Goal: Task Accomplishment & Management: Manage account settings

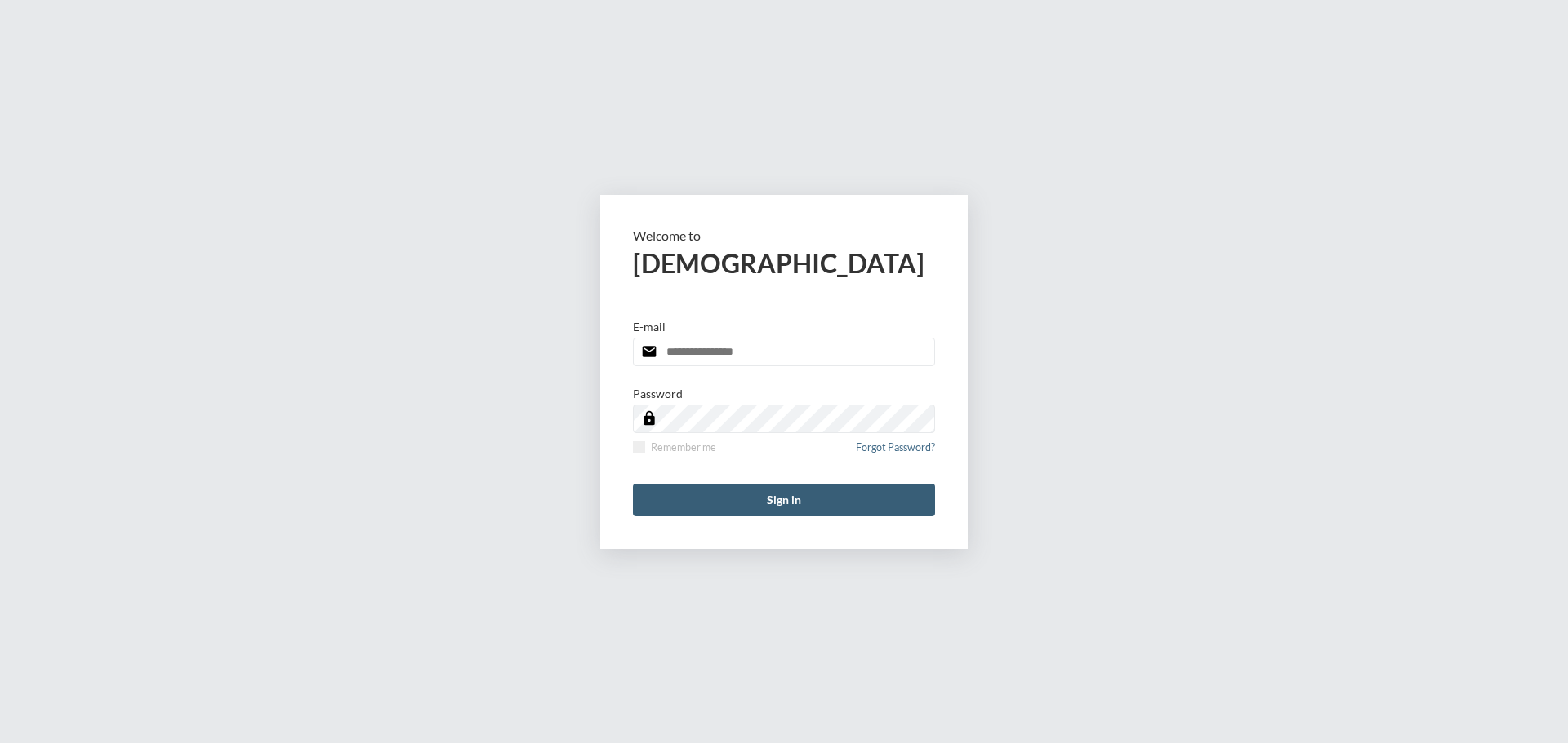
click at [694, 344] on input "email" at bounding box center [784, 352] width 302 height 28
type input "**********"
click at [637, 448] on span at bounding box center [639, 448] width 12 height 12
click at [788, 503] on button "Sign in" at bounding box center [784, 500] width 302 height 33
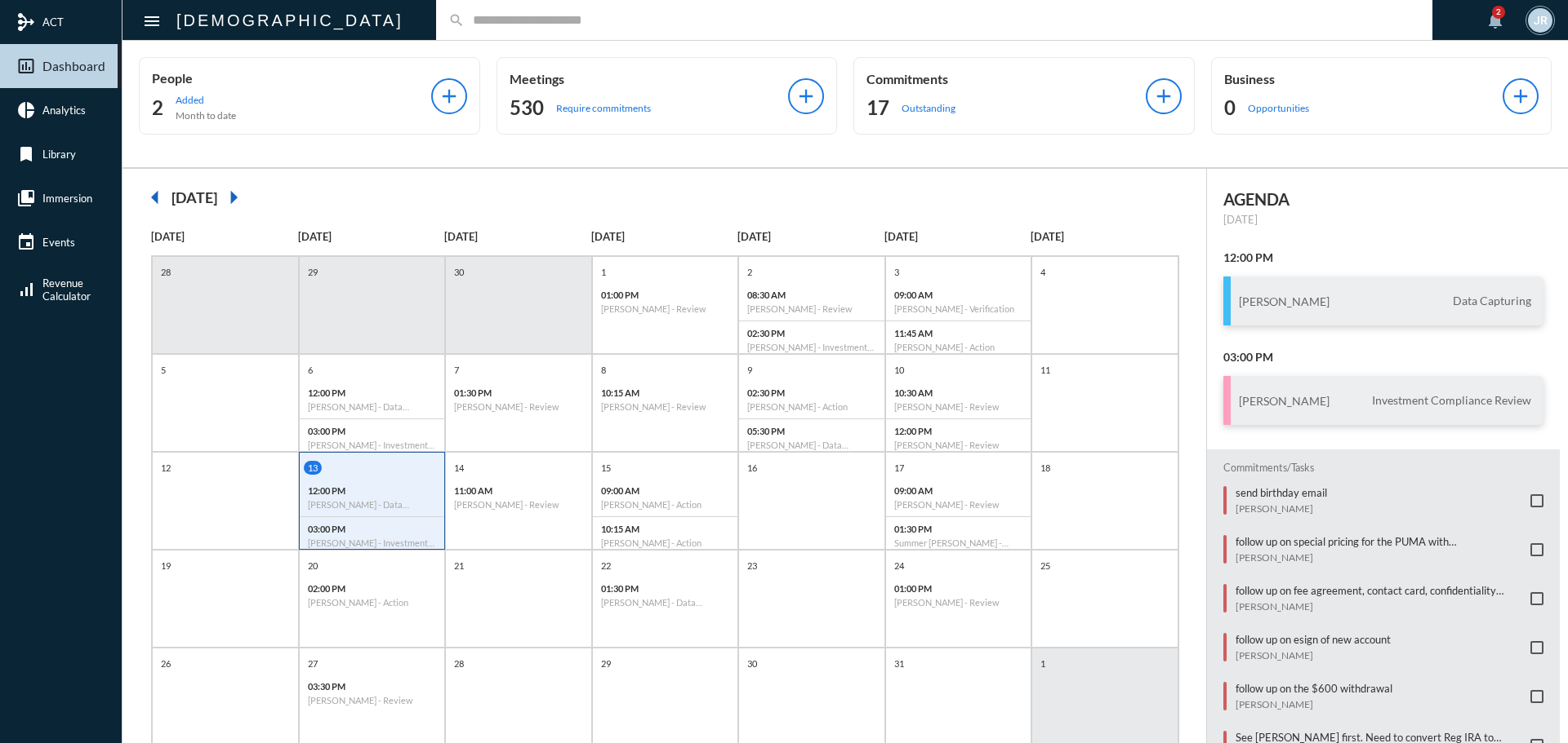
click at [465, 20] on input "text" at bounding box center [942, 20] width 955 height 14
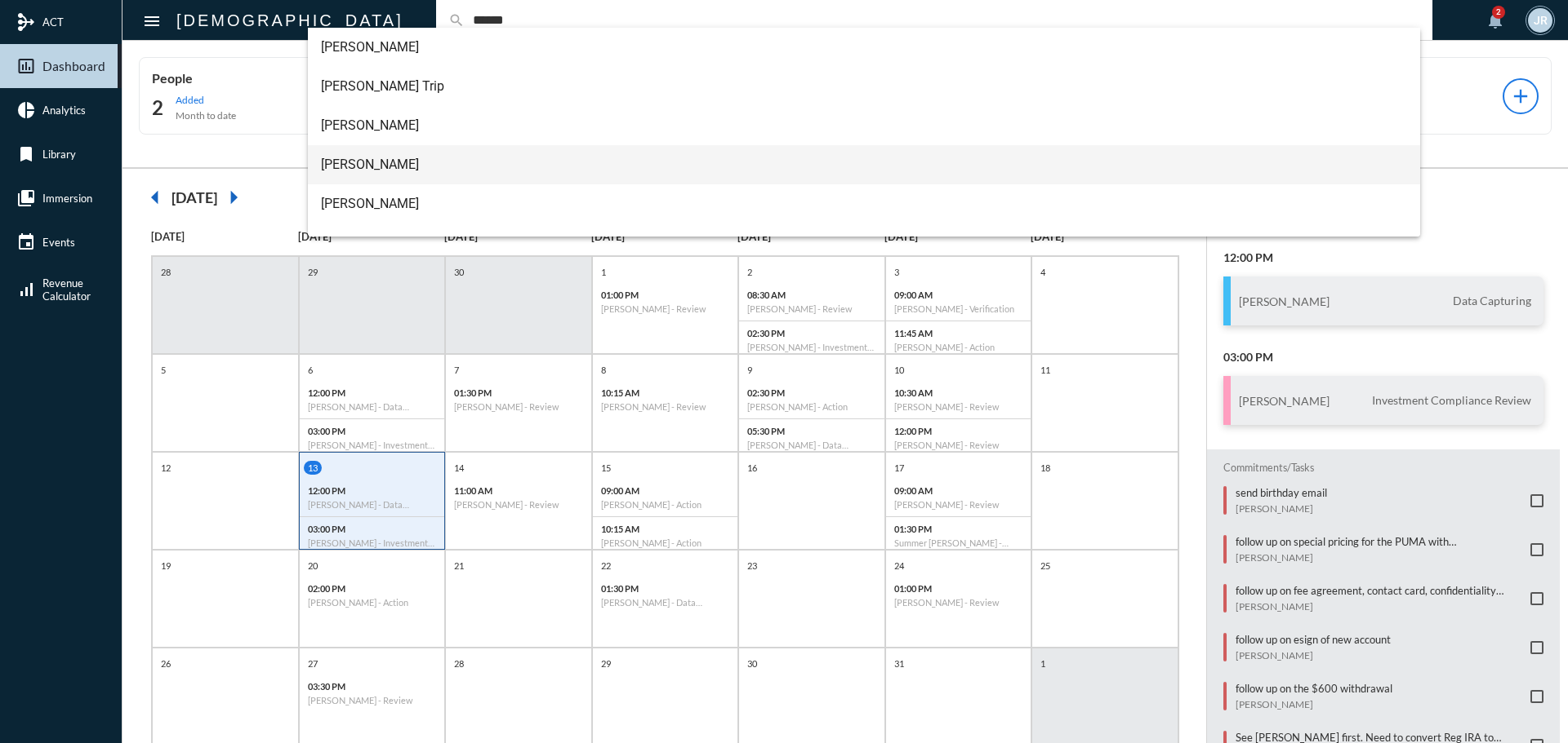
type input "******"
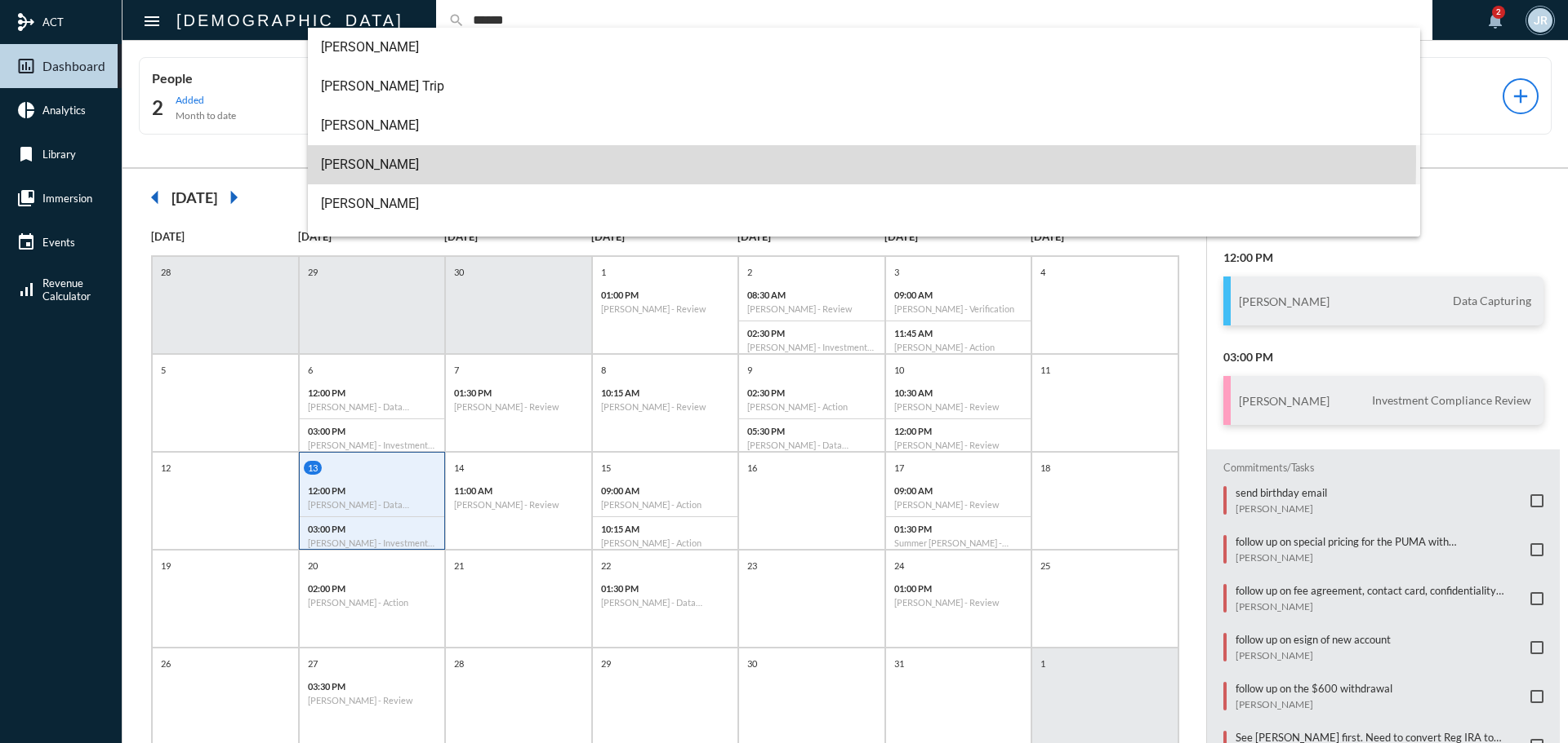
click at [361, 161] on span "[PERSON_NAME]" at bounding box center [864, 165] width 1087 height 39
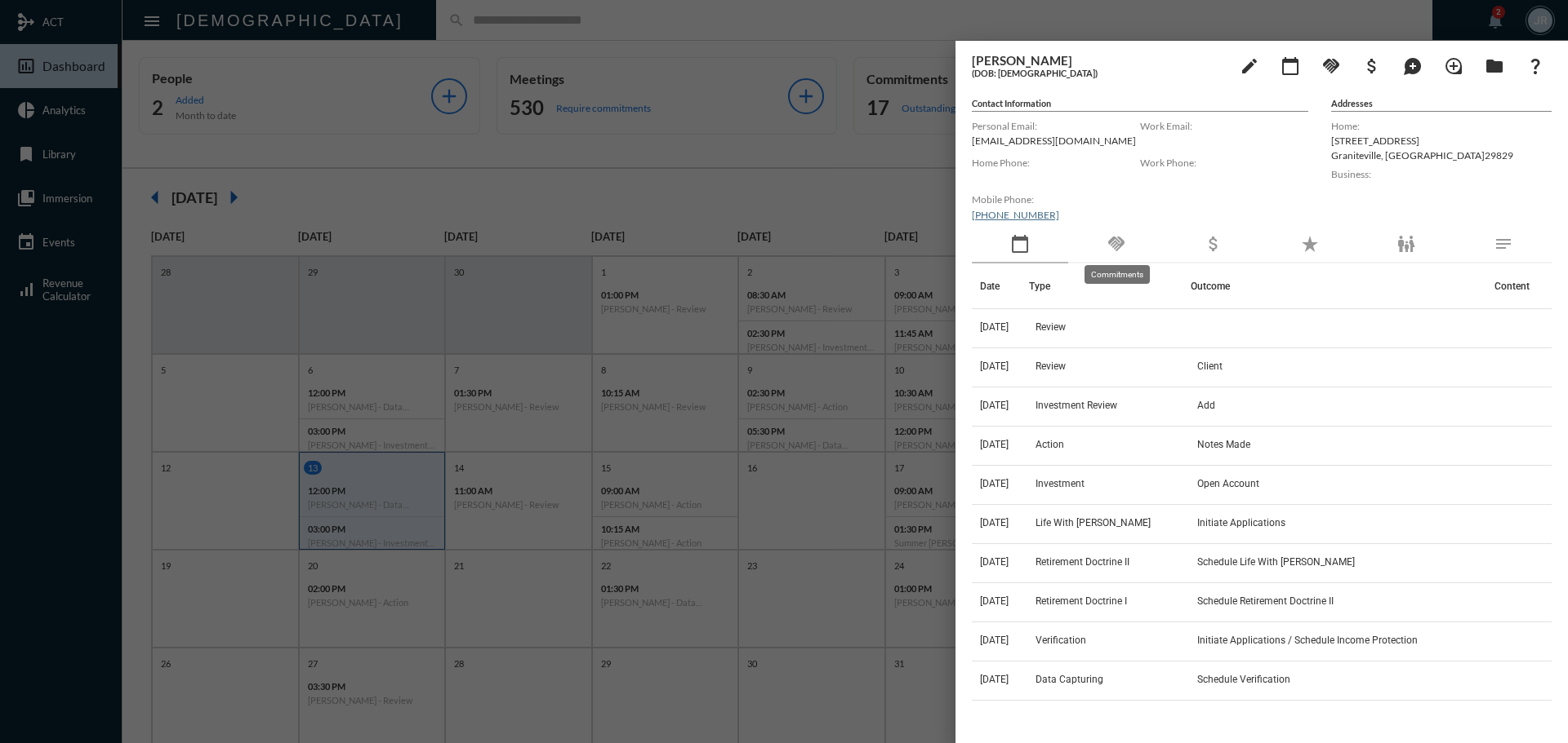
click at [1107, 250] on mat-icon "handshake" at bounding box center [1117, 244] width 20 height 20
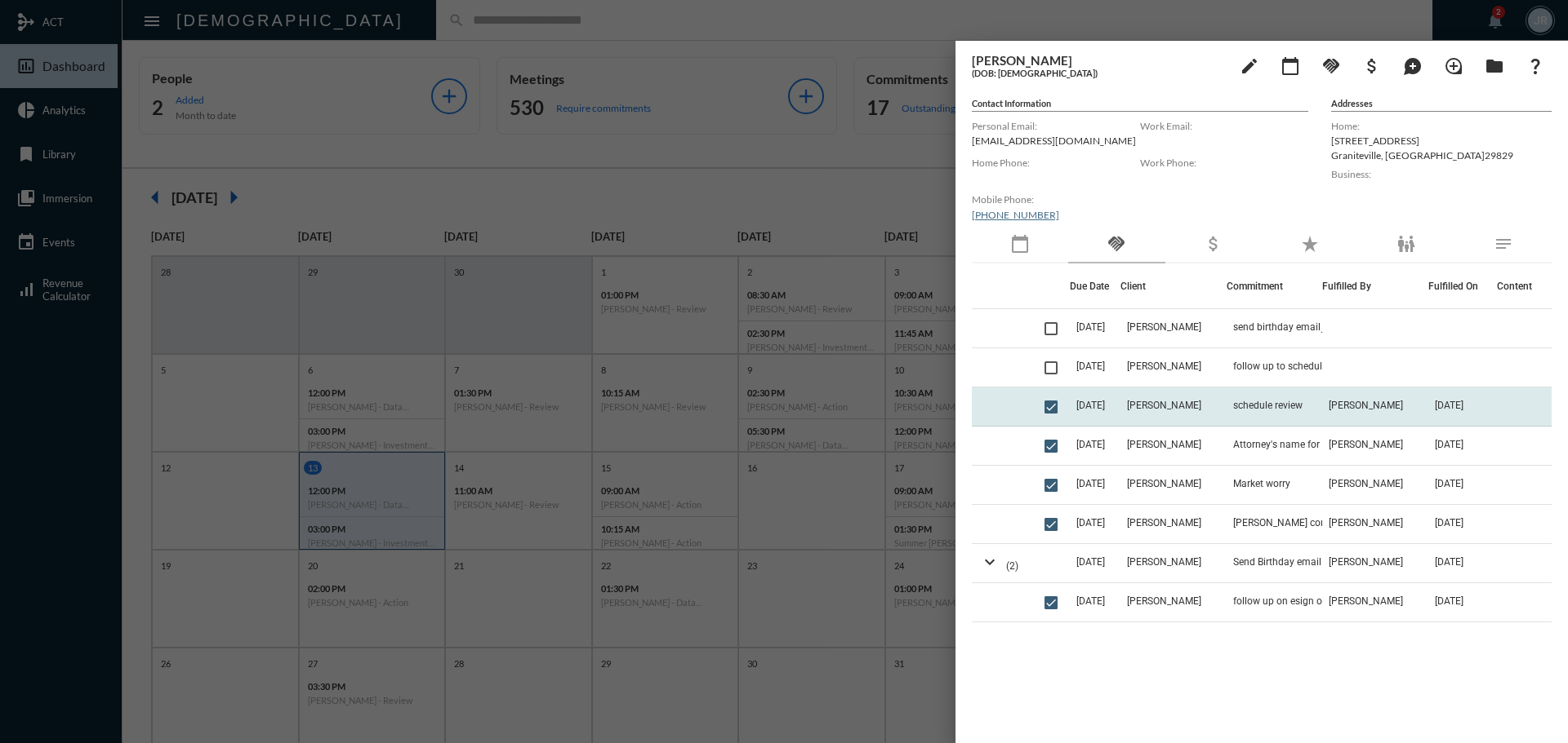
click at [1196, 402] on td "[PERSON_NAME]" at bounding box center [1173, 408] width 106 height 39
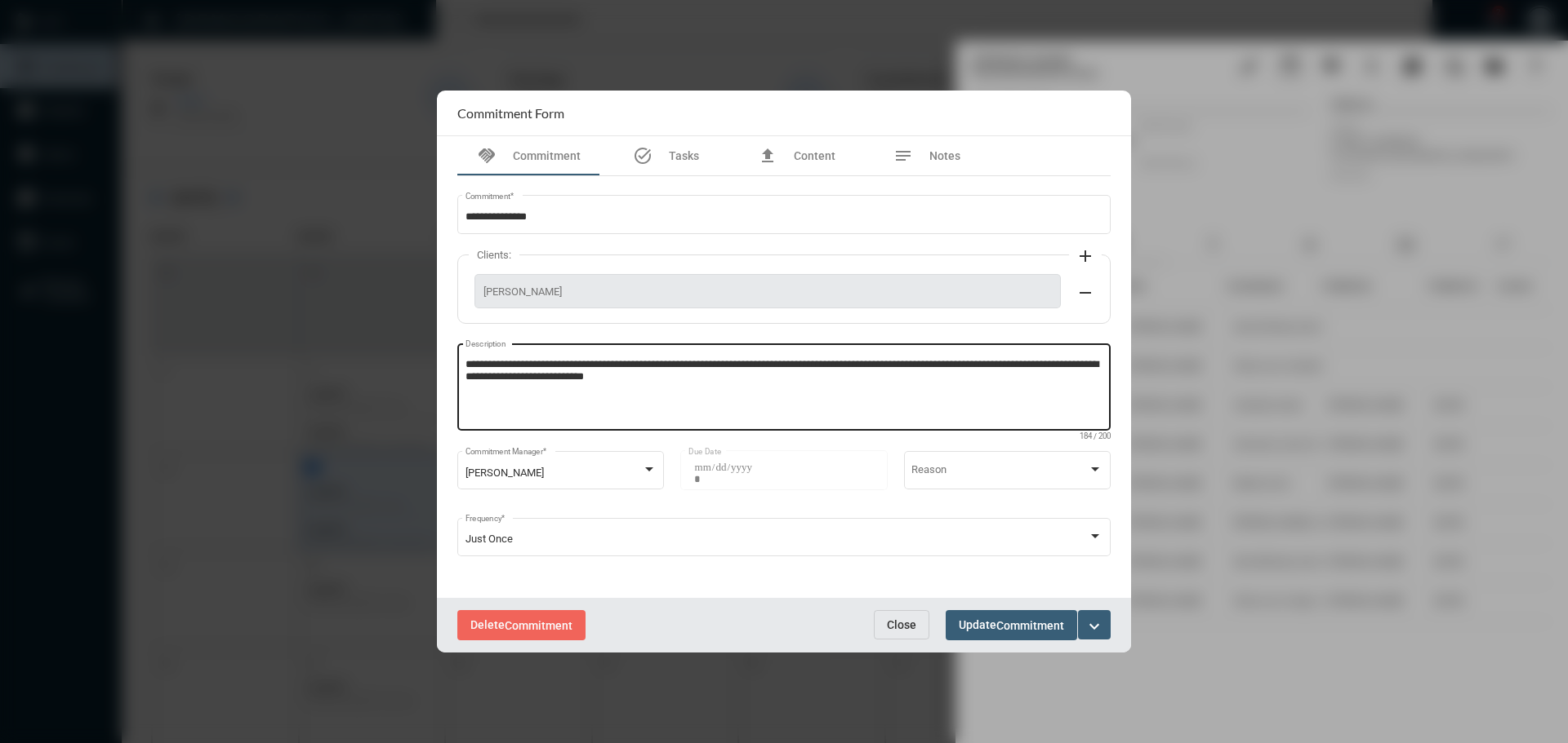
click at [736, 384] on textarea "**********" at bounding box center [784, 390] width 638 height 64
type textarea "**********"
click at [1023, 622] on span "Commitment" at bounding box center [1030, 626] width 68 height 13
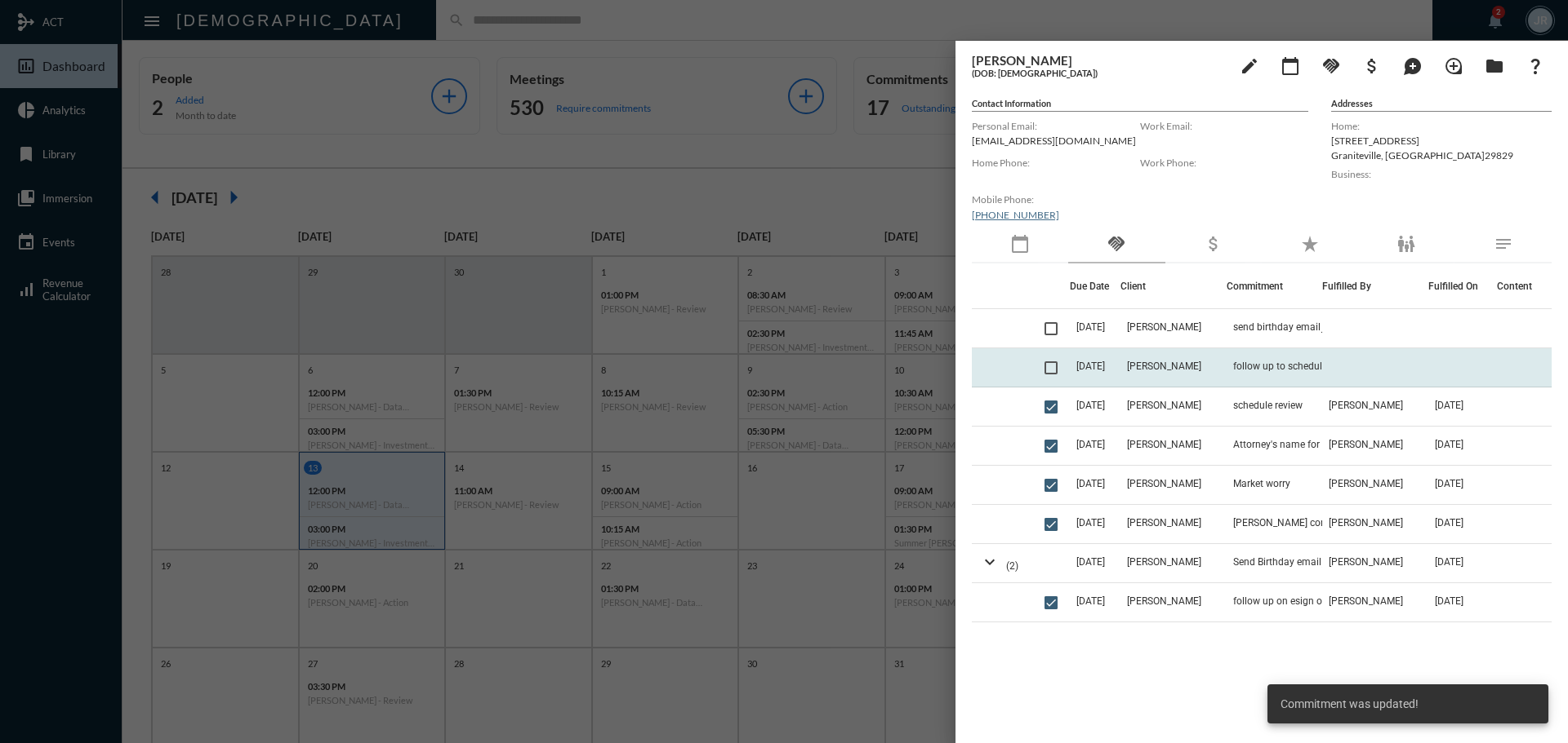
click at [1226, 367] on td "follow up to schedule review soon" at bounding box center [1273, 368] width 95 height 39
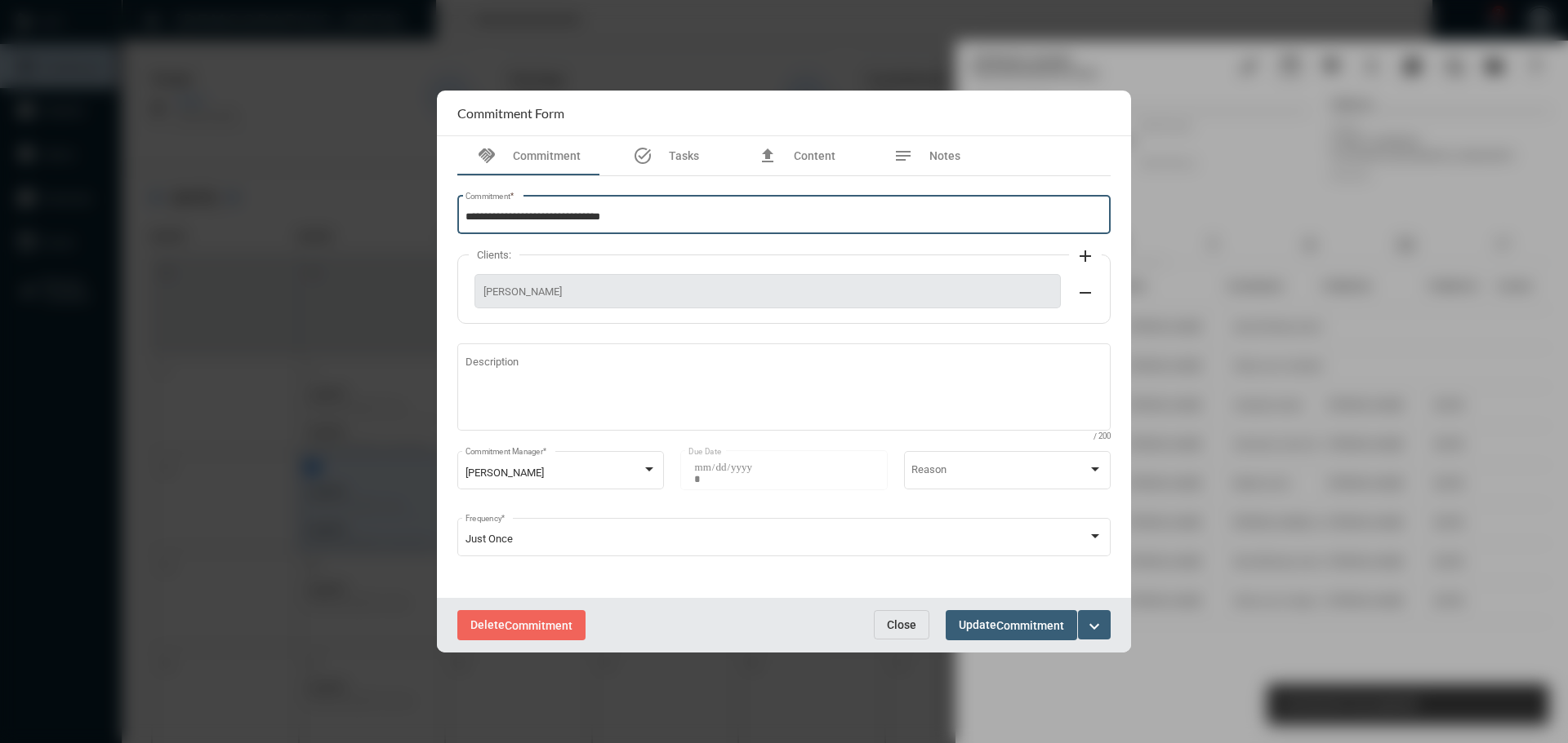
drag, startPoint x: 681, startPoint y: 221, endPoint x: 428, endPoint y: 212, distance: 253.2
click at [418, 216] on div "**********" at bounding box center [784, 371] width 1568 height 743
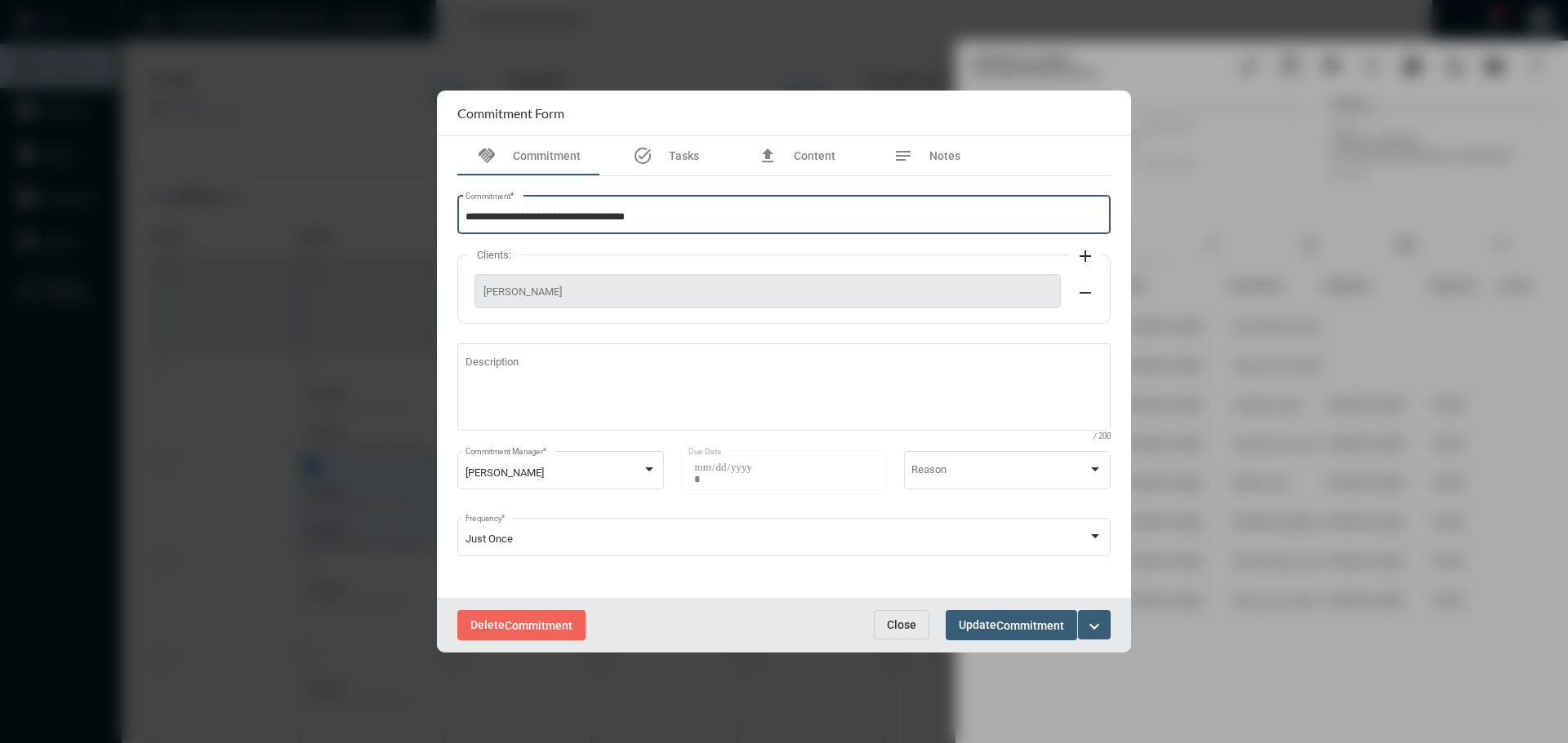
type input "**********"
click at [1093, 625] on mat-icon "expand_more" at bounding box center [1094, 626] width 20 height 20
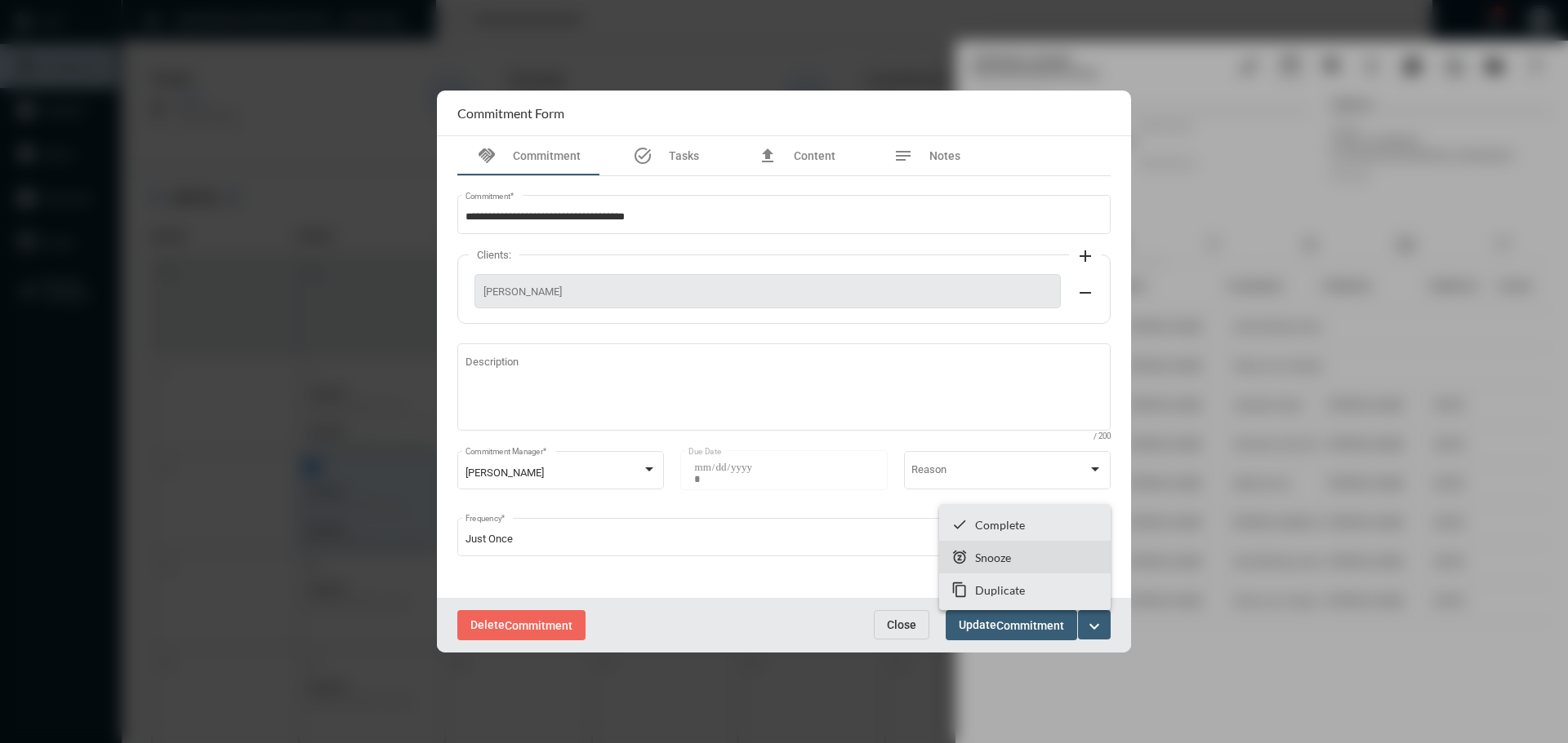
click at [976, 552] on p "Snooze" at bounding box center [993, 558] width 36 height 14
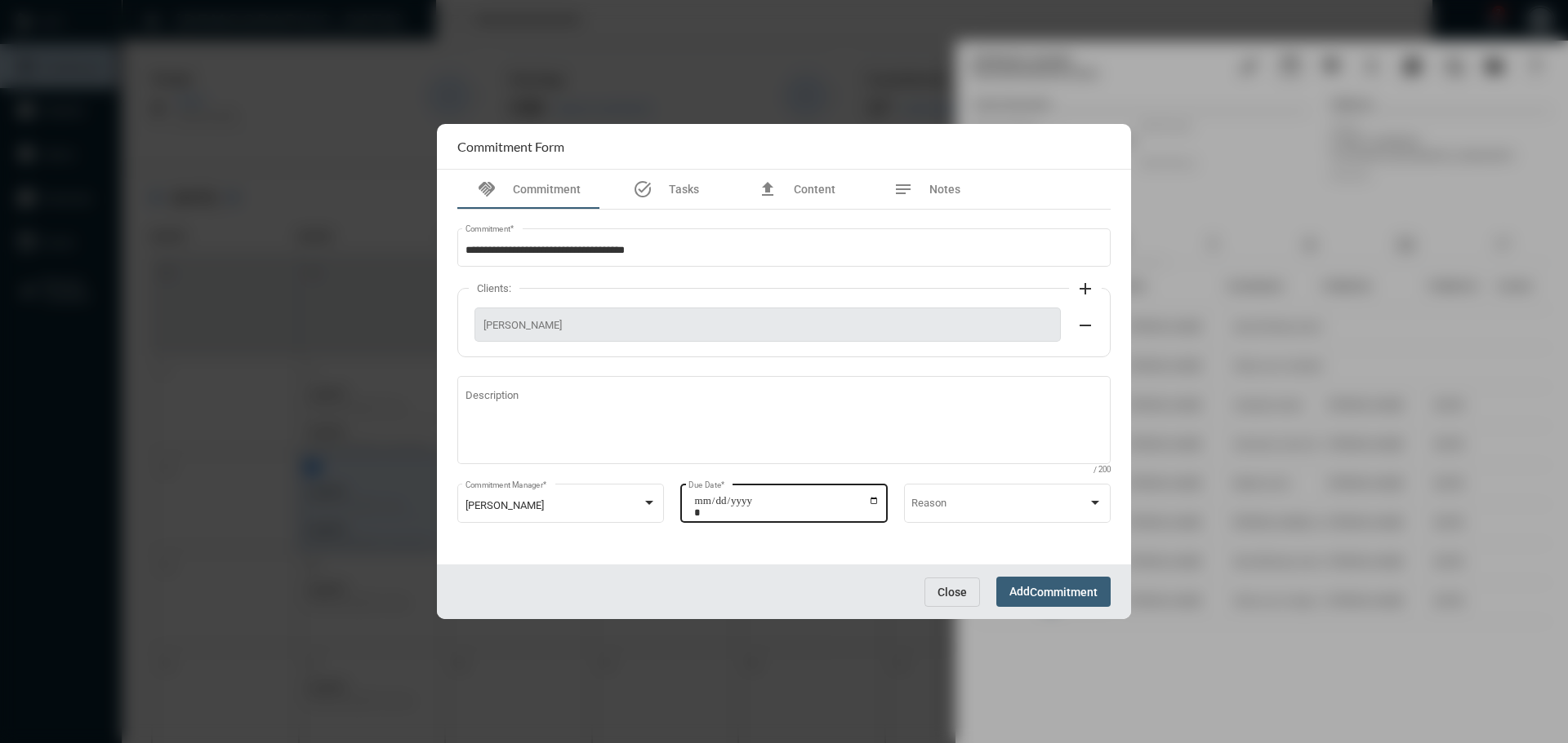
click at [876, 500] on input "**********" at bounding box center [786, 507] width 185 height 23
type input "**********"
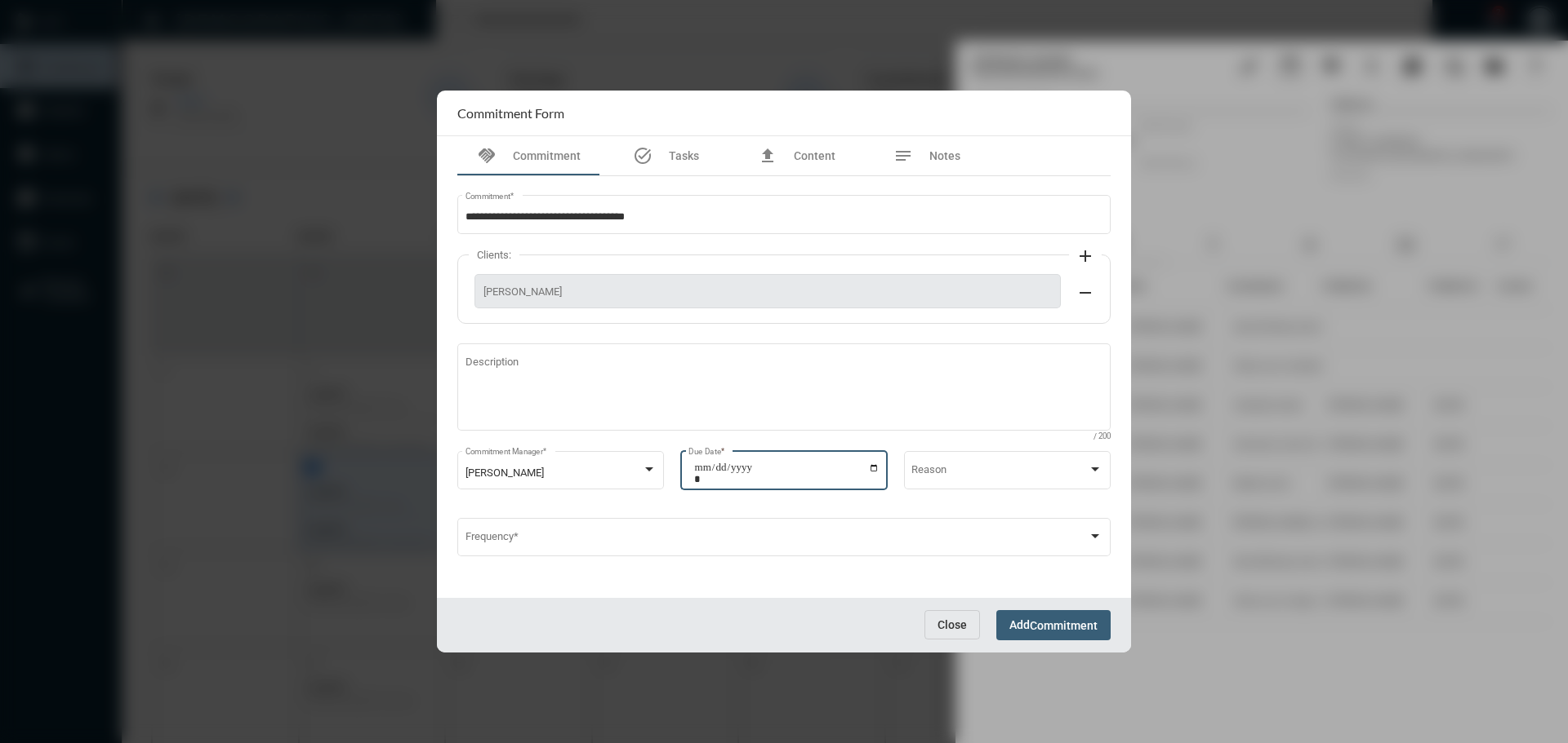
click at [1021, 617] on button "Add Commitment" at bounding box center [1053, 626] width 114 height 30
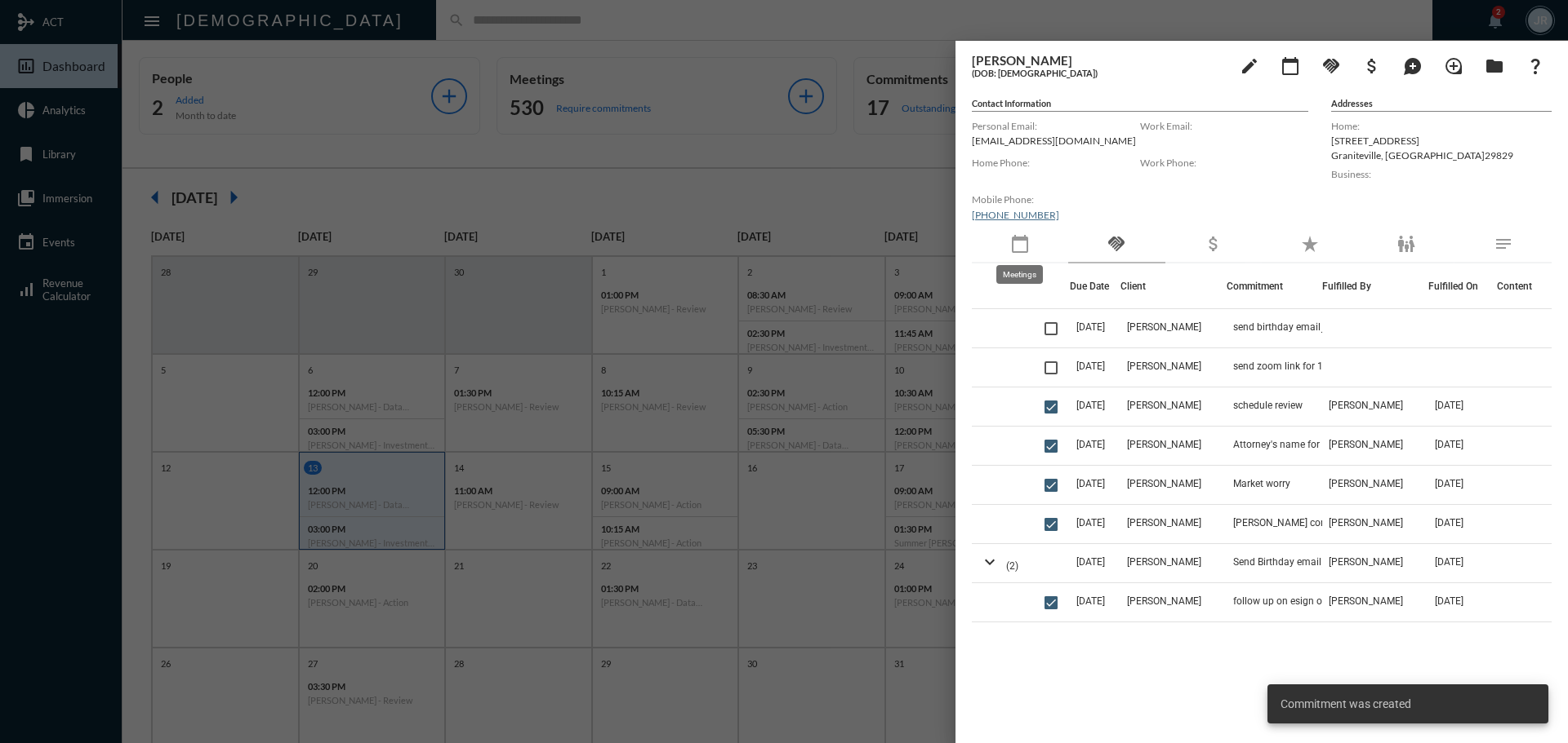
click at [1012, 251] on mat-icon "calendar_today" at bounding box center [1020, 244] width 20 height 20
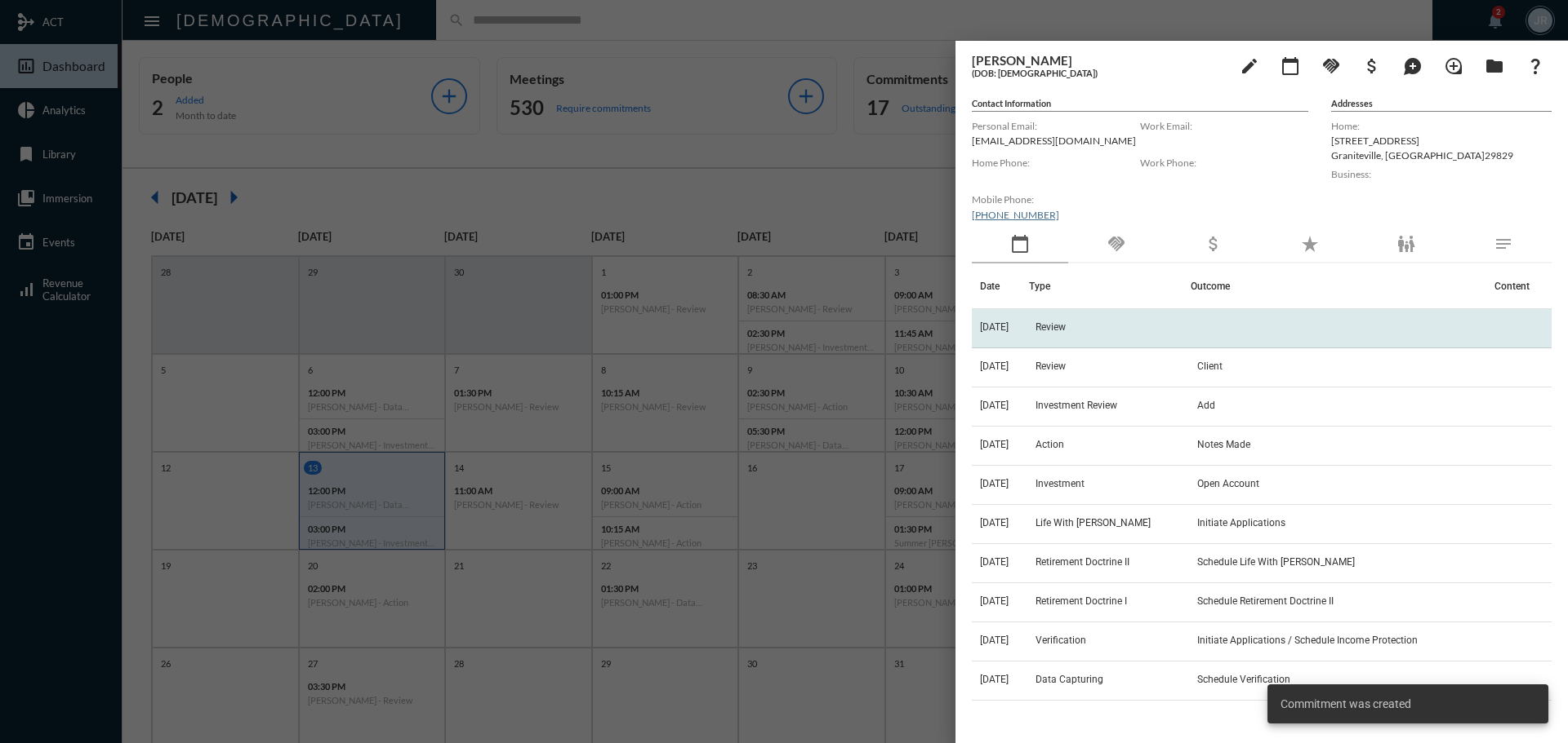
click at [1028, 330] on td "[DATE]" at bounding box center [1000, 329] width 57 height 39
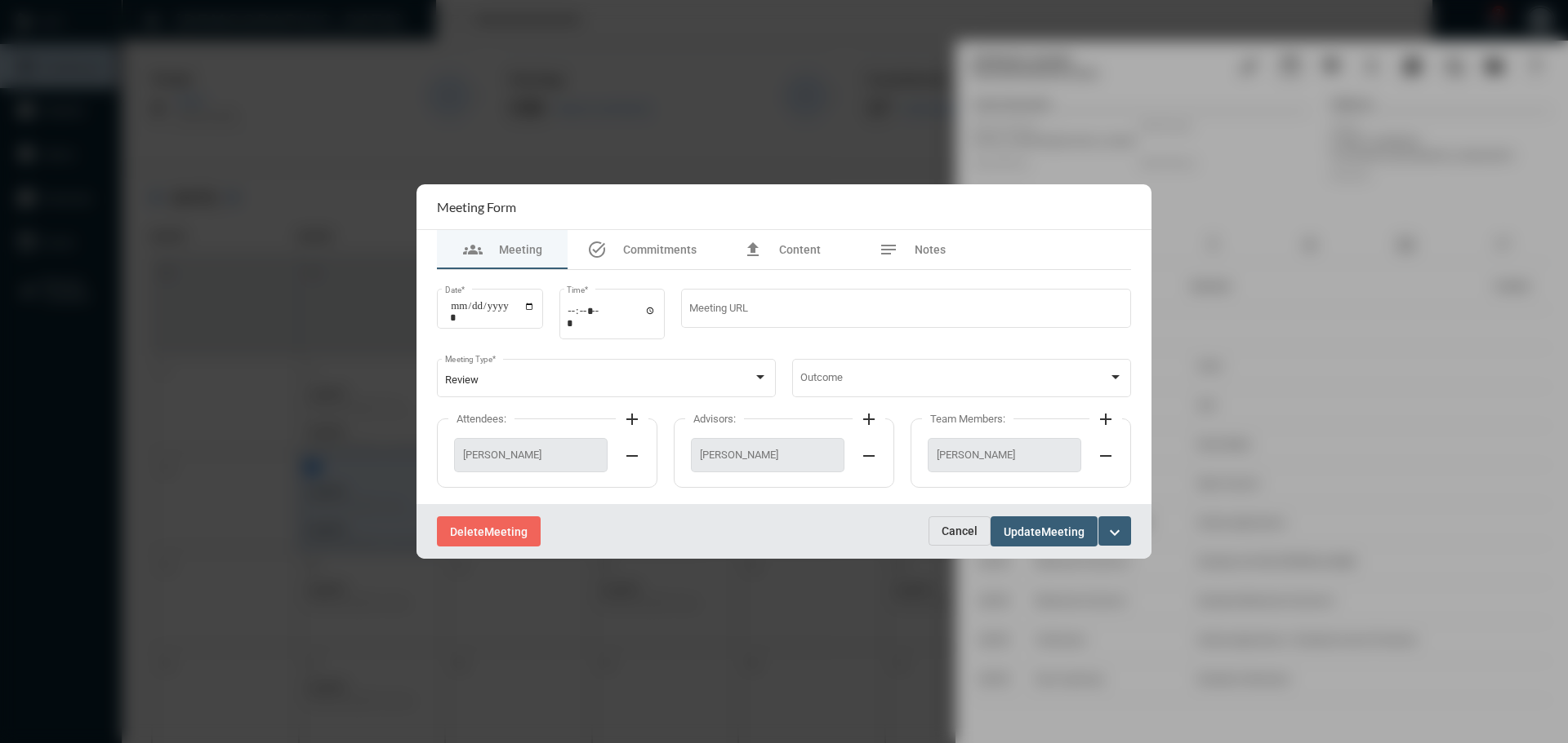
click at [963, 529] on span "Cancel" at bounding box center [959, 531] width 36 height 13
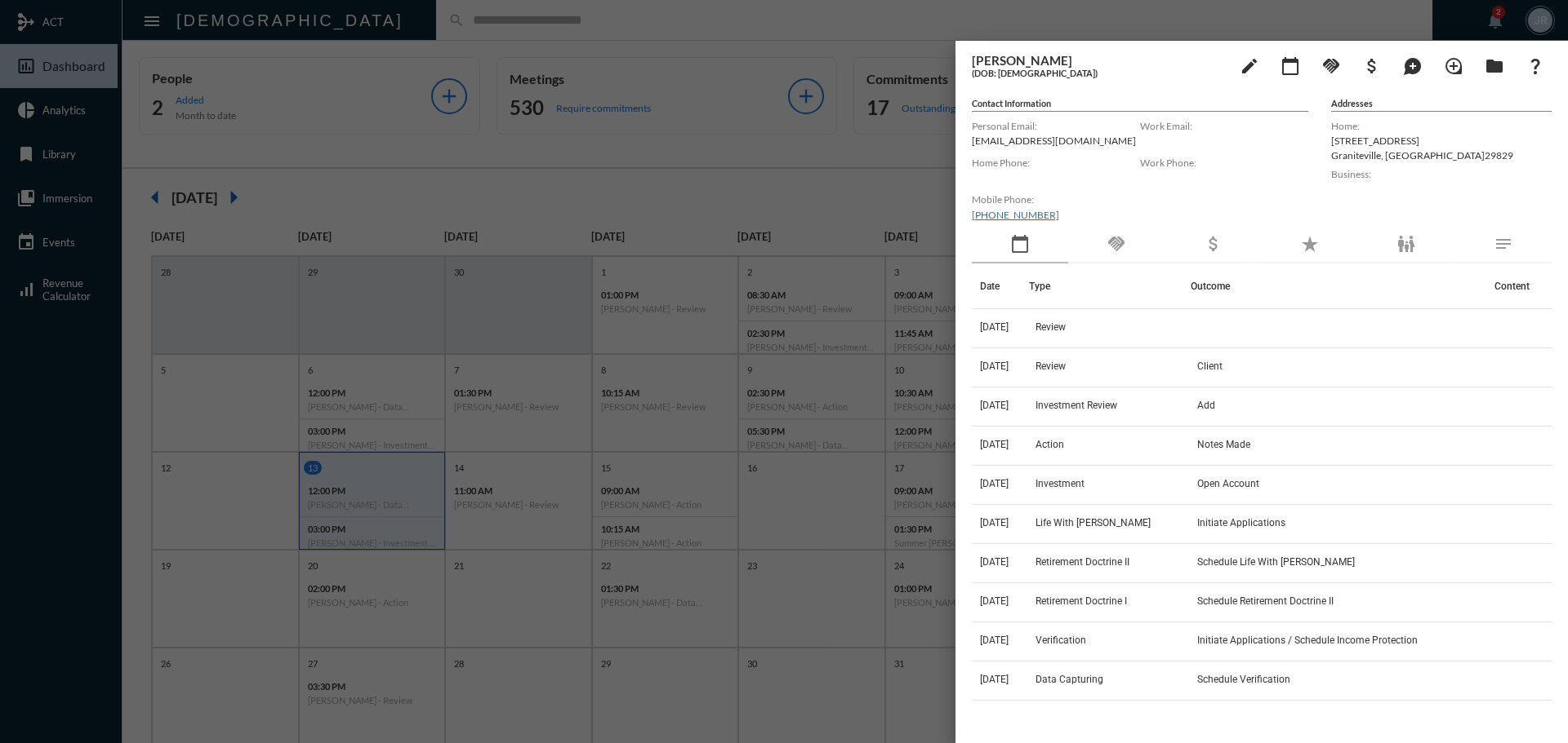
click at [622, 28] on div at bounding box center [784, 371] width 1568 height 743
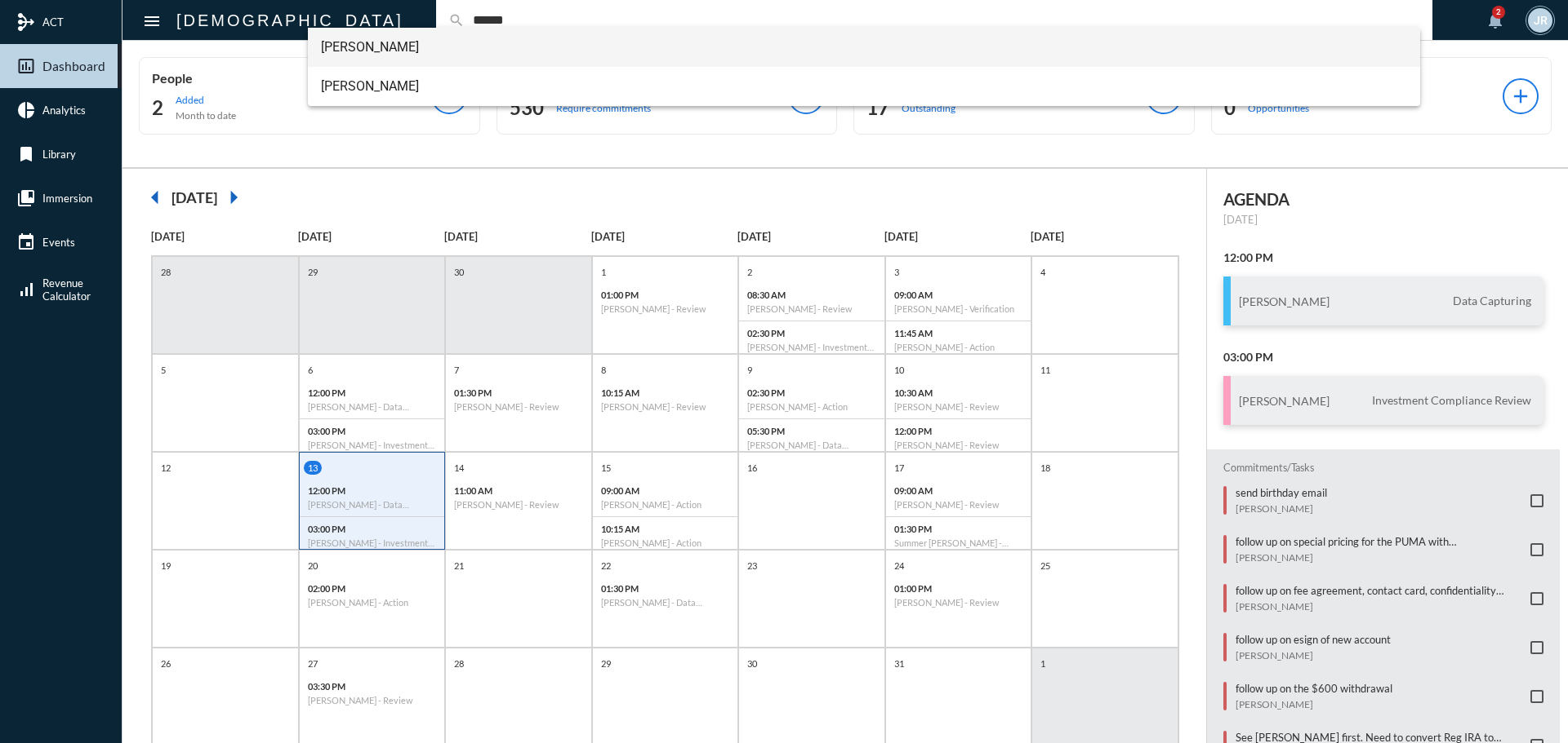
type input "******"
click at [338, 46] on span "[PERSON_NAME]" at bounding box center [864, 47] width 1087 height 39
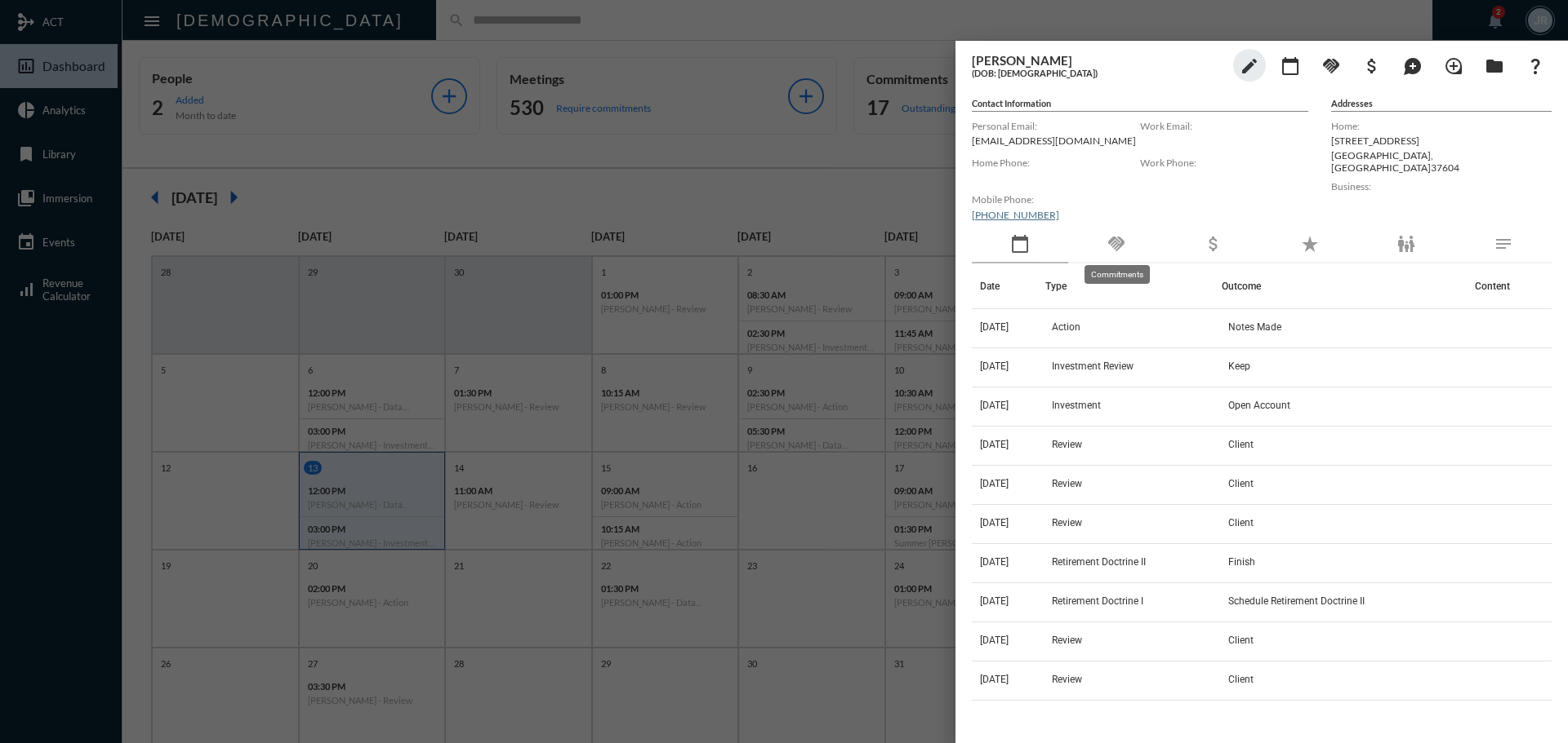
click at [1110, 248] on mat-icon "handshake" at bounding box center [1117, 244] width 20 height 20
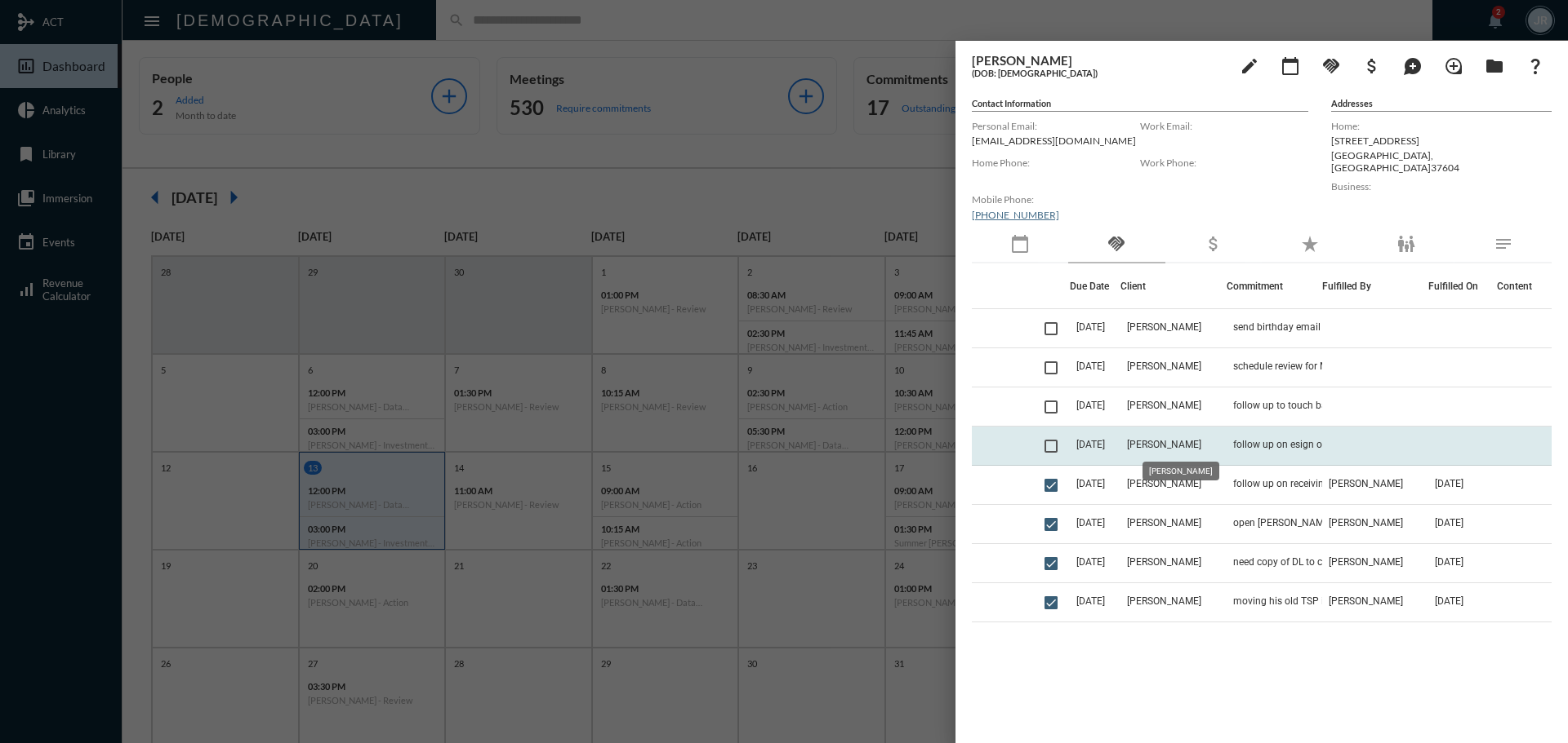
click at [1174, 443] on span "[PERSON_NAME]" at bounding box center [1164, 444] width 74 height 12
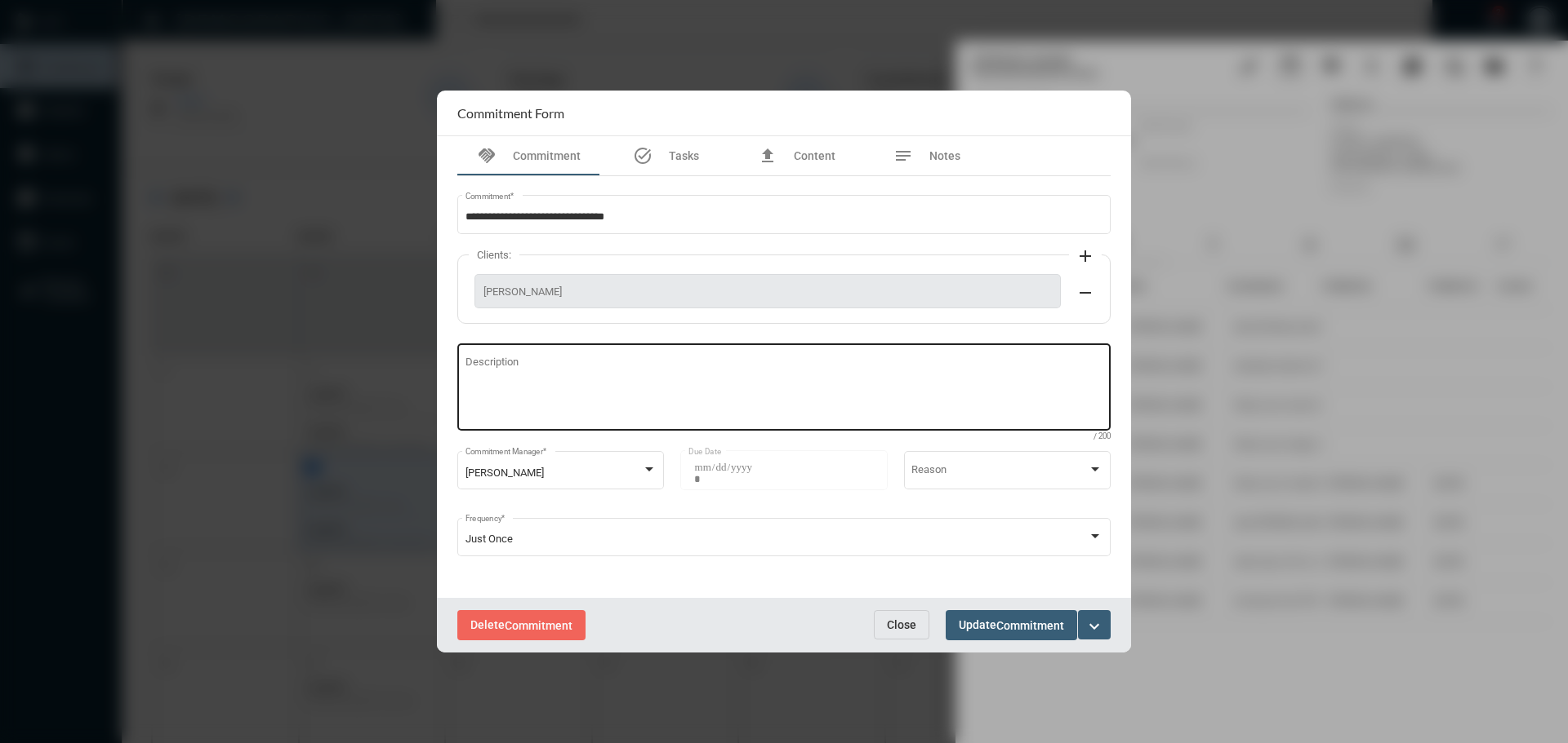
click at [614, 371] on textarea "Description" at bounding box center [784, 390] width 638 height 64
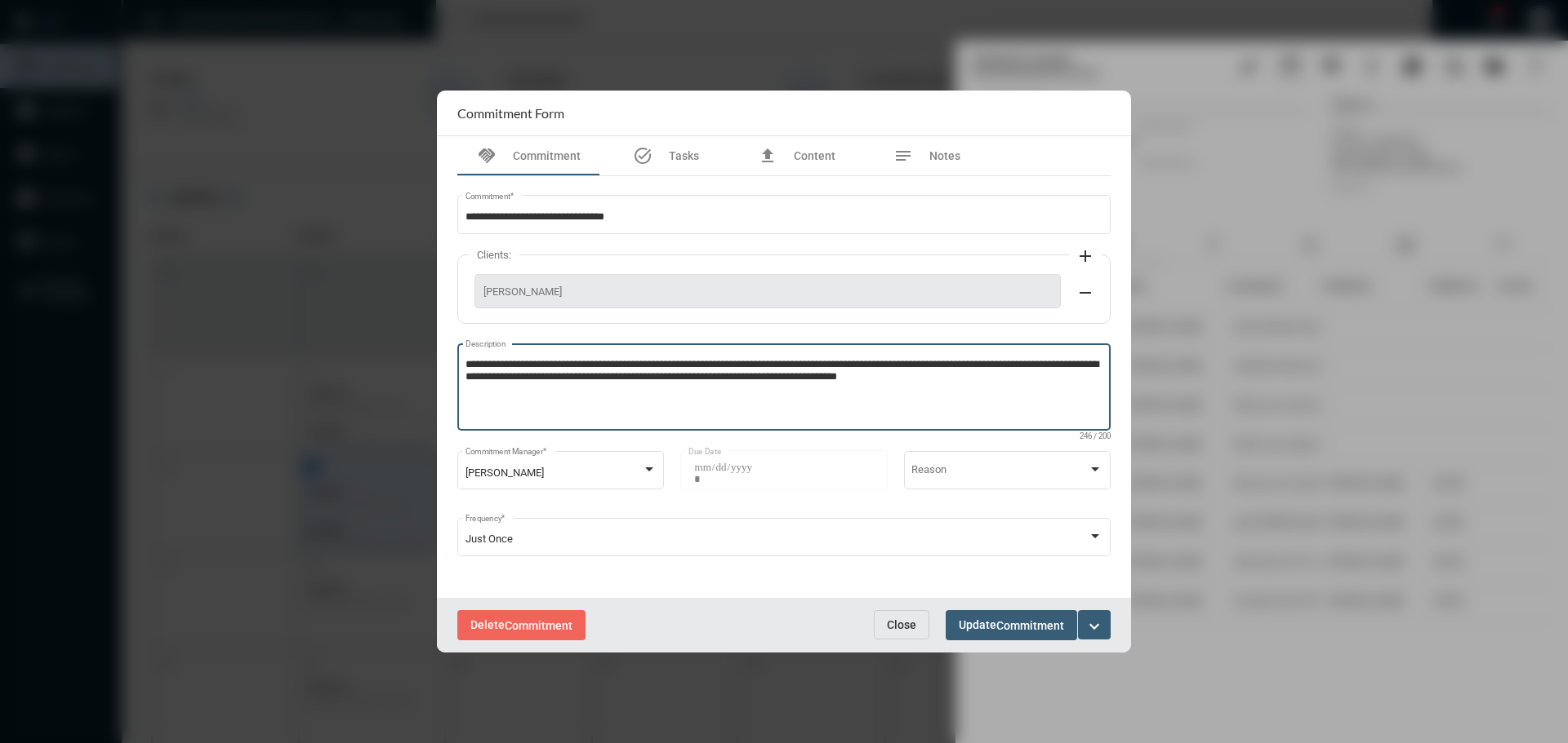
type textarea "**********"
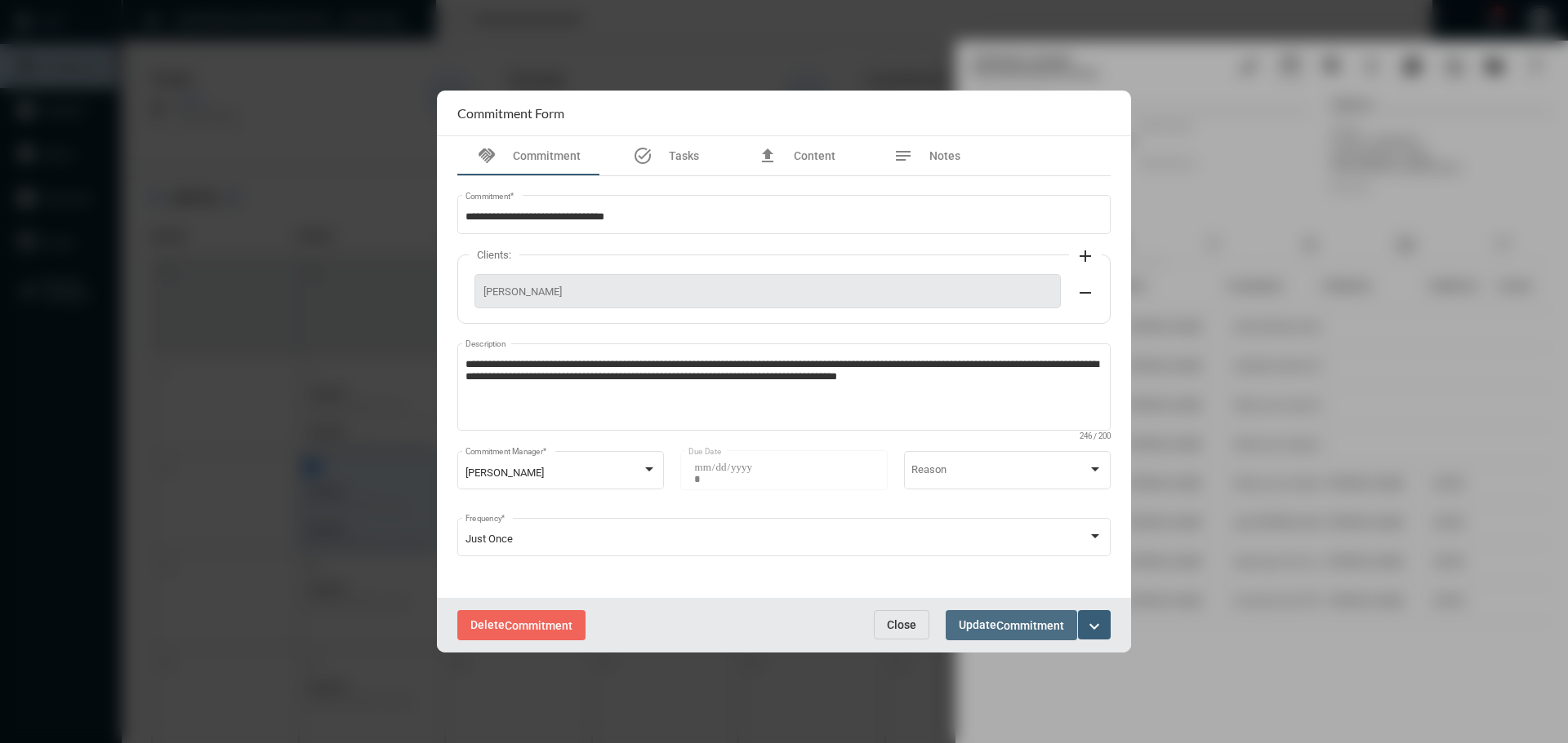
click at [1023, 626] on span "Commitment" at bounding box center [1030, 626] width 68 height 13
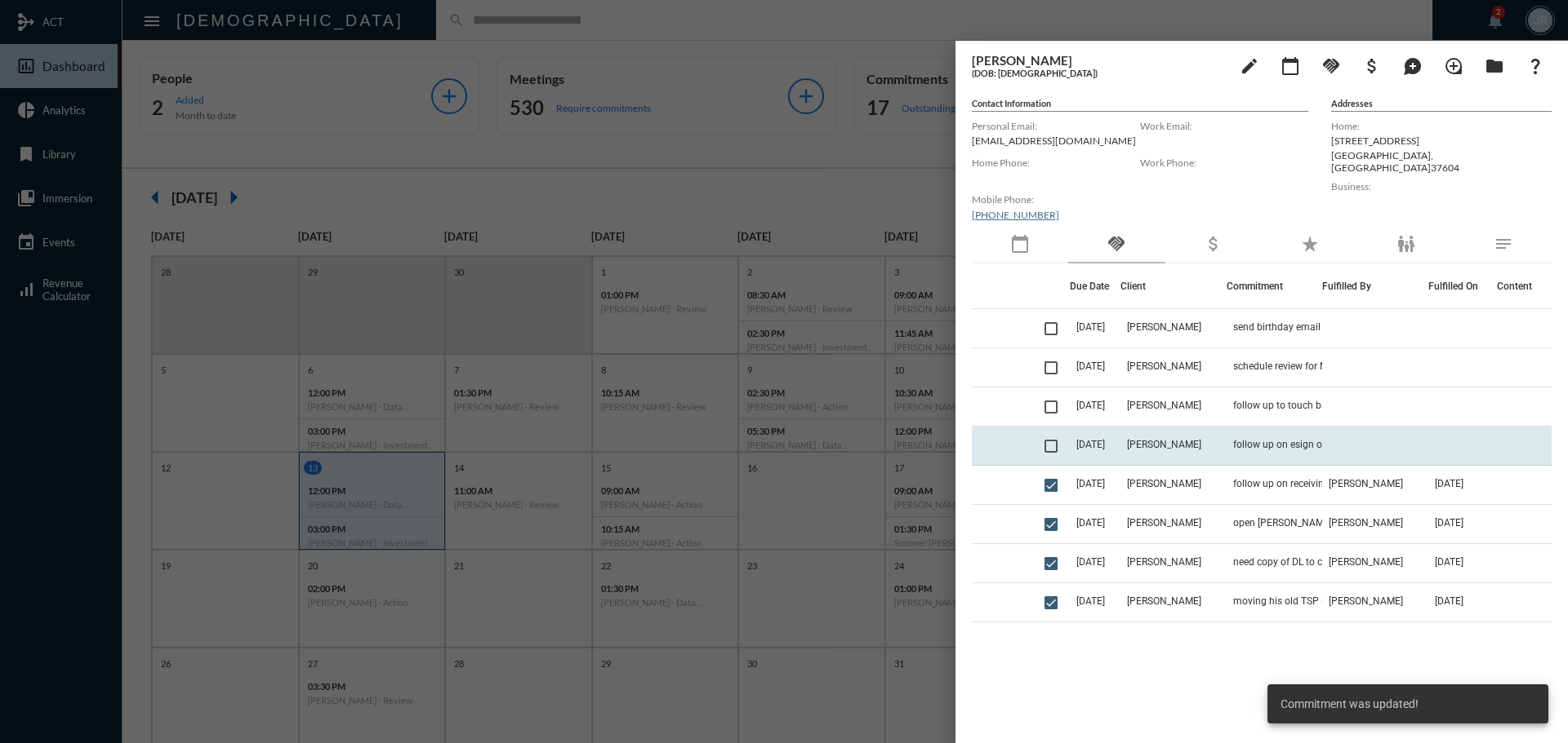
click at [1057, 445] on span at bounding box center [1051, 446] width 13 height 13
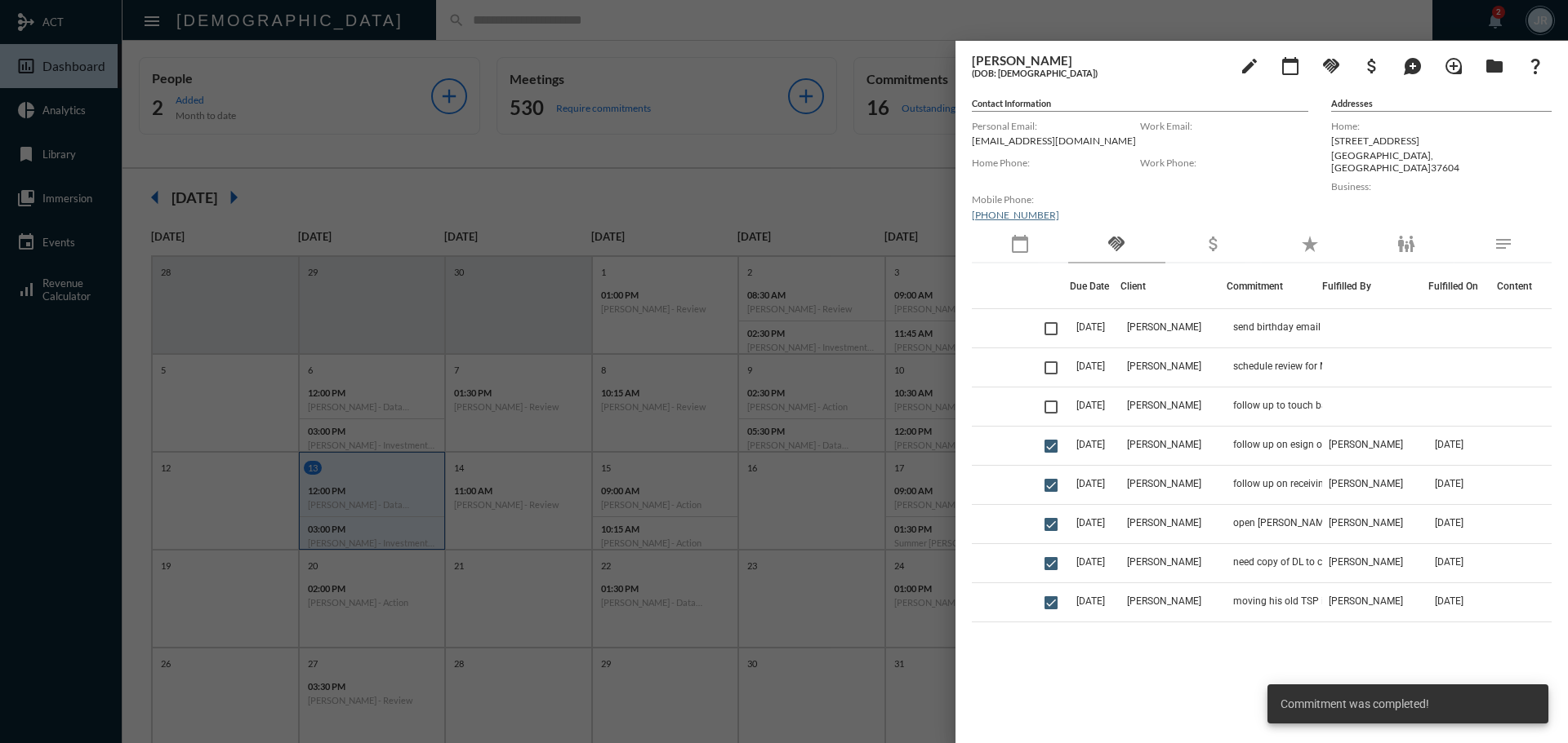
click at [681, 21] on div at bounding box center [784, 371] width 1568 height 743
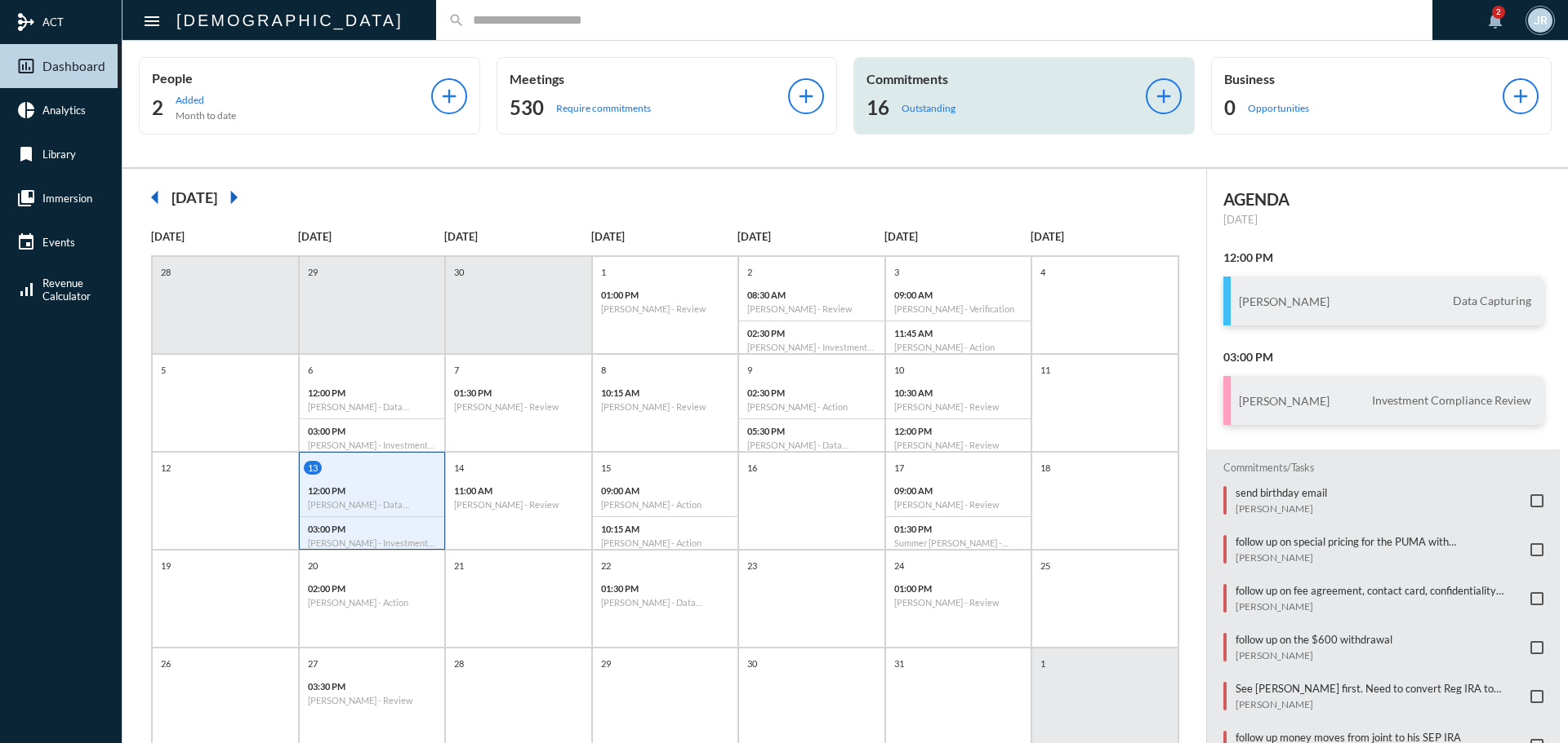
click at [920, 89] on div "Commitments 16 Outstanding" at bounding box center [1006, 96] width 280 height 50
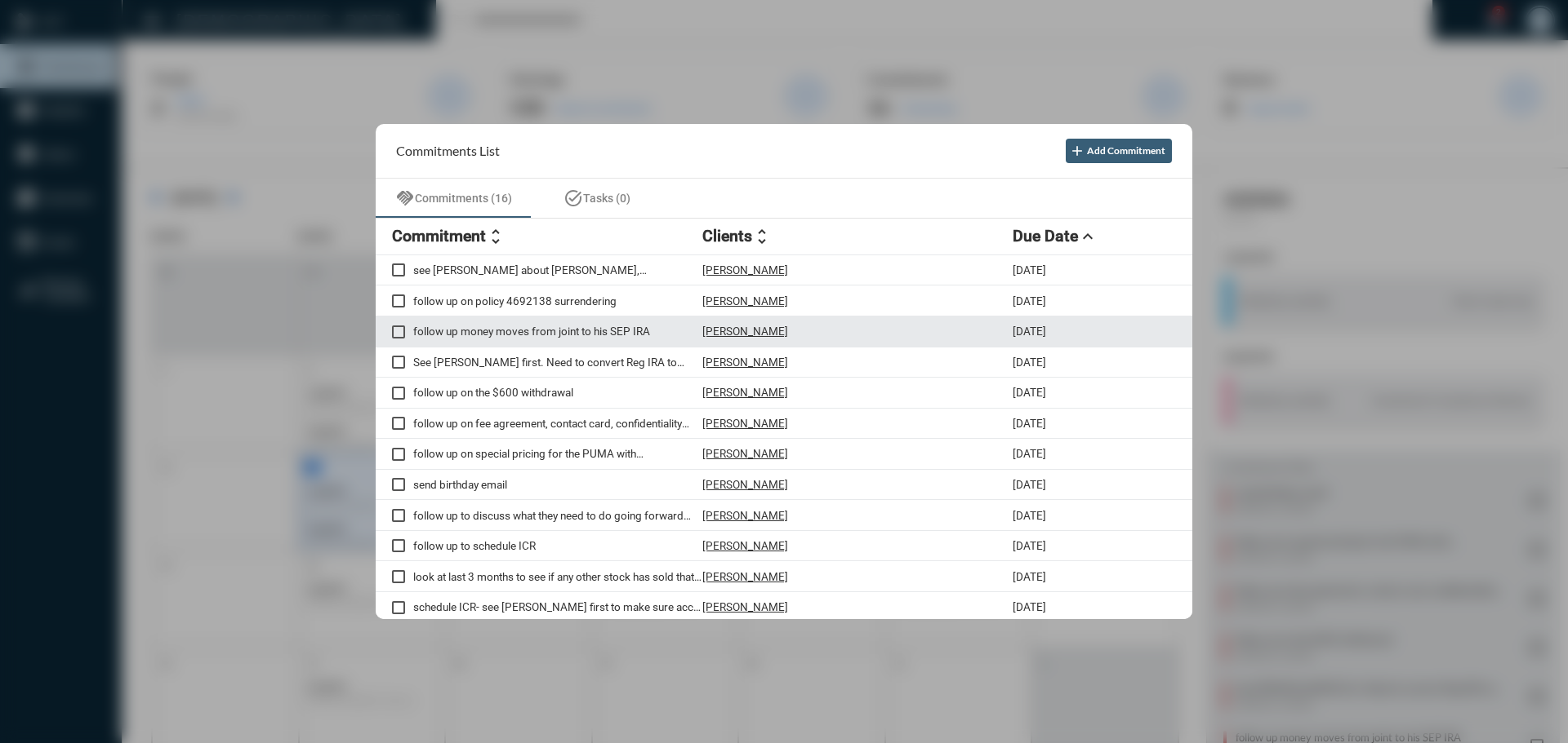
click at [739, 331] on p "[PERSON_NAME]" at bounding box center [745, 331] width 85 height 13
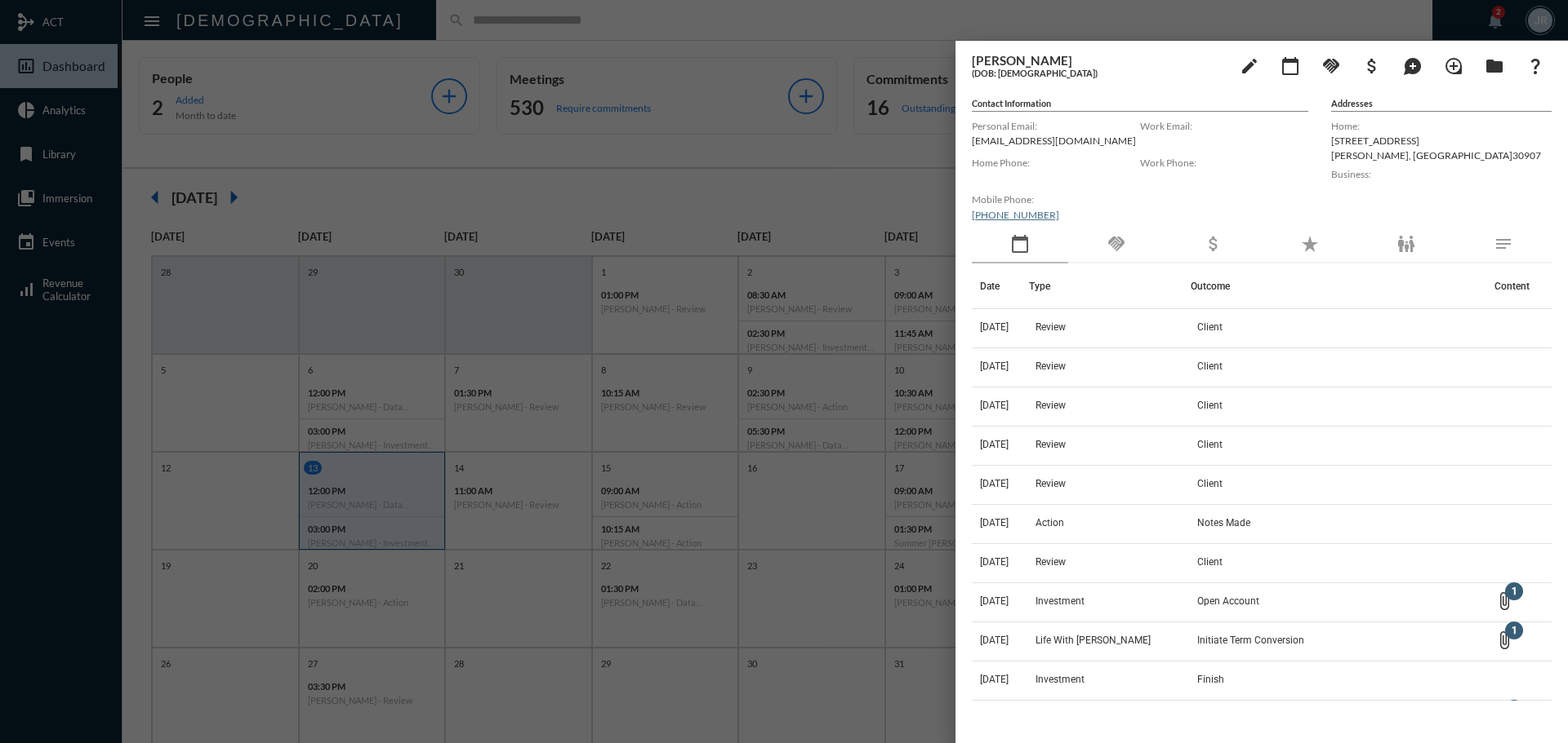
click at [1133, 239] on div "handshake" at bounding box center [1116, 245] width 96 height 37
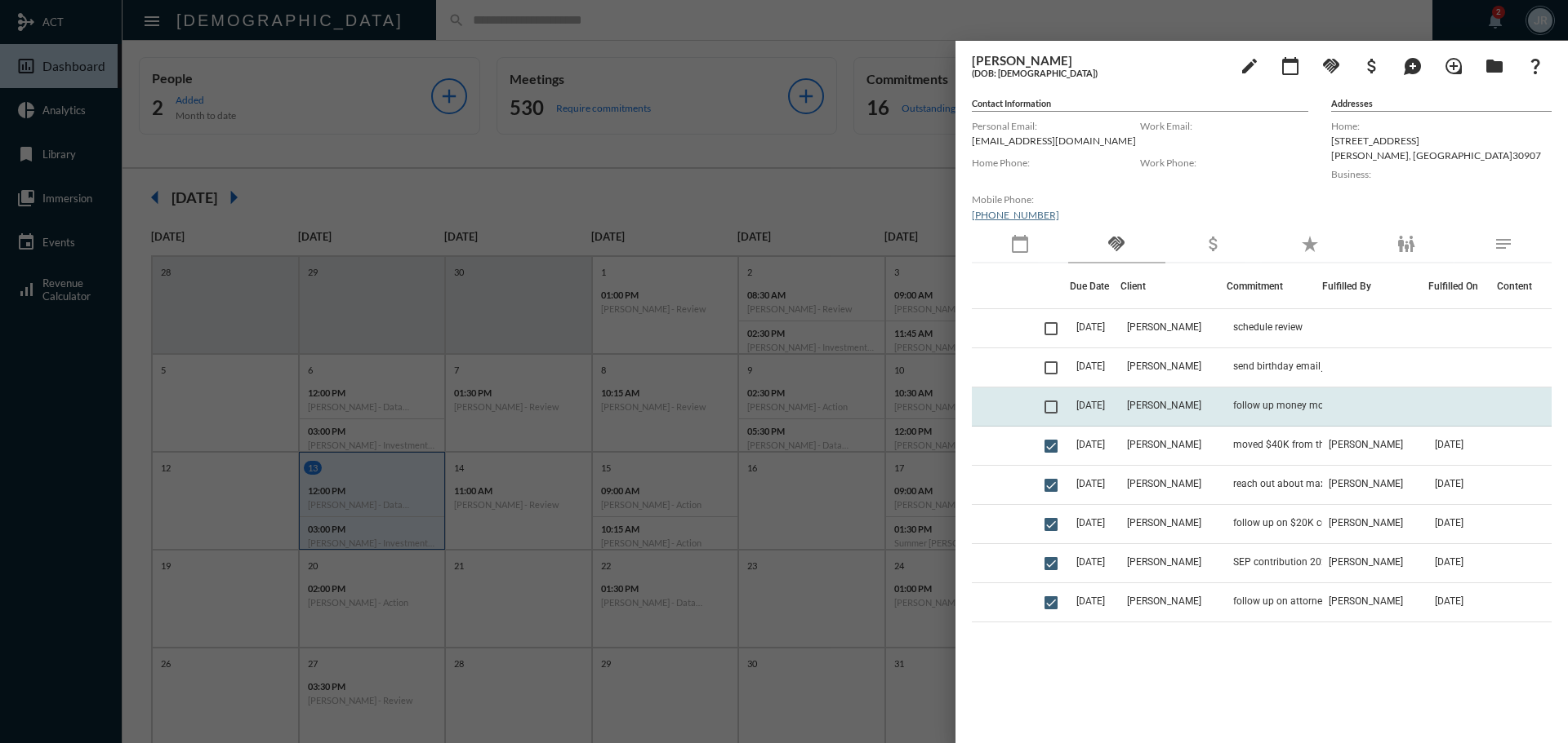
click at [1246, 411] on td "follow up money moves from joint to his SEP IRA" at bounding box center [1273, 408] width 95 height 39
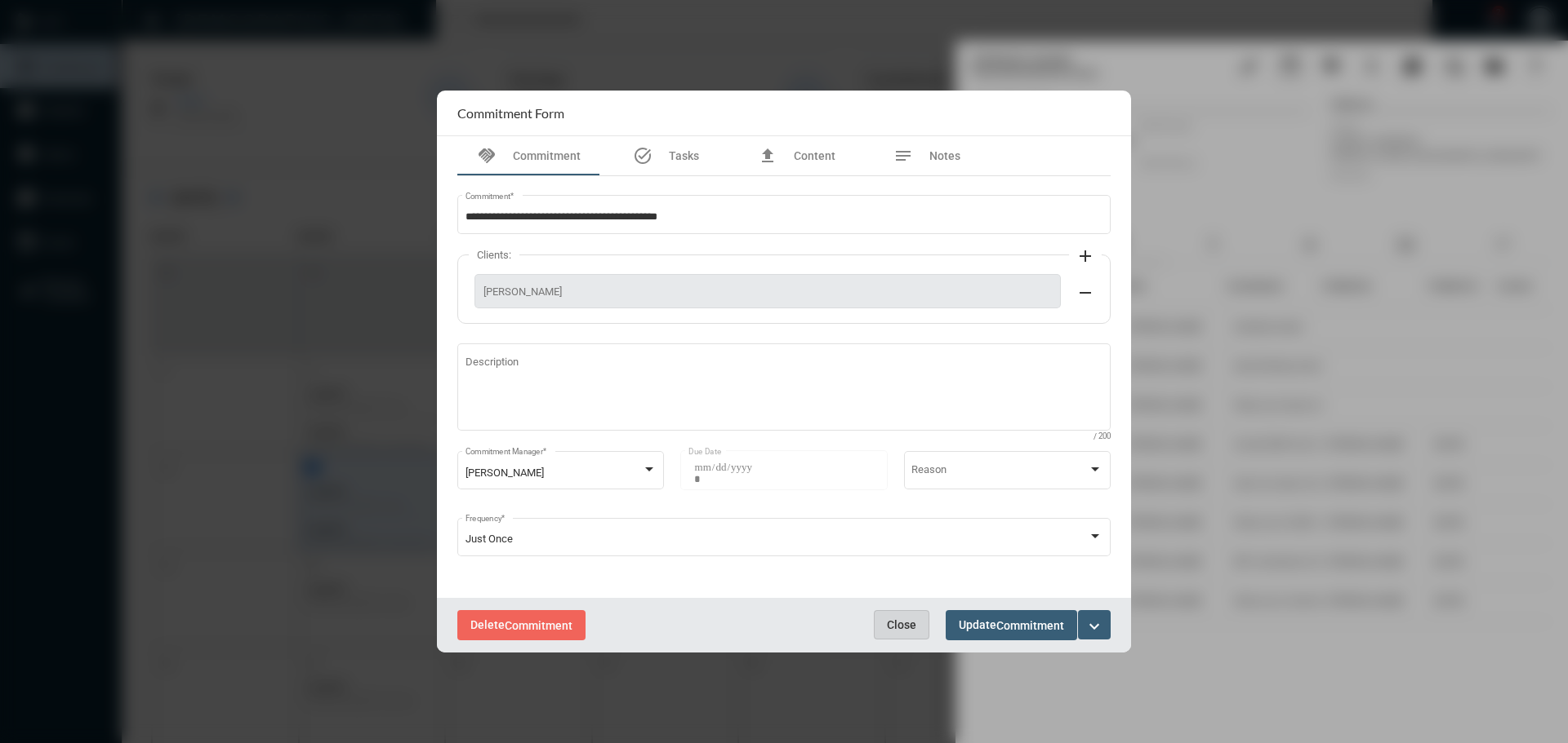
click at [897, 628] on span "Close" at bounding box center [901, 625] width 29 height 13
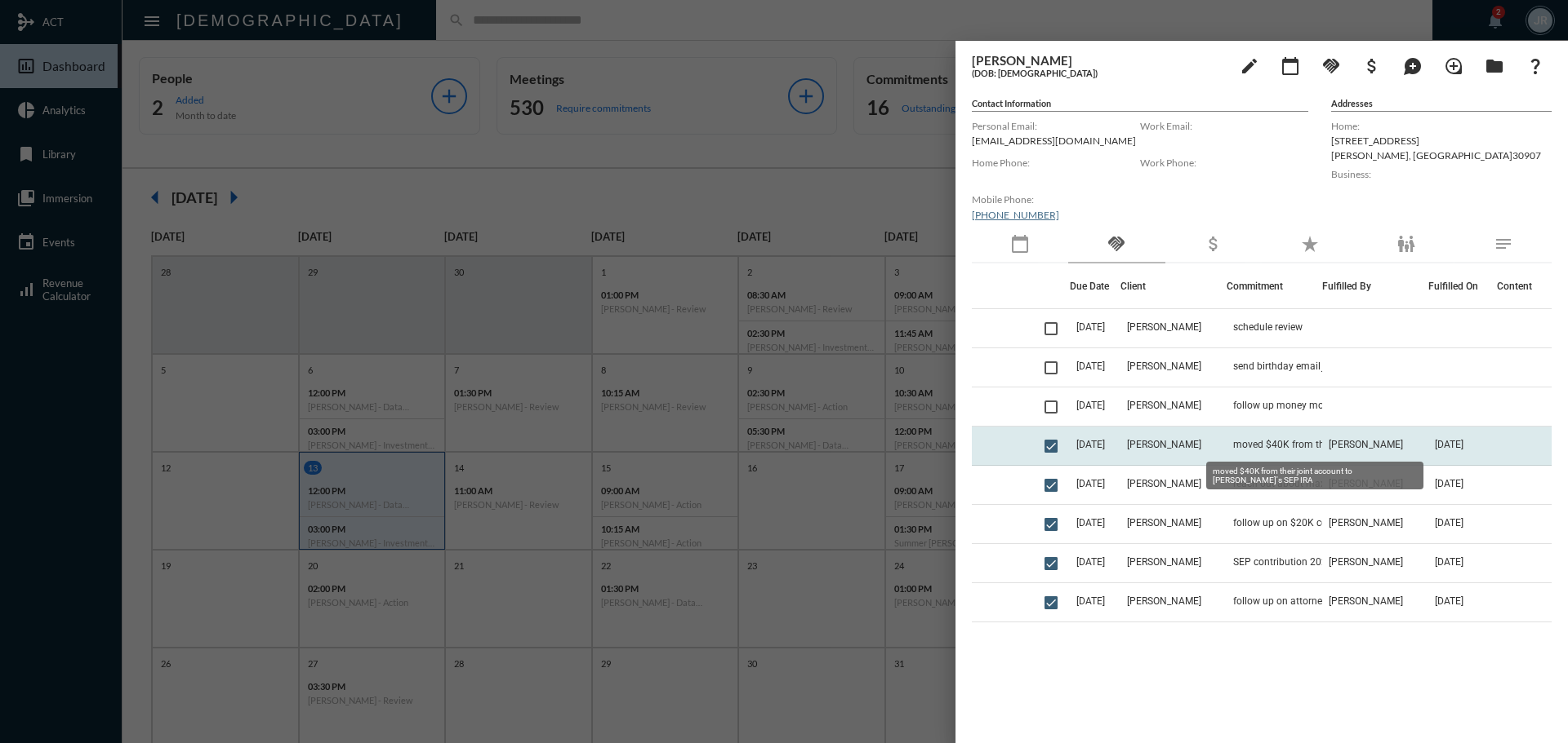
click at [1233, 448] on span "moved $40K from their joint account to [PERSON_NAME]'s SEP IRA" at bounding box center [1314, 444] width 163 height 12
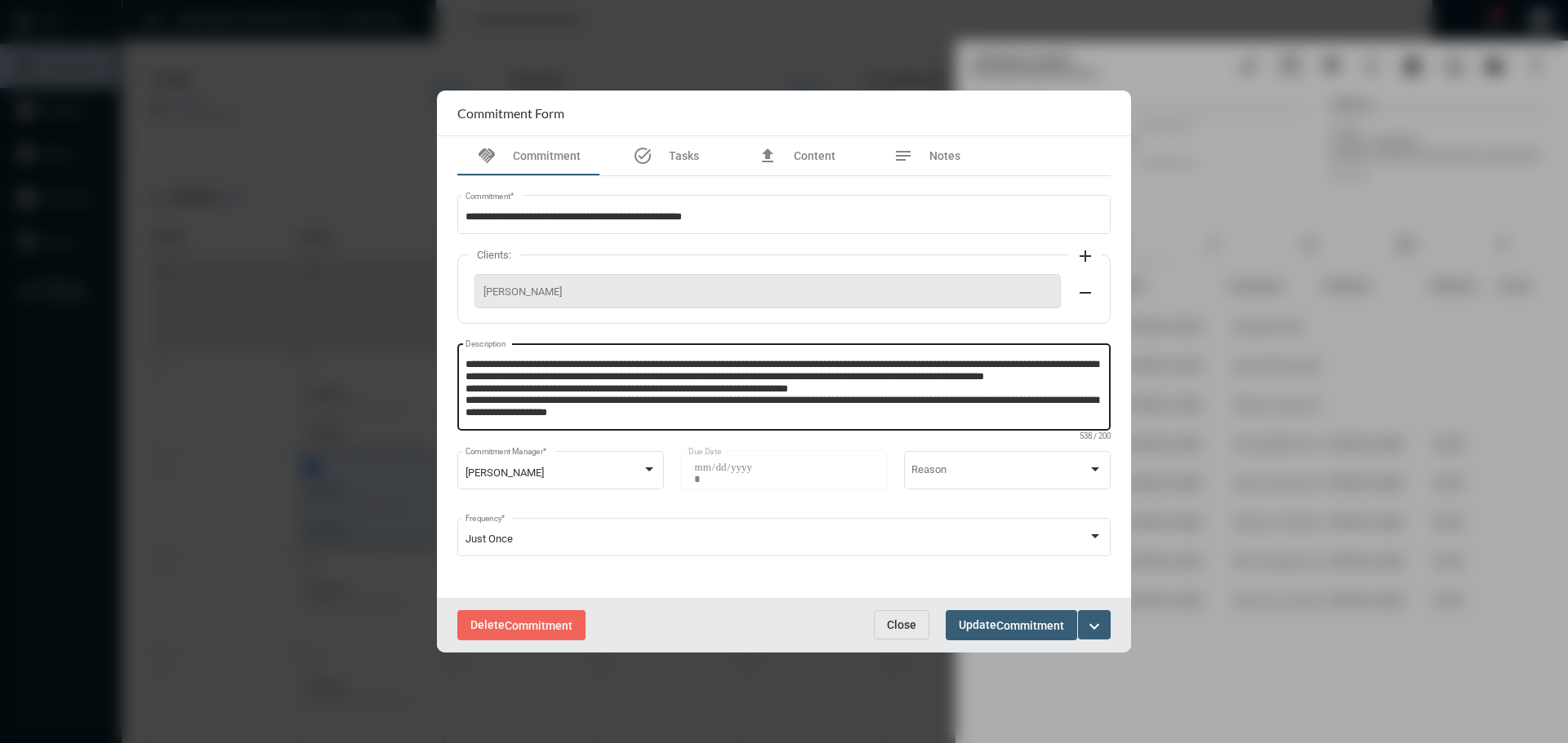
scroll to position [11, 0]
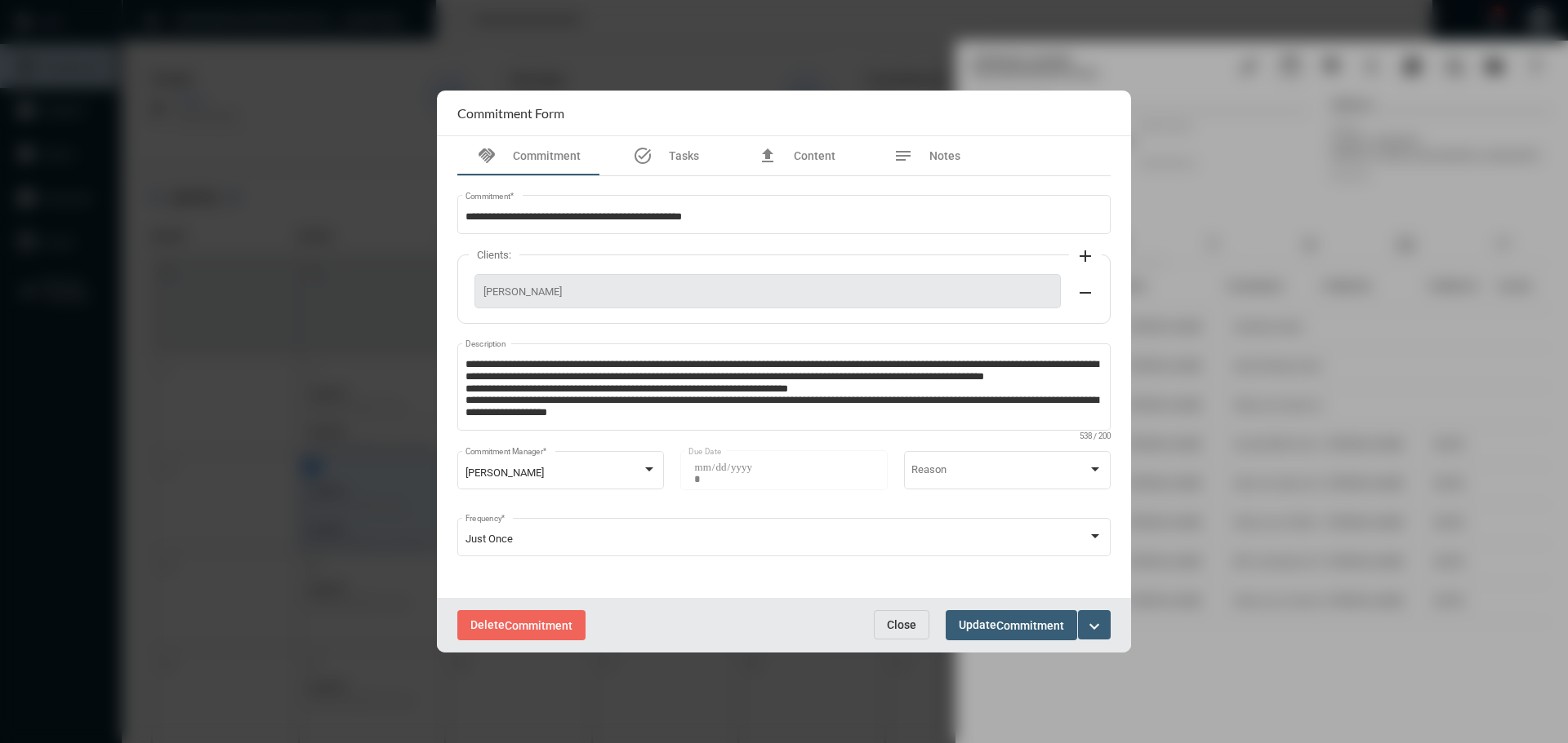
click at [890, 625] on span "Close" at bounding box center [901, 625] width 29 height 13
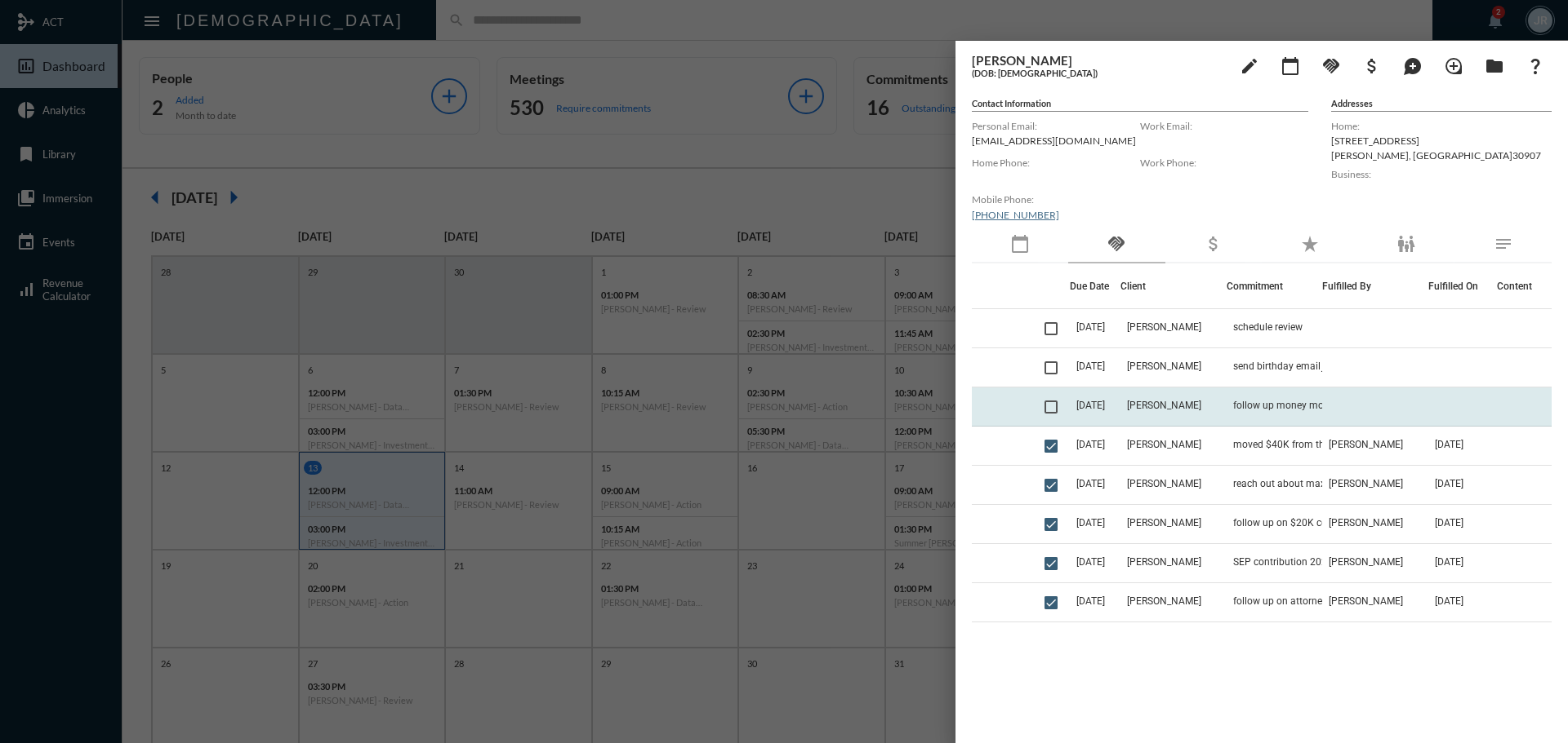
click at [1120, 405] on td "[DATE]" at bounding box center [1094, 408] width 51 height 39
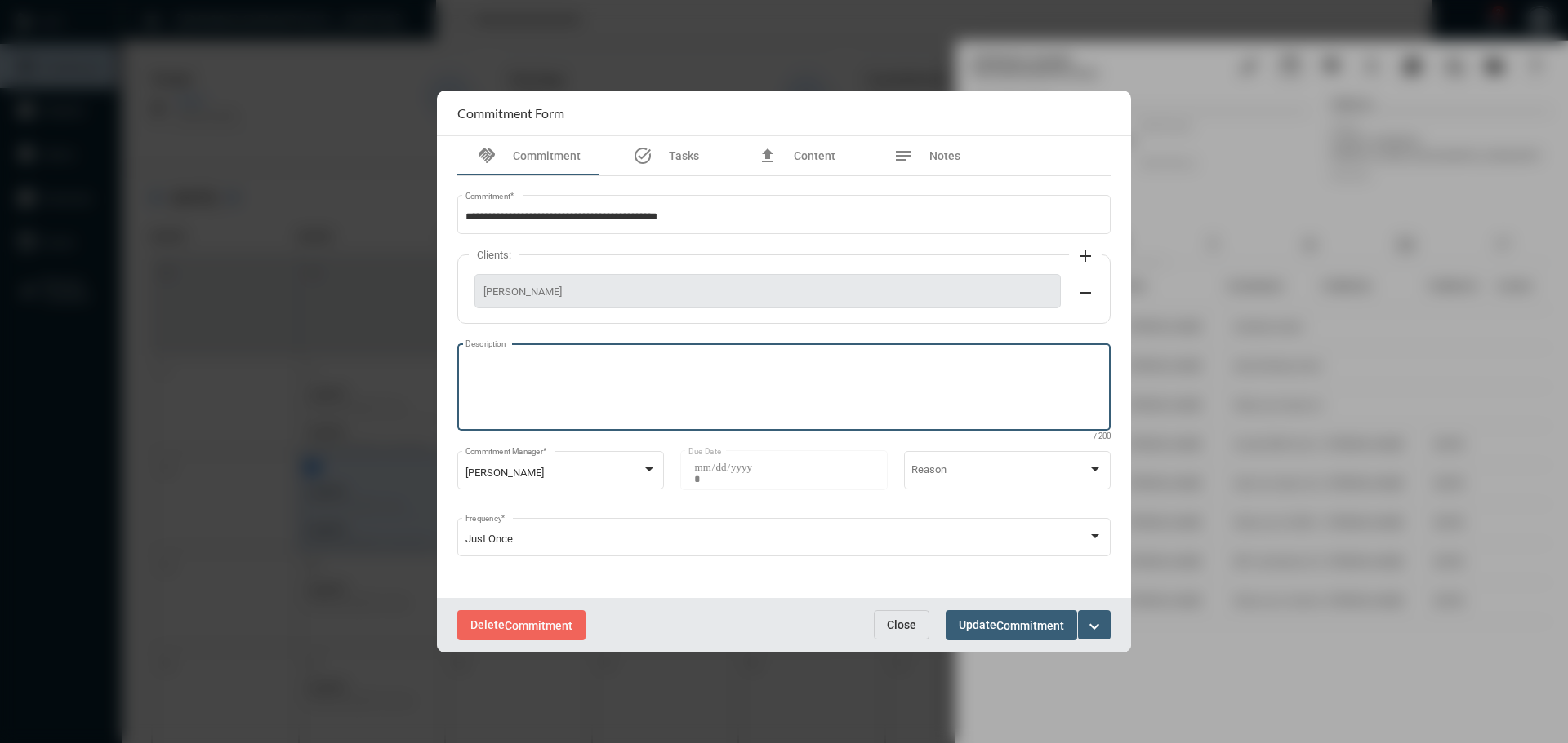
click at [682, 369] on textarea "Description" at bounding box center [784, 390] width 638 height 64
type textarea "**********"
click at [988, 621] on span "Update Commitment" at bounding box center [1011, 625] width 105 height 13
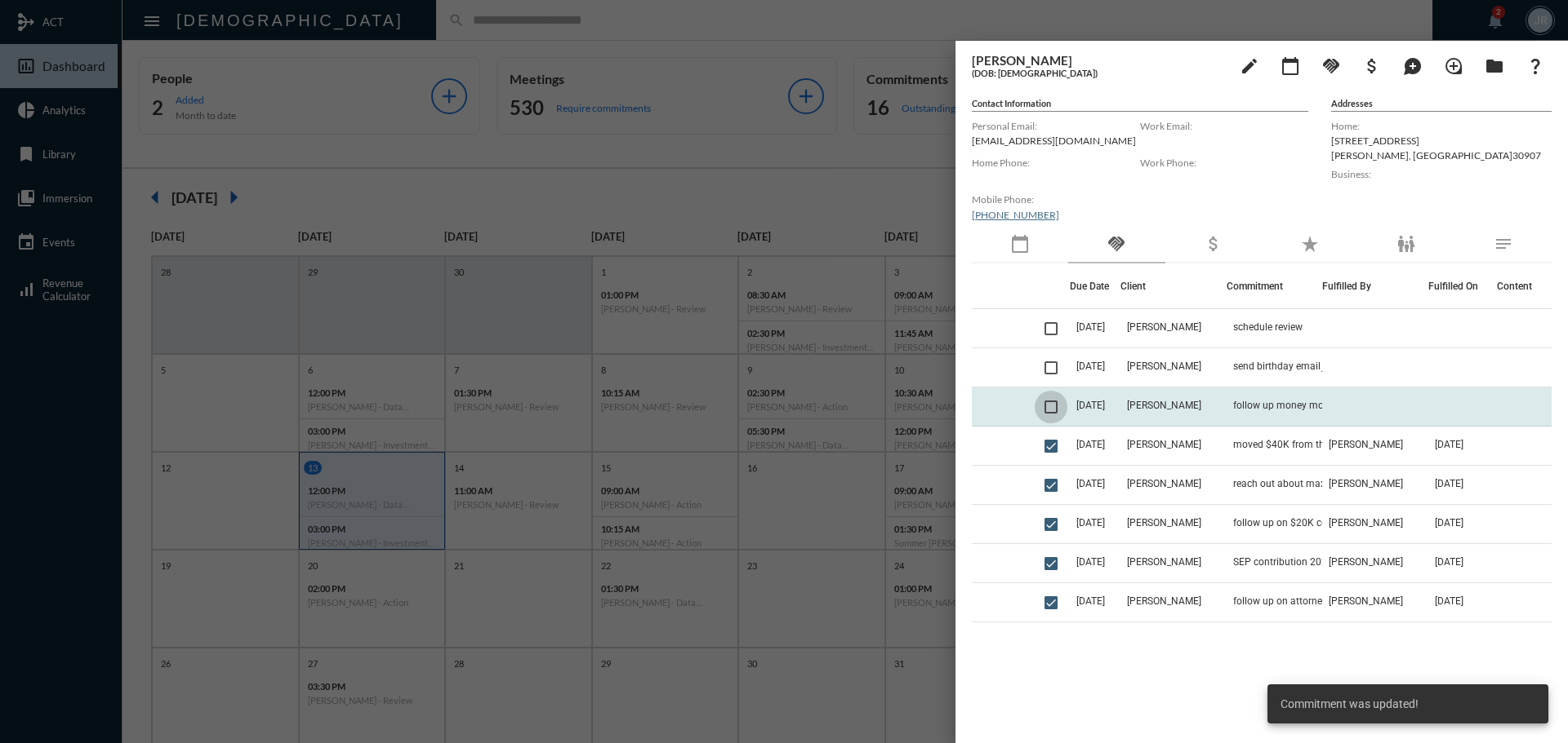
click at [1054, 408] on span at bounding box center [1051, 407] width 13 height 13
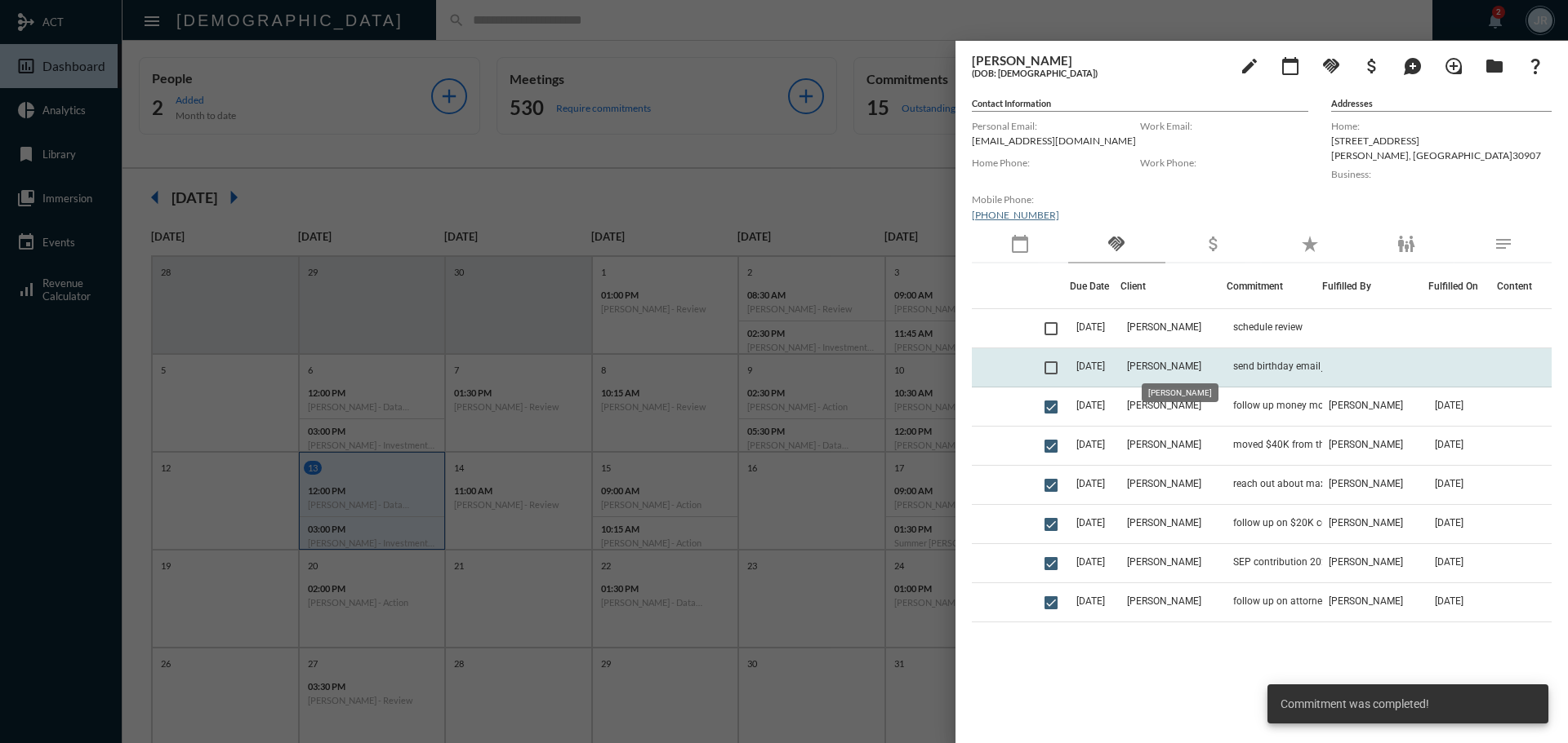
click at [1198, 362] on span "[PERSON_NAME]" at bounding box center [1164, 366] width 74 height 12
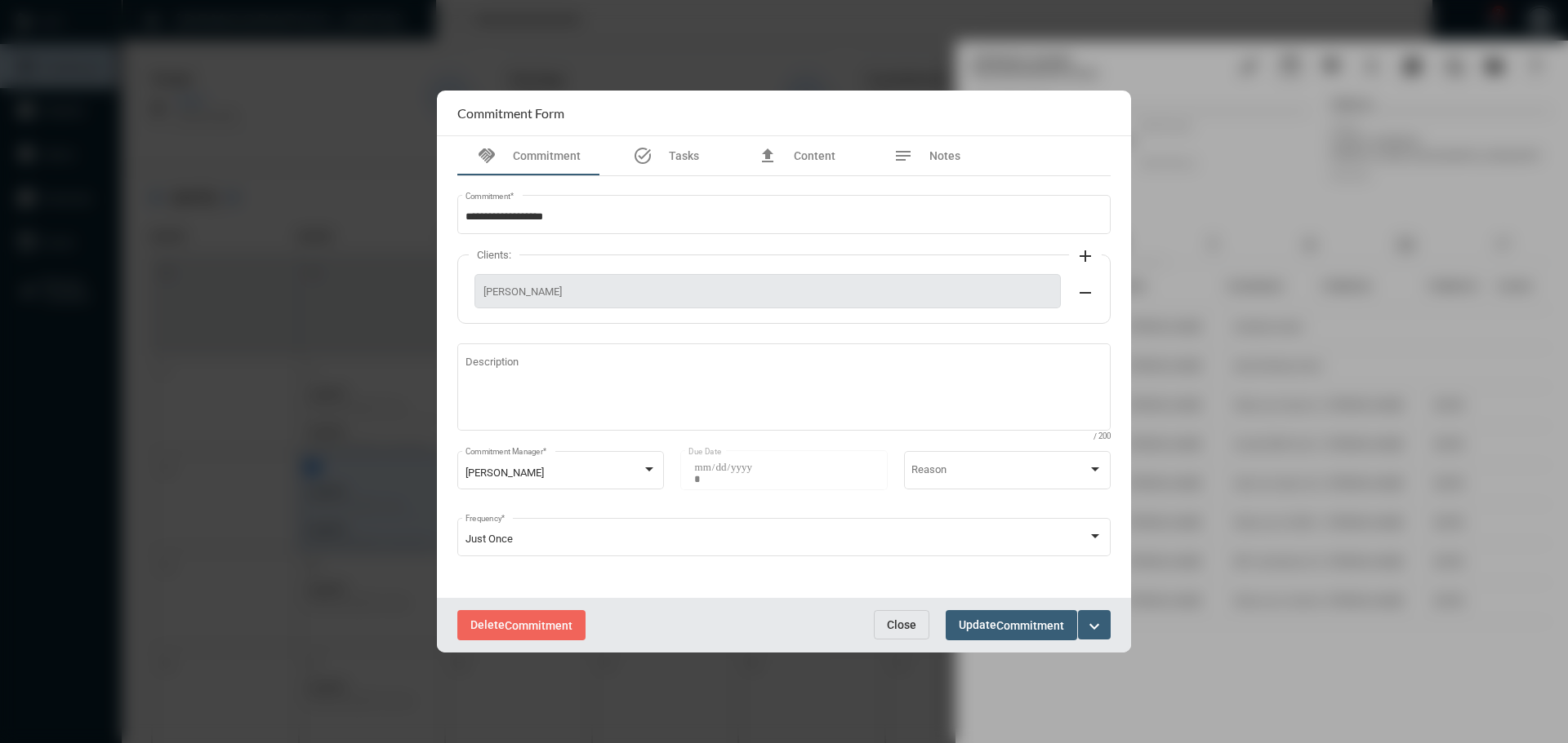
click at [890, 625] on span "Close" at bounding box center [901, 625] width 29 height 13
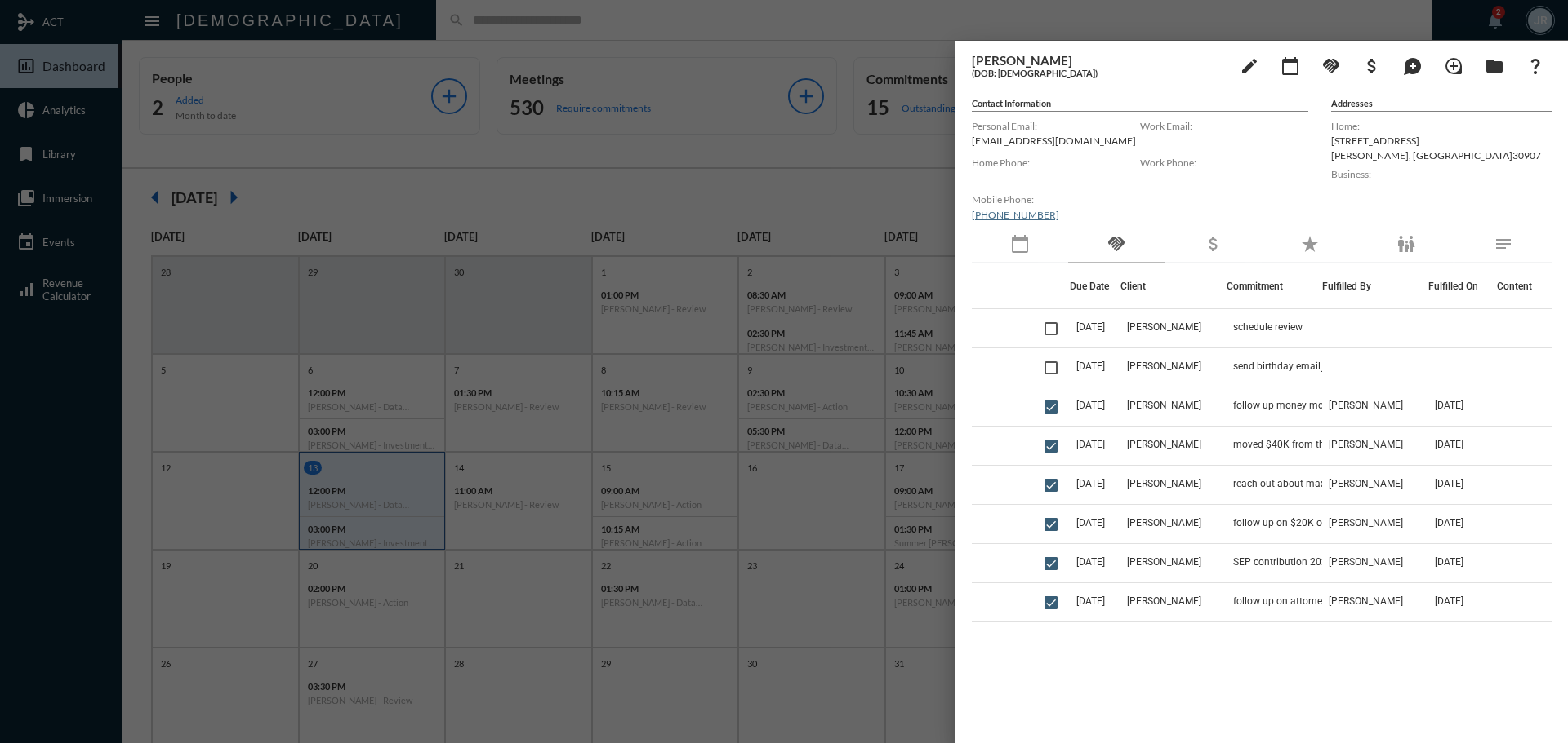
click at [541, 22] on div at bounding box center [784, 371] width 1568 height 743
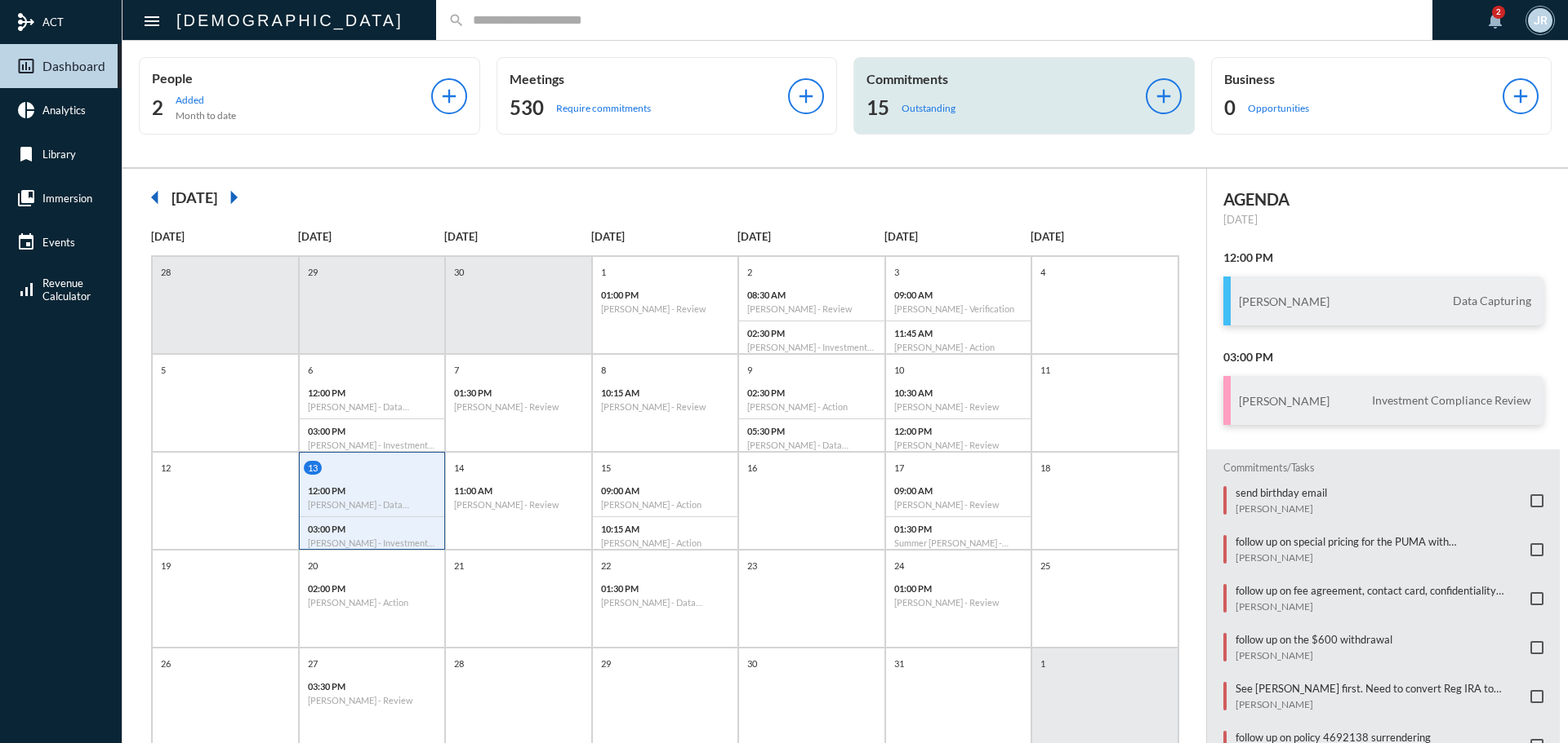
click at [895, 106] on div "15 Outstanding" at bounding box center [1006, 107] width 280 height 26
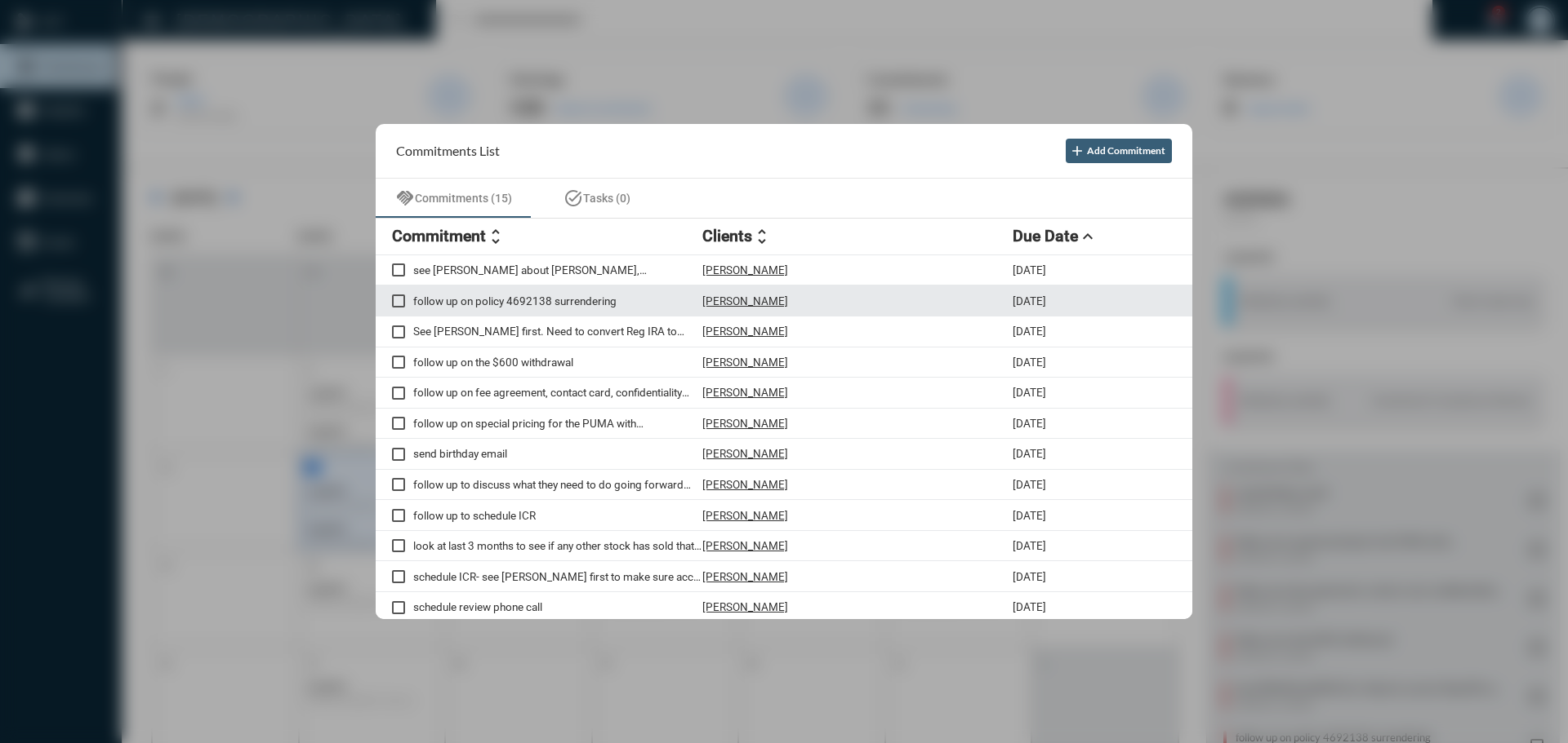
click at [731, 298] on p "[PERSON_NAME]" at bounding box center [745, 301] width 85 height 13
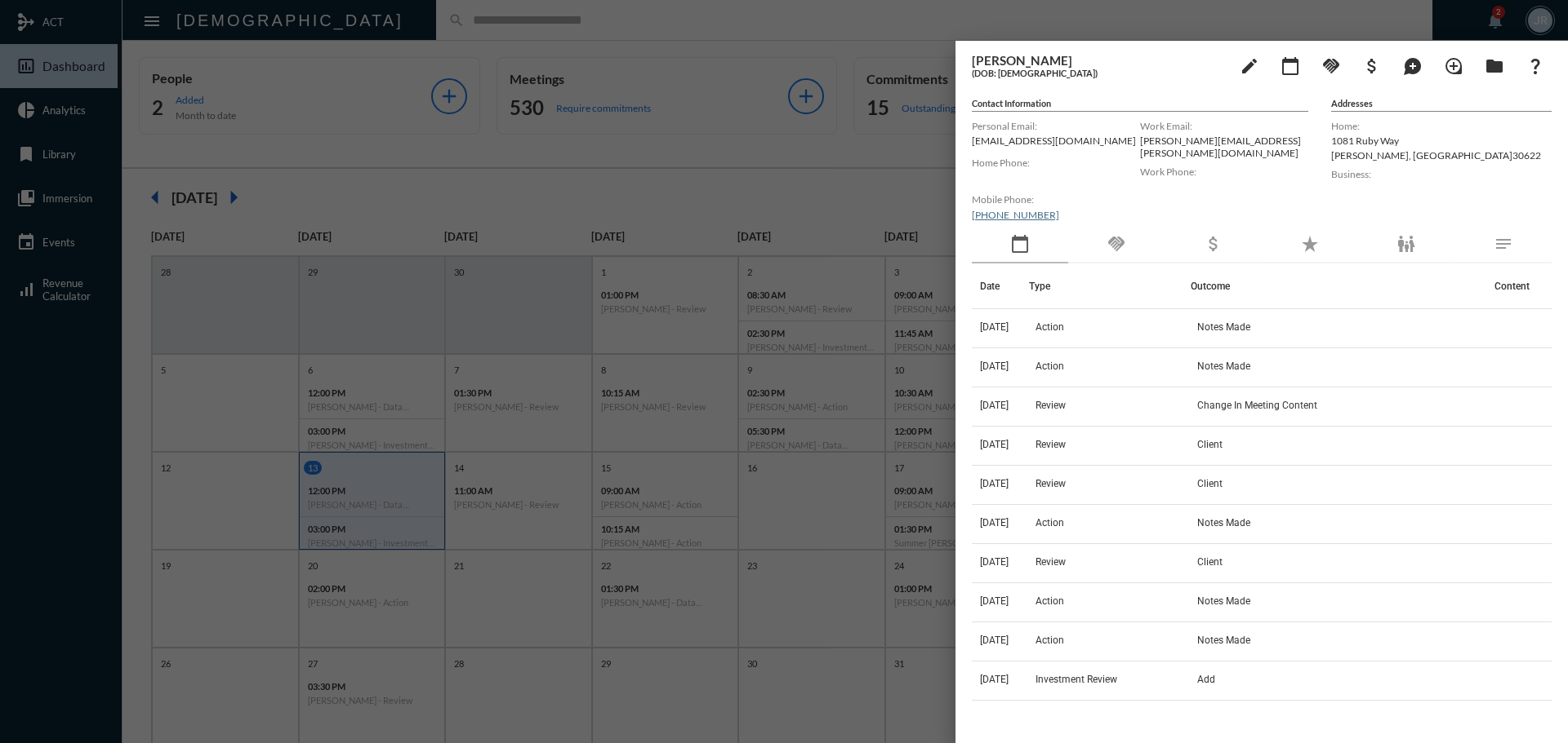
click at [1102, 247] on div "handshake" at bounding box center [1116, 245] width 96 height 37
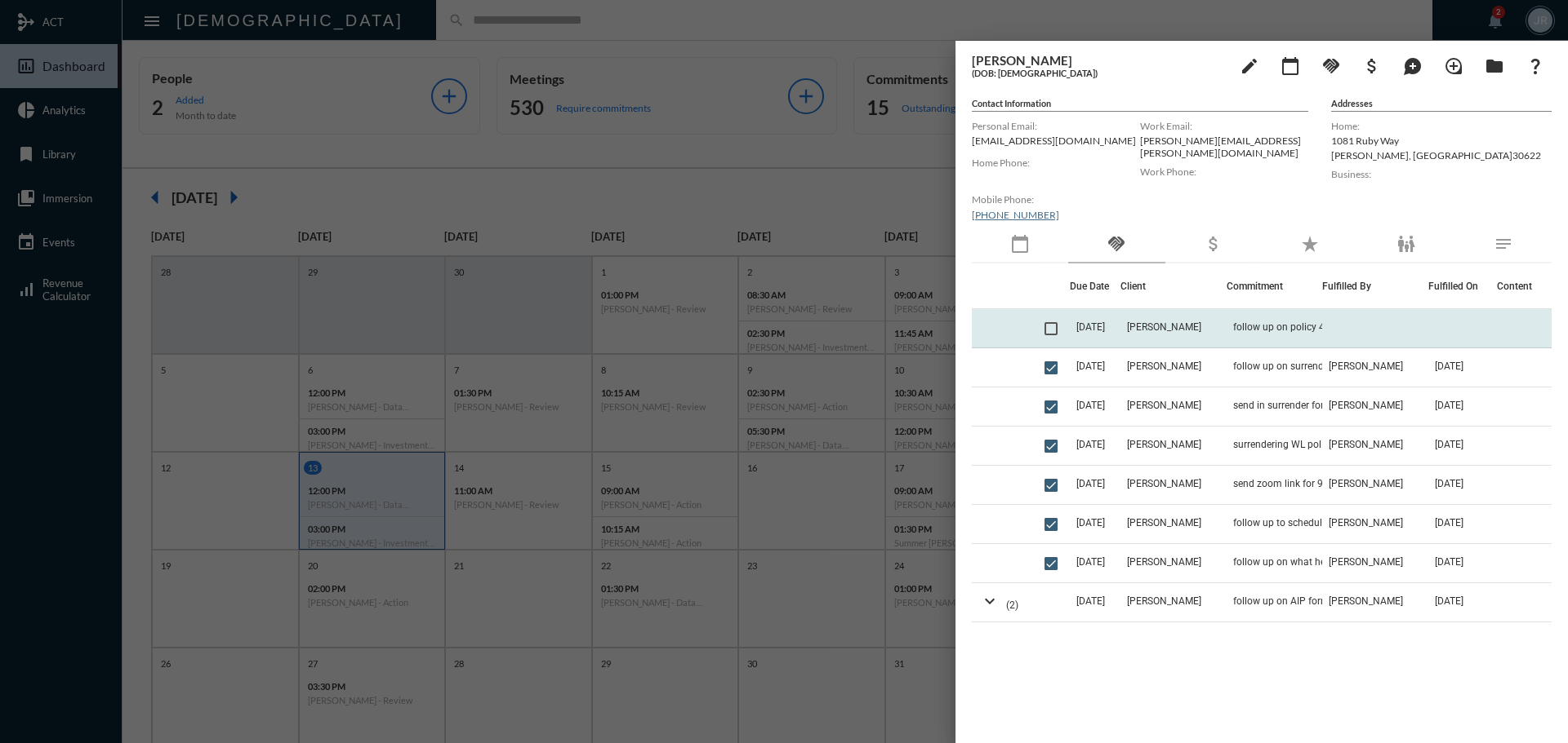
click at [1198, 316] on td "[PERSON_NAME]" at bounding box center [1173, 329] width 106 height 39
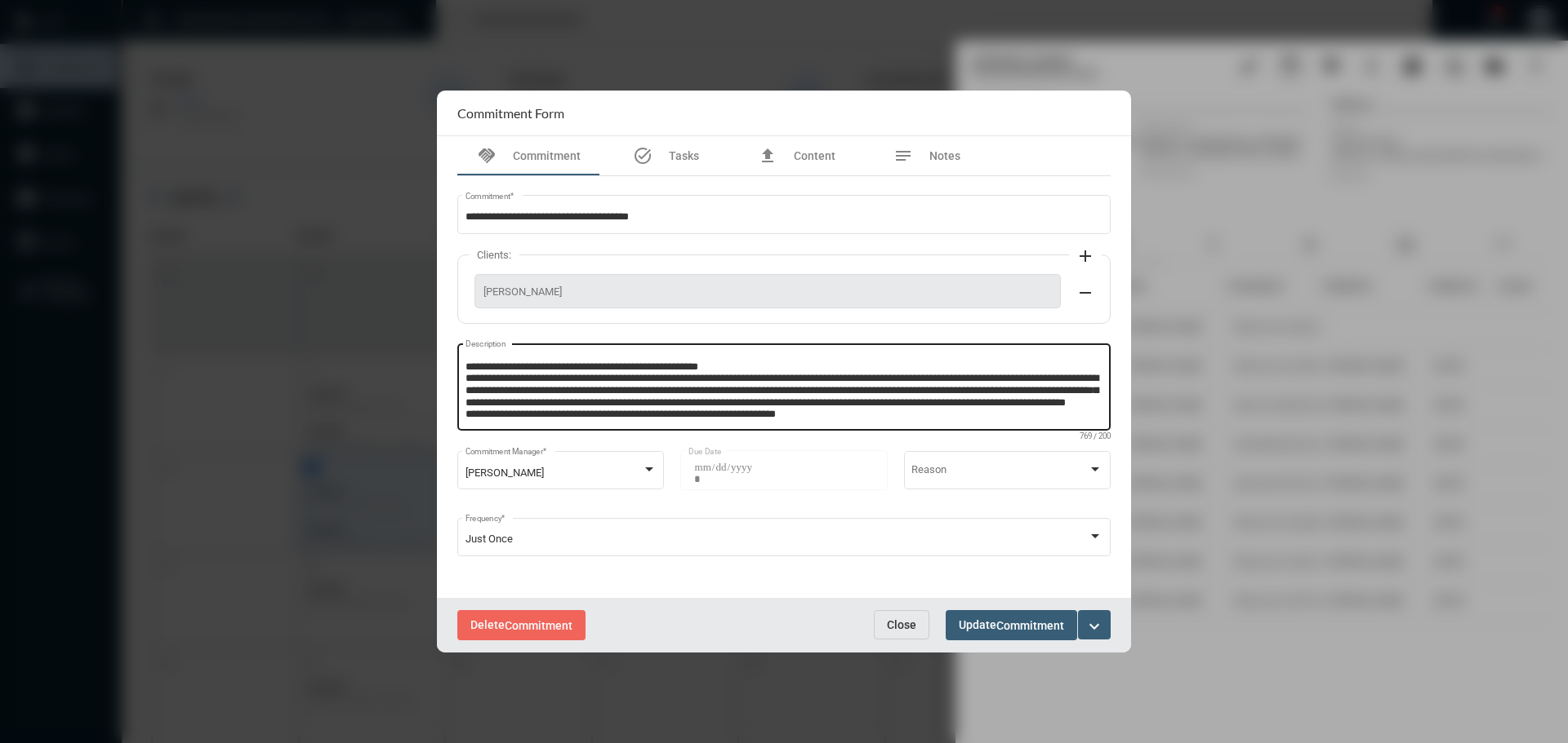
scroll to position [35, 0]
click at [832, 416] on textarea "**********" at bounding box center [784, 390] width 638 height 64
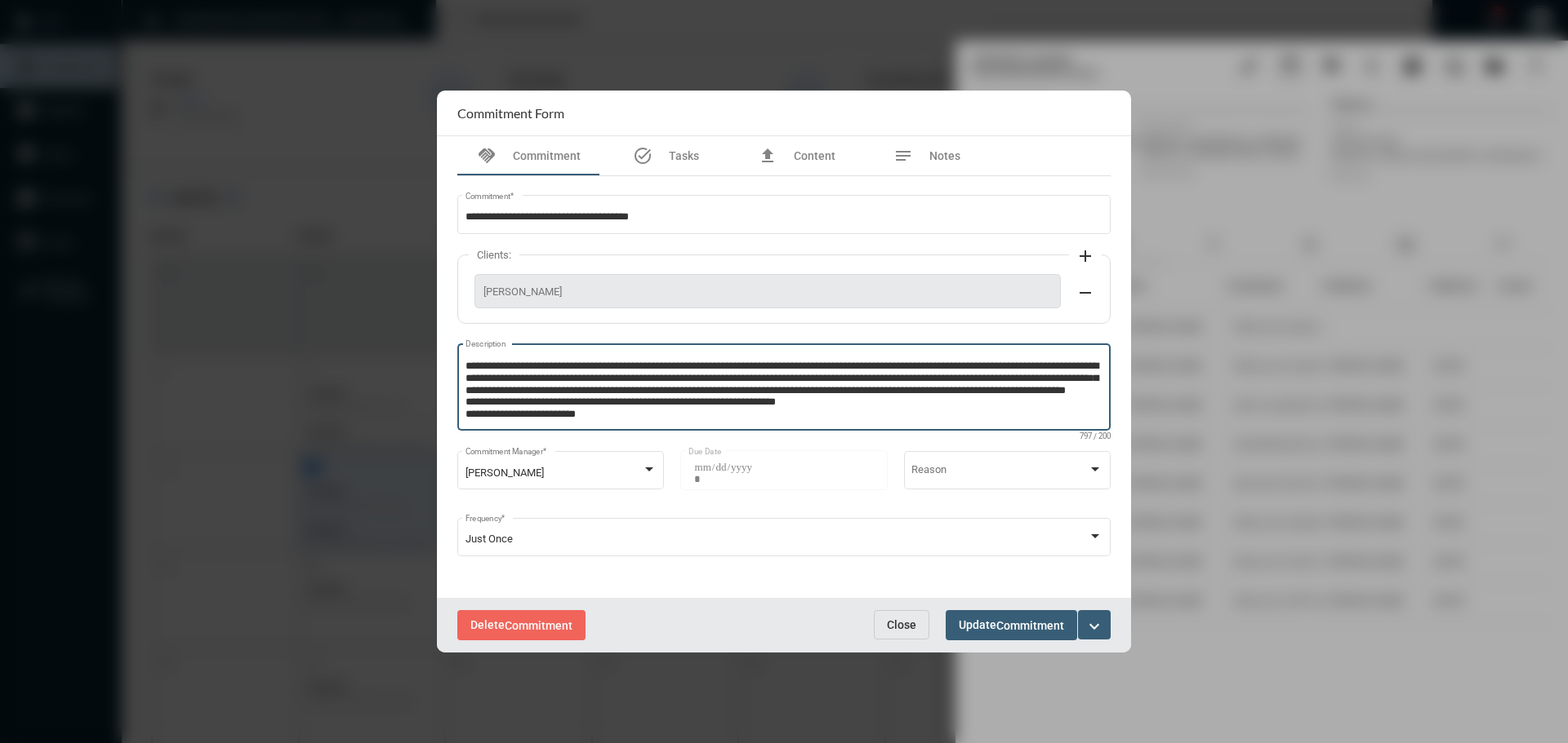
type textarea "**********"
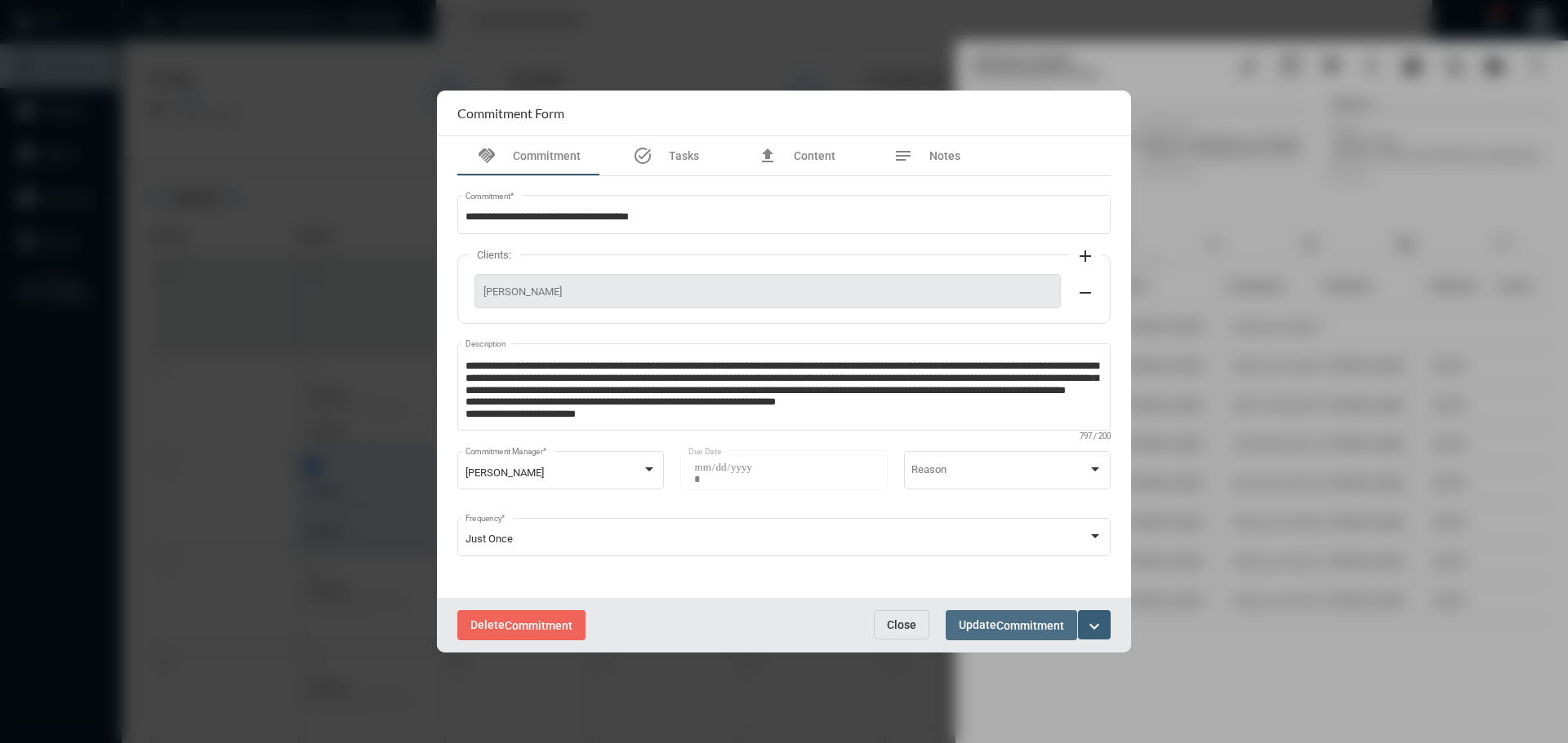
click at [978, 622] on span "Update Commitment" at bounding box center [1011, 625] width 105 height 13
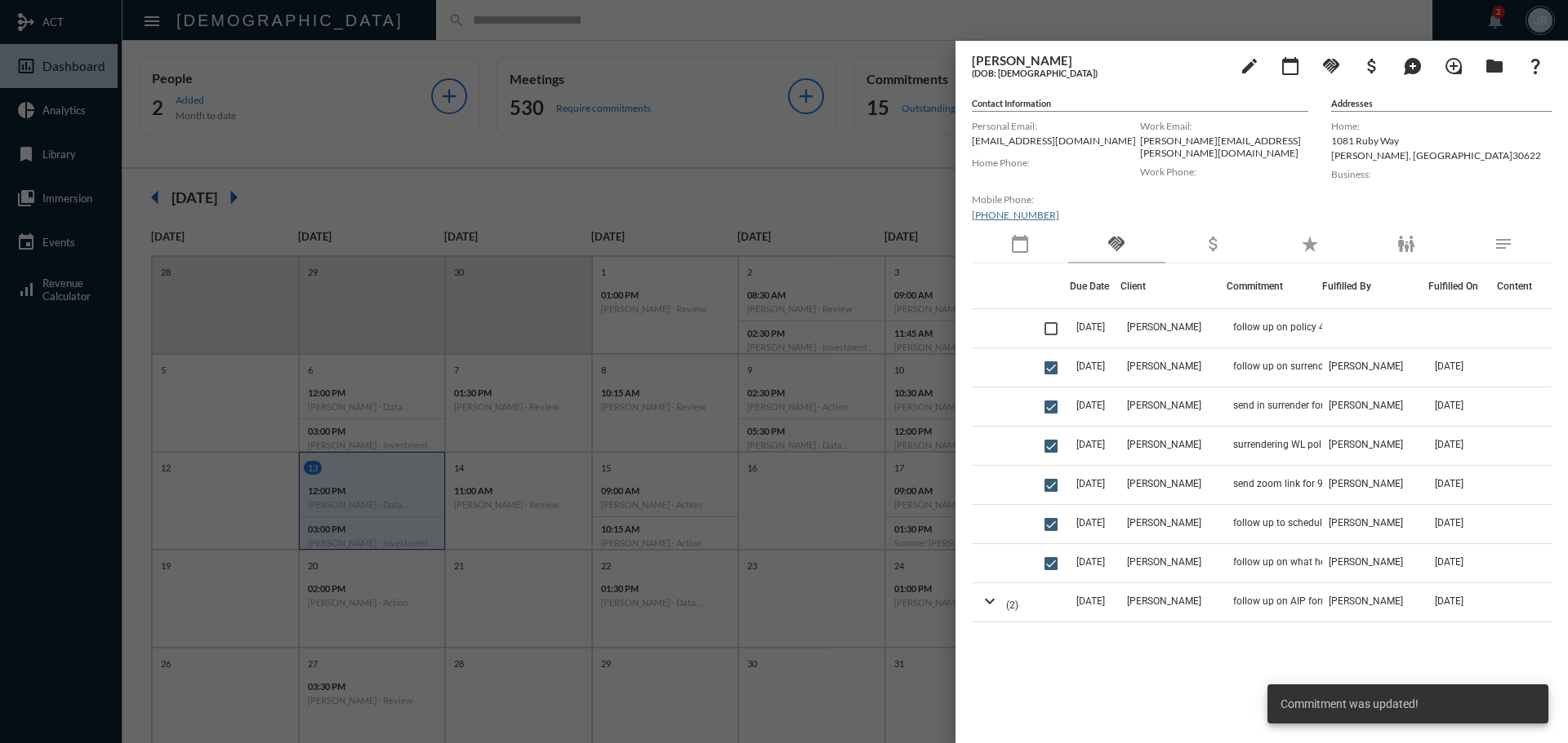
click at [1055, 330] on span at bounding box center [1051, 328] width 13 height 13
click at [845, 26] on div at bounding box center [784, 371] width 1568 height 743
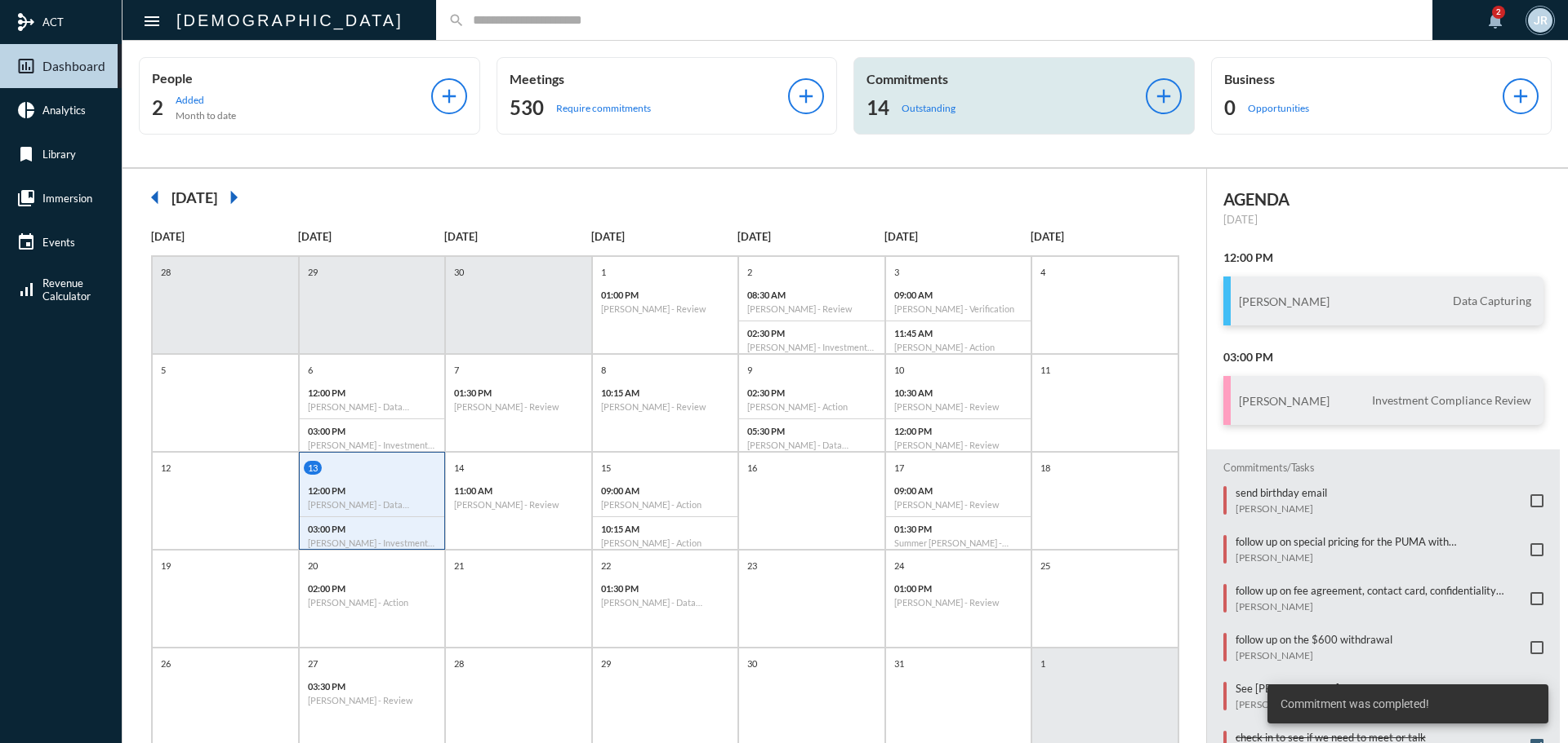
click at [920, 86] on div "Commitments 14 Outstanding" at bounding box center [1006, 96] width 280 height 50
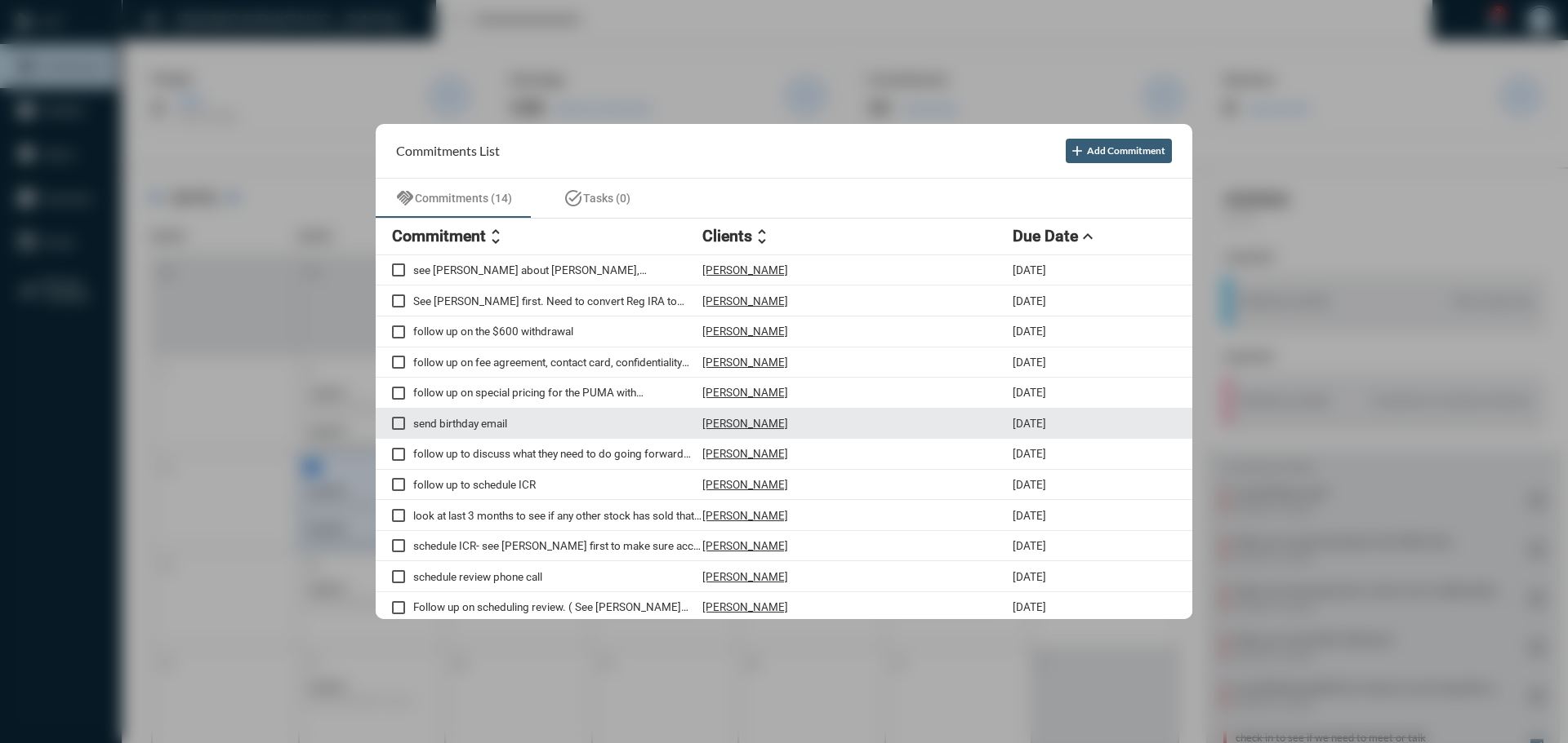
click at [745, 422] on p "[PERSON_NAME]" at bounding box center [745, 424] width 85 height 13
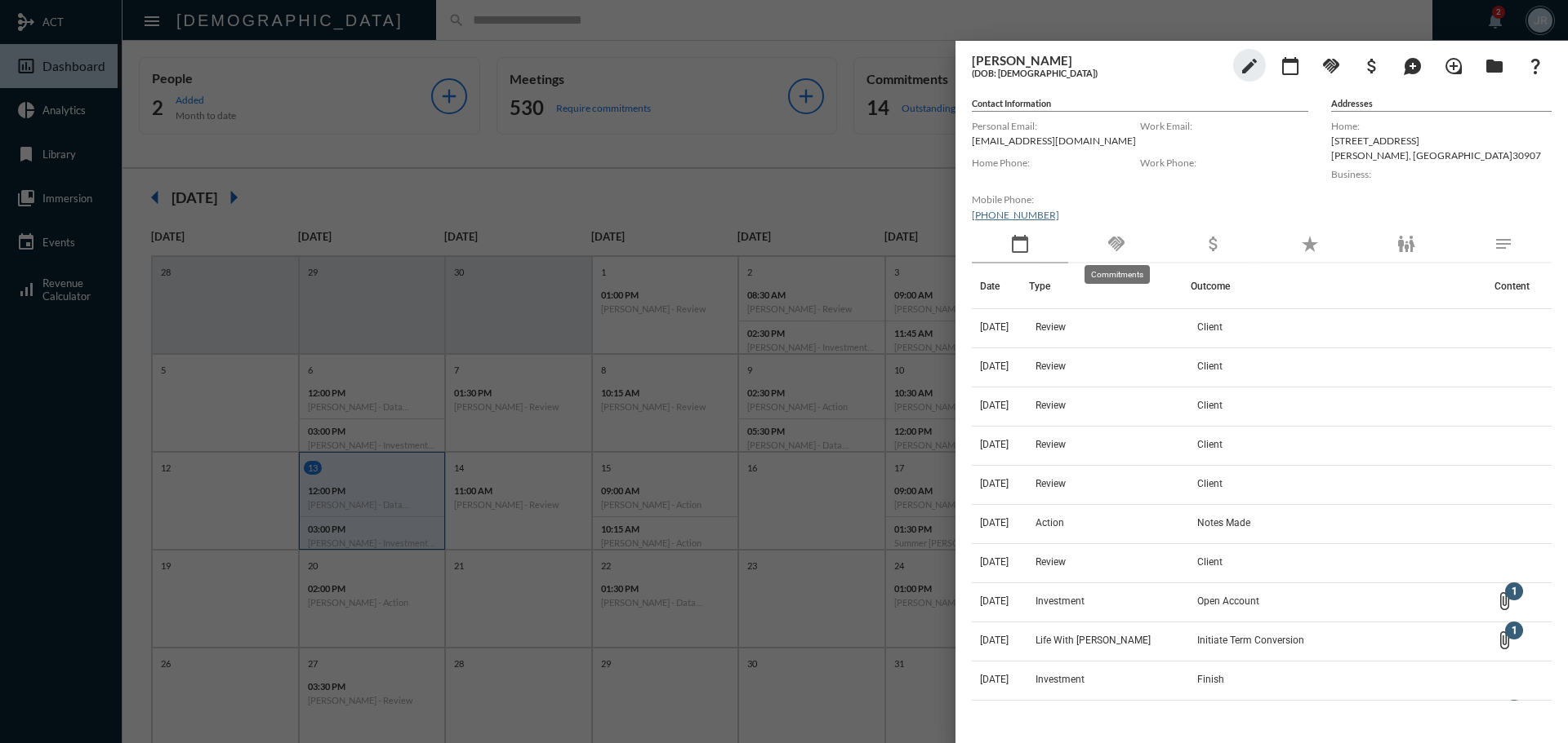
click at [1119, 234] on mat-icon "handshake" at bounding box center [1117, 244] width 20 height 20
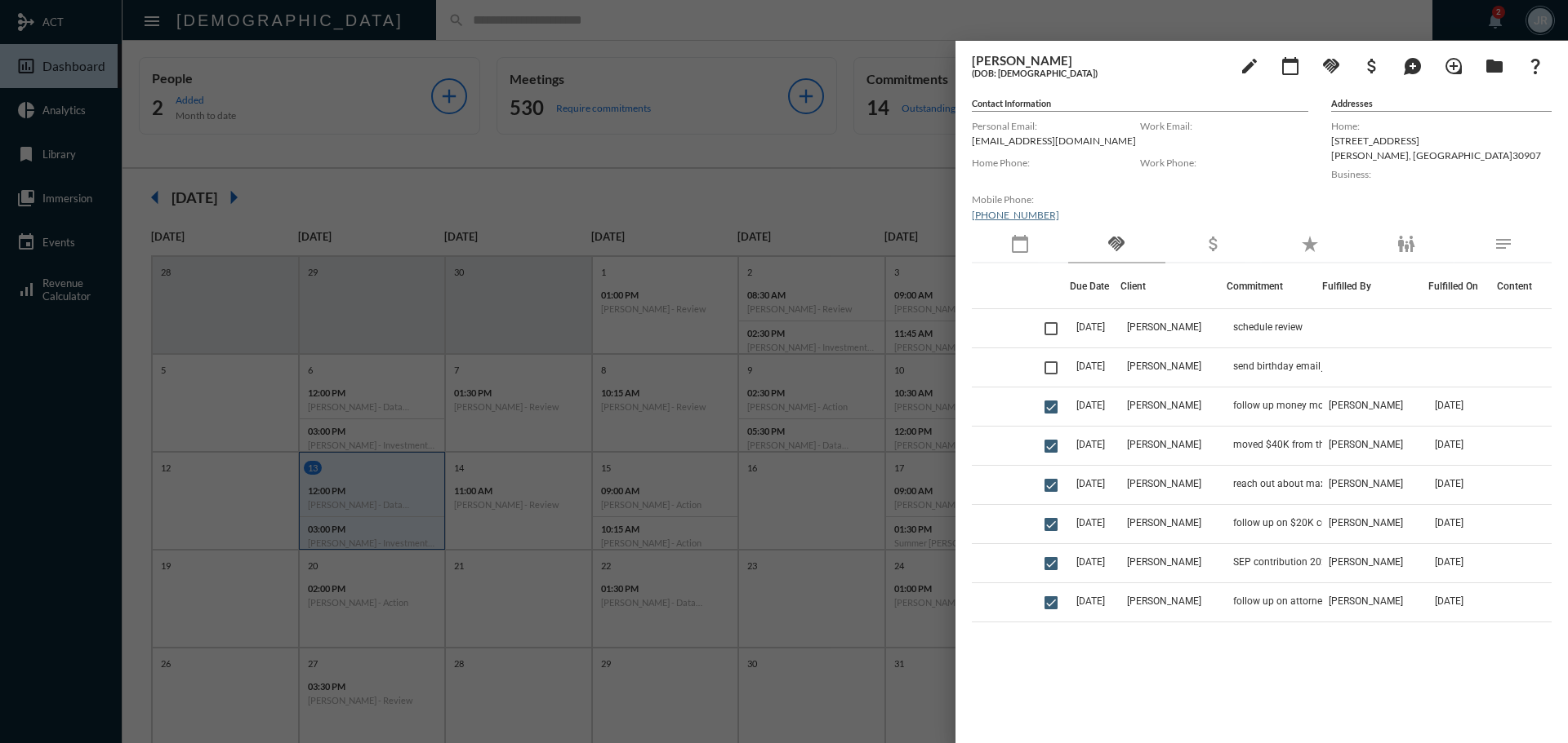
click at [997, 138] on p "[EMAIL_ADDRESS][DOMAIN_NAME]" at bounding box center [1055, 141] width 168 height 12
copy p "[EMAIL_ADDRESS][DOMAIN_NAME]"
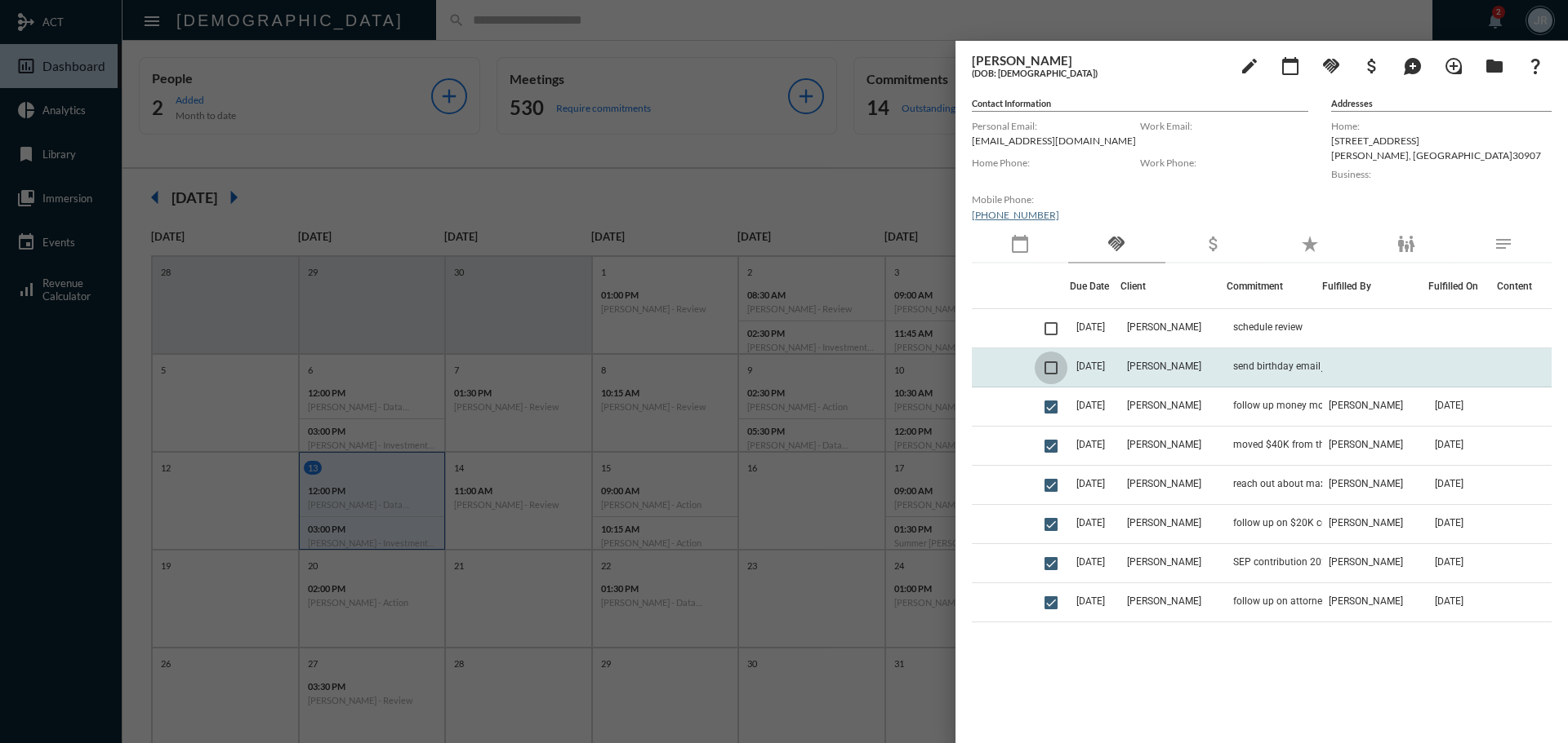
click at [1052, 367] on span at bounding box center [1051, 367] width 13 height 13
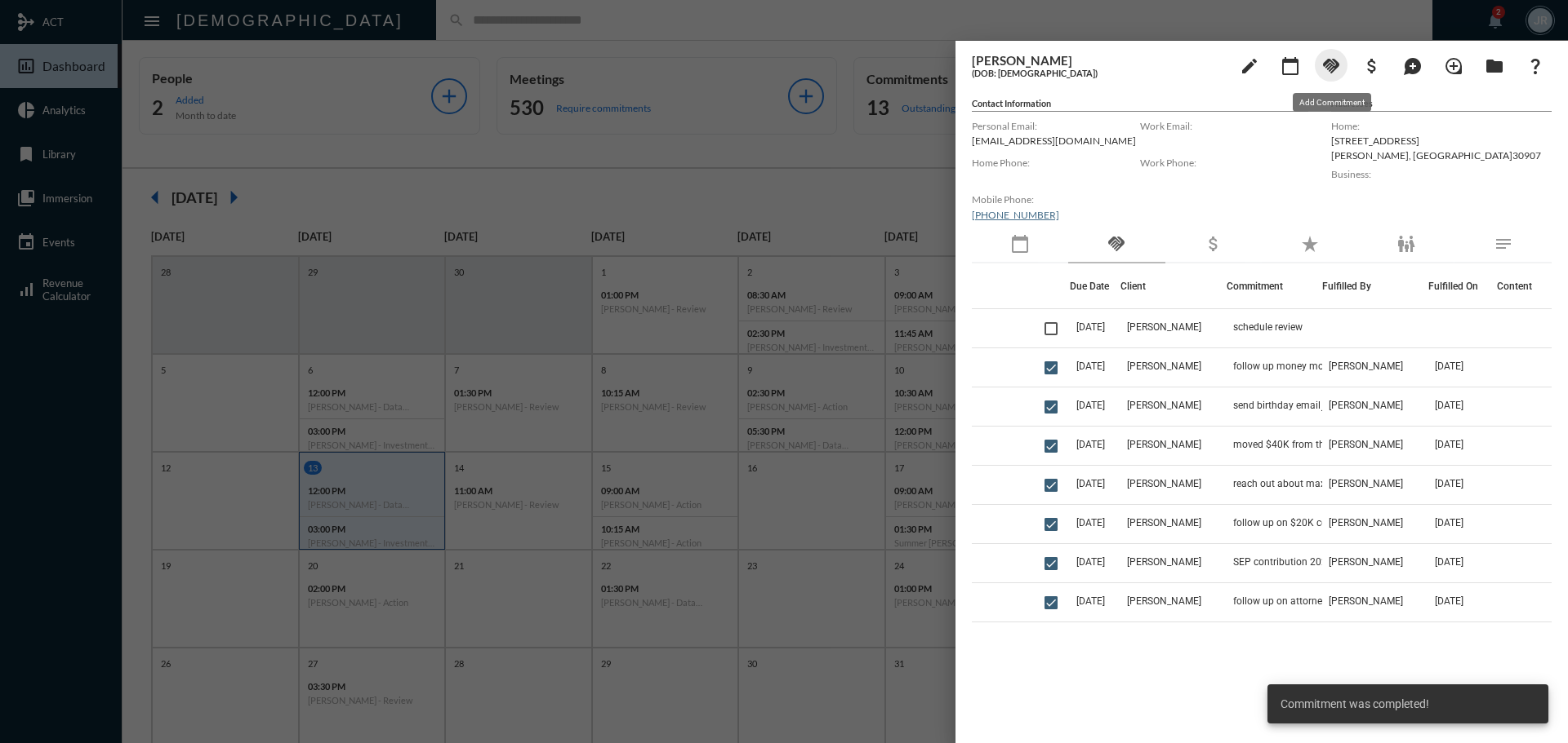
click at [1331, 69] on mat-icon "handshake" at bounding box center [1331, 66] width 20 height 20
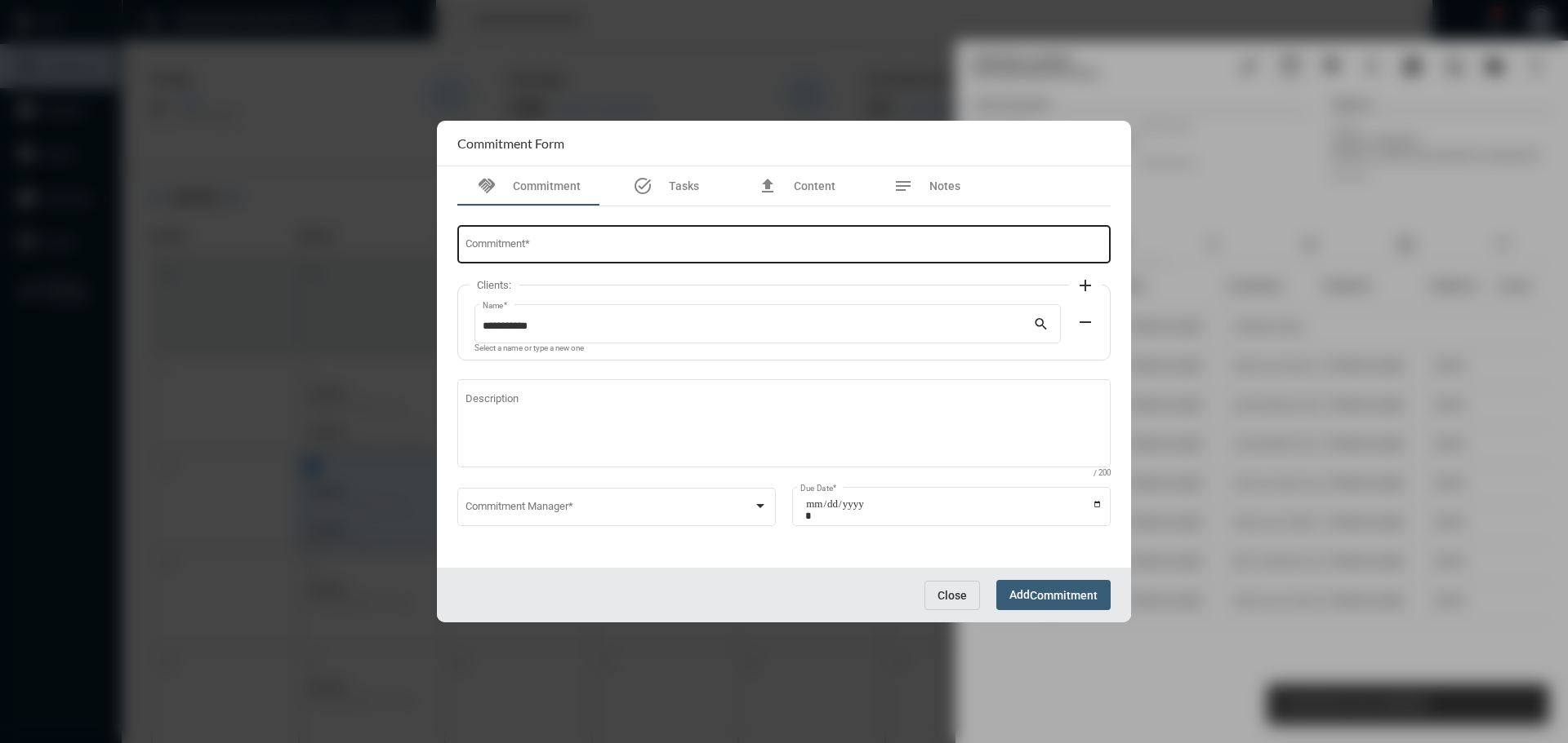
click at [586, 247] on input "Commitment *" at bounding box center [784, 247] width 638 height 12
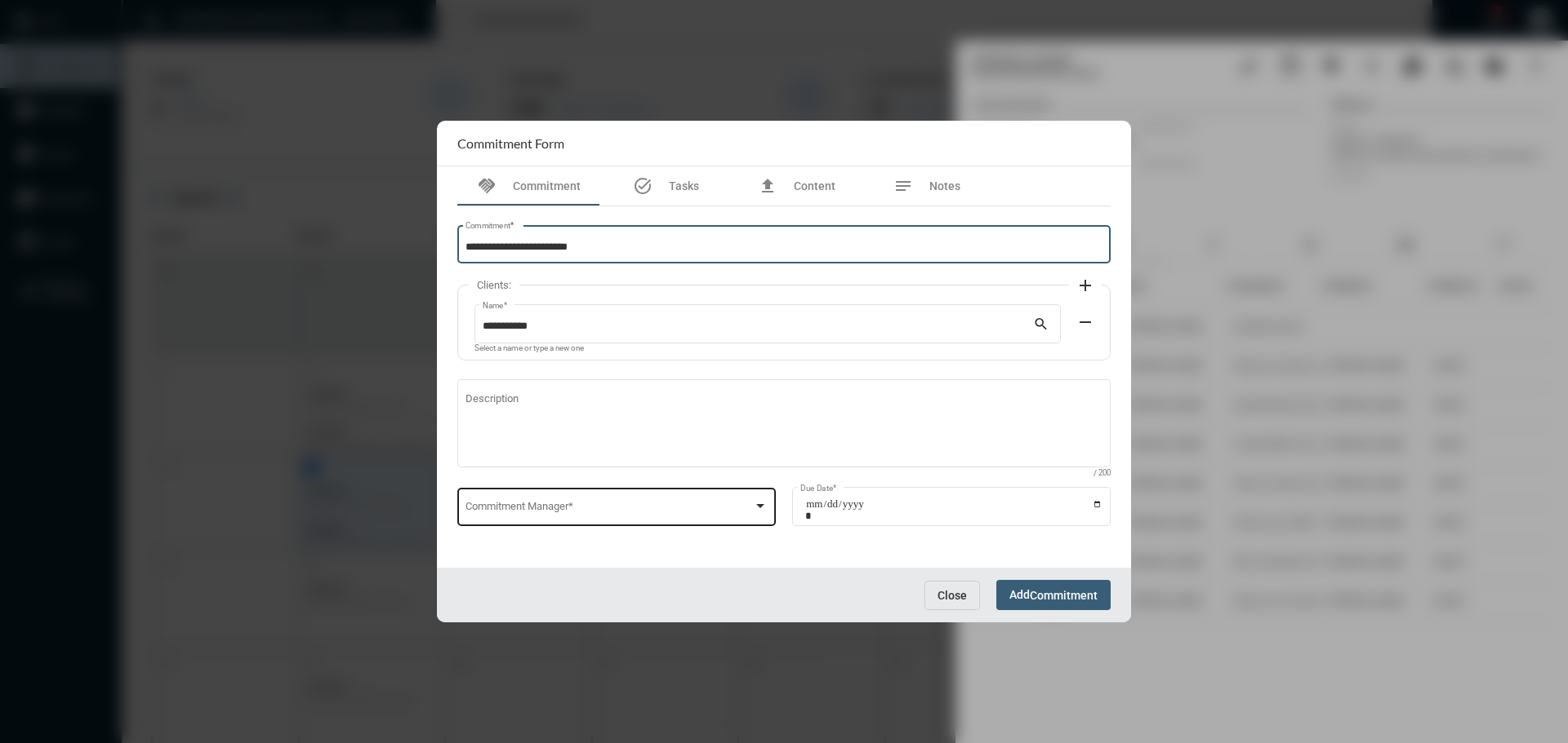
type input "**********"
click at [621, 508] on span at bounding box center [610, 510] width 288 height 12
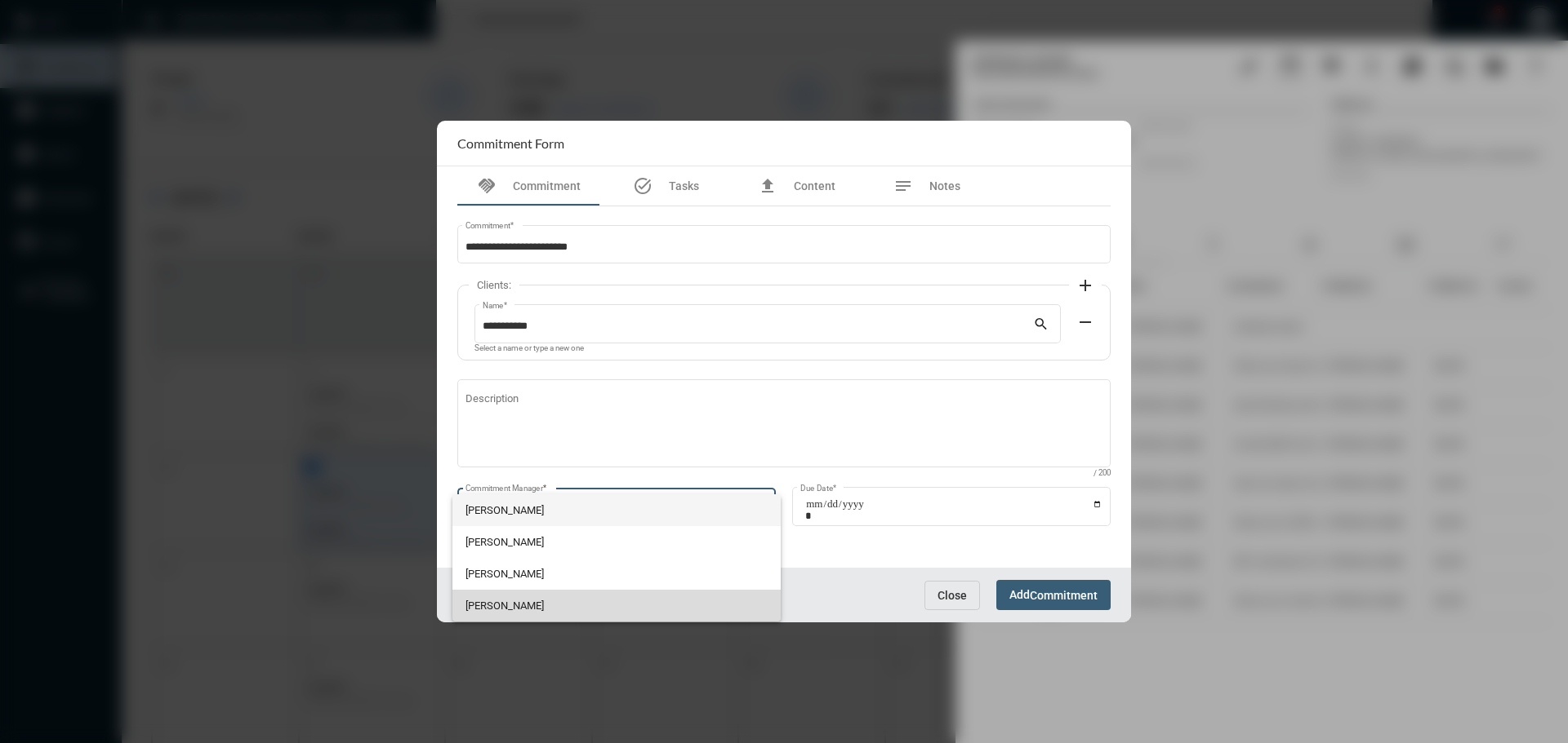
click at [520, 605] on span "[PERSON_NAME]" at bounding box center [617, 606] width 303 height 32
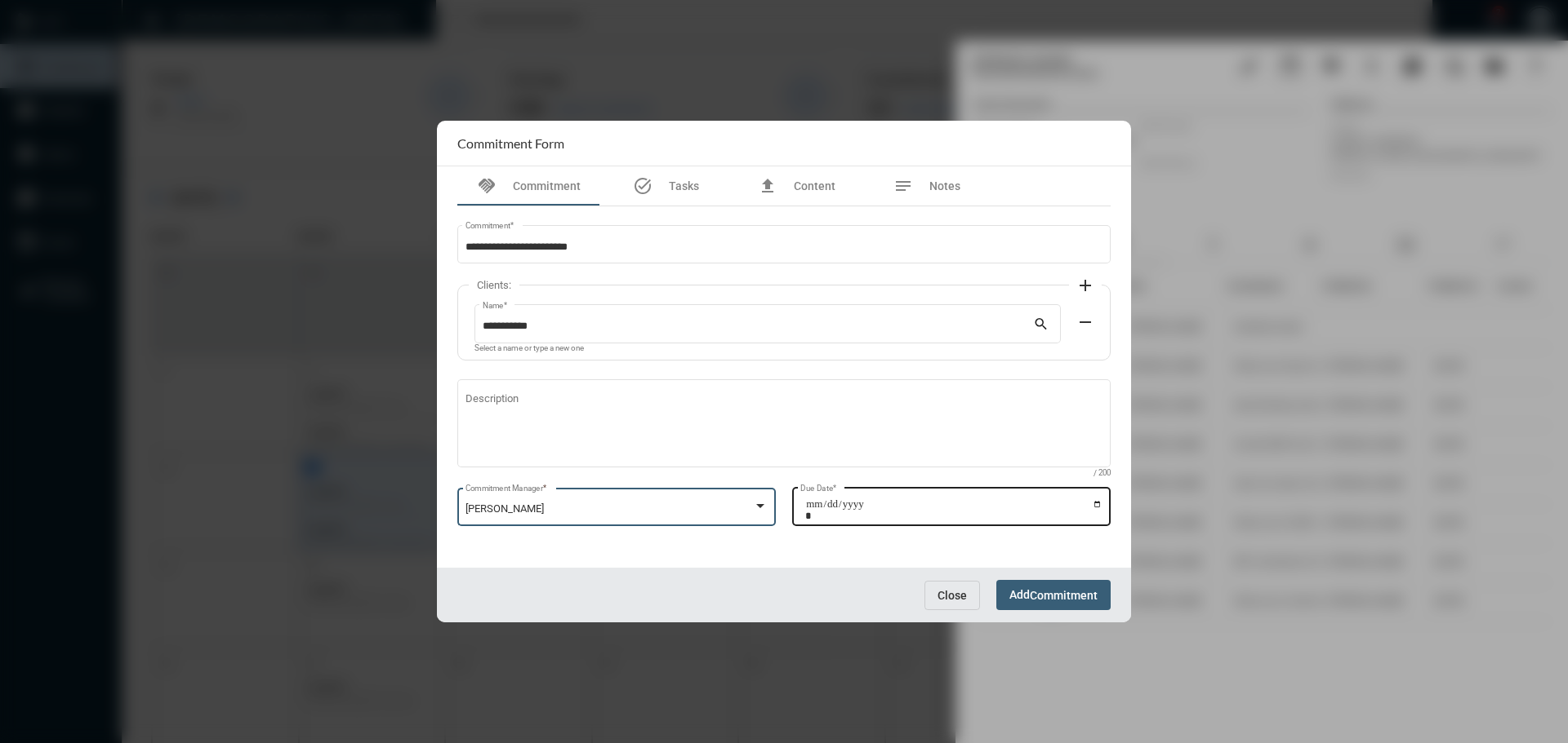
click at [1097, 503] on input "Due Date *" at bounding box center [954, 510] width 297 height 23
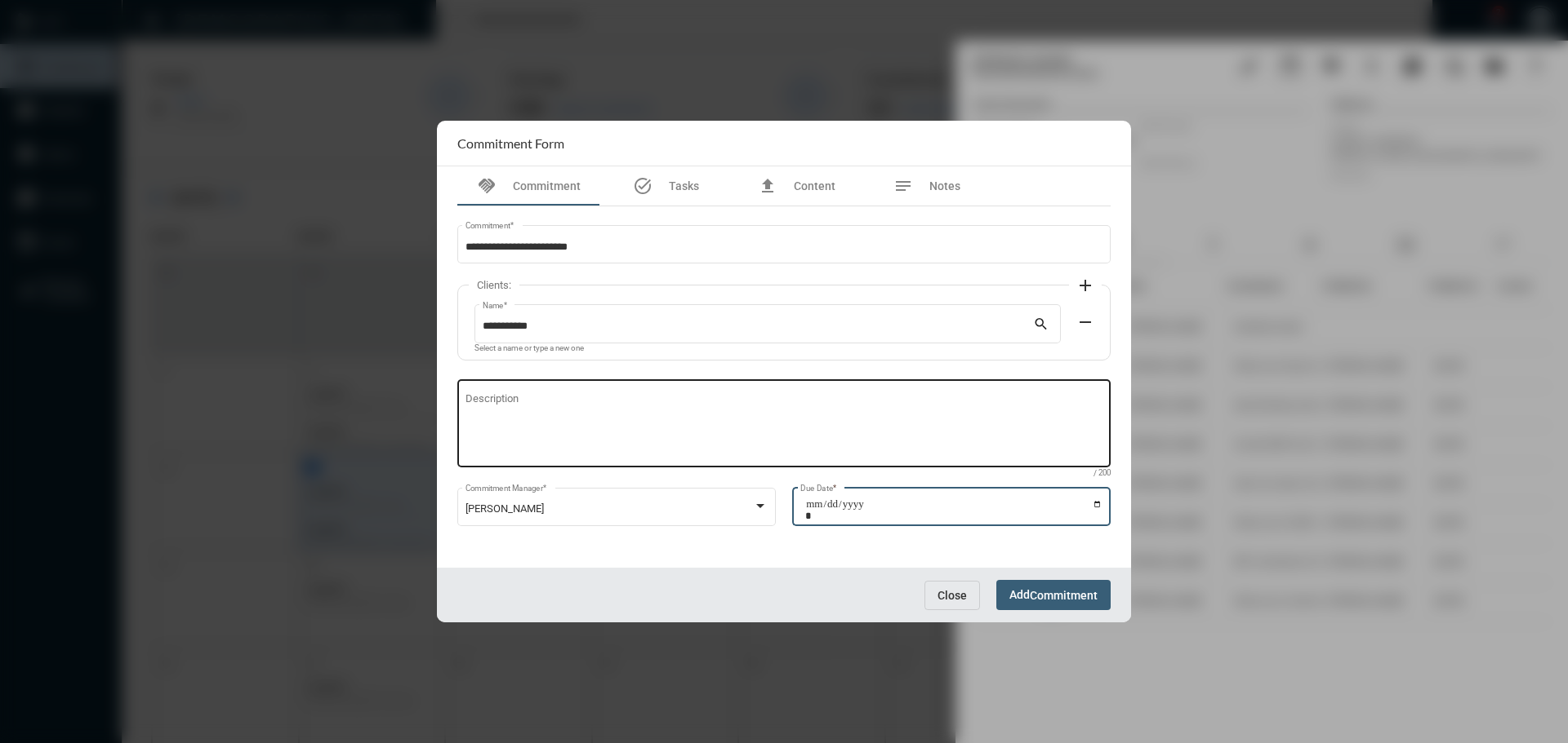
type input "**********"
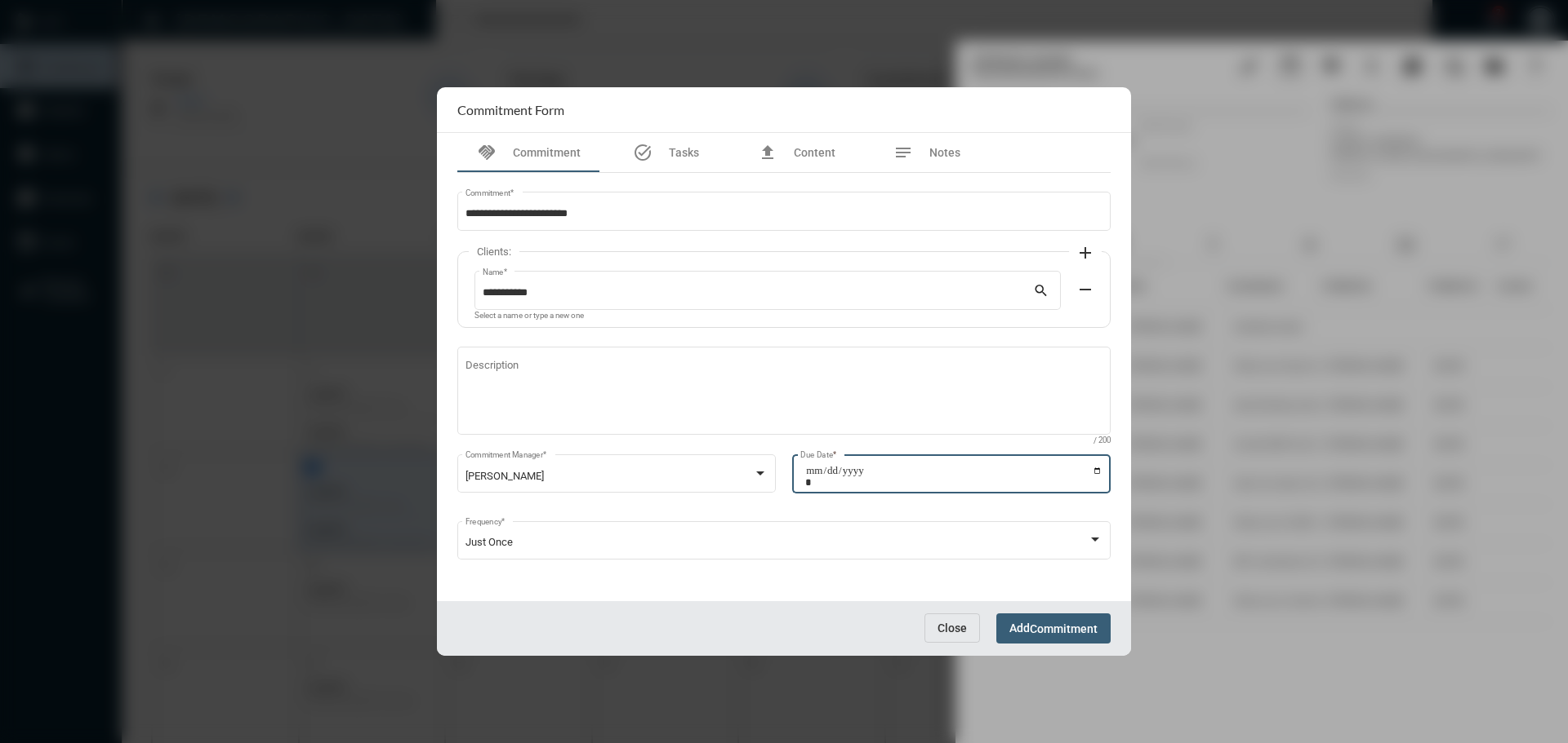
click at [1045, 625] on span "Commitment" at bounding box center [1063, 629] width 68 height 13
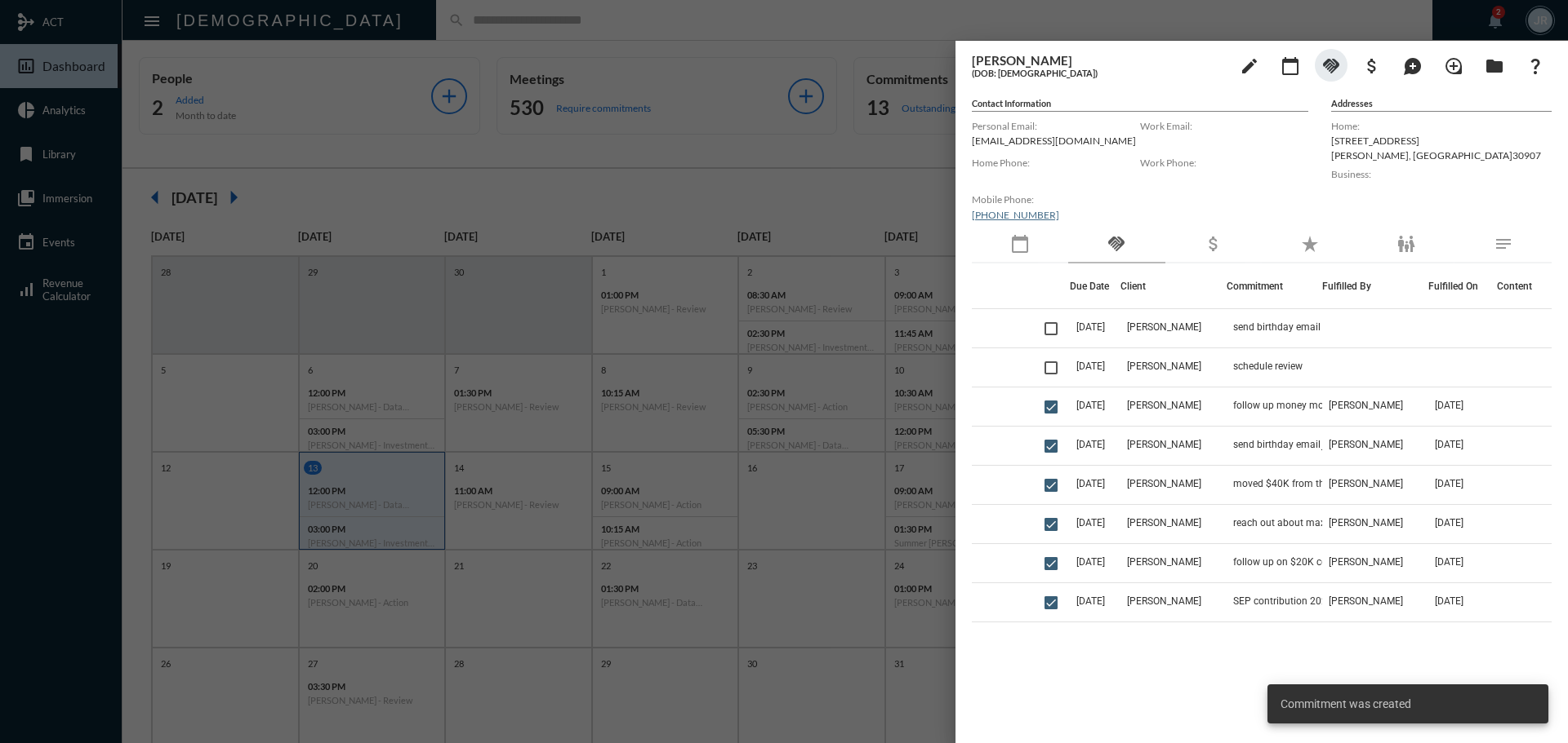
click at [763, 17] on div at bounding box center [784, 371] width 1568 height 743
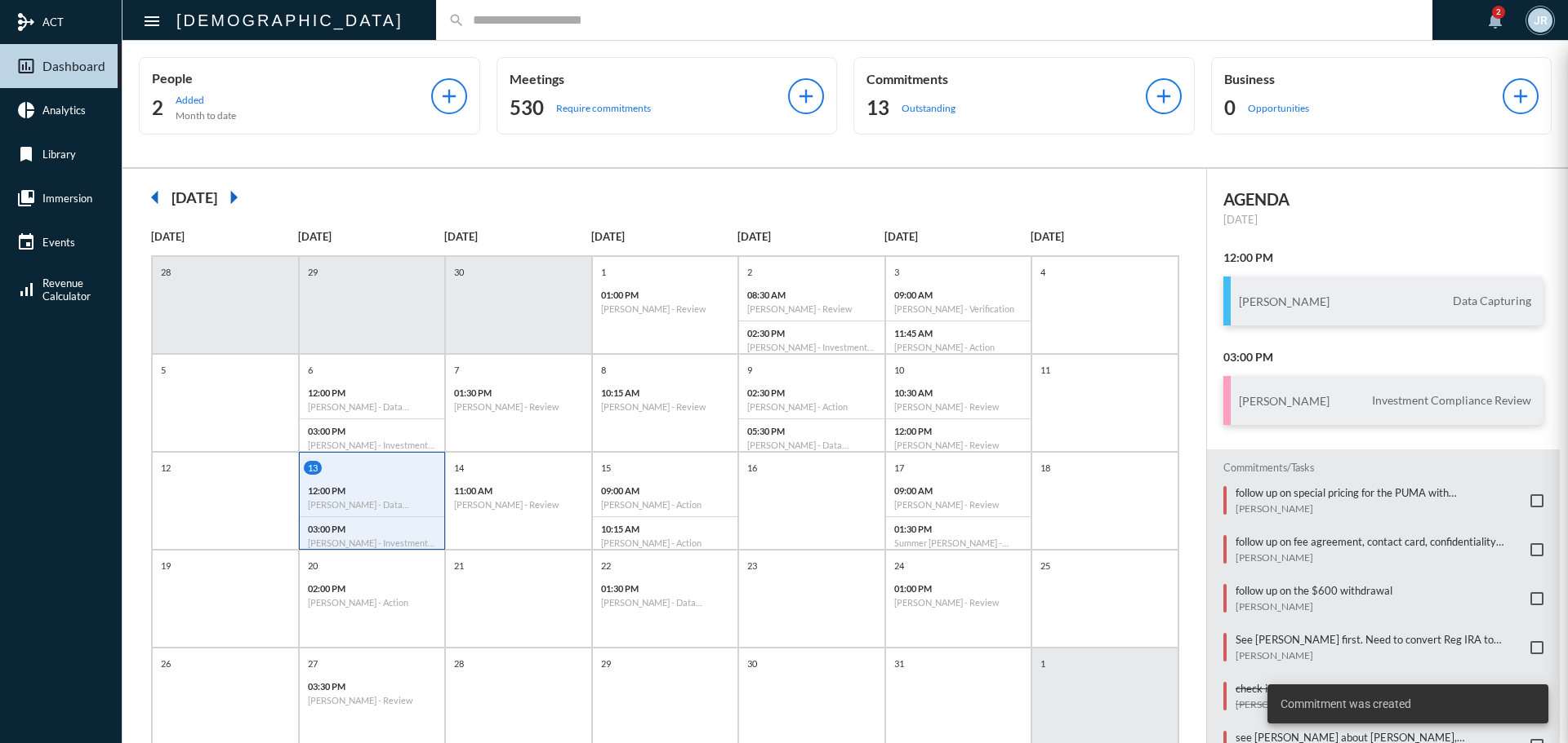
click at [940, 84] on p "Commitments" at bounding box center [1006, 78] width 280 height 15
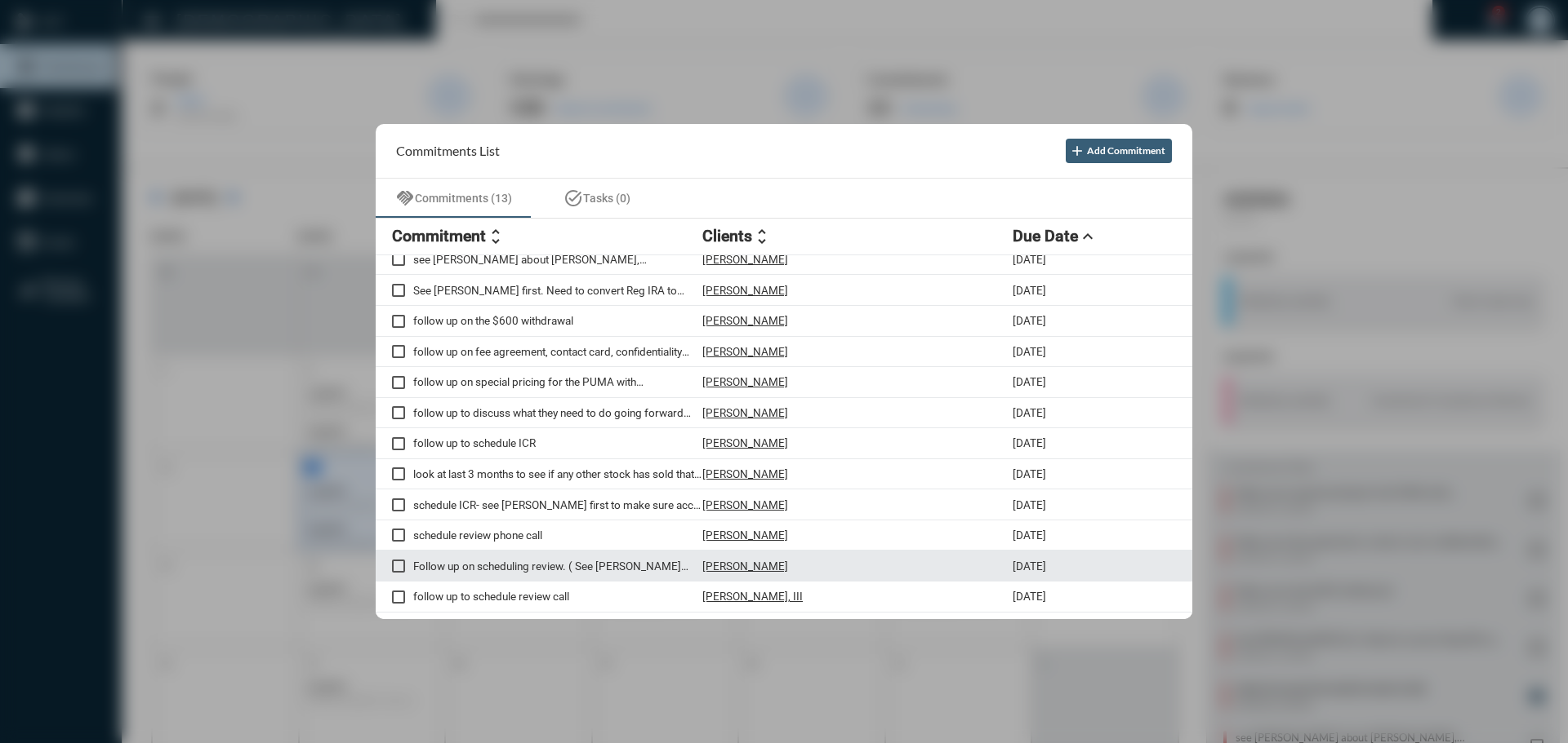
scroll to position [0, 0]
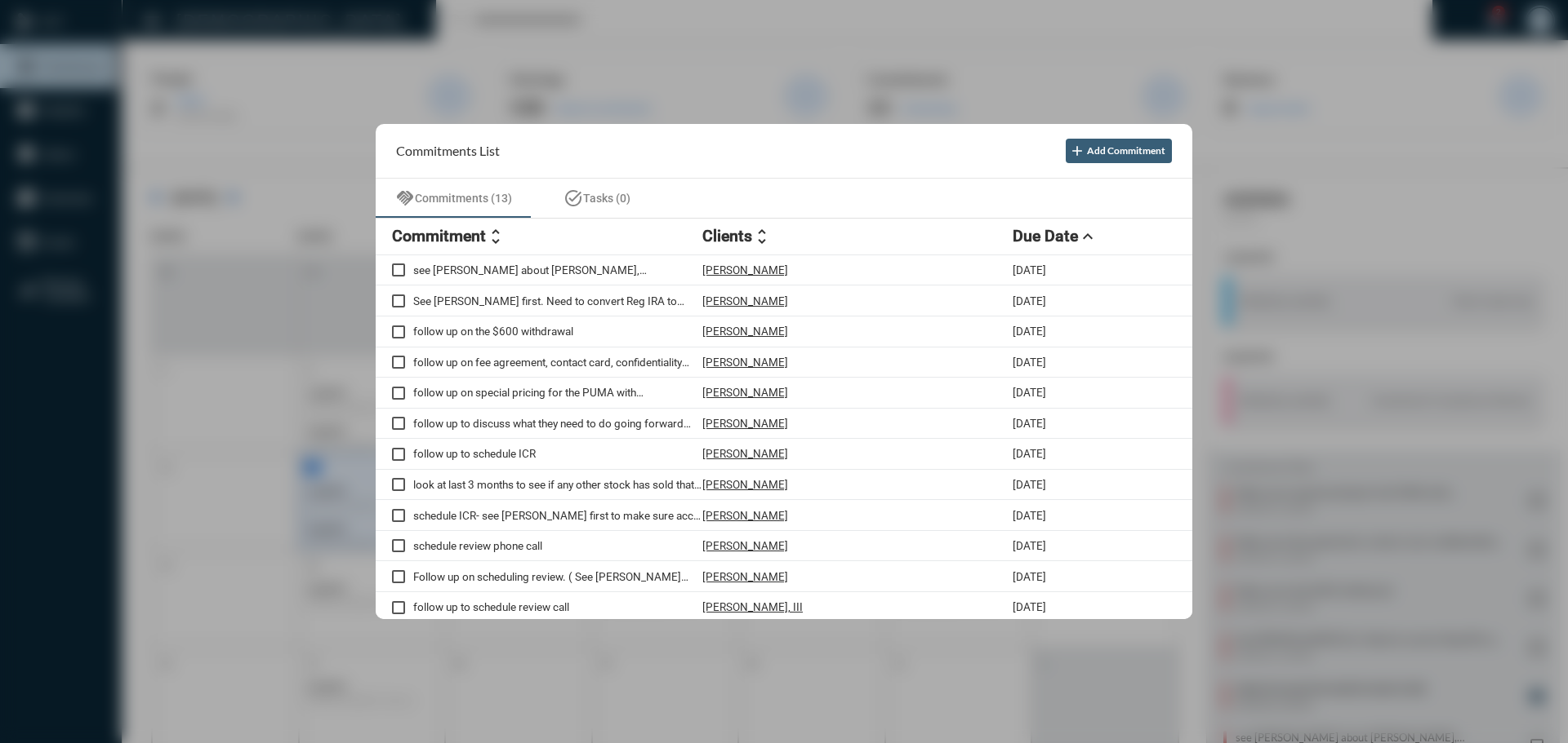
click at [700, 27] on div at bounding box center [784, 371] width 1568 height 743
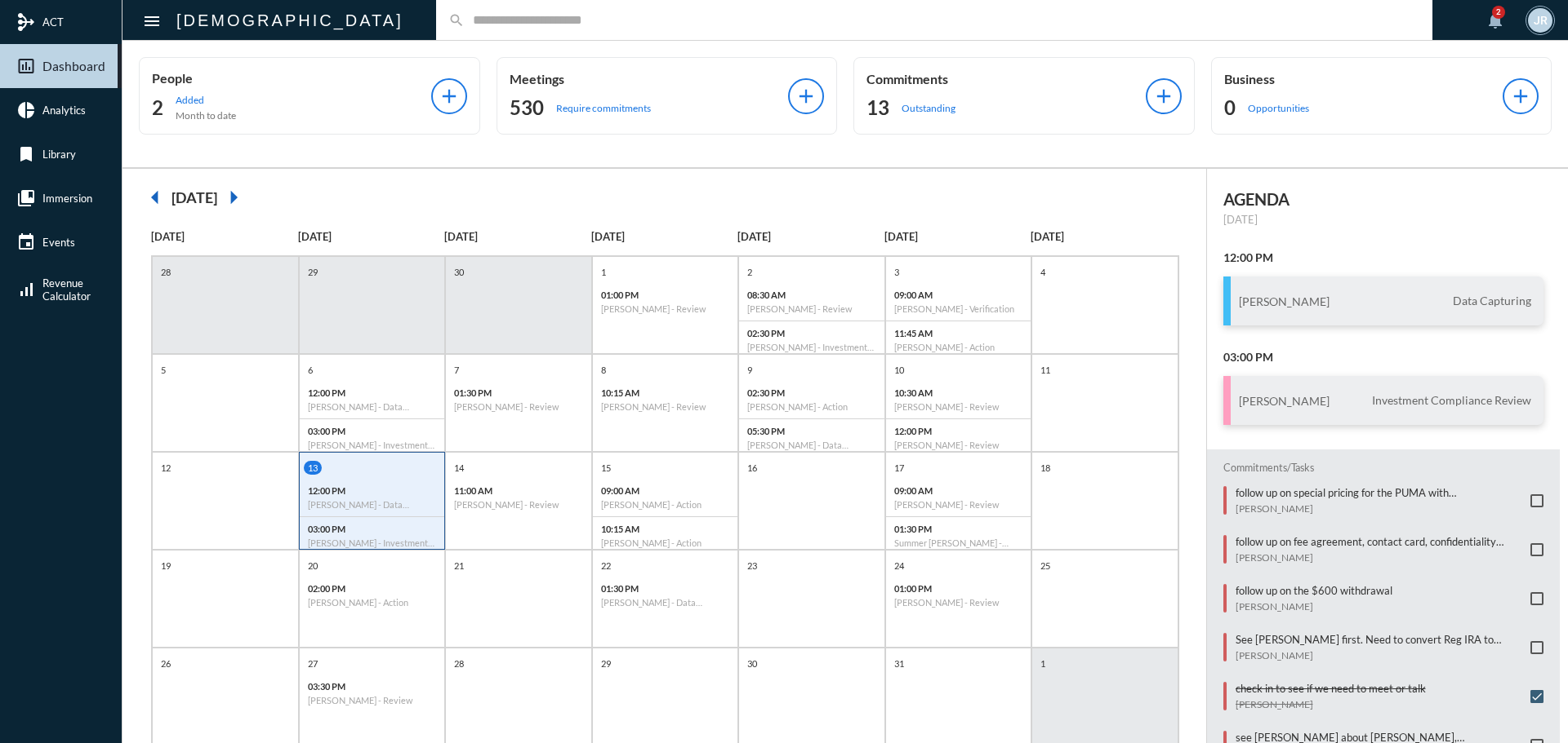
click at [465, 19] on input "text" at bounding box center [942, 20] width 955 height 14
click at [467, 16] on input "text" at bounding box center [942, 20] width 955 height 14
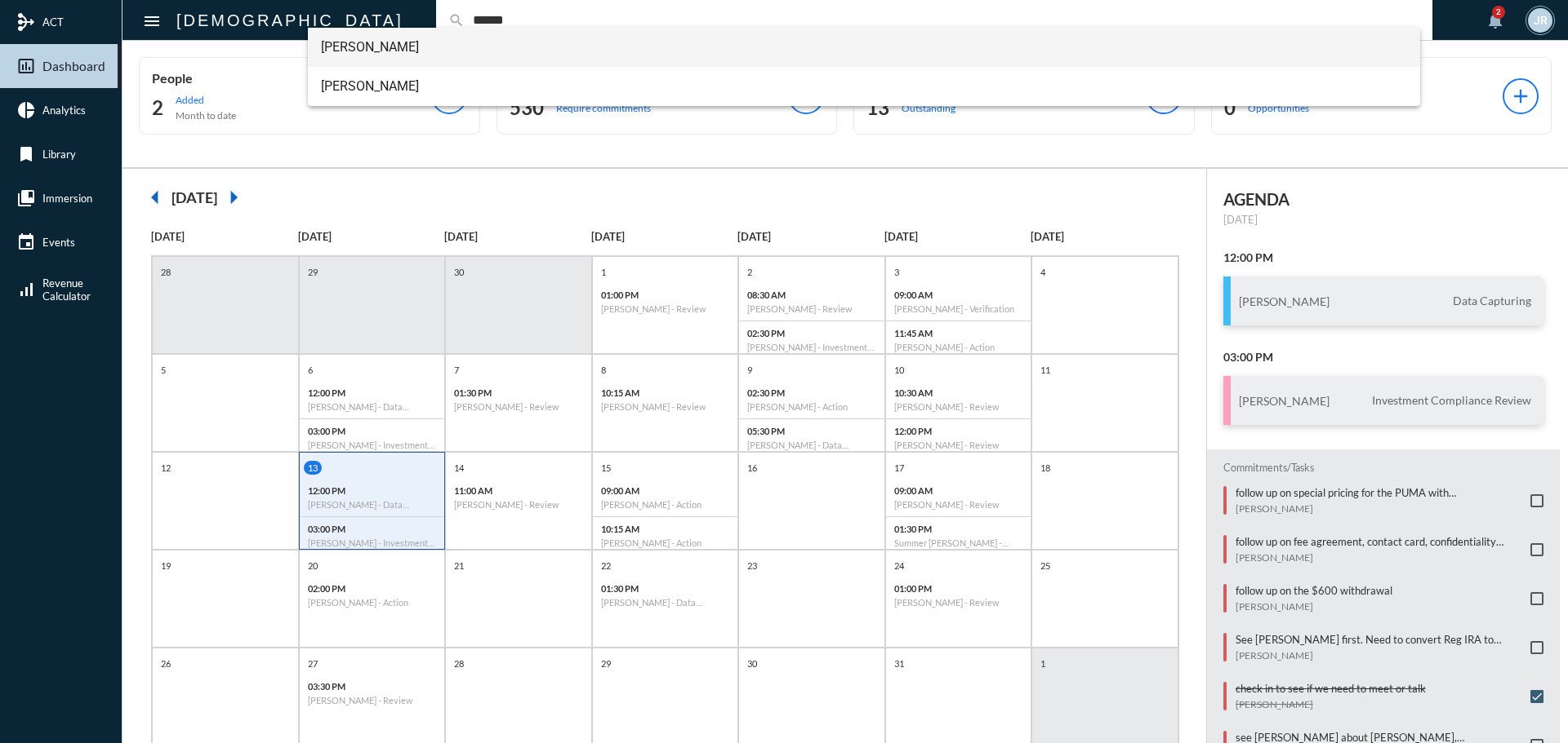
type input "******"
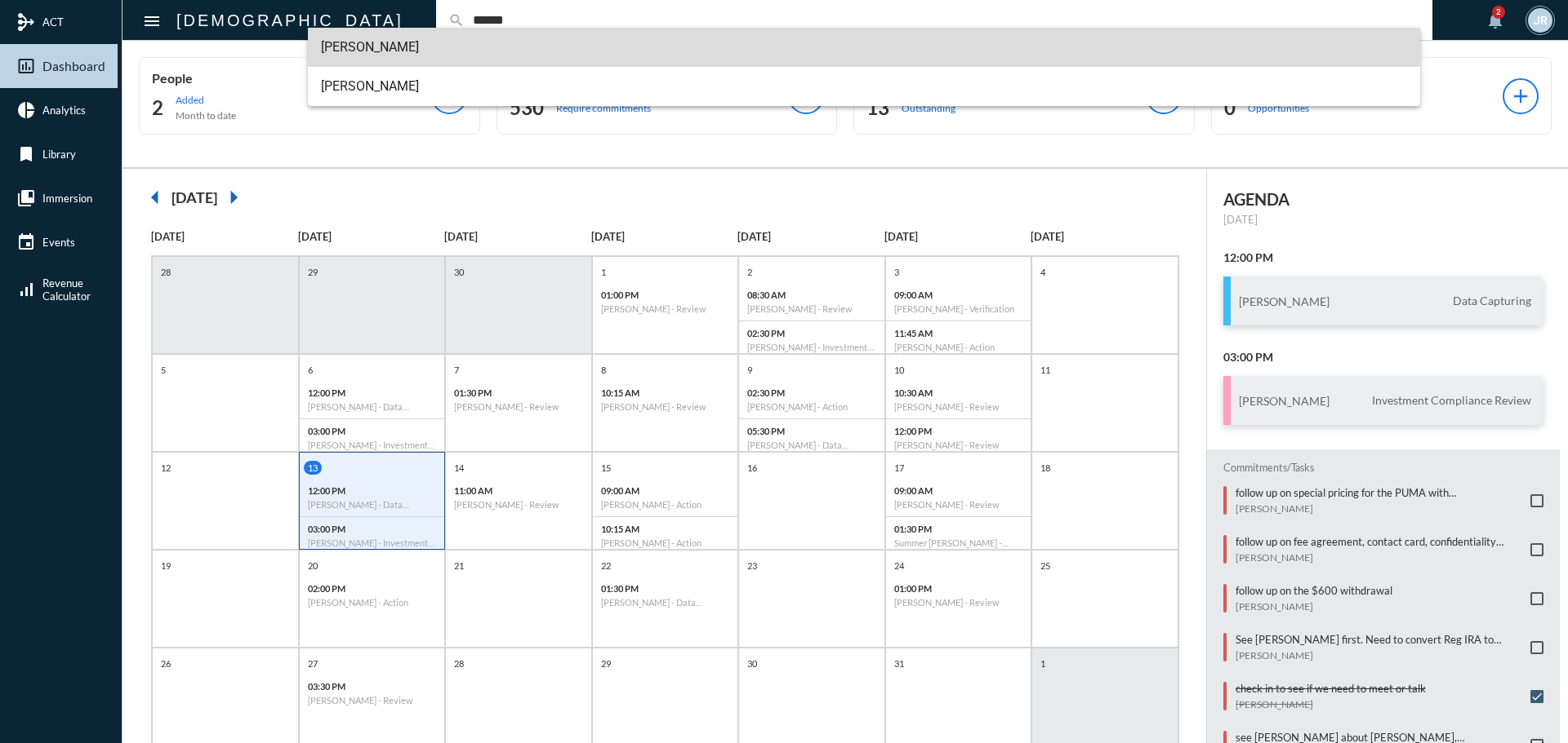
click at [359, 41] on span "[PERSON_NAME]" at bounding box center [864, 47] width 1087 height 39
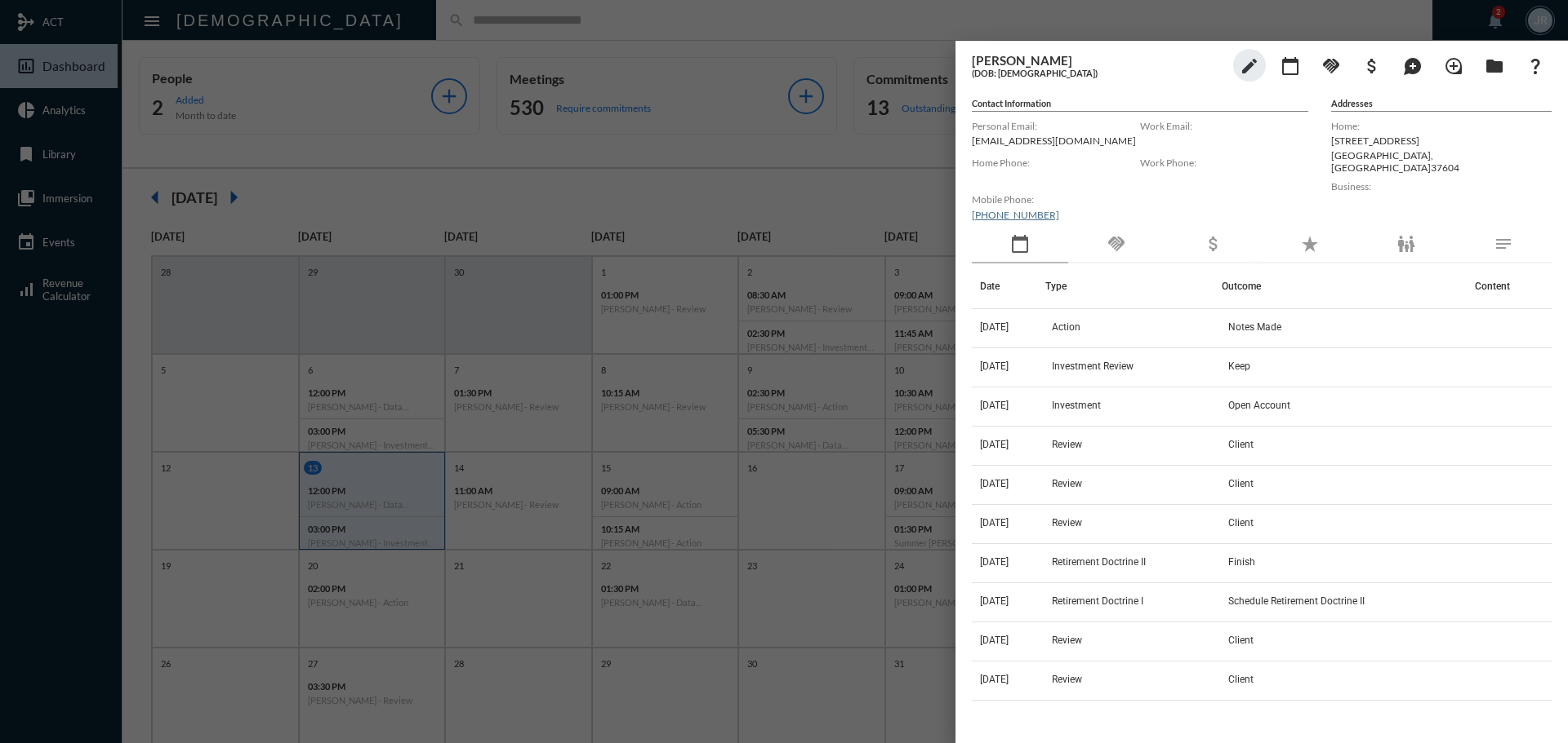
click at [1102, 241] on div "handshake" at bounding box center [1116, 245] width 96 height 37
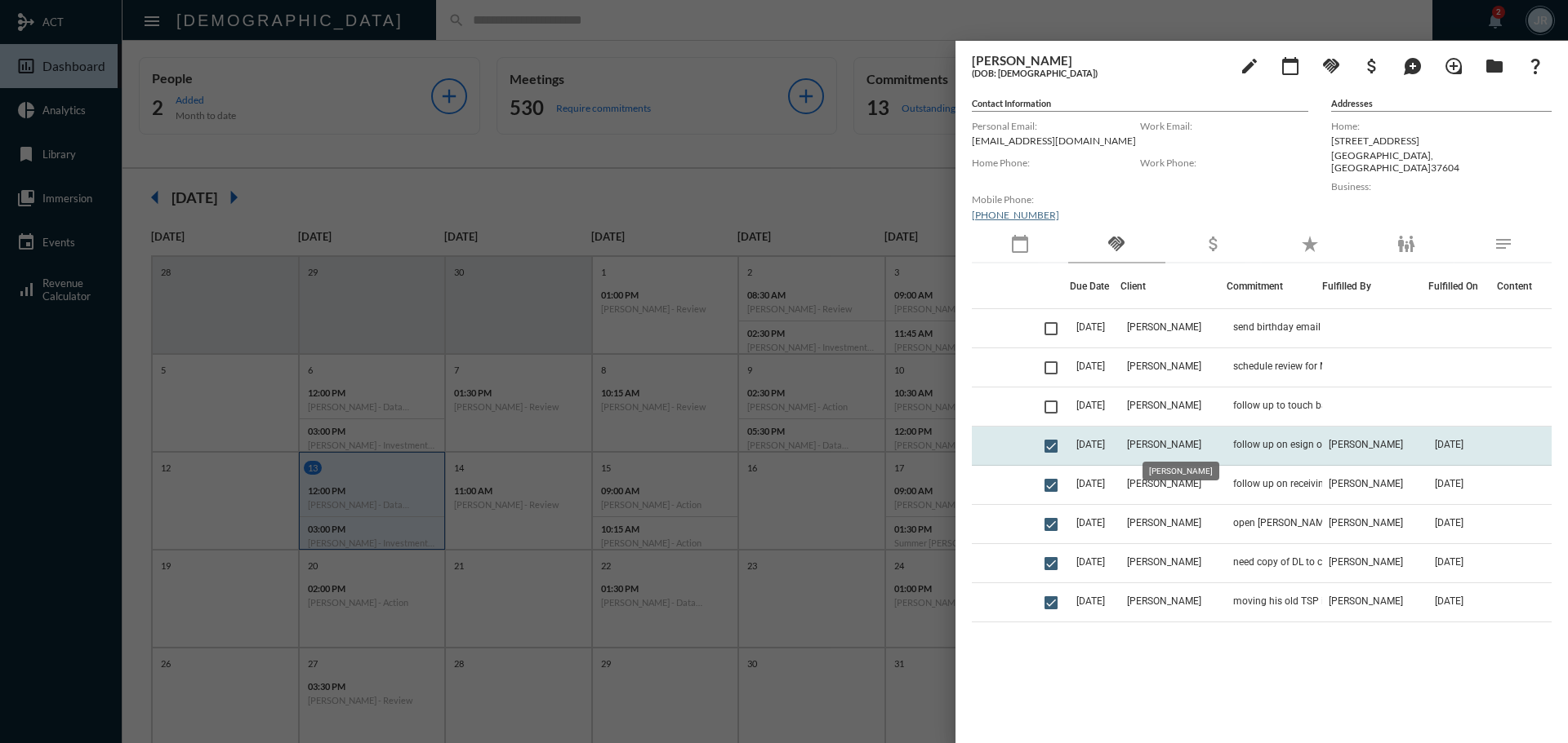
click at [1192, 448] on span "[PERSON_NAME]" at bounding box center [1164, 444] width 74 height 12
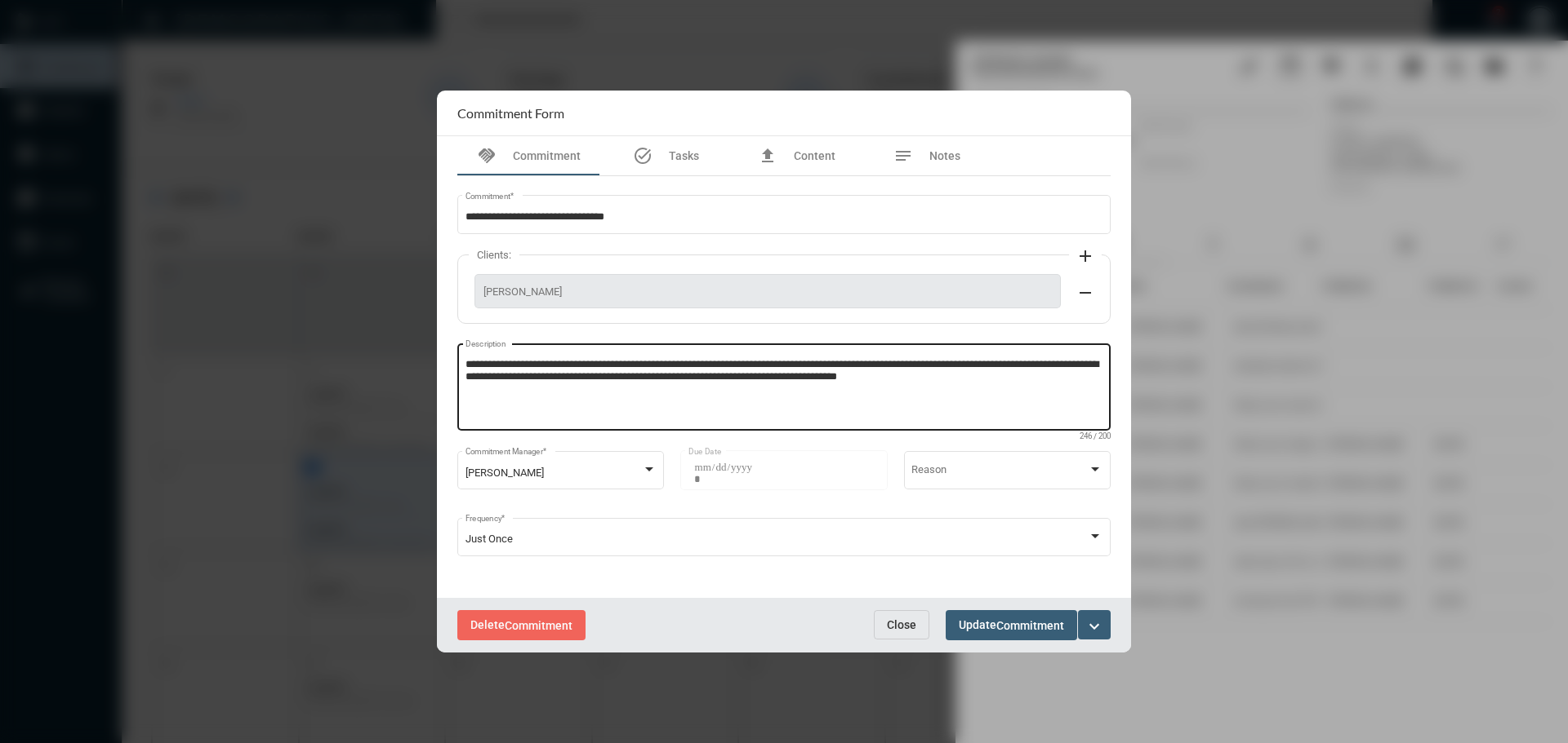
click at [1009, 385] on textarea "**********" at bounding box center [784, 390] width 638 height 64
type textarea "**********"
click at [994, 628] on span "Update Commitment" at bounding box center [1011, 625] width 105 height 13
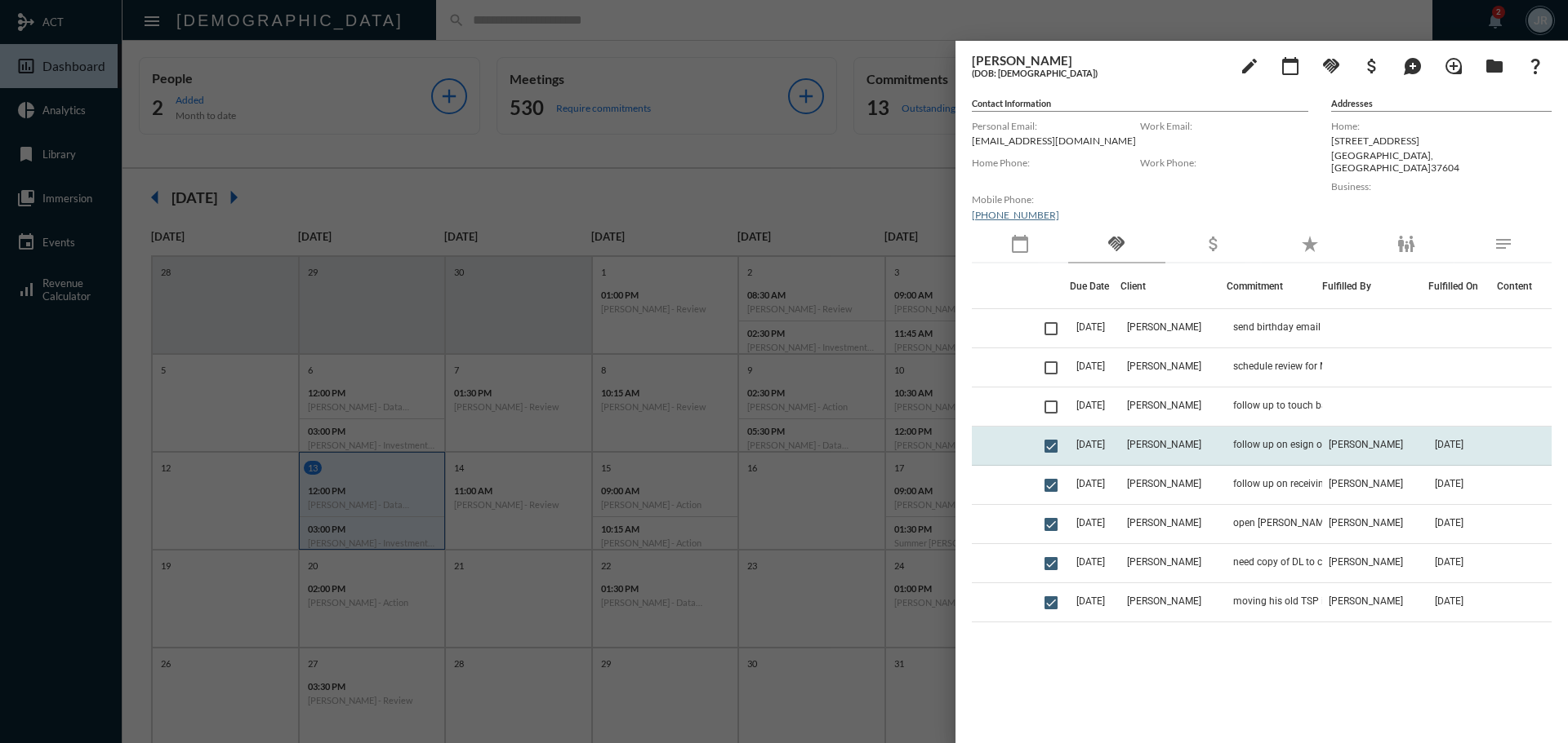
click at [1182, 448] on span "[PERSON_NAME]" at bounding box center [1164, 444] width 74 height 12
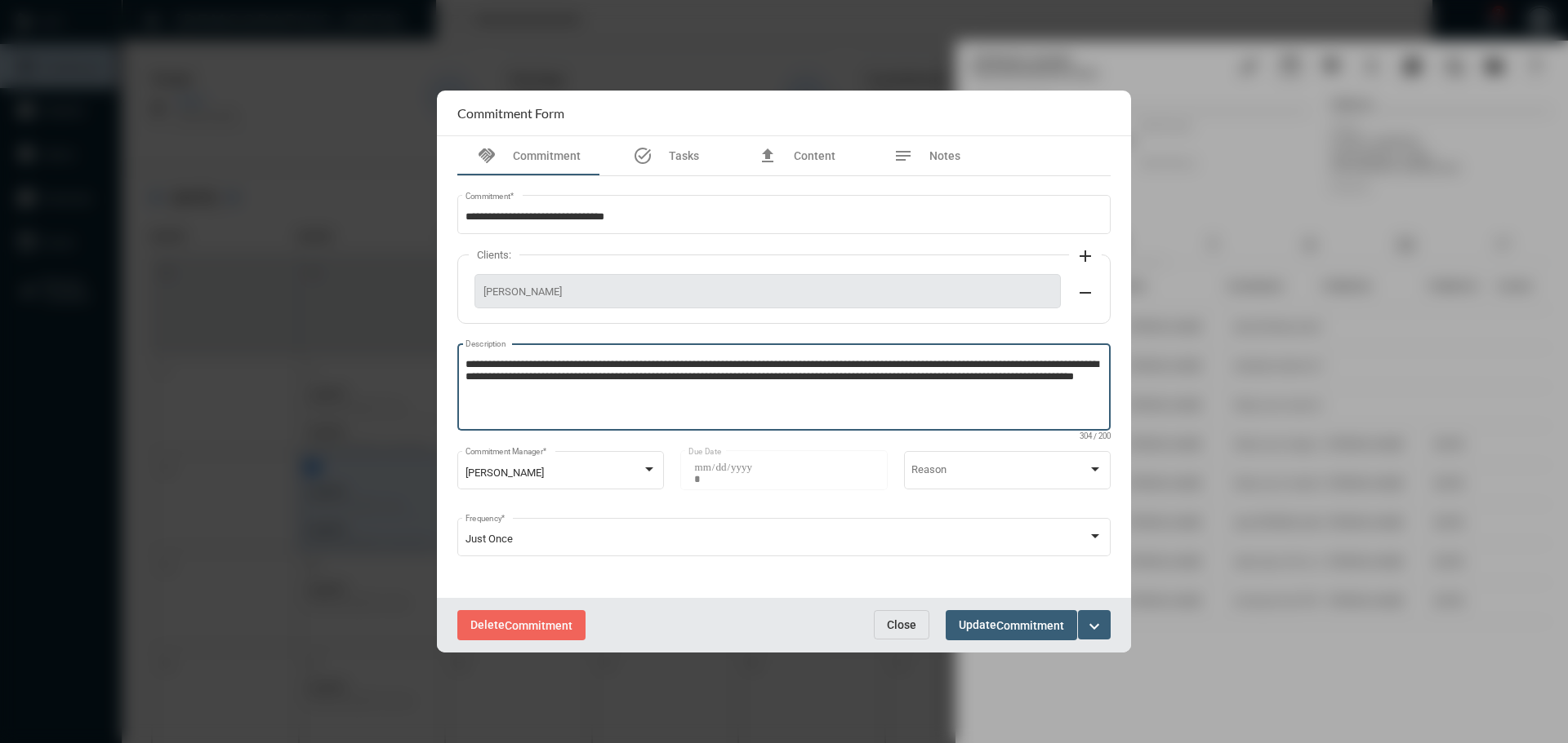
click at [672, 394] on textarea "**********" at bounding box center [784, 390] width 638 height 64
type textarea "**********"
click at [969, 603] on div "Delete Commitment Close Update Commitment expand_more" at bounding box center [784, 625] width 694 height 54
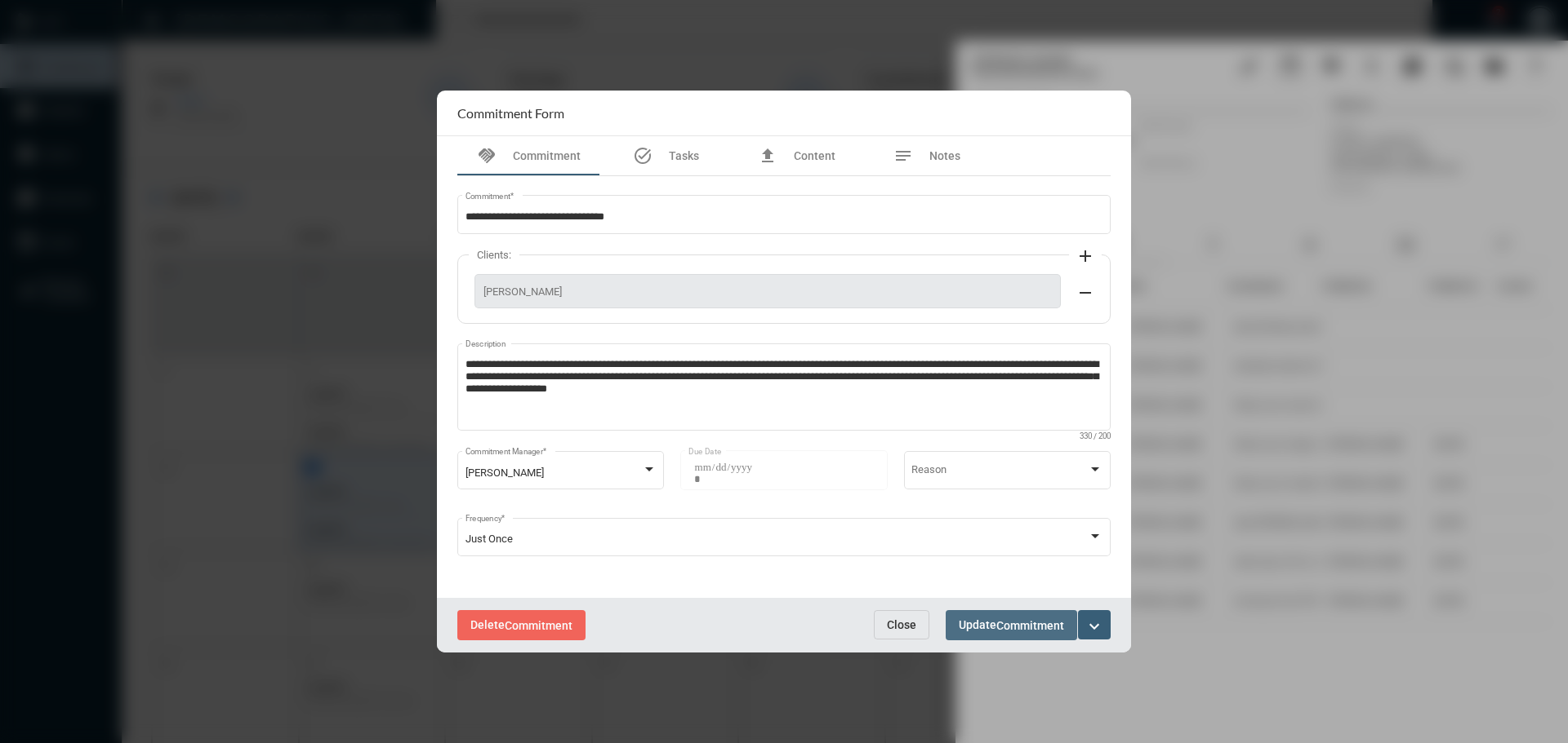
click at [985, 622] on span "Update Commitment" at bounding box center [1011, 625] width 105 height 13
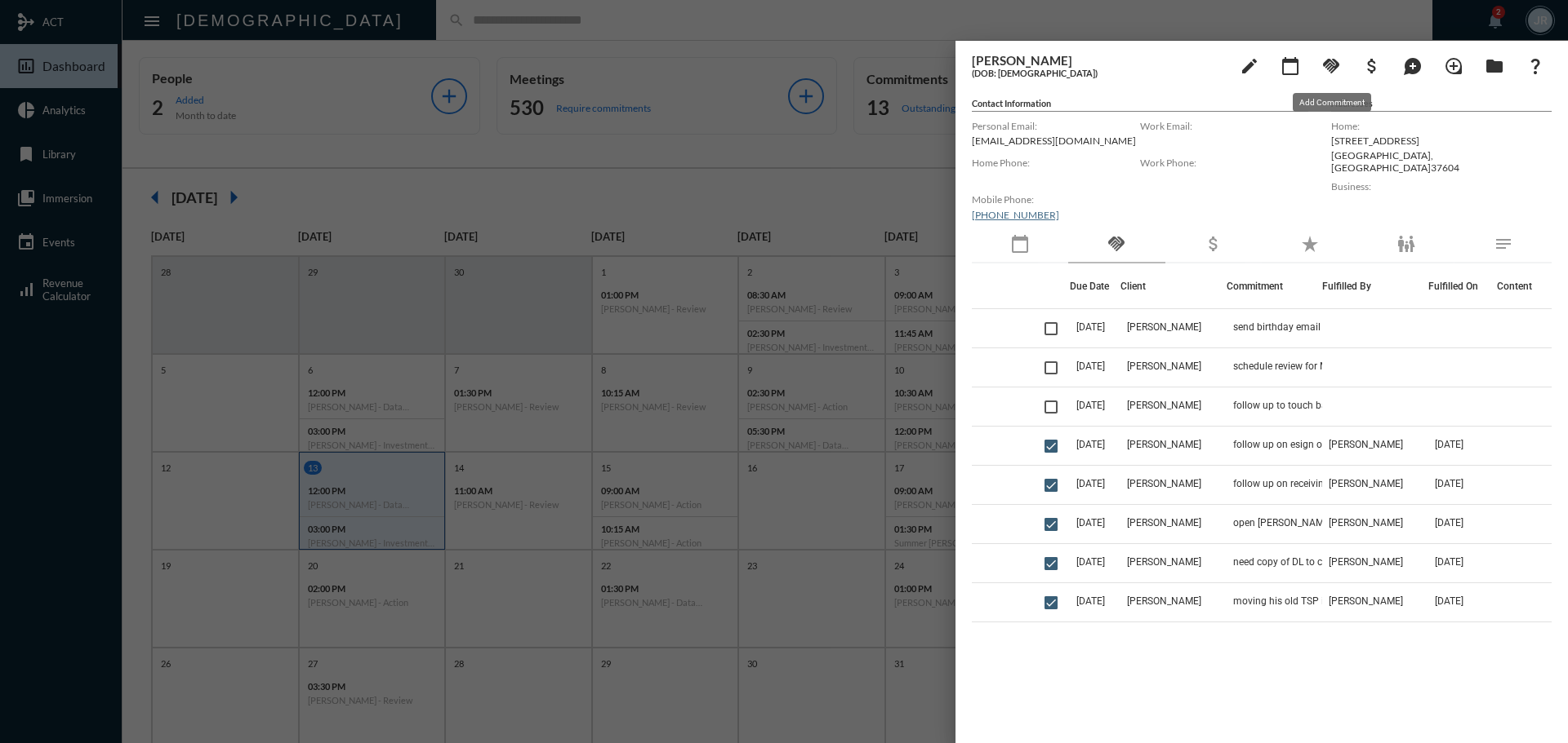
click at [1333, 62] on mat-icon "handshake" at bounding box center [1331, 66] width 20 height 20
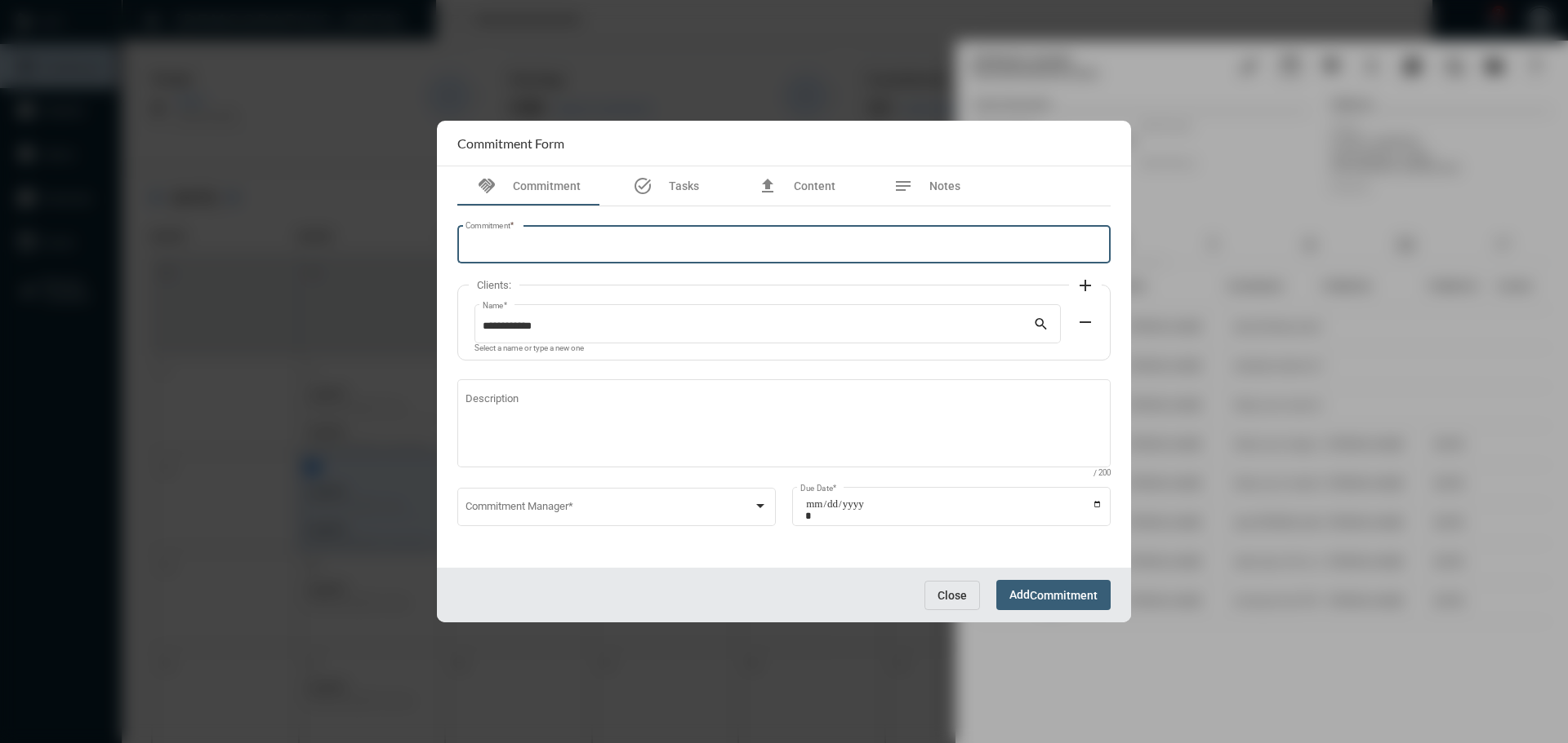
click at [497, 245] on input "Commitment *" at bounding box center [784, 247] width 638 height 12
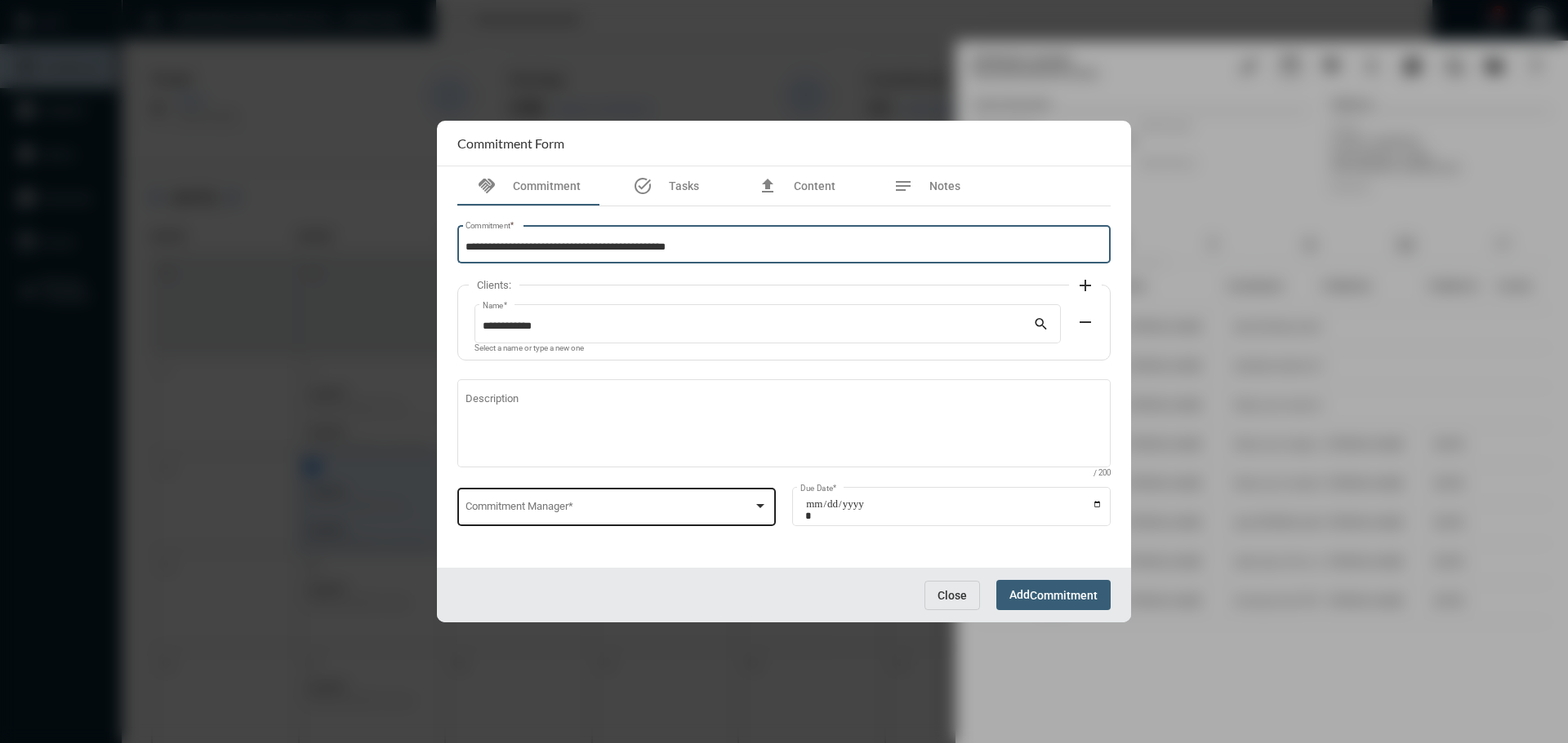
type input "**********"
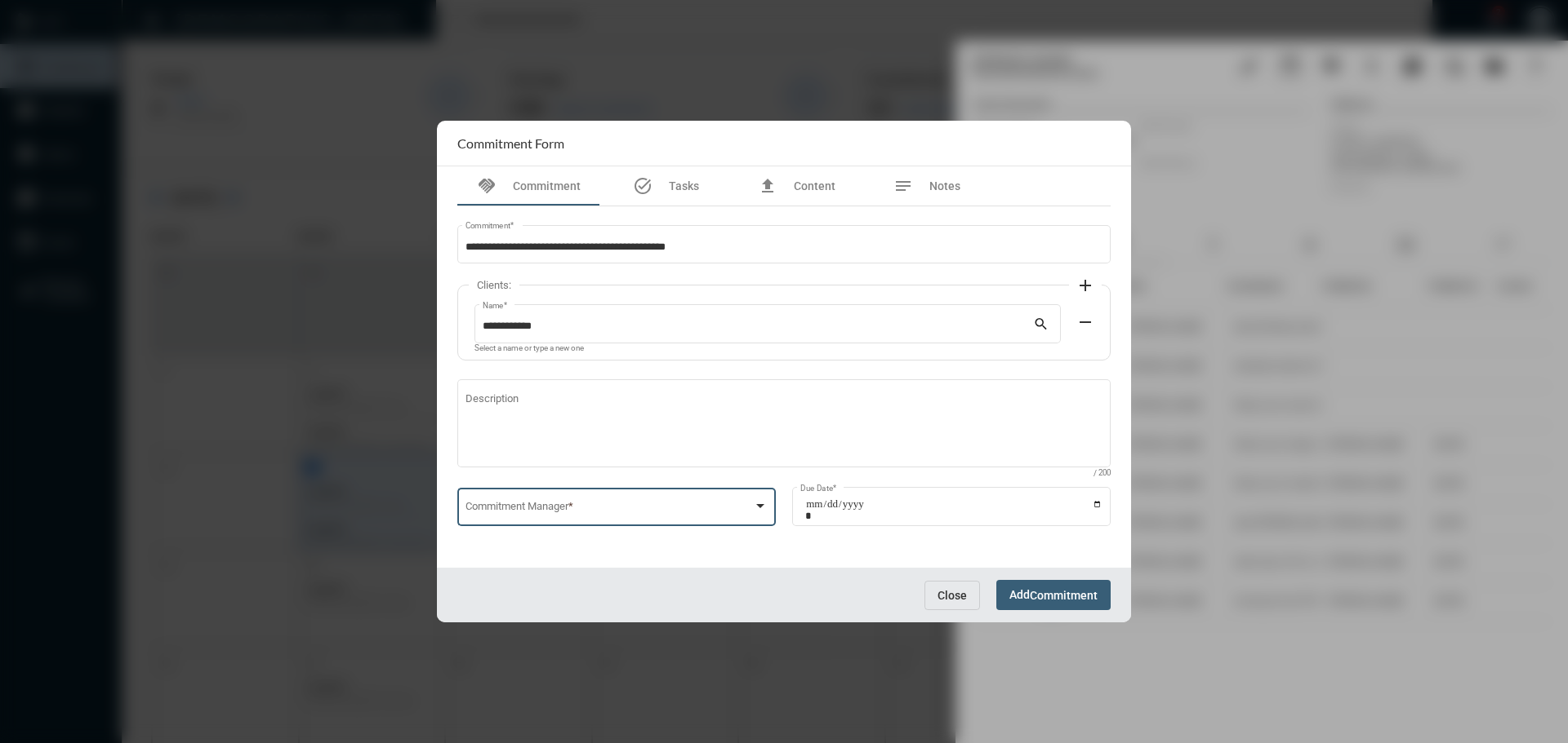
click at [517, 503] on div "Commitment Manager *" at bounding box center [617, 505] width 303 height 42
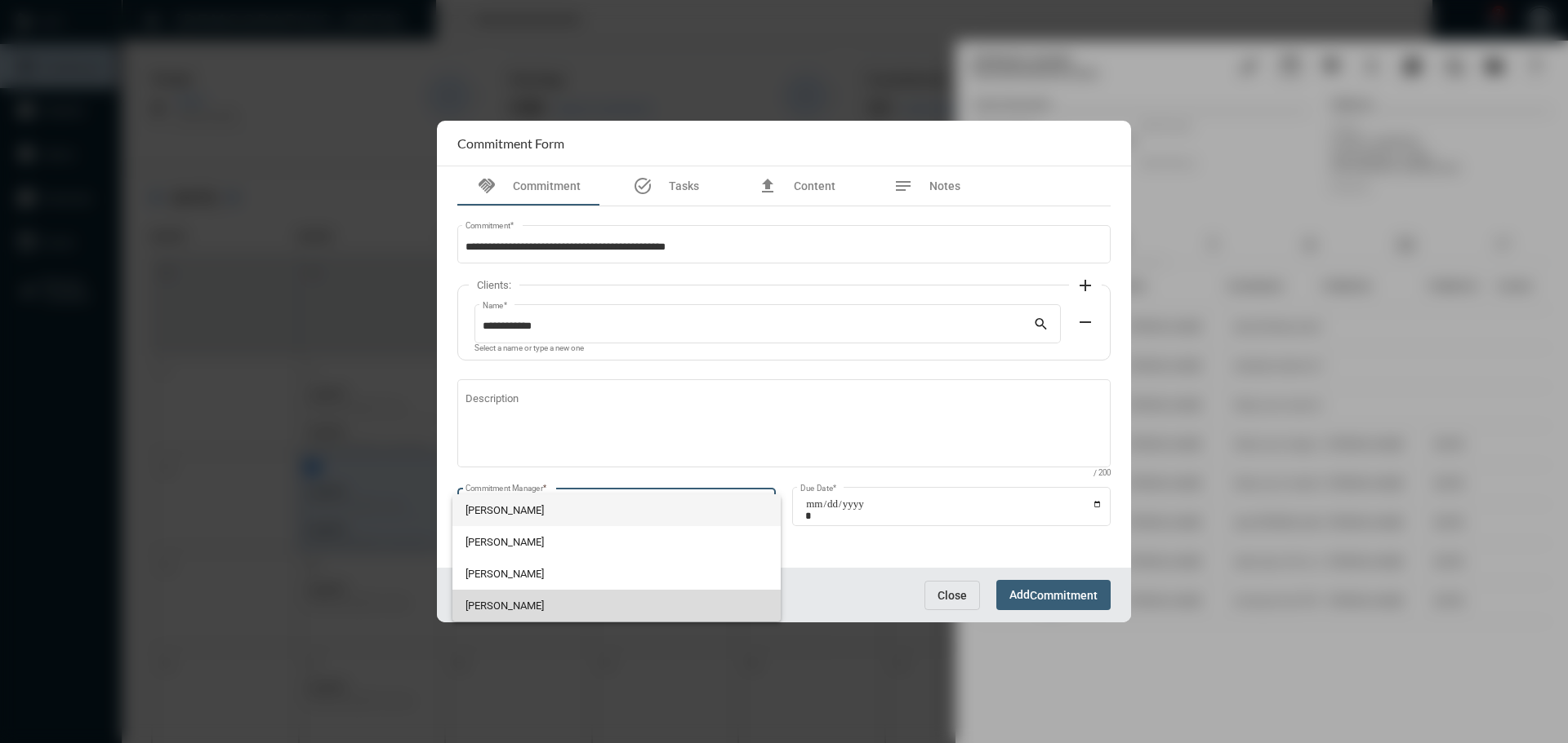
click at [498, 591] on span "[PERSON_NAME]" at bounding box center [617, 606] width 303 height 32
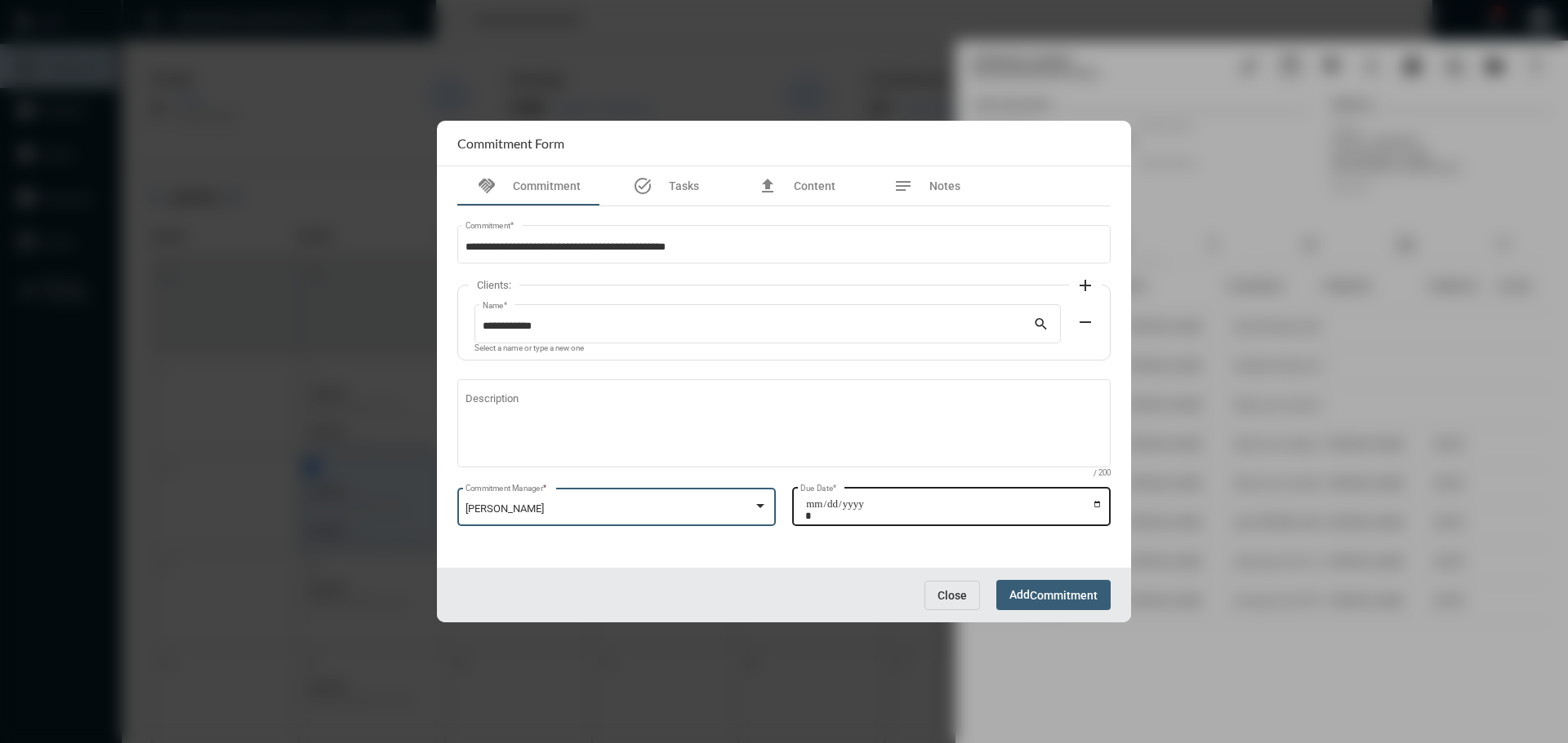
click at [1100, 498] on input "Due Date *" at bounding box center [954, 510] width 297 height 23
click at [1101, 498] on input "Due Date *" at bounding box center [954, 510] width 297 height 23
click at [1099, 504] on input "Due Date *" at bounding box center [954, 510] width 297 height 23
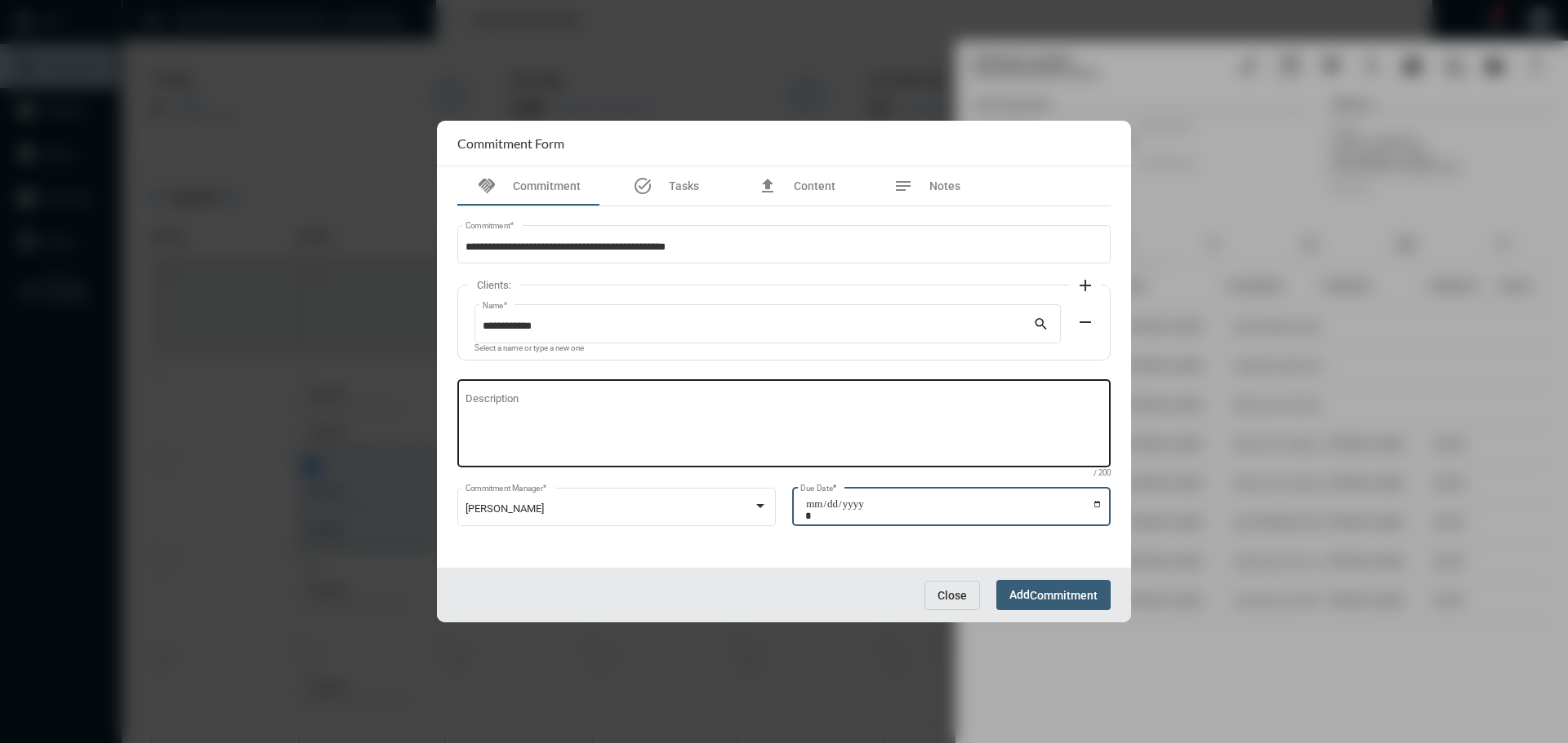
type input "**********"
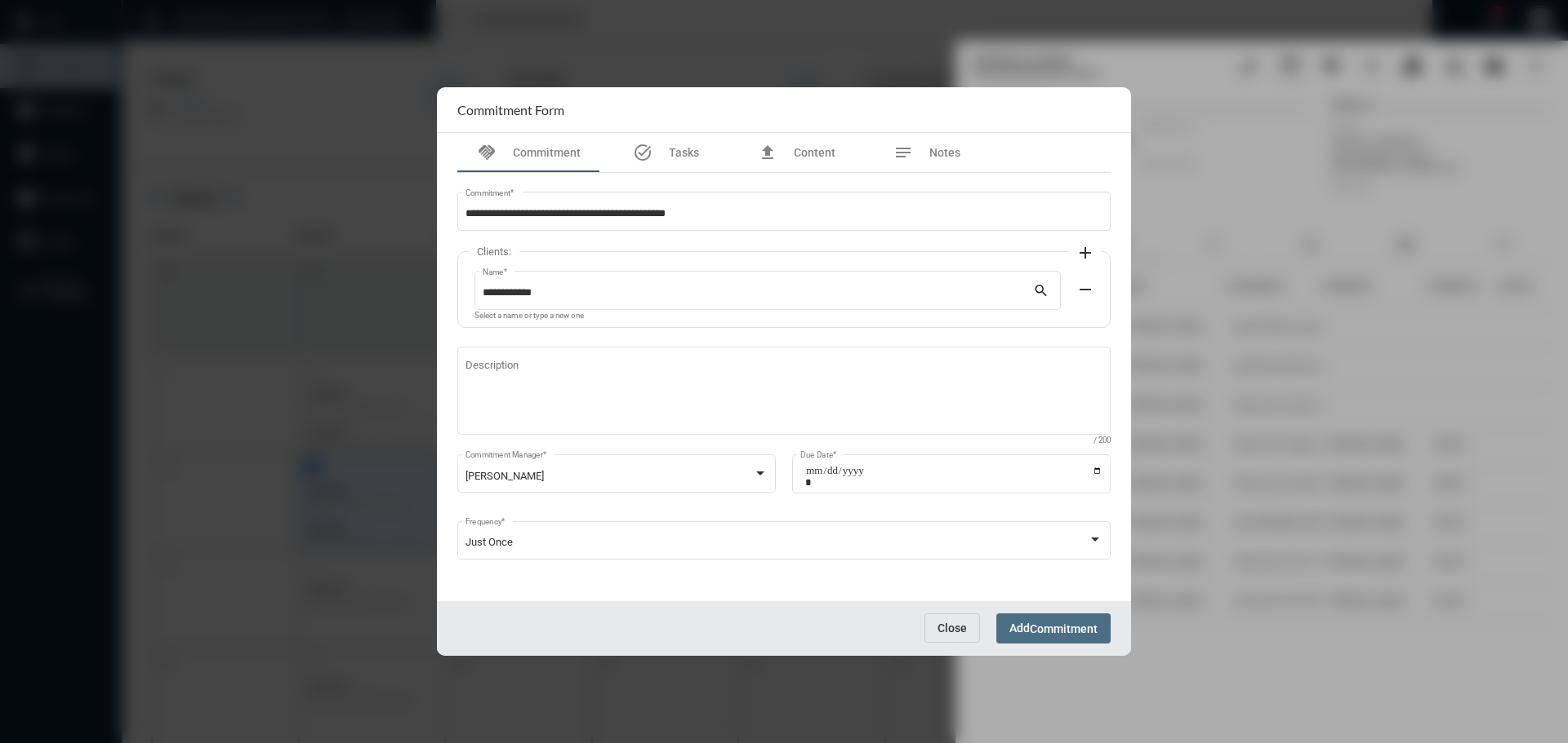
click at [1040, 624] on span "Commitment" at bounding box center [1063, 629] width 68 height 13
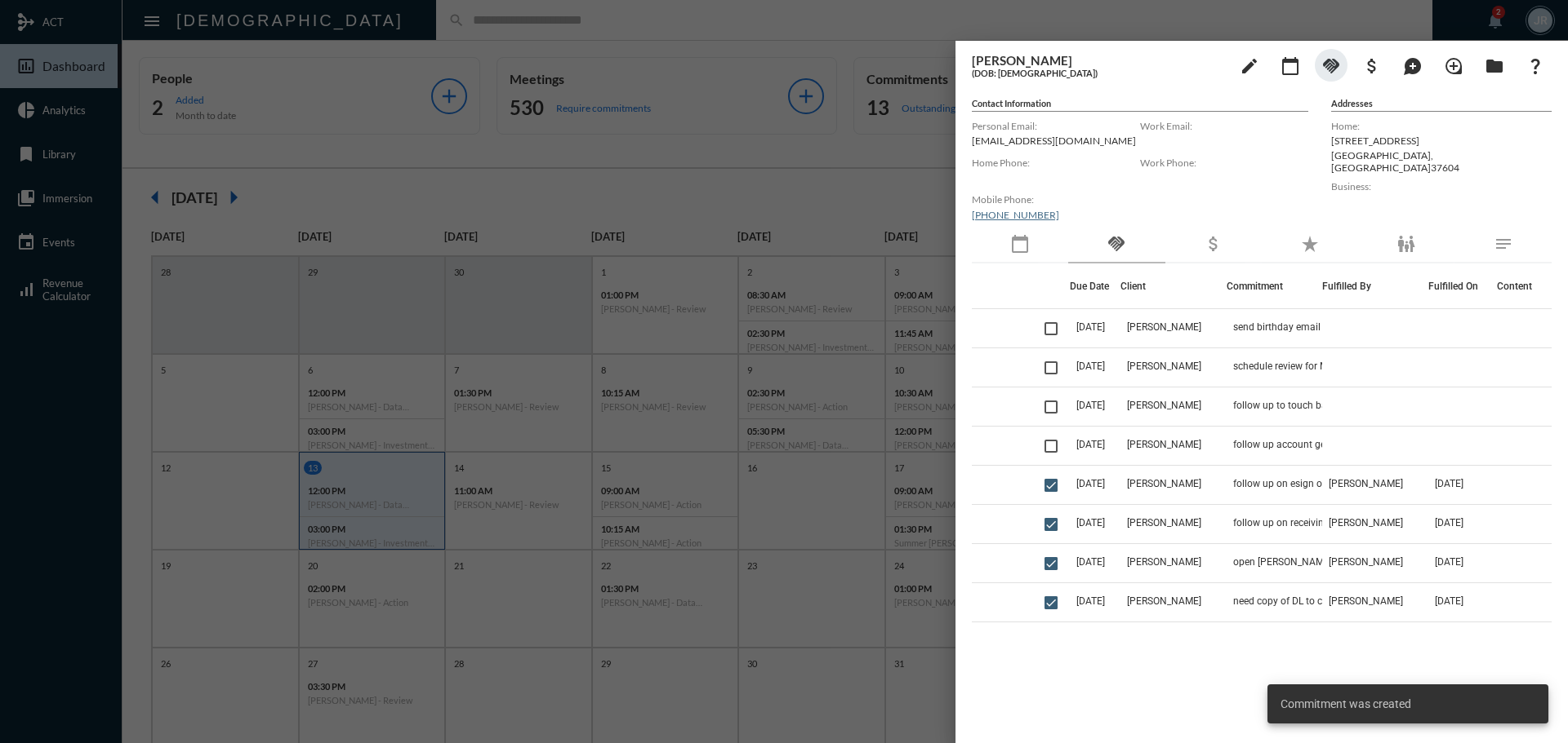
click at [494, 34] on div at bounding box center [784, 371] width 1568 height 743
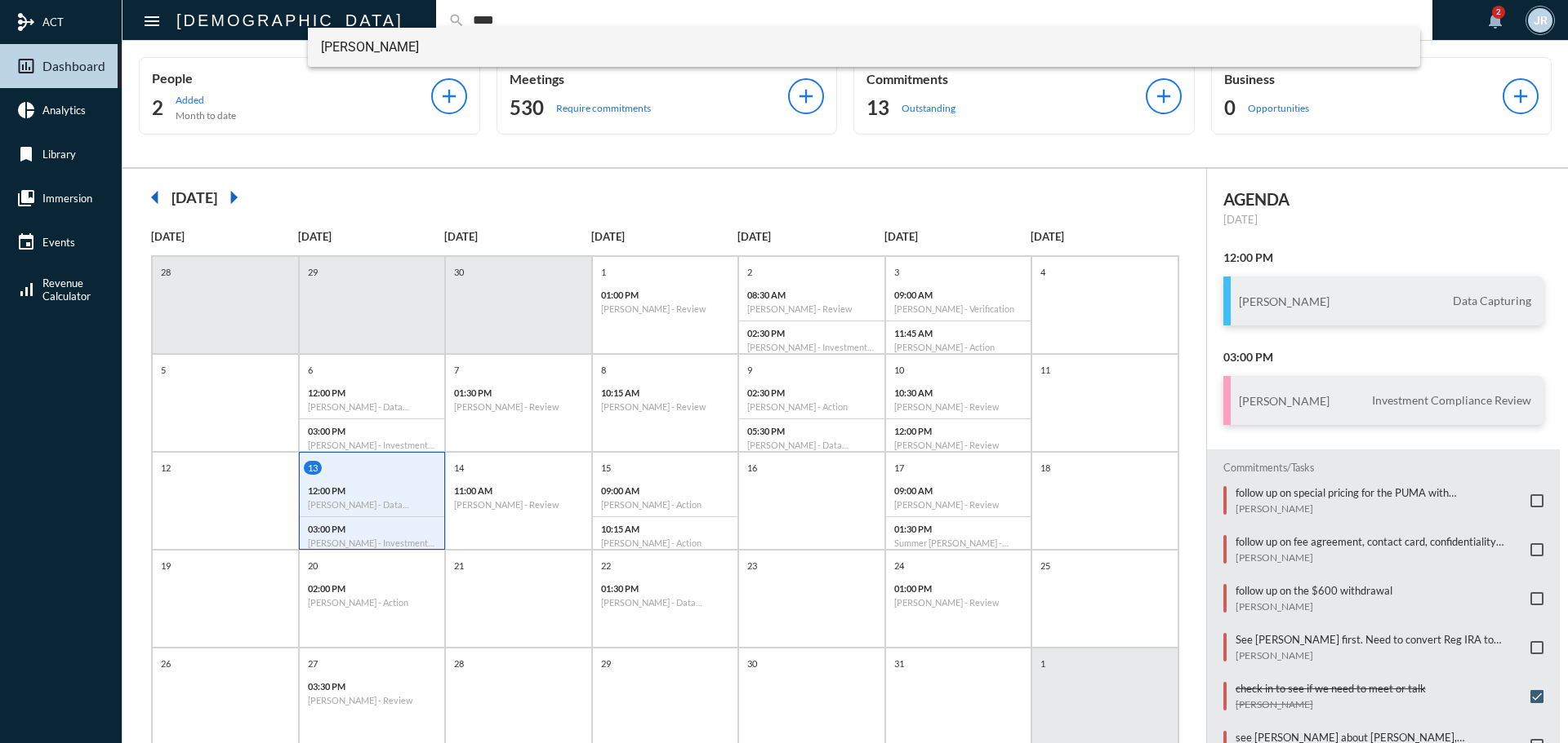
type input "****"
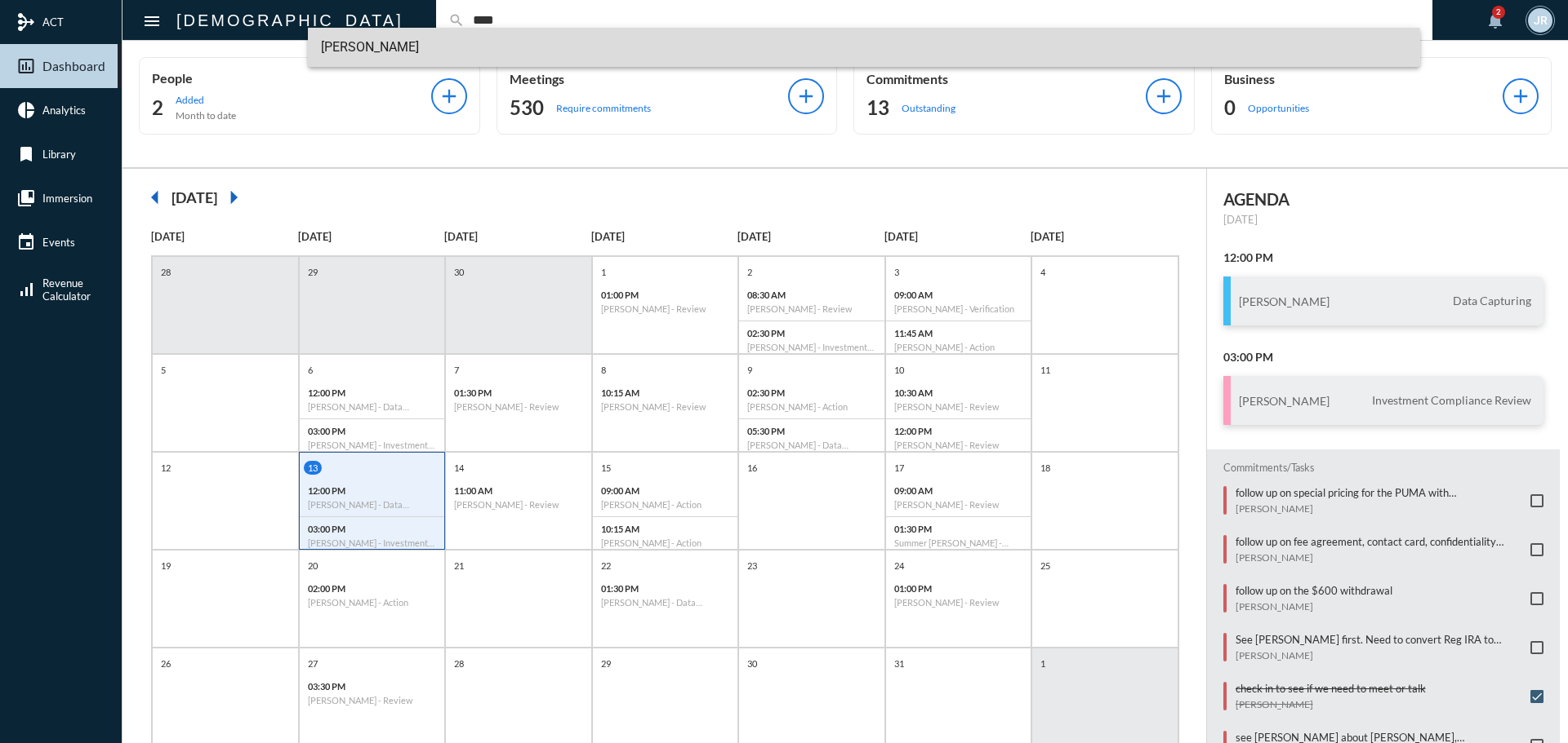
click at [368, 51] on span "[PERSON_NAME]" at bounding box center [864, 47] width 1087 height 39
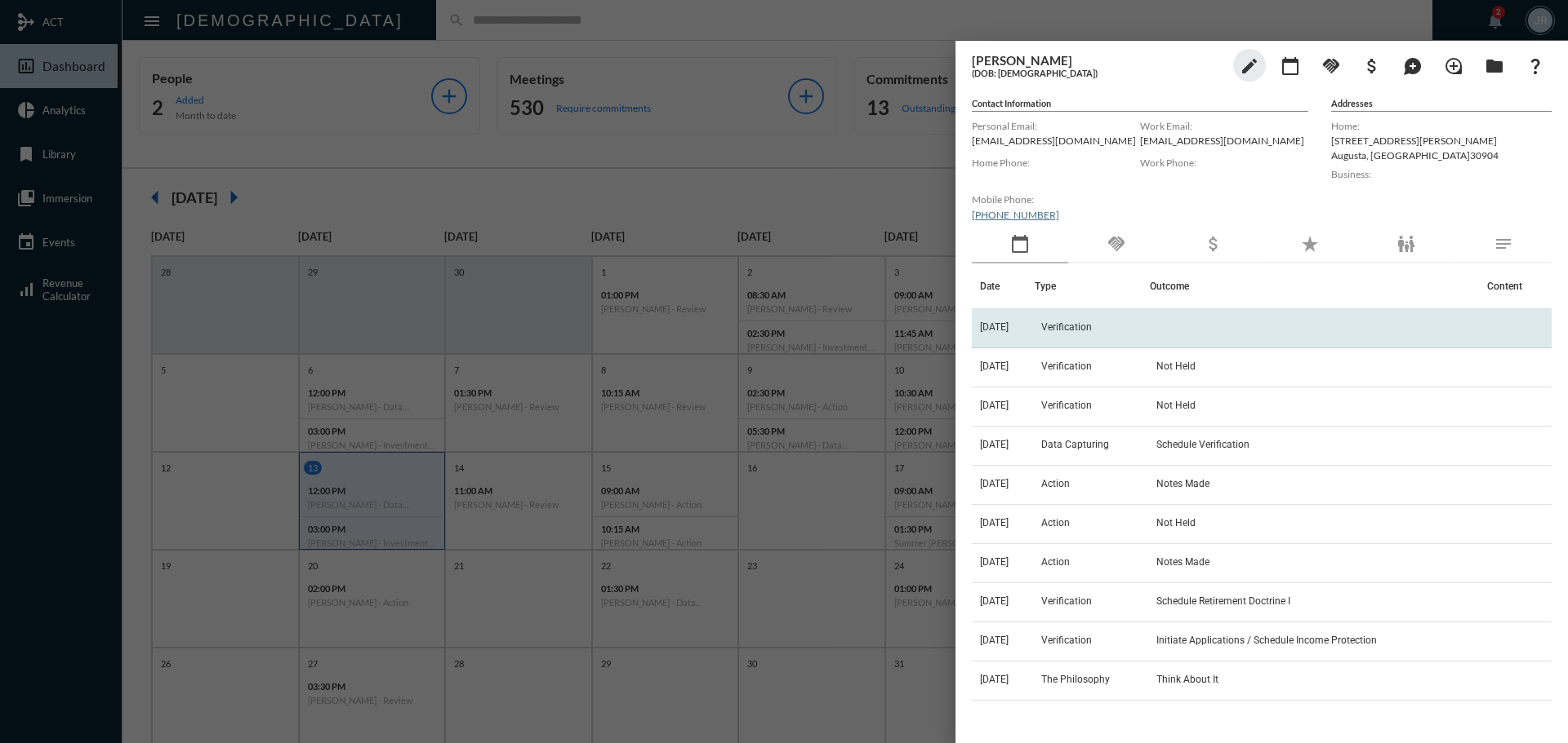
click at [1076, 318] on td "Verification" at bounding box center [1092, 329] width 115 height 39
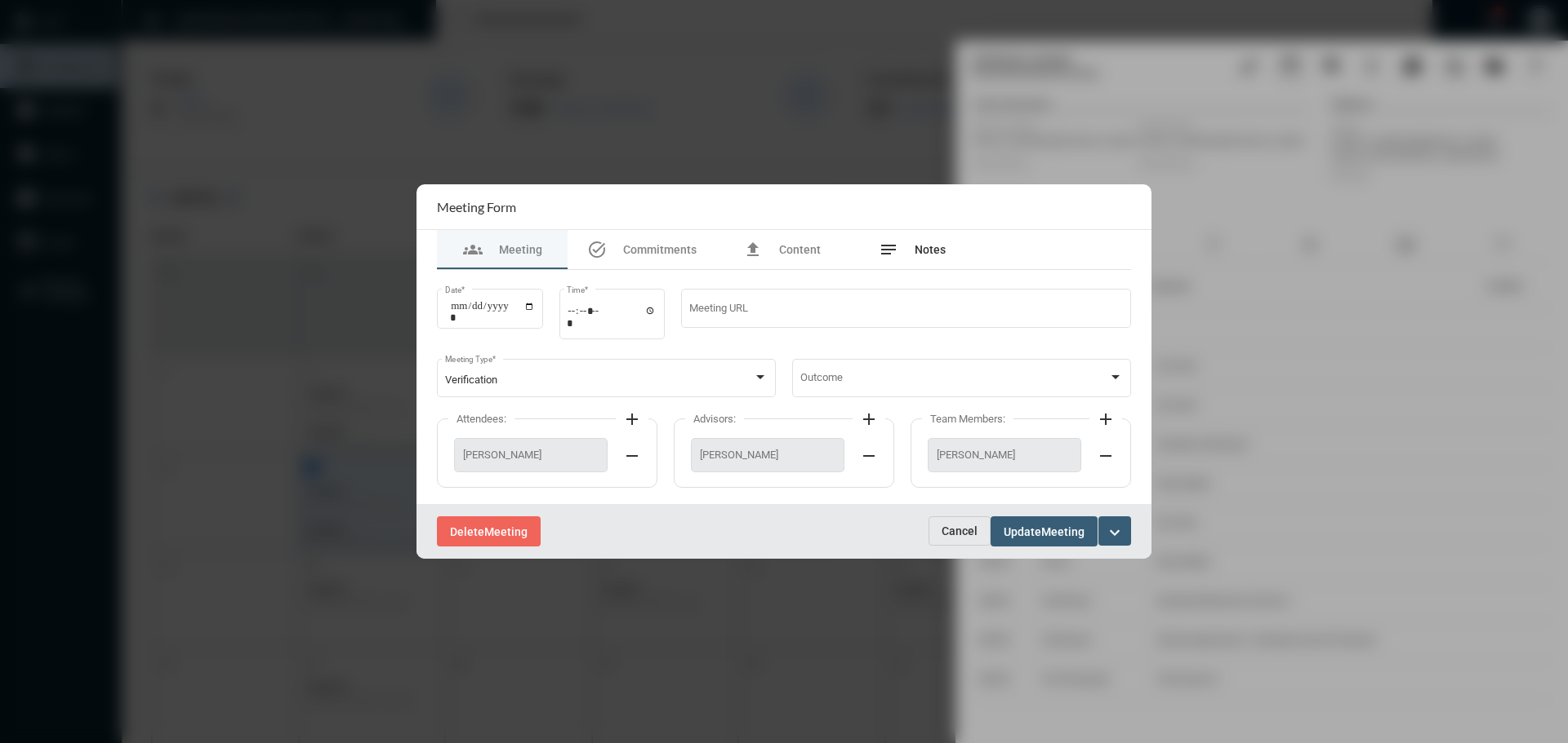
click at [906, 241] on div "notes Notes" at bounding box center [912, 250] width 67 height 20
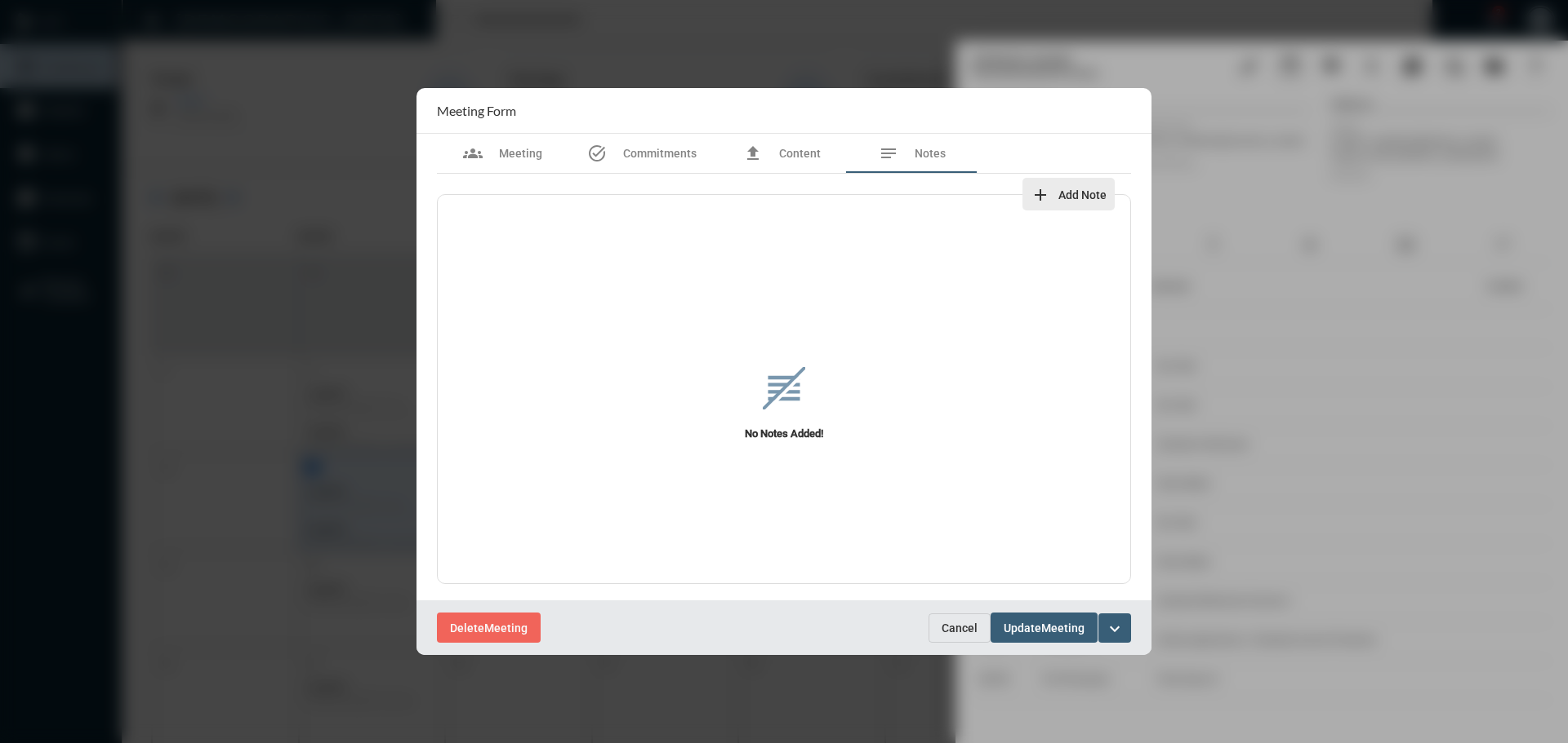
click at [1038, 192] on mat-icon "add" at bounding box center [1040, 195] width 20 height 20
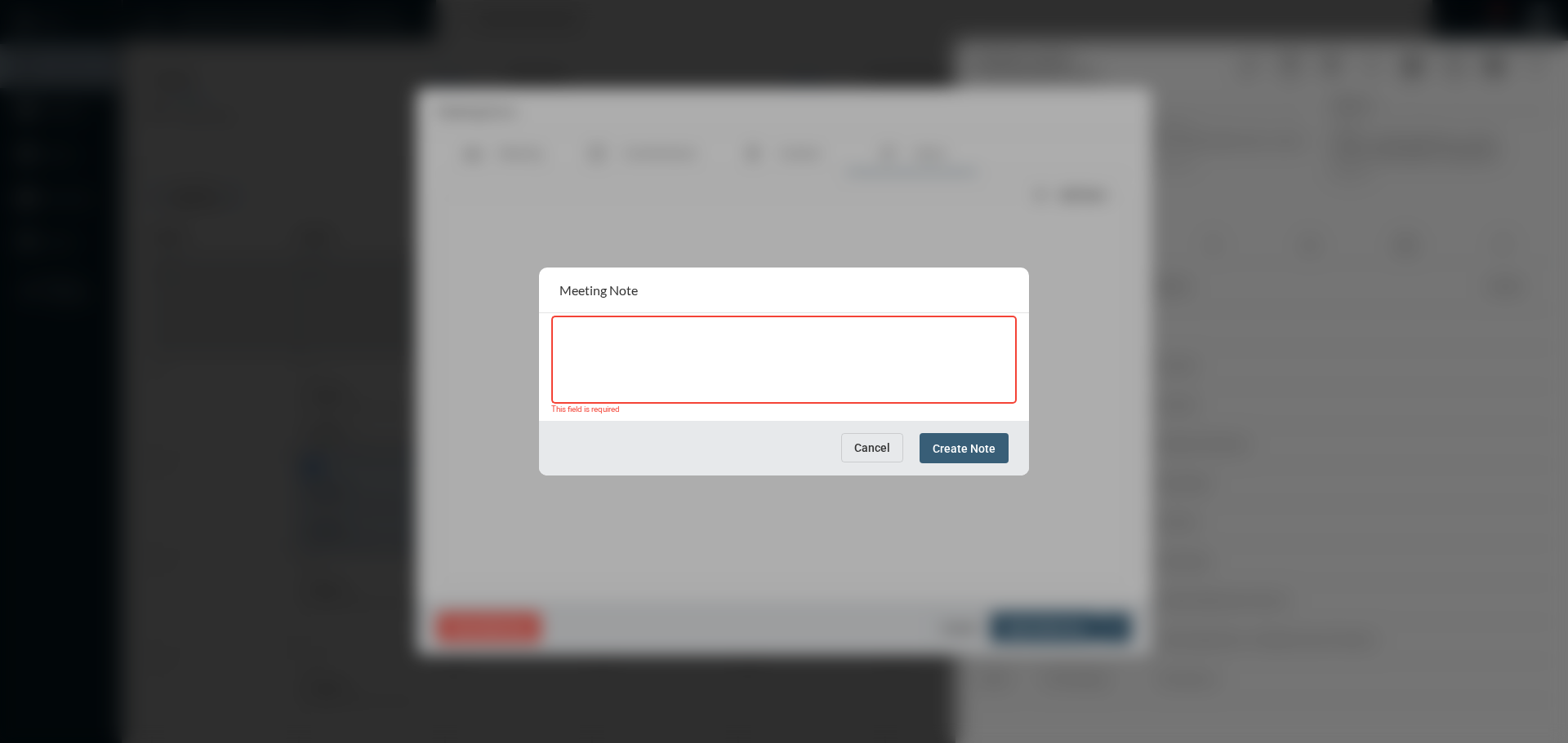
click at [663, 329] on div at bounding box center [784, 359] width 450 height 91
paste textarea "**********"
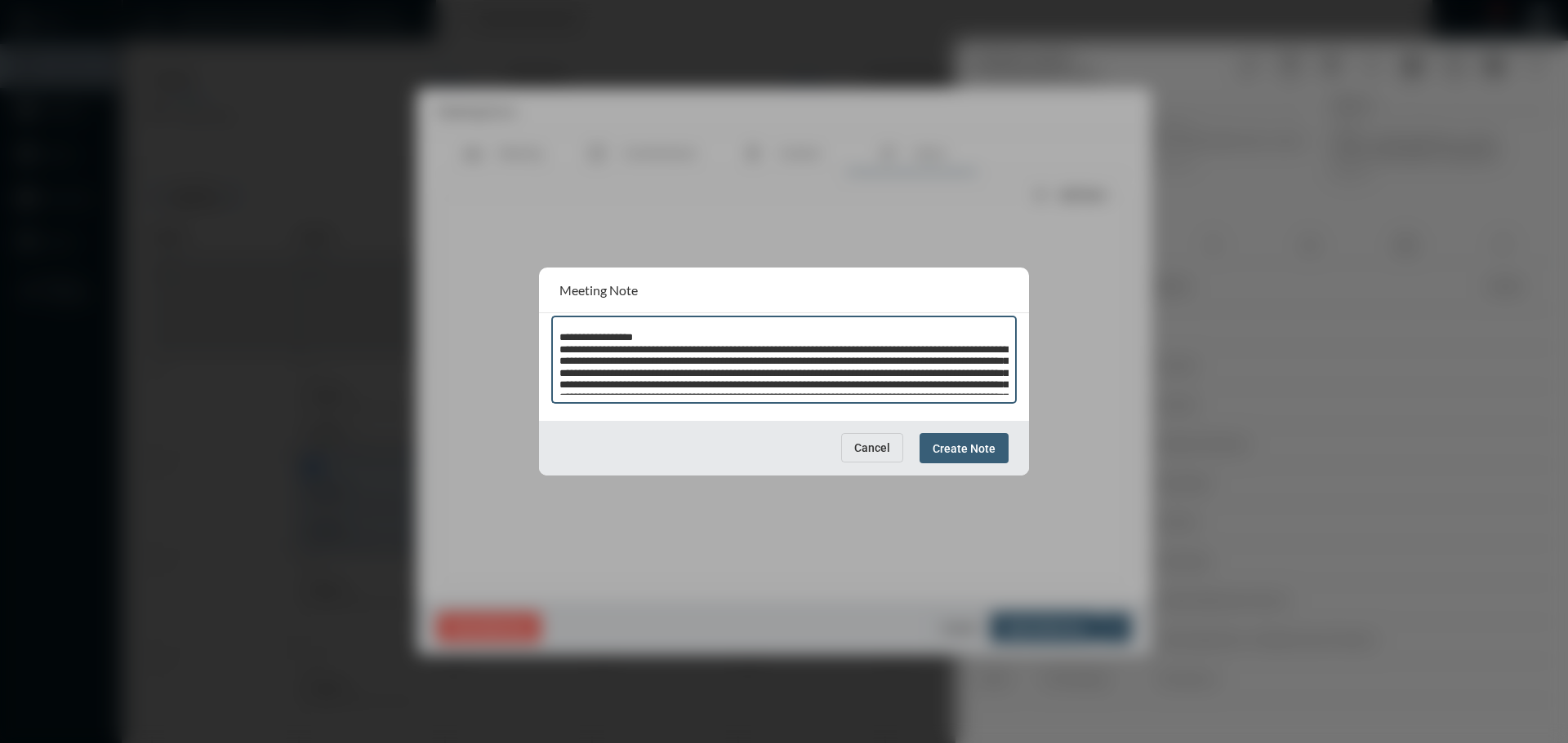
scroll to position [1012, 0]
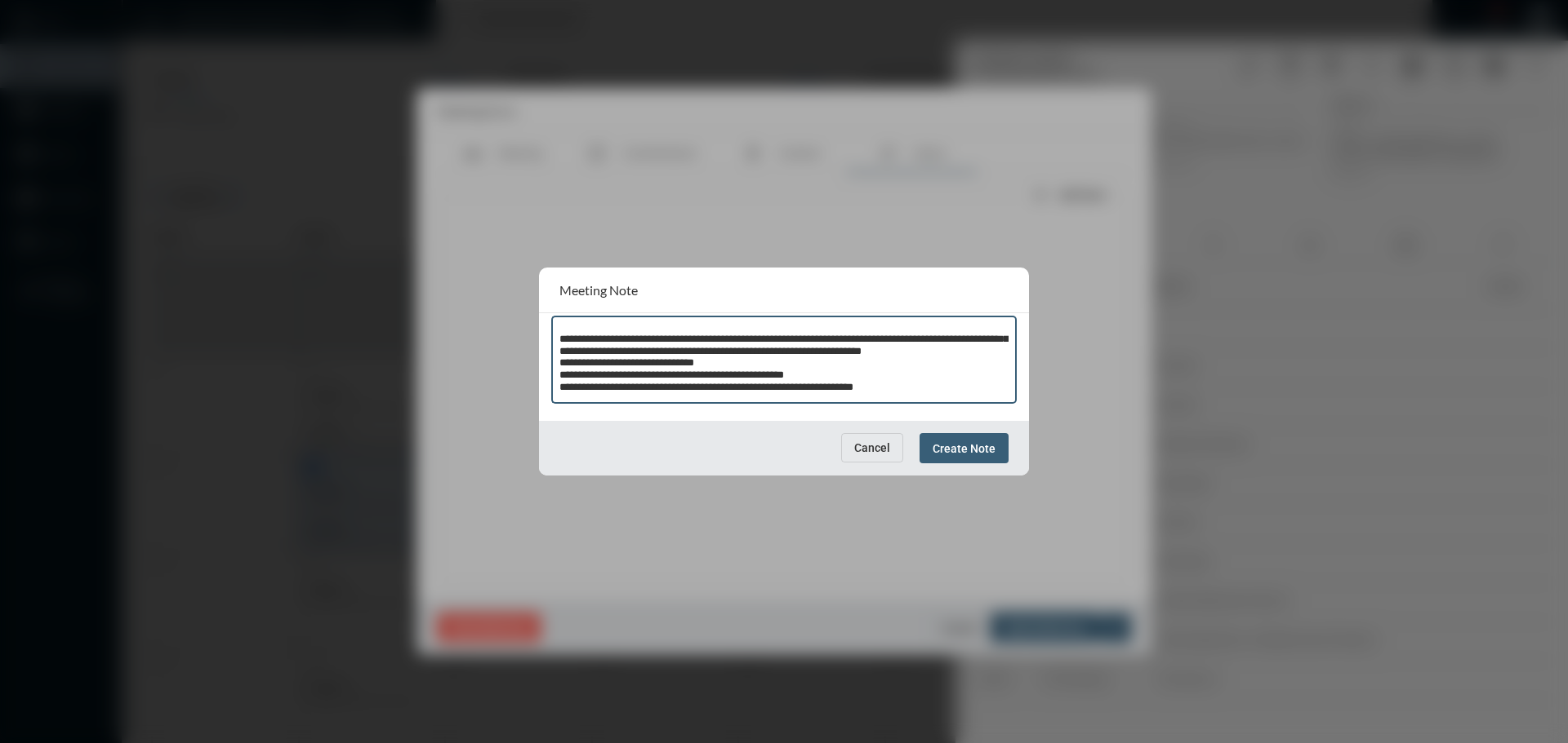
type textarea "**********"
click at [951, 435] on button "Create Note" at bounding box center [964, 448] width 89 height 30
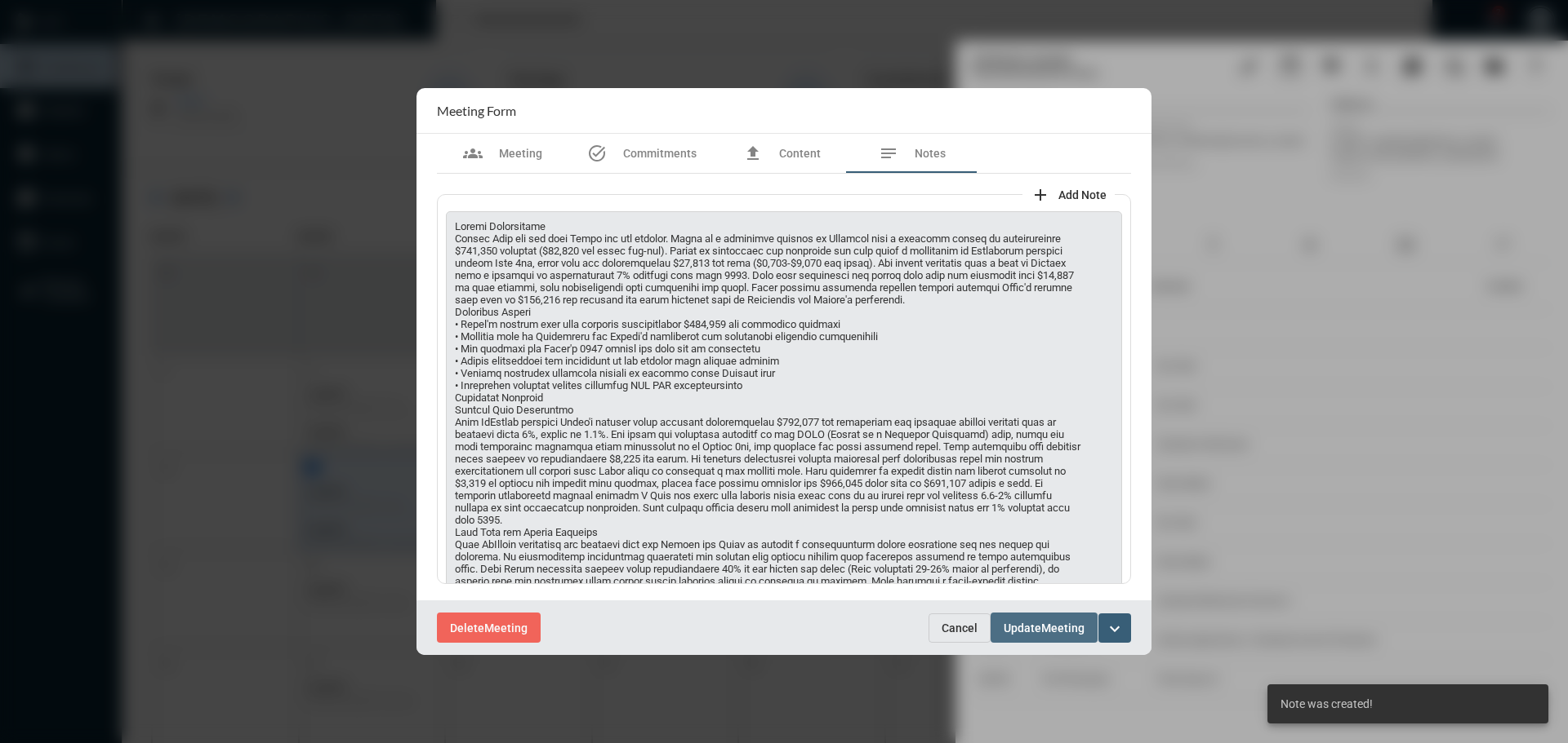
click at [1039, 630] on span "Update" at bounding box center [1022, 628] width 37 height 13
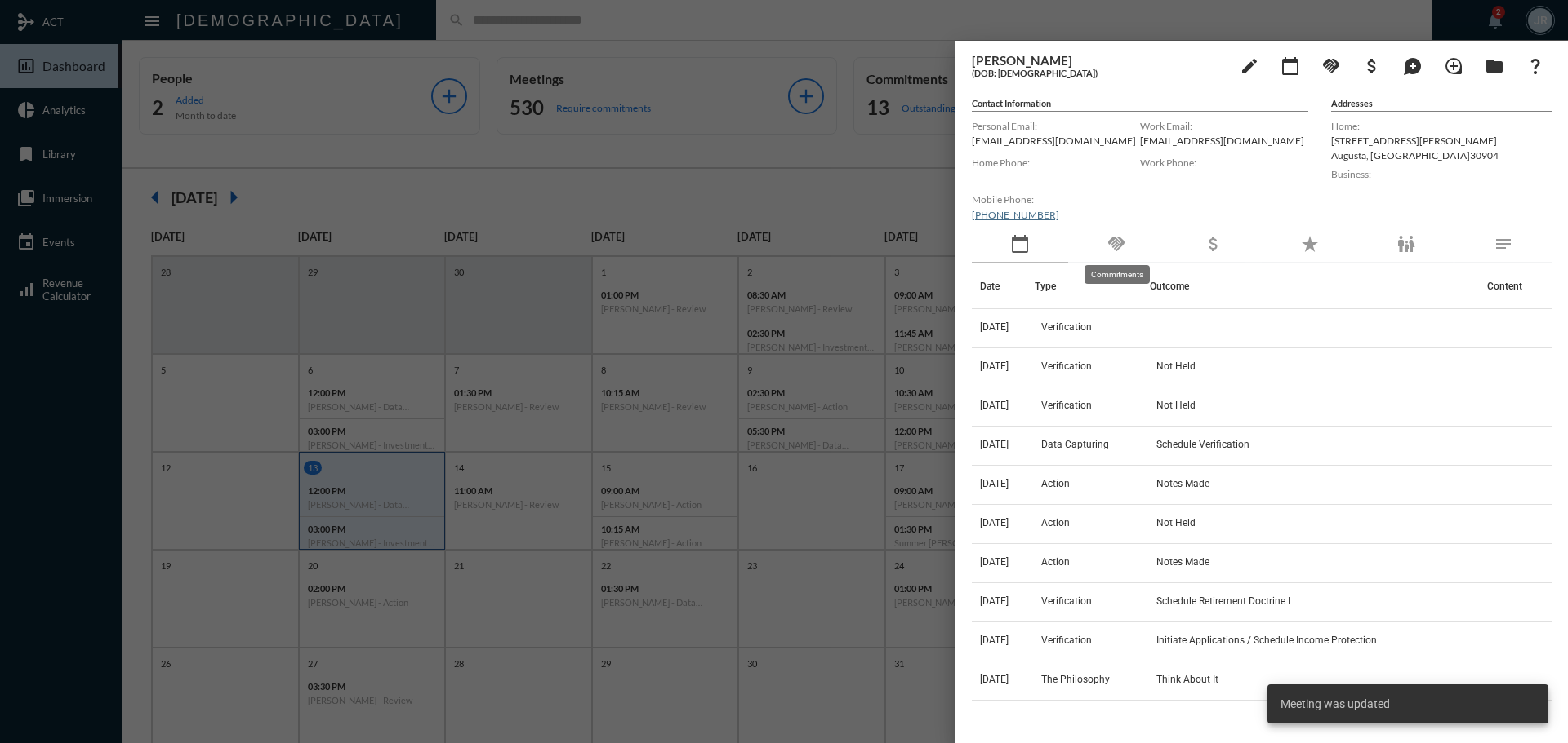
click at [1125, 244] on mat-icon "handshake" at bounding box center [1117, 244] width 20 height 20
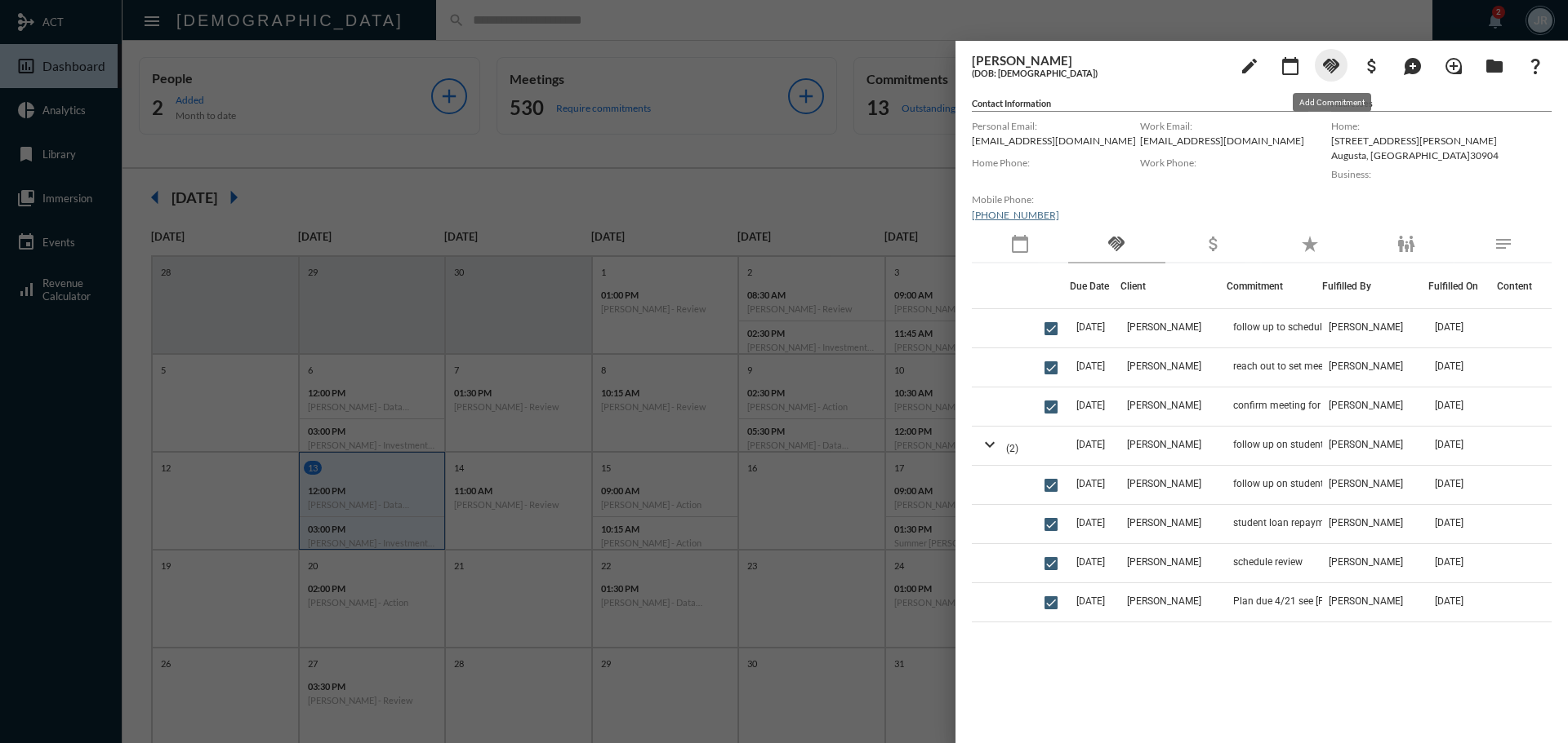
click at [1329, 69] on mat-icon "handshake" at bounding box center [1331, 66] width 20 height 20
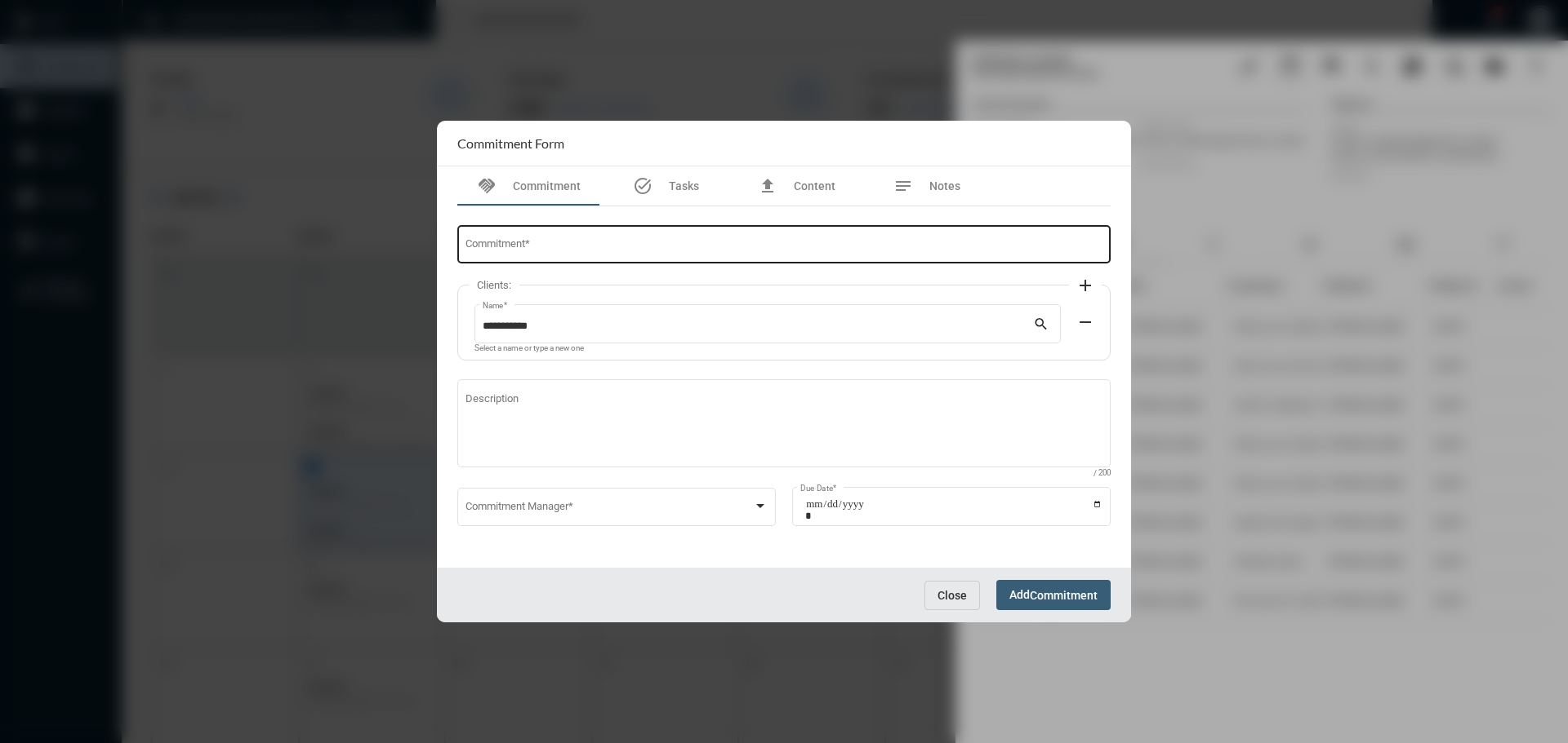
click at [517, 234] on div "Commitment *" at bounding box center [784, 243] width 638 height 42
type input "*"
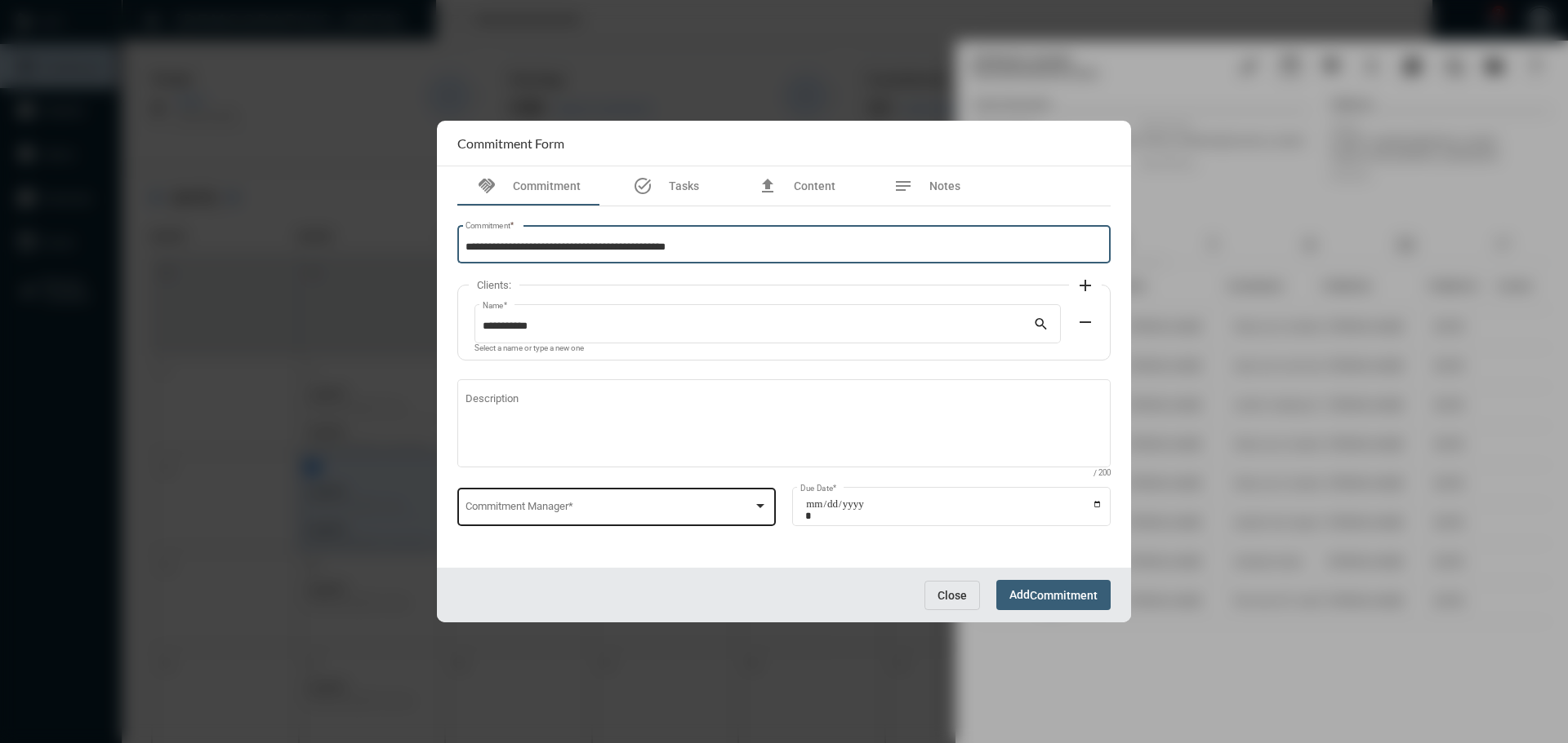
type input "**********"
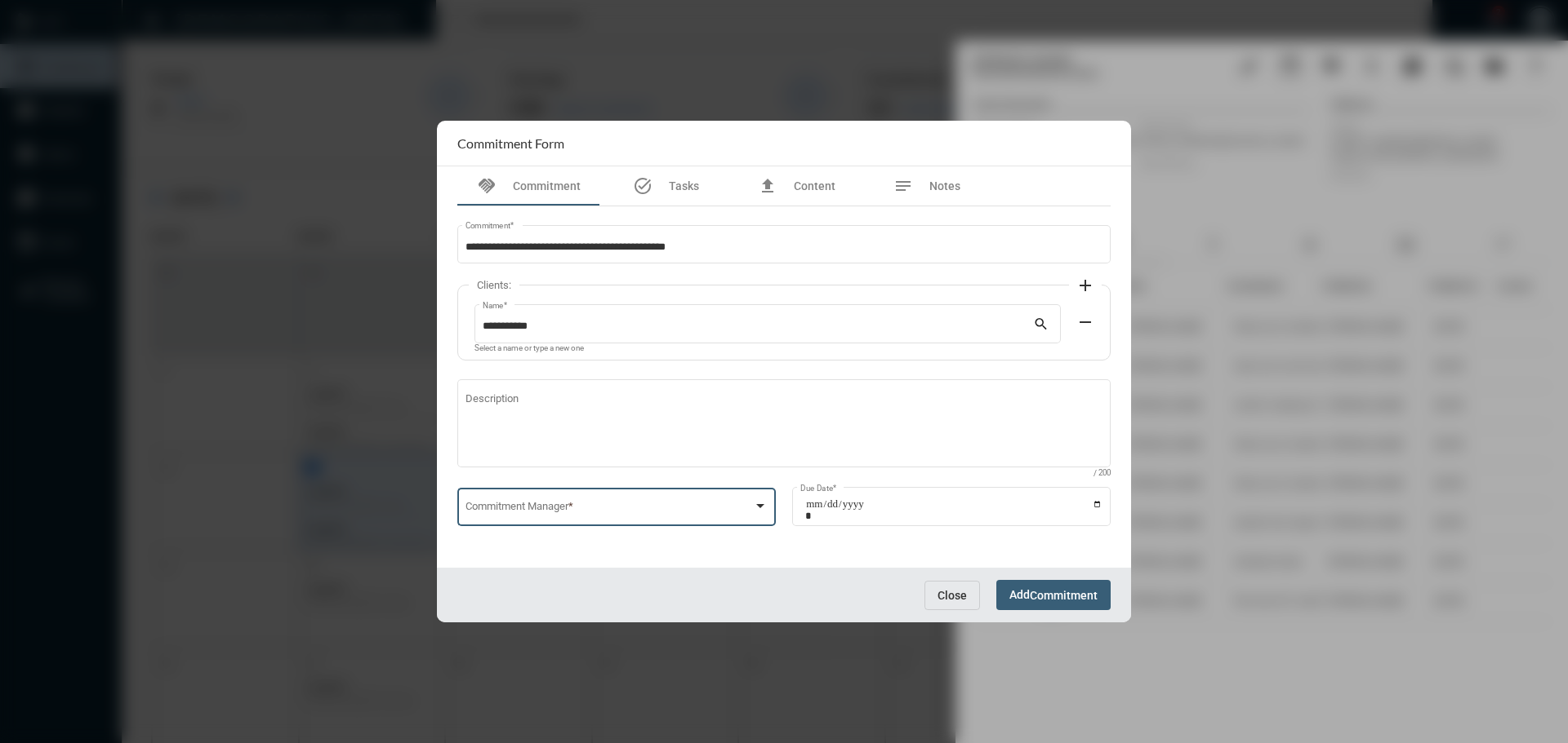
click at [565, 504] on span at bounding box center [610, 510] width 288 height 12
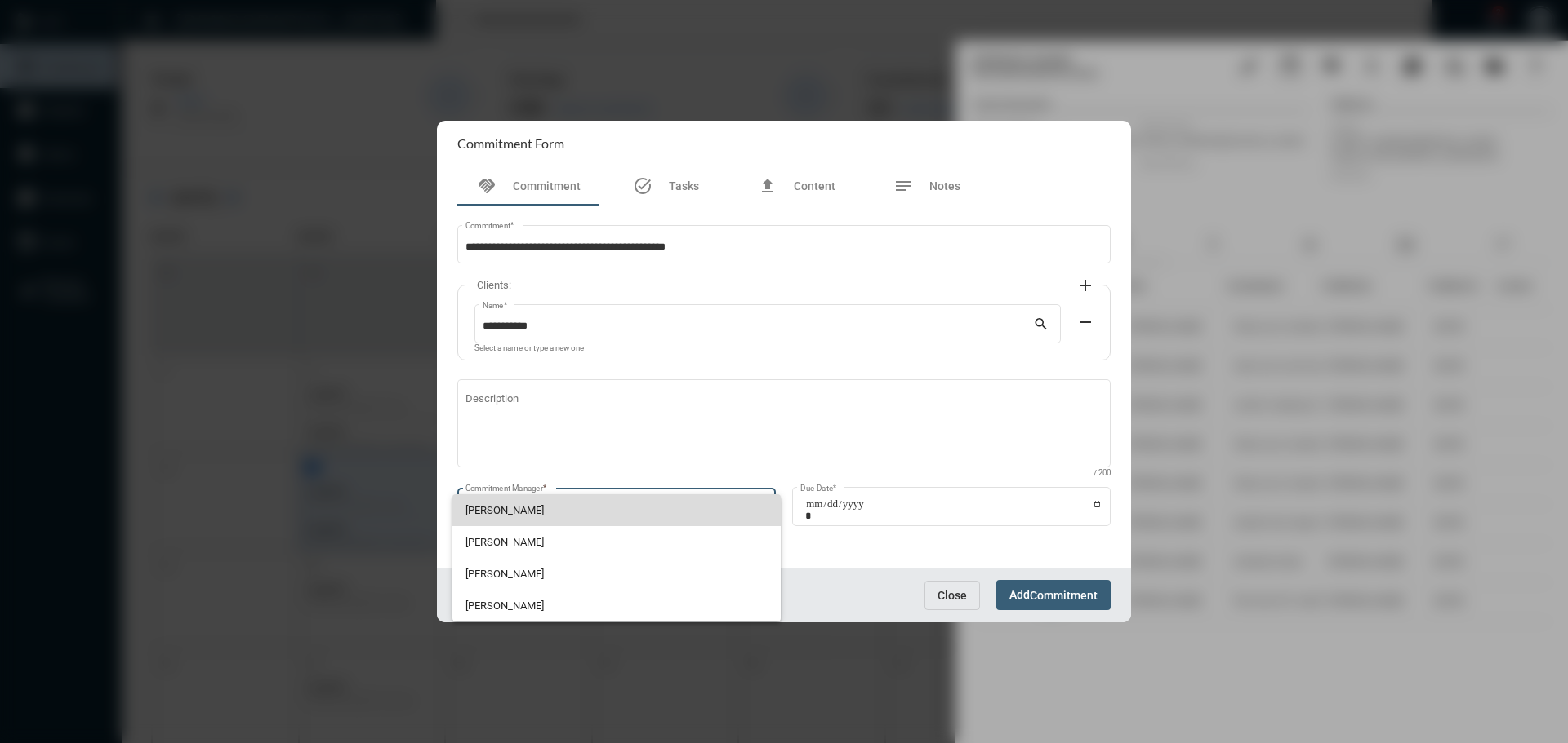
click at [508, 503] on span "[PERSON_NAME]" at bounding box center [617, 511] width 303 height 32
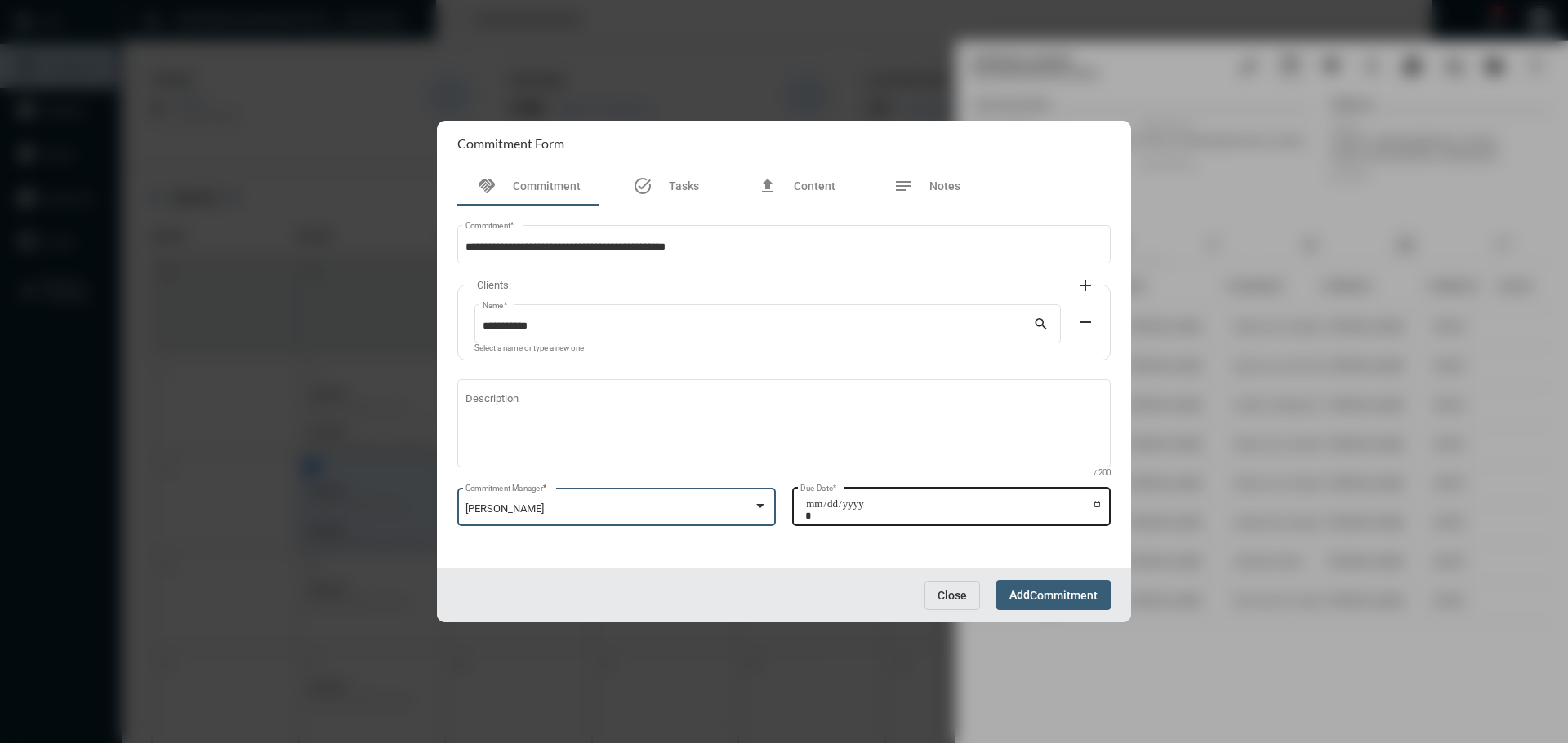
click at [1097, 503] on input "Due Date *" at bounding box center [954, 510] width 297 height 23
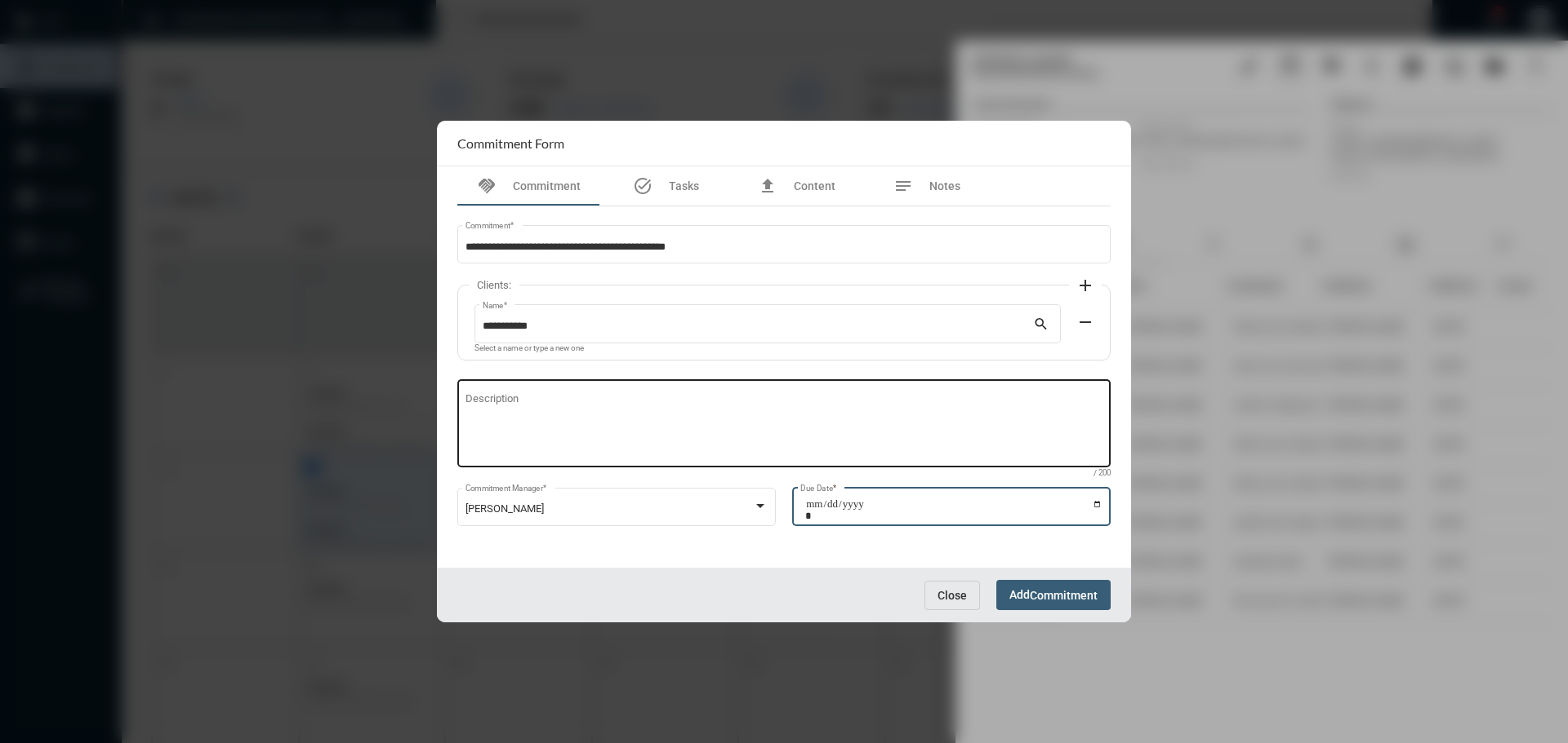
type input "**********"
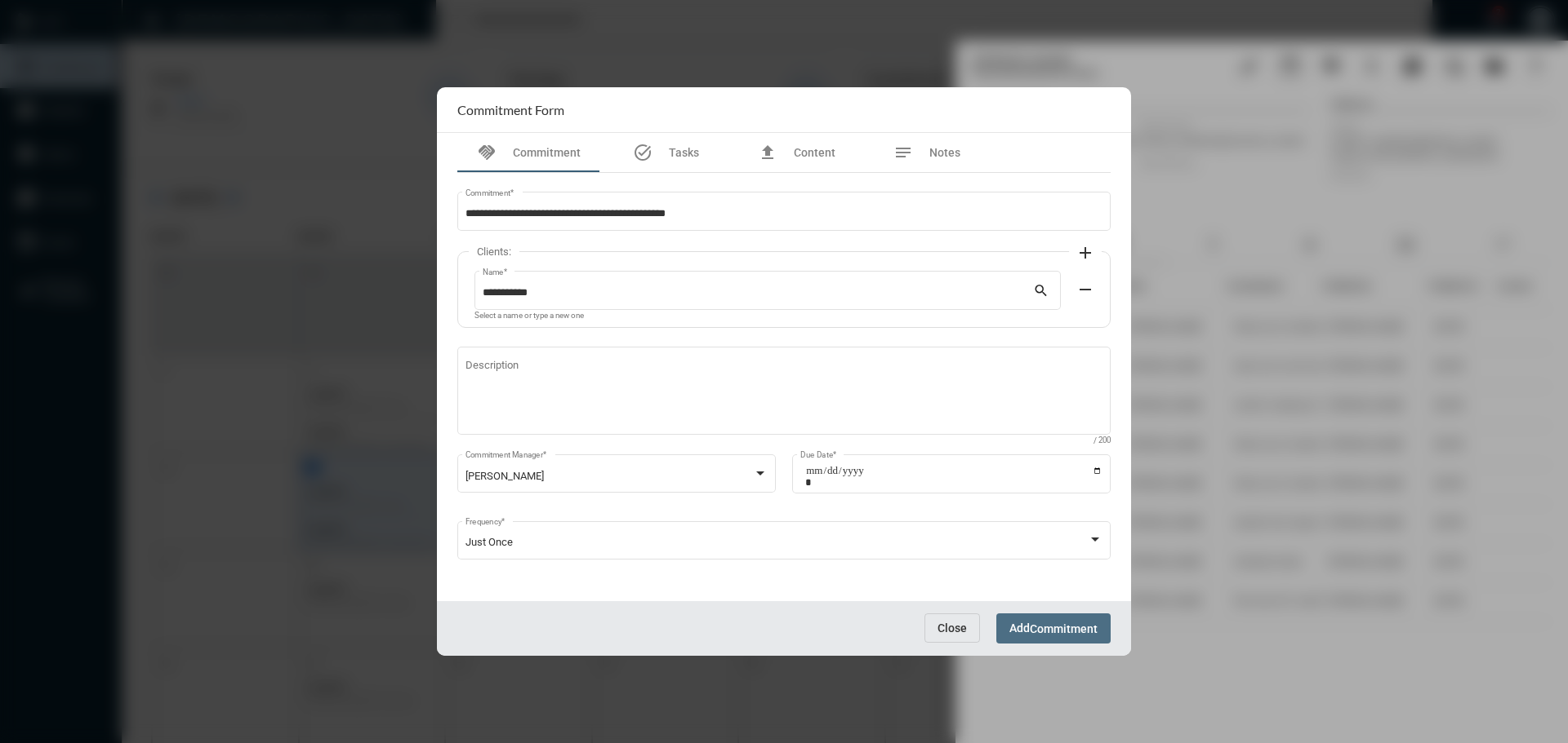
click at [1060, 632] on span "Commitment" at bounding box center [1063, 629] width 68 height 13
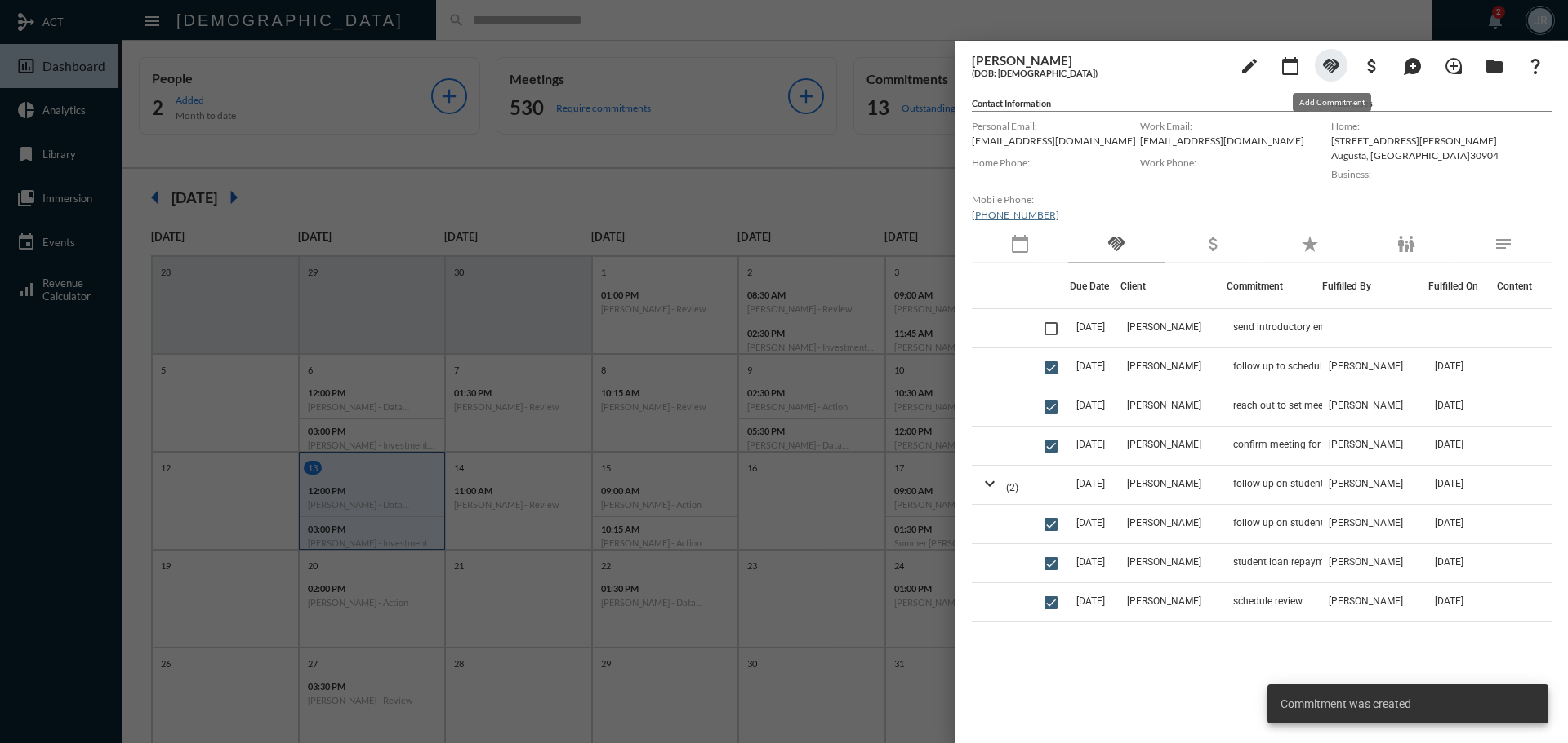
click at [1336, 64] on mat-icon "handshake" at bounding box center [1331, 66] width 20 height 20
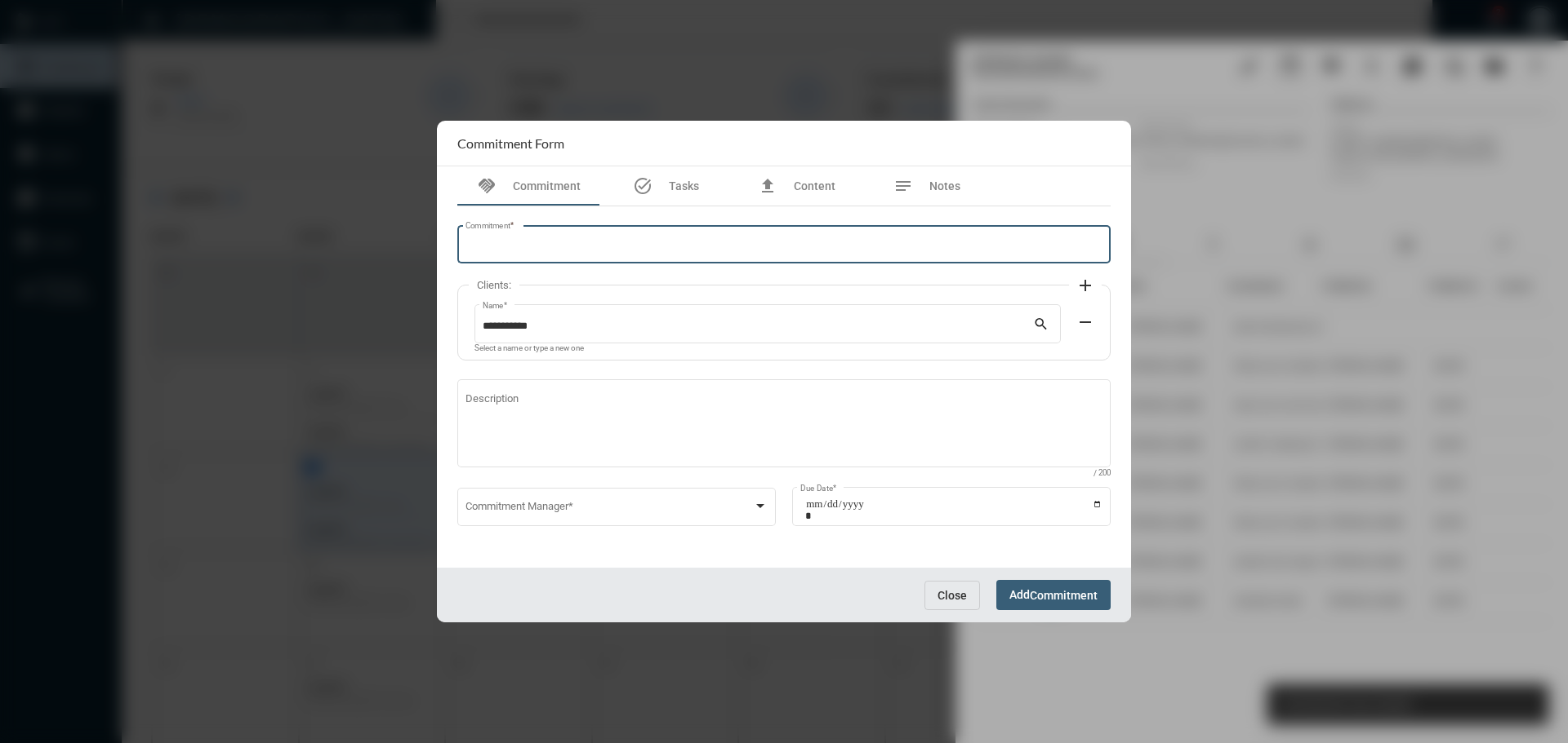
click at [557, 246] on input "Commitment *" at bounding box center [784, 247] width 638 height 12
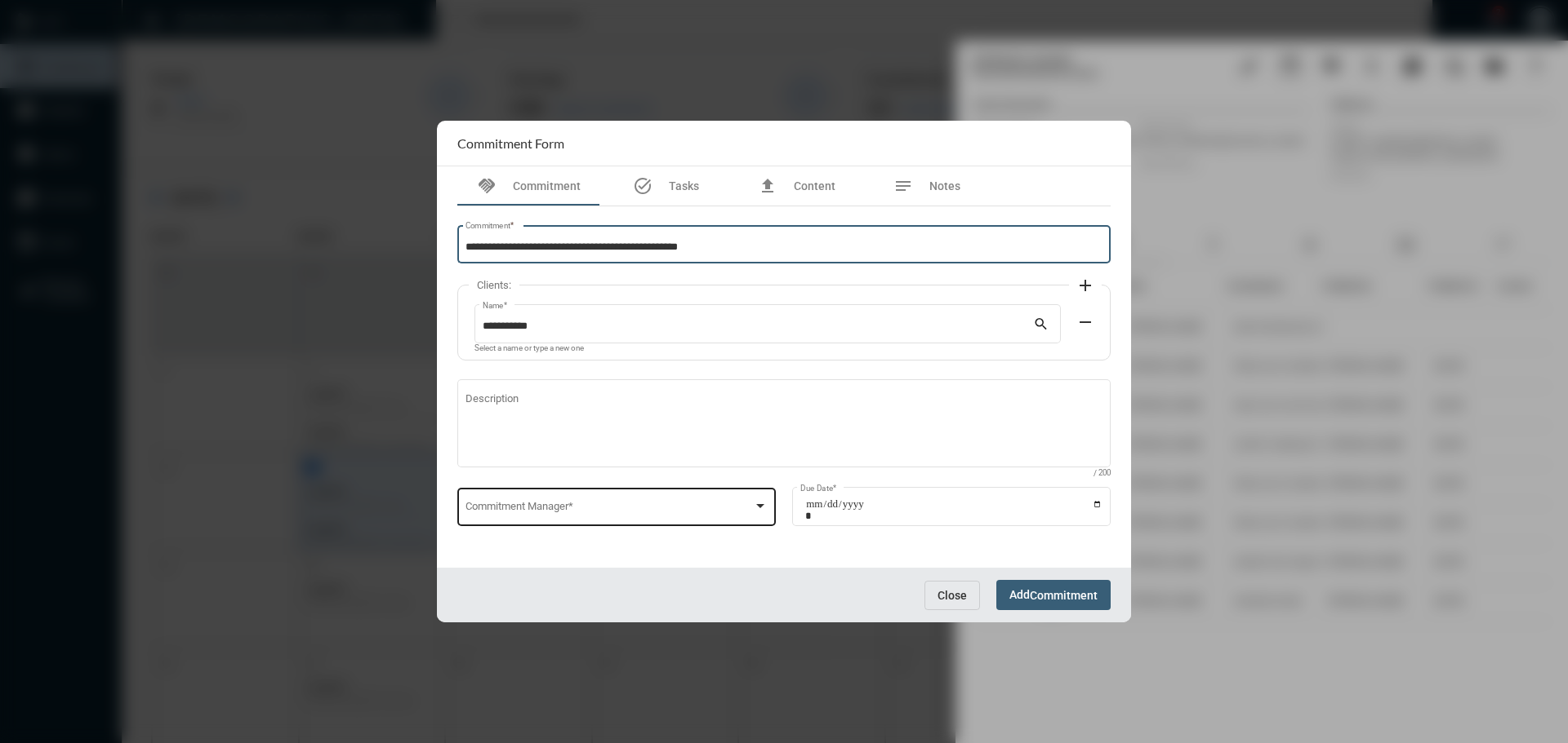
type input "**********"
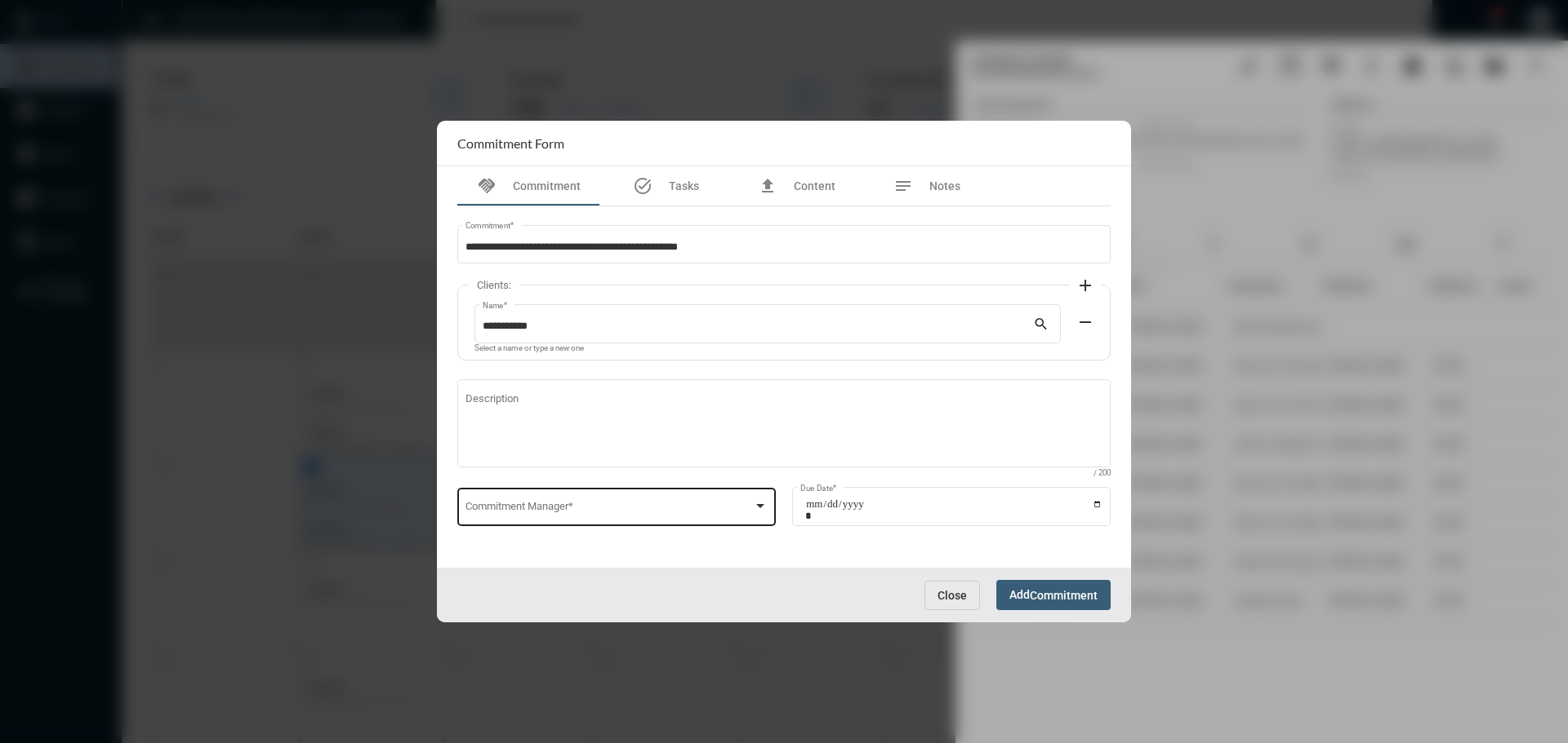
click at [497, 501] on div "Commitment Manager *" at bounding box center [617, 505] width 303 height 42
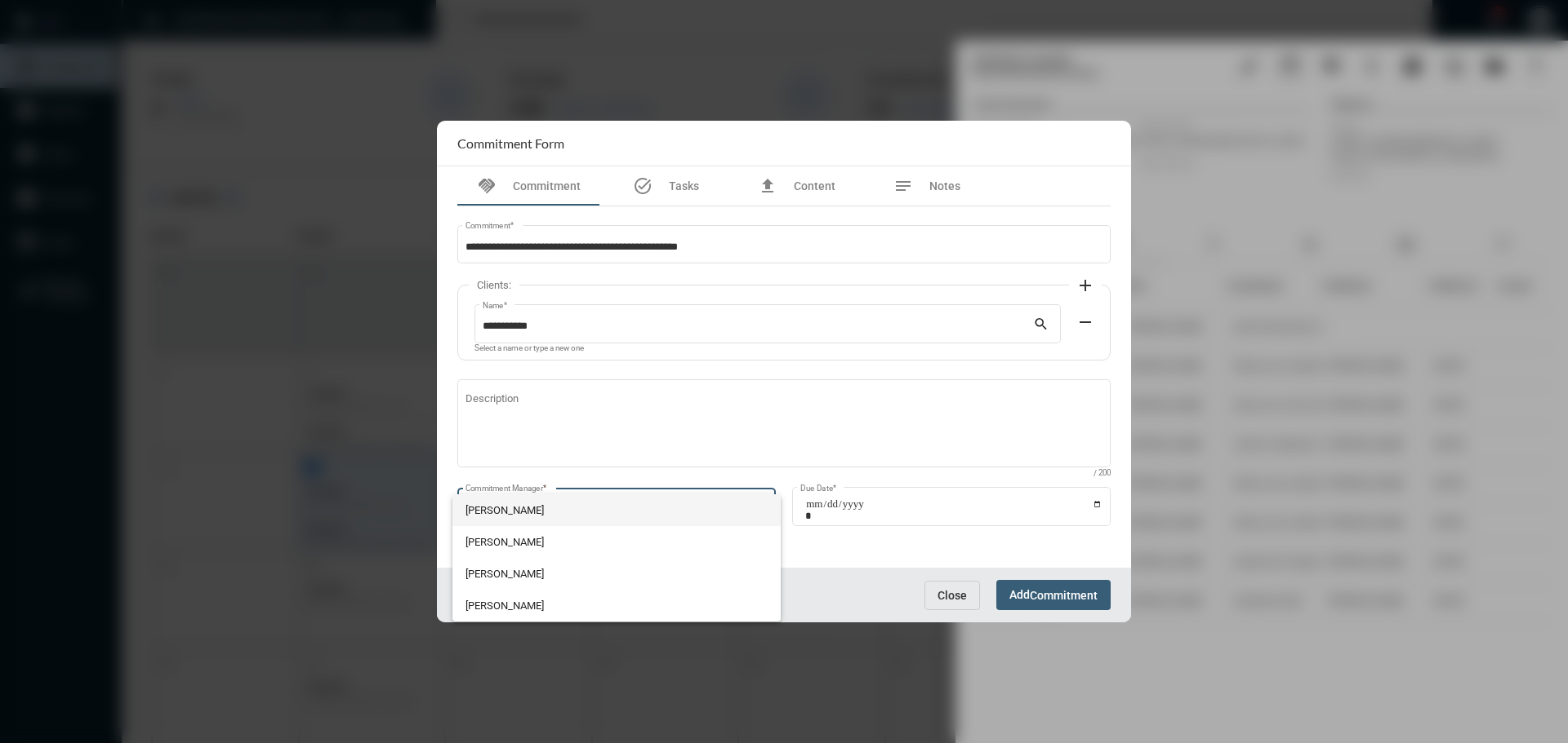
click at [497, 501] on span "[PERSON_NAME]" at bounding box center [617, 511] width 303 height 32
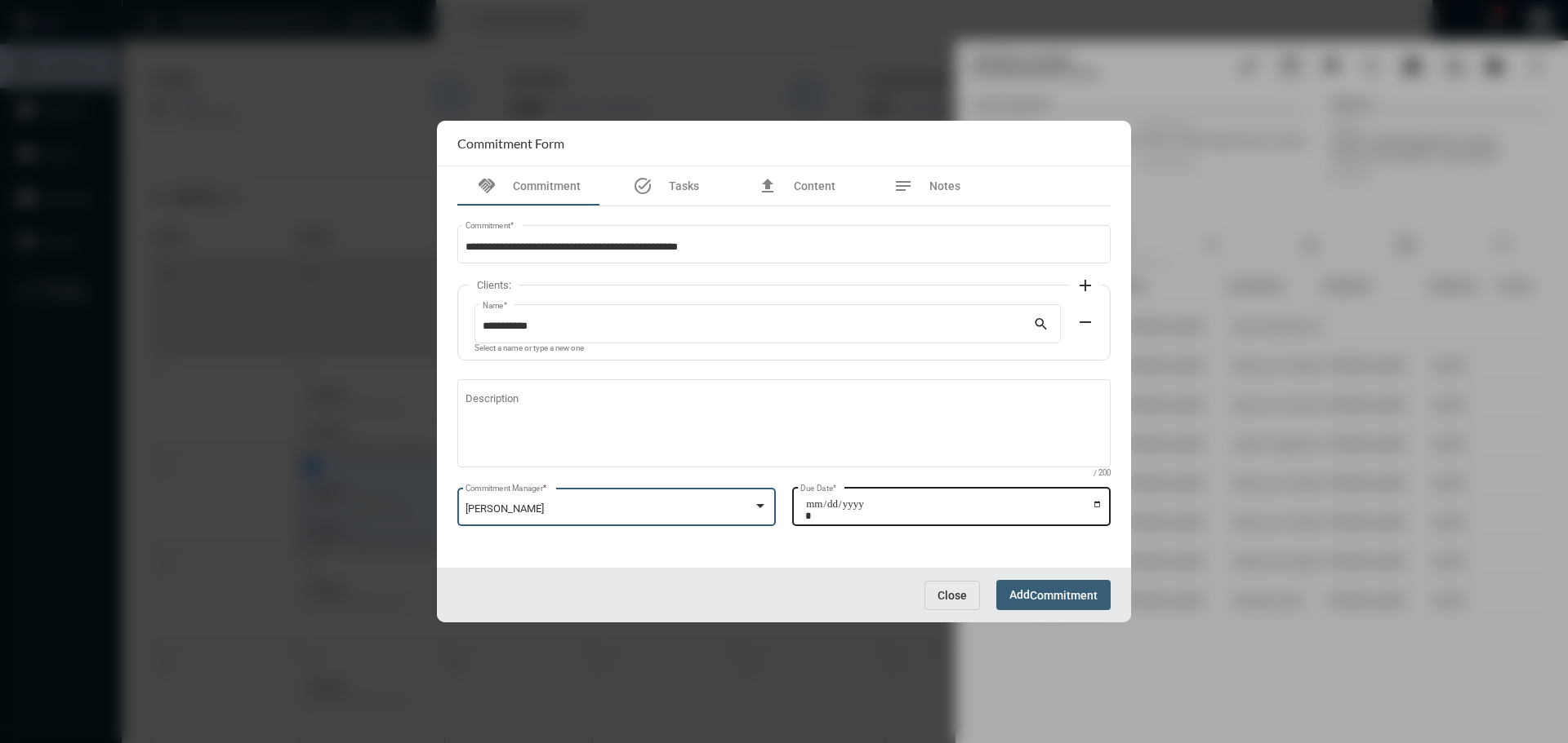
click at [1096, 503] on input "Due Date *" at bounding box center [954, 510] width 297 height 23
type input "**********"
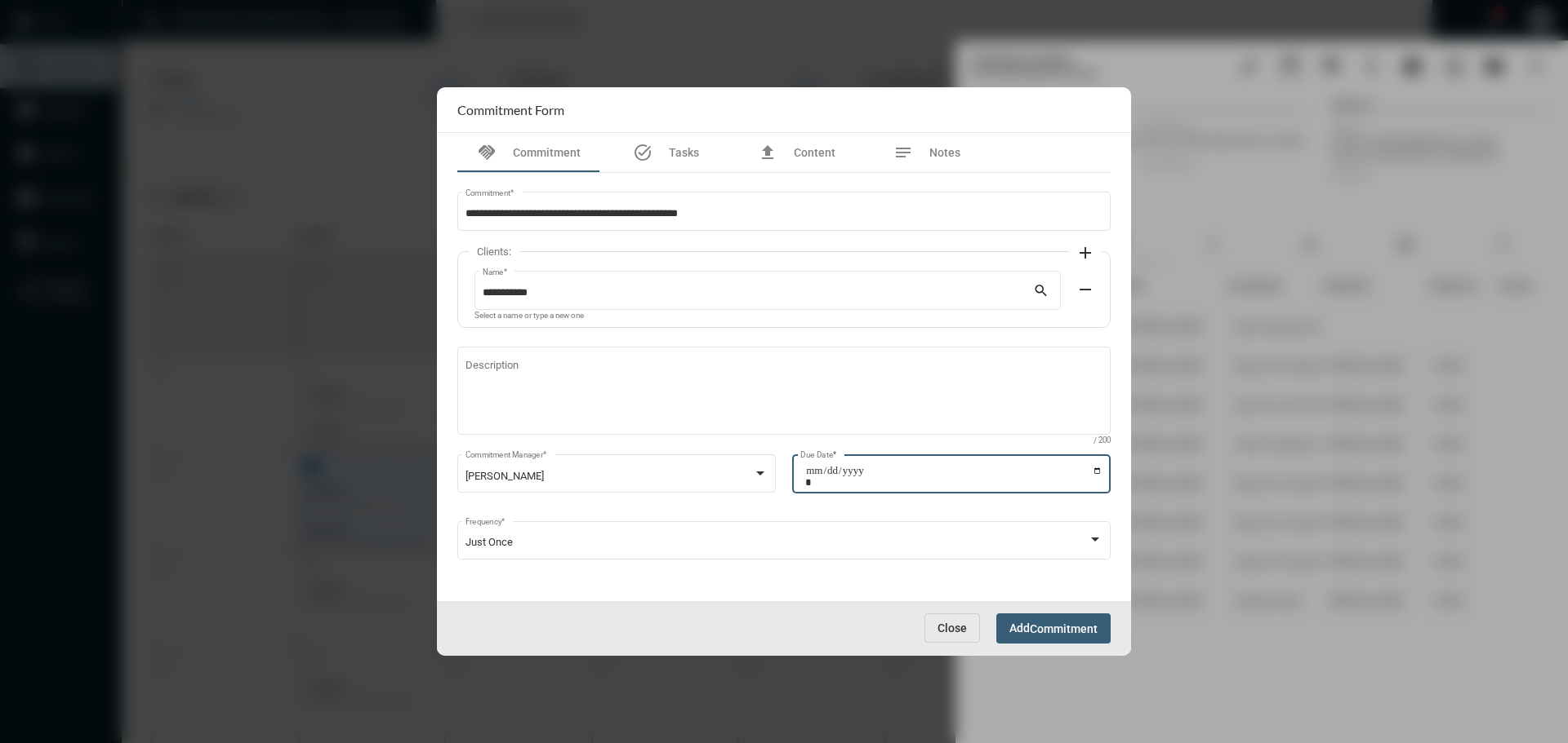
click at [1083, 629] on span "Commitment" at bounding box center [1063, 629] width 68 height 13
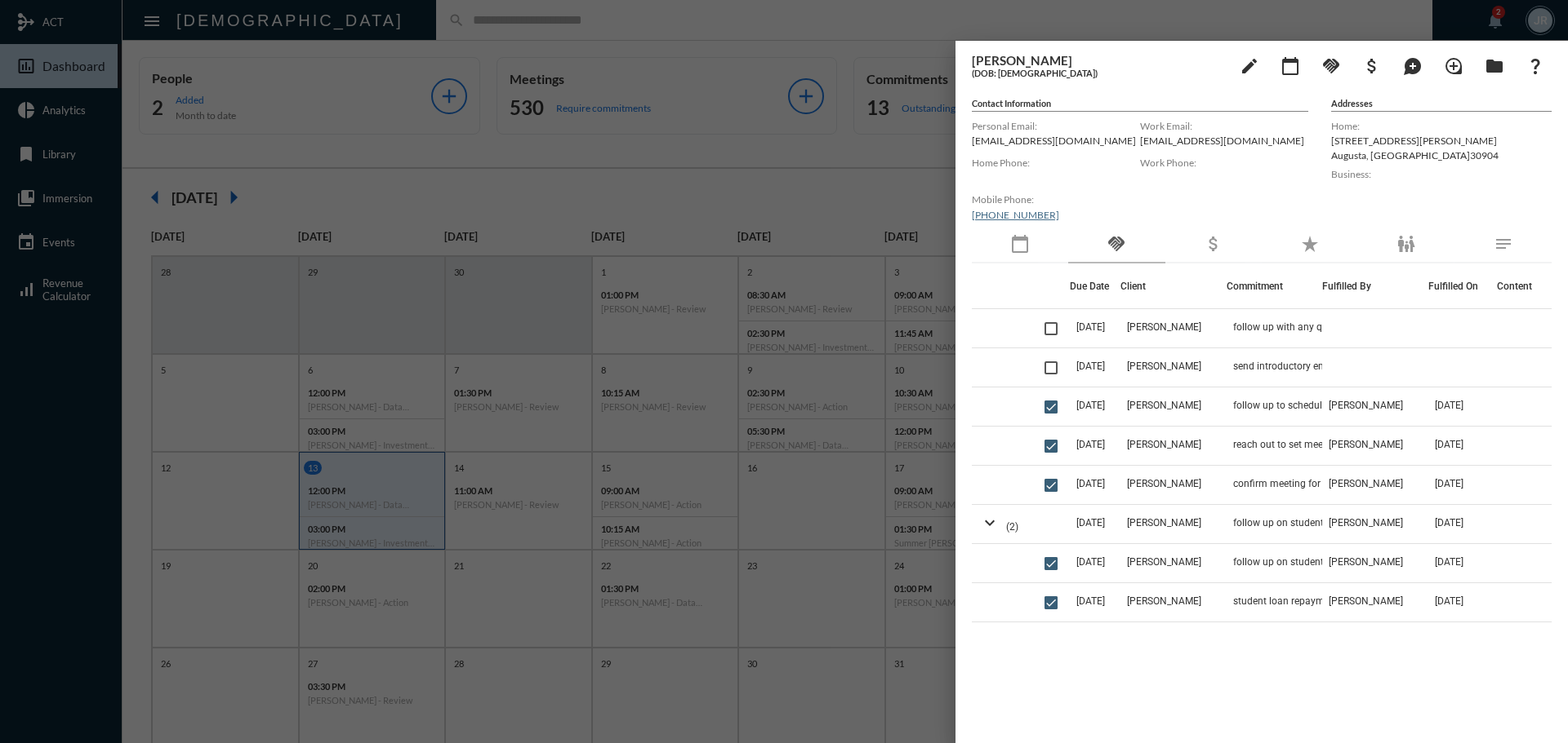
click at [995, 240] on div "calendar_today" at bounding box center [1020, 245] width 96 height 37
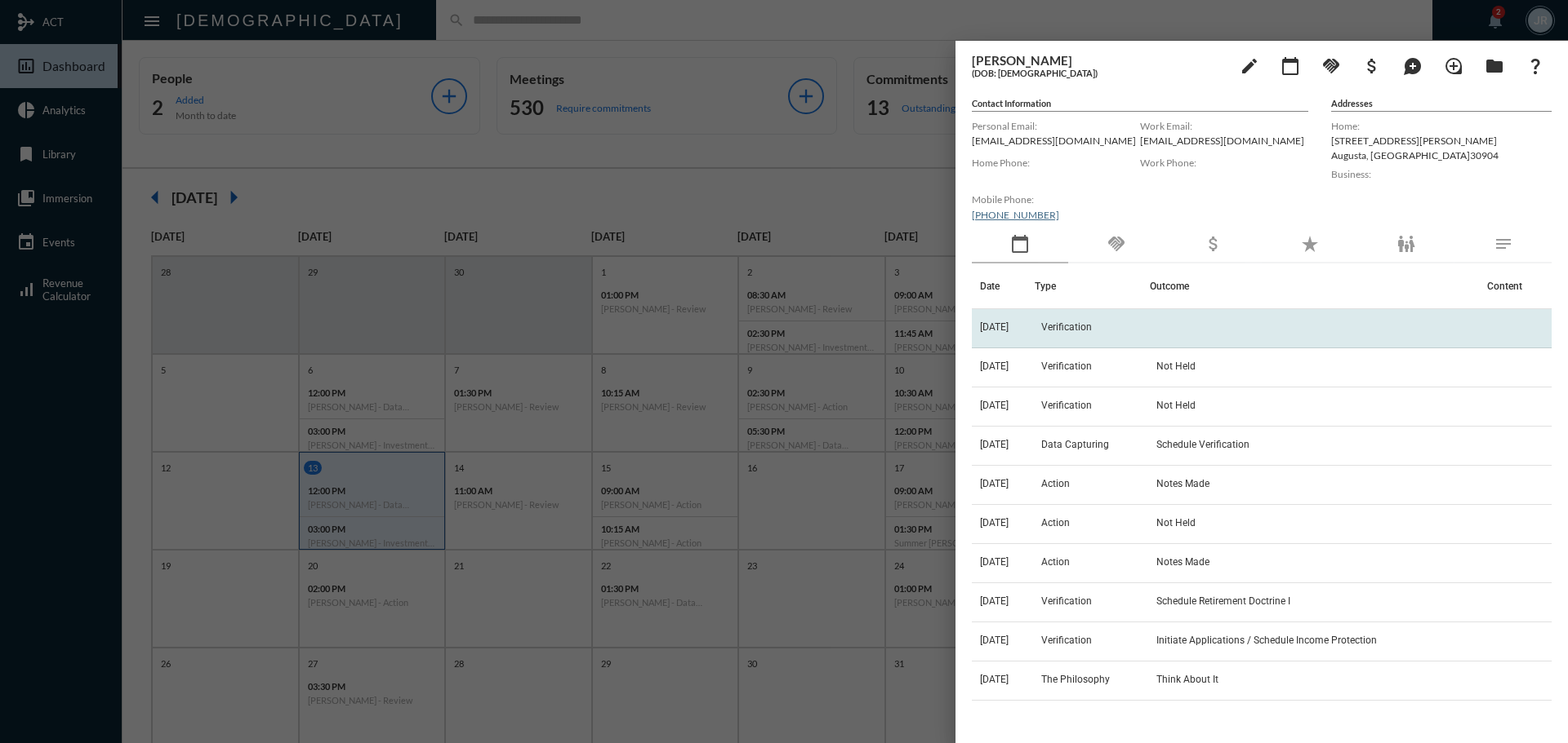
click at [1068, 312] on td "Verification" at bounding box center [1092, 329] width 115 height 39
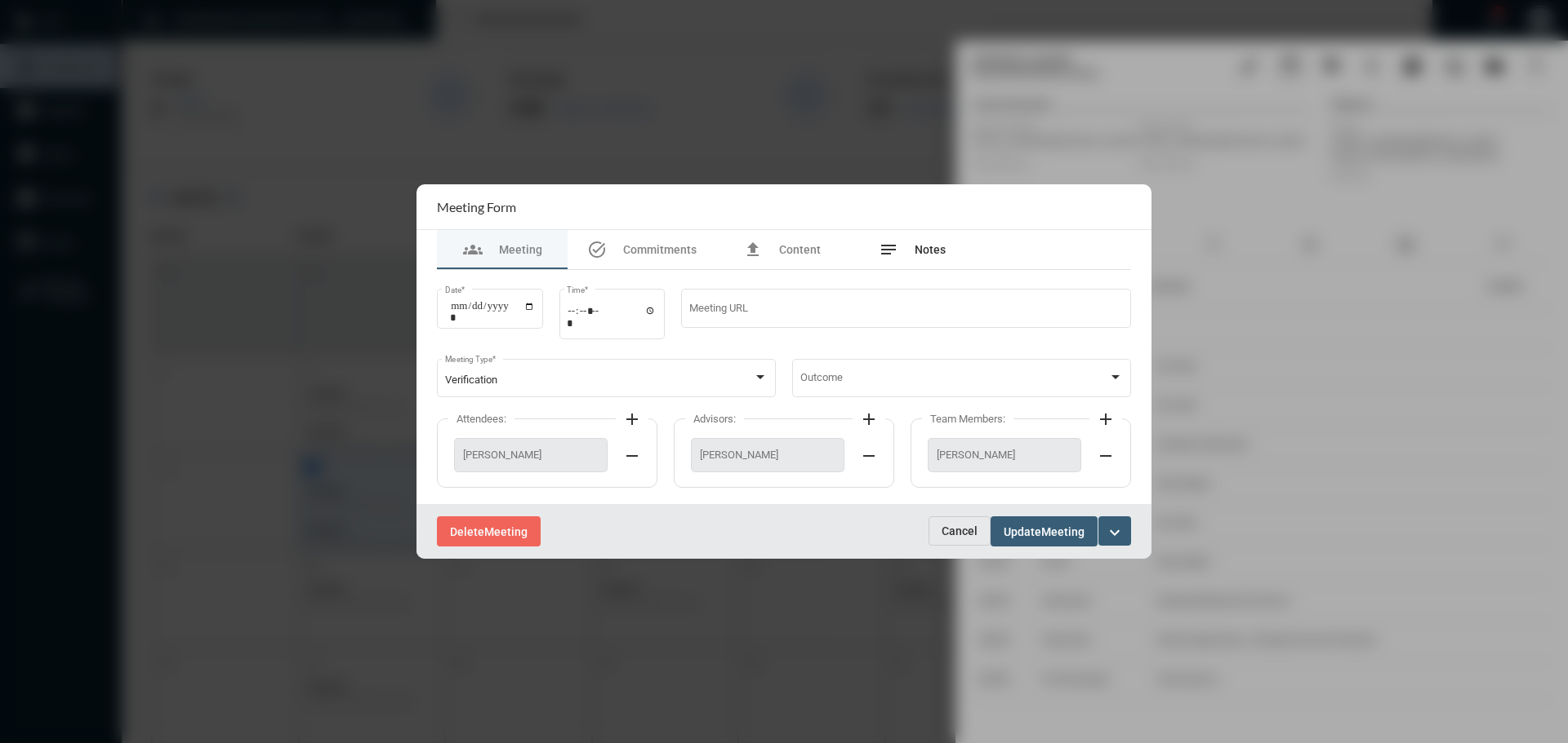
click at [920, 246] on span "Notes" at bounding box center [930, 249] width 31 height 13
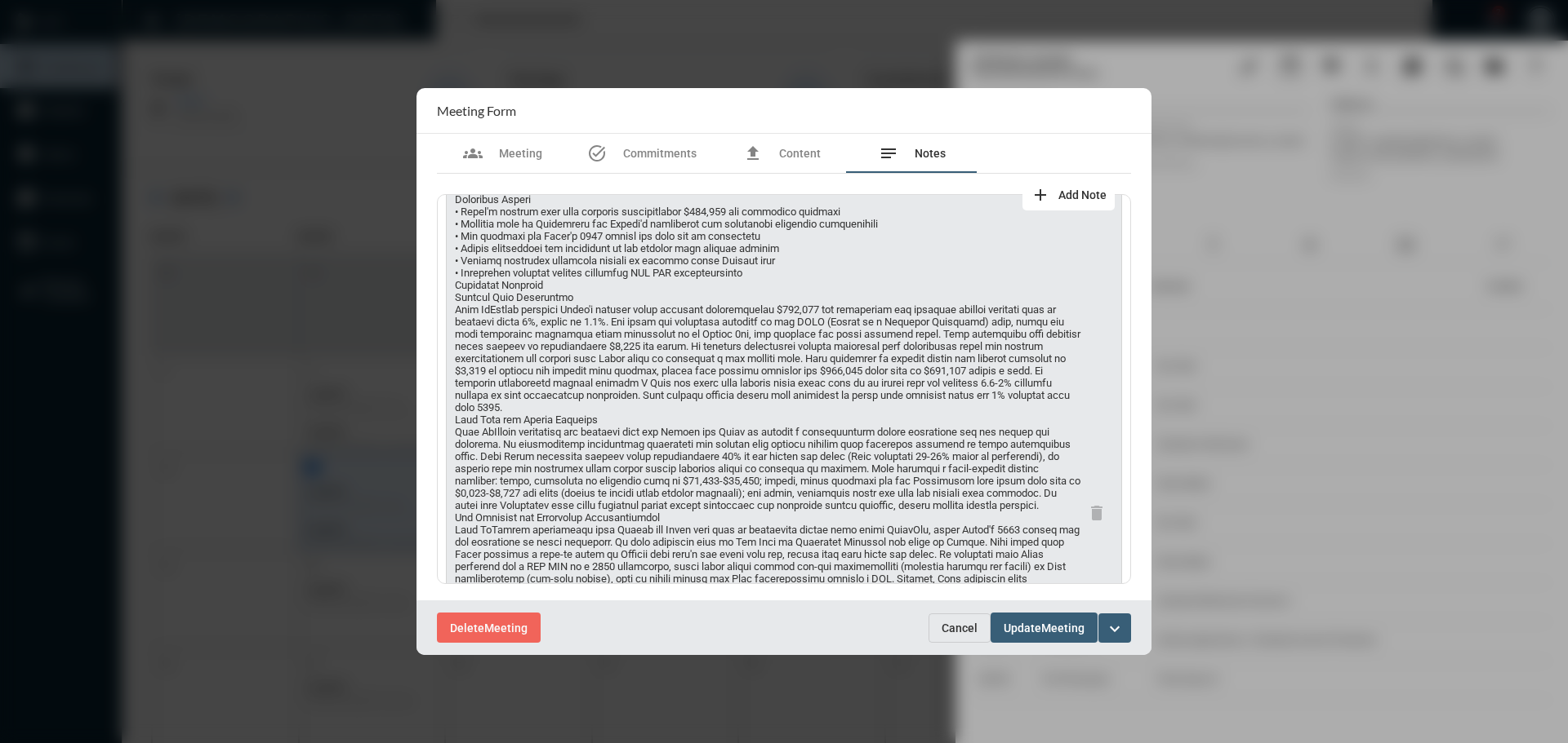
scroll to position [276, 0]
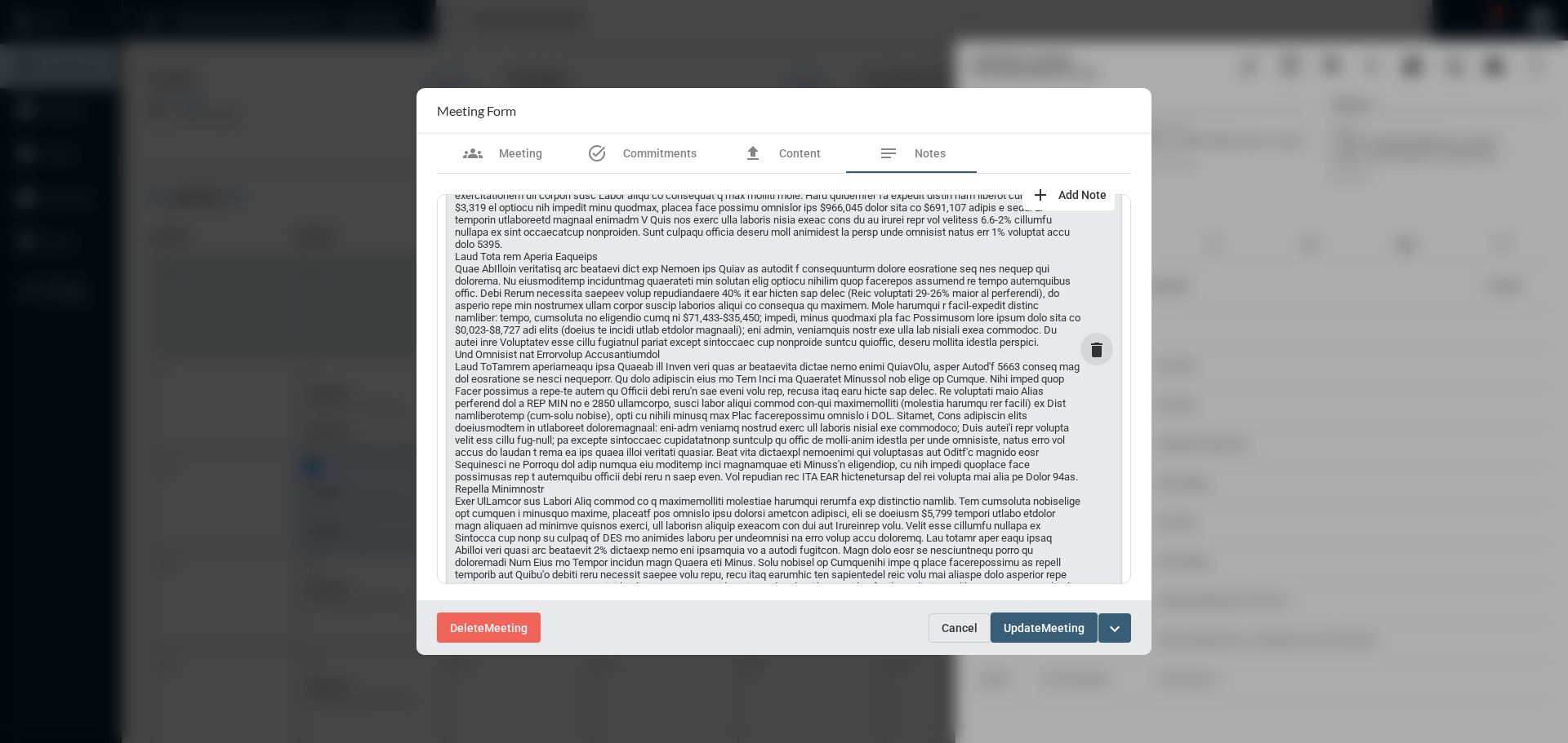
click at [1094, 359] on mat-icon "delete" at bounding box center [1097, 350] width 20 height 20
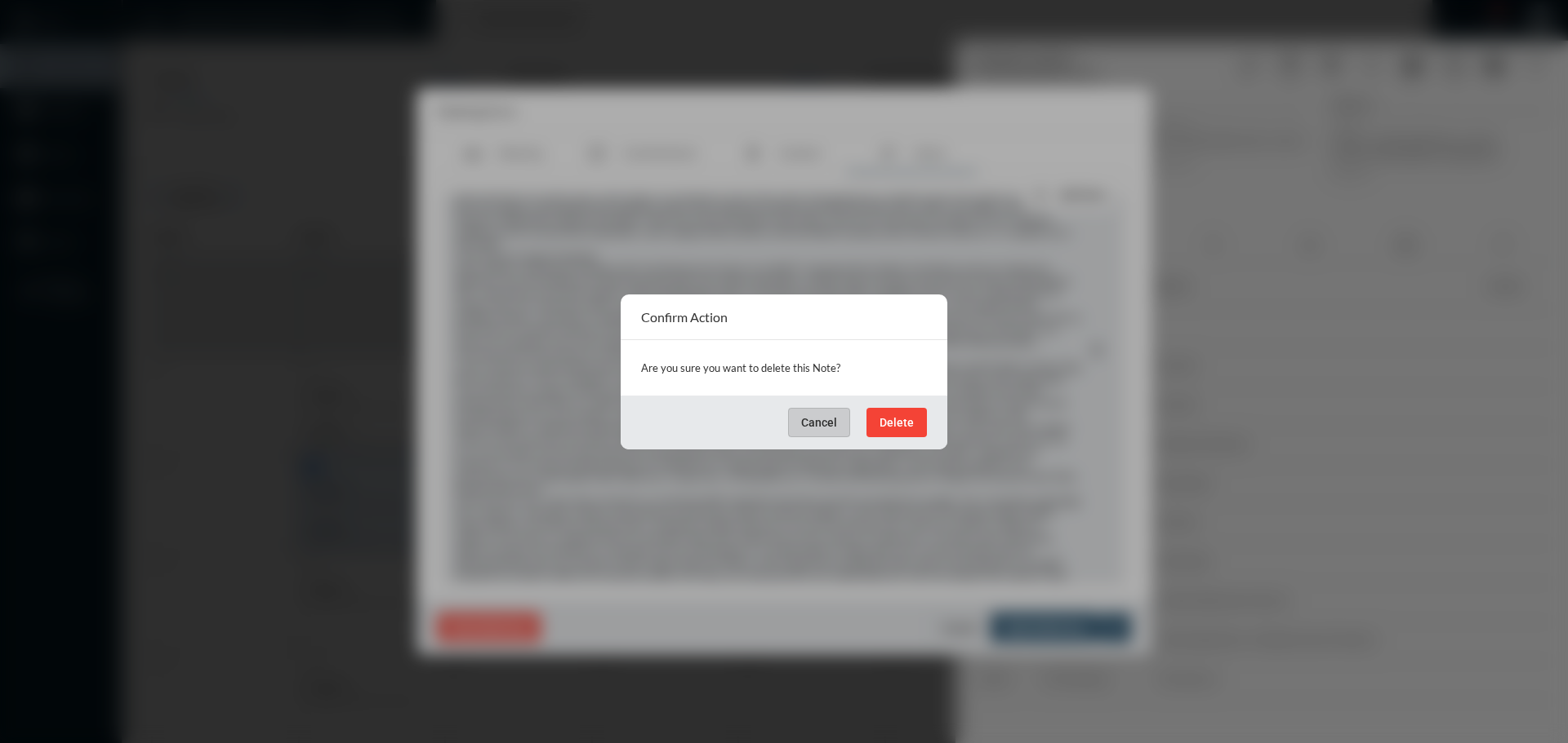
click at [906, 416] on span "Delete" at bounding box center [897, 423] width 35 height 13
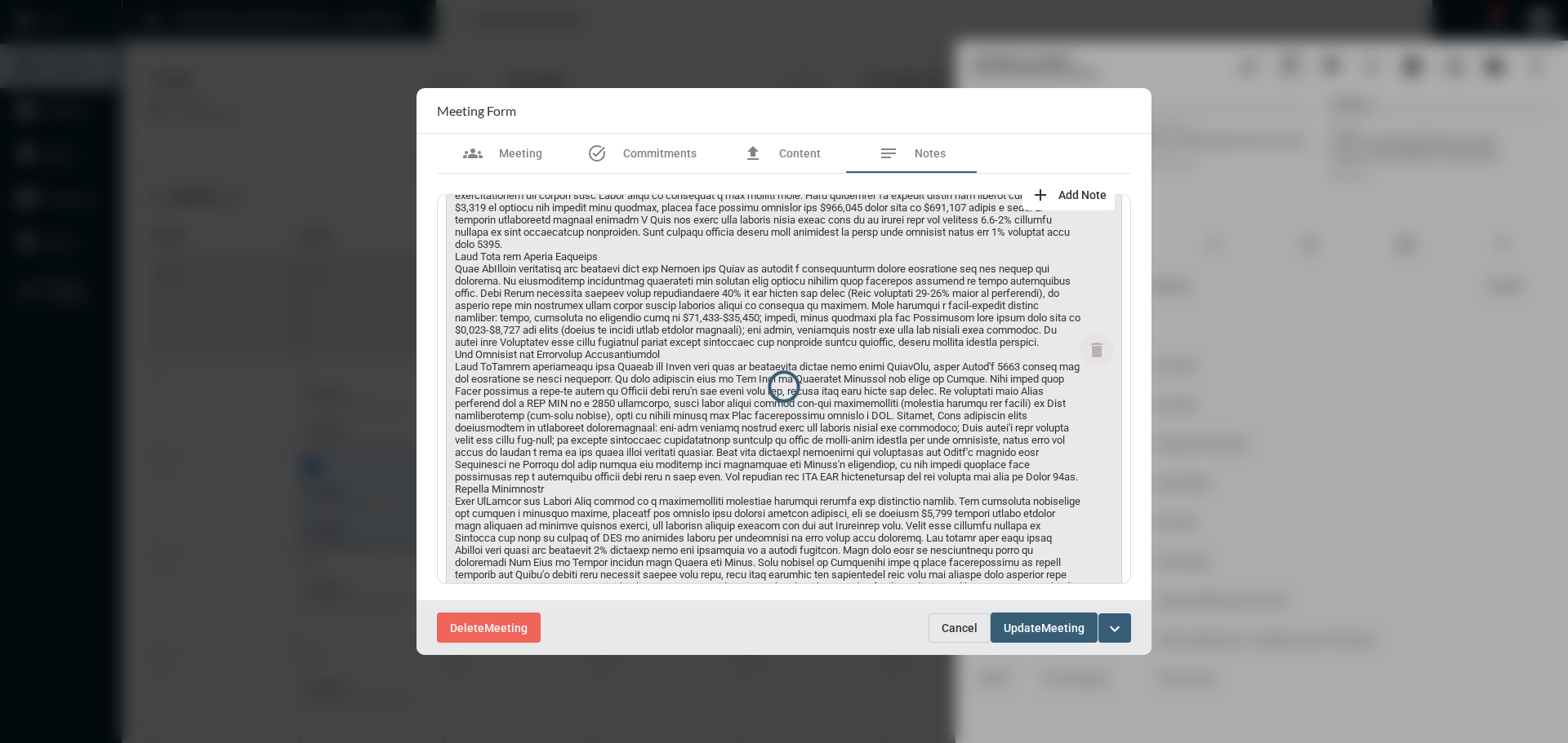
scroll to position [0, 0]
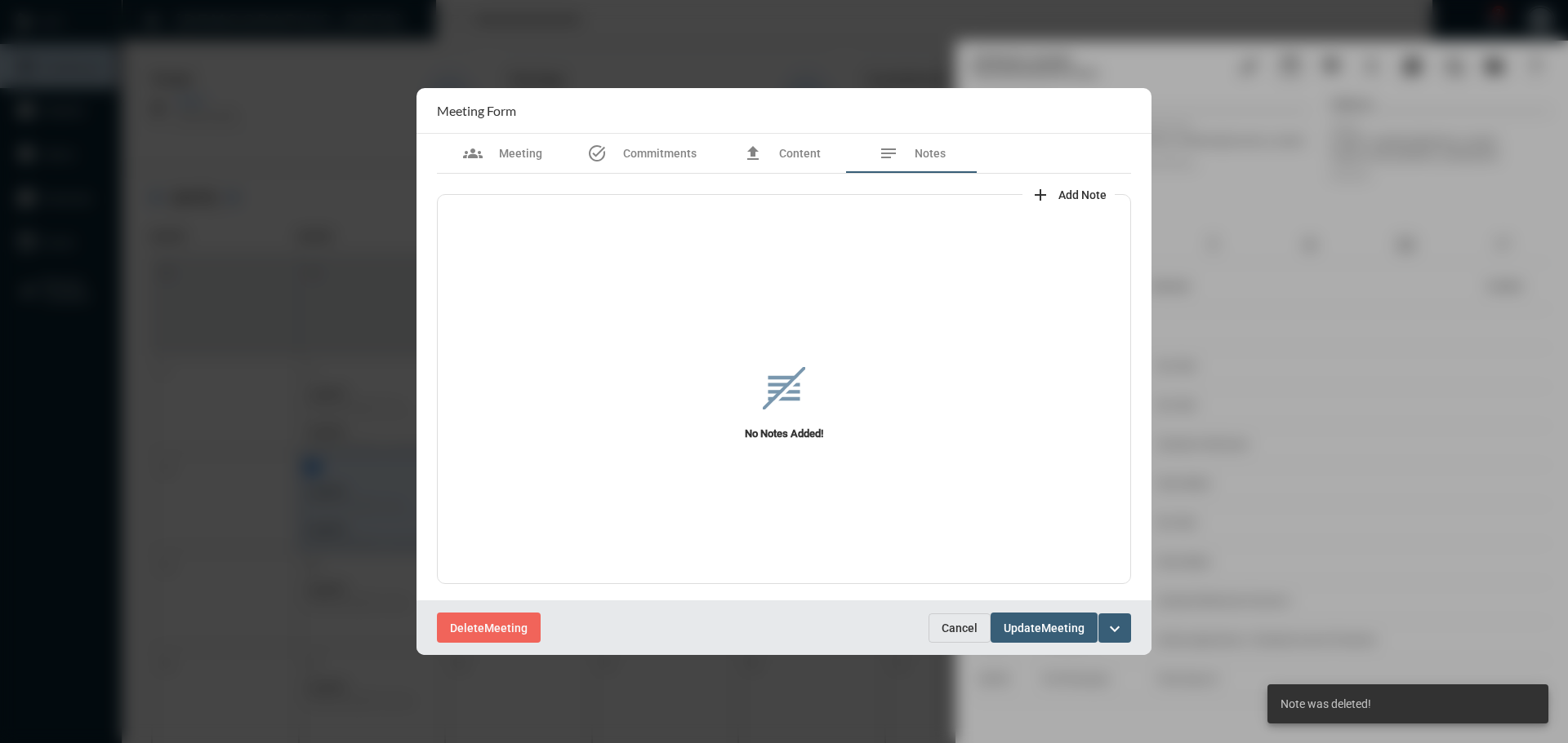
click at [1043, 185] on mat-icon "add" at bounding box center [1040, 195] width 20 height 20
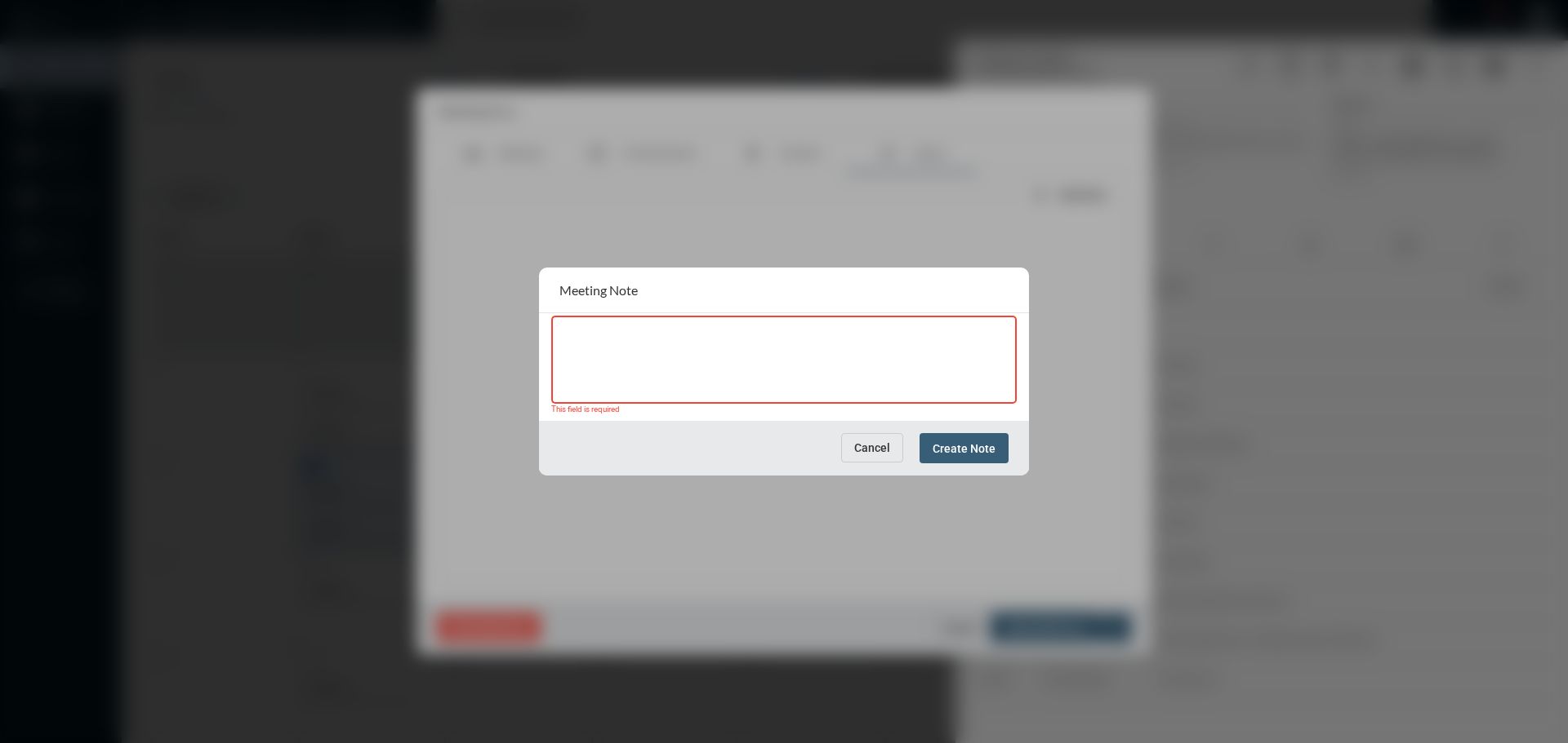
click at [697, 344] on textarea at bounding box center [784, 362] width 450 height 64
paste textarea "**********"
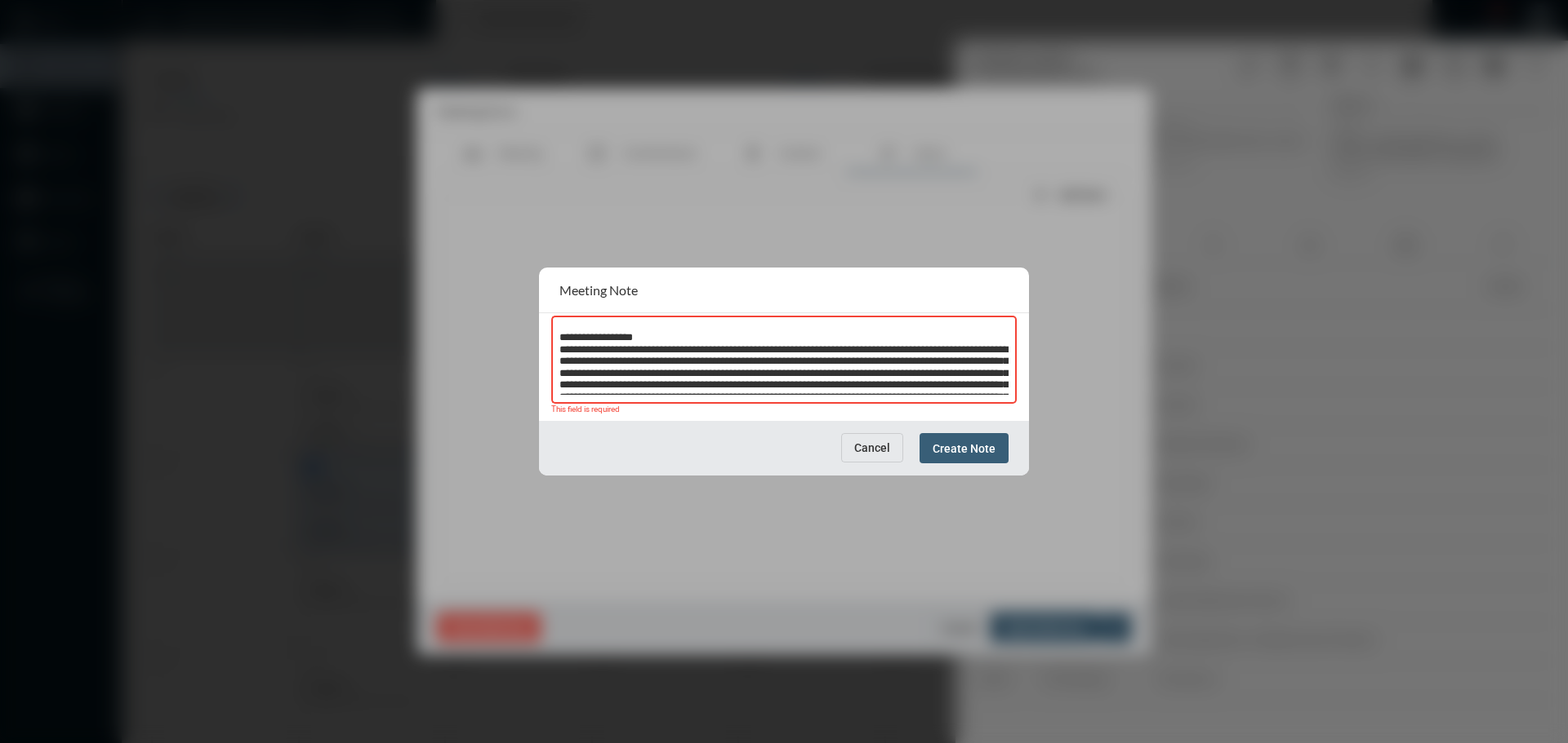
scroll to position [1012, 0]
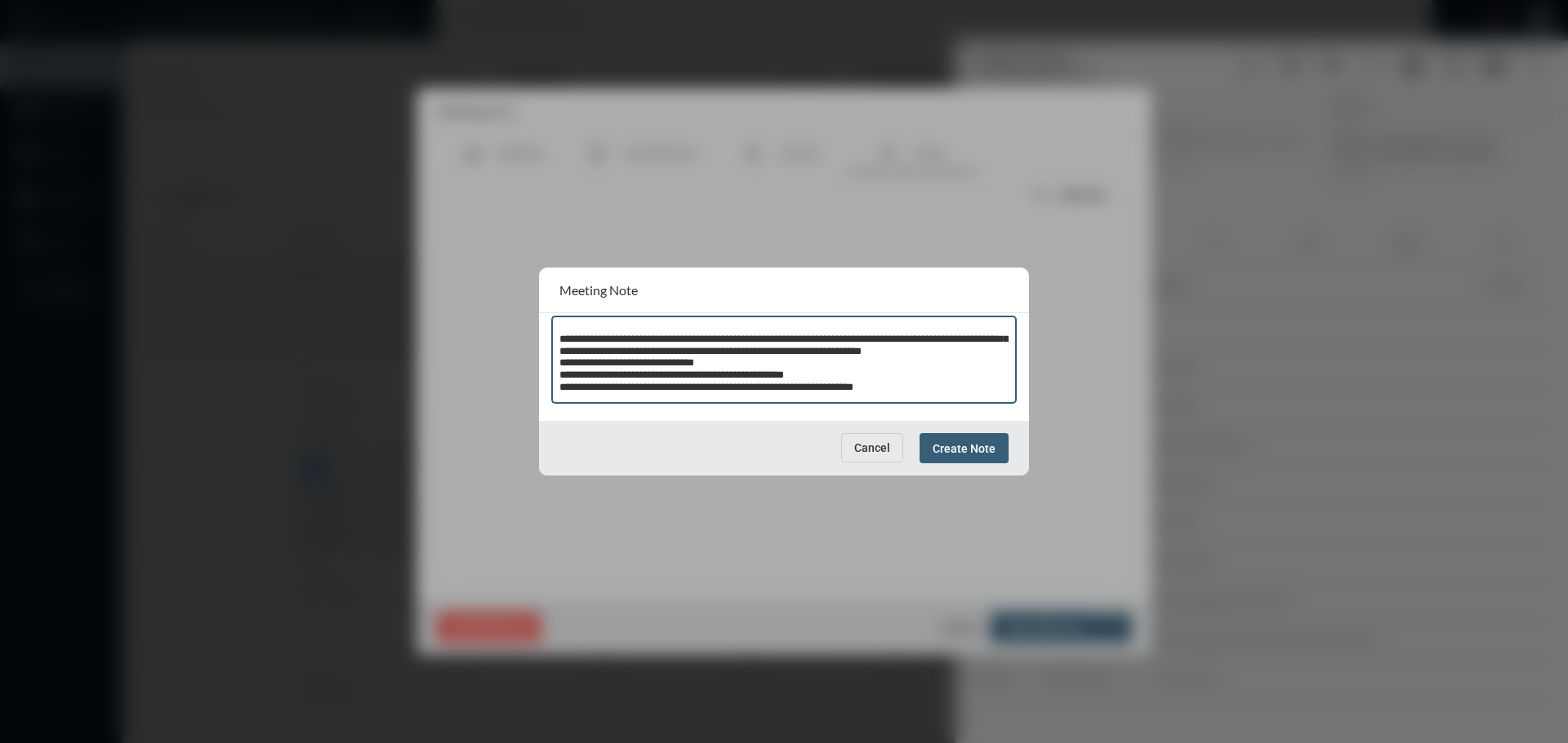
type textarea "**********"
click at [981, 448] on span "Create Note" at bounding box center [963, 448] width 63 height 13
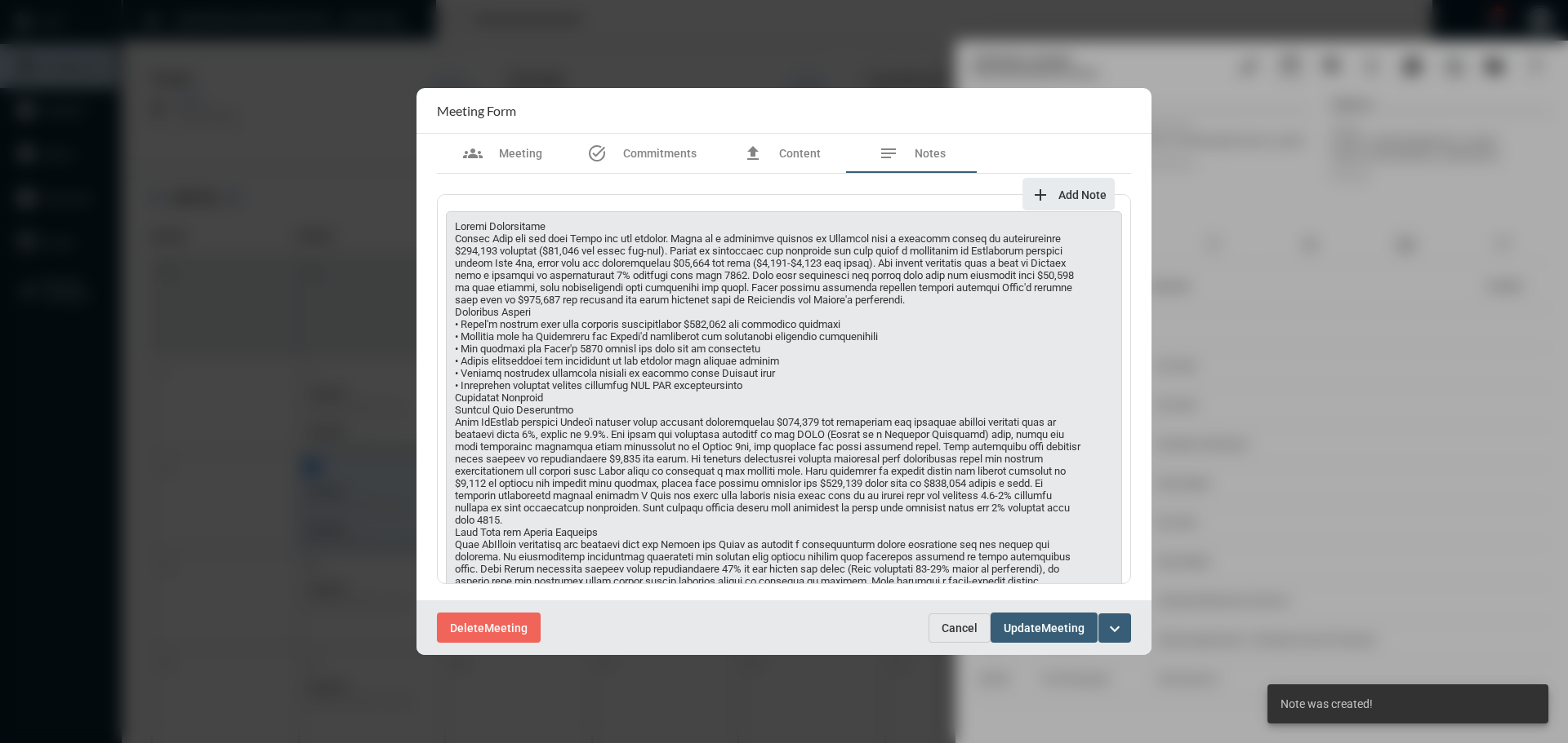
click at [1045, 627] on span "Meeting" at bounding box center [1062, 628] width 44 height 13
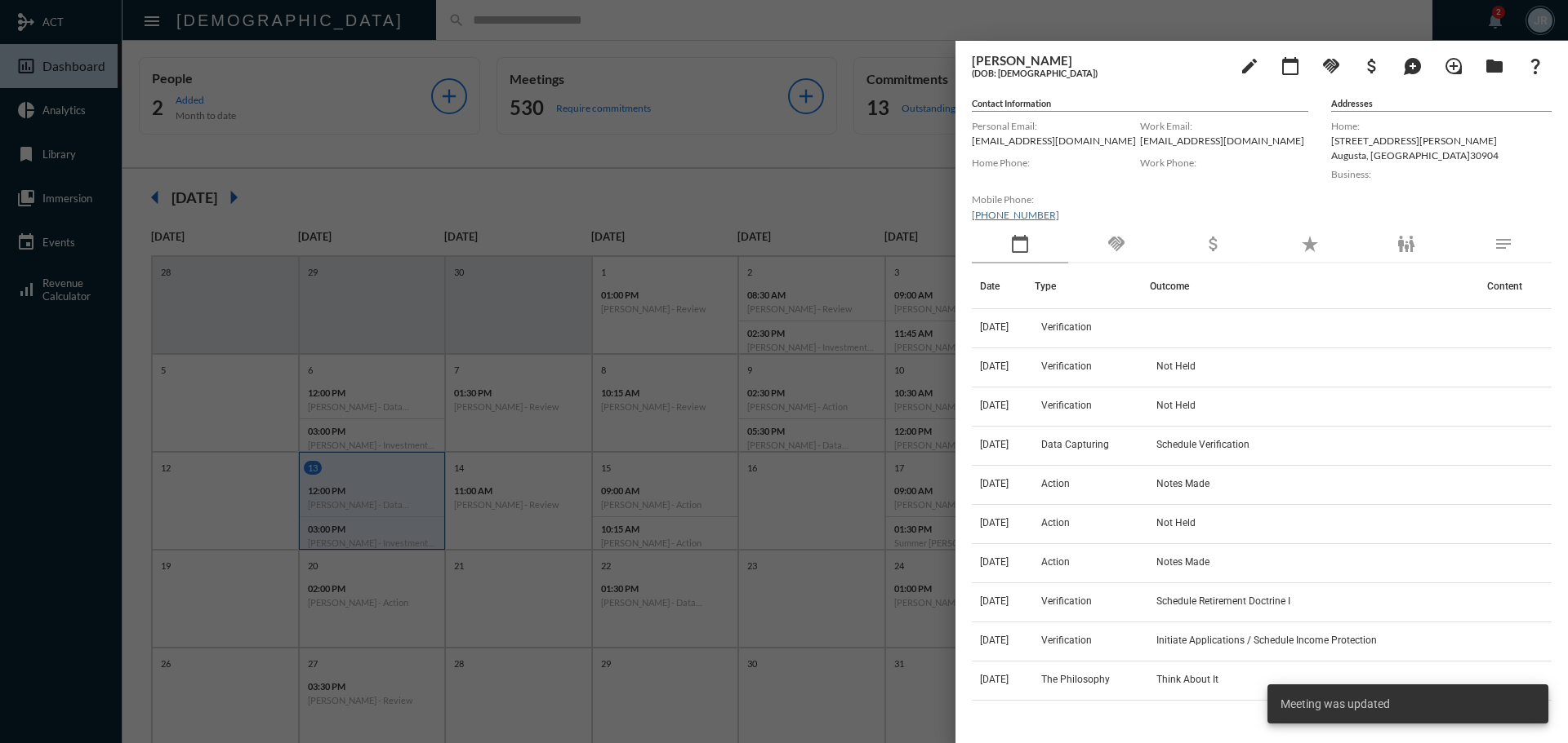
click at [691, 25] on div at bounding box center [784, 371] width 1568 height 743
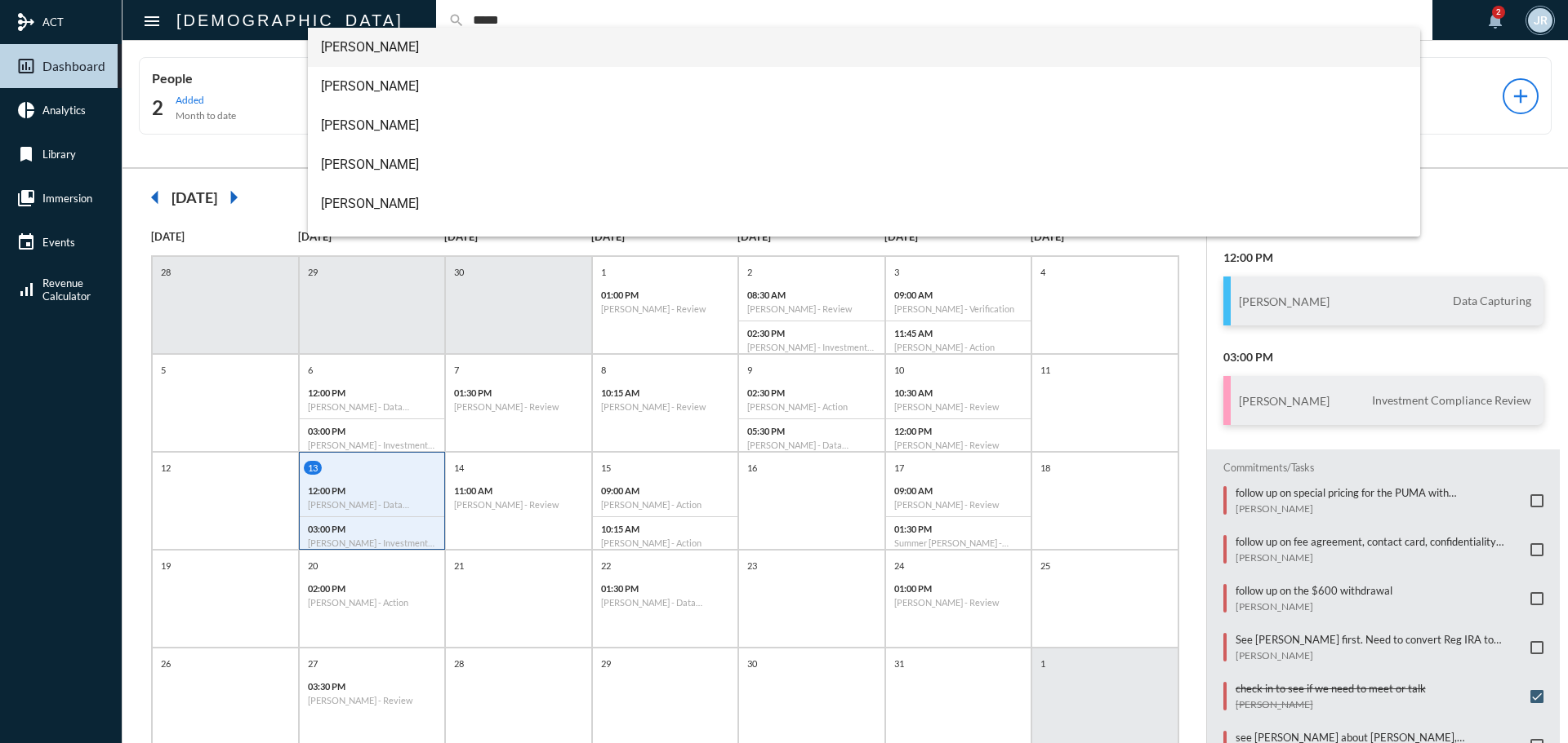
type input "*****"
click at [362, 44] on span "[PERSON_NAME]" at bounding box center [864, 47] width 1087 height 39
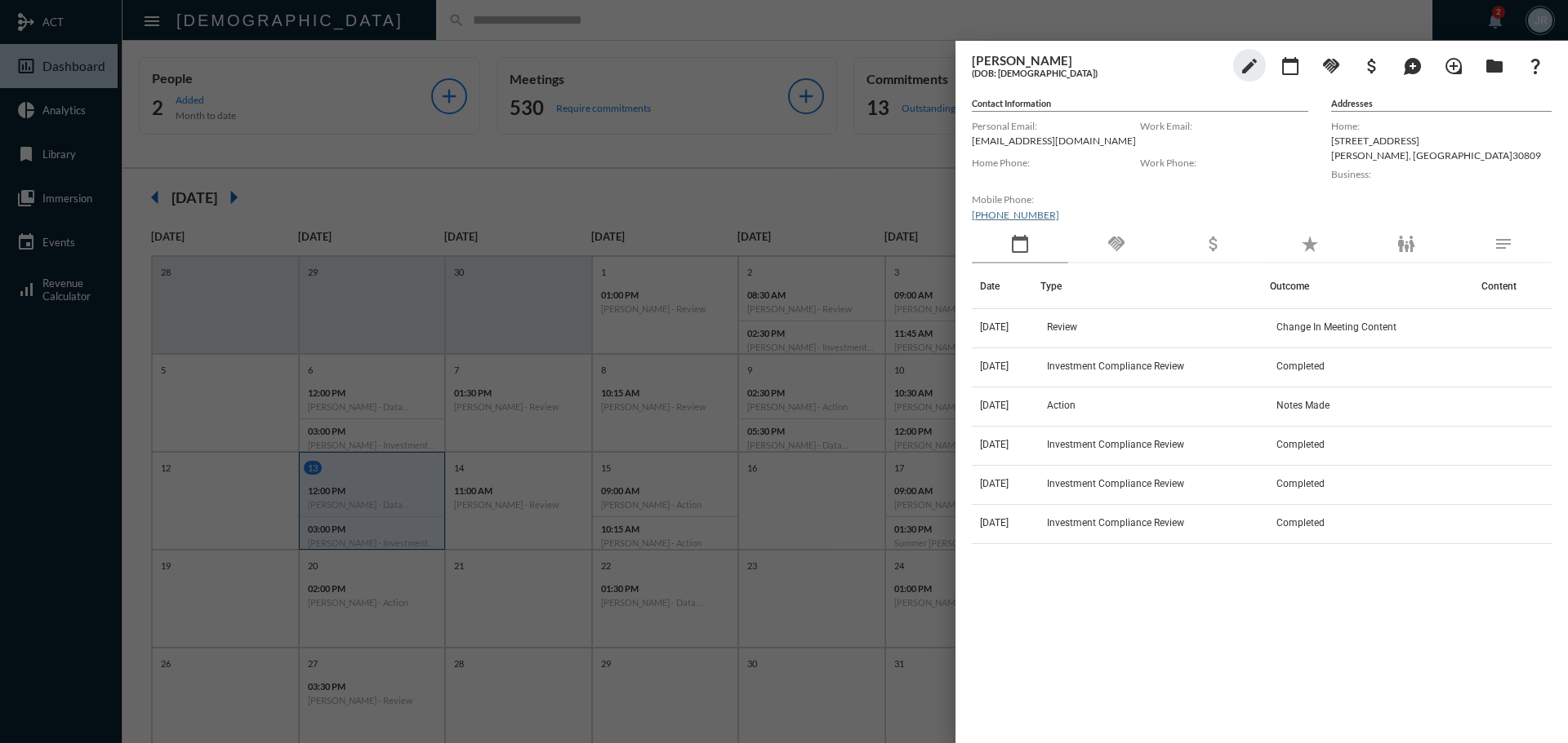
click at [1117, 233] on div "handshake" at bounding box center [1116, 245] width 96 height 37
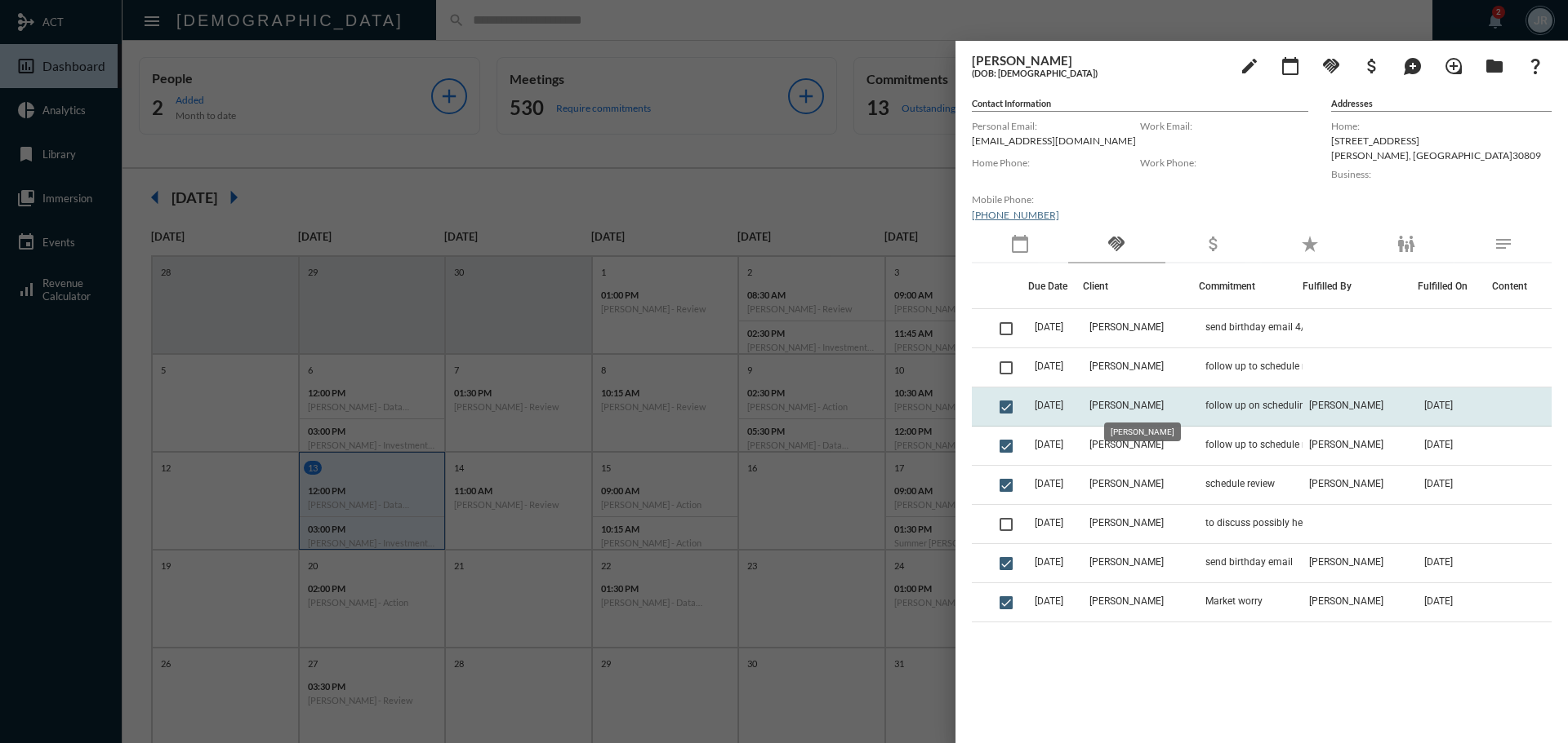
click at [1151, 402] on span "[PERSON_NAME]" at bounding box center [1125, 405] width 74 height 12
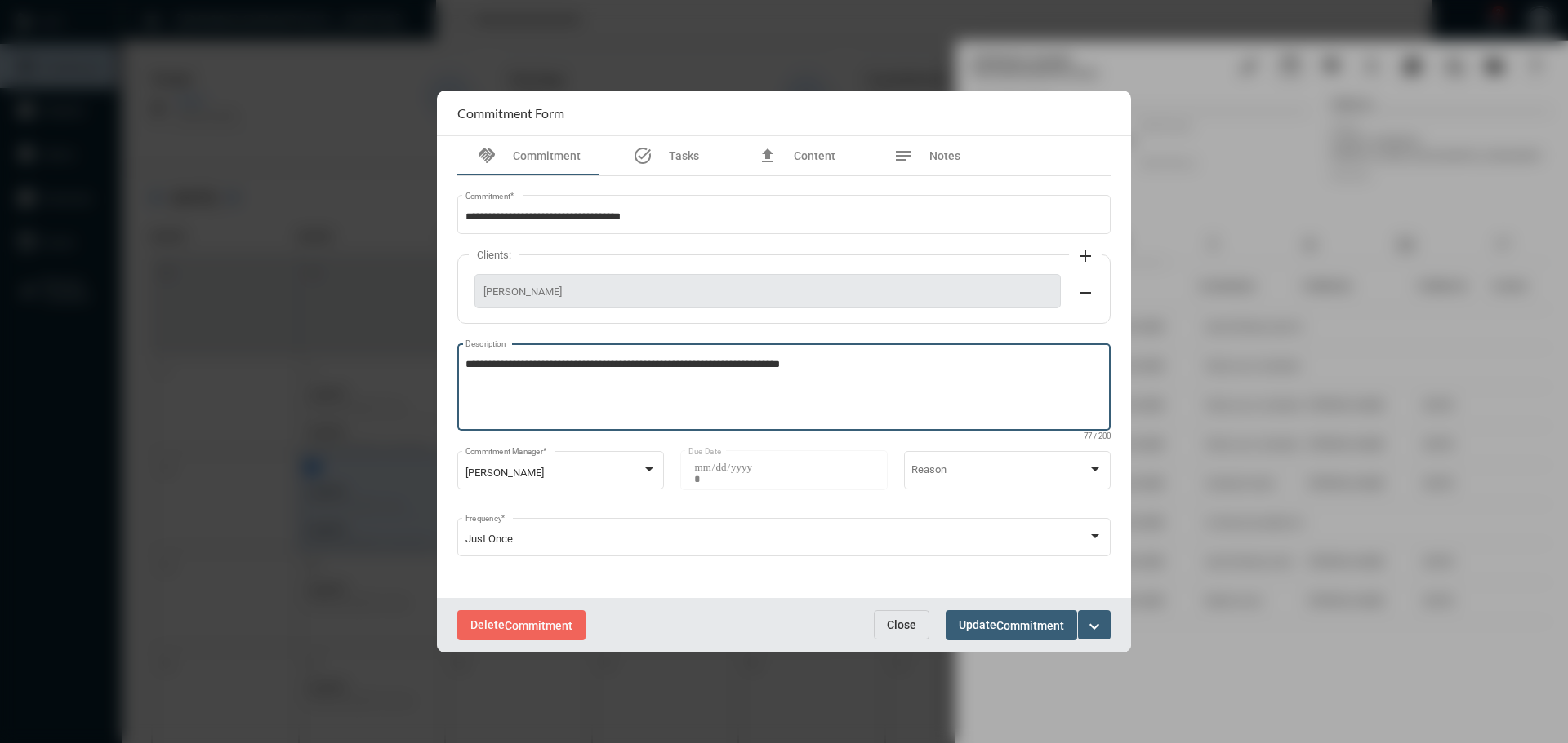
click at [833, 372] on textarea "**********" at bounding box center [784, 390] width 638 height 64
type textarea "**********"
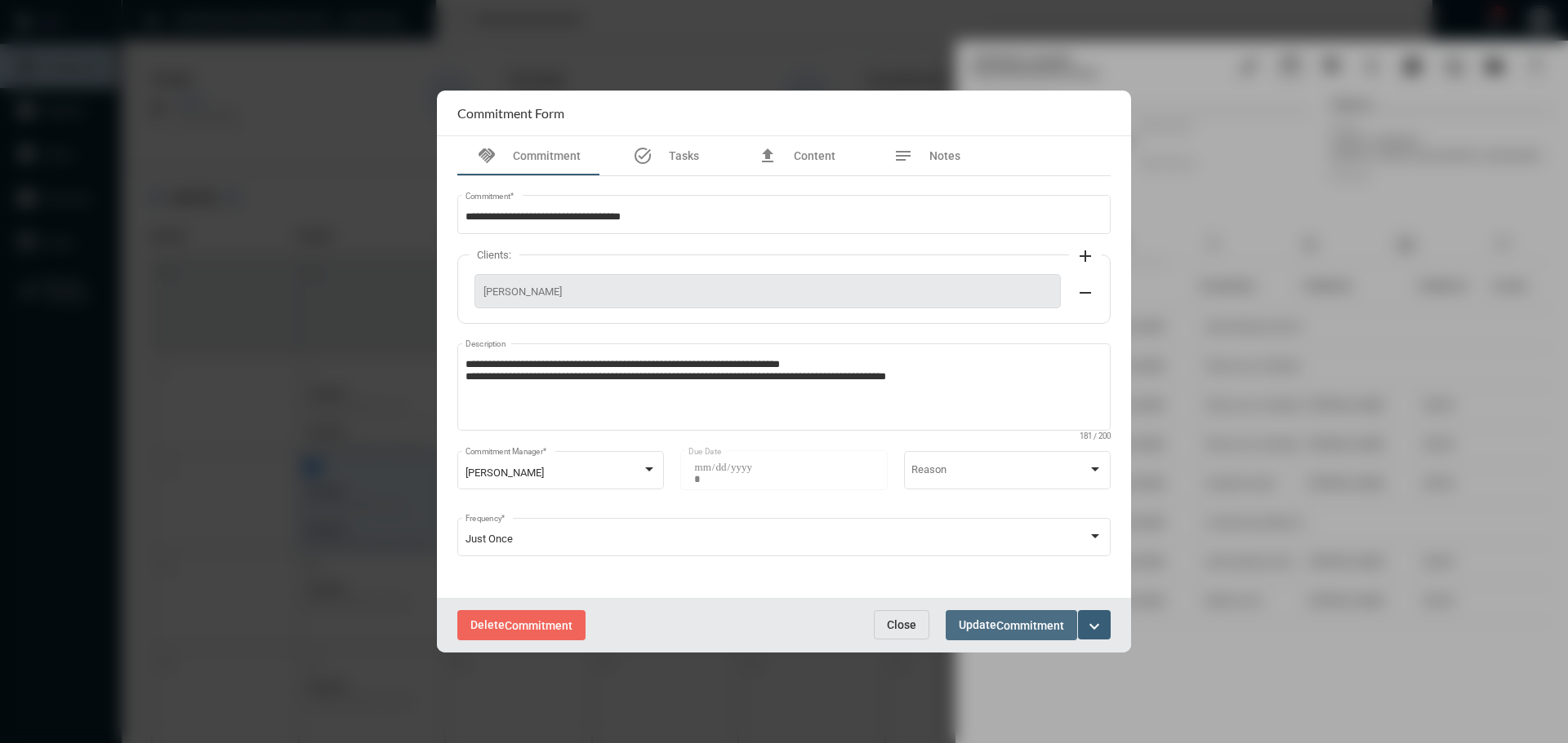
click at [1002, 615] on button "Update Commitment" at bounding box center [1011, 626] width 132 height 30
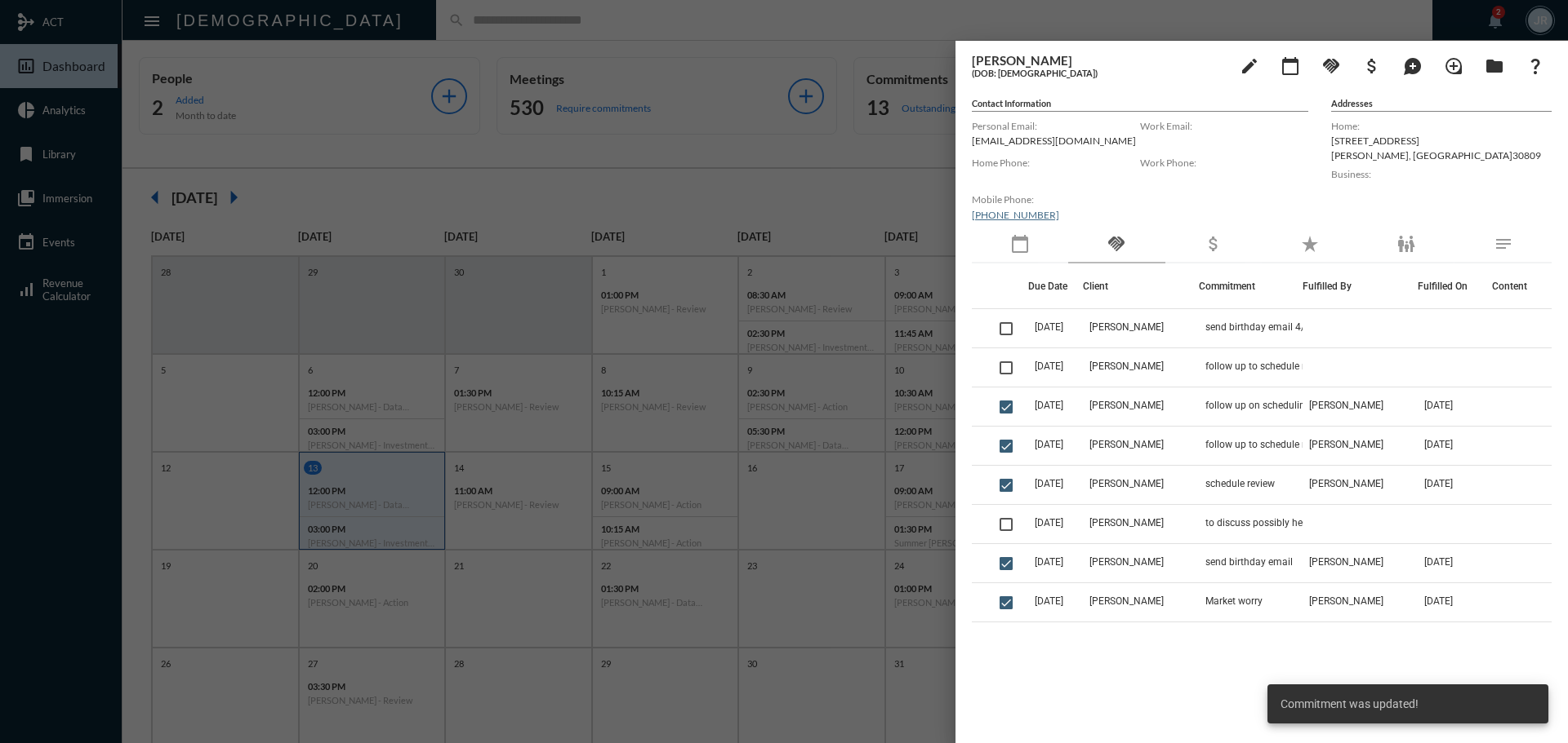
click at [473, 23] on div at bounding box center [784, 371] width 1568 height 743
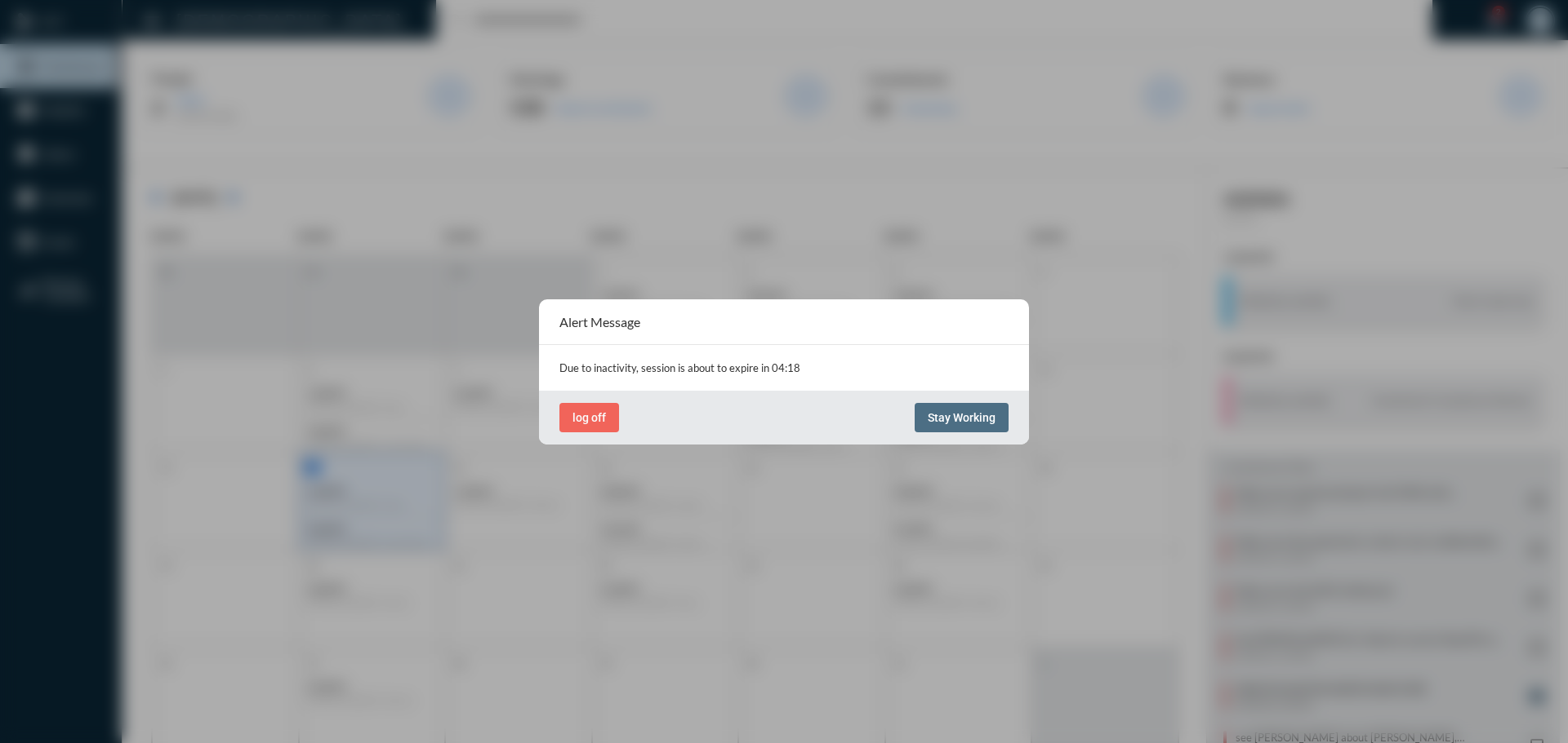
click at [929, 406] on button "Stay Working" at bounding box center [961, 417] width 93 height 29
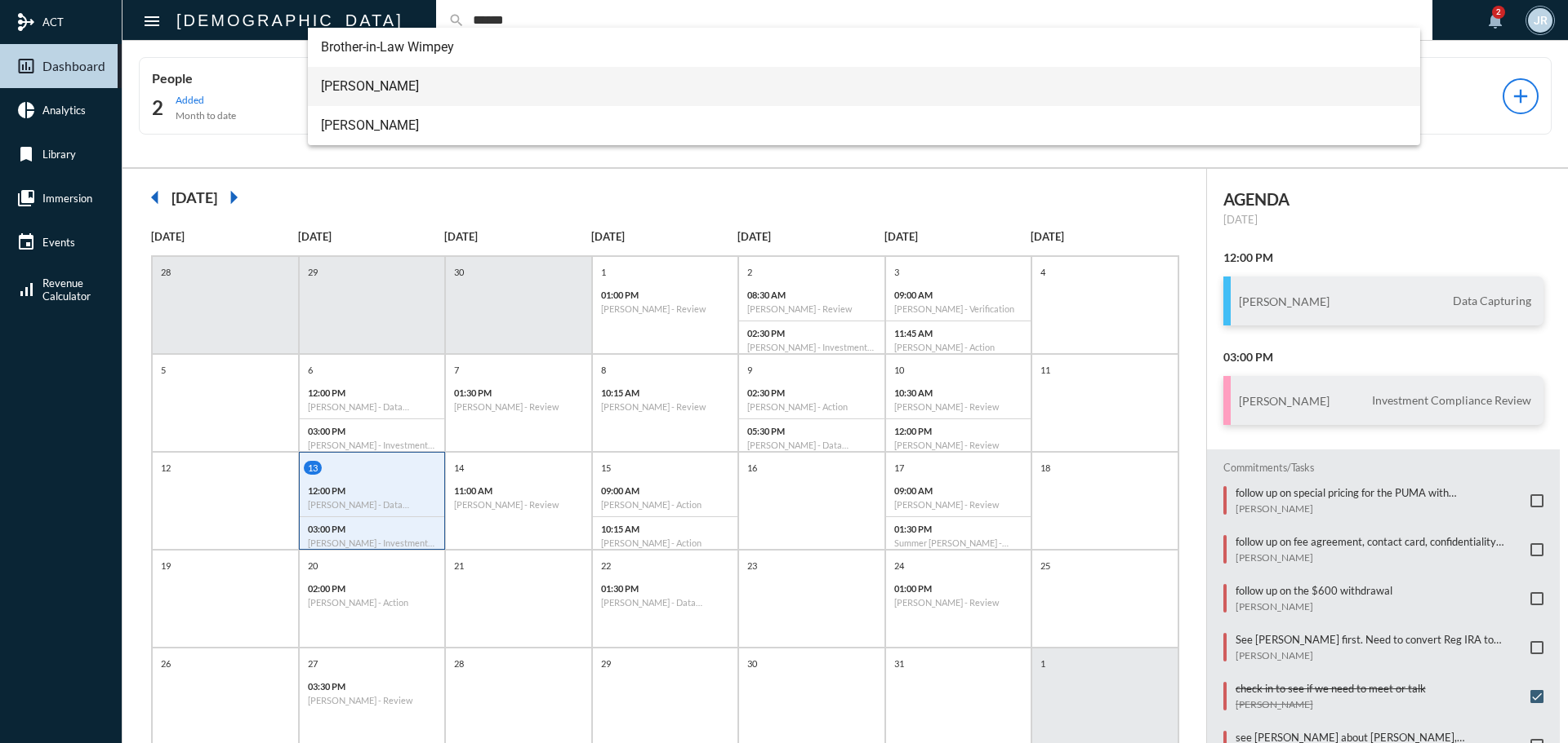
type input "******"
click at [370, 89] on span "[PERSON_NAME]" at bounding box center [864, 86] width 1087 height 39
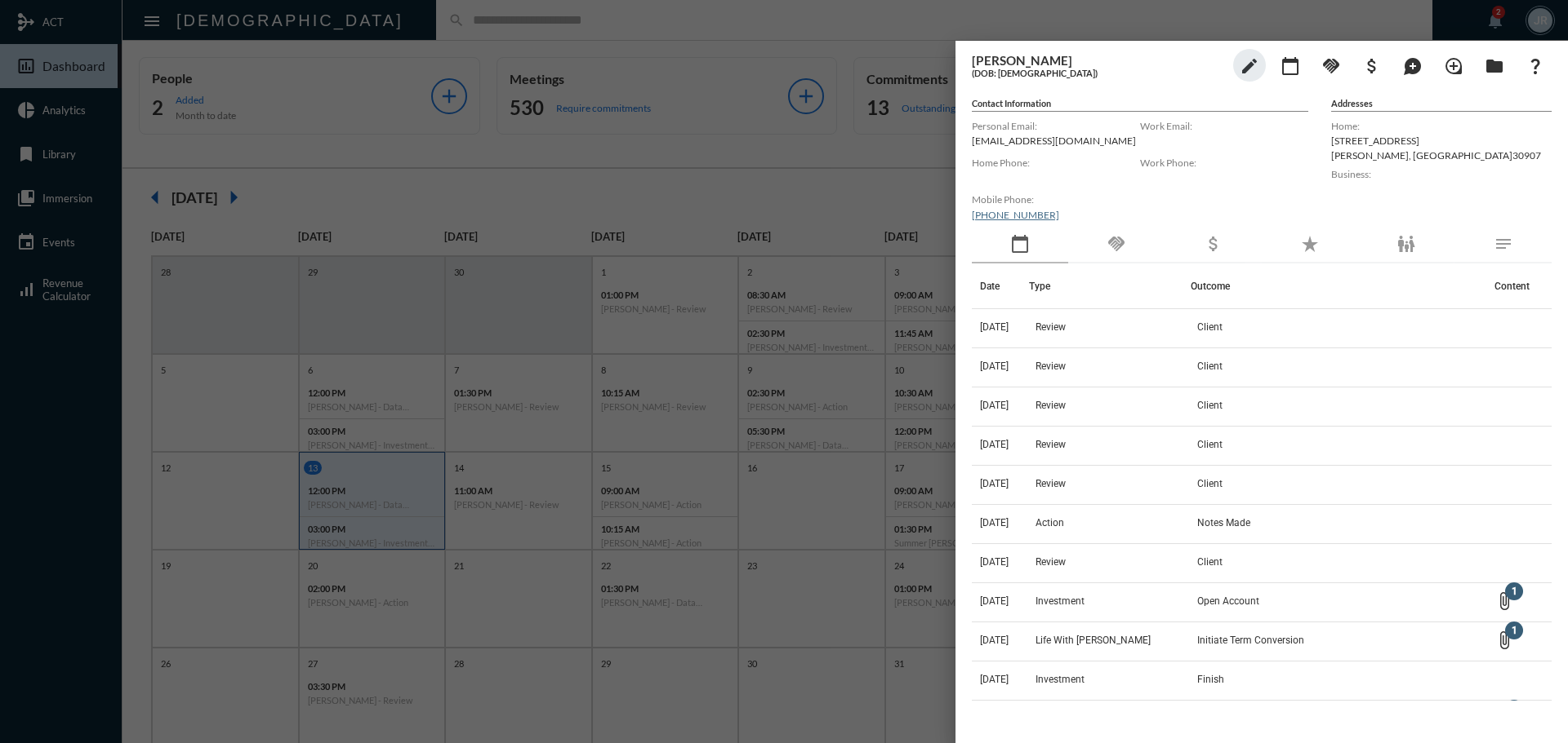
click at [1150, 245] on div "handshake" at bounding box center [1116, 245] width 96 height 37
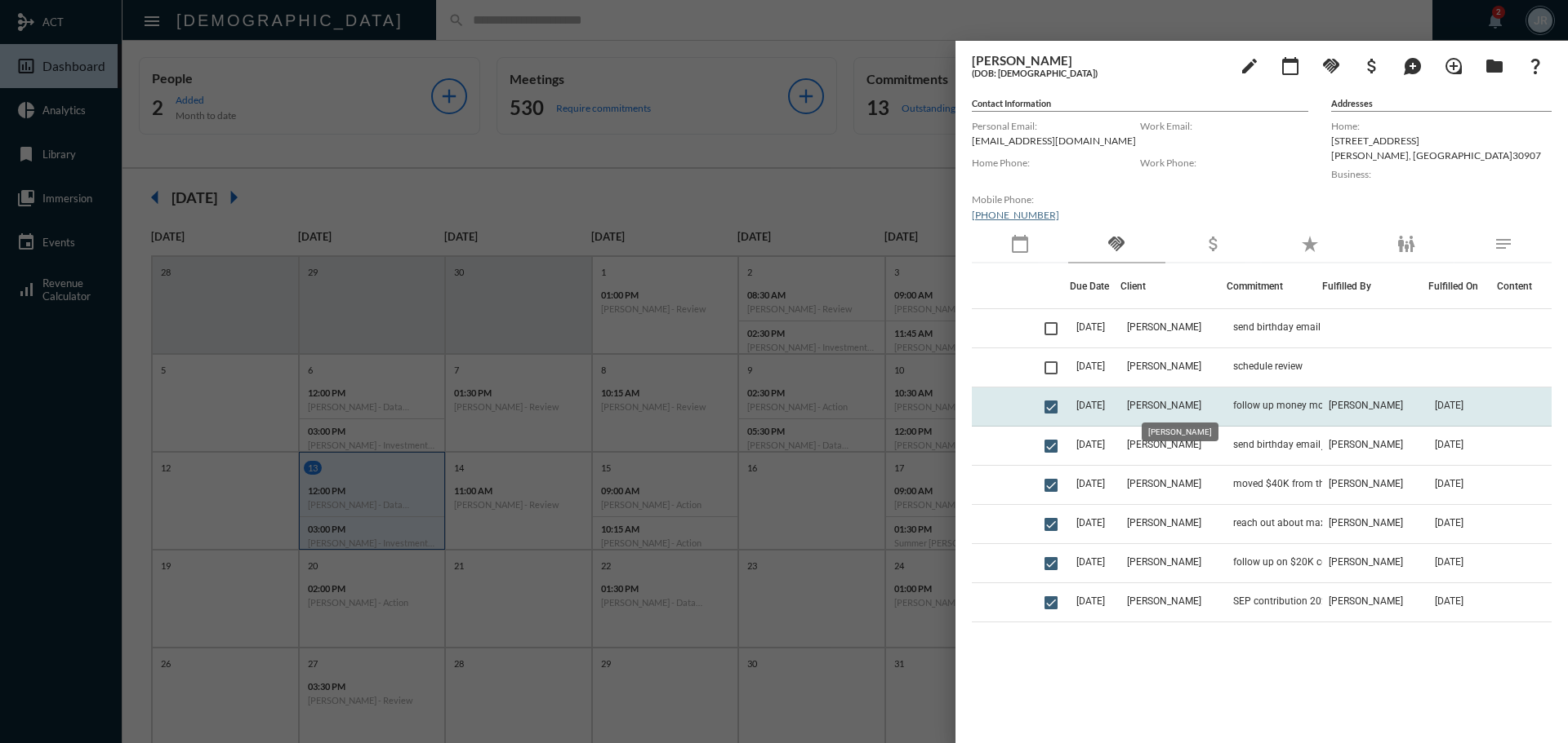
click at [1189, 407] on span "[PERSON_NAME]" at bounding box center [1164, 405] width 74 height 12
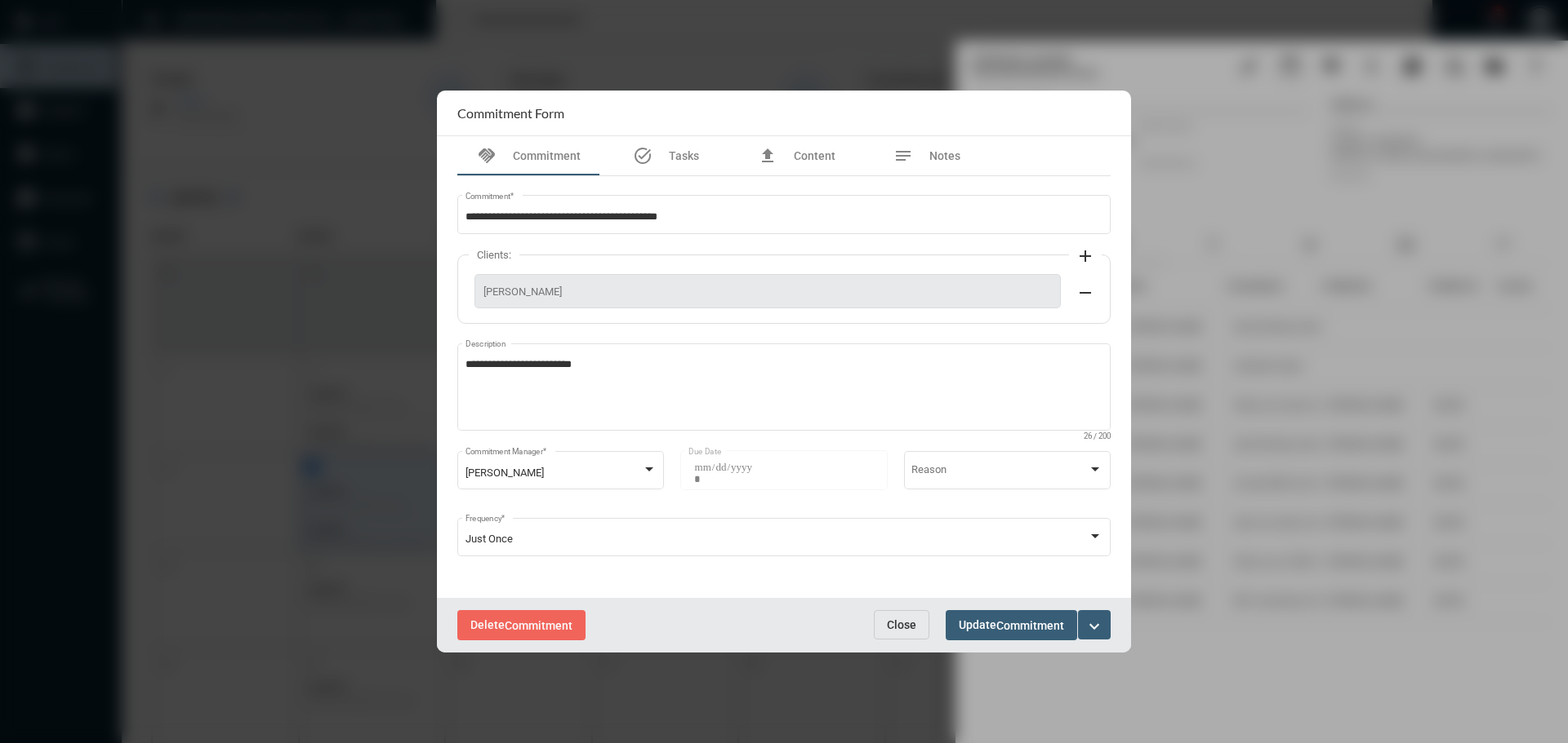
click at [898, 612] on button "Close" at bounding box center [901, 625] width 55 height 29
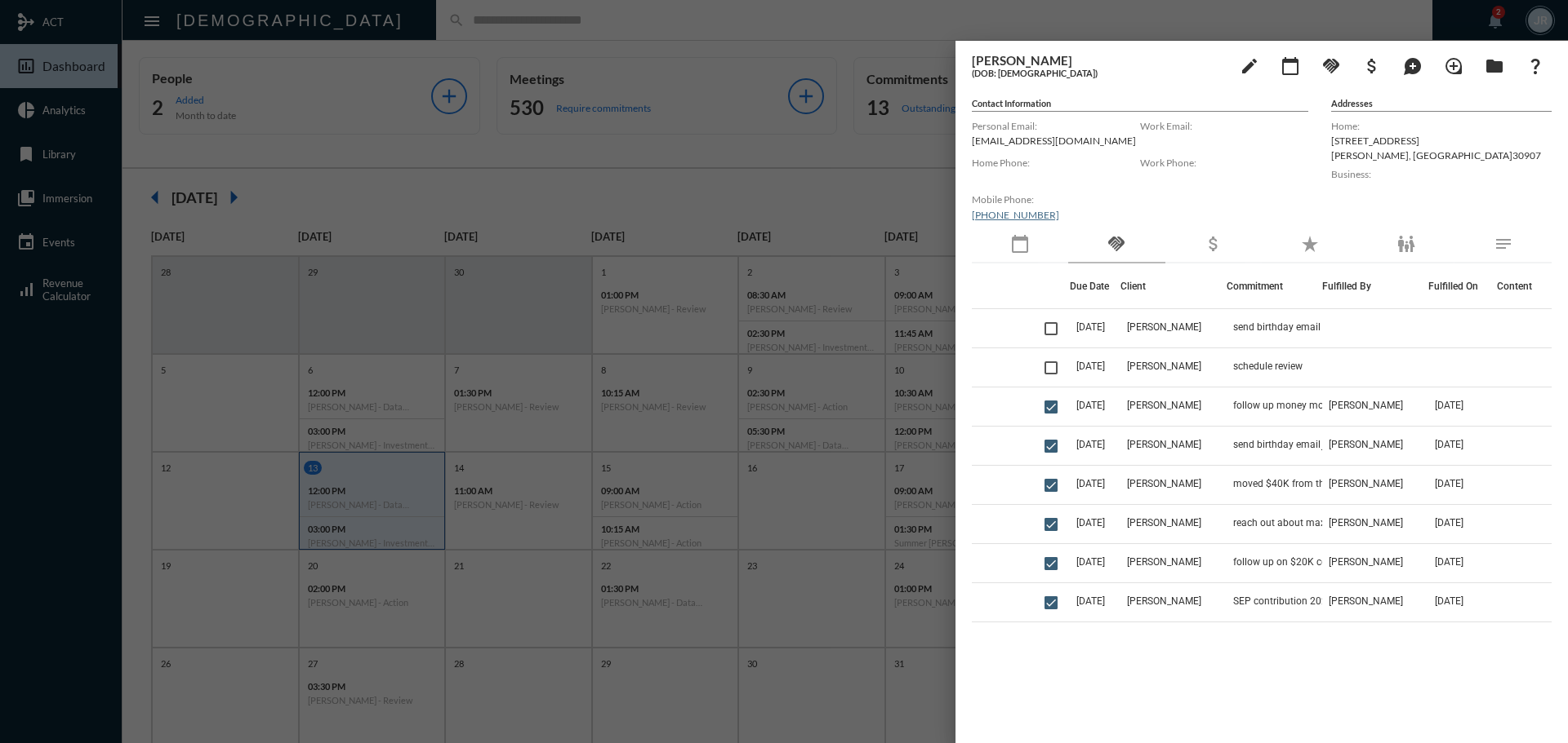
click at [708, 26] on div at bounding box center [784, 371] width 1568 height 743
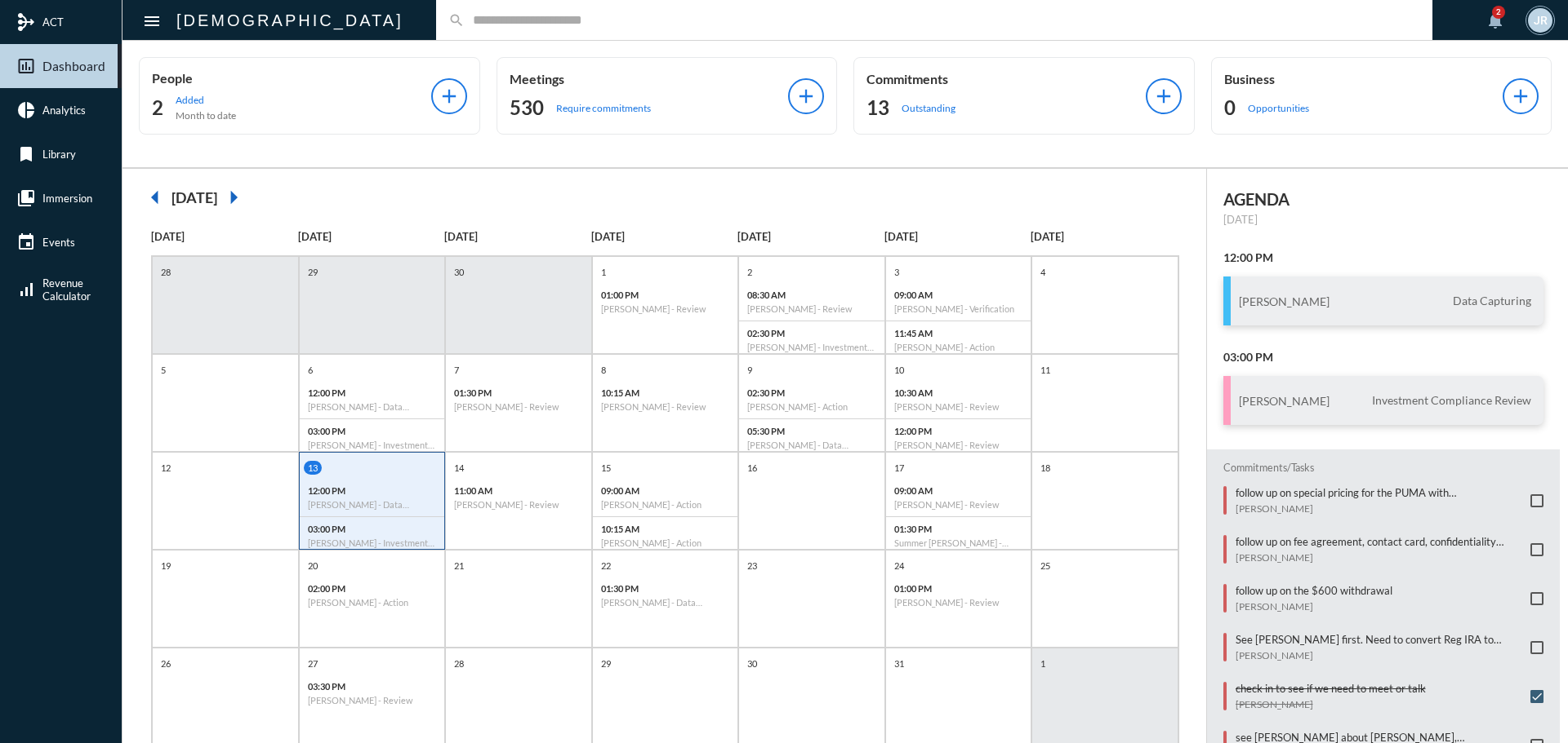
click at [436, 3] on div "search" at bounding box center [934, 20] width 996 height 40
click at [465, 15] on input "text" at bounding box center [942, 20] width 955 height 14
type input "*******"
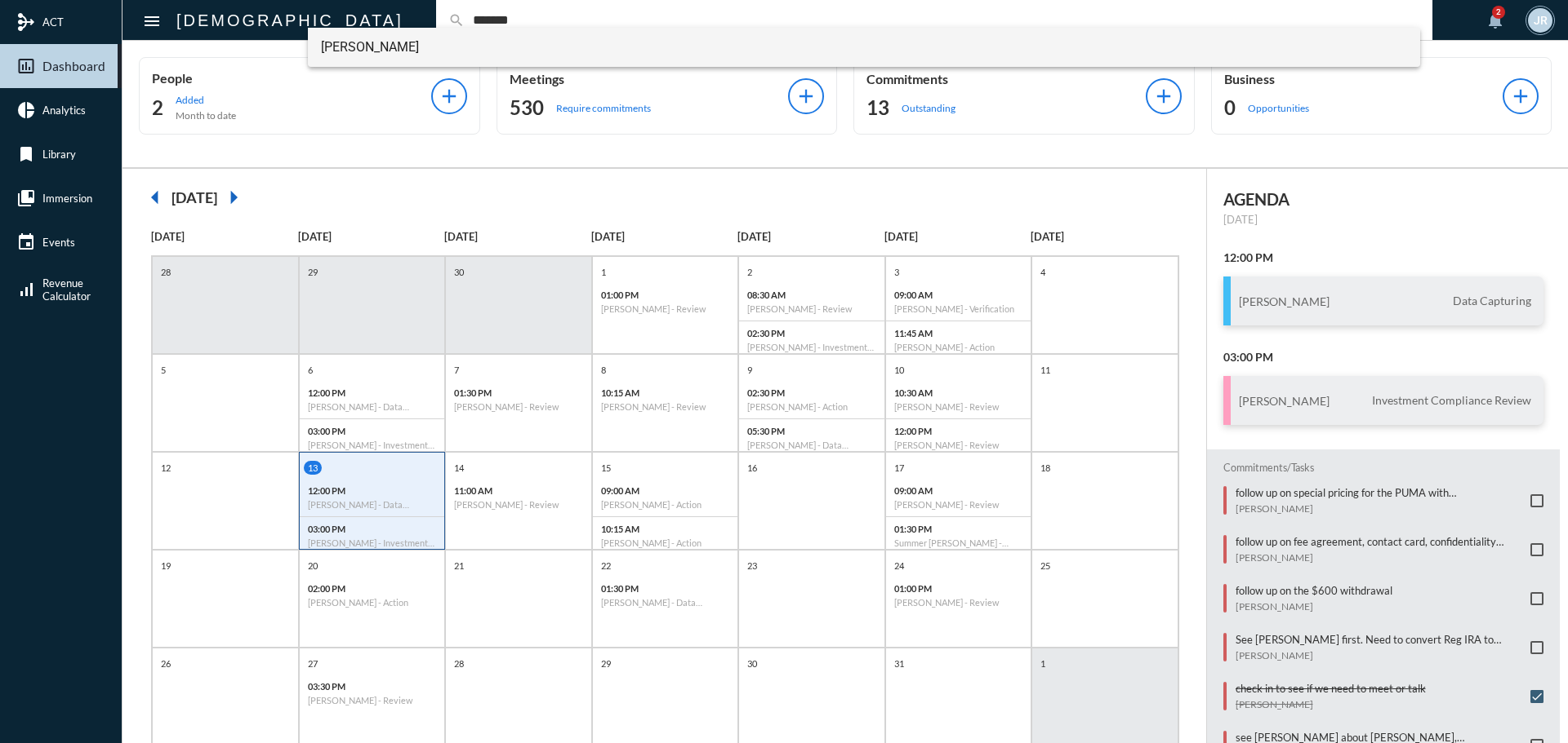
click at [366, 39] on span "[PERSON_NAME]" at bounding box center [864, 47] width 1087 height 39
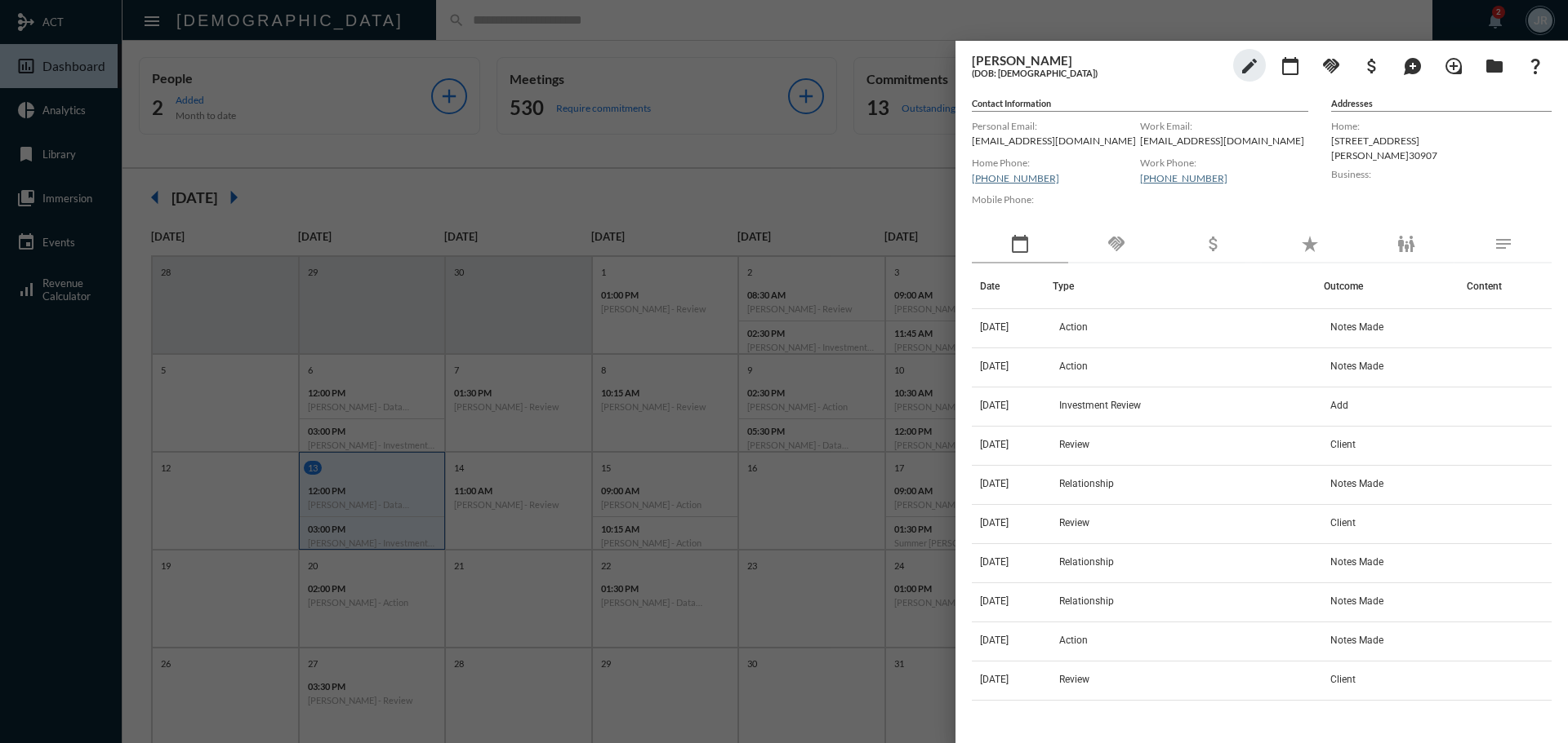
click at [1149, 250] on div "handshake" at bounding box center [1116, 245] width 96 height 37
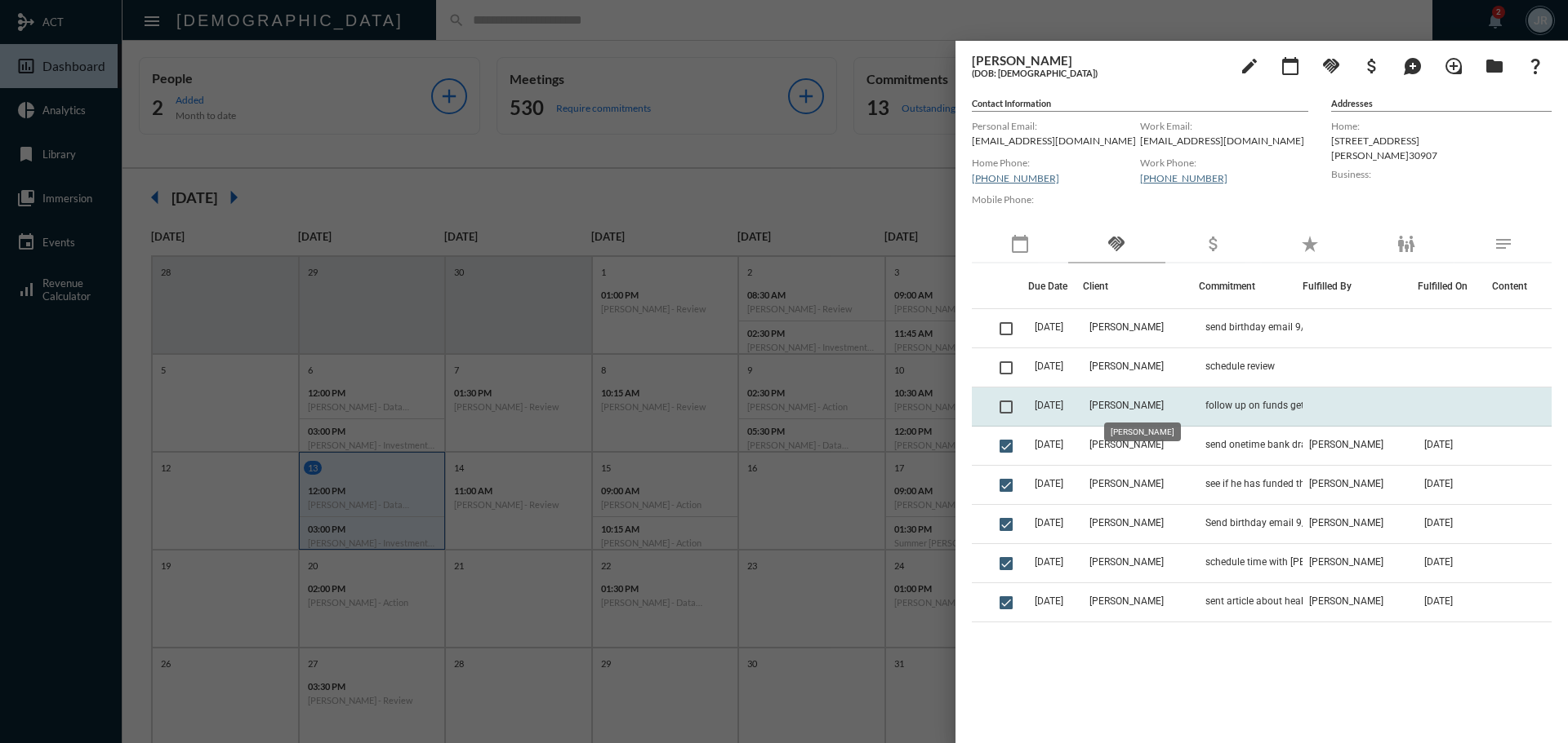
click at [1164, 402] on span "[PERSON_NAME]" at bounding box center [1125, 405] width 74 height 12
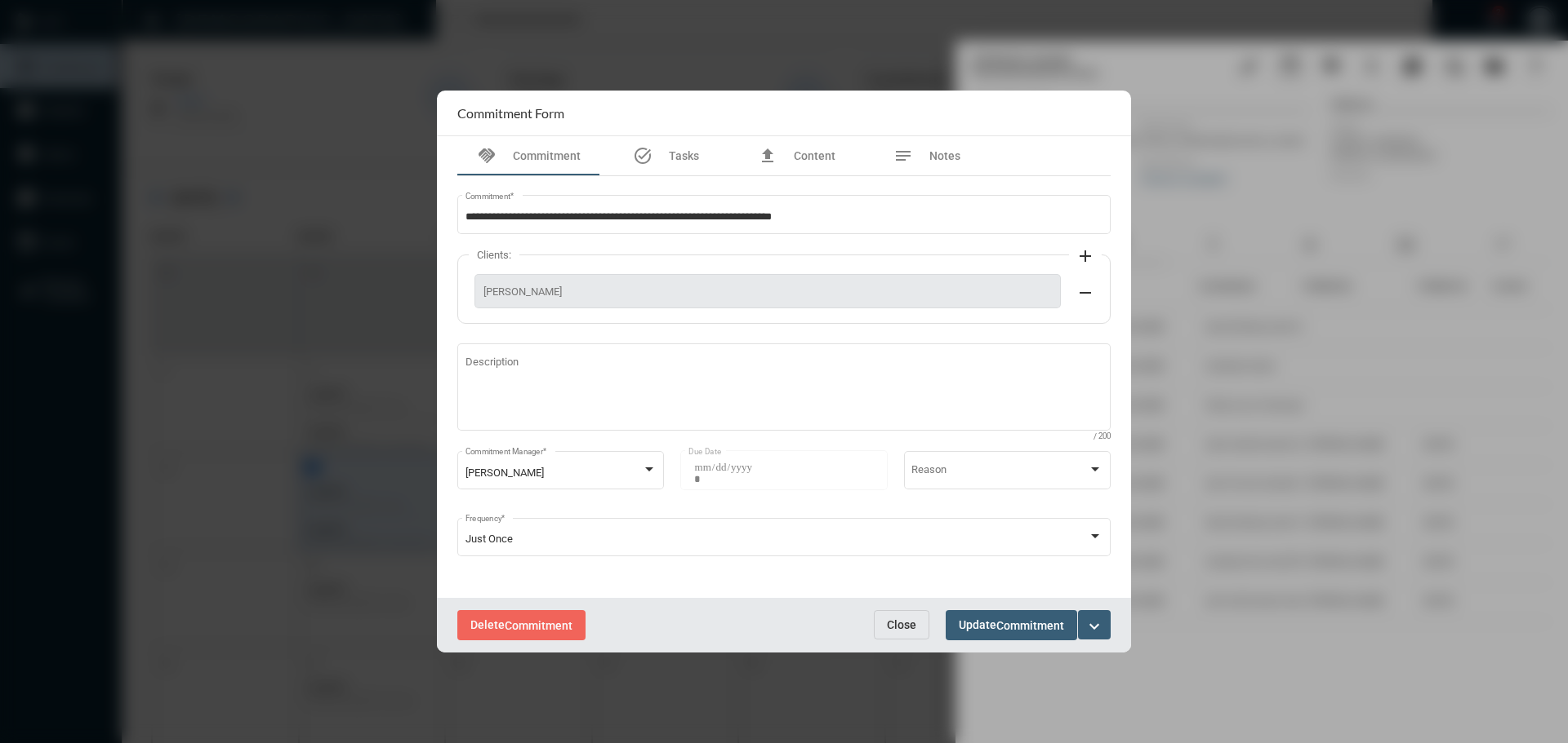
click at [894, 622] on span "Close" at bounding box center [901, 625] width 29 height 13
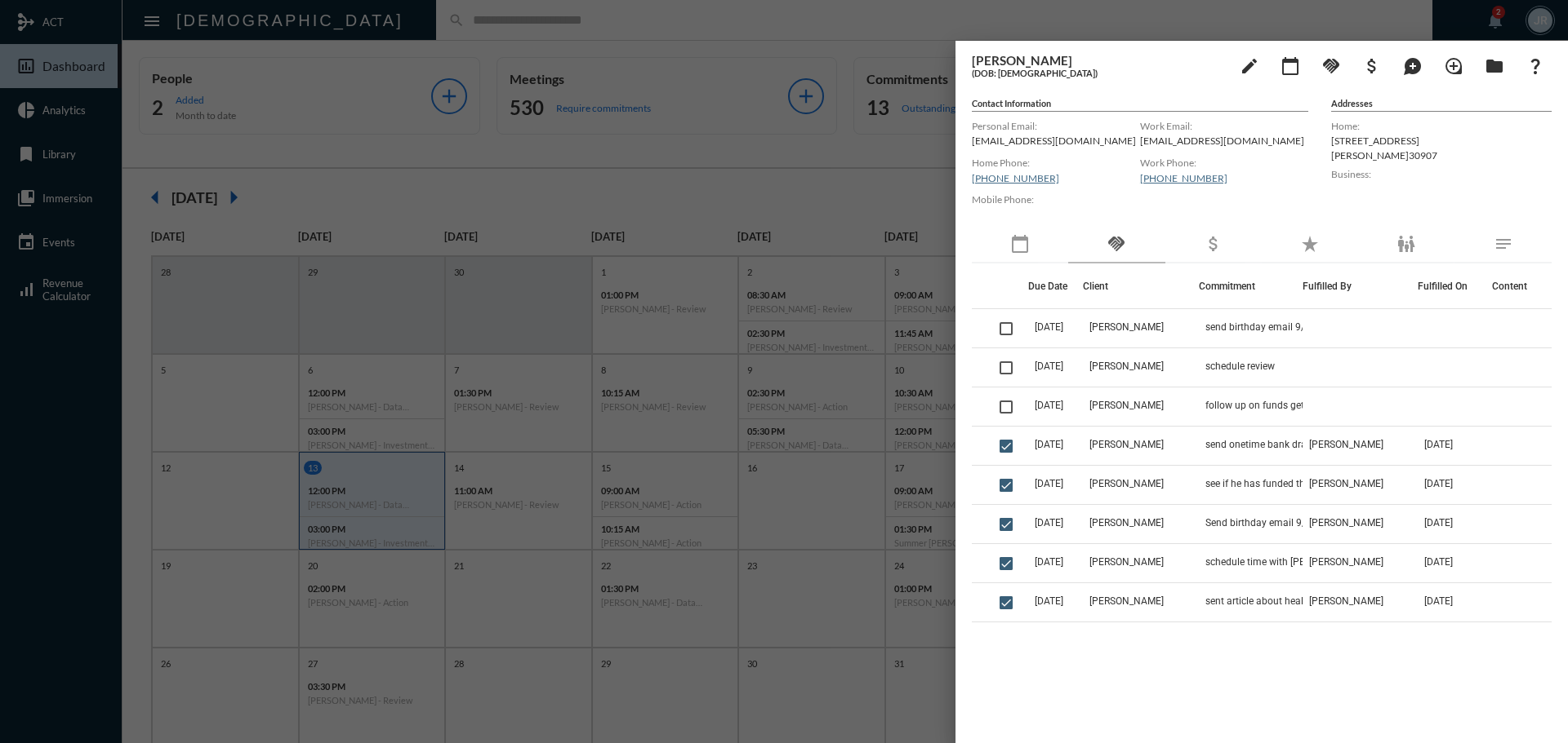
click at [403, 15] on div at bounding box center [784, 371] width 1568 height 743
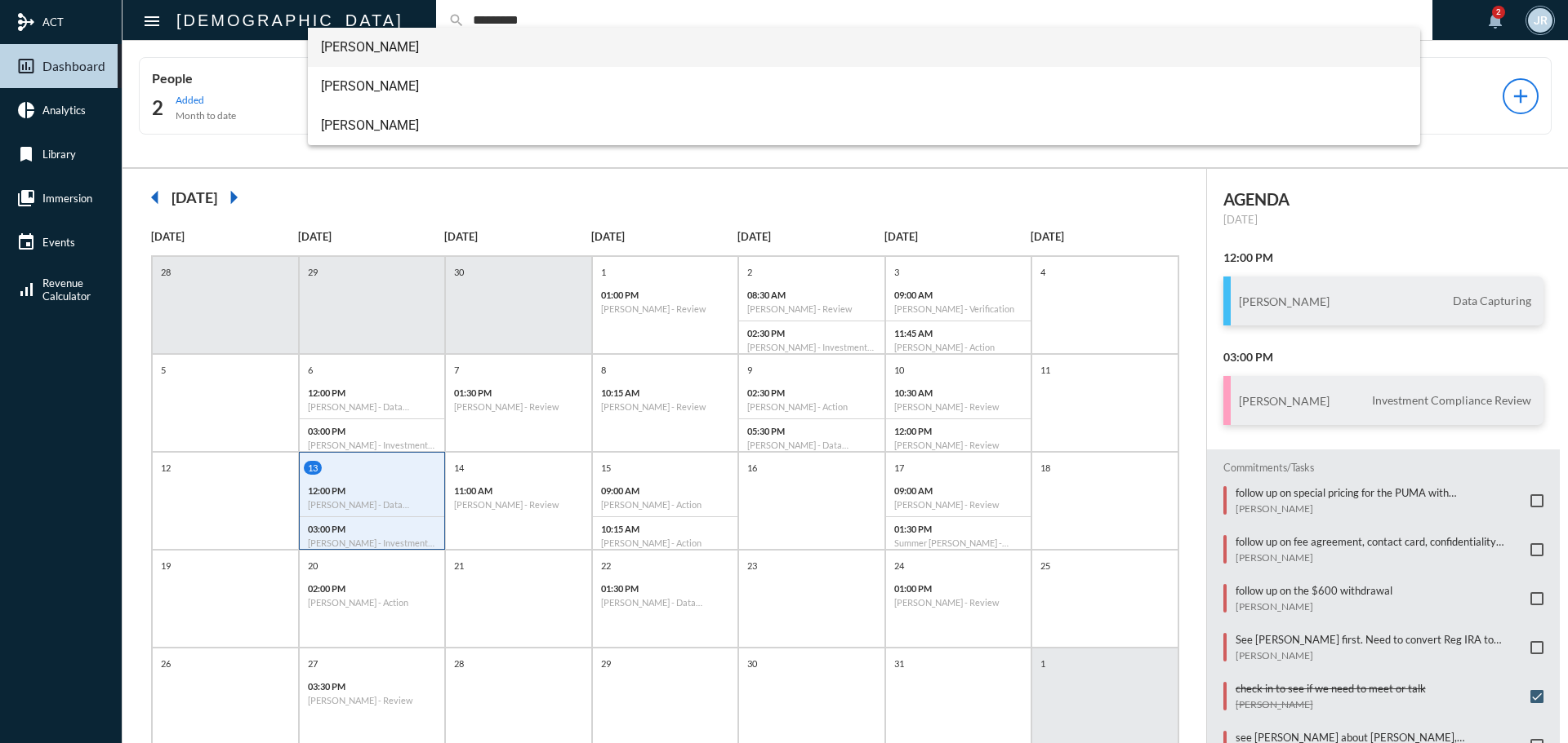
type input "*********"
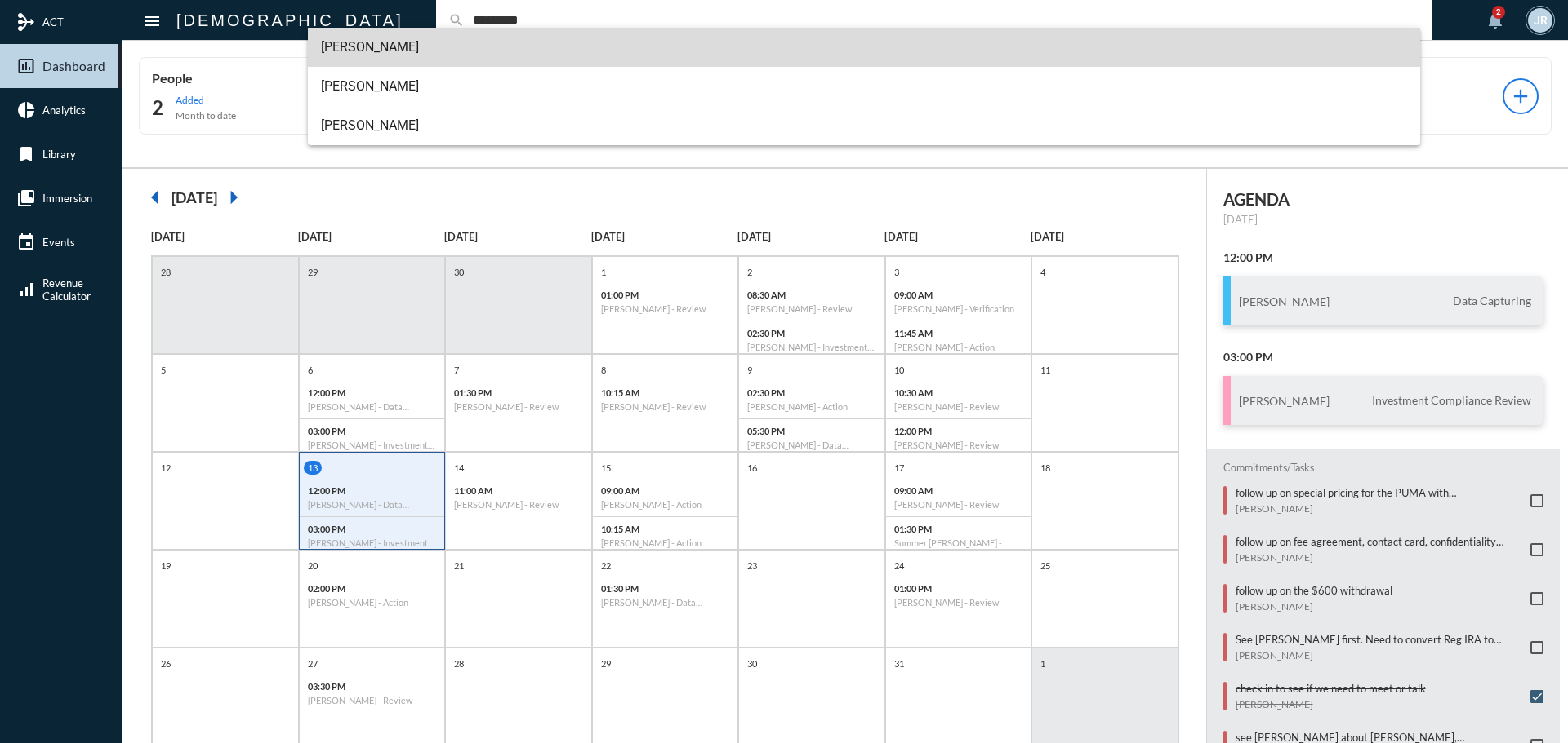
click at [353, 31] on span "[PERSON_NAME]" at bounding box center [864, 47] width 1087 height 39
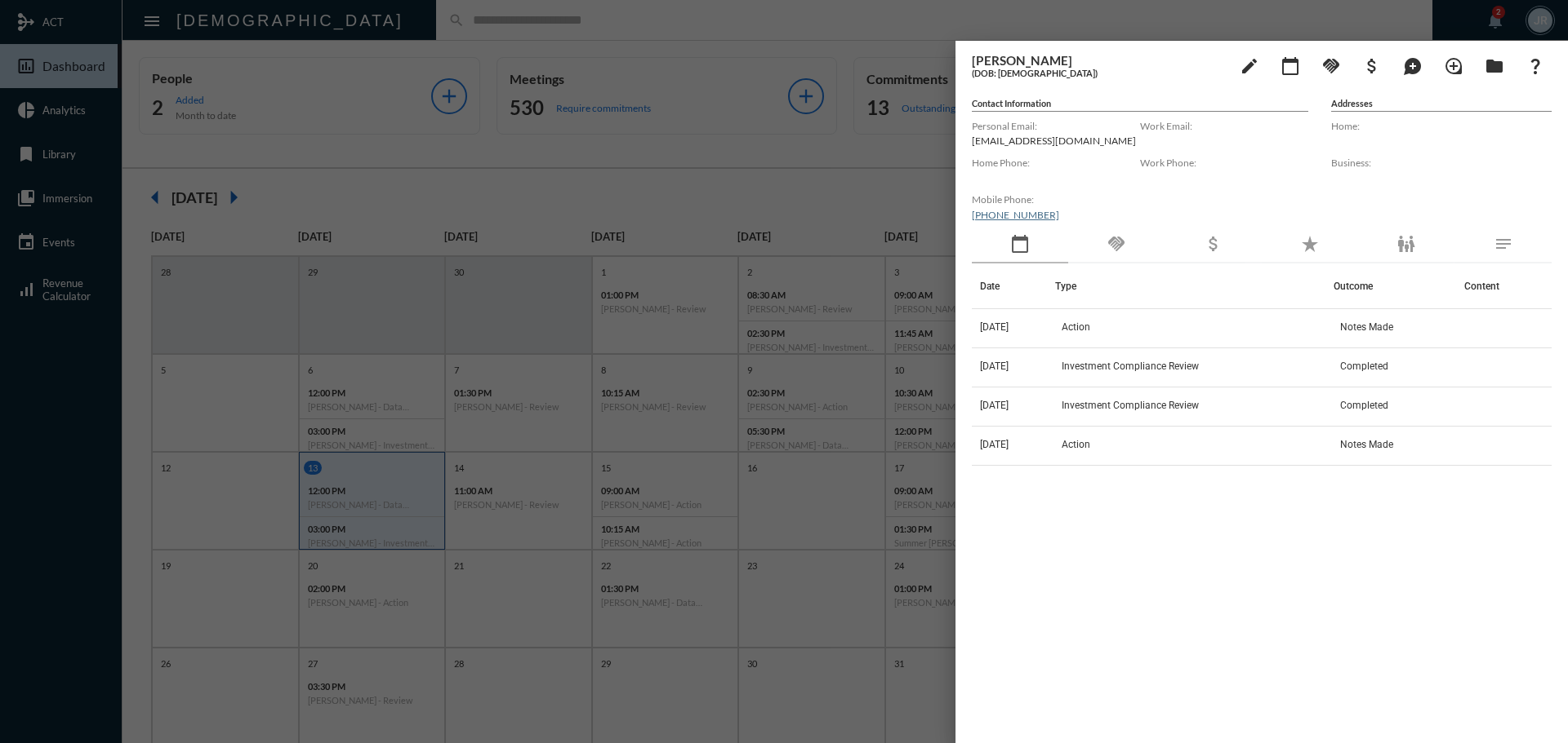
click at [1101, 241] on div "handshake" at bounding box center [1116, 245] width 96 height 37
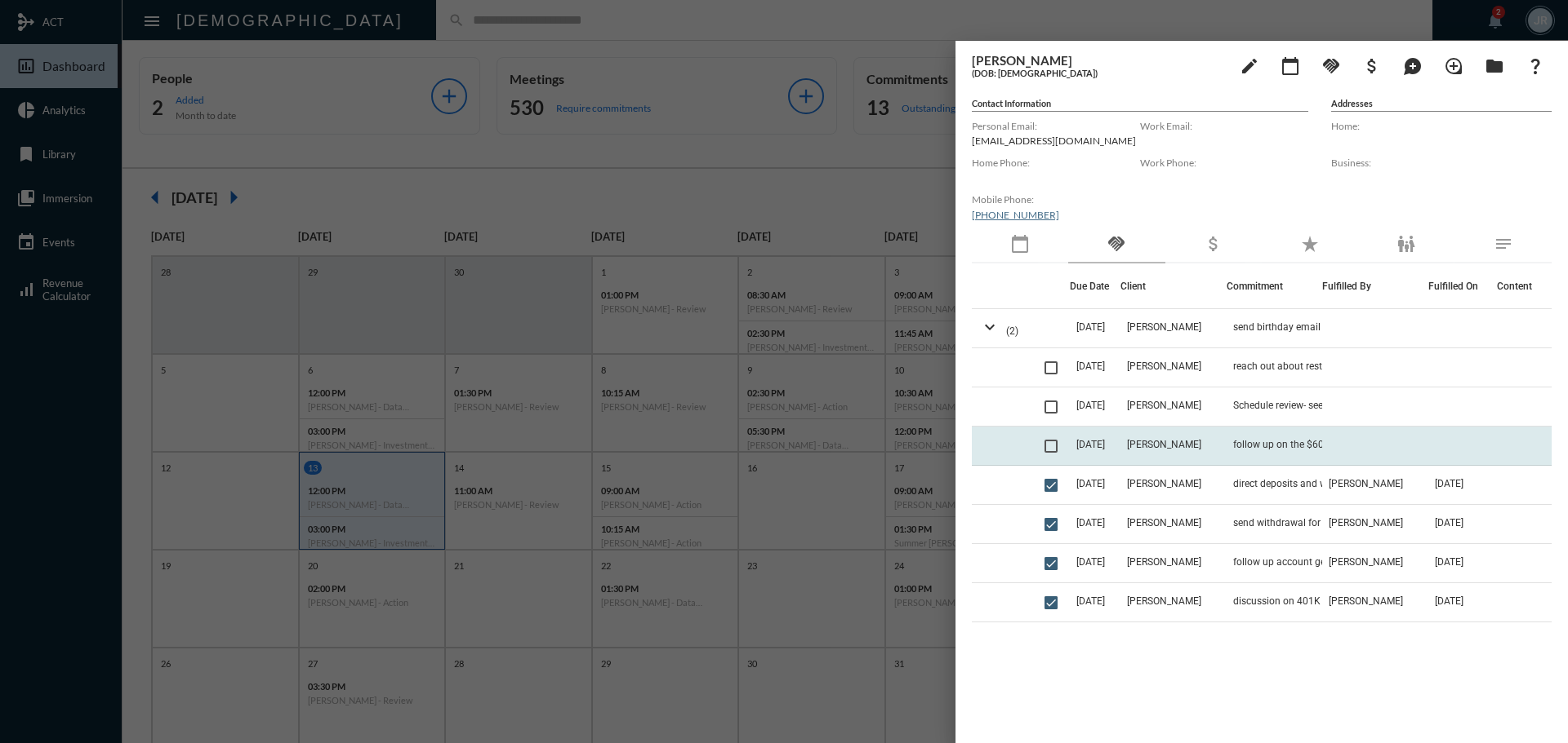
click at [1286, 437] on td "follow up on the $600 withdrawal" at bounding box center [1273, 447] width 95 height 39
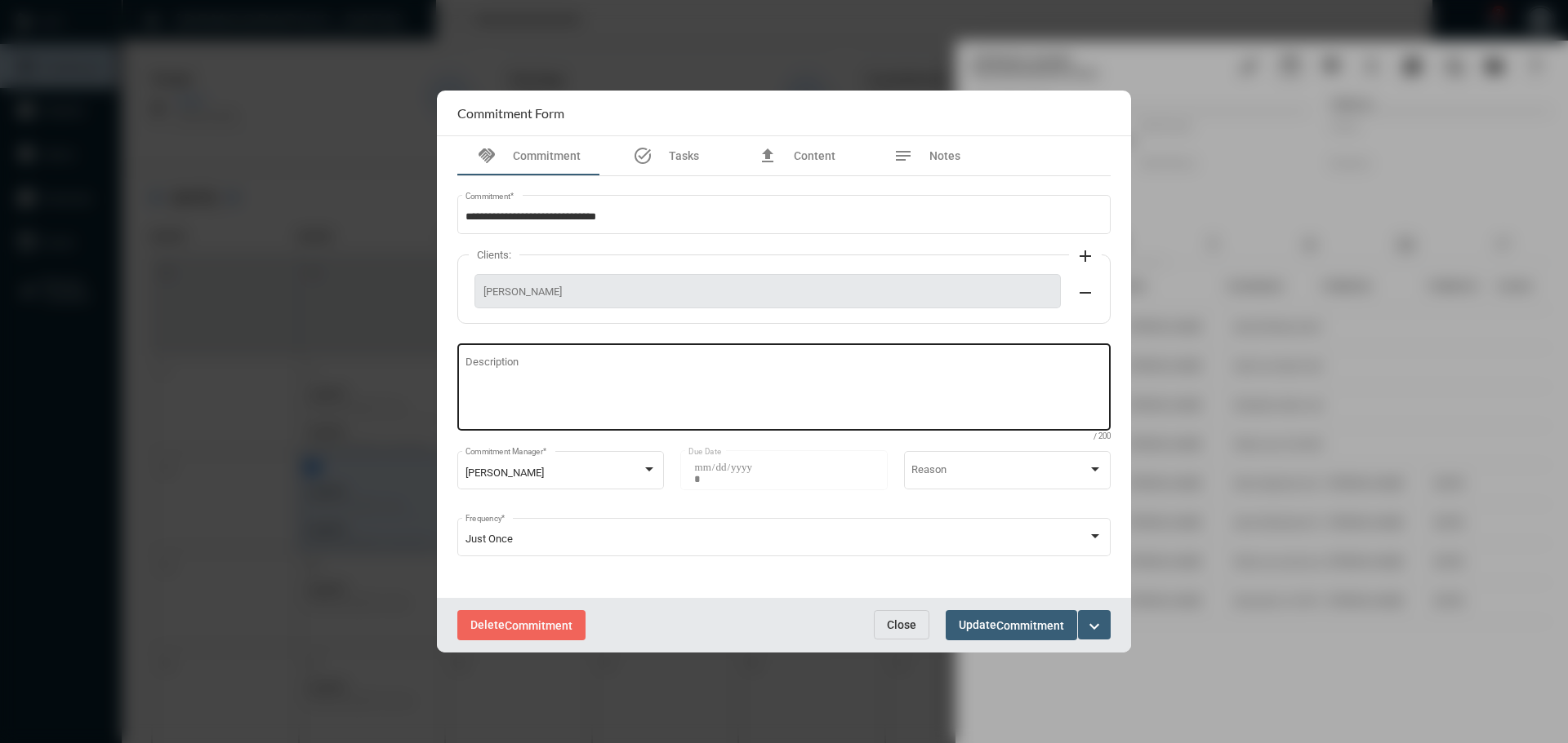
click at [529, 378] on textarea "Description" at bounding box center [784, 390] width 638 height 64
type textarea "**********"
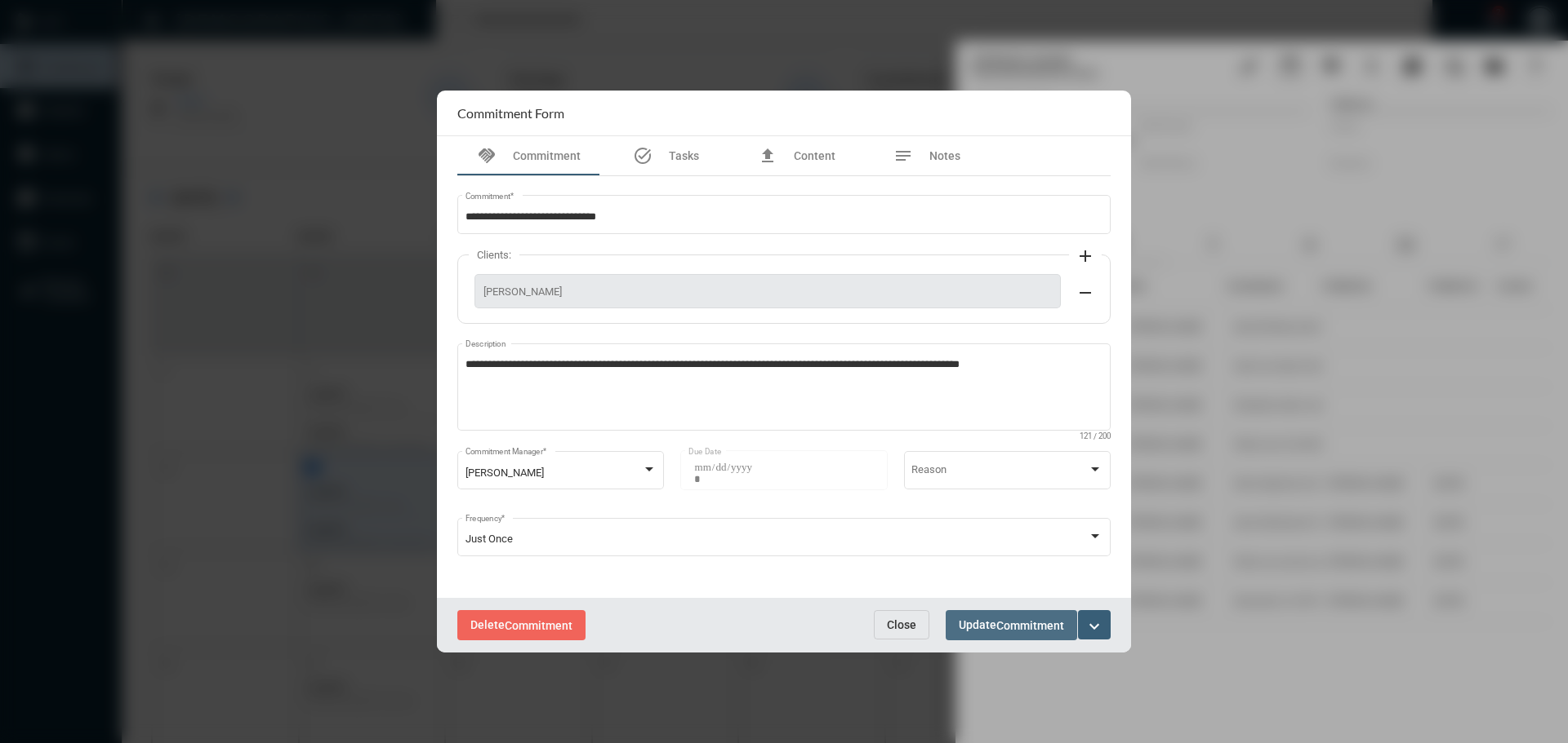
click at [988, 620] on span "Update Commitment" at bounding box center [1011, 625] width 105 height 13
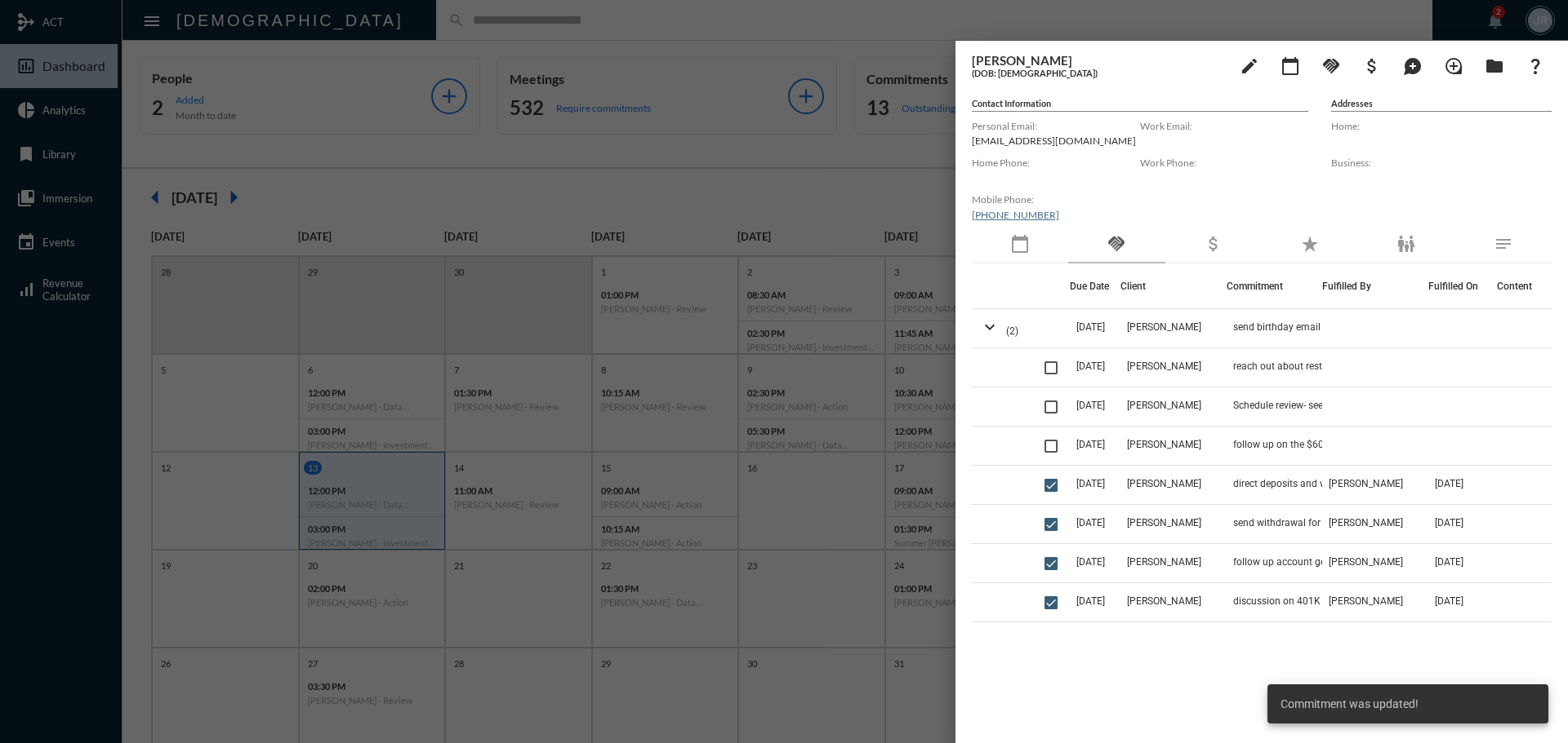
click at [1052, 446] on span at bounding box center [1051, 446] width 13 height 13
click at [356, 21] on div at bounding box center [784, 371] width 1568 height 743
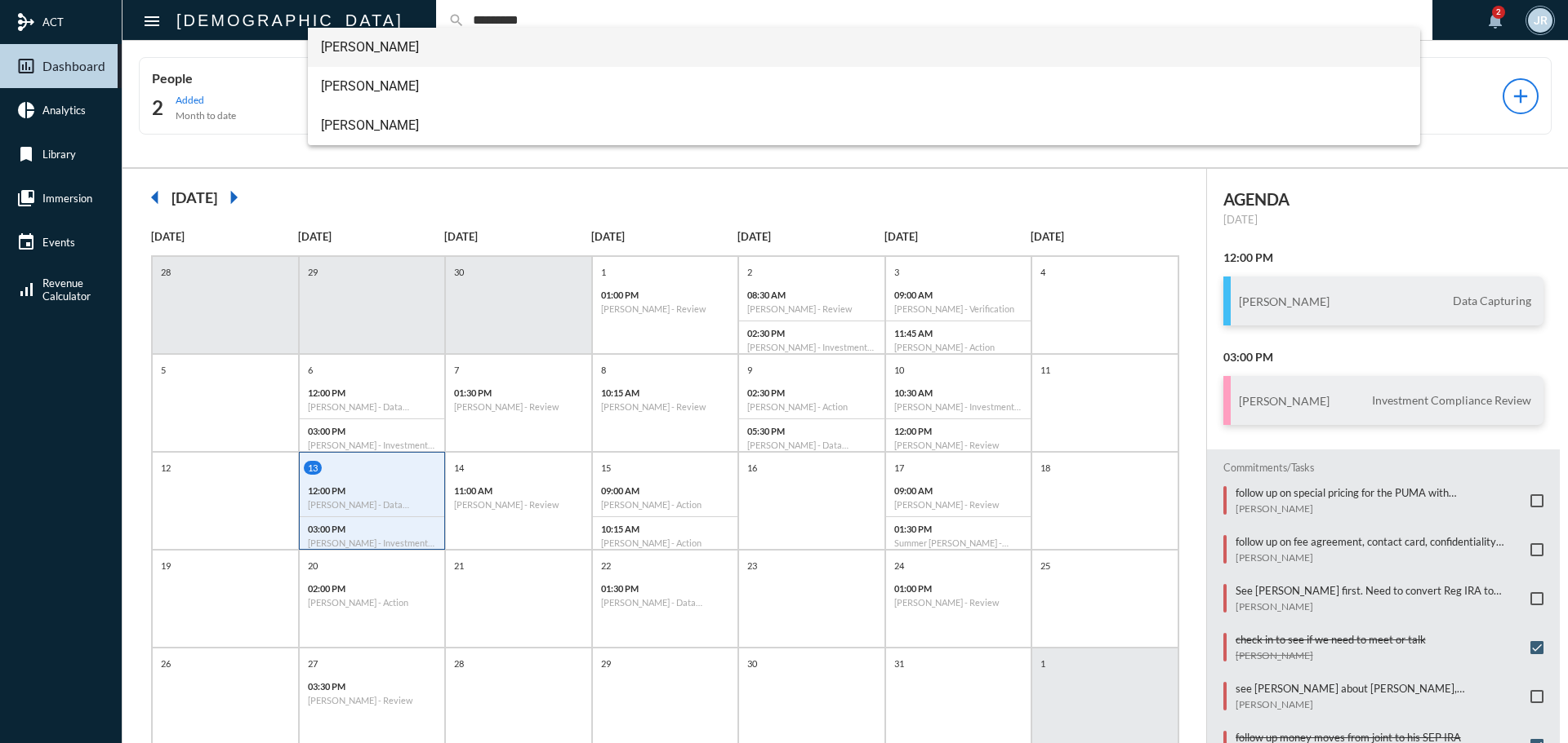
type input "*********"
click at [362, 53] on span "[PERSON_NAME]" at bounding box center [864, 47] width 1087 height 39
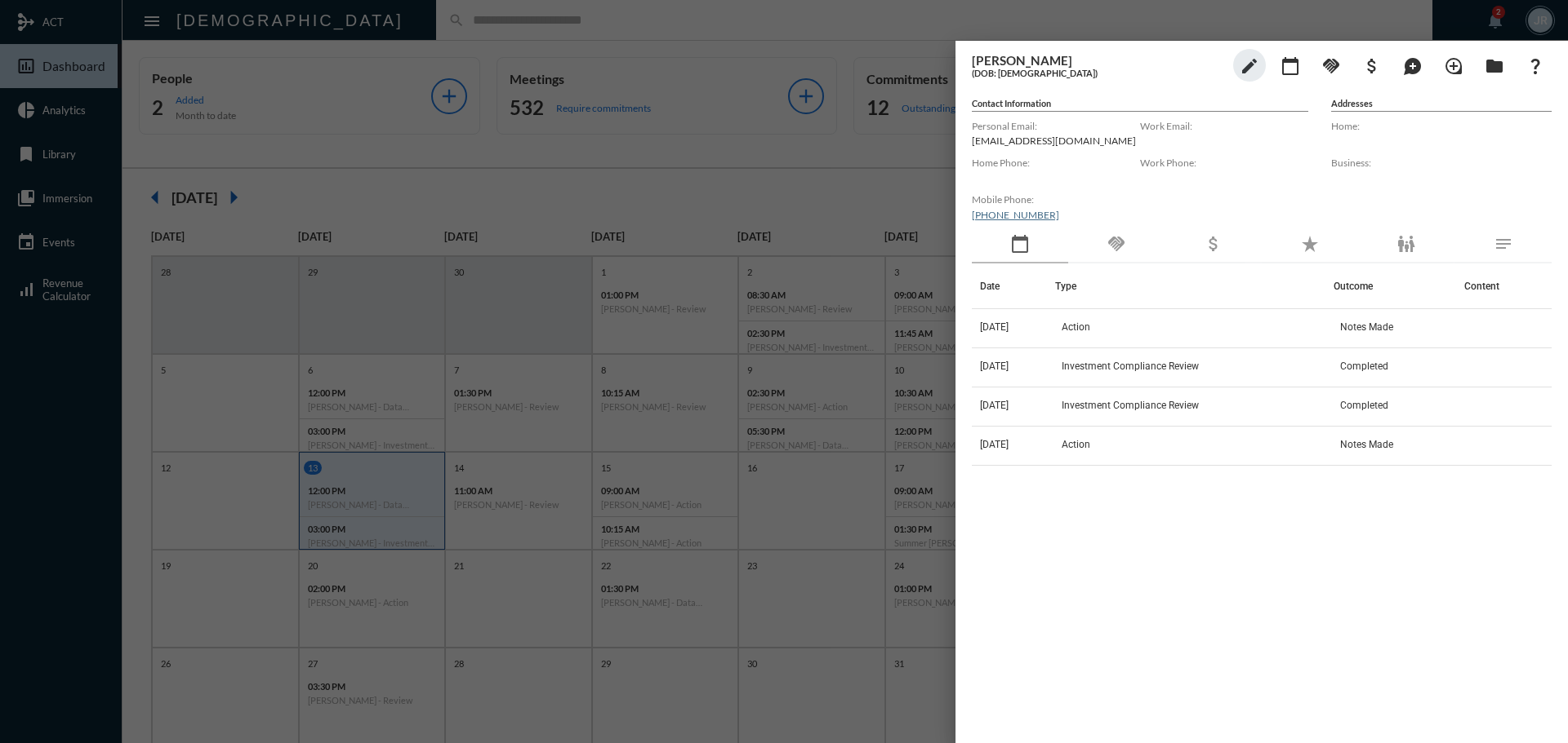
click at [1019, 139] on p "[EMAIL_ADDRESS][DOMAIN_NAME]" at bounding box center [1055, 141] width 168 height 12
copy p "[EMAIL_ADDRESS][DOMAIN_NAME]"
click at [837, 14] on div at bounding box center [784, 371] width 1568 height 743
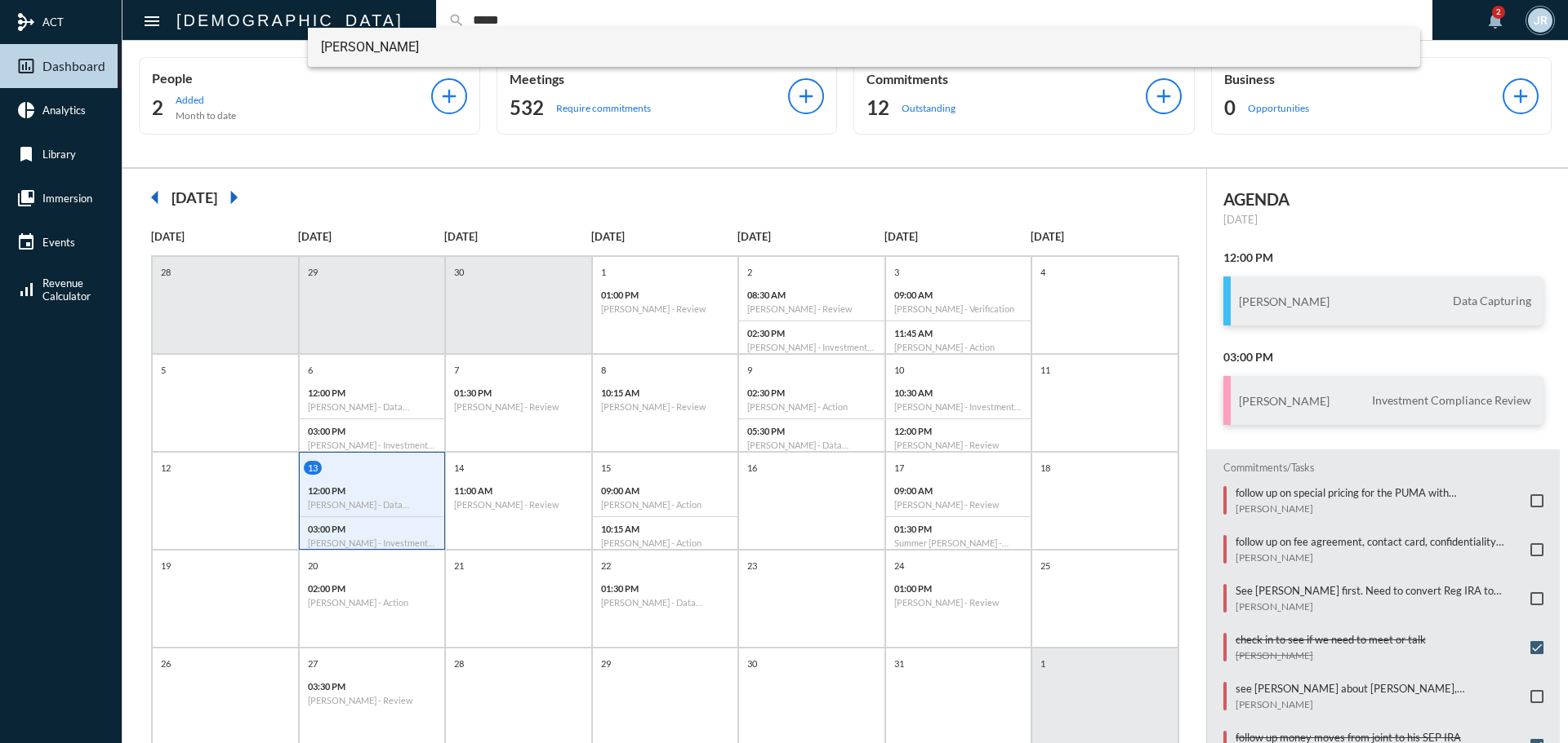
type input "*****"
click at [379, 49] on span "[PERSON_NAME]" at bounding box center [864, 47] width 1087 height 39
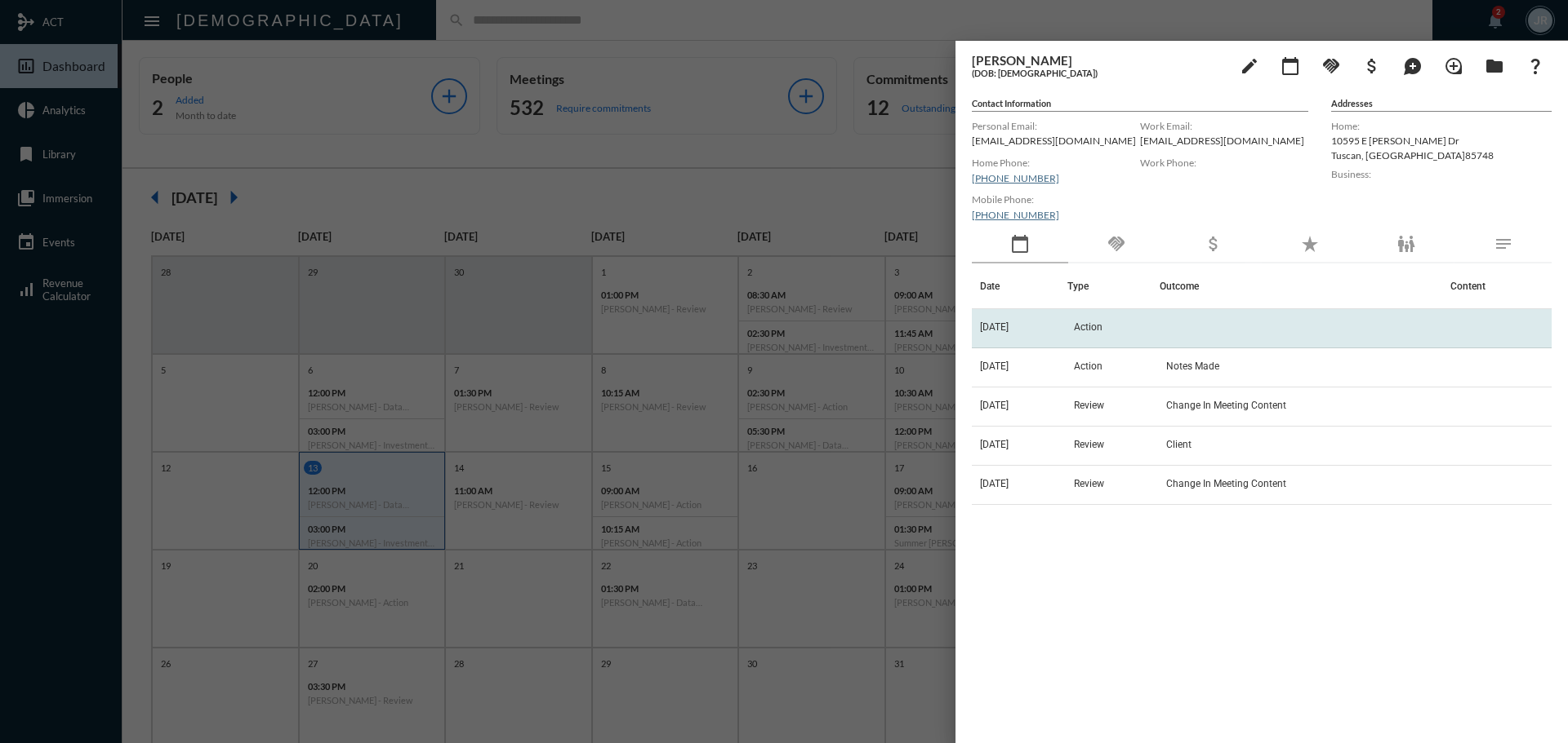
click at [1015, 318] on td "[DATE]" at bounding box center [1019, 329] width 95 height 39
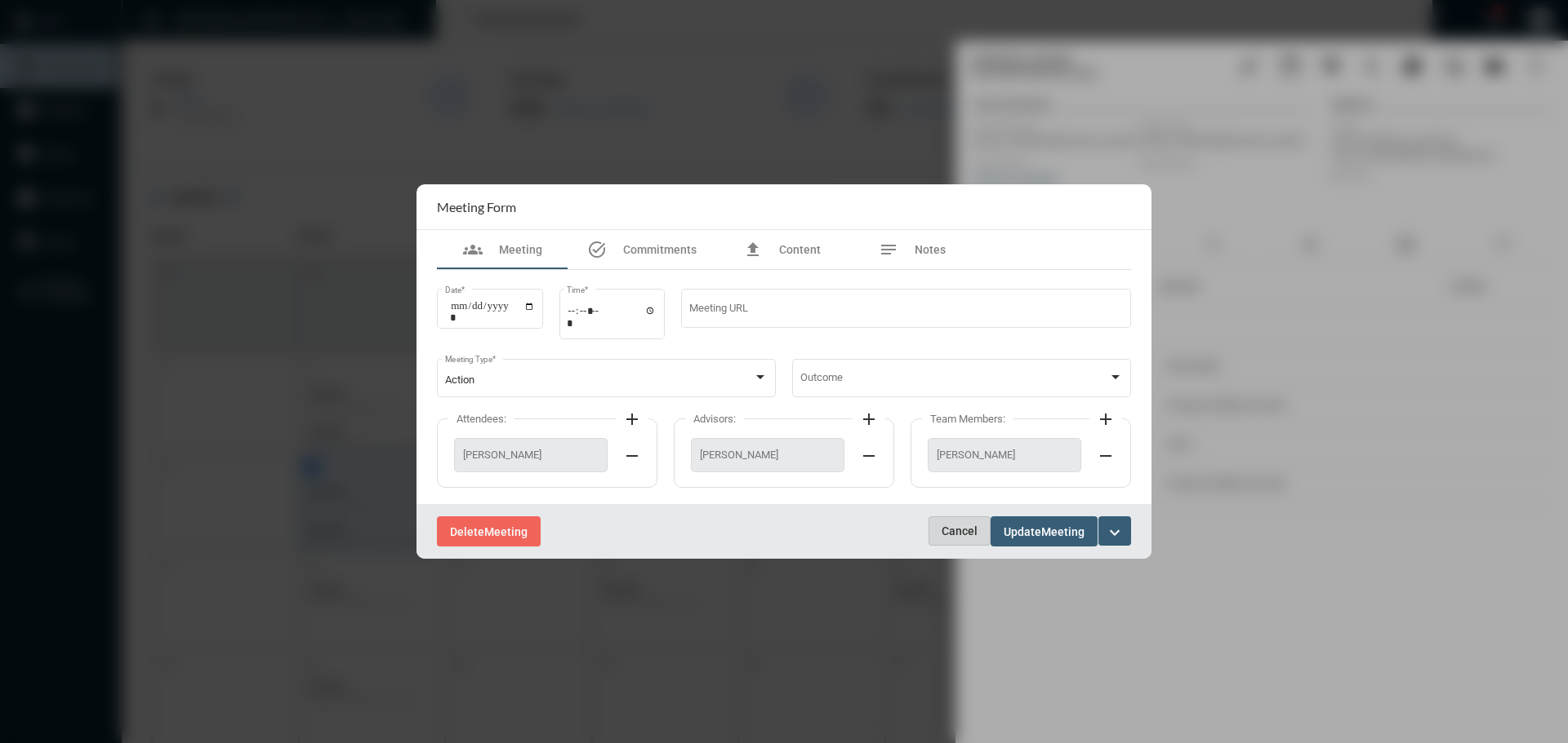
click at [963, 522] on button "Cancel" at bounding box center [960, 530] width 62 height 29
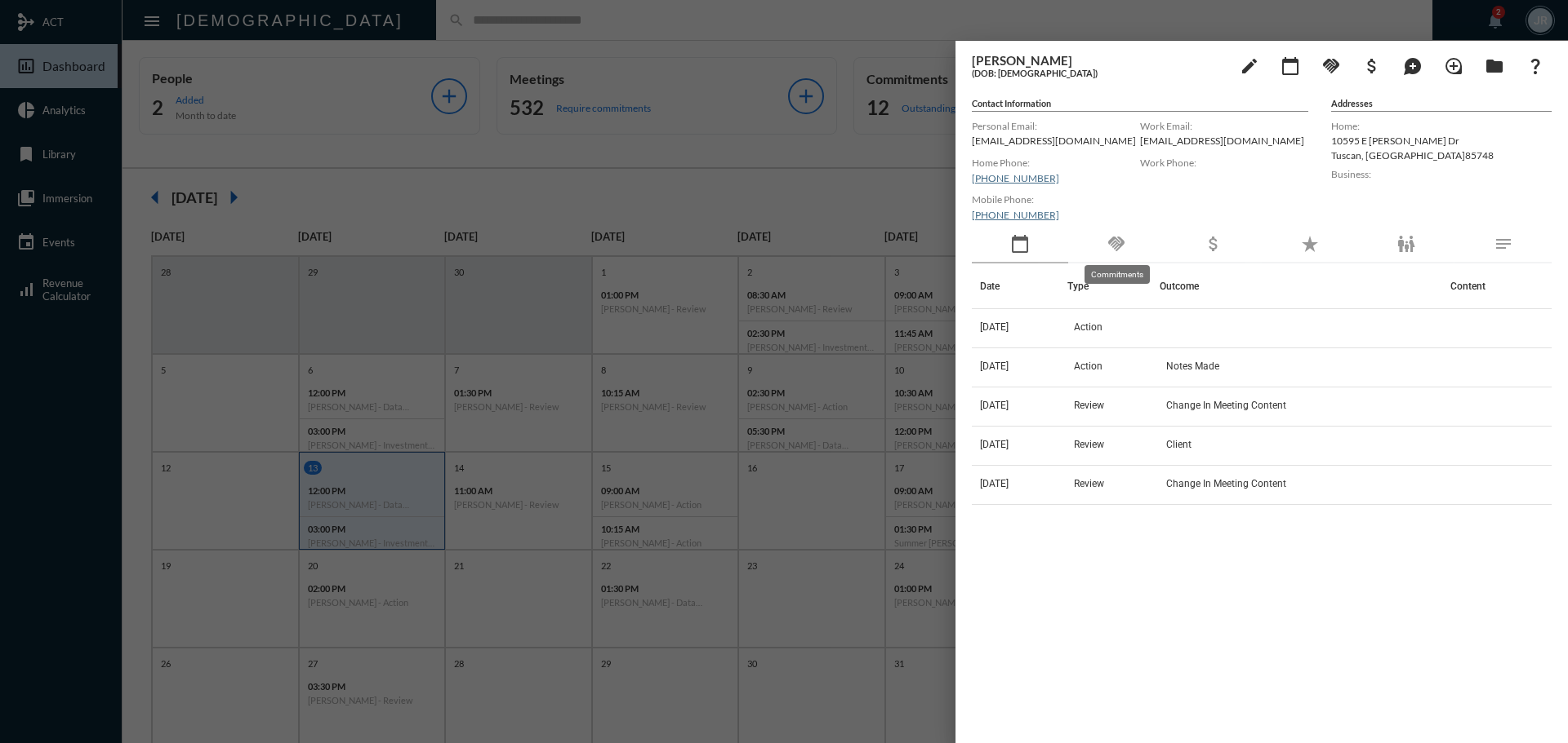
click at [1113, 244] on mat-icon "handshake" at bounding box center [1117, 244] width 20 height 20
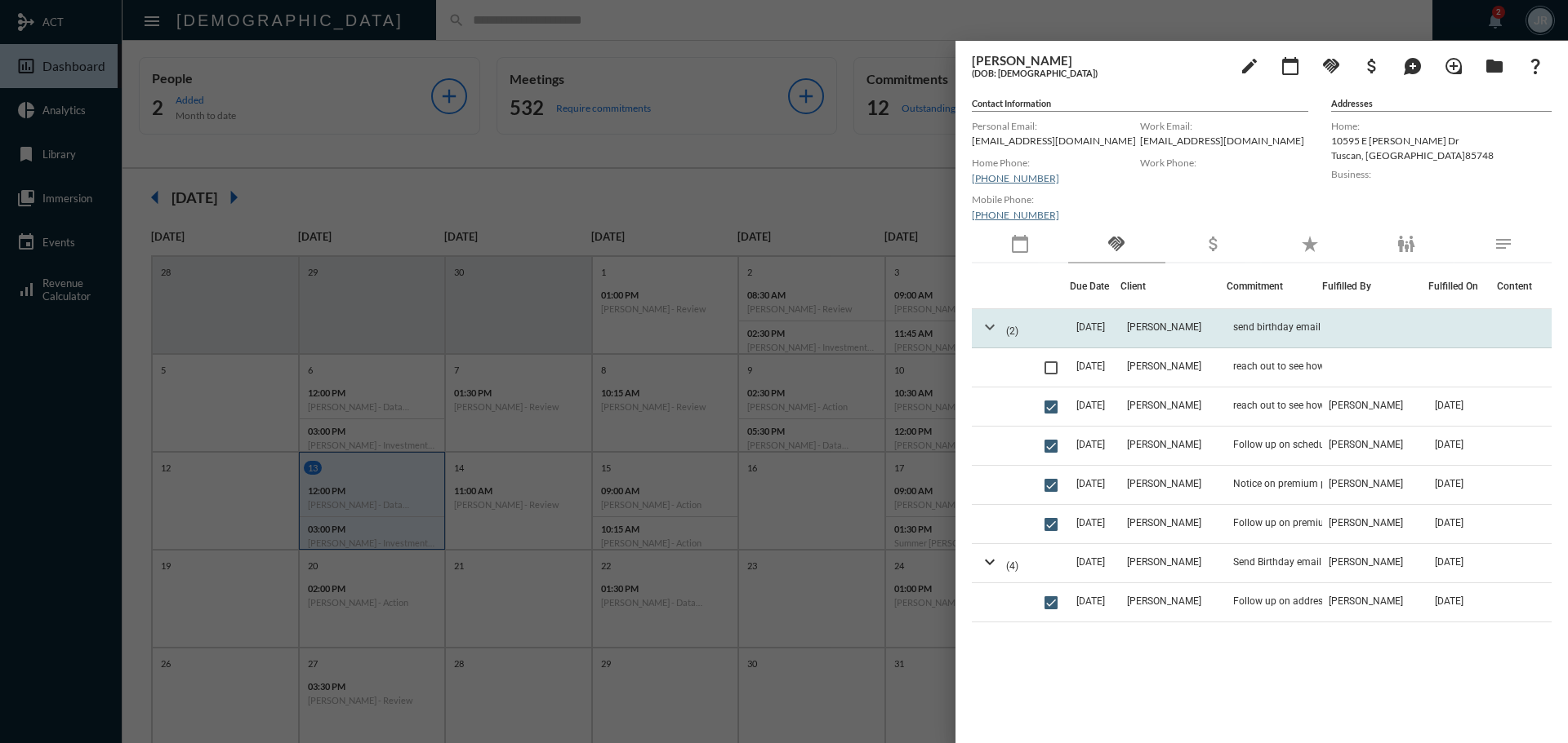
click at [989, 333] on mat-icon "expand_more" at bounding box center [989, 327] width 20 height 20
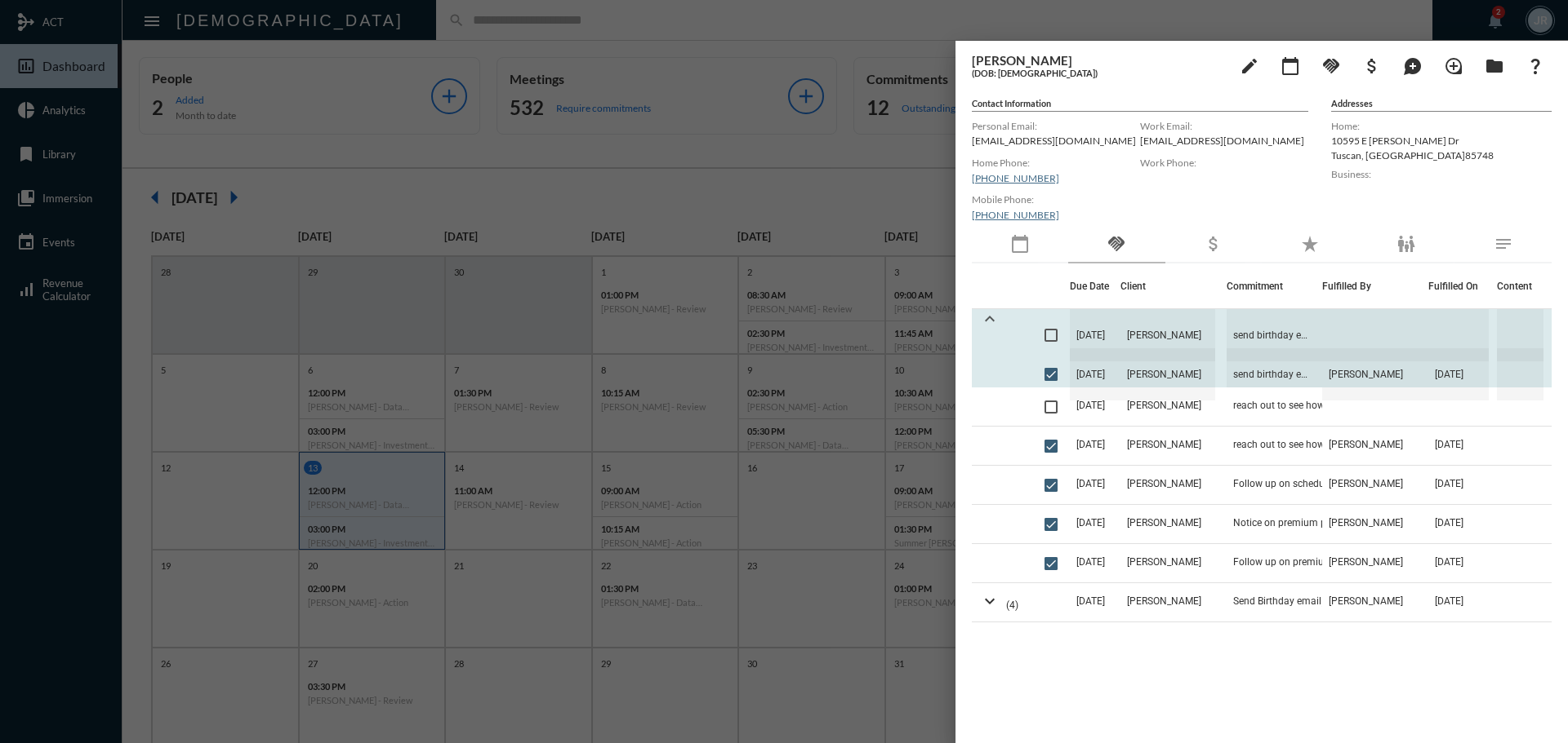
click at [988, 321] on mat-icon "expand_less" at bounding box center [989, 319] width 20 height 20
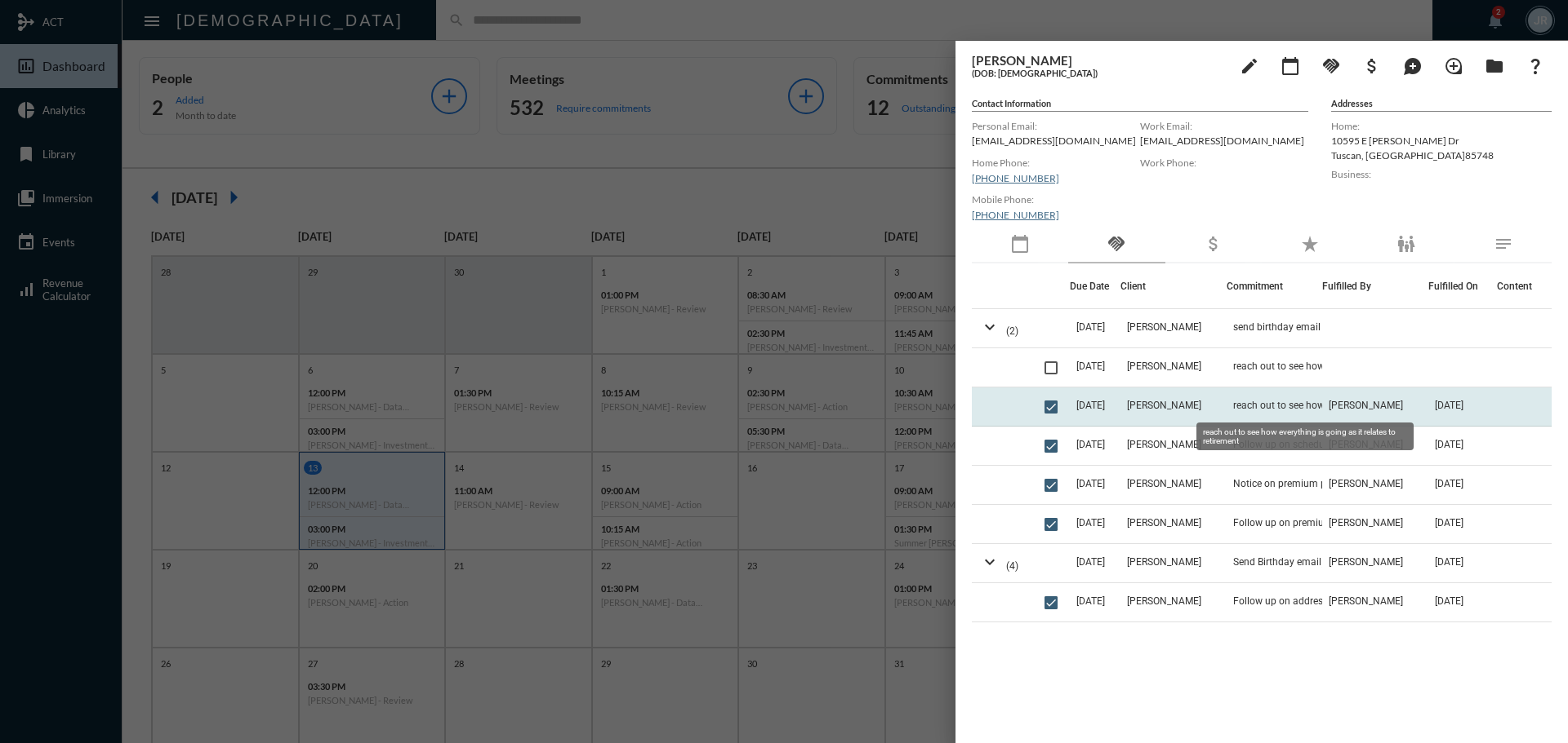
click at [1271, 408] on span "reach out to see how everything is going as it relates to retirement" at bounding box center [1314, 405] width 163 height 12
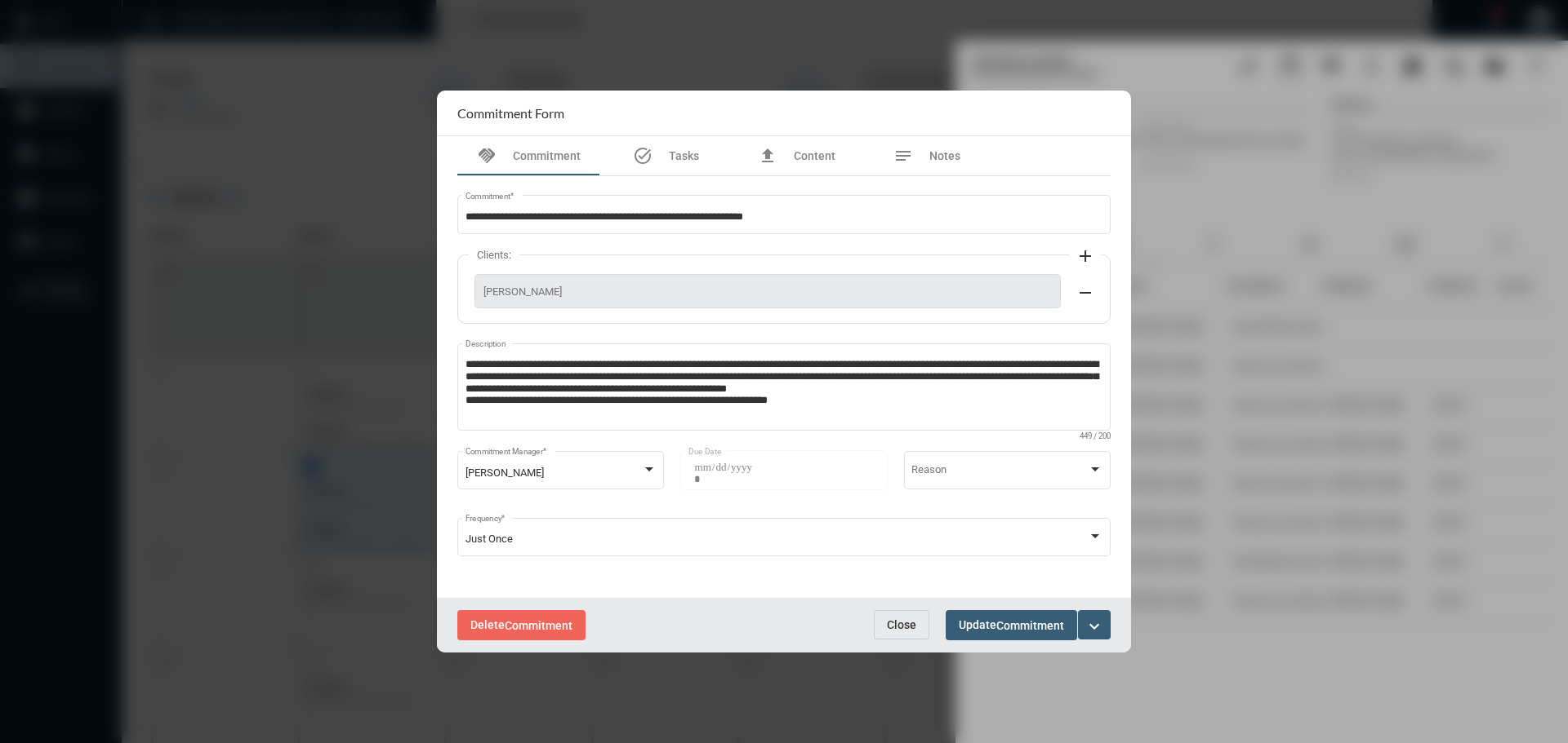
click at [901, 627] on span "Close" at bounding box center [901, 625] width 29 height 13
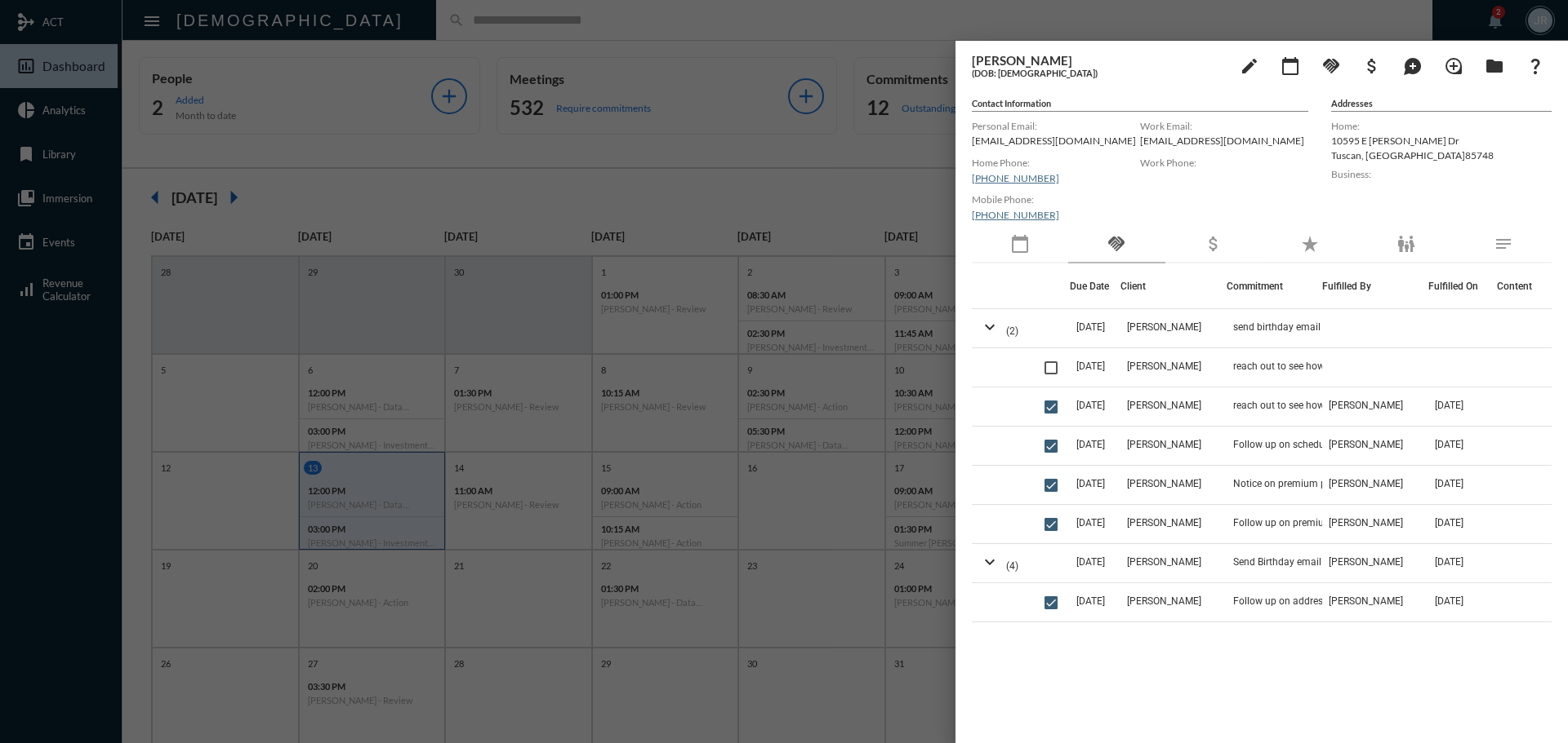
click at [1011, 254] on div "calendar_today" at bounding box center [1020, 245] width 96 height 37
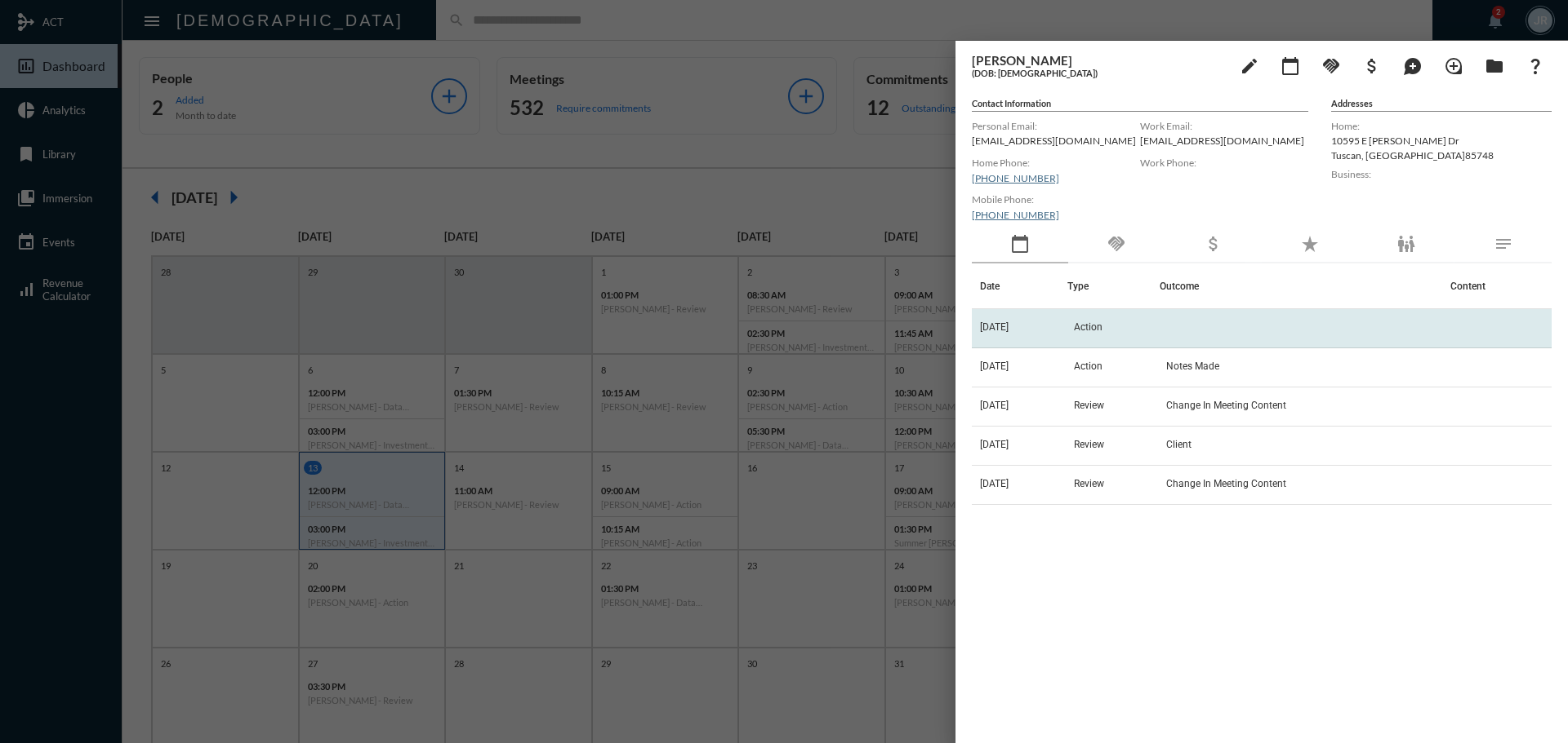
click at [1012, 311] on td "[DATE]" at bounding box center [1019, 329] width 95 height 39
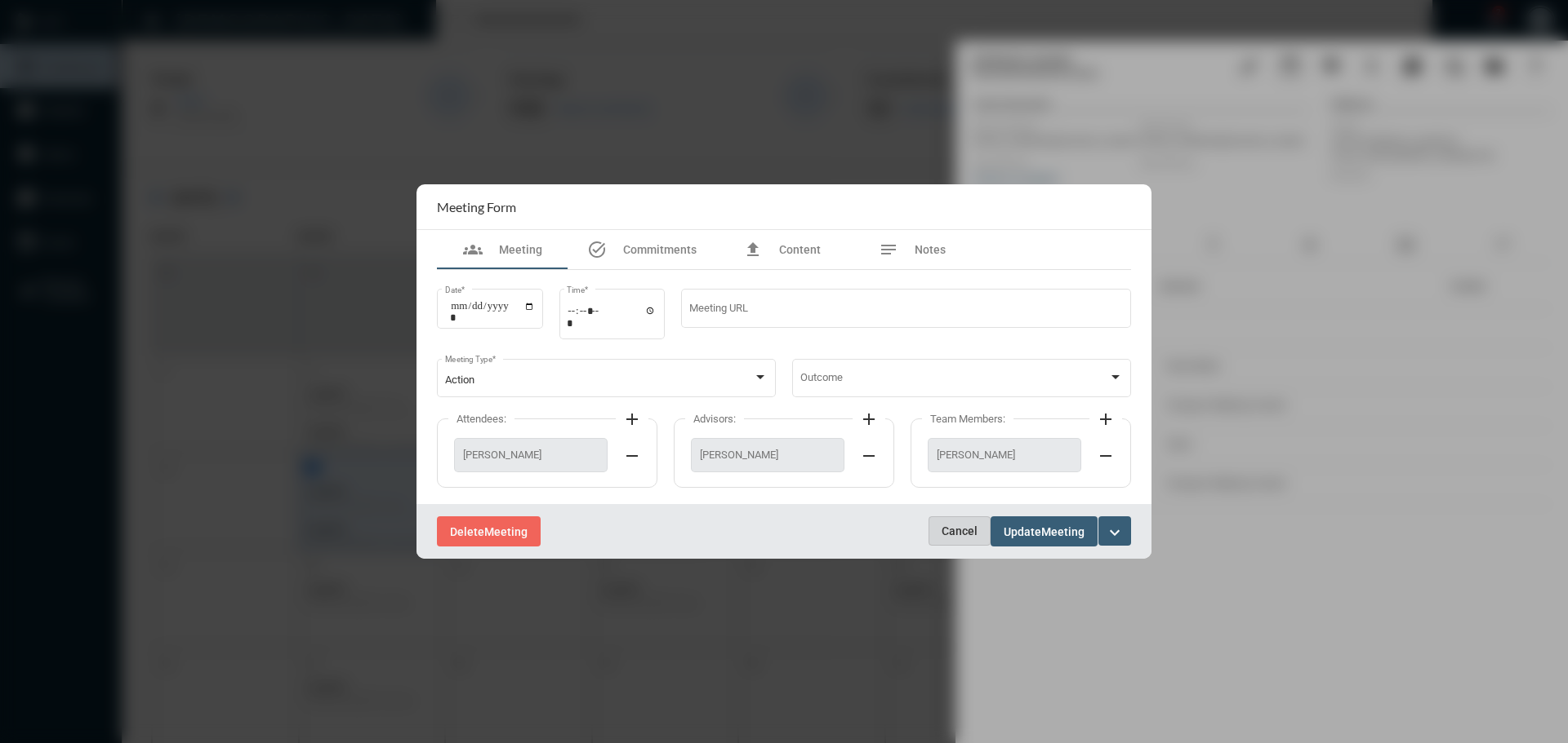
click at [946, 529] on span "Cancel" at bounding box center [959, 531] width 36 height 13
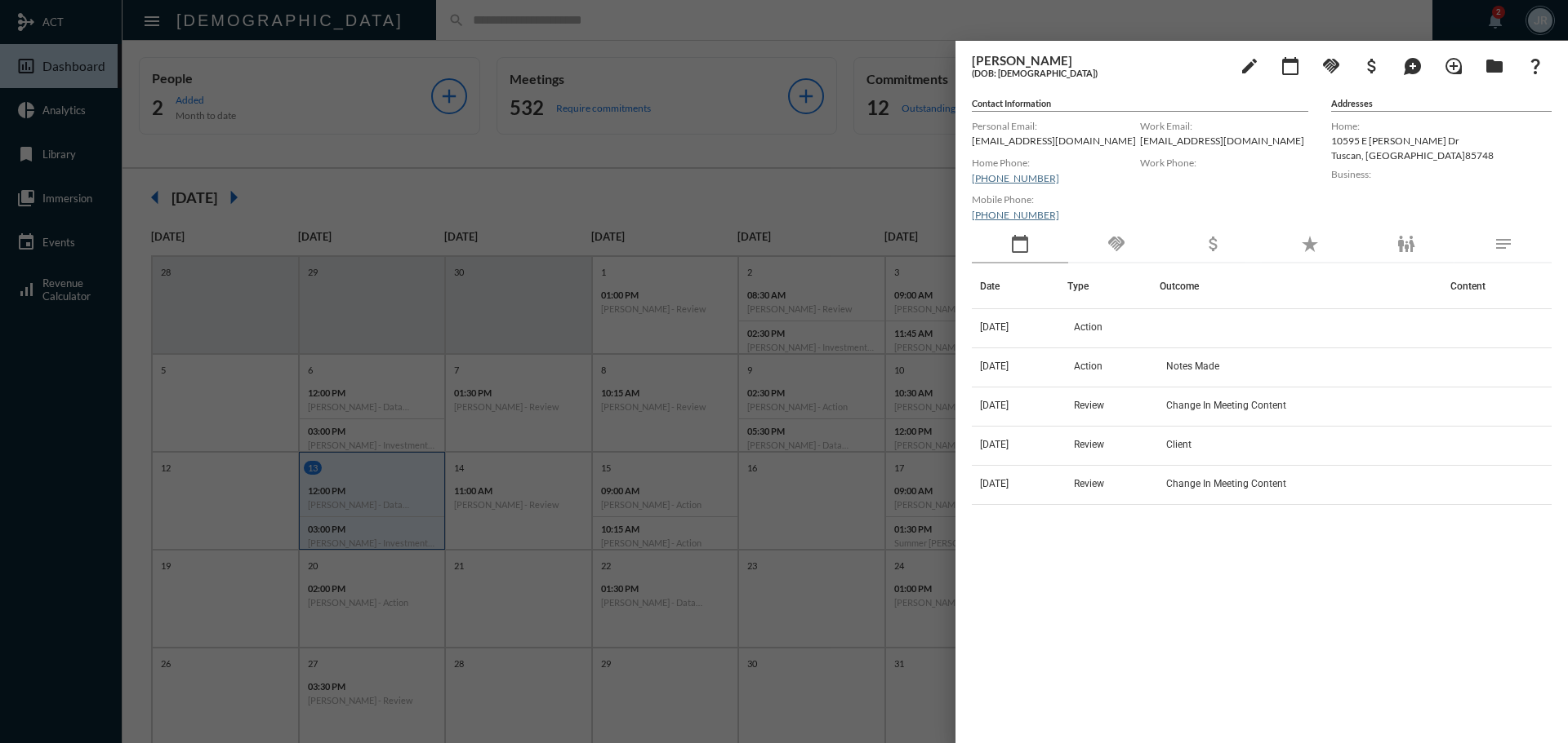
click at [399, 34] on div at bounding box center [784, 371] width 1568 height 743
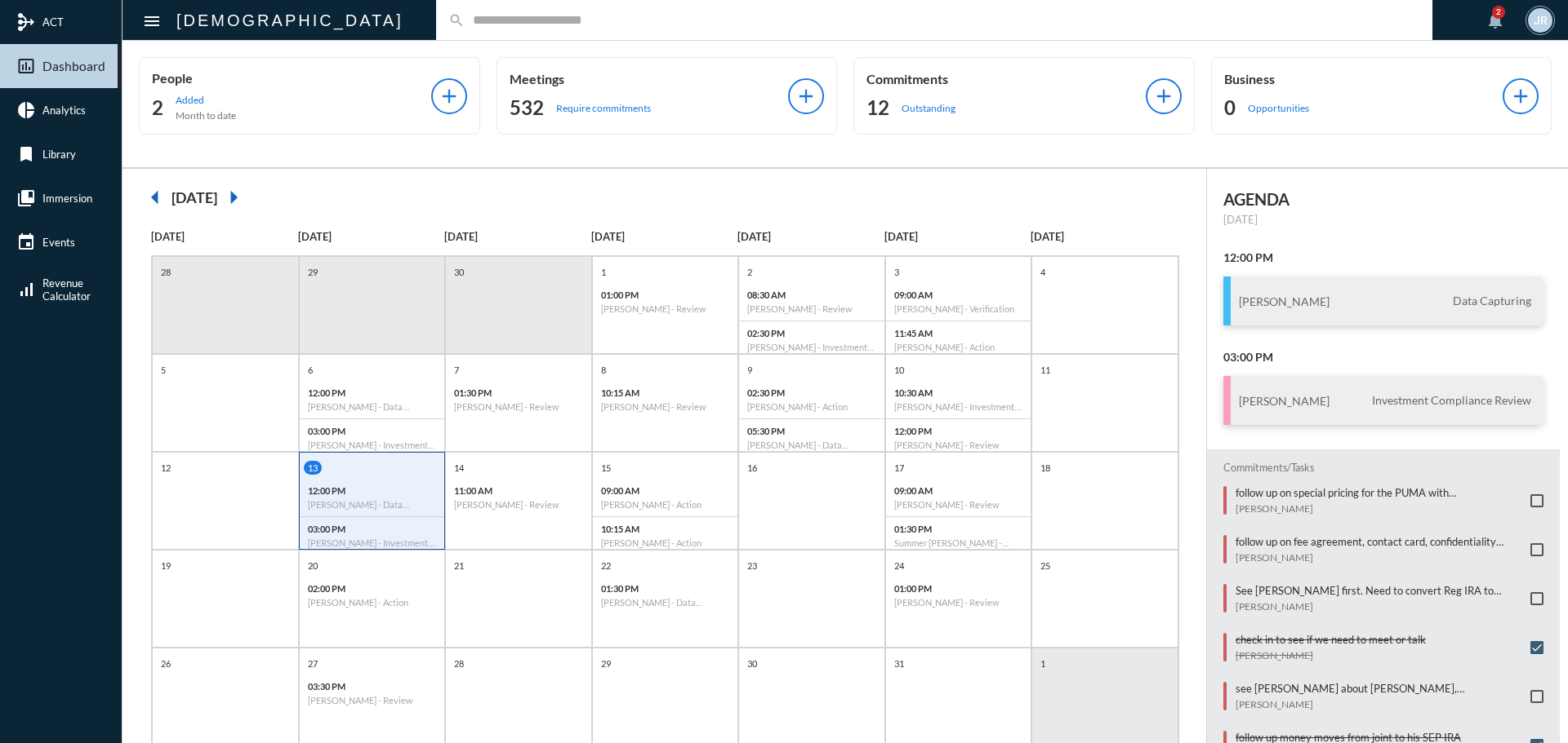
click at [436, 28] on div "search" at bounding box center [934, 20] width 996 height 40
click at [465, 17] on input "text" at bounding box center [942, 20] width 955 height 14
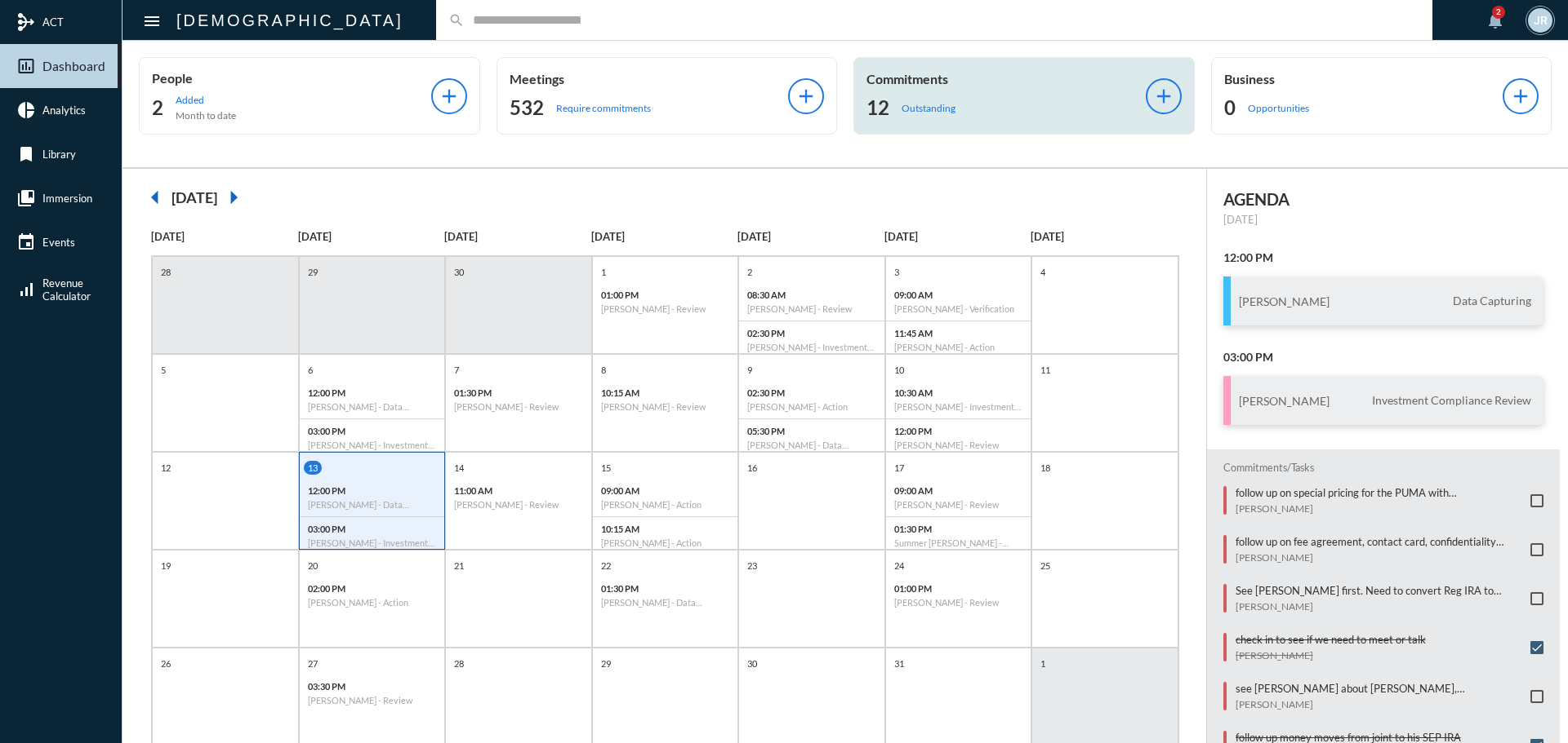
click at [935, 100] on div "12 Outstanding" at bounding box center [1006, 107] width 280 height 26
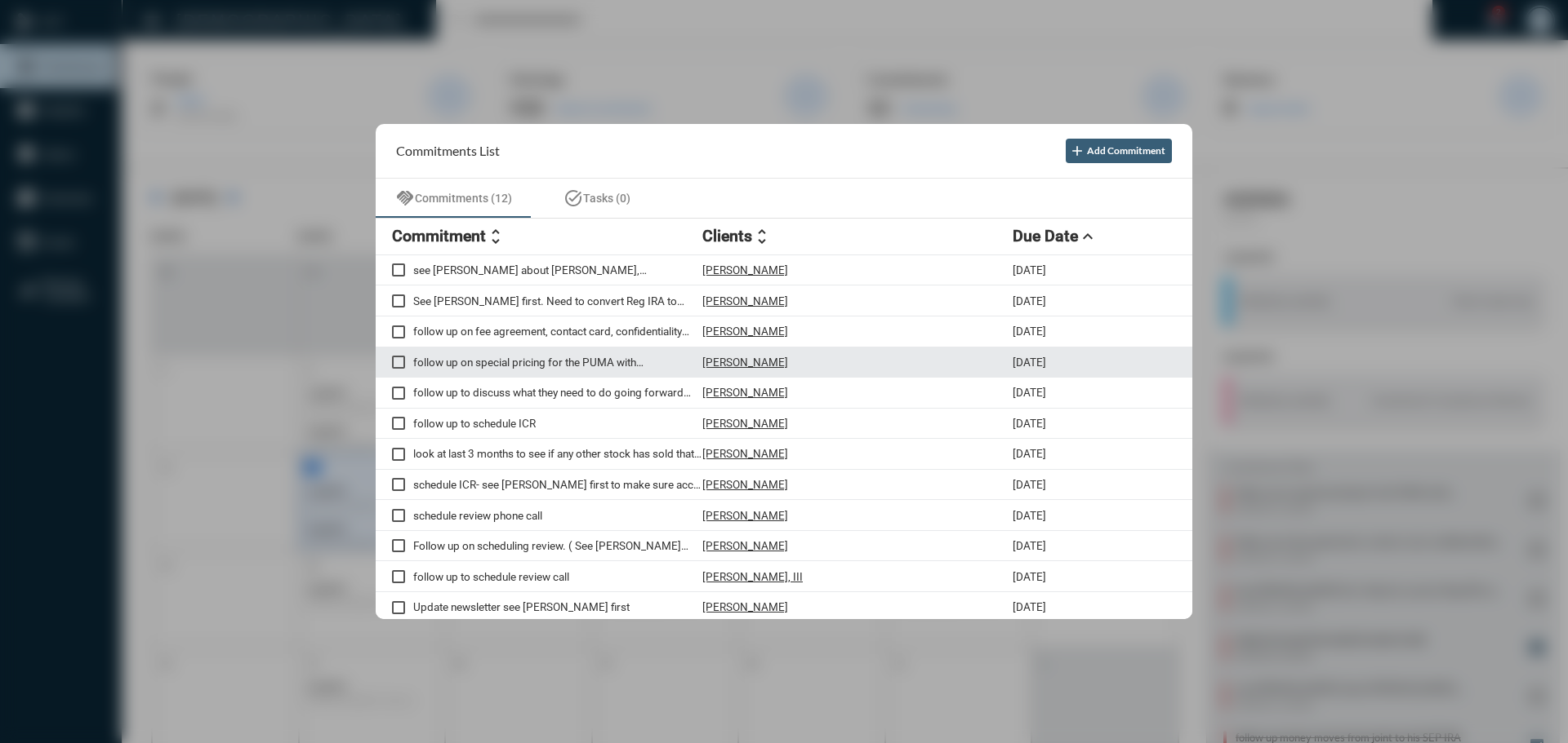
click at [743, 359] on p "[PERSON_NAME]" at bounding box center [745, 362] width 85 height 13
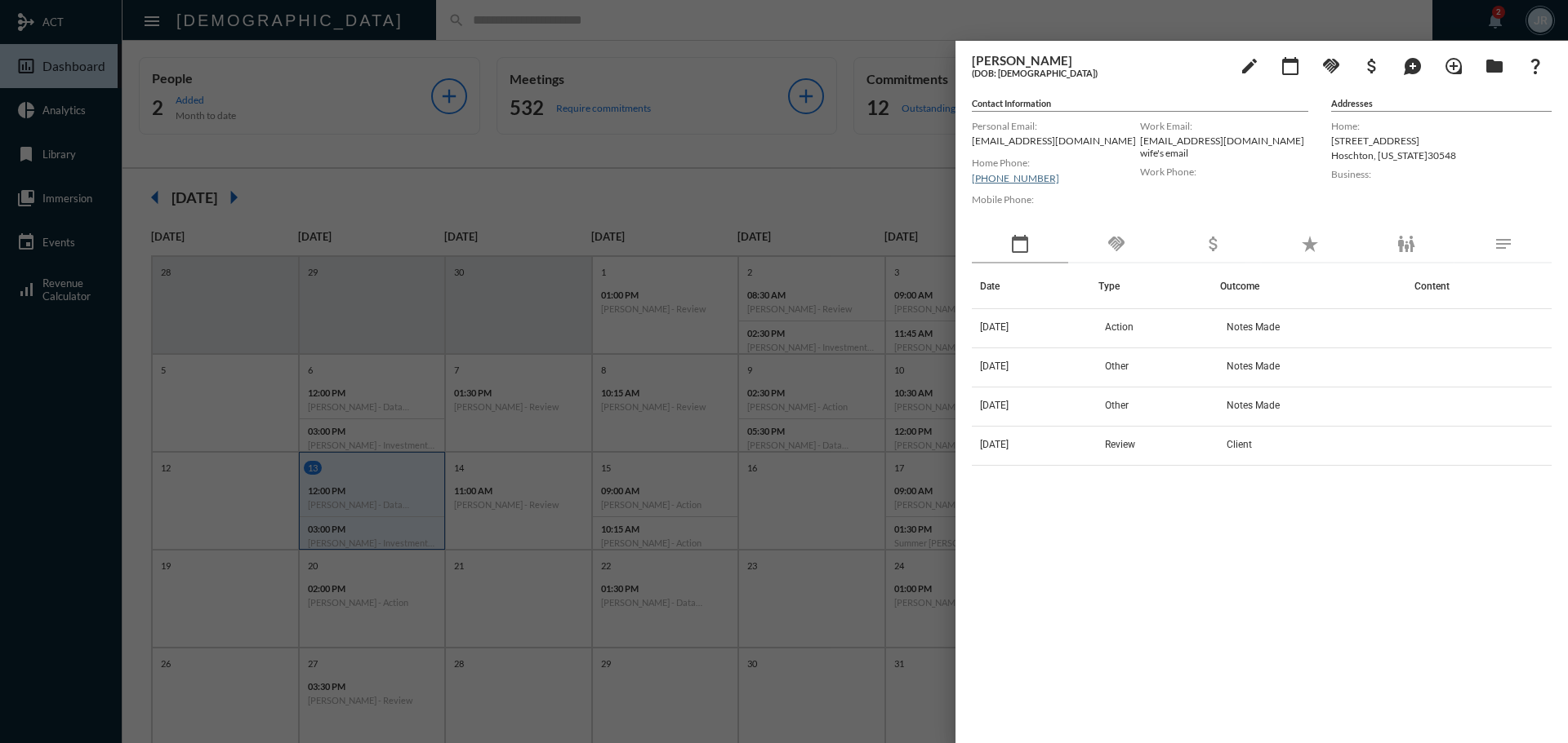
click at [1133, 238] on div "handshake" at bounding box center [1116, 245] width 96 height 37
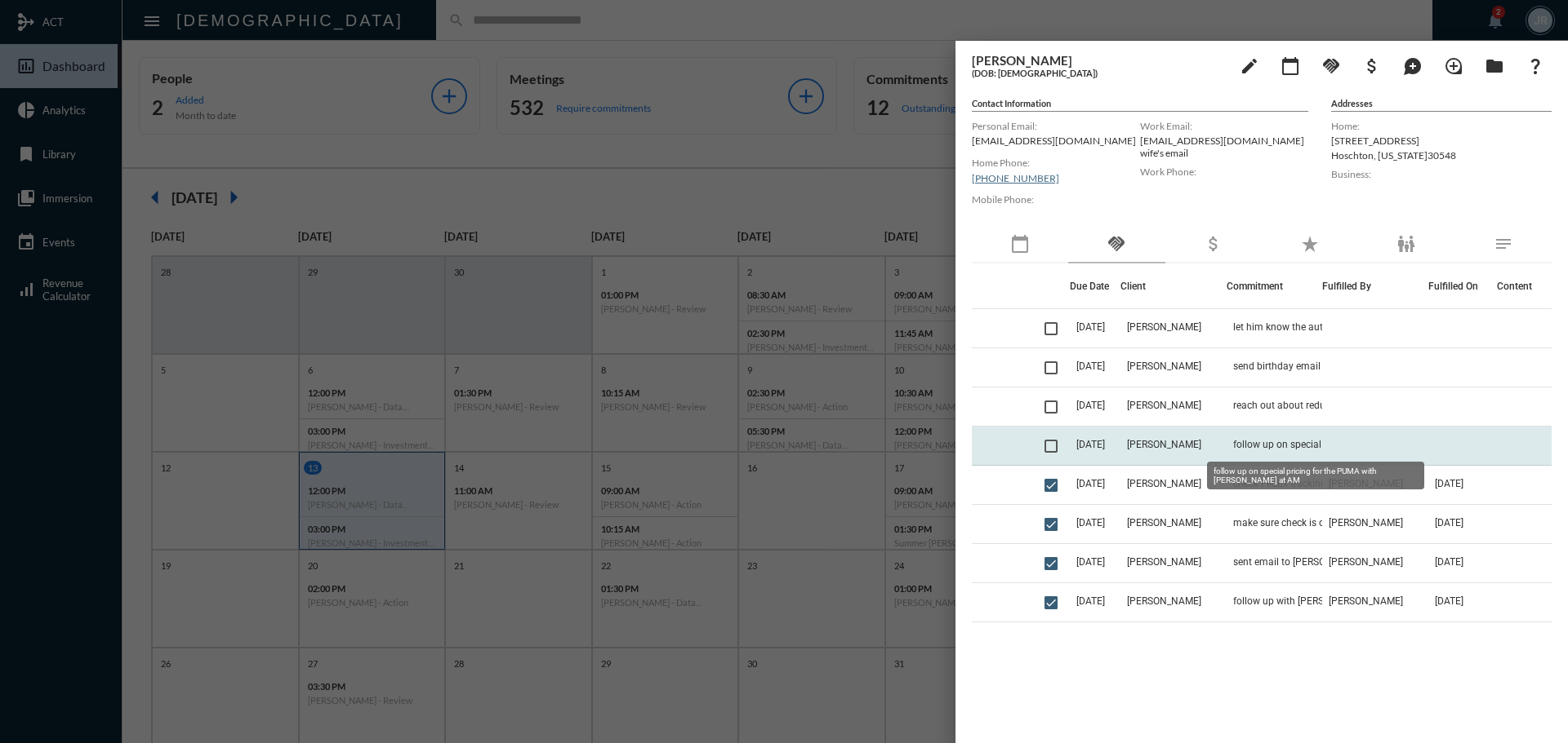
click at [1260, 435] on td "follow up on special pricing for the PUMA with [PERSON_NAME] at AM" at bounding box center [1273, 447] width 95 height 39
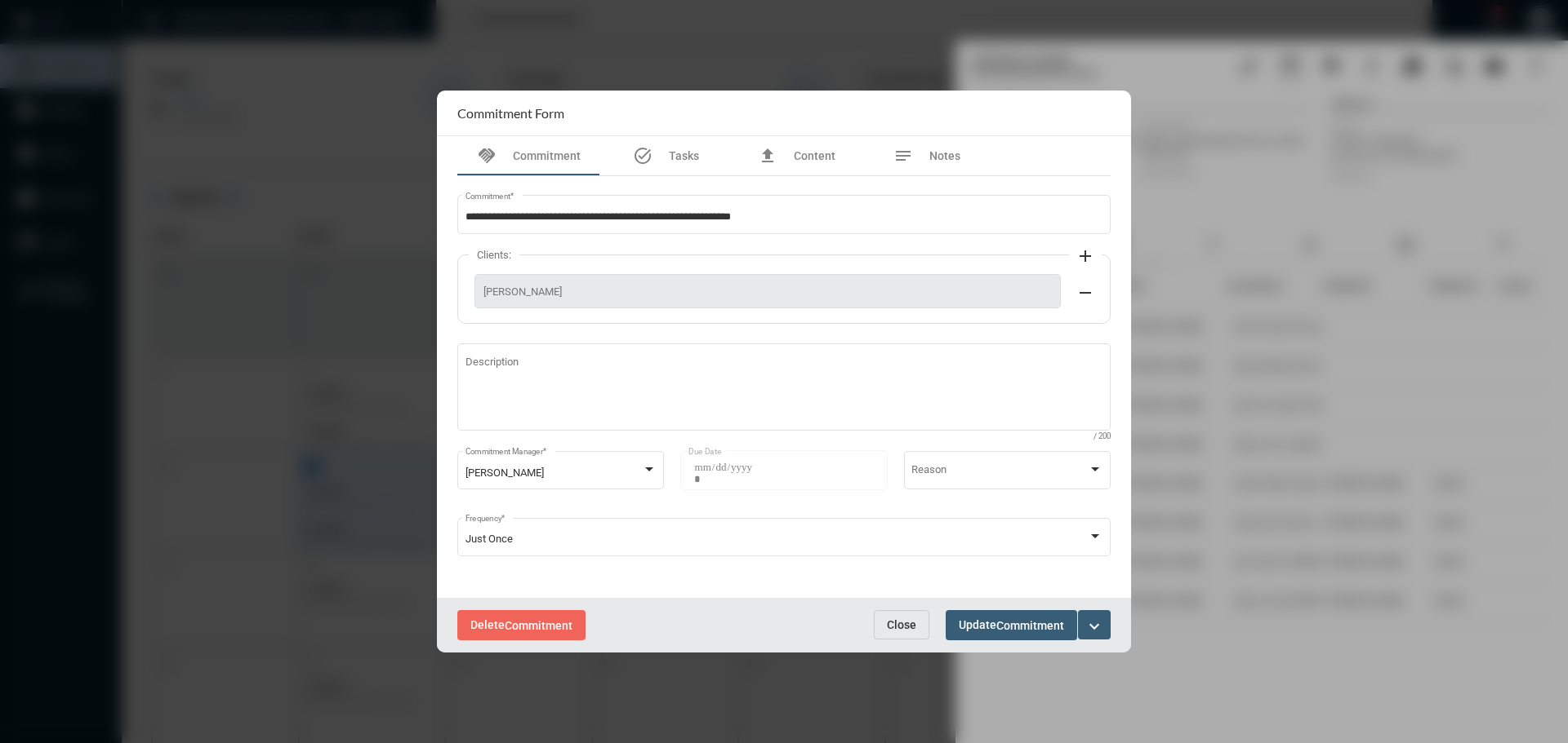
click at [906, 625] on span "Close" at bounding box center [901, 625] width 29 height 13
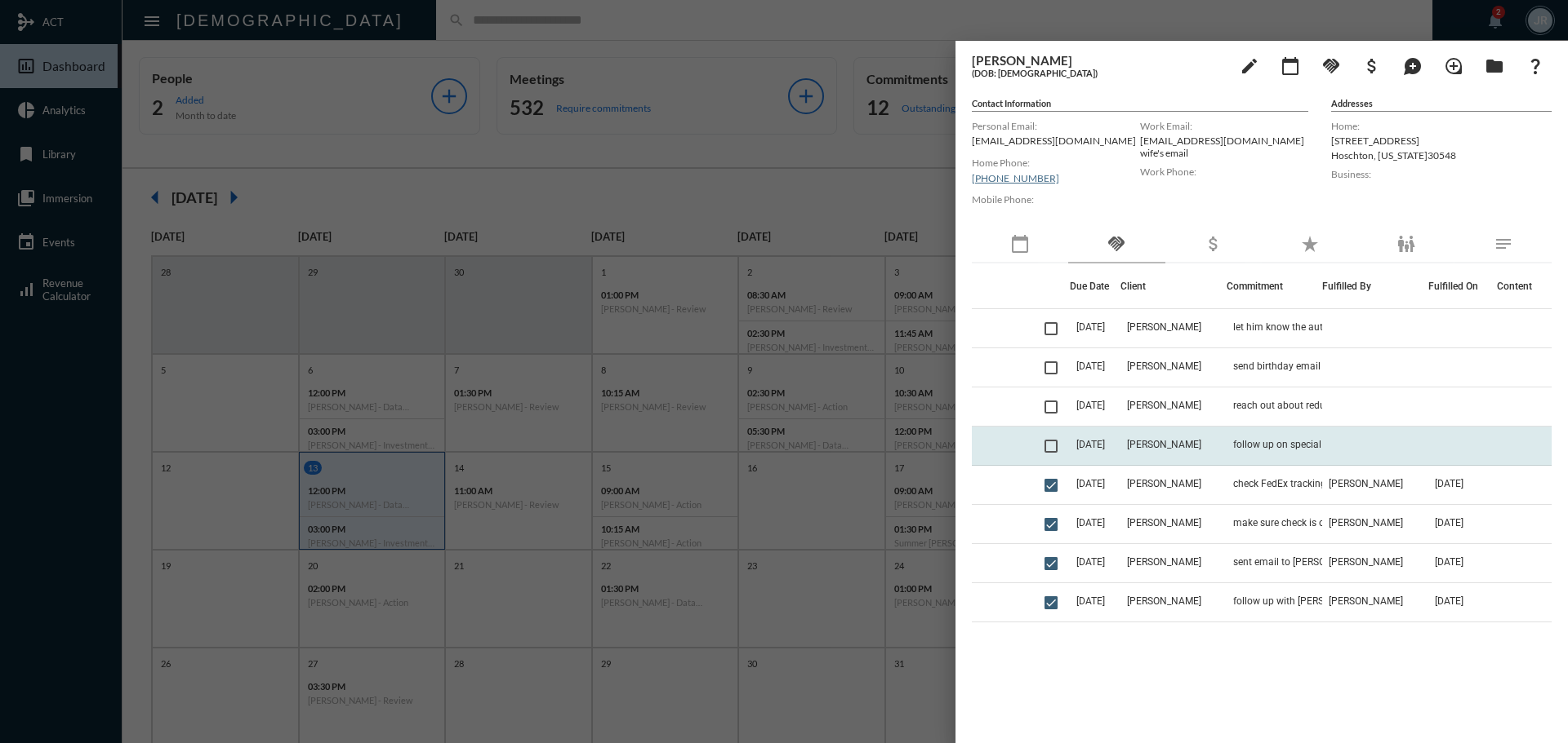
click at [1237, 438] on td "follow up on special pricing for the PUMA with [PERSON_NAME] at AM" at bounding box center [1273, 447] width 95 height 39
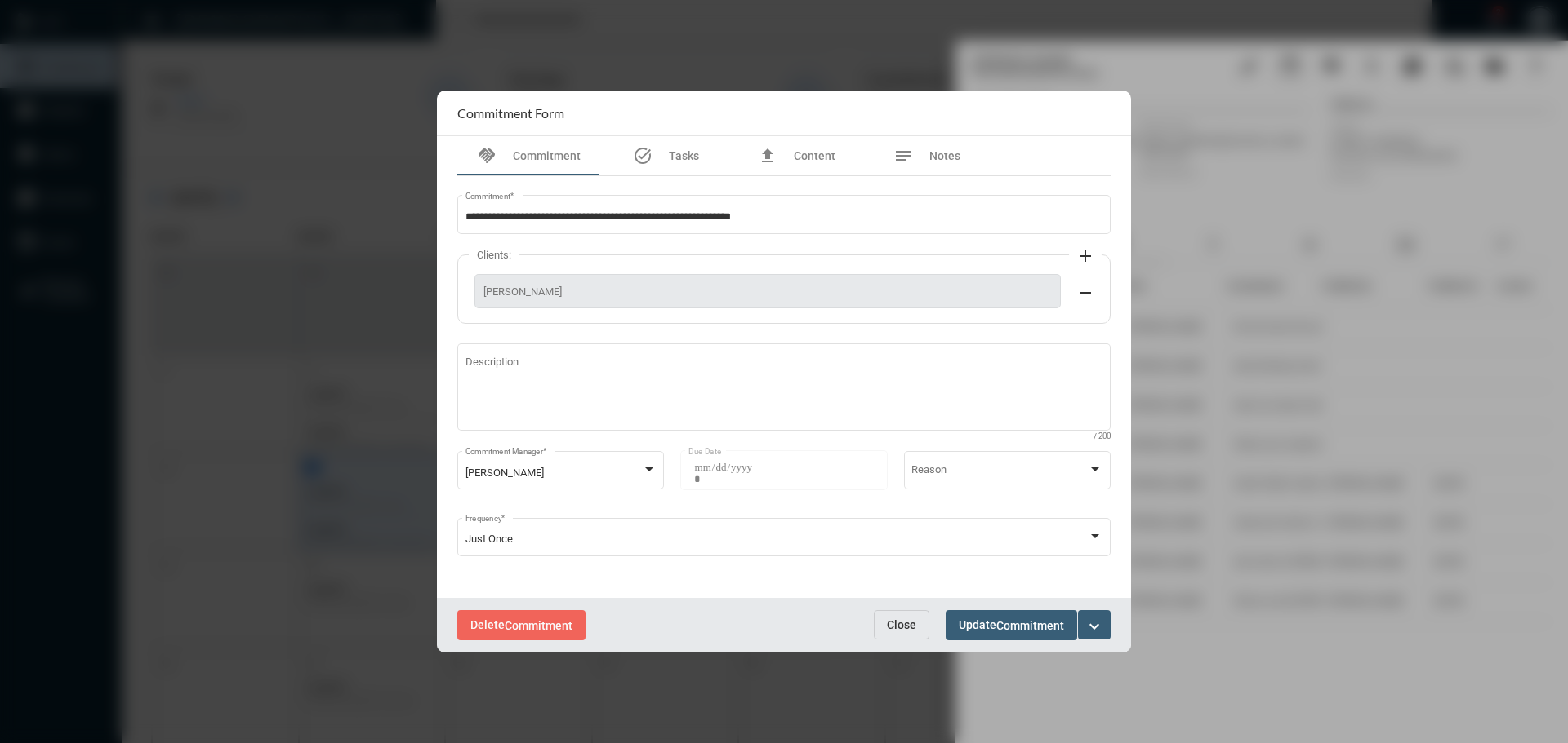
click at [890, 626] on span "Close" at bounding box center [901, 625] width 29 height 13
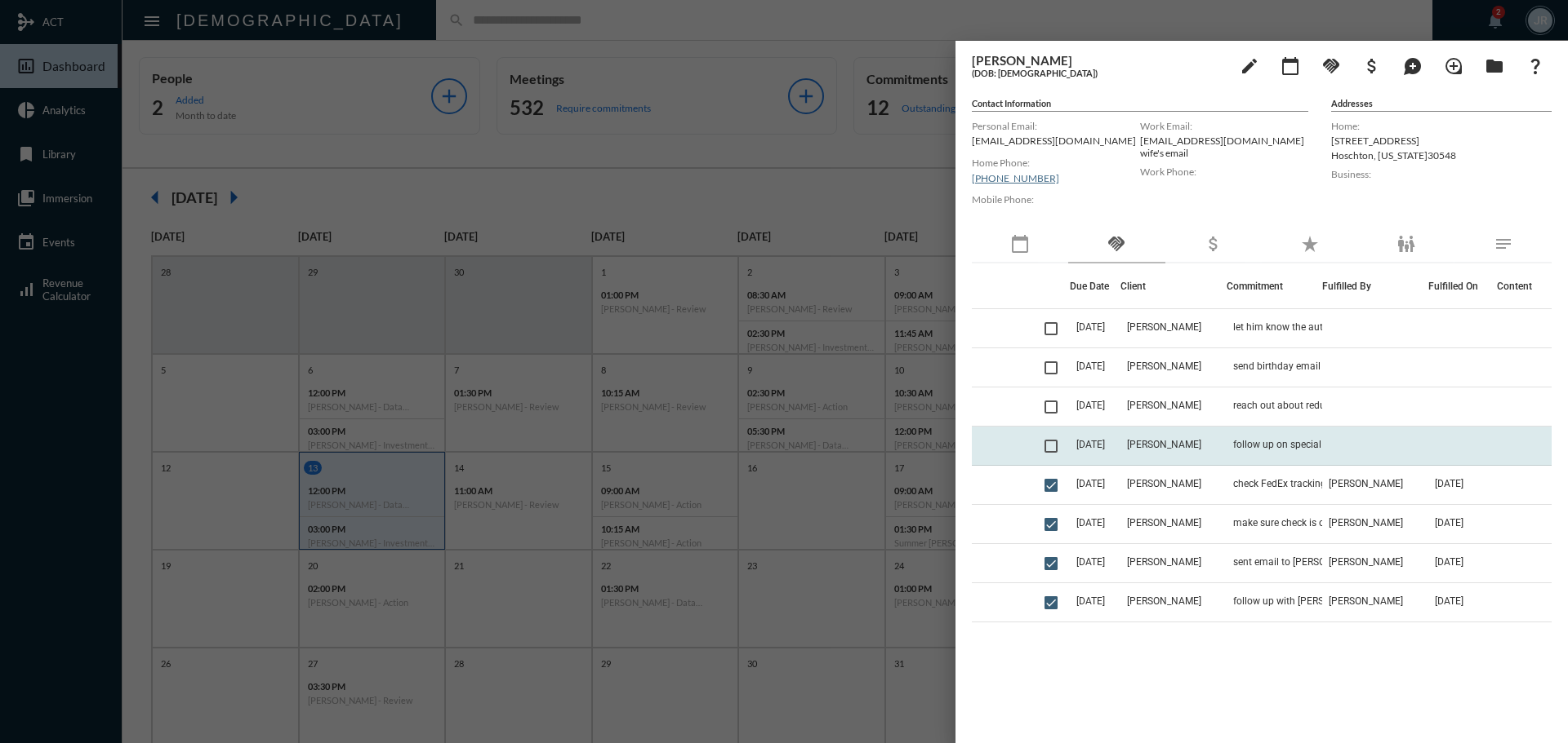
click at [1225, 429] on td "[PERSON_NAME]" at bounding box center [1173, 447] width 106 height 39
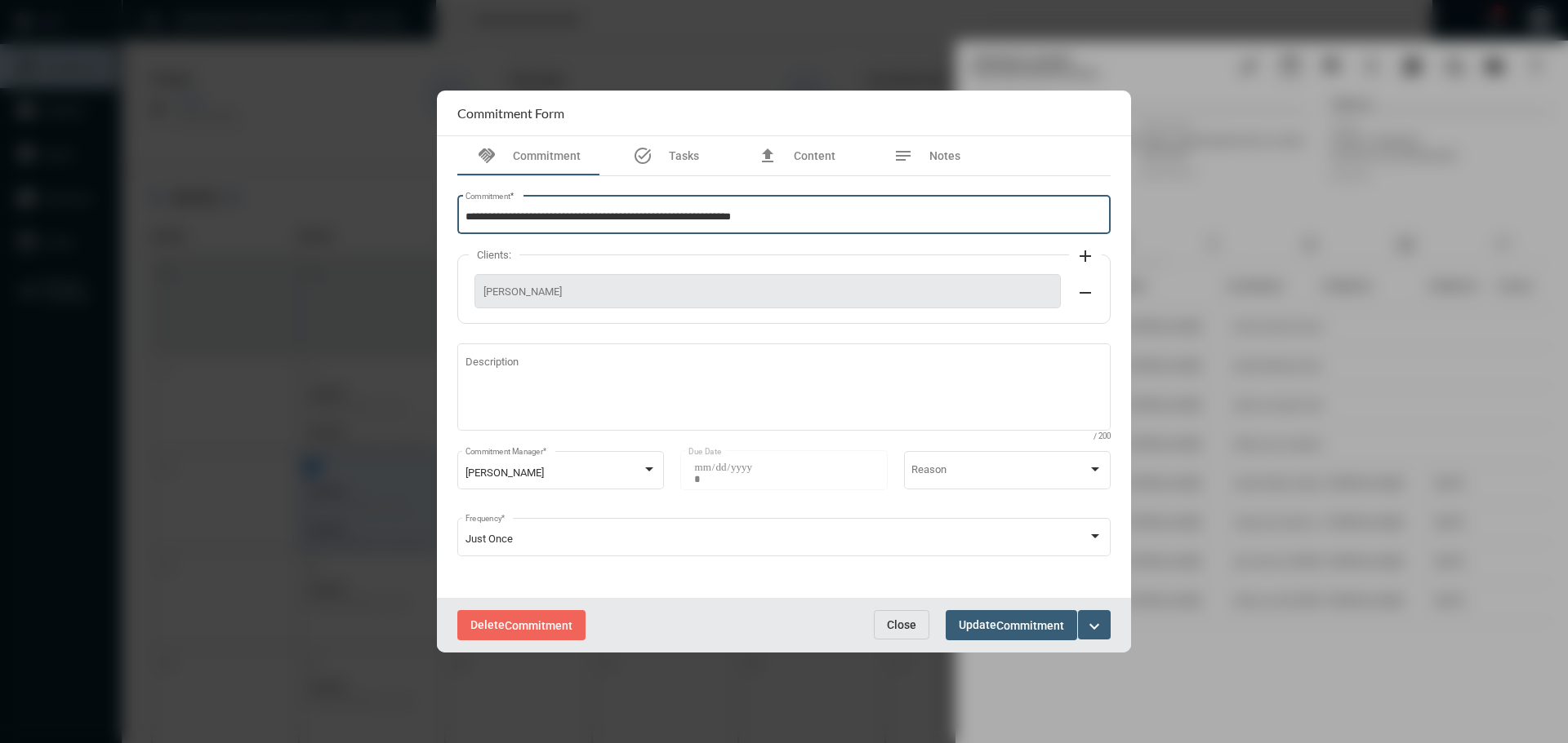
drag, startPoint x: 841, startPoint y: 215, endPoint x: 443, endPoint y: 215, distance: 398.0
click at [443, 215] on div "**********" at bounding box center [784, 367] width 694 height 462
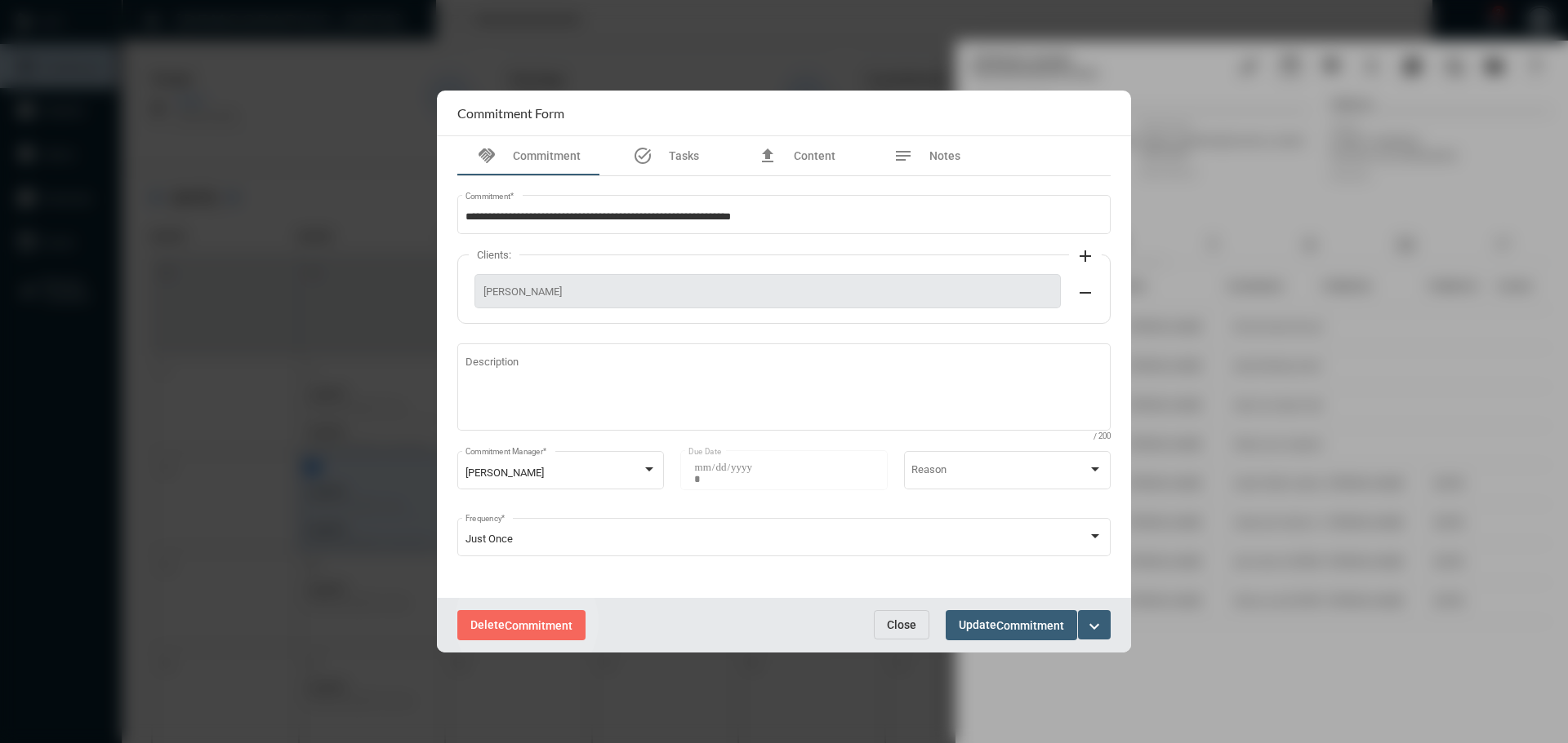
click at [526, 623] on span "Commitment" at bounding box center [539, 626] width 68 height 13
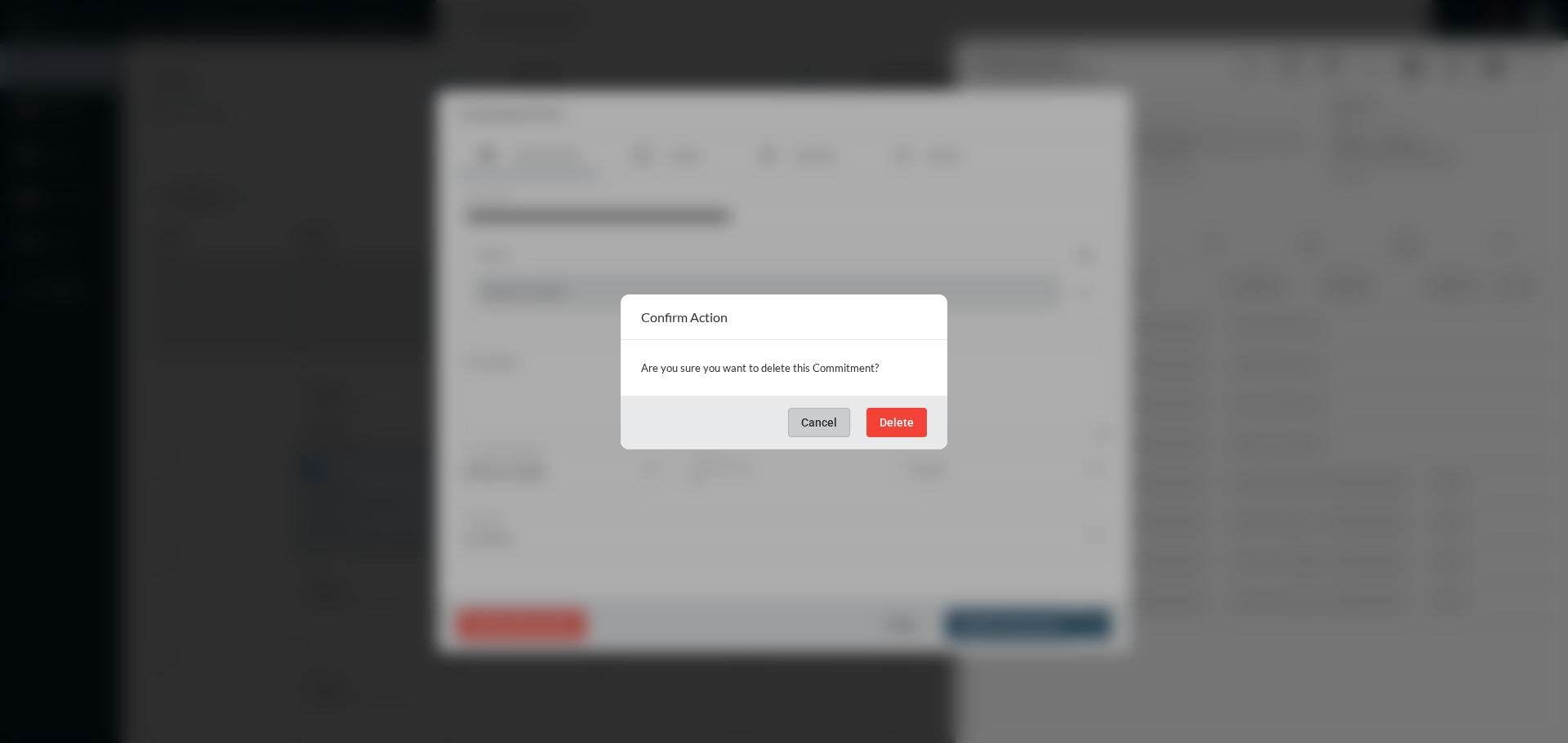
click at [903, 417] on span "Delete" at bounding box center [897, 423] width 35 height 13
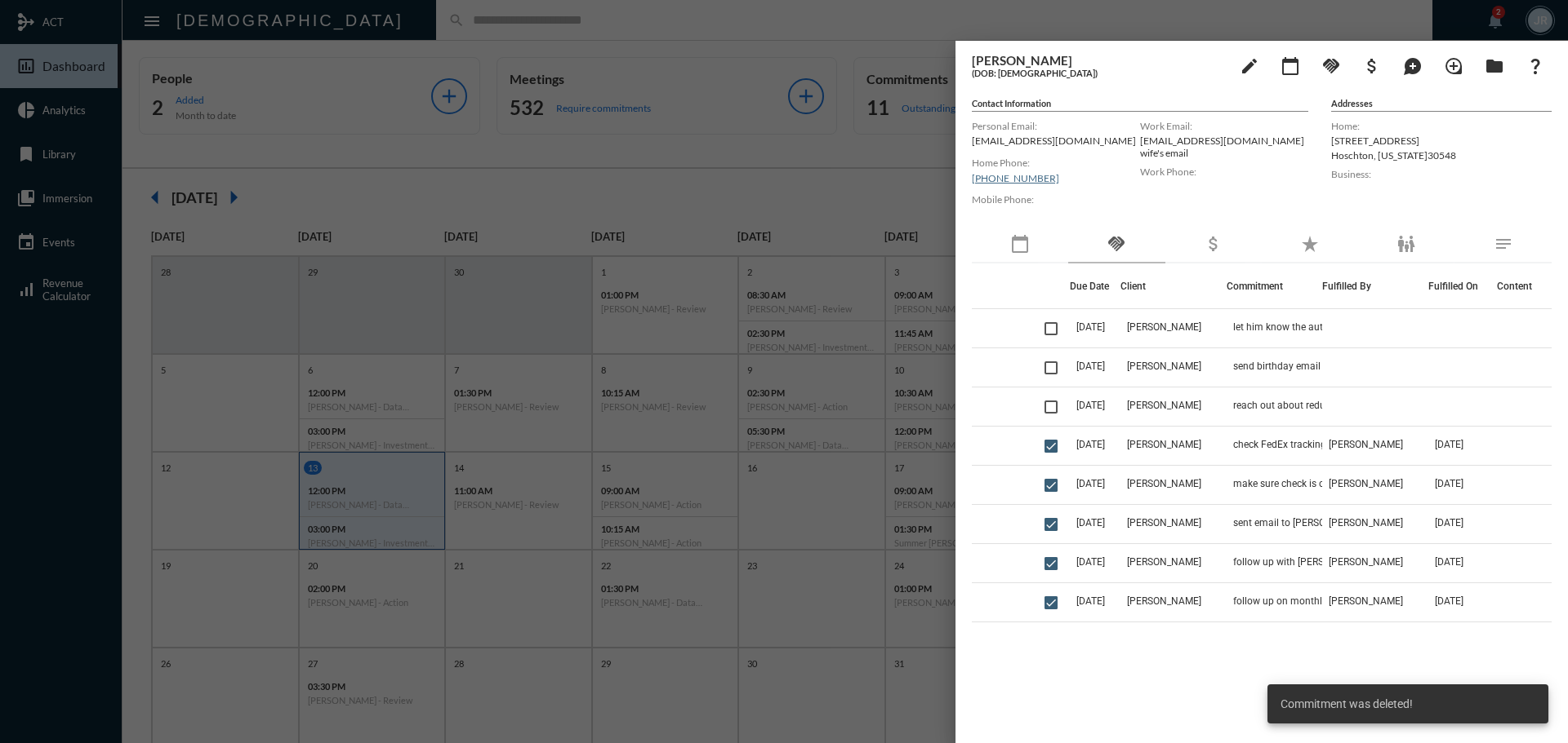
click at [603, 27] on div at bounding box center [784, 371] width 1568 height 743
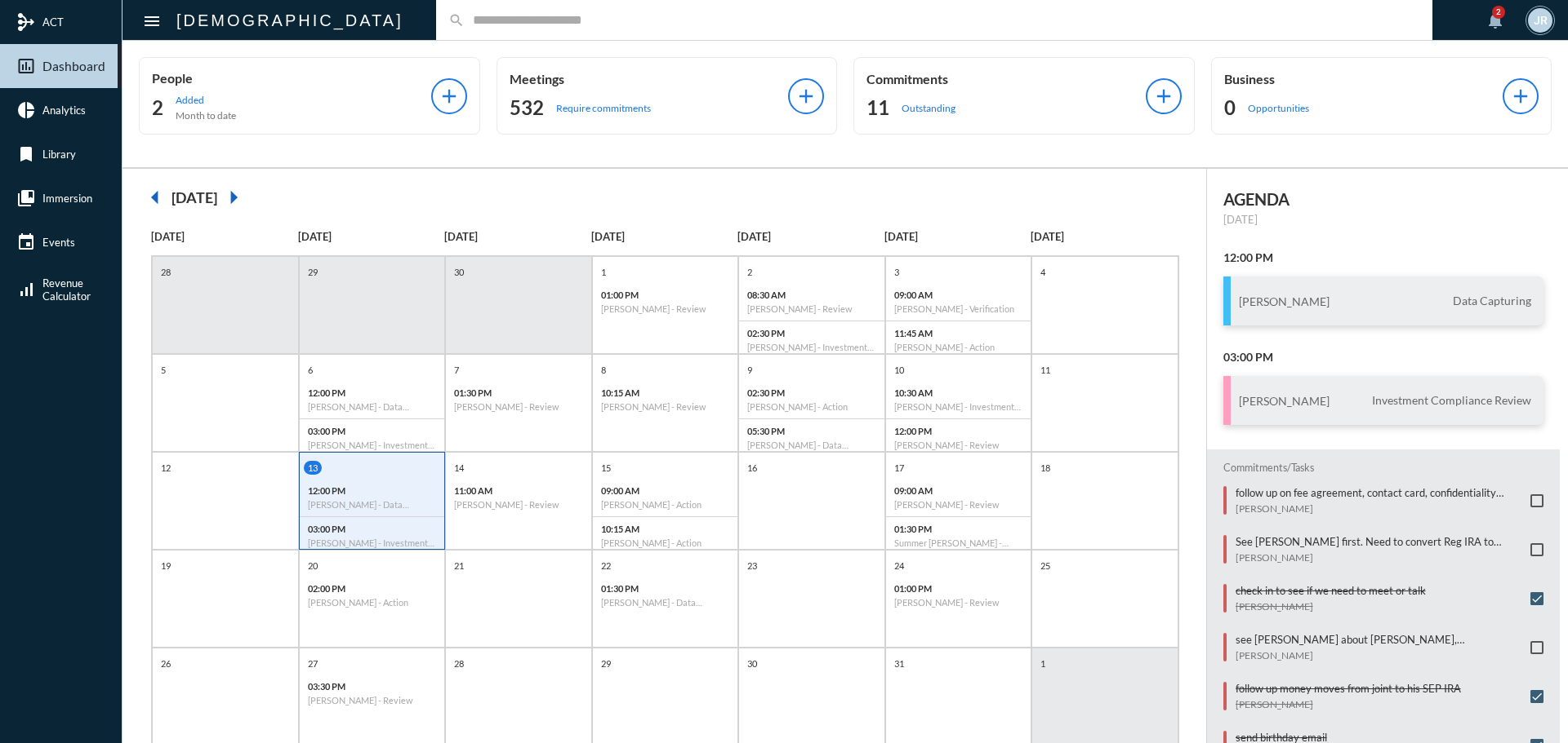
click at [465, 23] on input "text" at bounding box center [942, 20] width 955 height 14
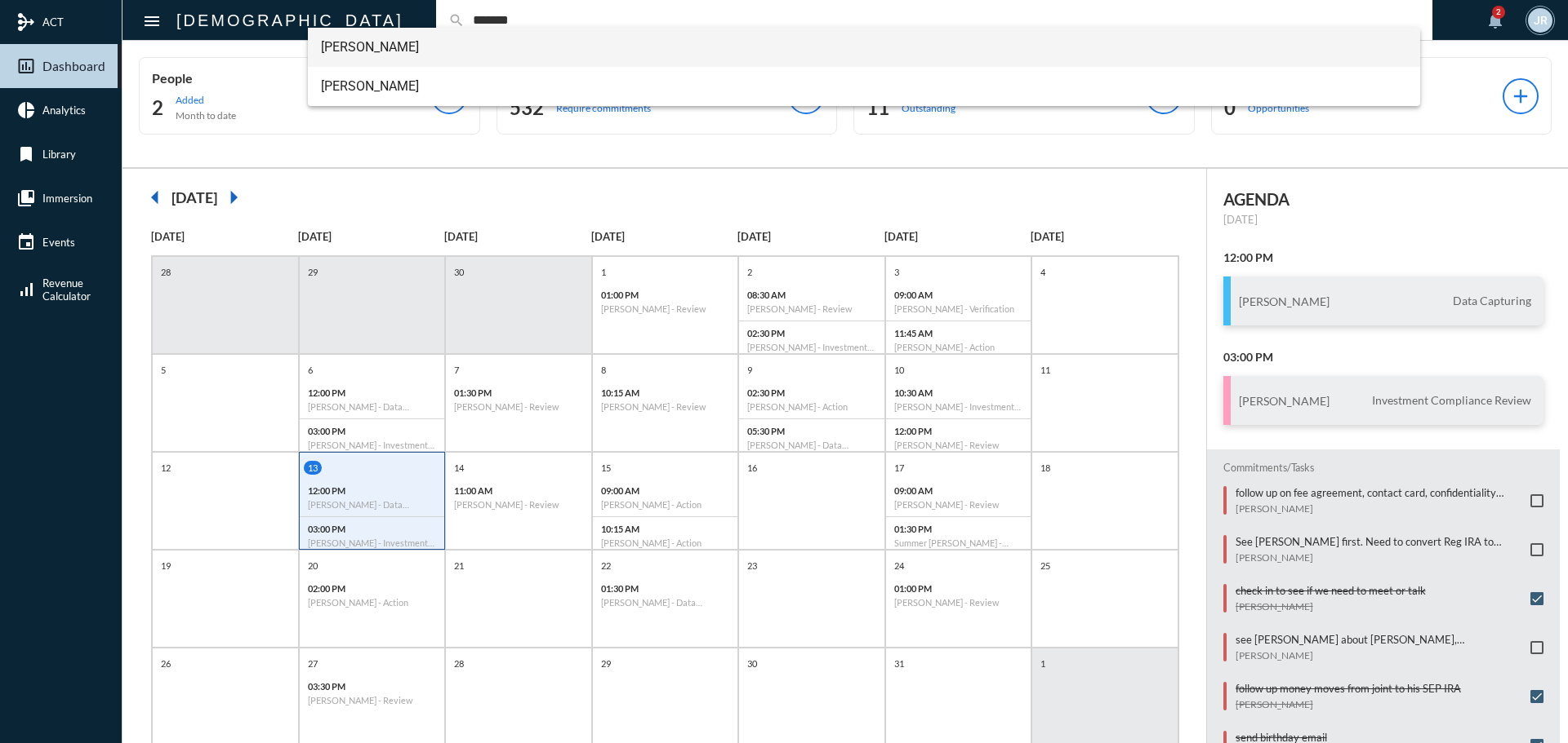
type input "*******"
click at [361, 51] on span "[PERSON_NAME]" at bounding box center [864, 47] width 1087 height 39
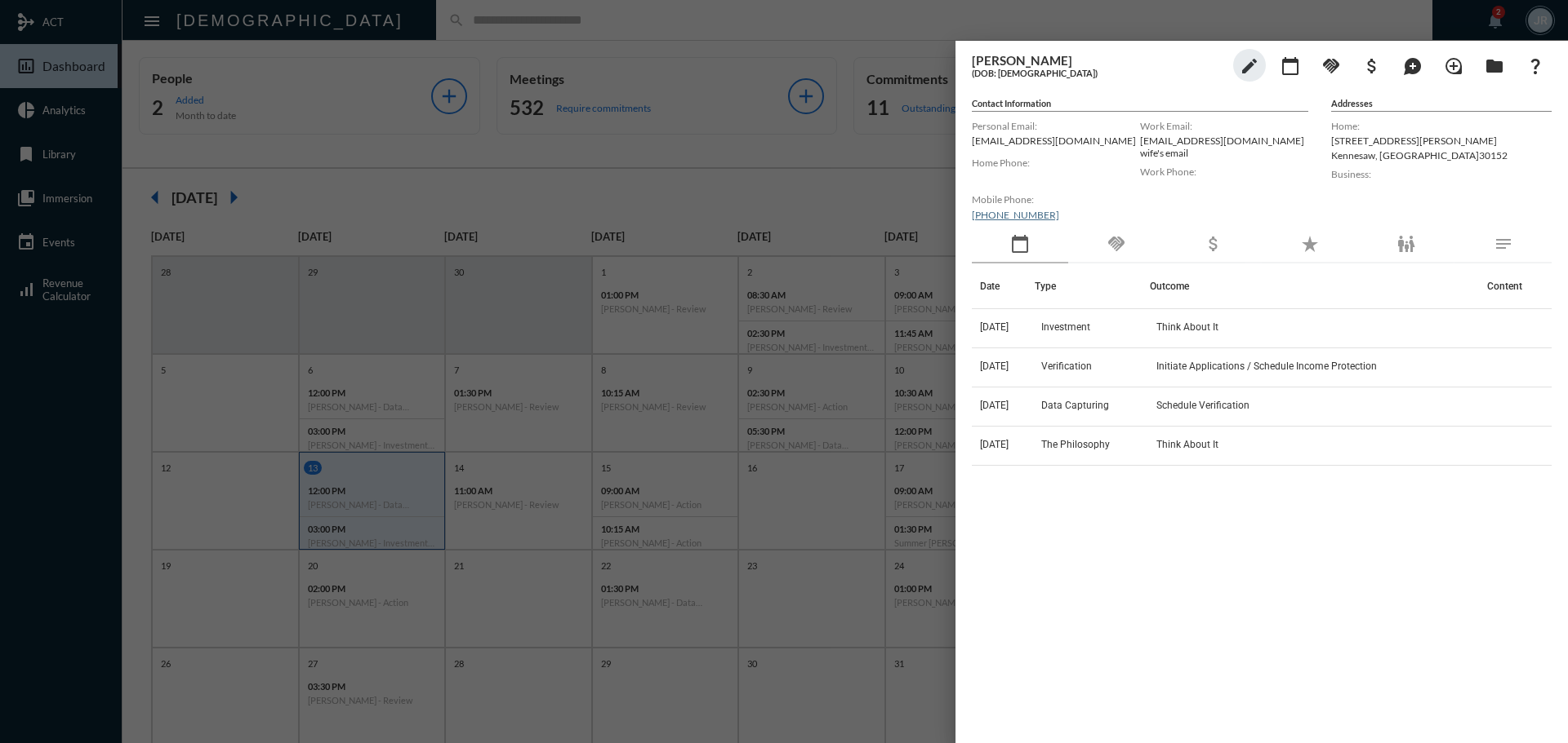
click at [1106, 263] on th "Type" at bounding box center [1092, 286] width 115 height 45
click at [1127, 246] on div "handshake" at bounding box center [1116, 245] width 96 height 37
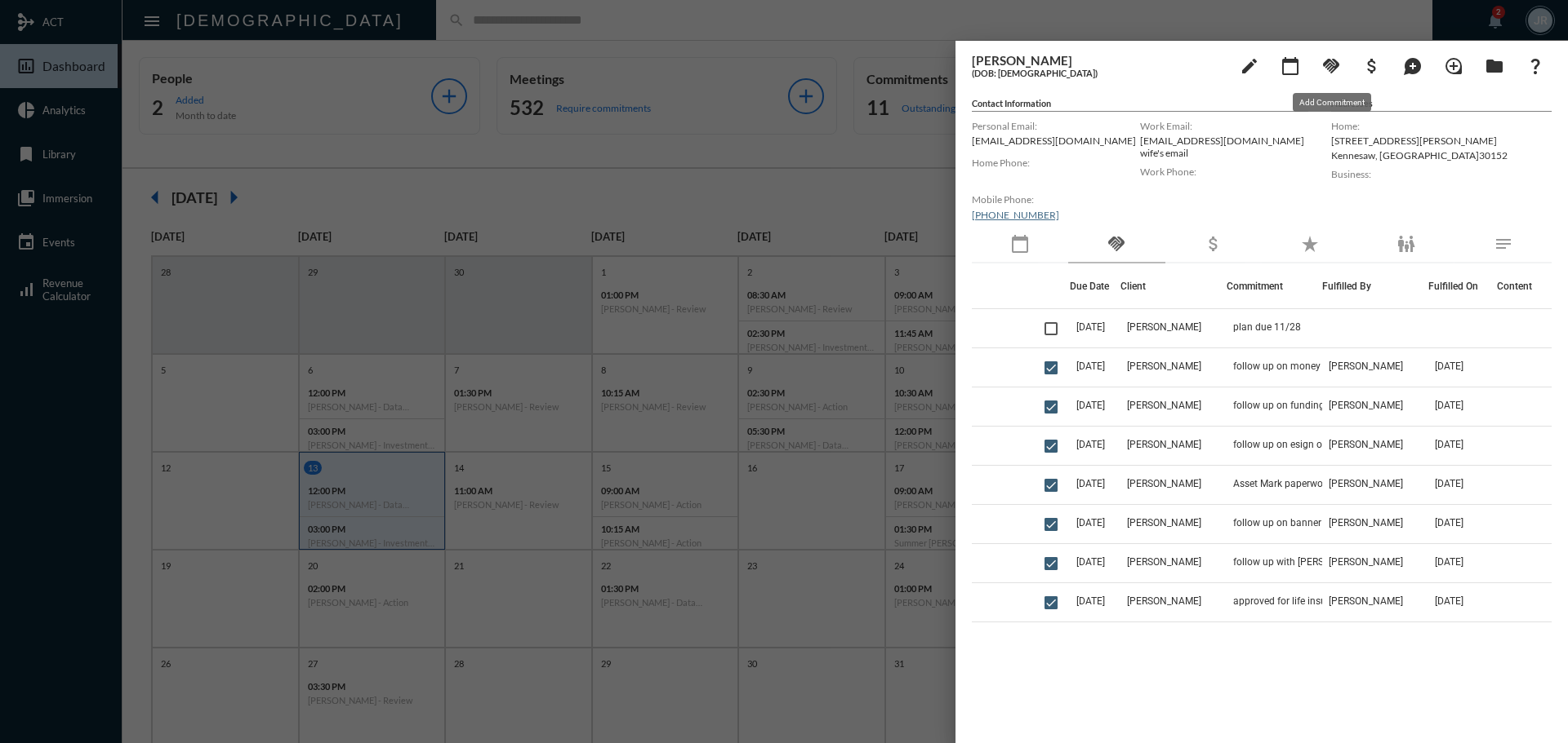
click at [1331, 62] on mat-icon "handshake" at bounding box center [1331, 66] width 20 height 20
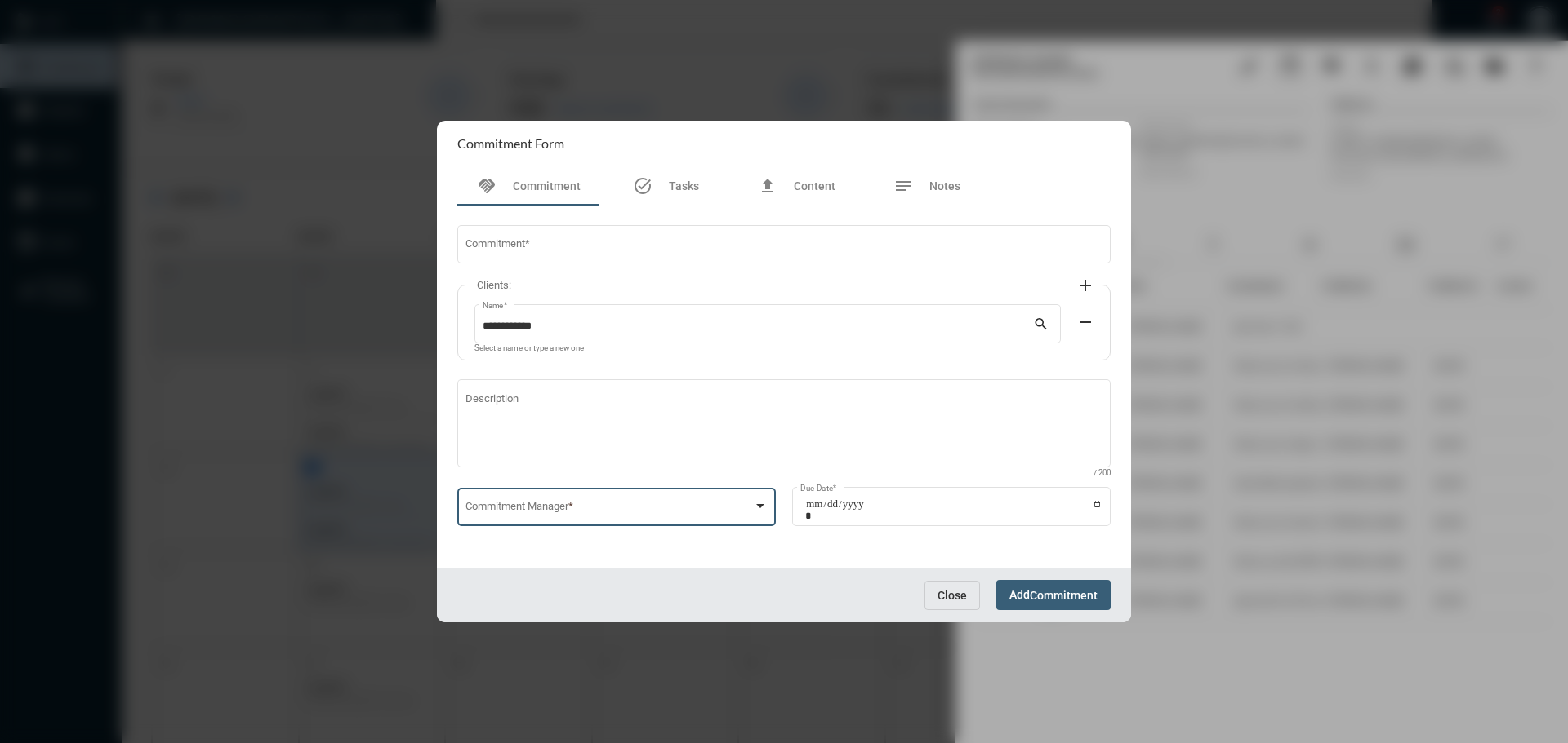
click at [544, 508] on span at bounding box center [610, 510] width 288 height 12
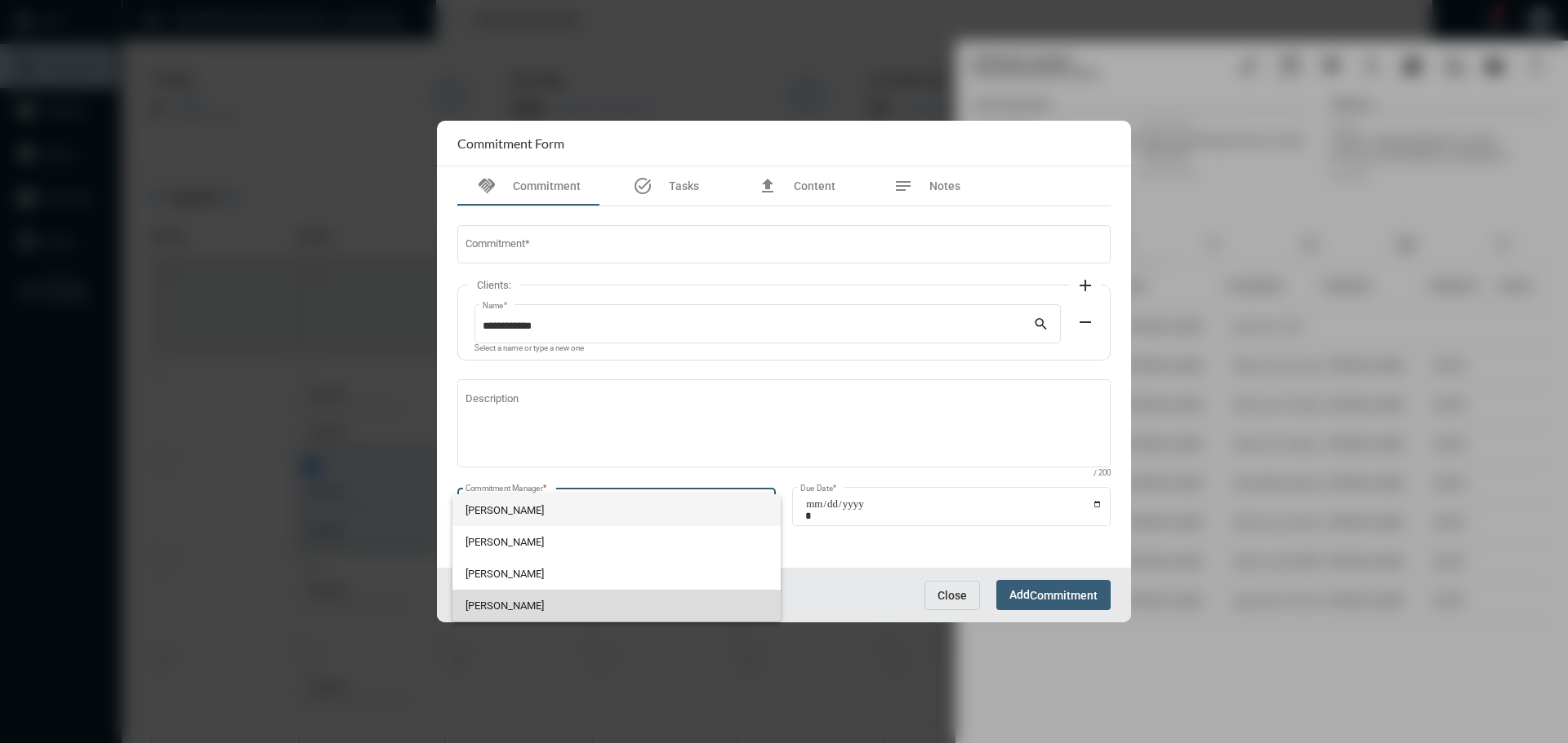
click at [526, 605] on span "[PERSON_NAME]" at bounding box center [617, 606] width 303 height 32
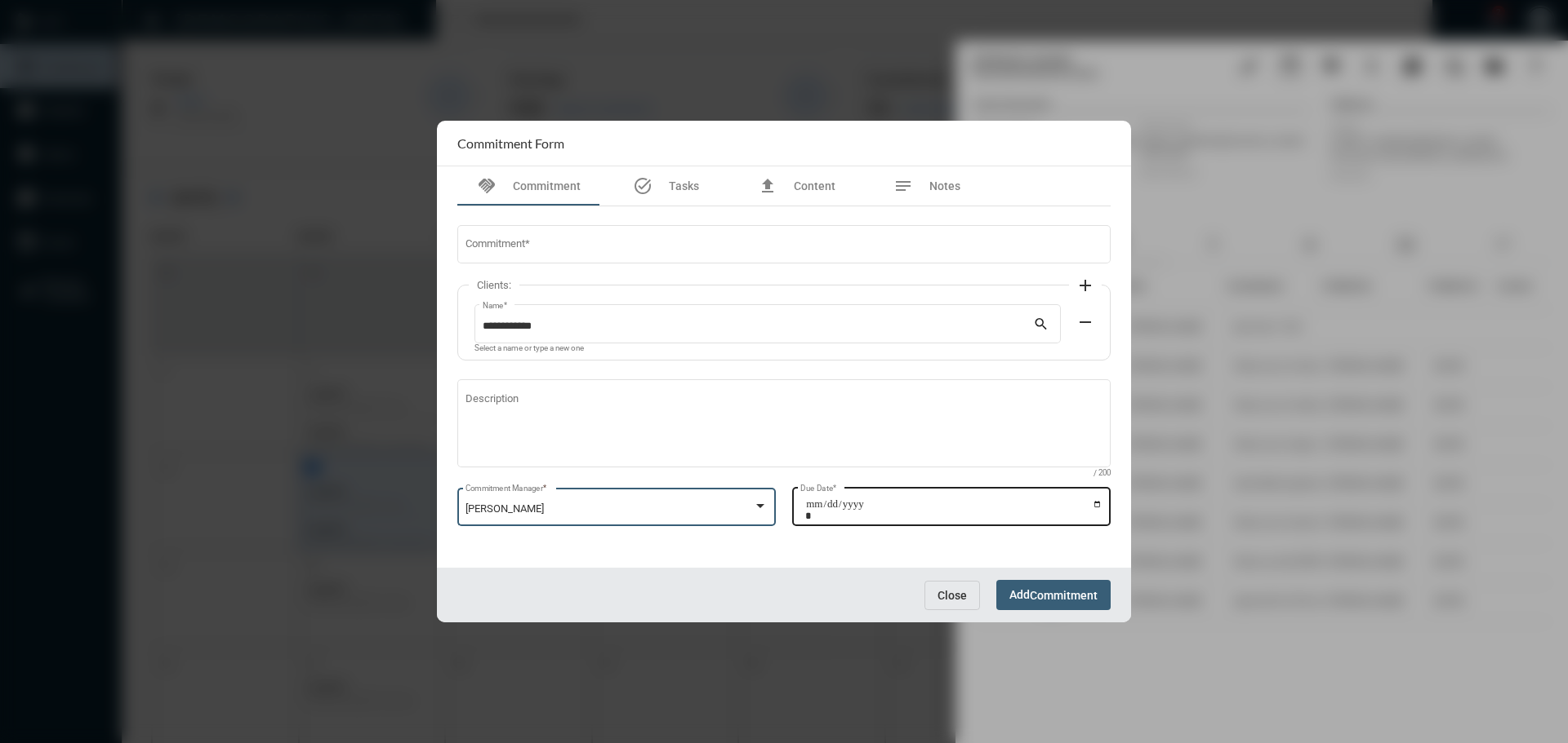
click at [1099, 504] on input "Due Date *" at bounding box center [954, 510] width 297 height 23
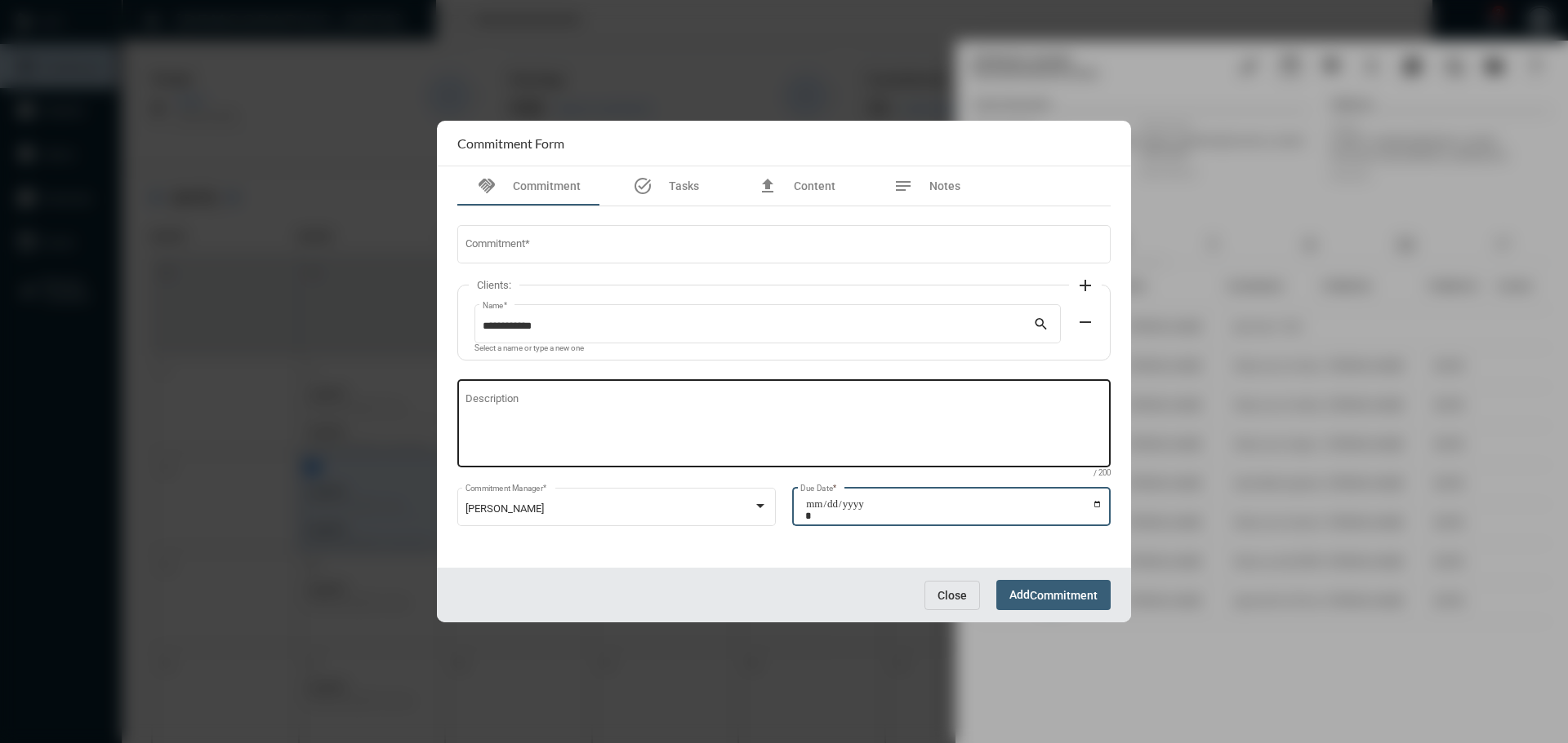
type input "**********"
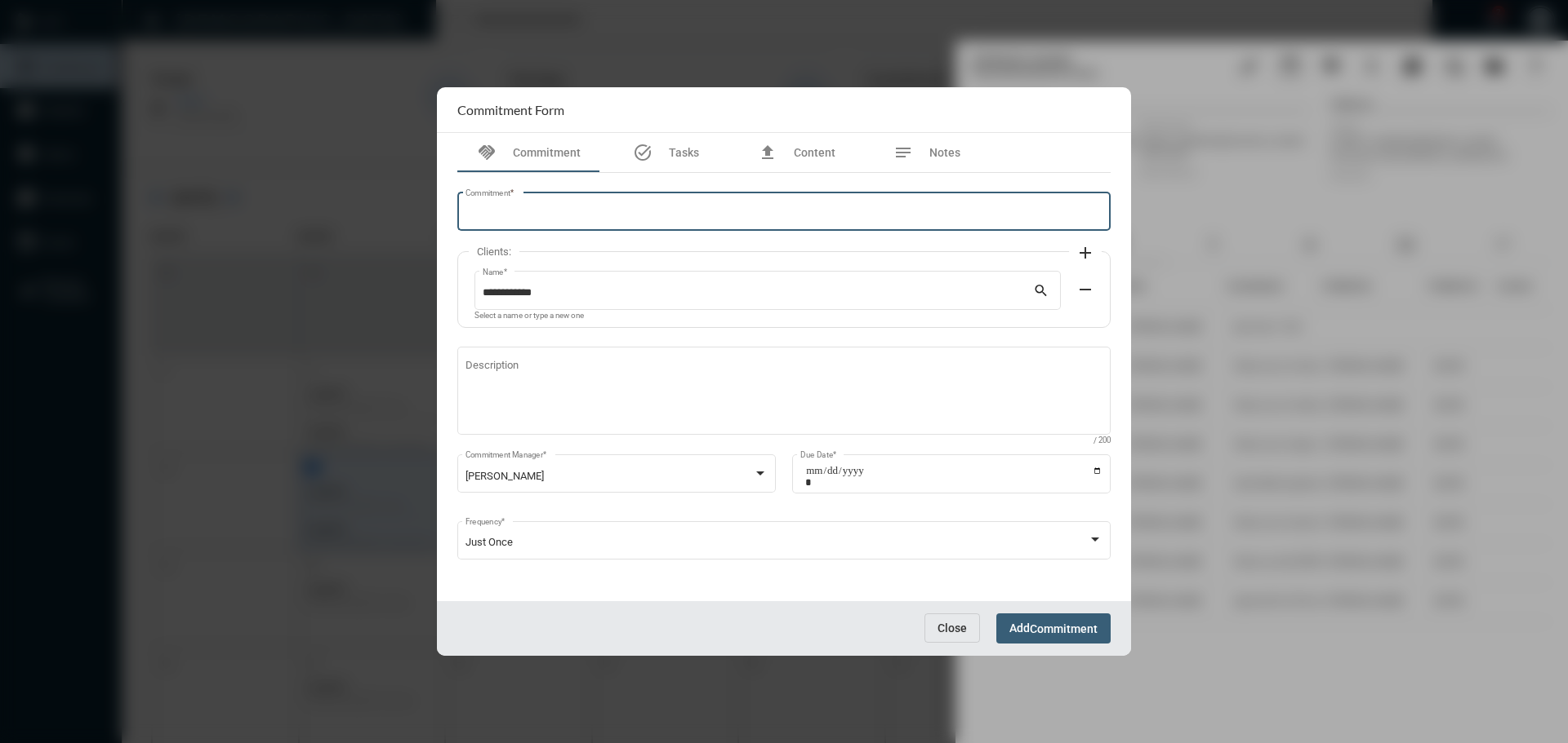
click at [536, 208] on input "Commitment *" at bounding box center [784, 214] width 638 height 12
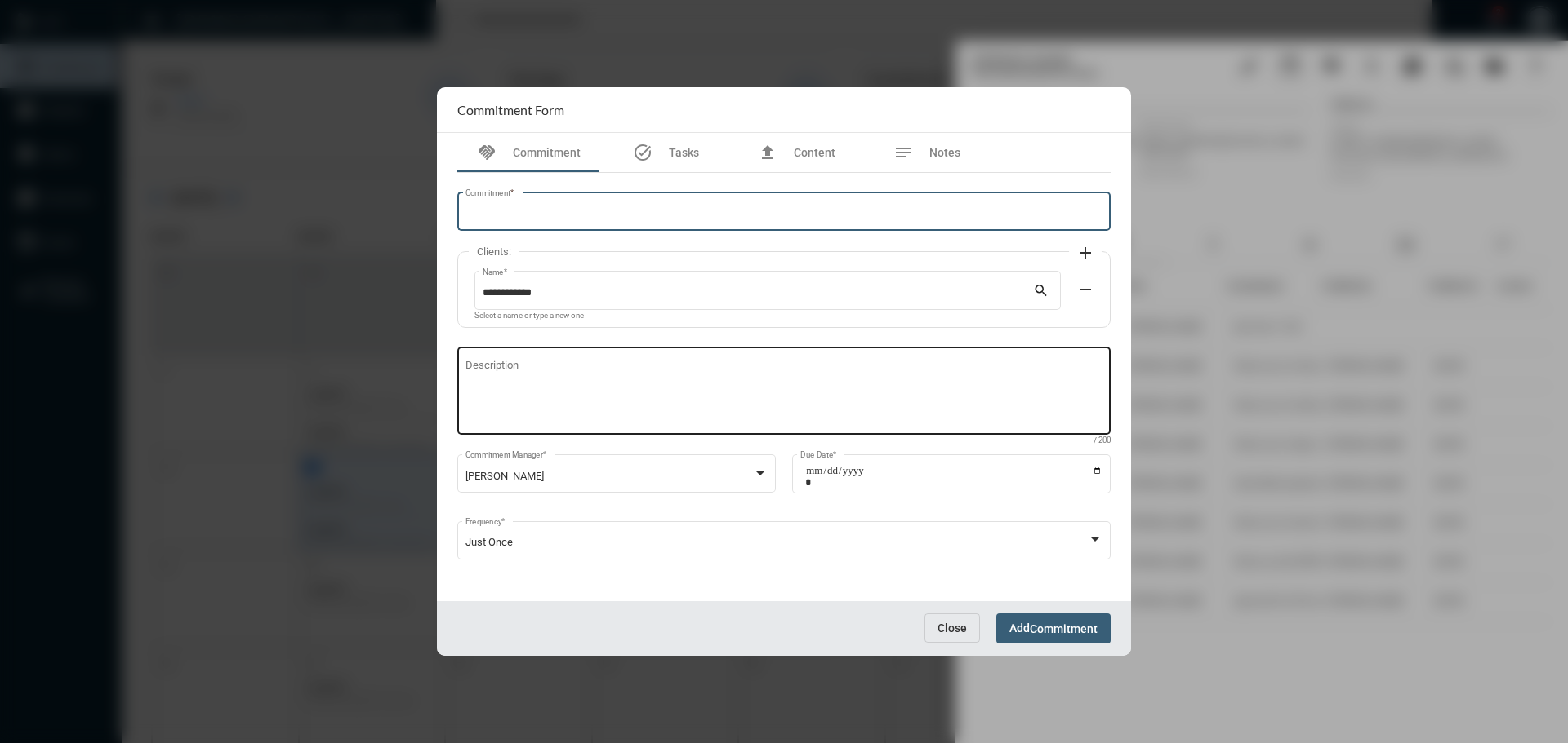
paste input "**********"
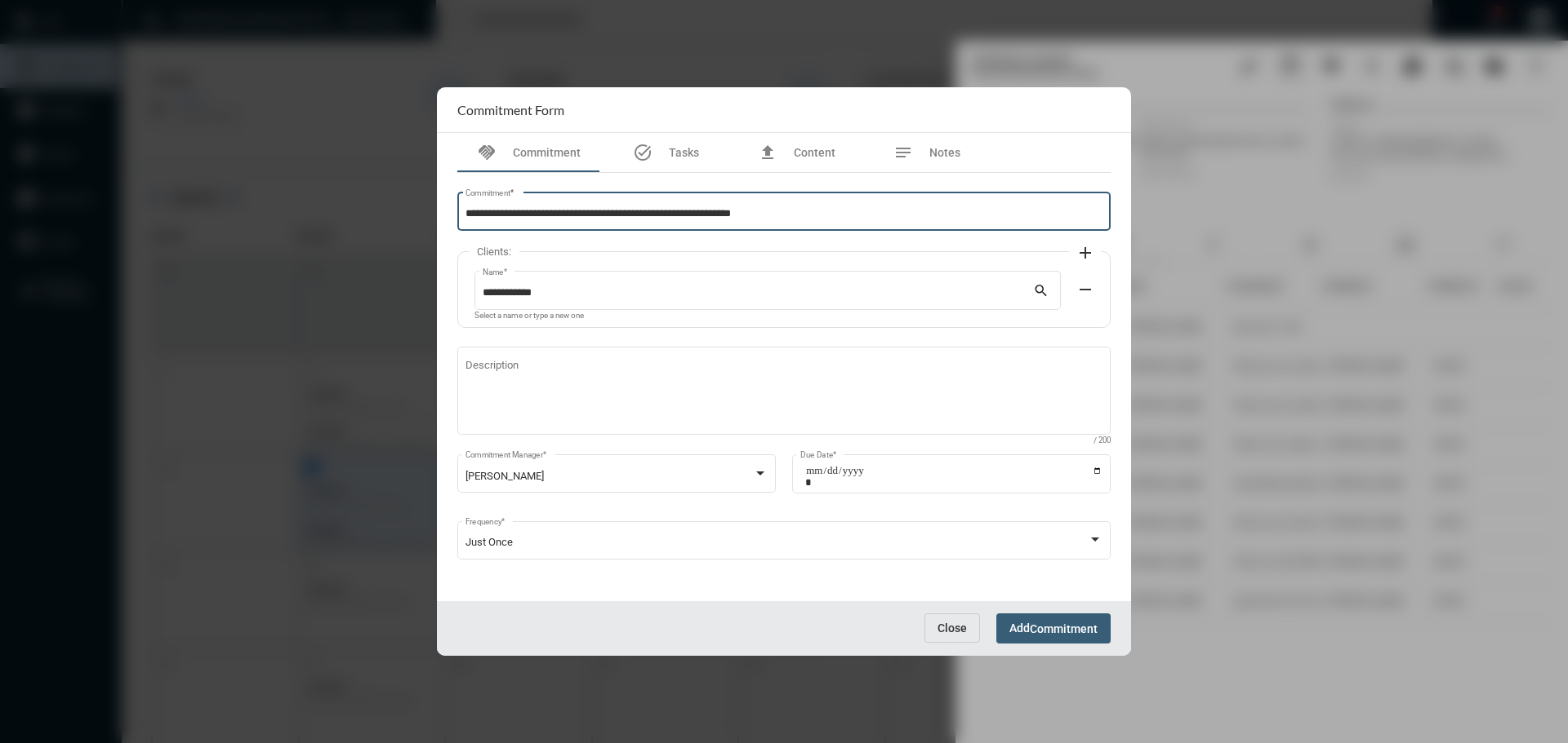
type input "**********"
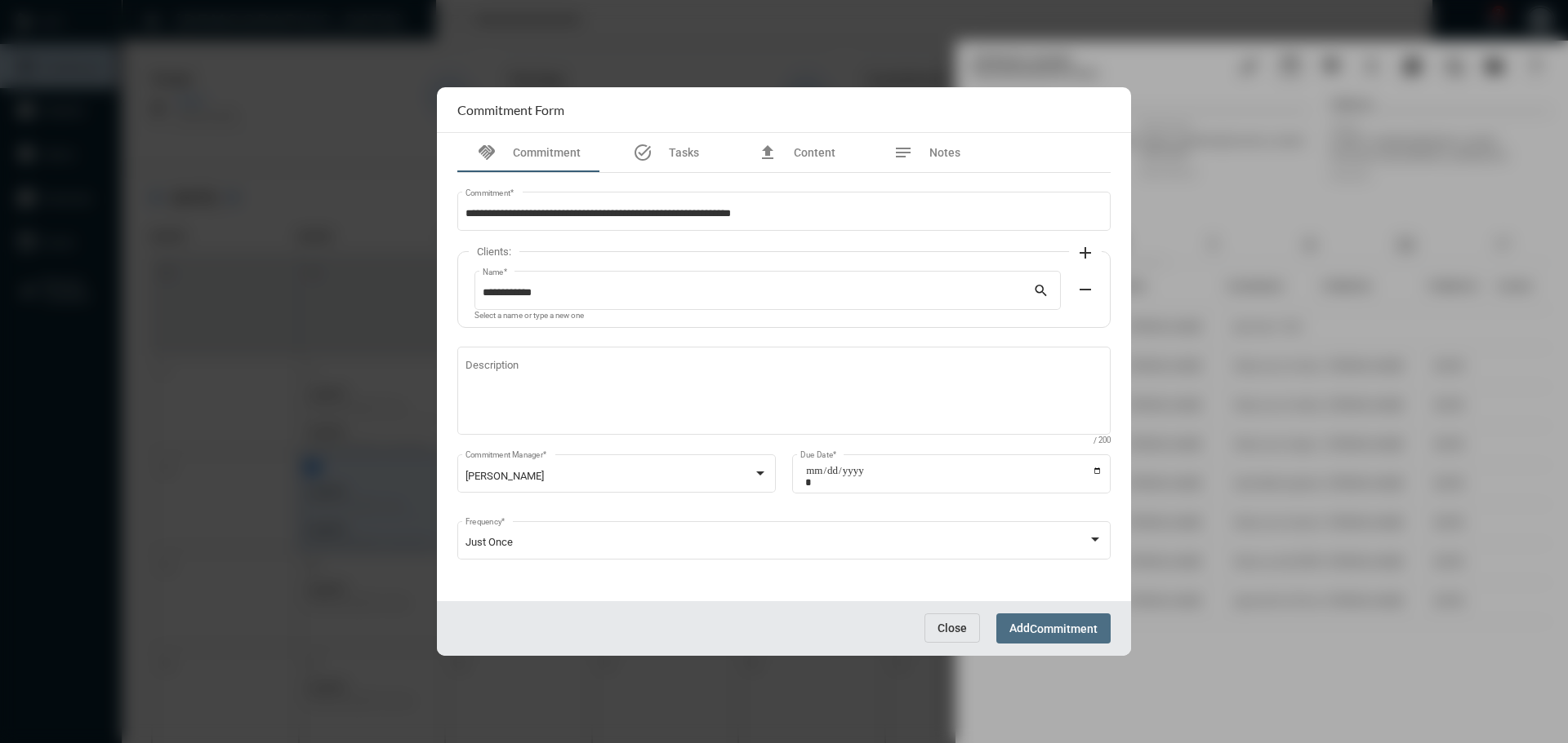
click at [1048, 623] on span "Commitment" at bounding box center [1063, 629] width 68 height 13
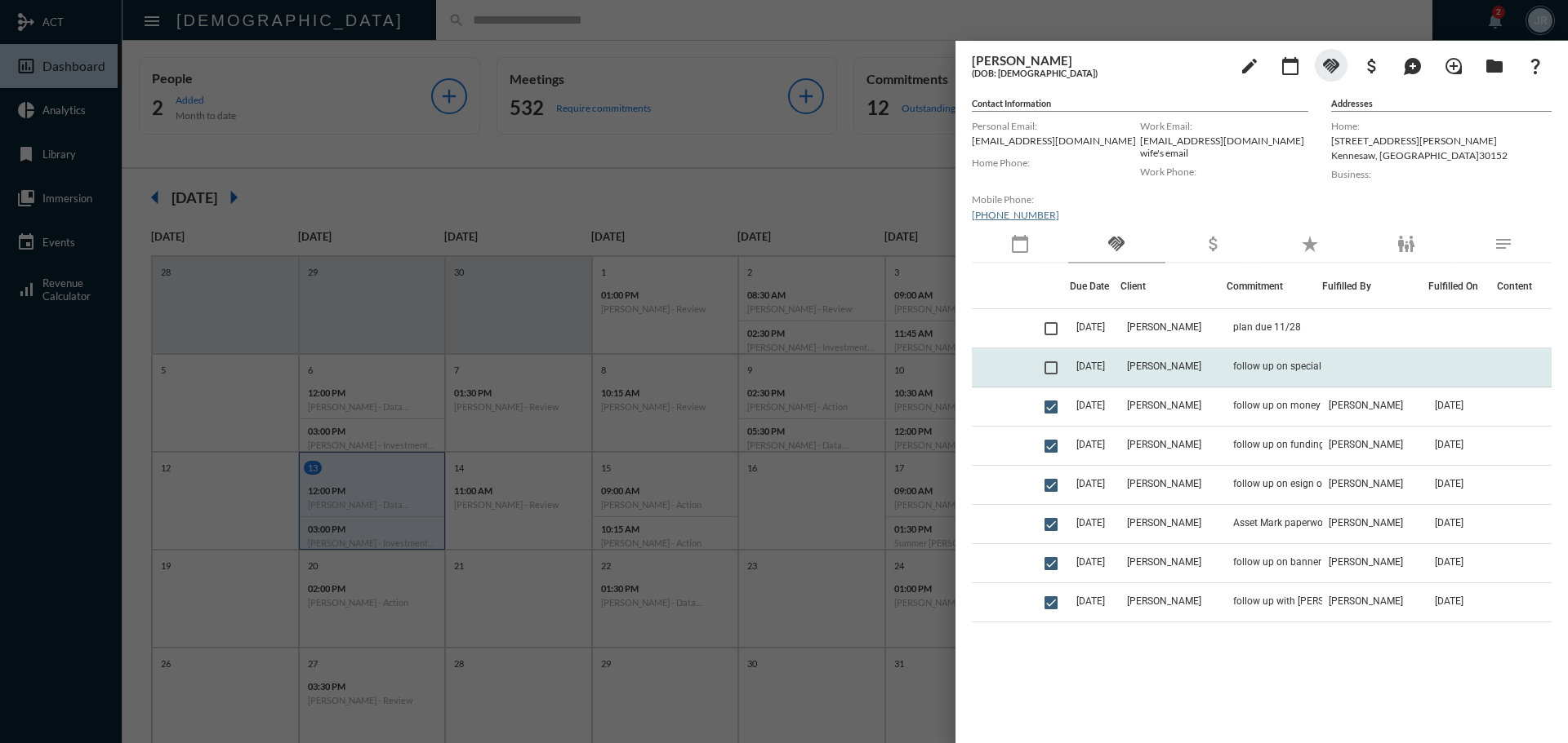
click at [1118, 359] on td "[DATE]" at bounding box center [1094, 368] width 51 height 39
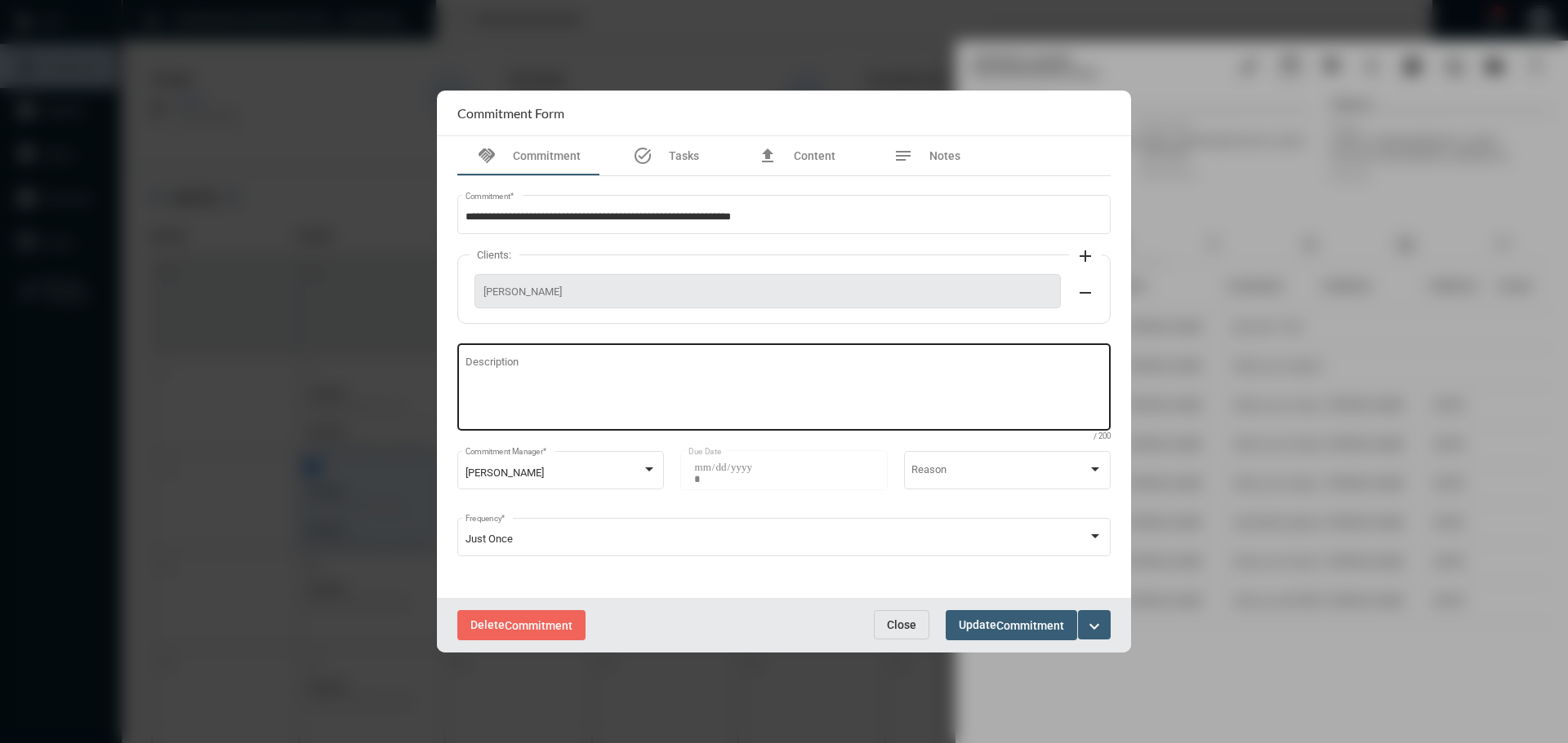
click at [506, 428] on div "Description" at bounding box center [784, 385] width 638 height 91
type textarea "**********"
click at [1020, 620] on span "Commitment" at bounding box center [1030, 626] width 68 height 13
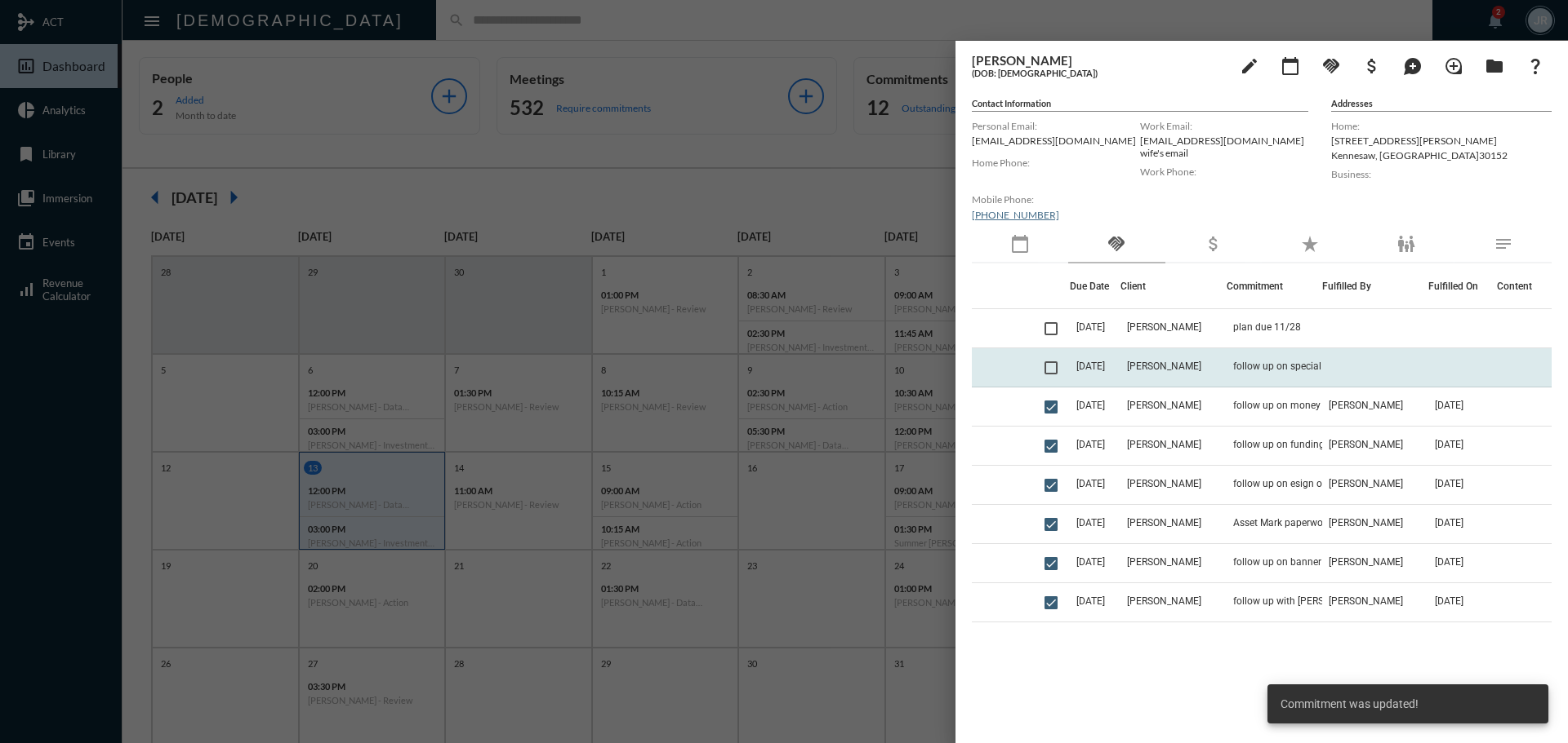
click at [1120, 367] on td "[DATE]" at bounding box center [1094, 368] width 51 height 39
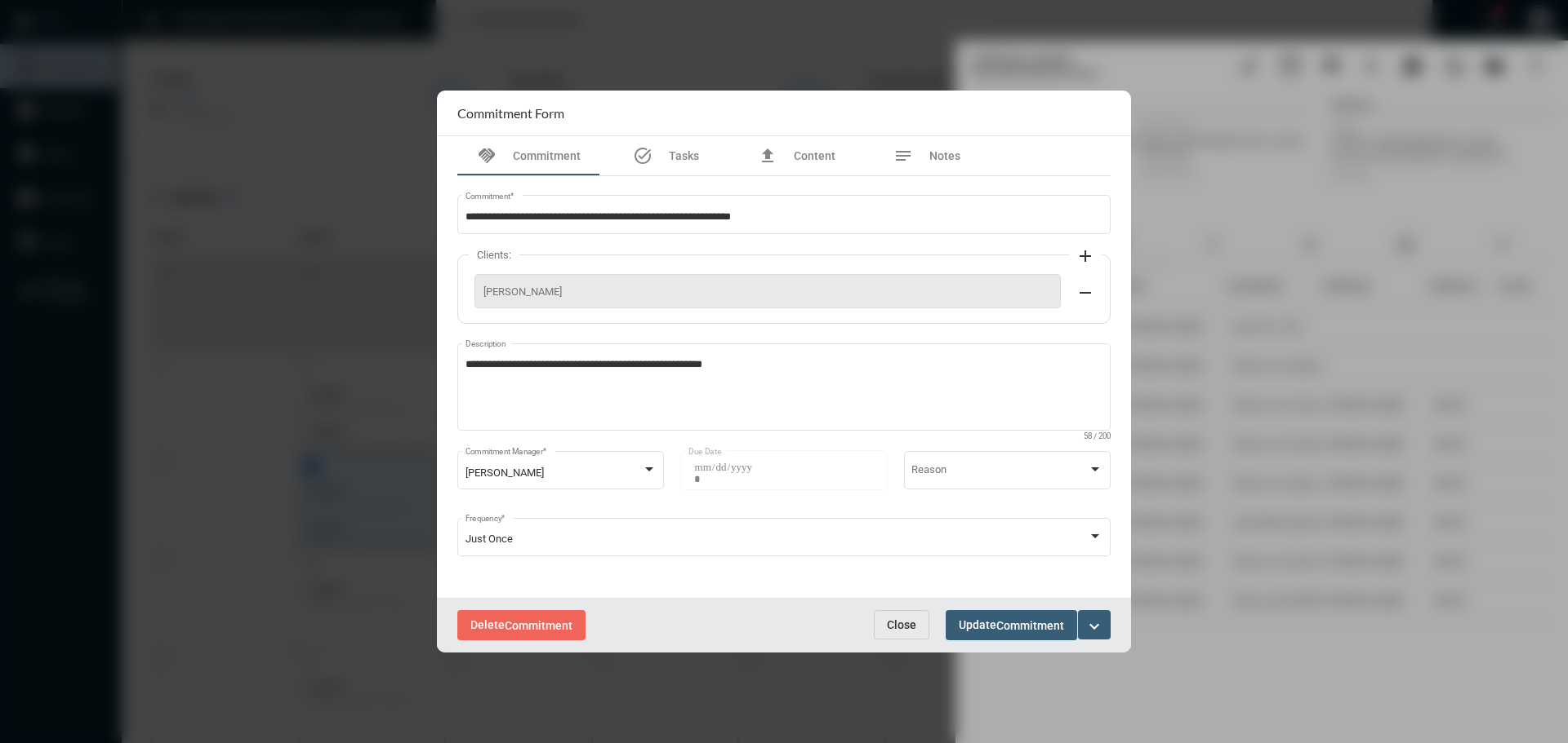
click at [1089, 617] on mat-icon "expand_more" at bounding box center [1094, 626] width 20 height 20
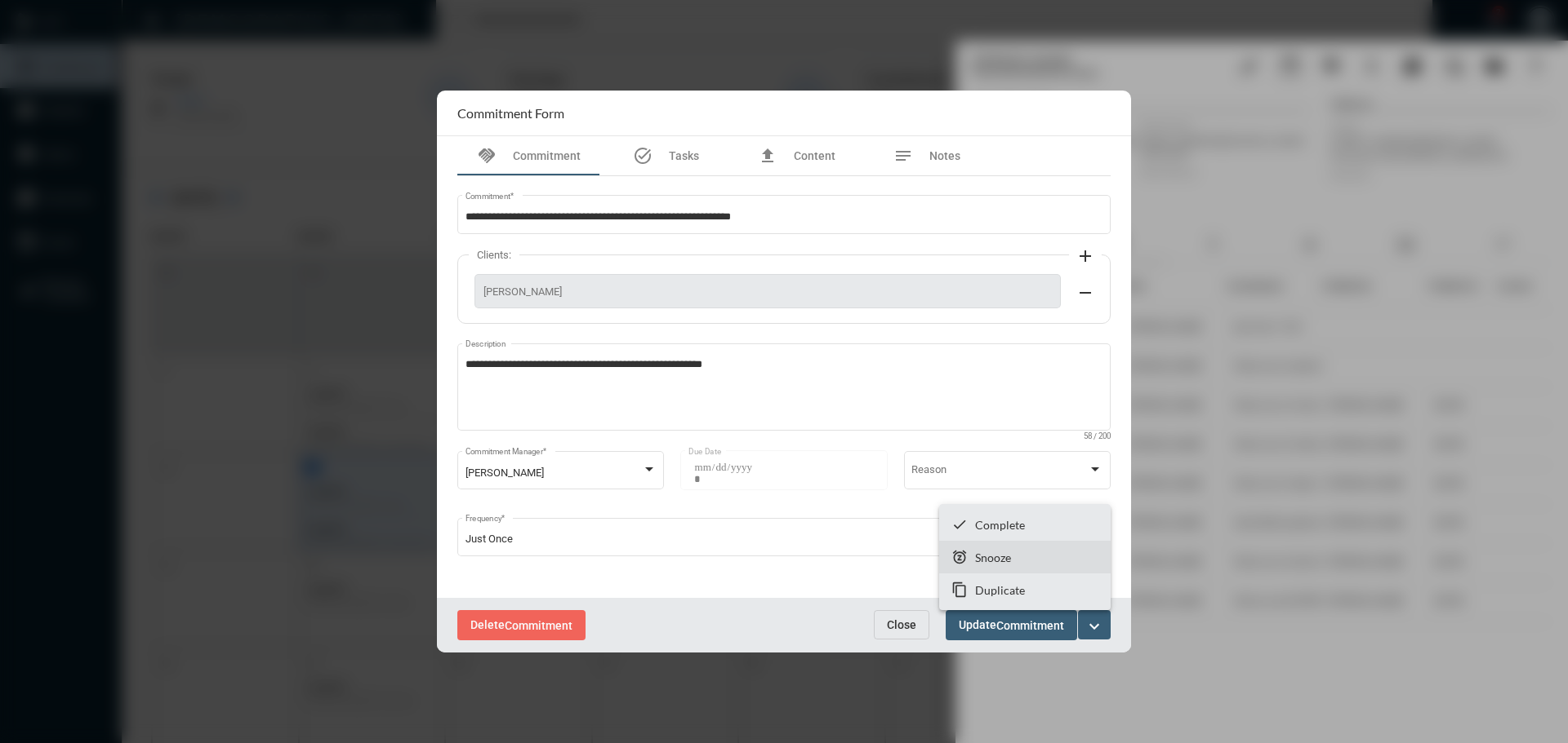
click at [974, 550] on section "snooze Snooze" at bounding box center [1025, 557] width 172 height 33
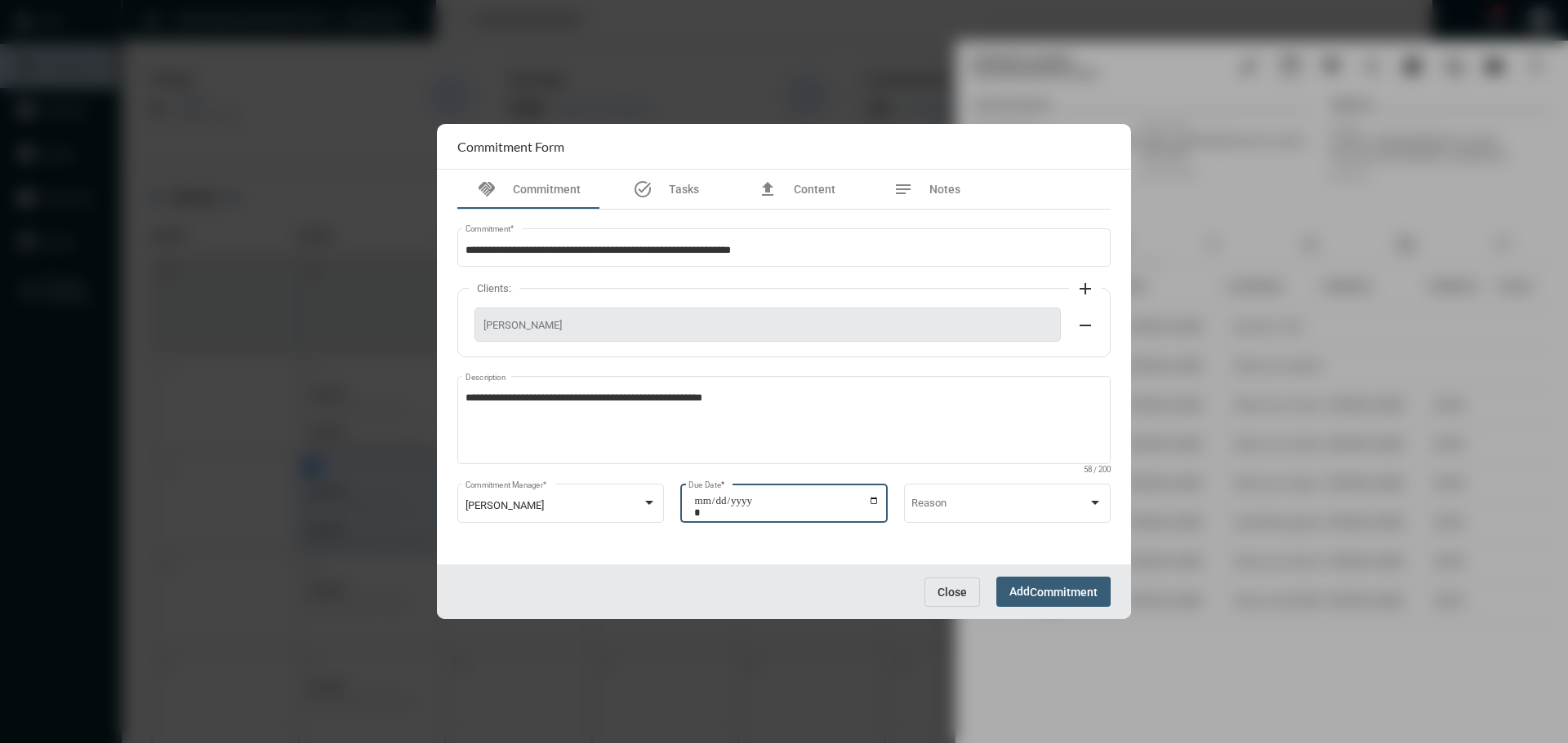
click at [874, 499] on input "**********" at bounding box center [786, 507] width 185 height 23
type input "**********"
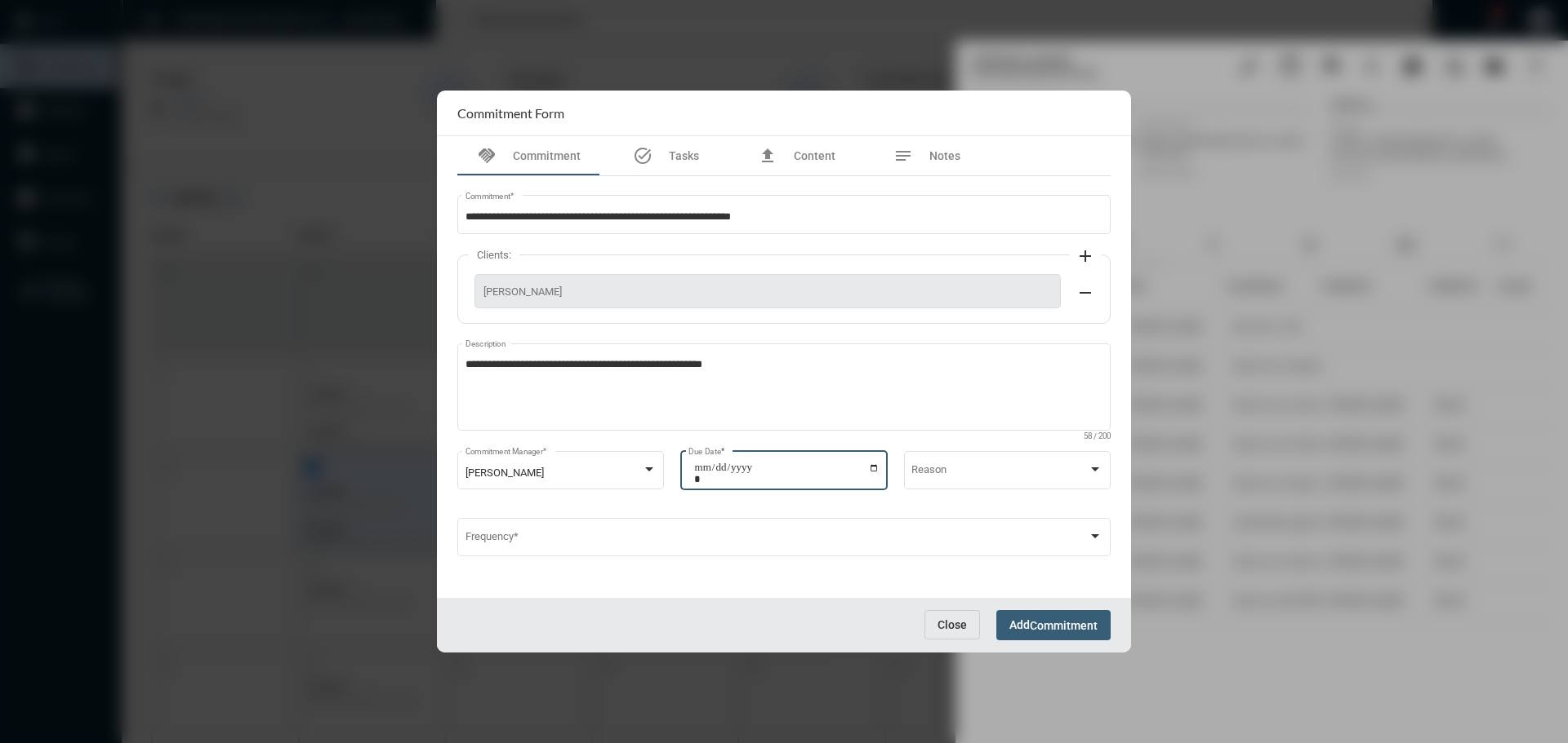
click at [1067, 615] on button "Add Commitment" at bounding box center [1053, 626] width 114 height 30
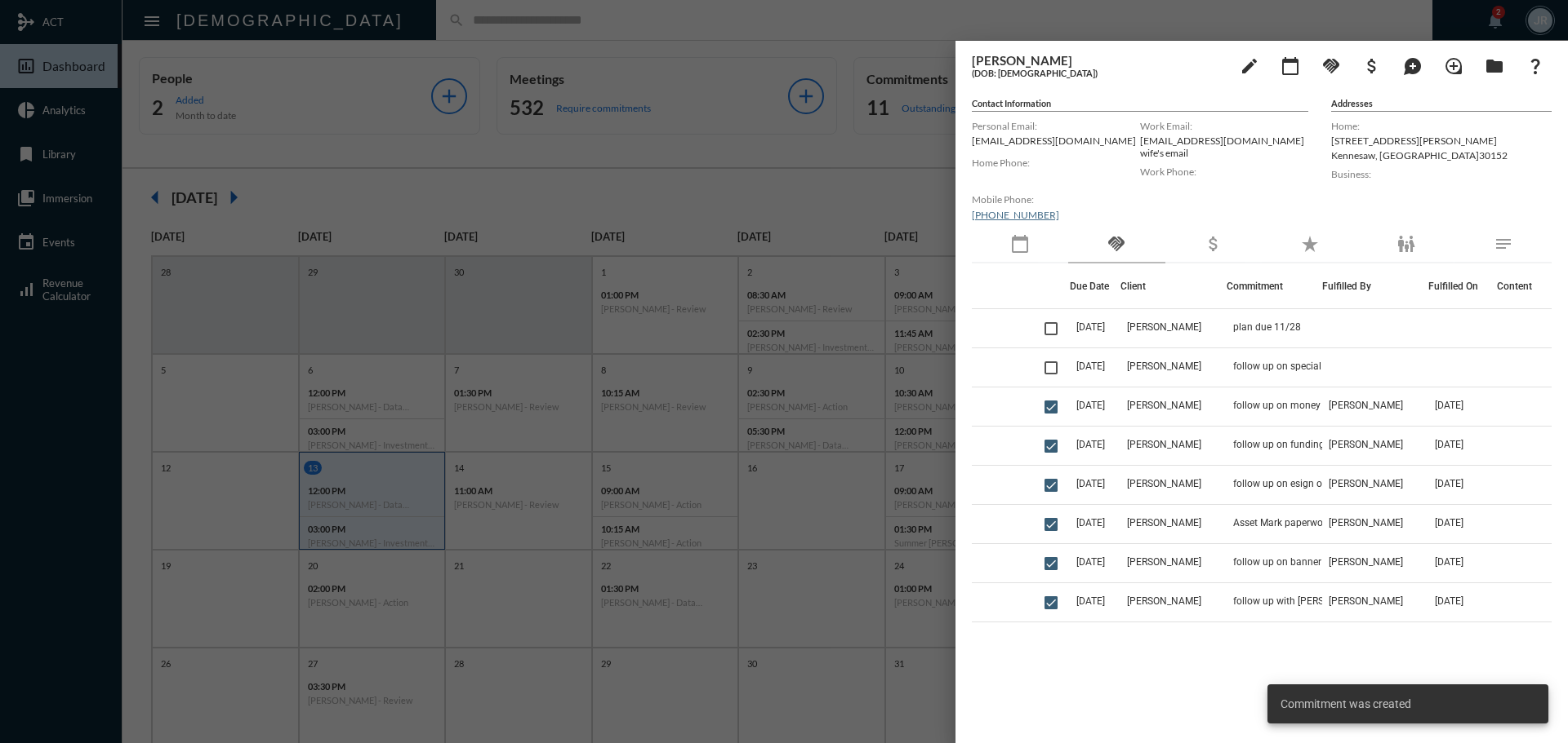
click at [332, 20] on div at bounding box center [784, 371] width 1568 height 743
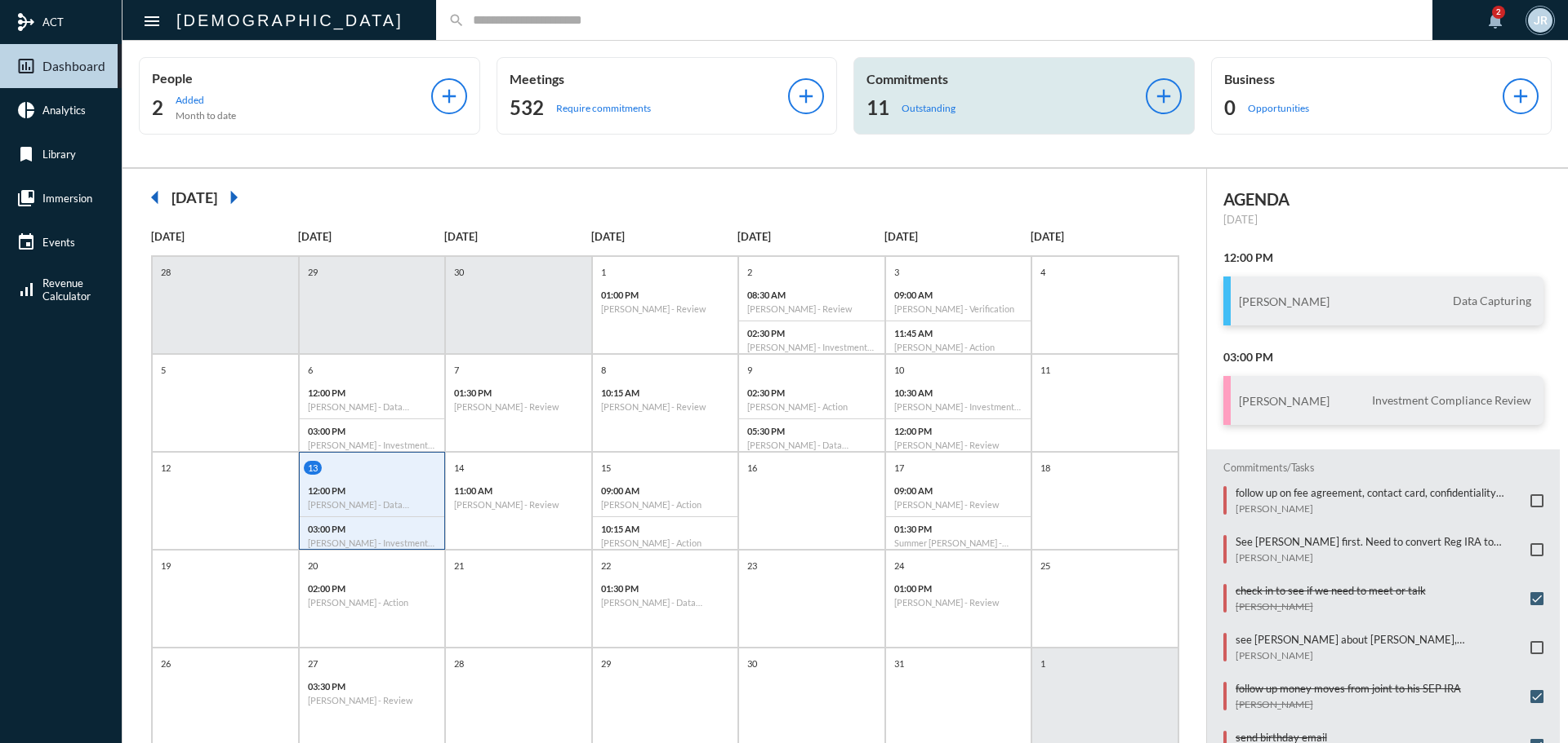
click at [946, 89] on div "Commitments 11 Outstanding" at bounding box center [1006, 96] width 280 height 50
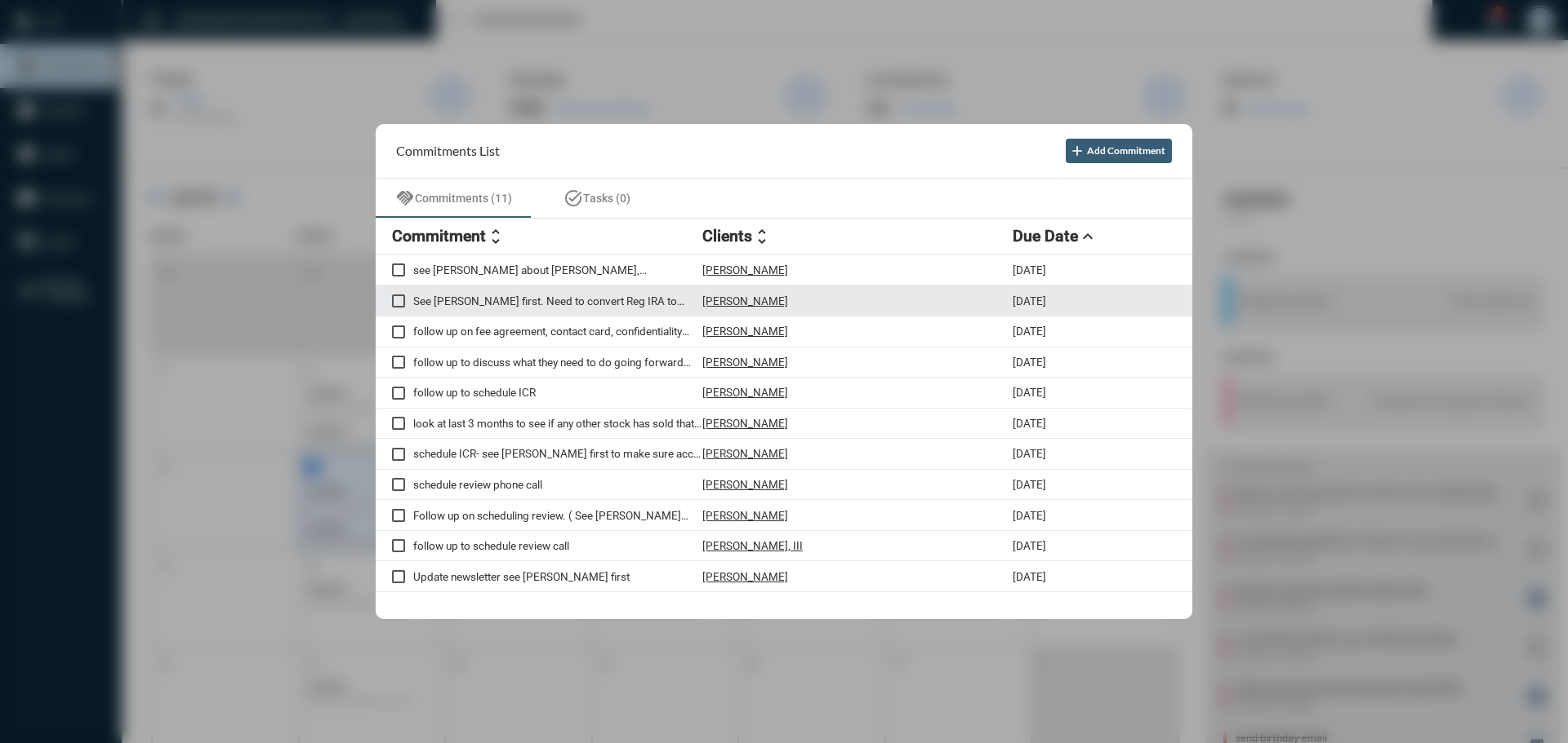
click at [758, 300] on p "[PERSON_NAME]" at bounding box center [745, 301] width 85 height 13
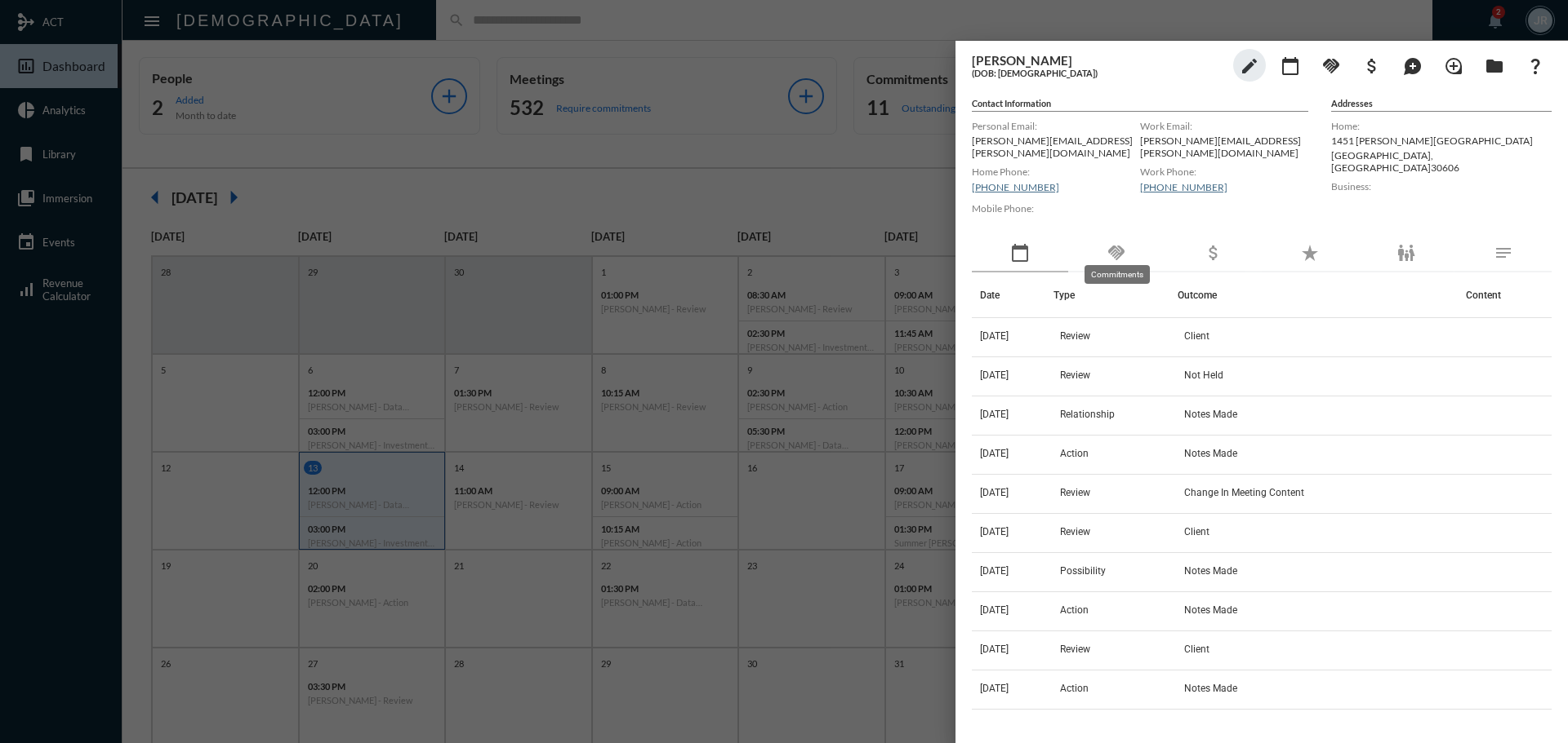
click at [1120, 244] on mat-icon "handshake" at bounding box center [1117, 253] width 20 height 20
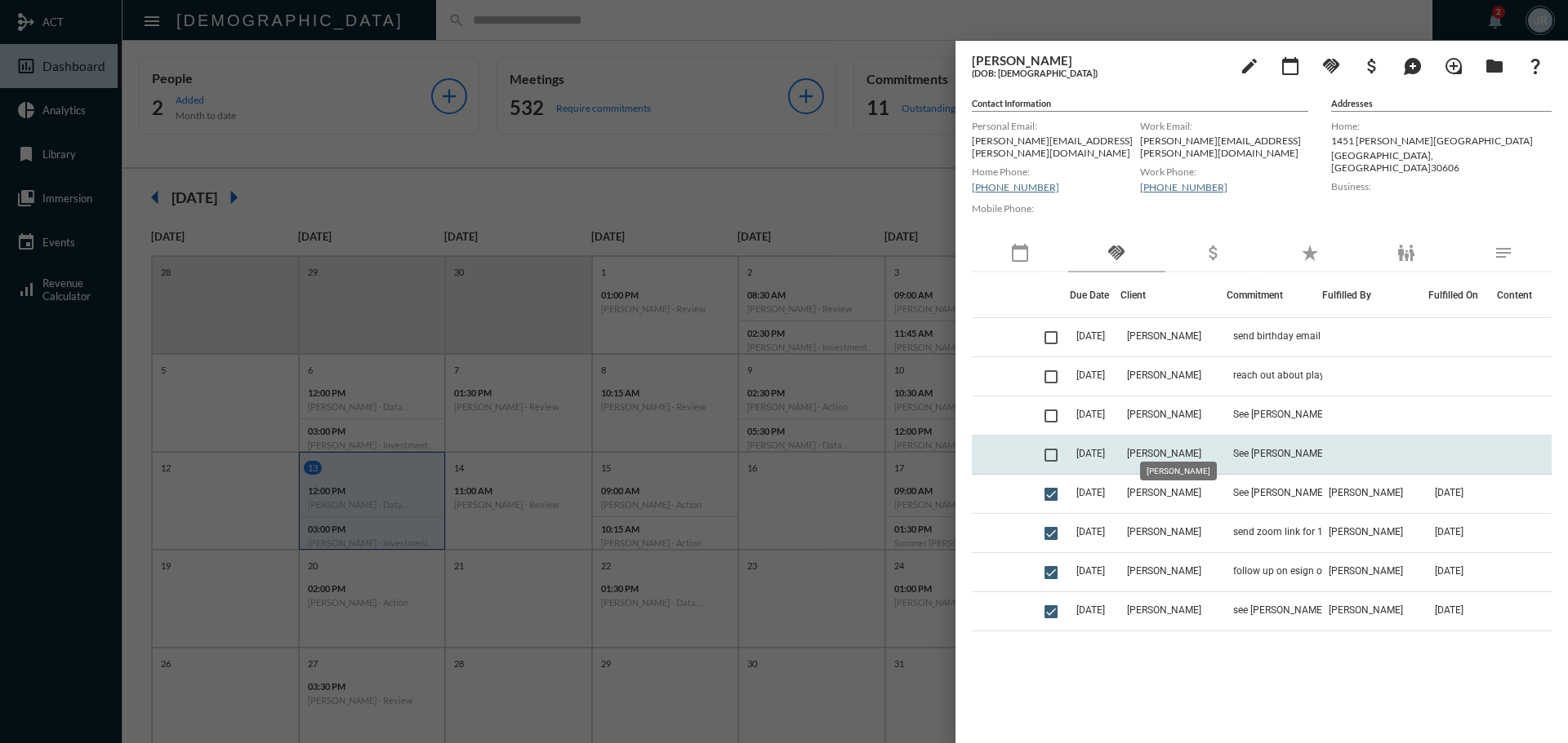
click at [1190, 448] on span "[PERSON_NAME]" at bounding box center [1164, 453] width 74 height 12
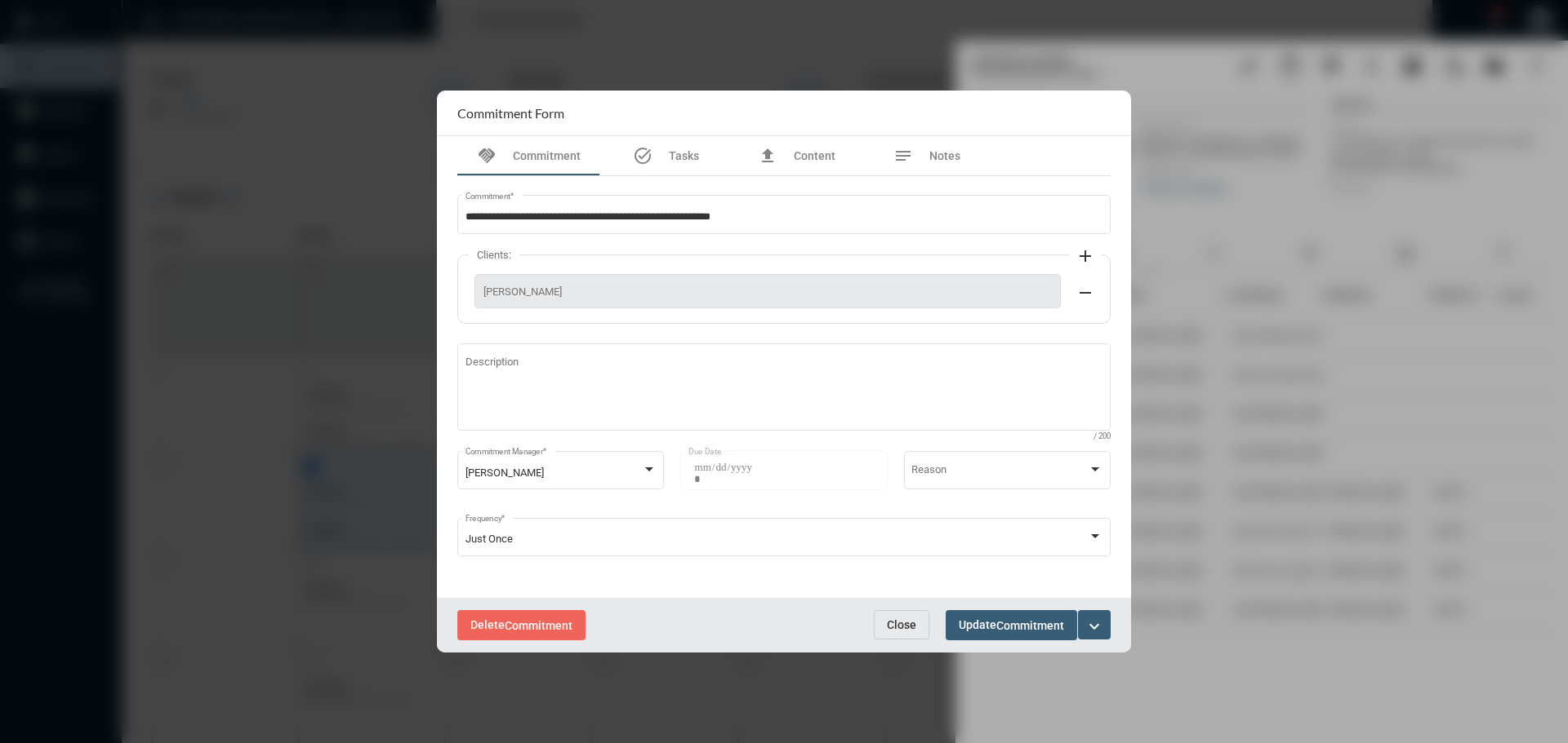
click at [1094, 629] on mat-icon "expand_more" at bounding box center [1094, 626] width 20 height 20
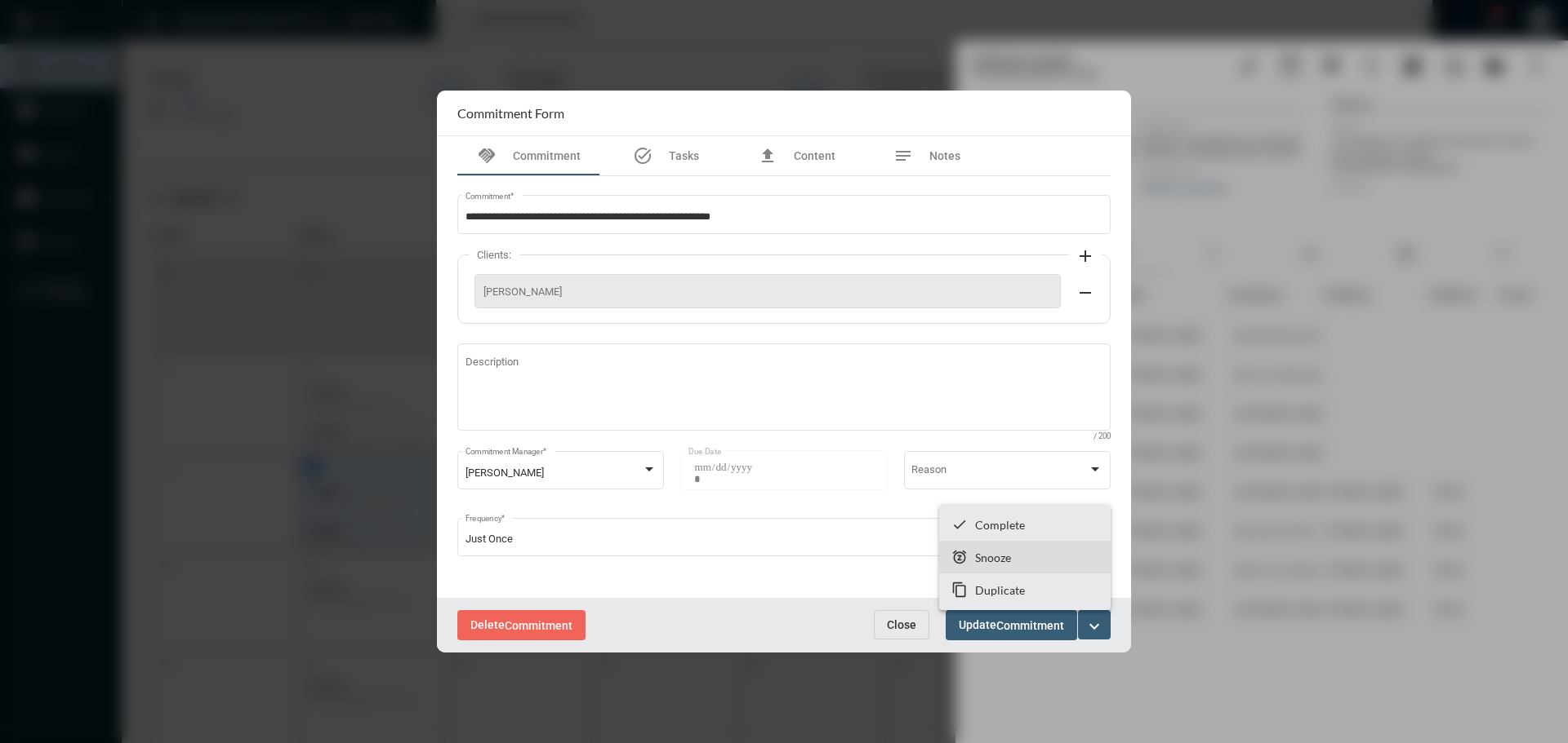
click at [988, 551] on p "Snooze" at bounding box center [993, 558] width 36 height 14
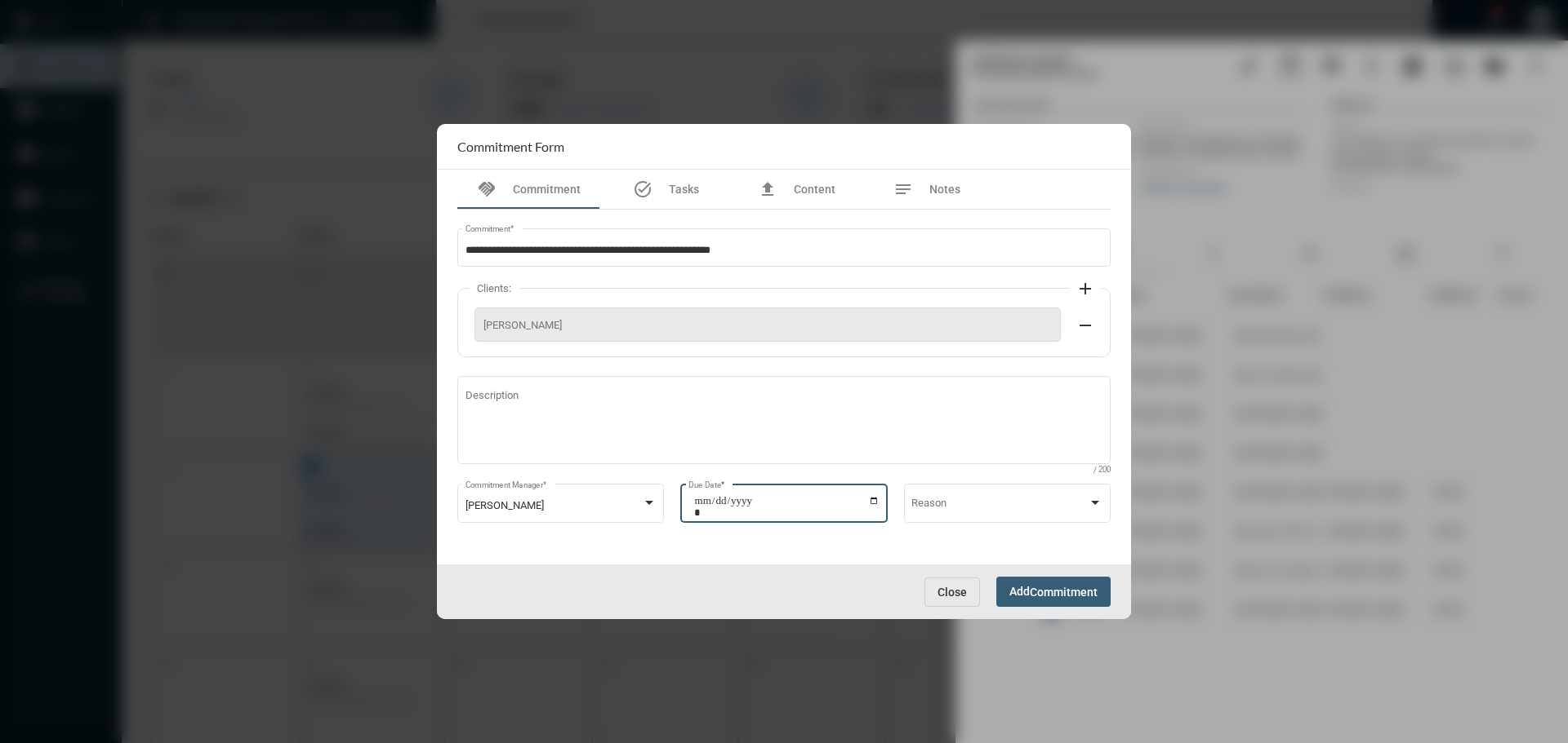
click at [873, 503] on input "**********" at bounding box center [786, 507] width 185 height 23
type input "**********"
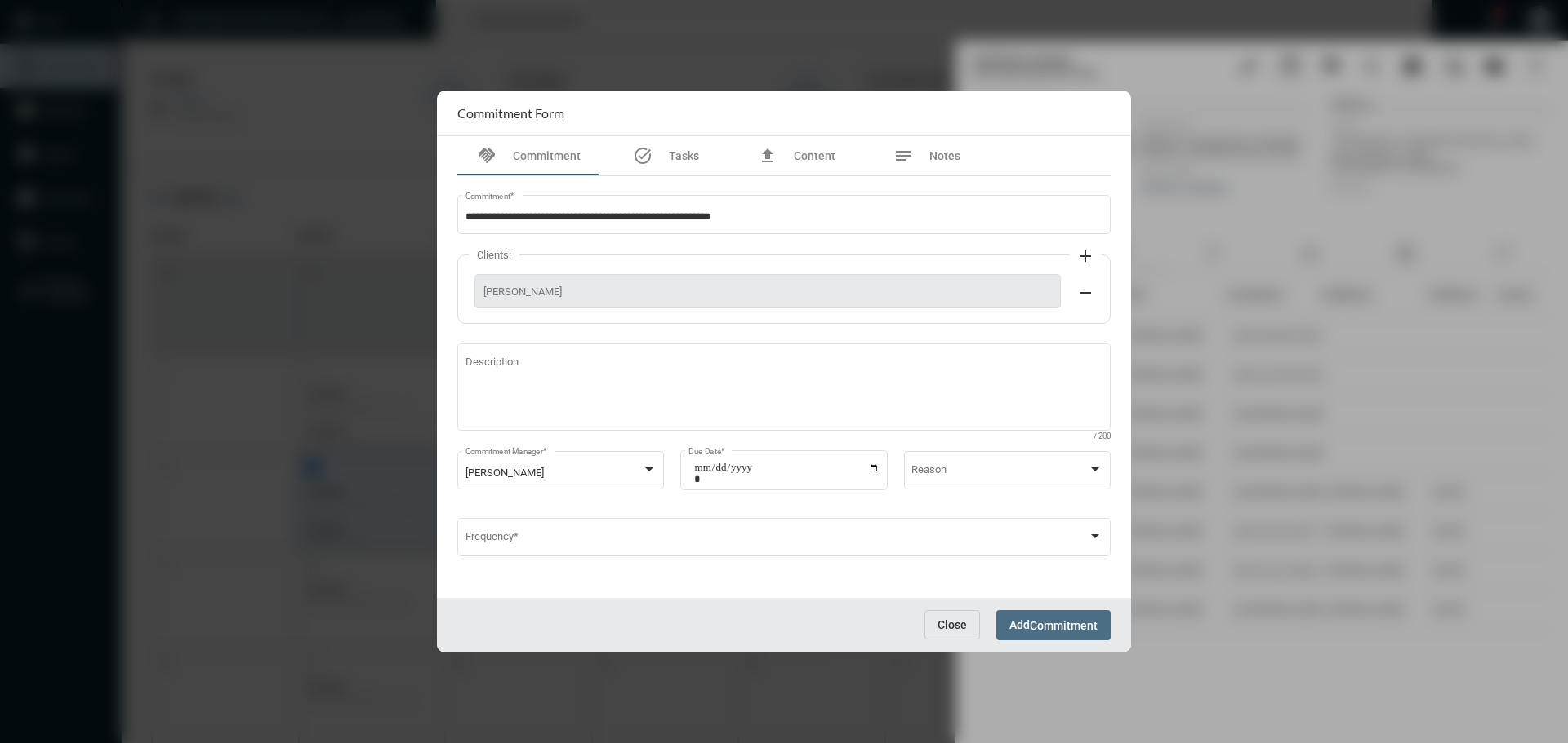
click at [1070, 634] on button "Add Commitment" at bounding box center [1053, 626] width 114 height 30
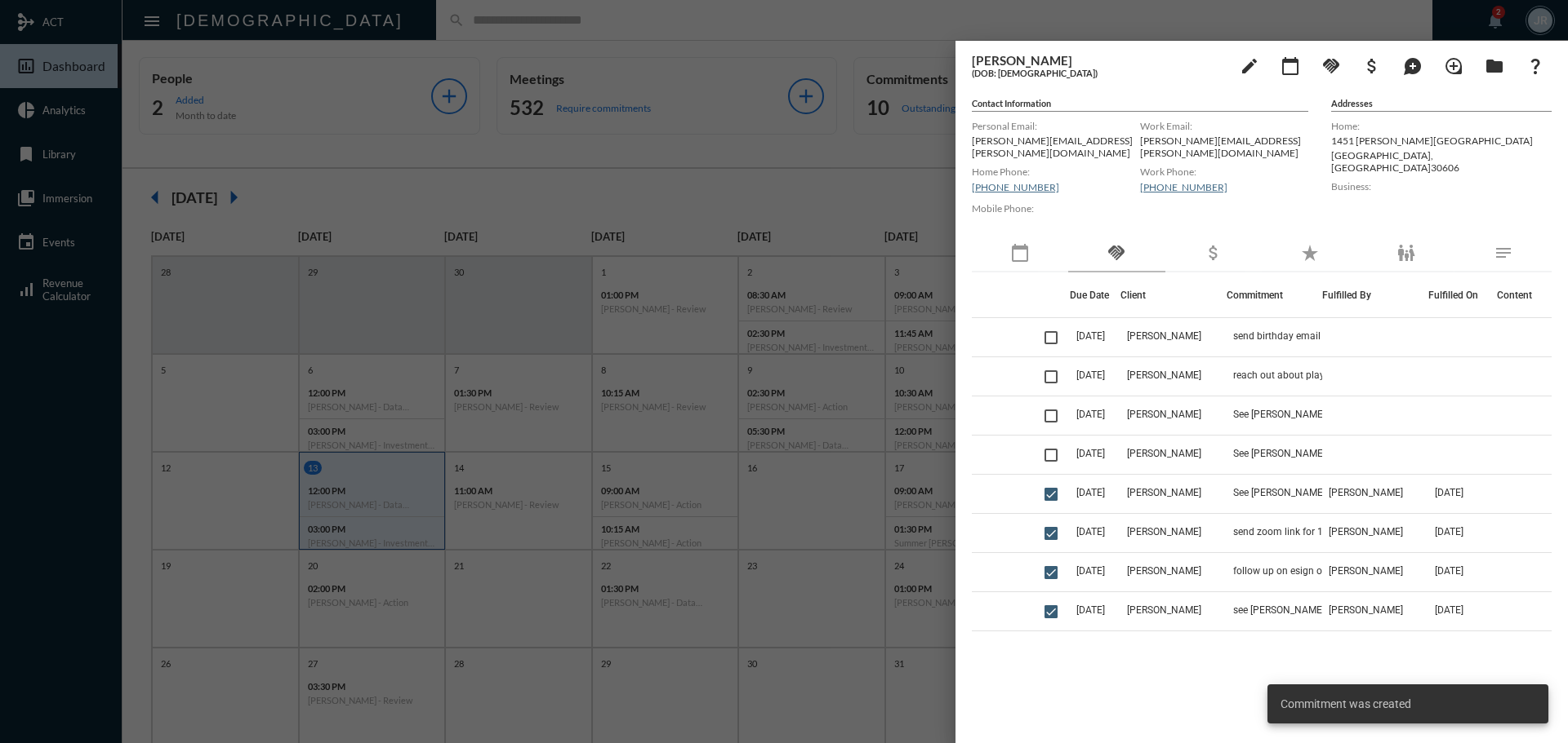
click at [747, 28] on div at bounding box center [784, 371] width 1568 height 743
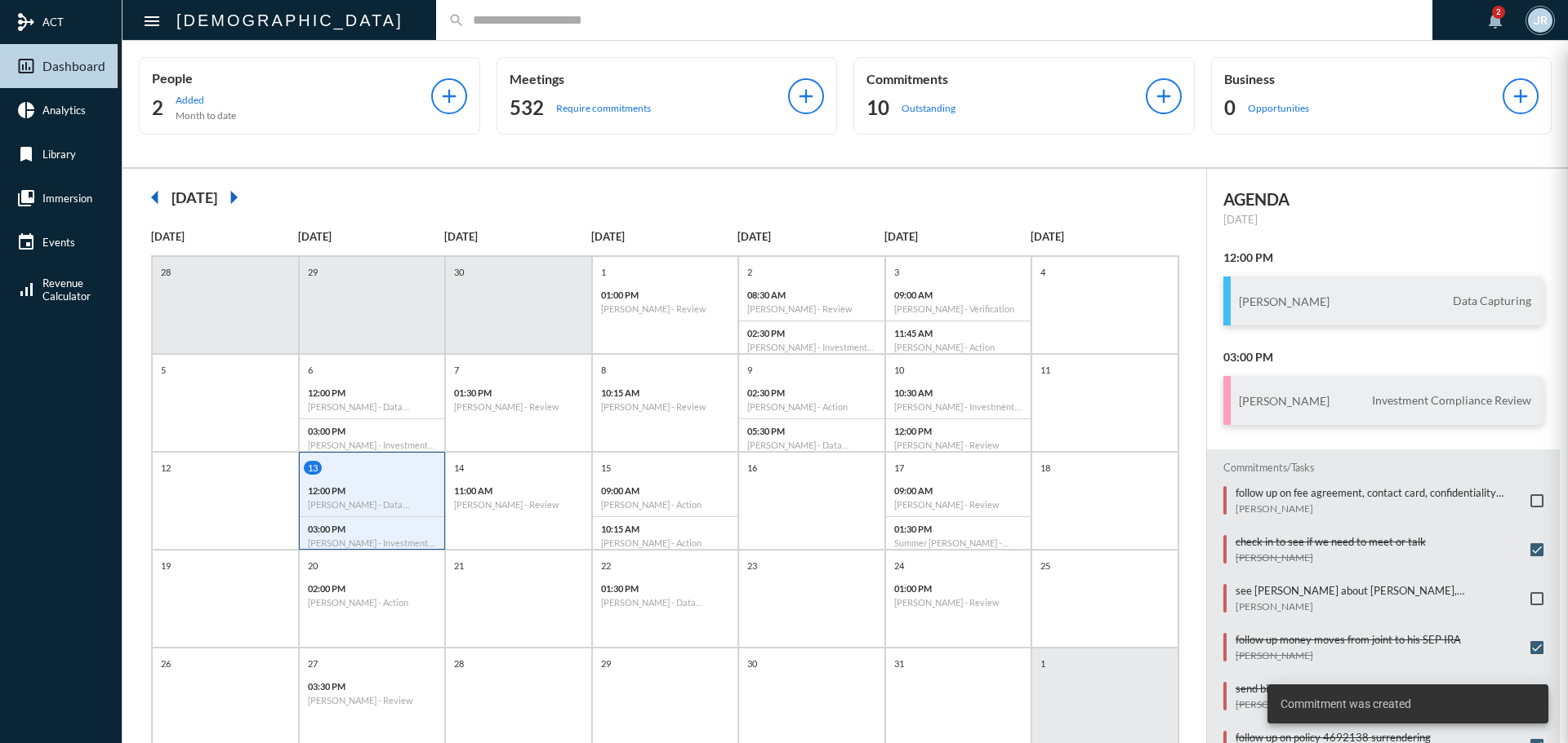
click at [893, 99] on div "10 Outstanding" at bounding box center [1006, 107] width 280 height 26
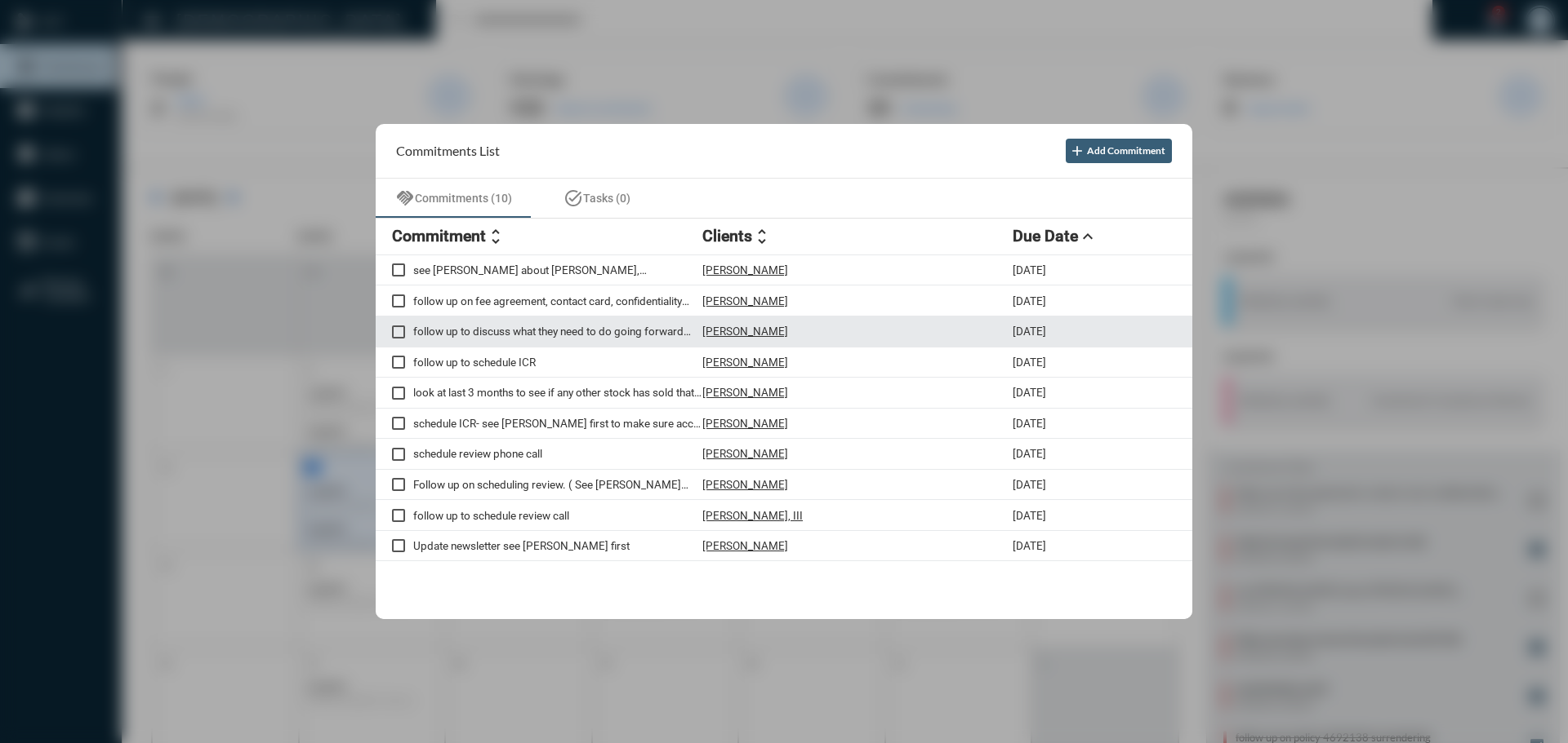
click at [740, 329] on p "[PERSON_NAME]" at bounding box center [745, 331] width 85 height 13
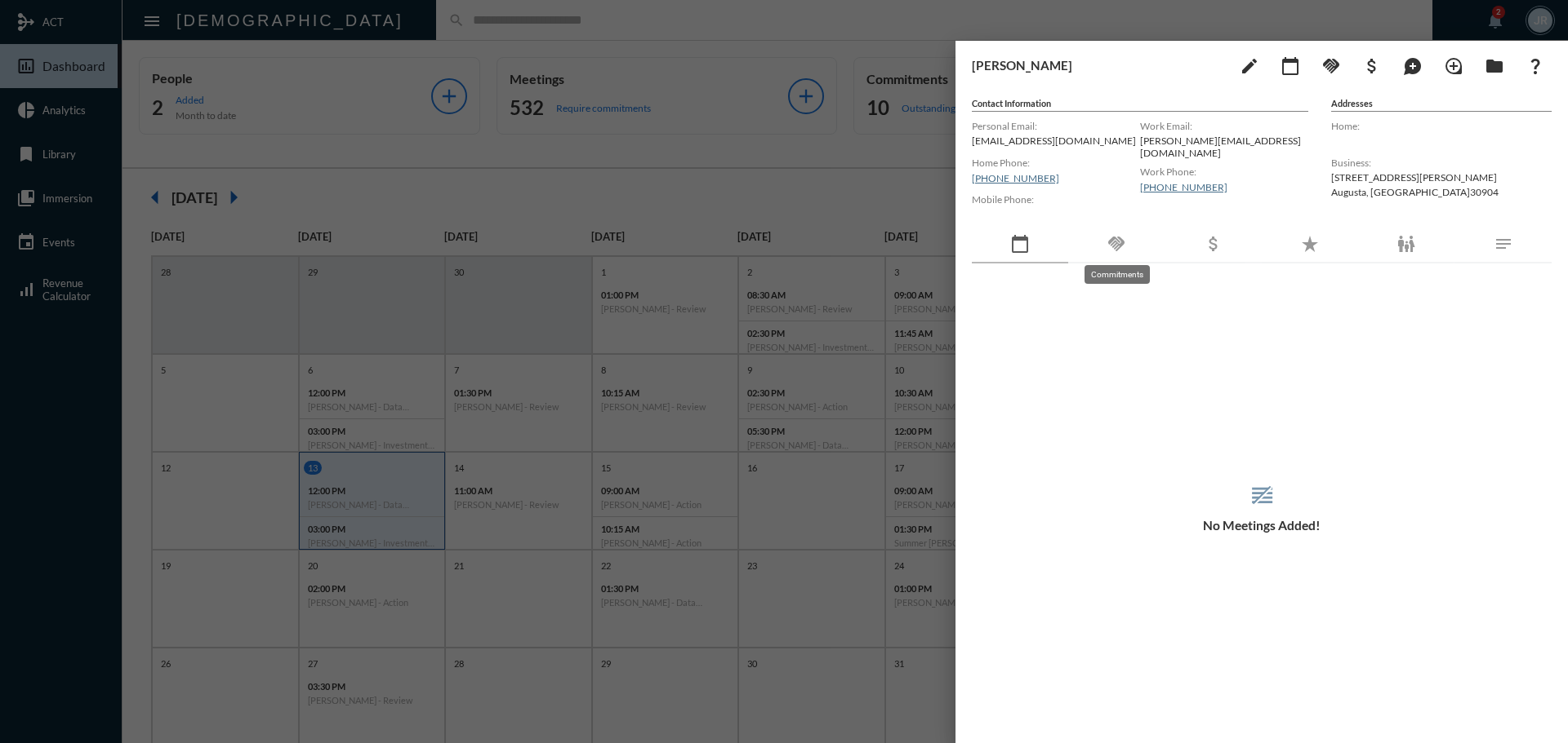
click at [1114, 243] on mat-icon "handshake" at bounding box center [1117, 244] width 20 height 20
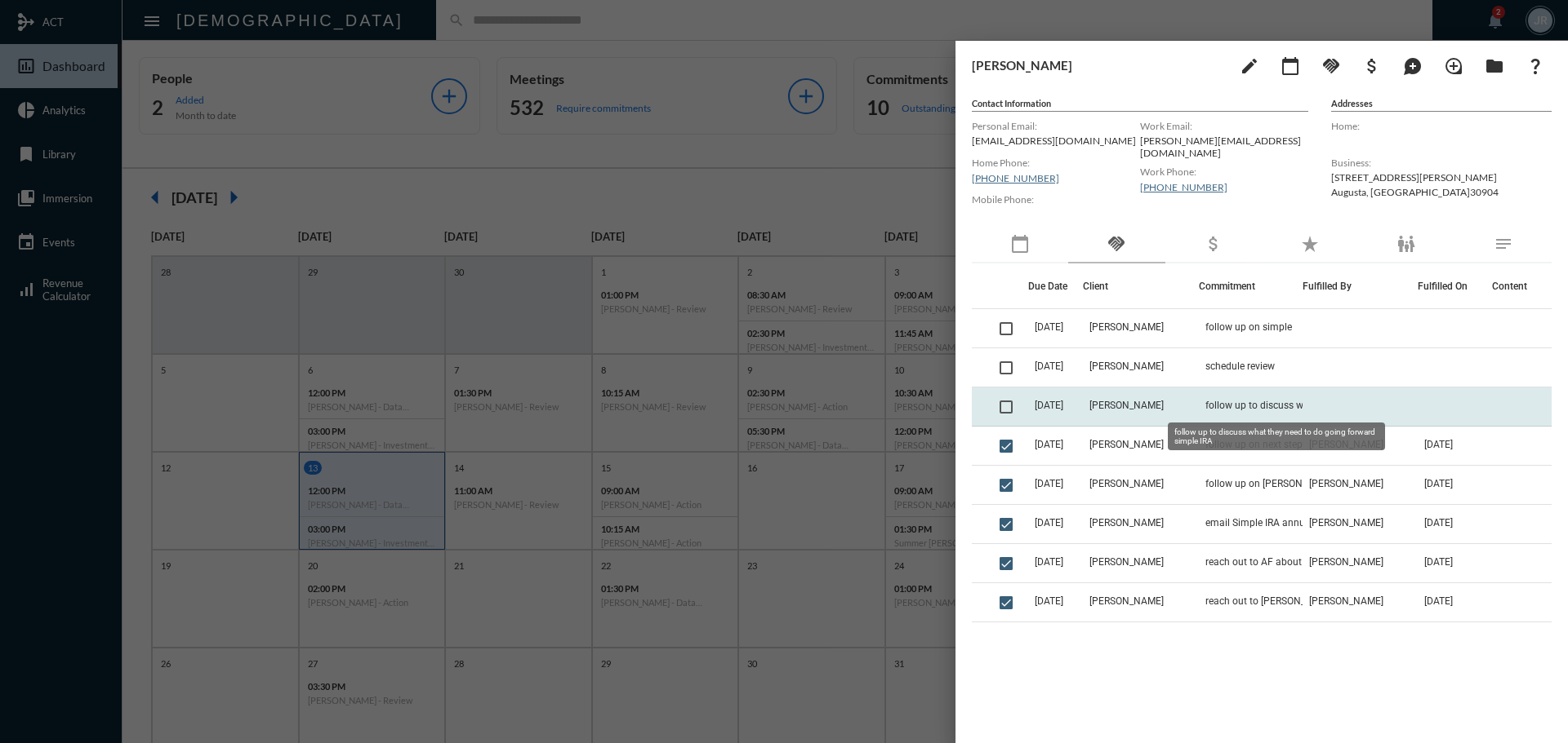
click at [1235, 409] on span "follow up to discuss what they need to do going forward simple IRA" at bounding box center [1287, 405] width 163 height 12
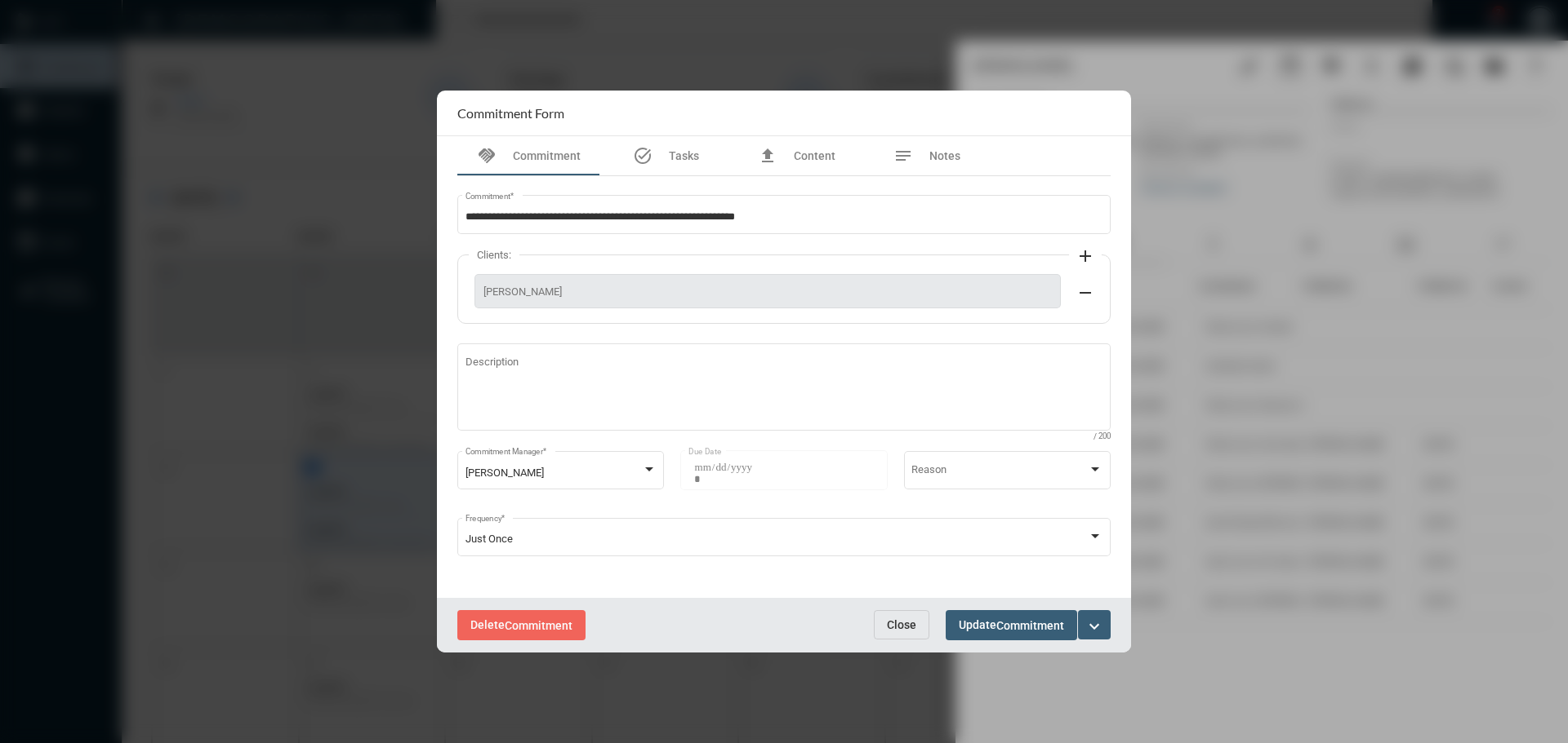
click at [888, 619] on span "Close" at bounding box center [901, 625] width 29 height 13
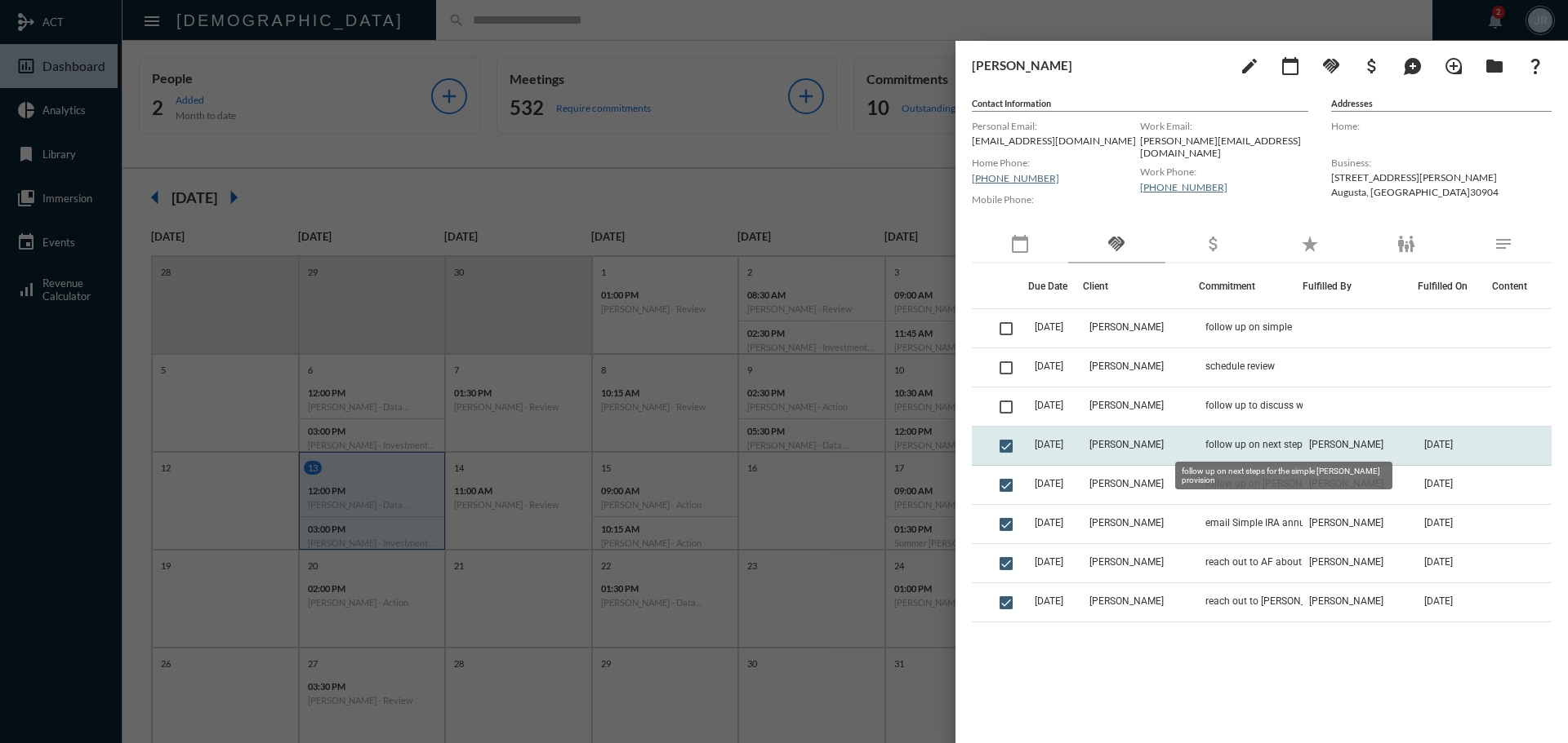
click at [1206, 445] on span "follow up on next steps for the simple [PERSON_NAME] provision" at bounding box center [1287, 444] width 163 height 12
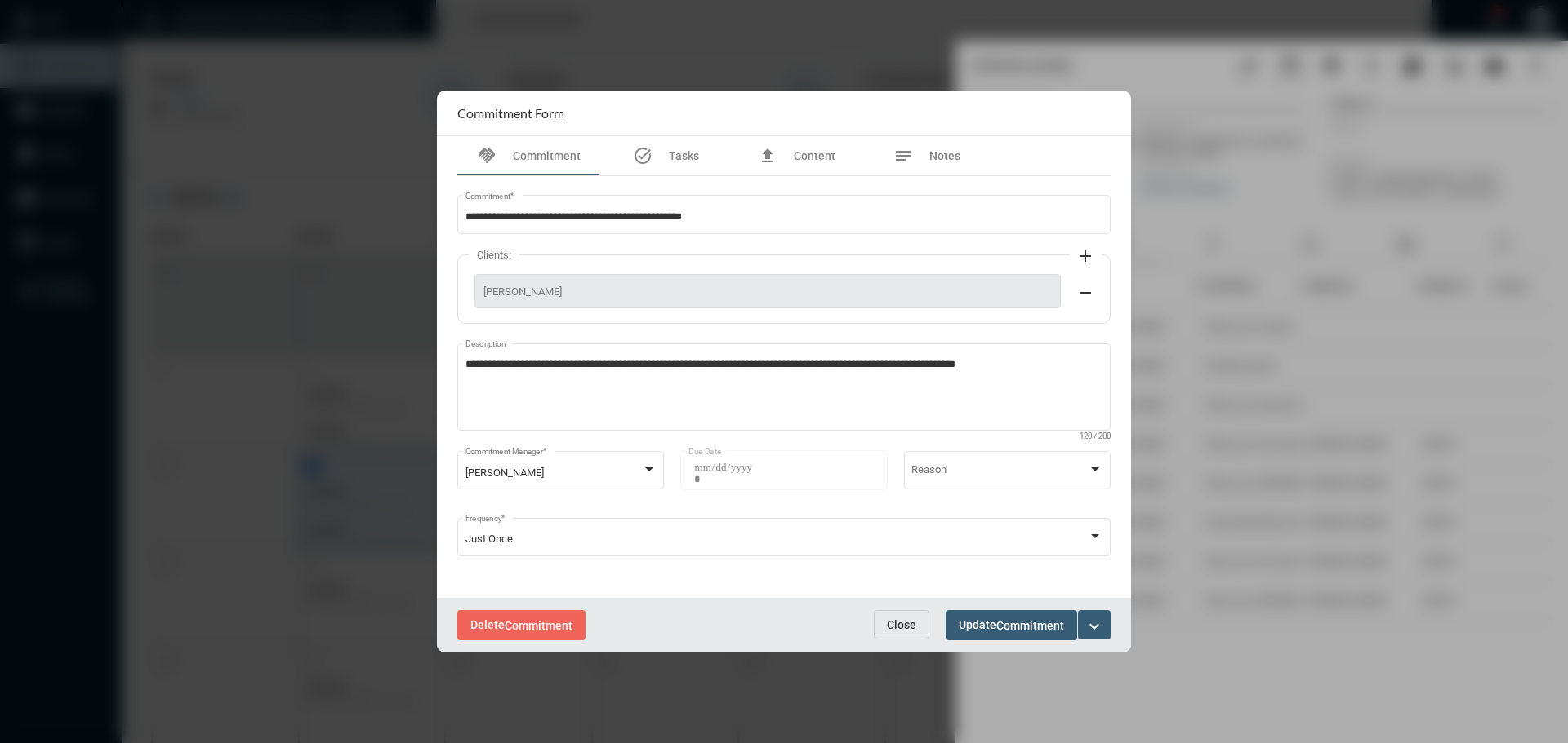
click at [900, 607] on div "Delete Commitment Close Update Commitment expand_more" at bounding box center [784, 625] width 694 height 54
click at [907, 613] on button "Close" at bounding box center [901, 625] width 55 height 29
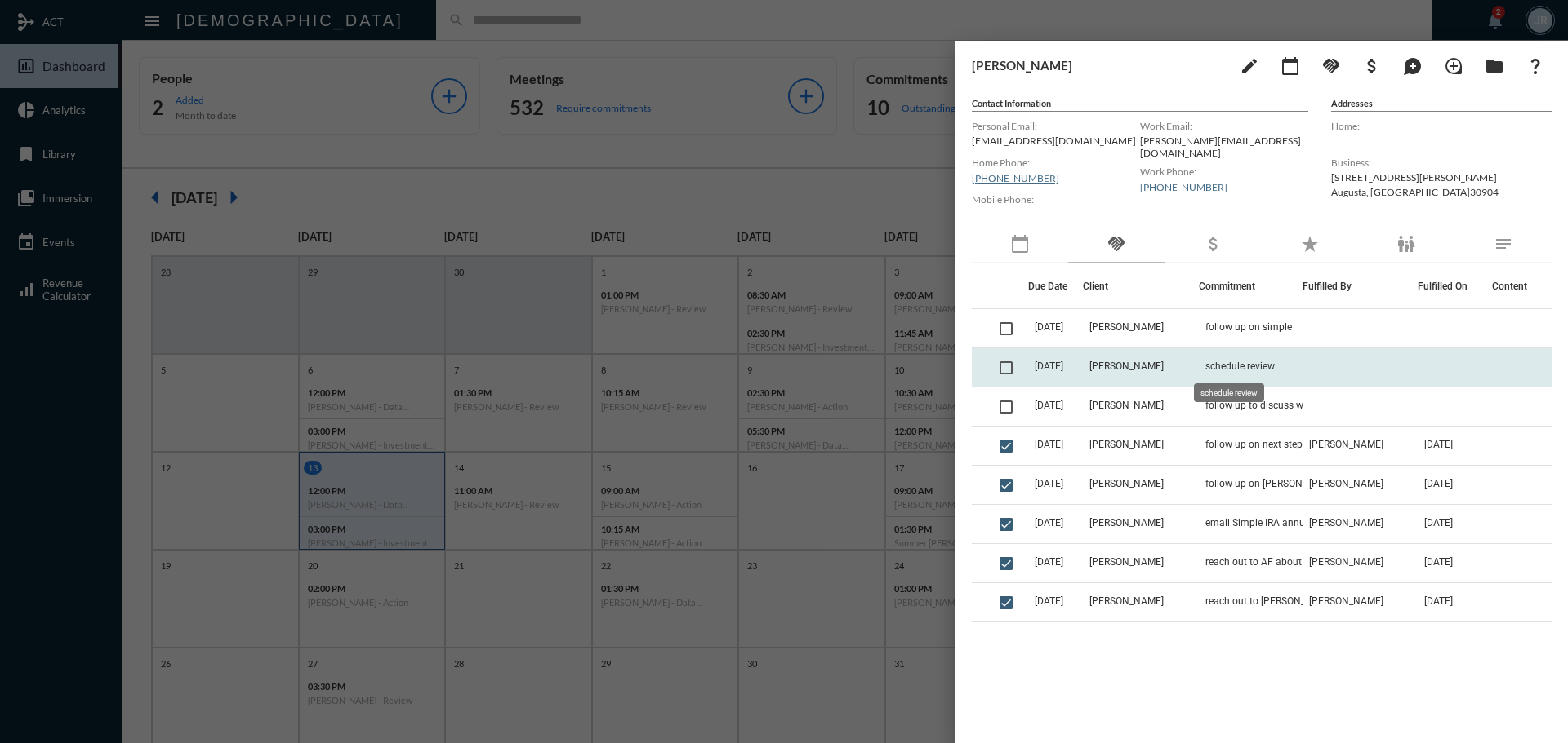
click at [1227, 367] on span "schedule review" at bounding box center [1240, 366] width 69 height 12
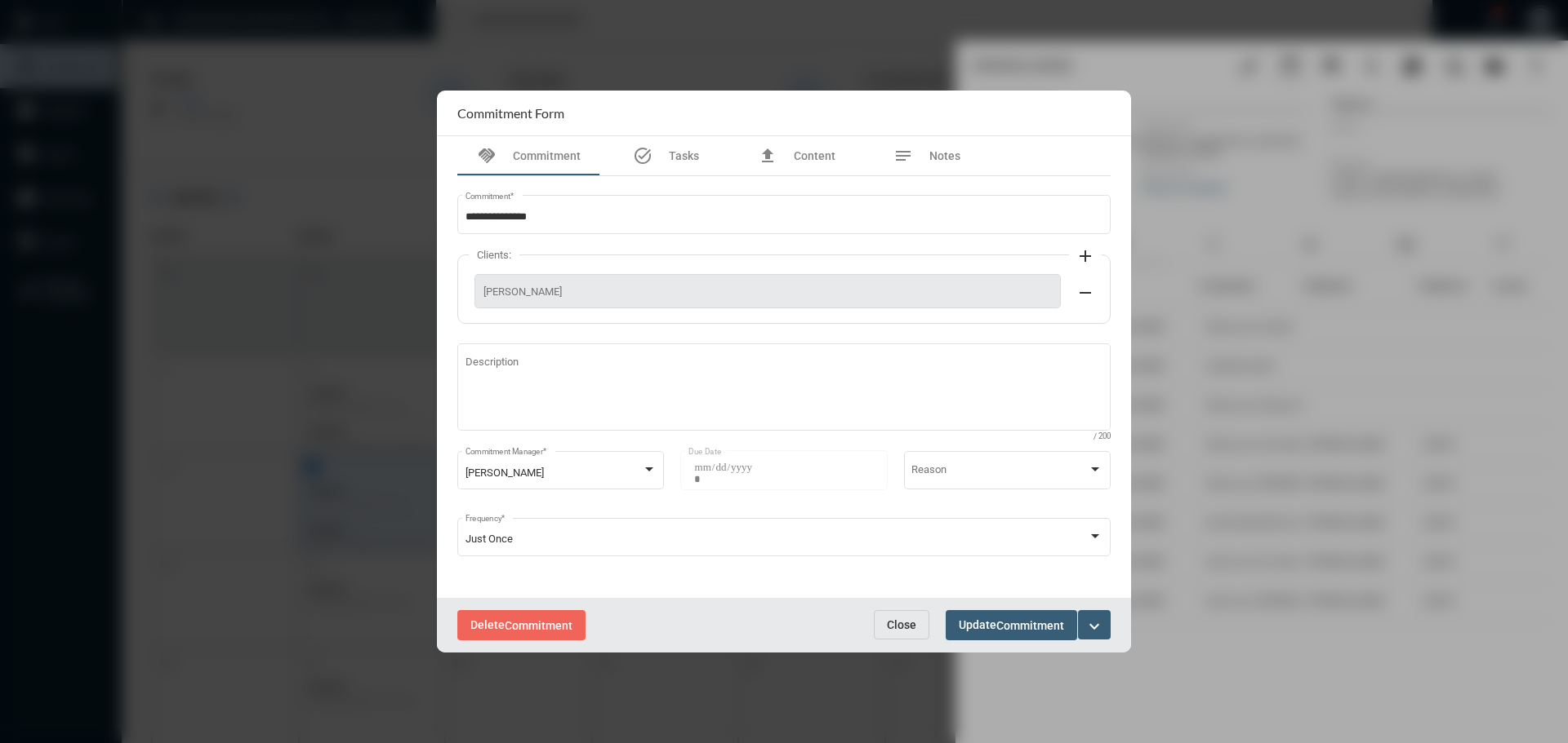
click at [908, 621] on span "Close" at bounding box center [901, 625] width 29 height 13
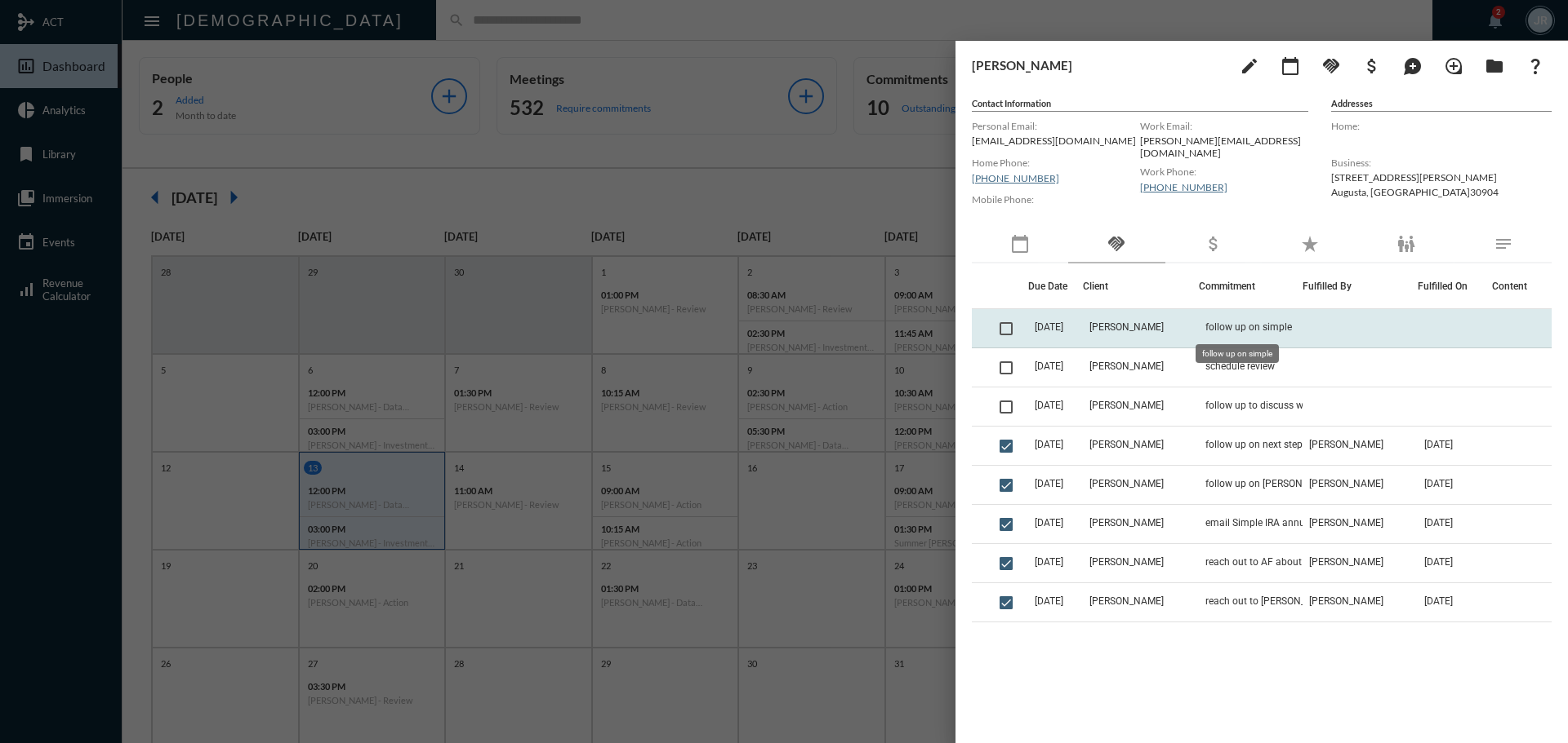
click at [1215, 322] on span "follow up on simple" at bounding box center [1248, 327] width 86 height 12
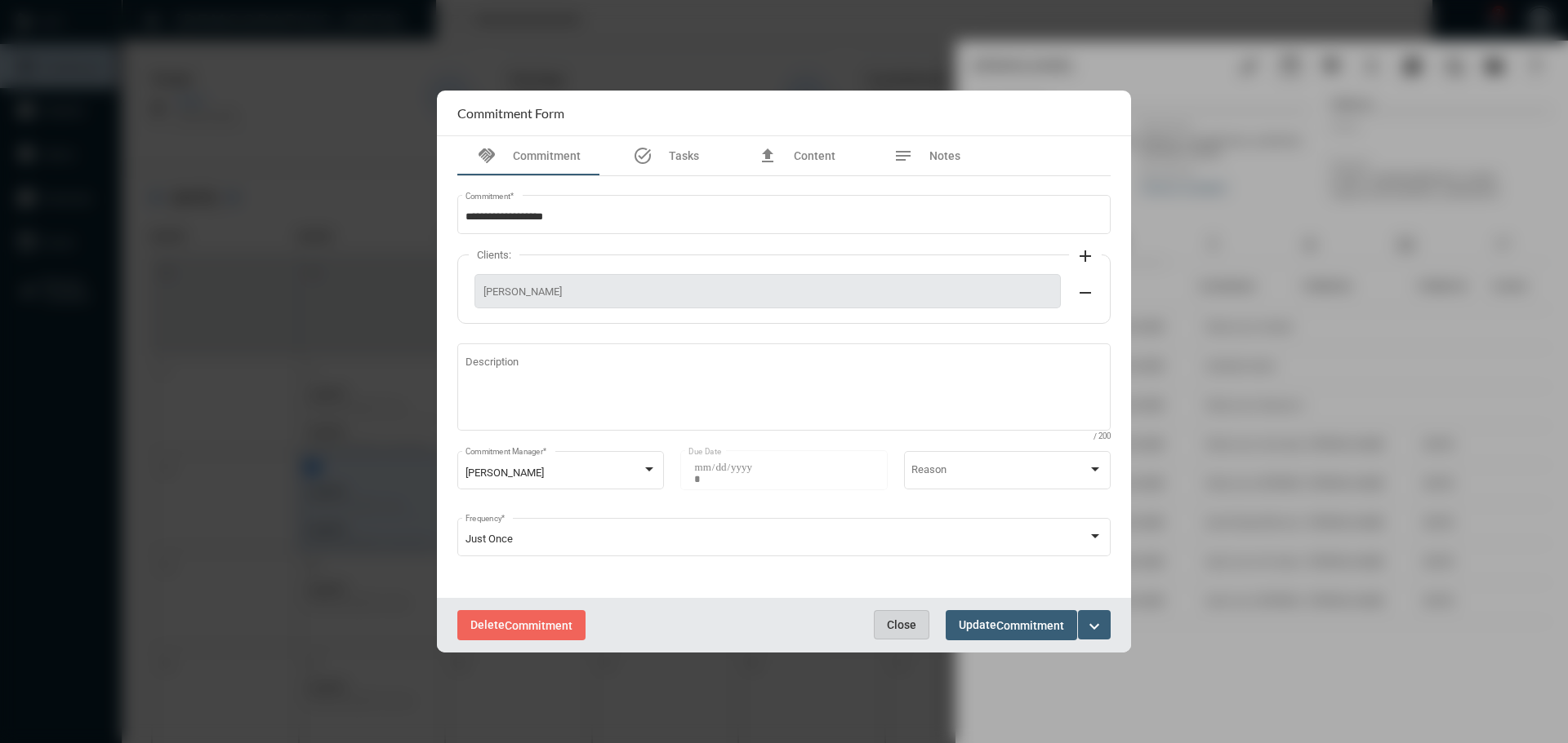
click at [902, 619] on span "Close" at bounding box center [901, 625] width 29 height 13
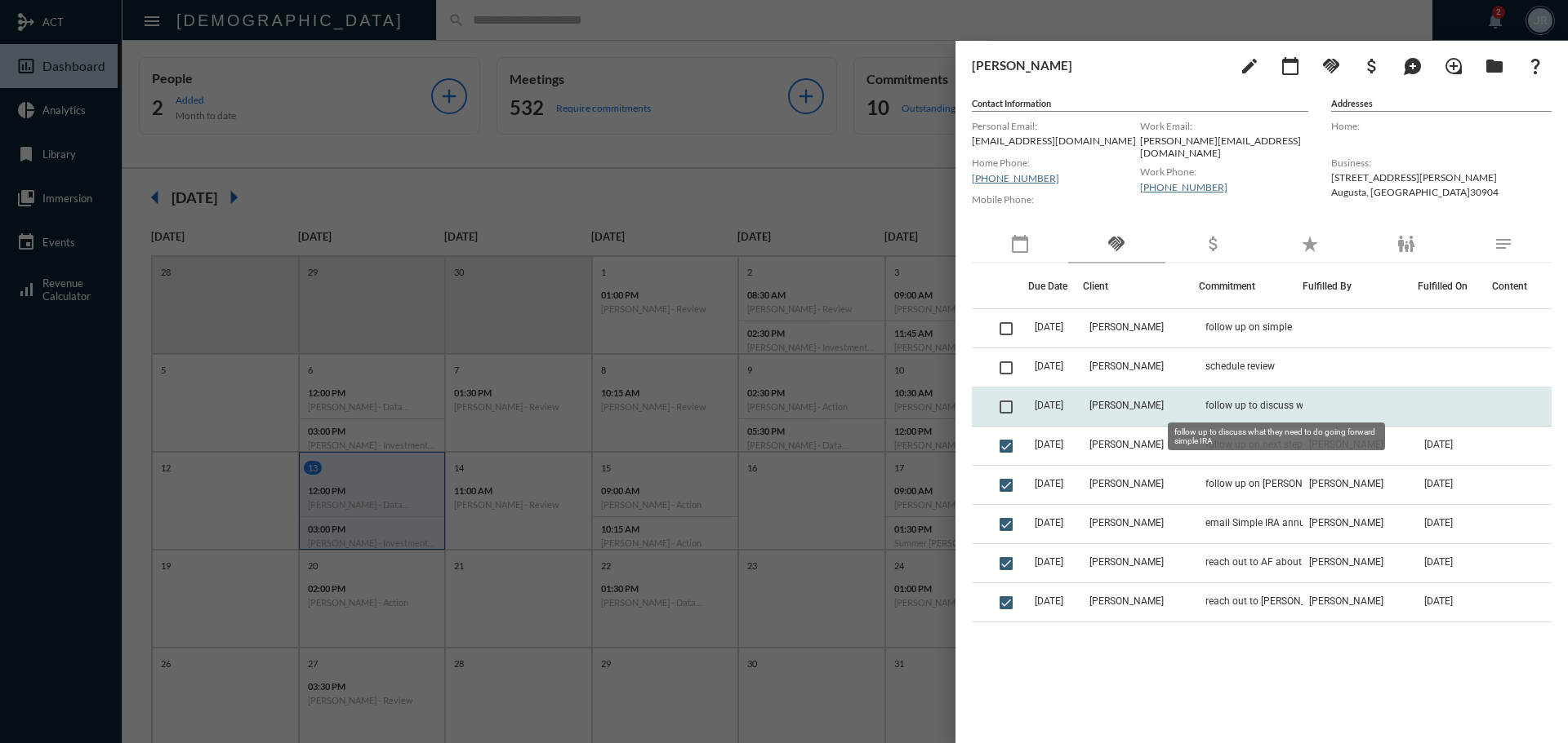
click at [1239, 406] on span "follow up to discuss what they need to do going forward simple IRA" at bounding box center [1287, 405] width 163 height 12
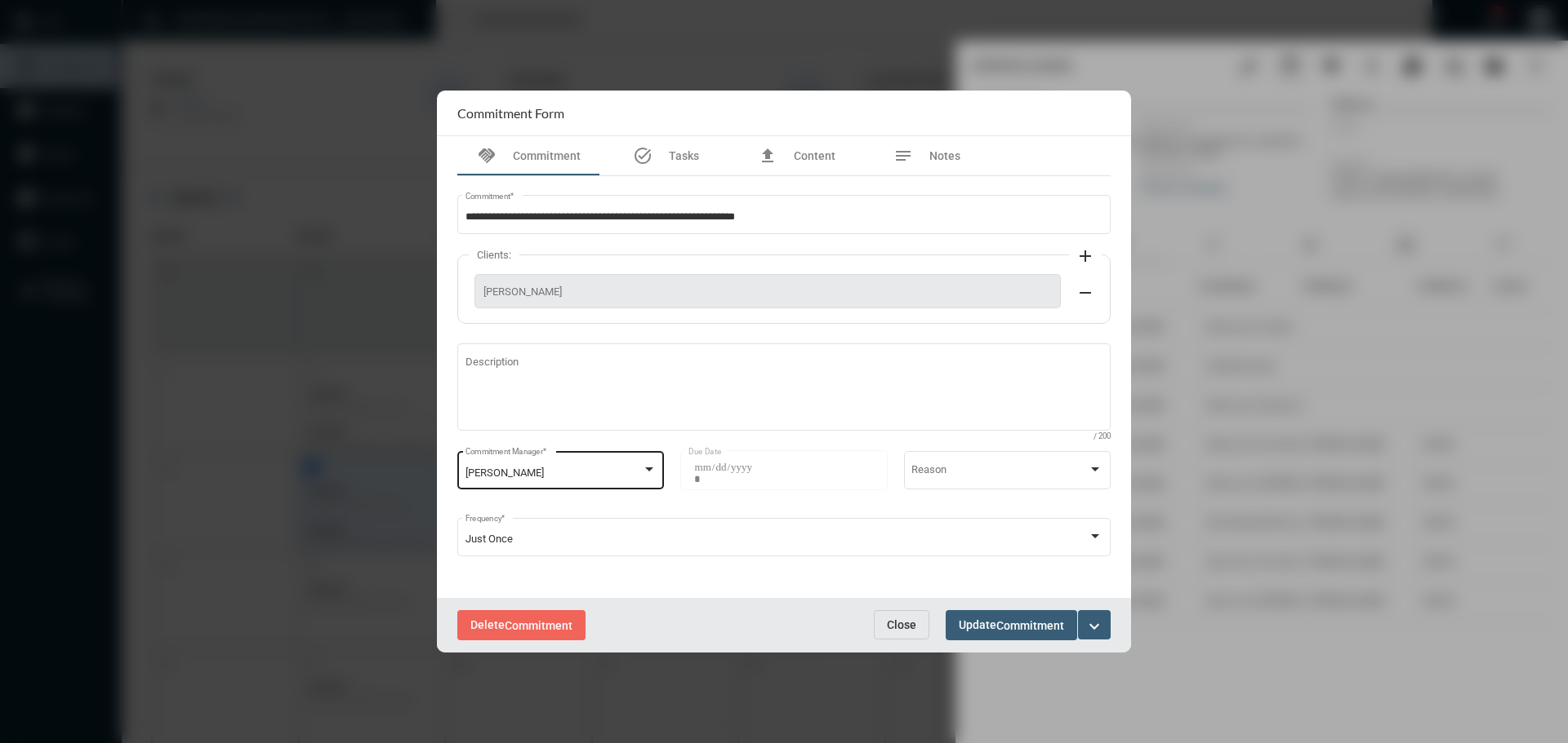
click at [654, 472] on div at bounding box center [649, 470] width 15 height 13
click at [515, 379] on span "[PERSON_NAME]" at bounding box center [561, 378] width 191 height 32
click at [1092, 625] on mat-icon "expand_more" at bounding box center [1094, 626] width 20 height 20
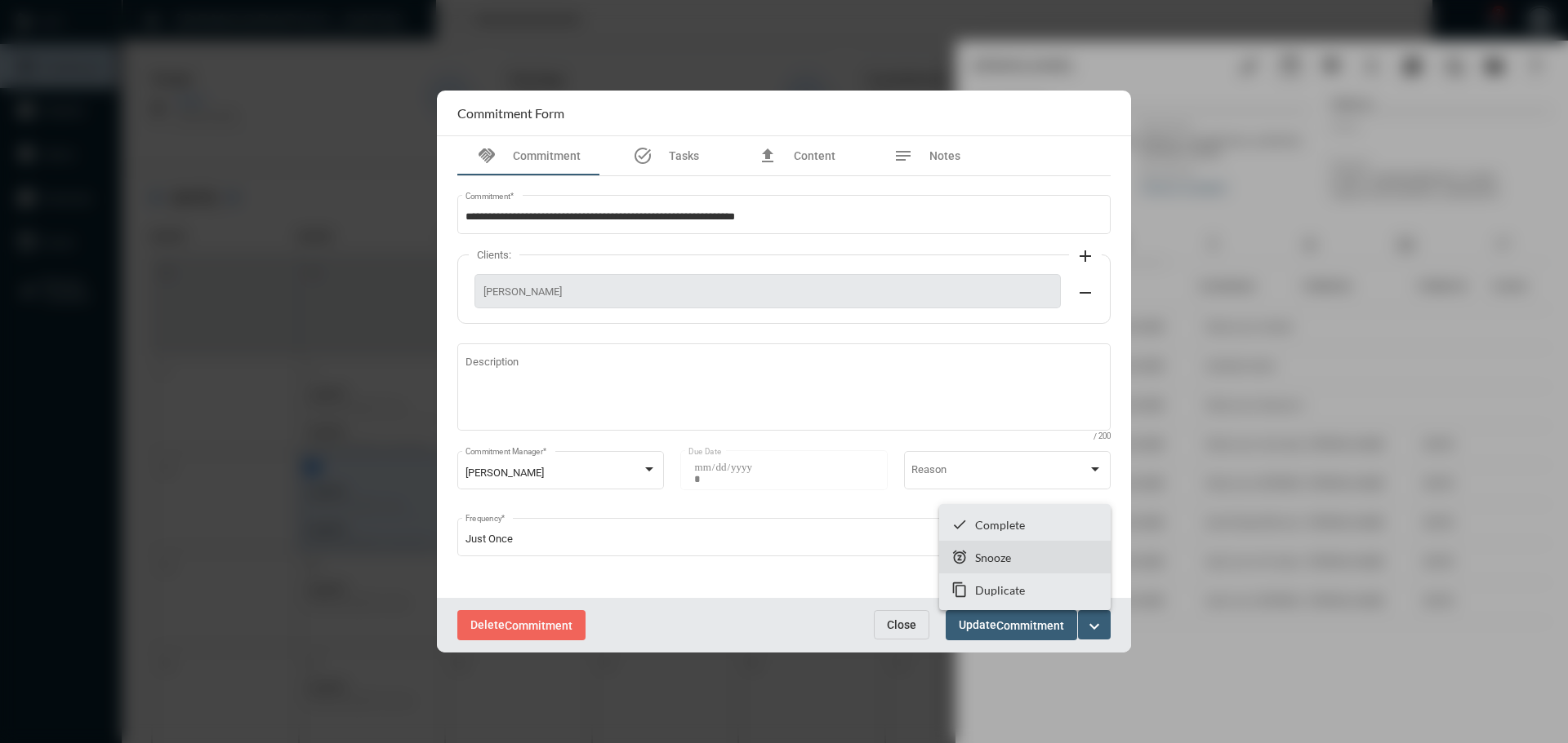
click at [985, 557] on p "Snooze" at bounding box center [993, 558] width 36 height 14
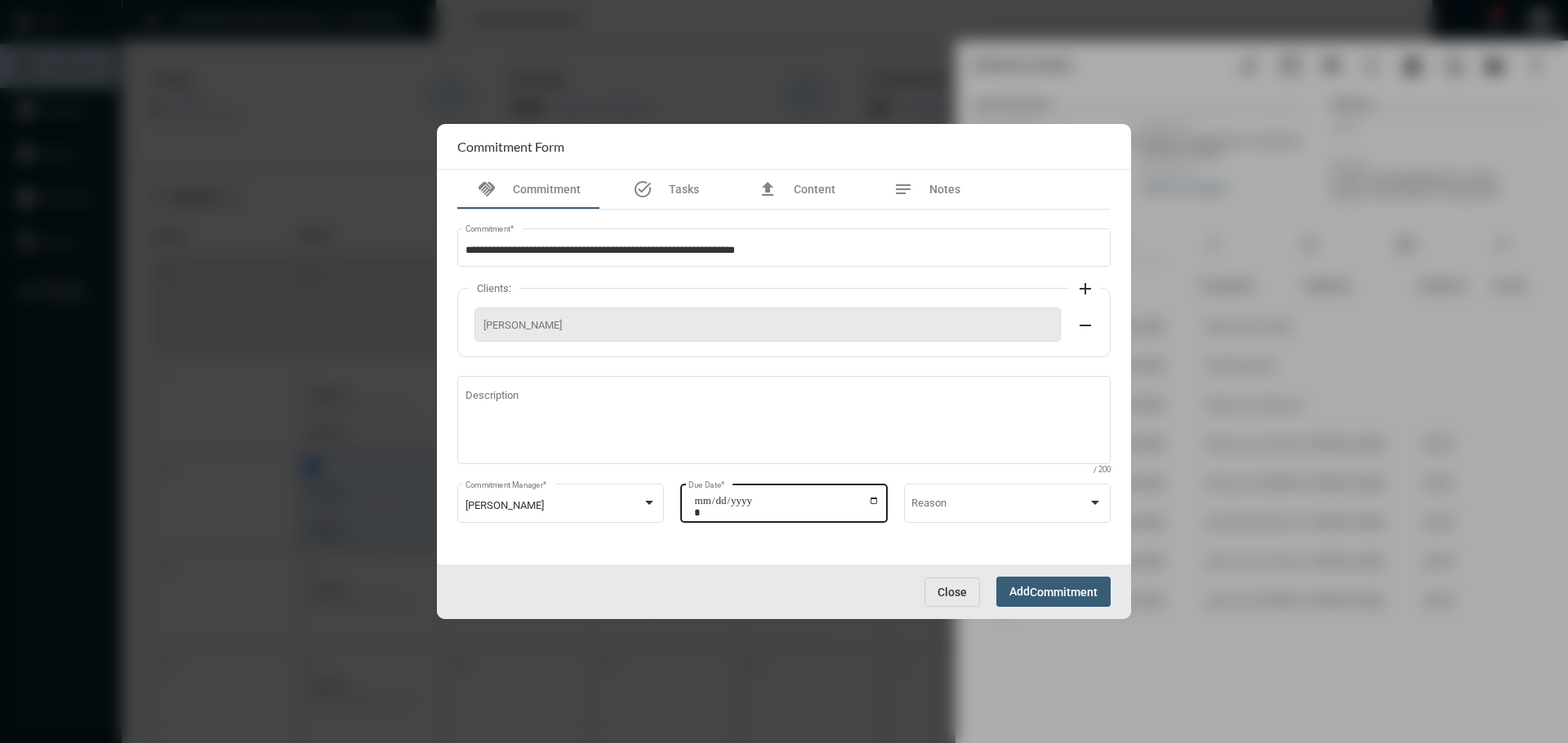
click at [873, 499] on input "**********" at bounding box center [786, 507] width 185 height 23
type input "**********"
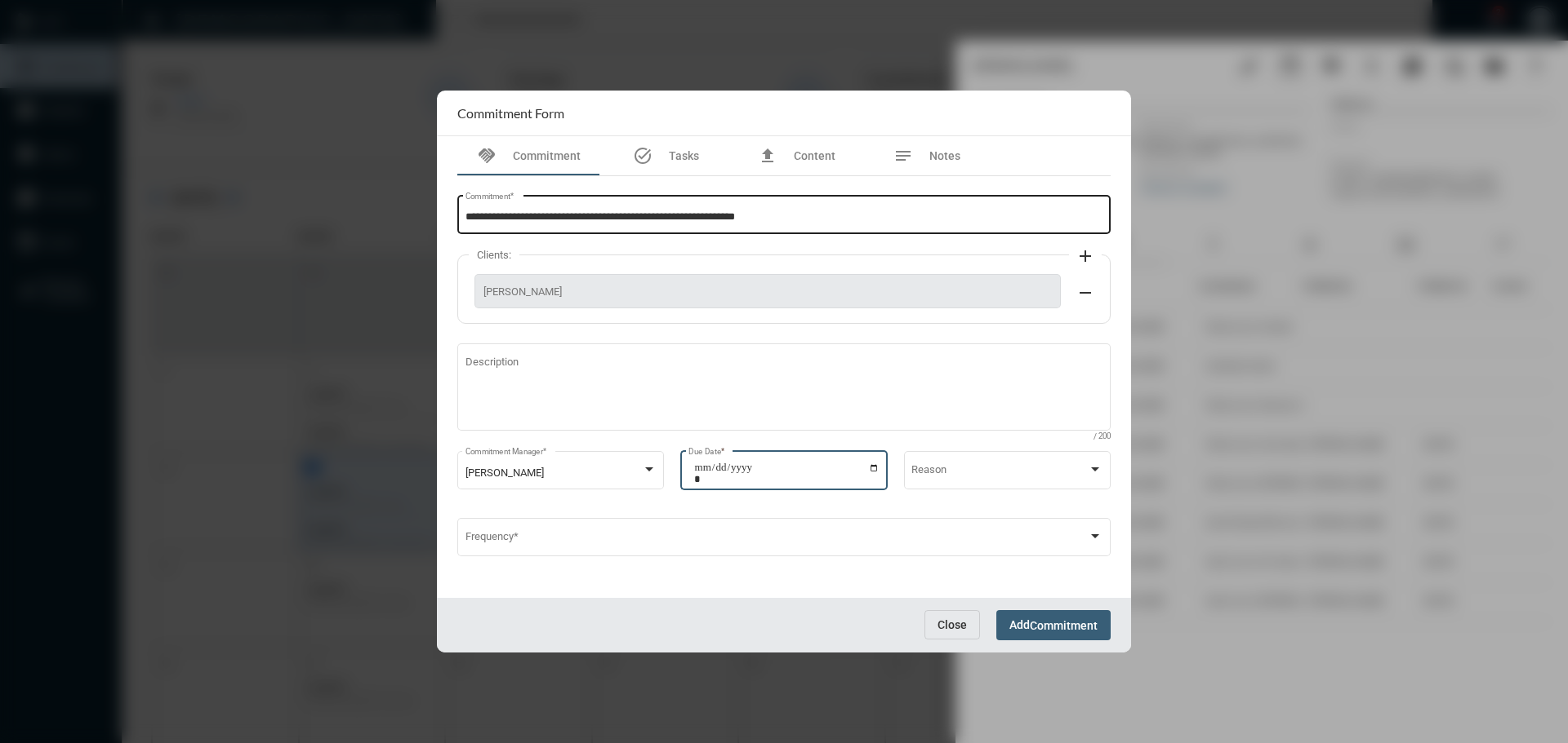
click at [788, 215] on input "**********" at bounding box center [784, 218] width 638 height 12
click at [938, 618] on span "Close" at bounding box center [952, 625] width 29 height 13
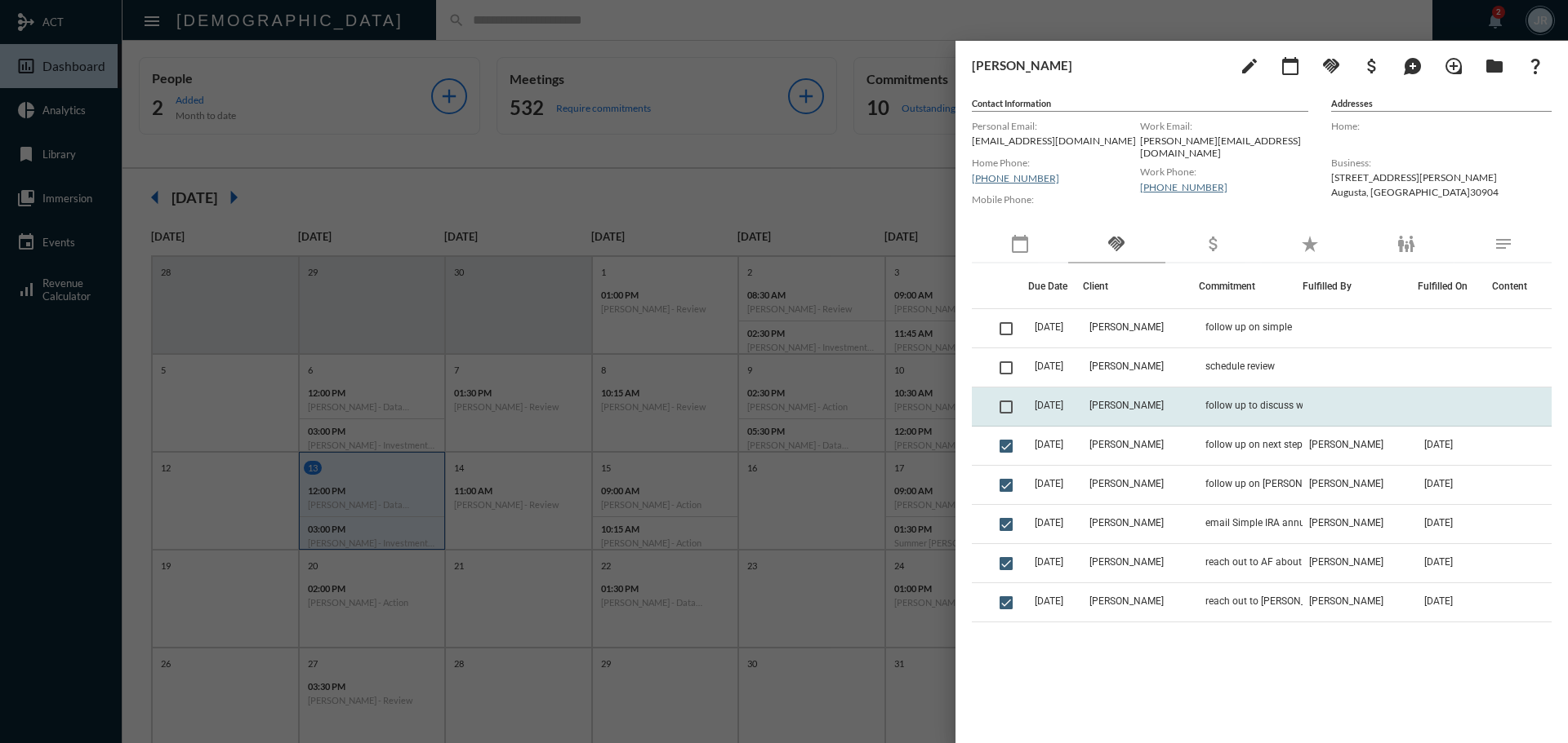
click at [1161, 408] on td "[PERSON_NAME]" at bounding box center [1140, 408] width 115 height 39
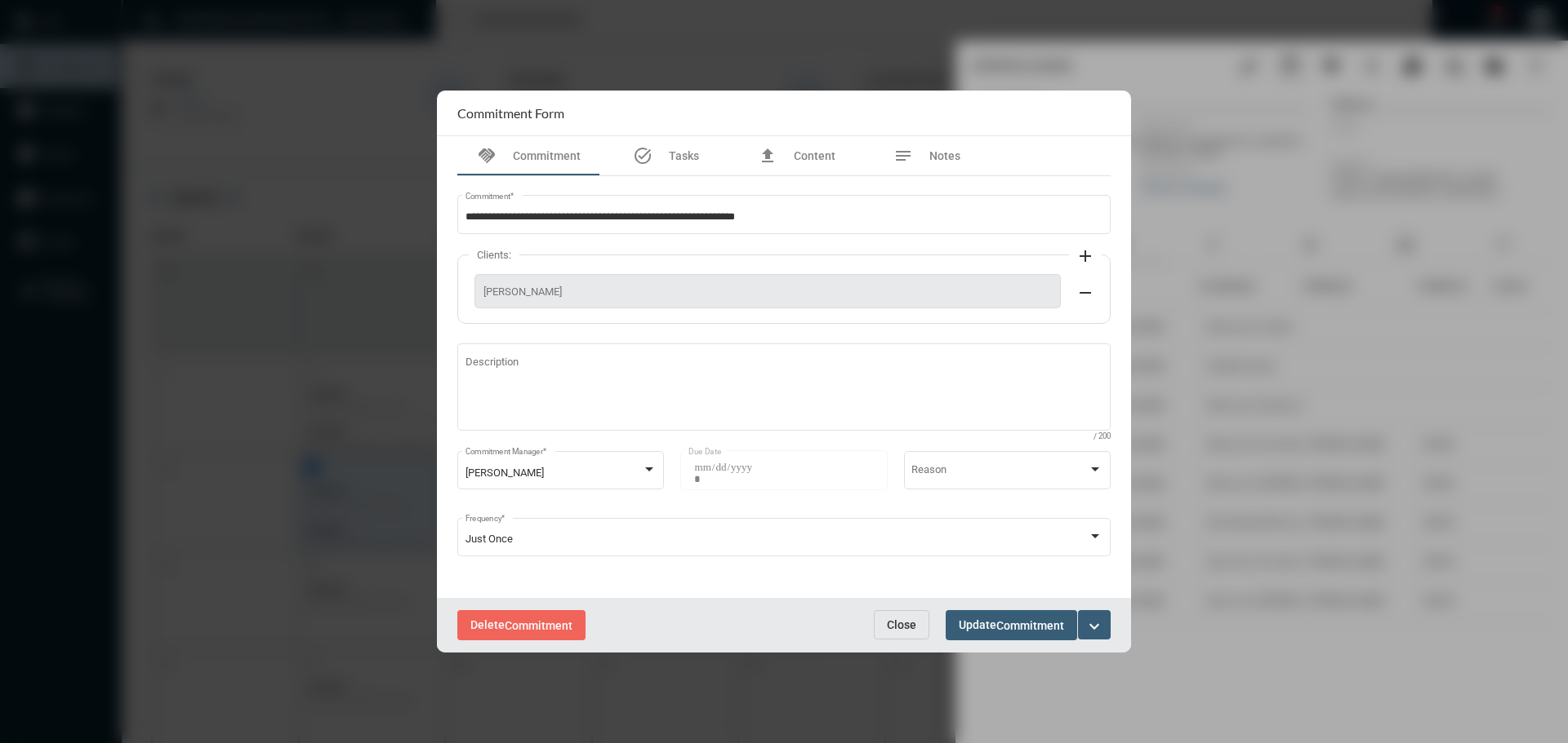
click at [896, 618] on span "Close" at bounding box center [901, 625] width 29 height 13
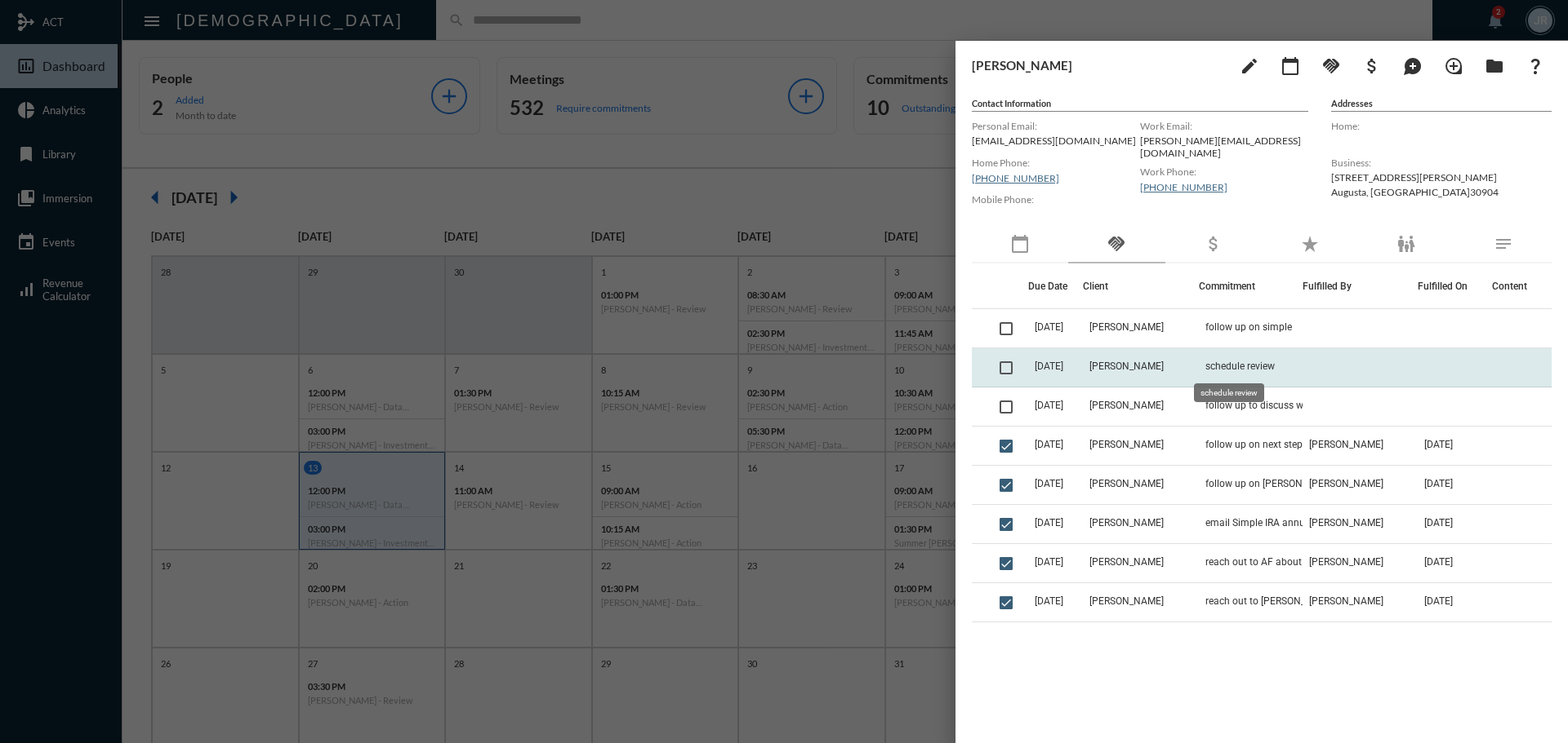
click at [1206, 370] on span "schedule review" at bounding box center [1240, 366] width 69 height 12
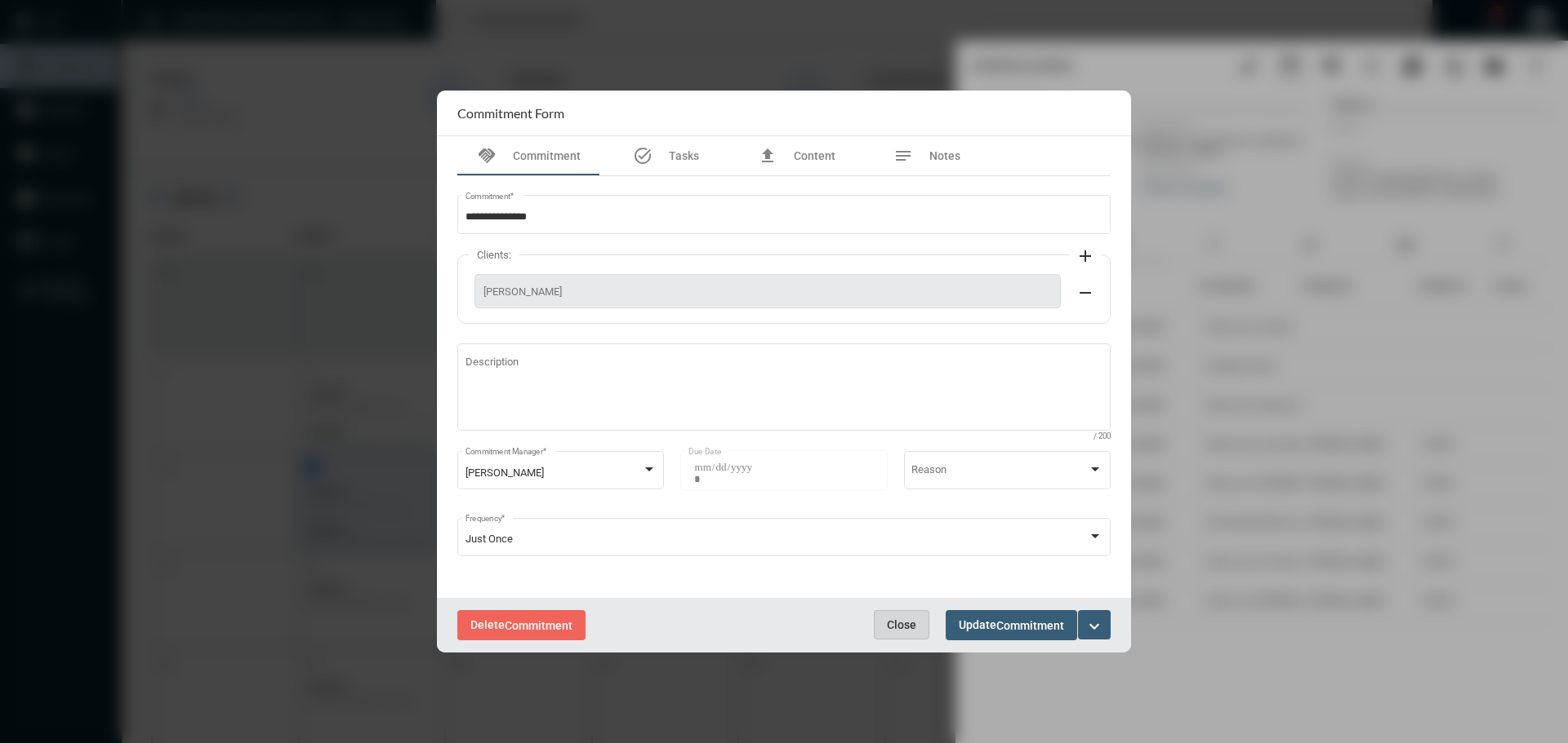
click at [902, 615] on button "Close" at bounding box center [901, 625] width 55 height 29
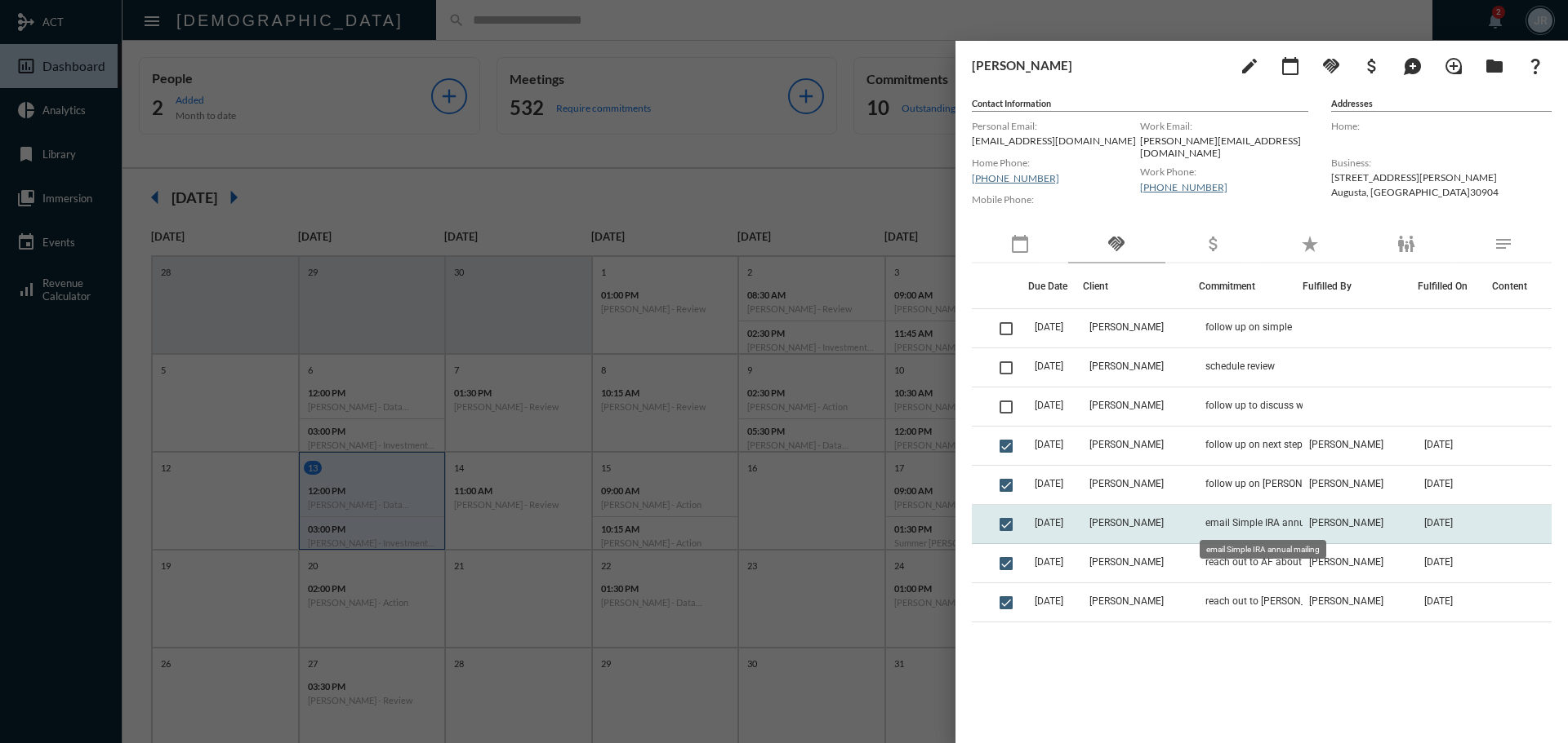
click at [1242, 526] on span "email Simple IRA annual mailing" at bounding box center [1277, 522] width 143 height 12
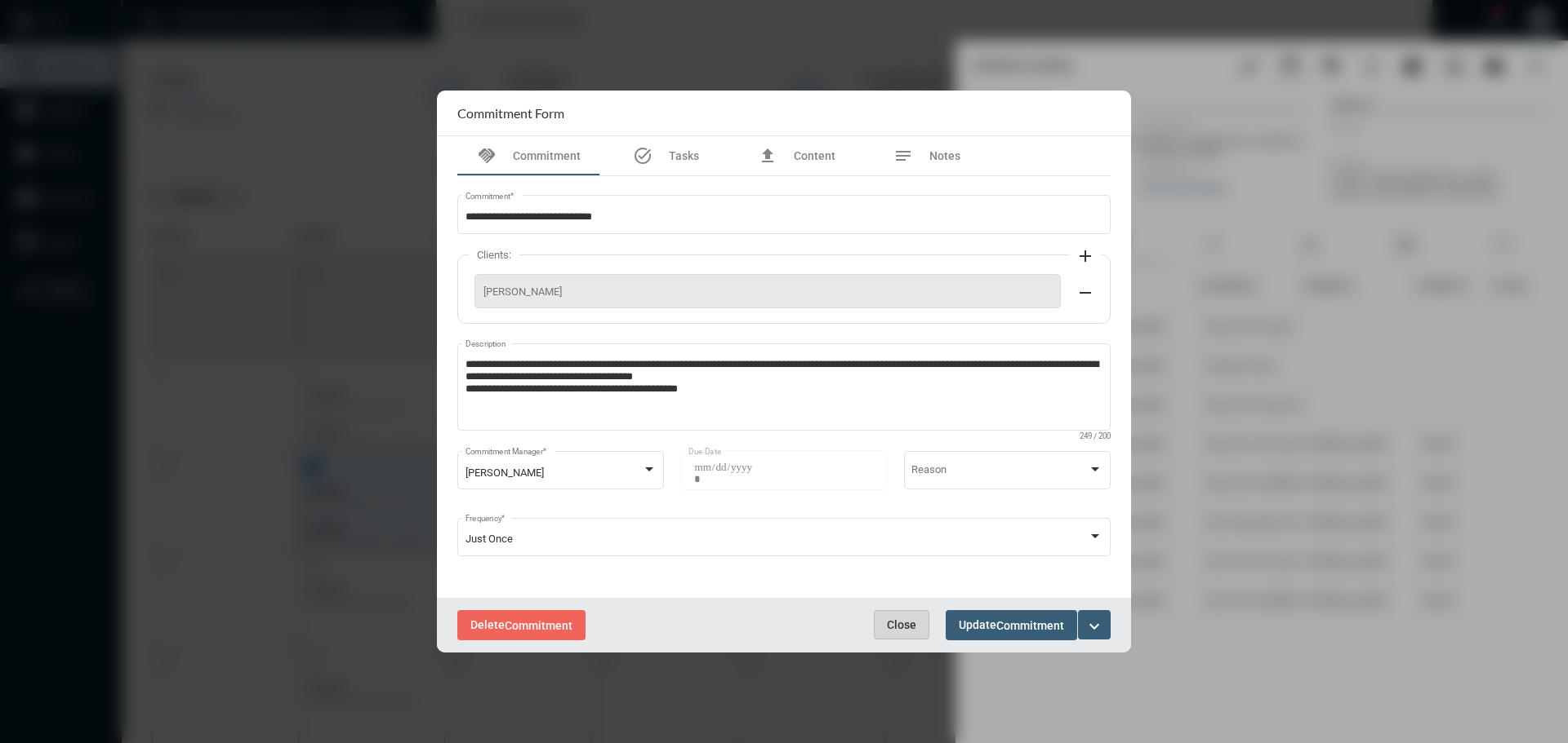
click at [895, 626] on span "Close" at bounding box center [901, 625] width 29 height 13
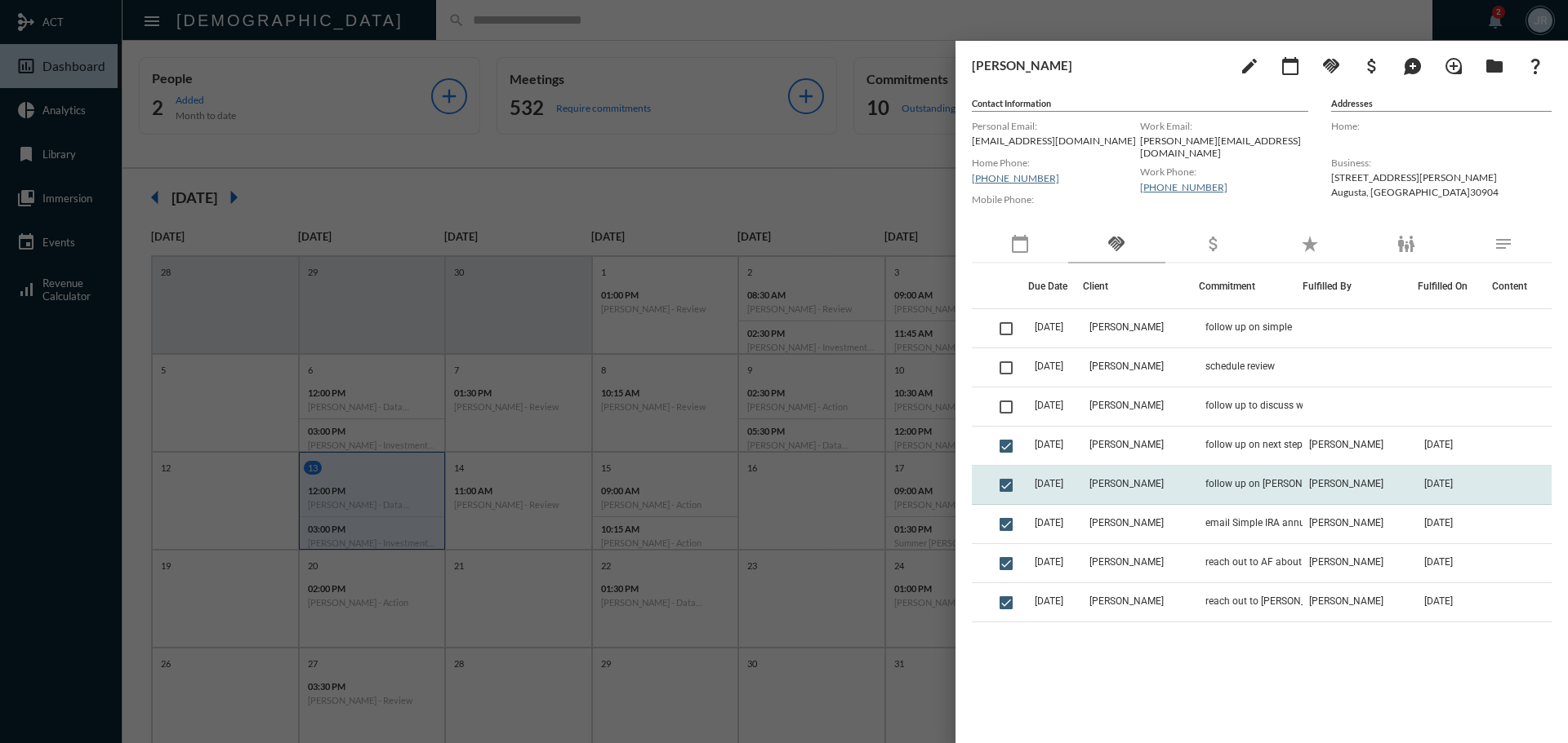
click at [1239, 472] on td "follow up on [PERSON_NAME] provision" at bounding box center [1250, 486] width 103 height 39
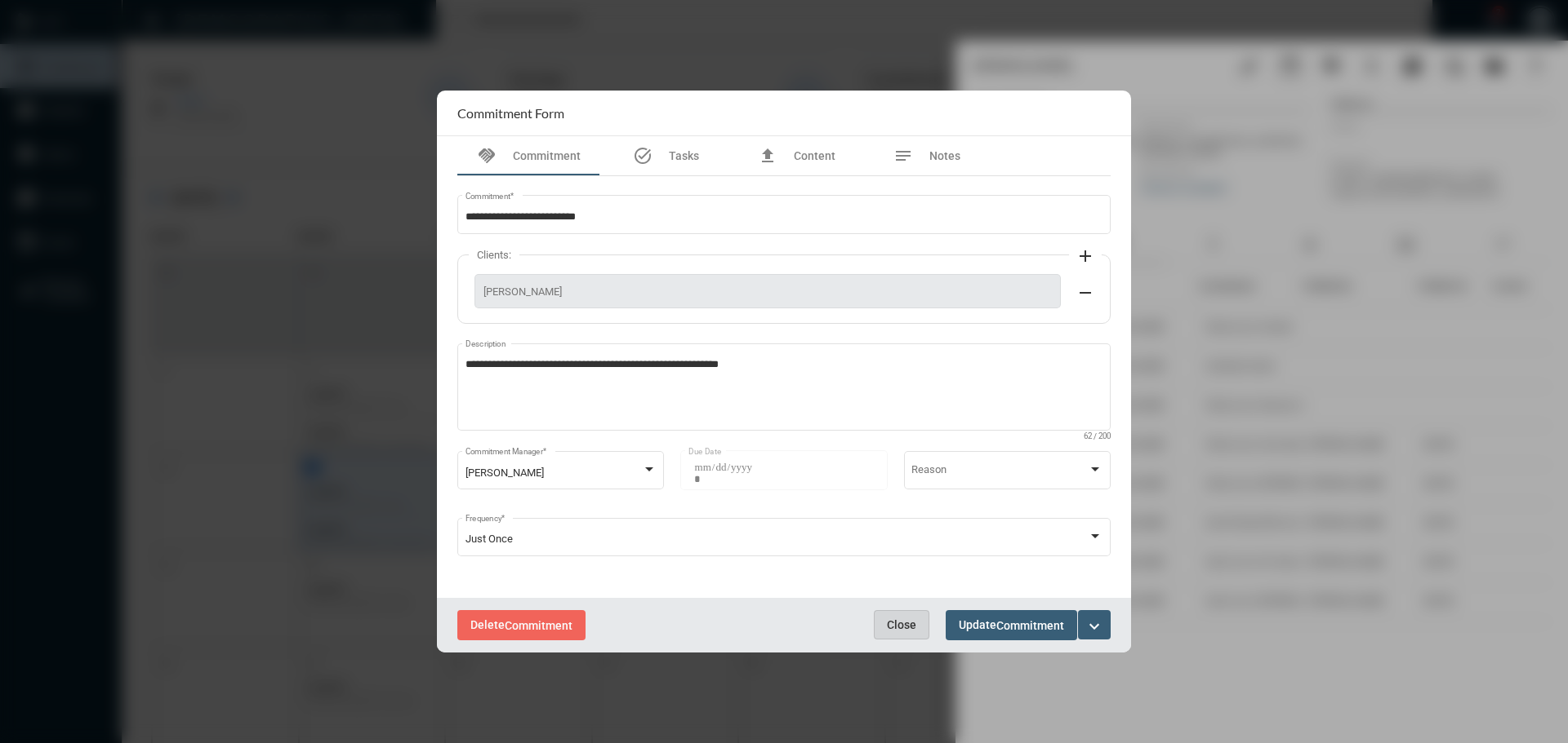
click at [895, 618] on span "Close" at bounding box center [901, 625] width 29 height 13
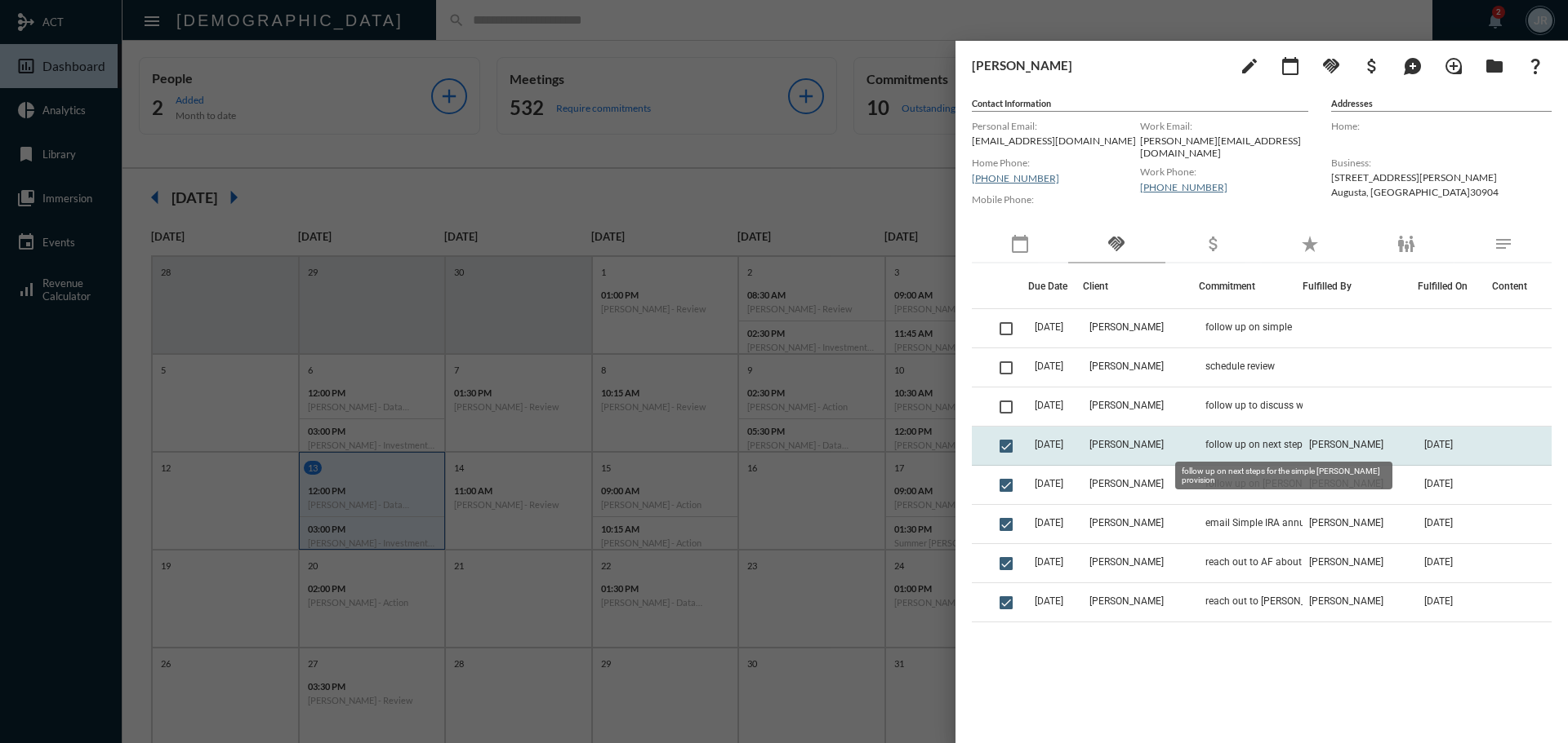
click at [1235, 442] on span "follow up on next steps for the simple [PERSON_NAME] provision" at bounding box center [1287, 444] width 163 height 12
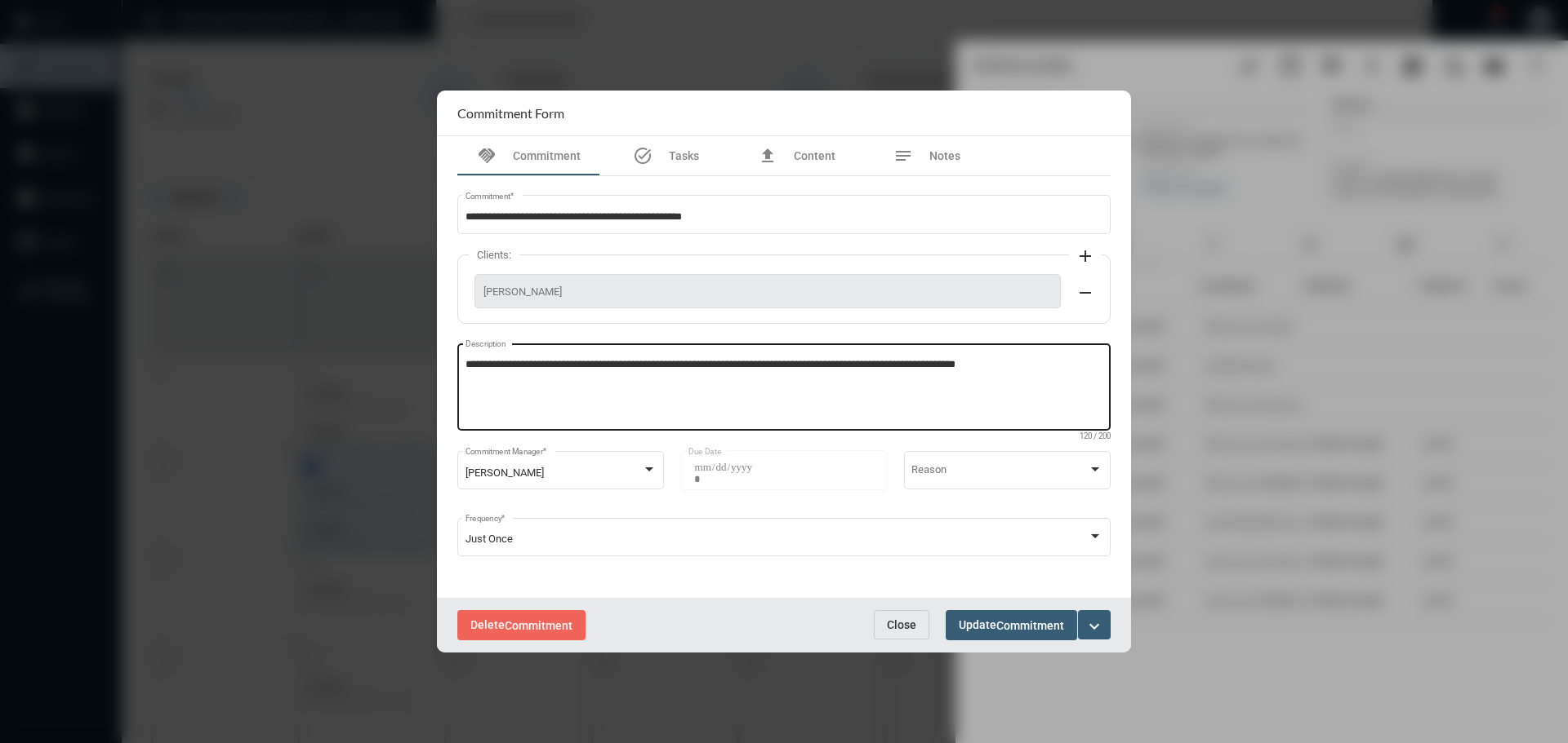
click at [1040, 372] on textarea "**********" at bounding box center [784, 390] width 638 height 64
type textarea "**********"
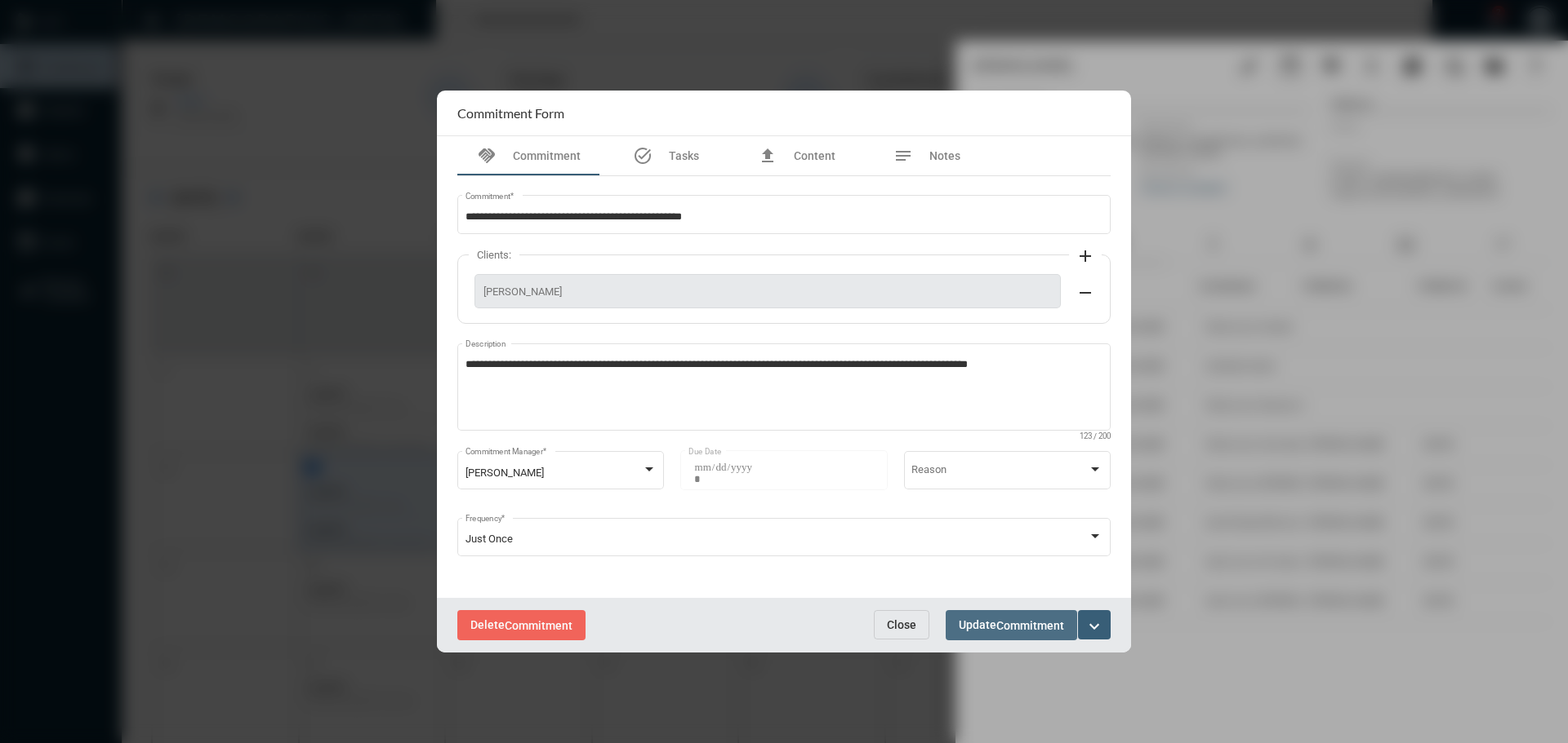
click at [999, 627] on span "Commitment" at bounding box center [1030, 626] width 68 height 13
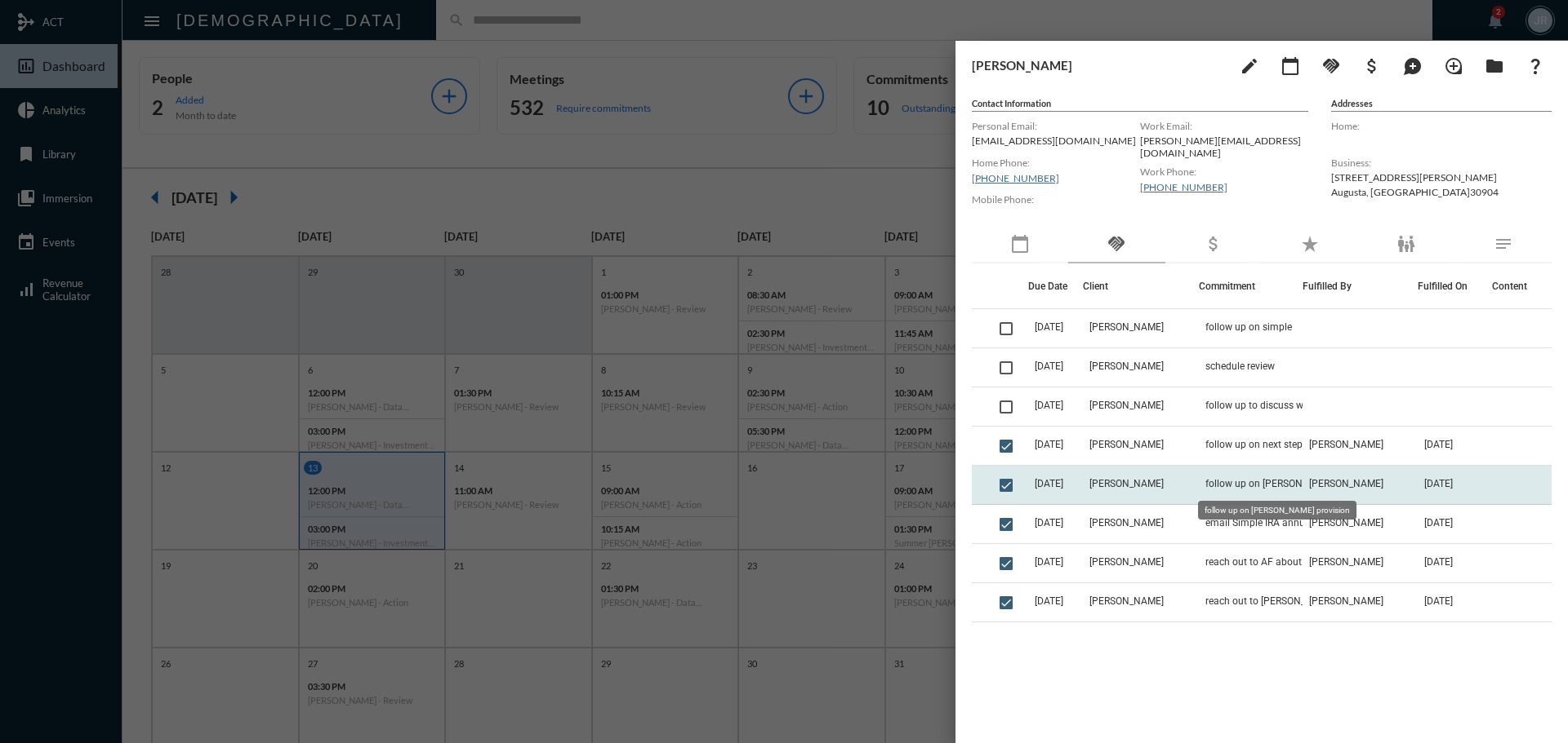
click at [1234, 487] on span "follow up on [PERSON_NAME] provision" at bounding box center [1287, 483] width 163 height 12
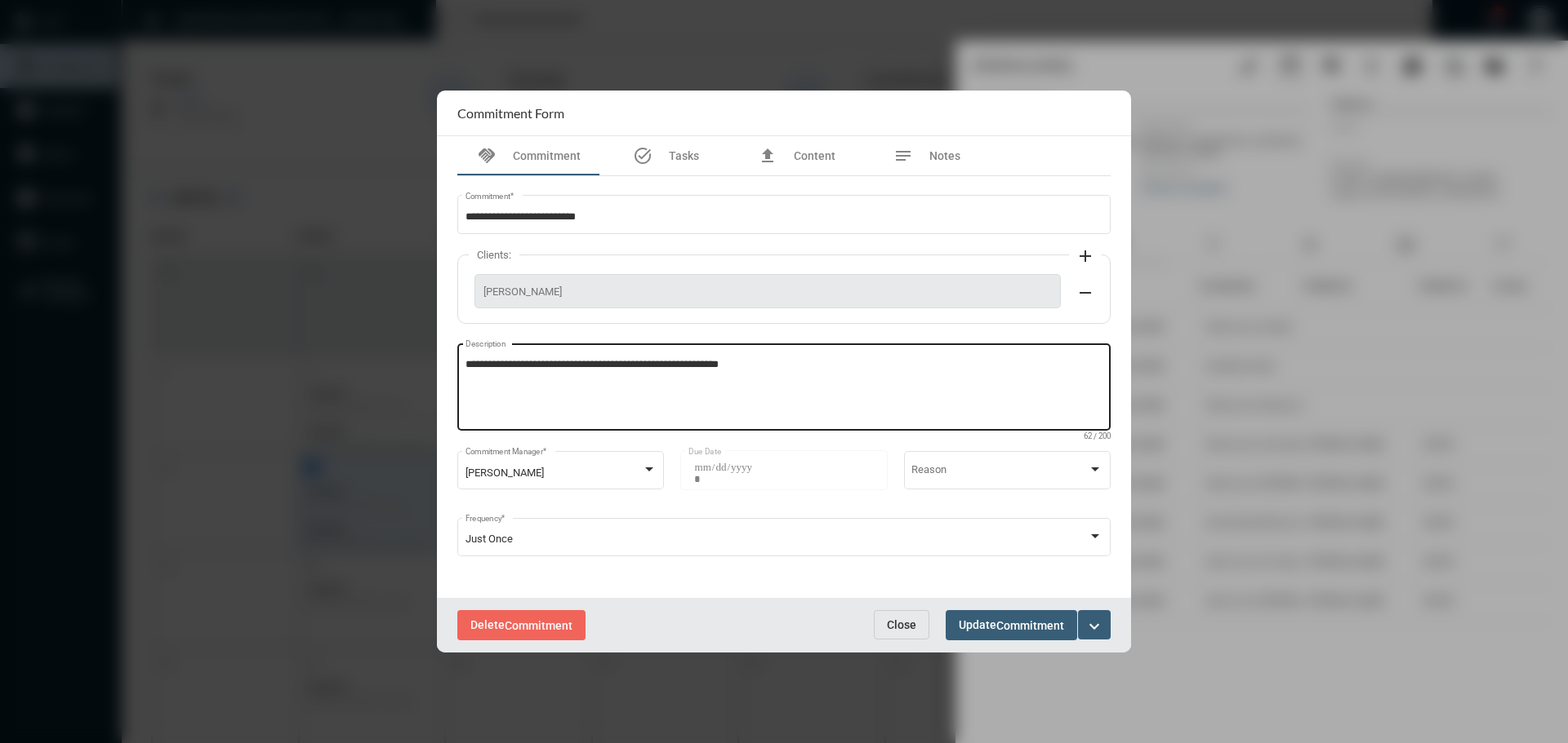
click at [930, 386] on textarea "**********" at bounding box center [784, 390] width 638 height 64
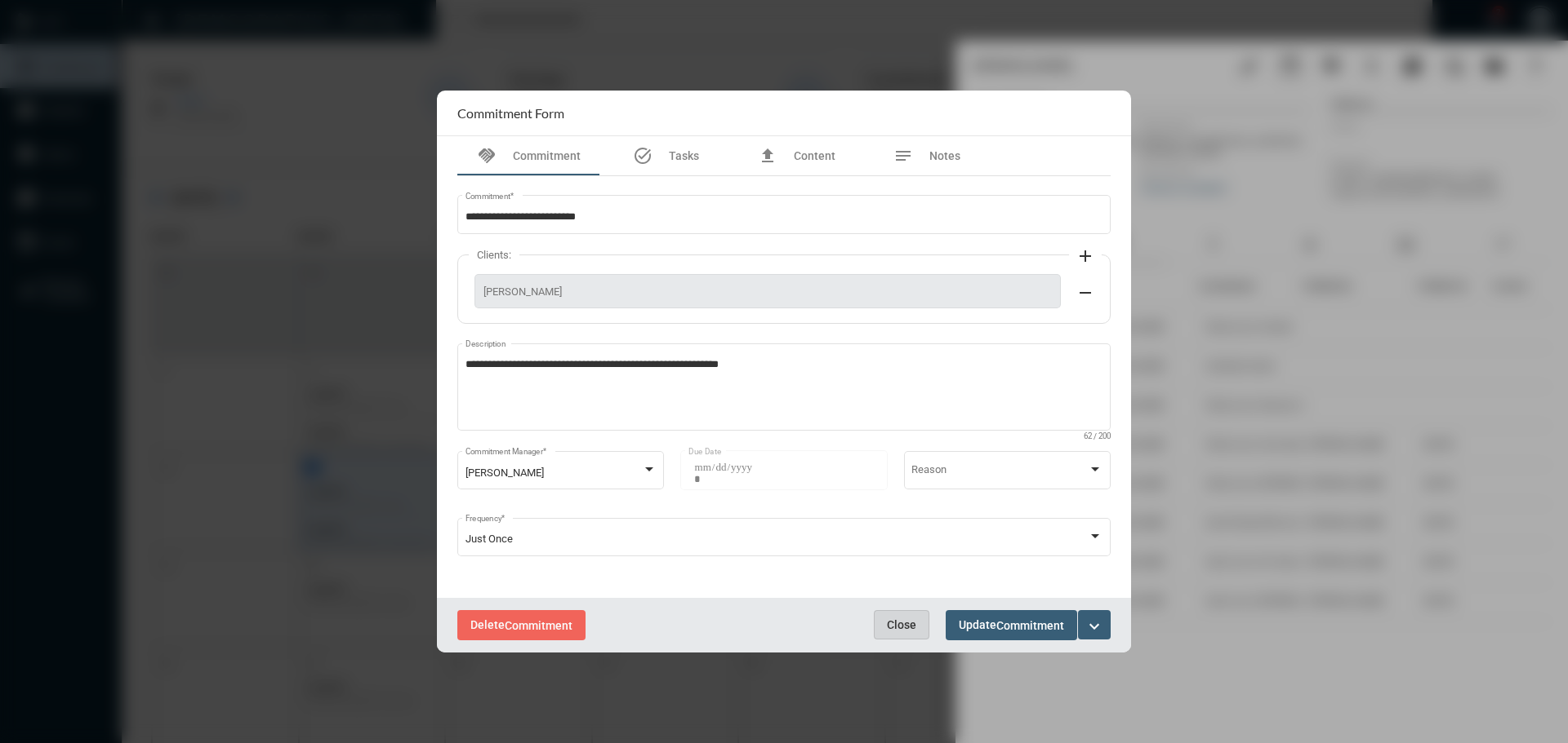
click at [894, 618] on span "Close" at bounding box center [901, 625] width 29 height 13
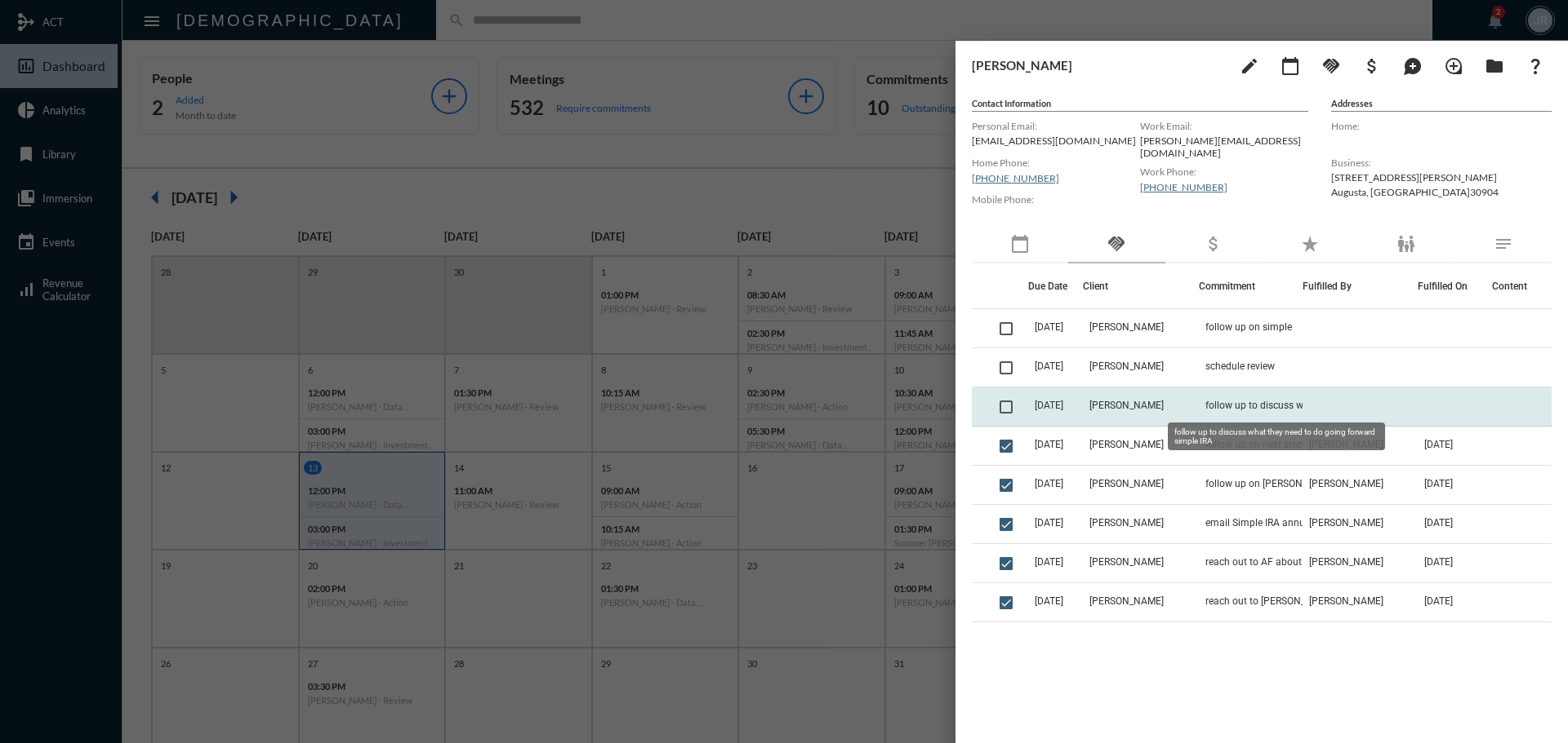
click at [1241, 400] on span "follow up to discuss what they need to do going forward simple IRA" at bounding box center [1287, 405] width 163 height 12
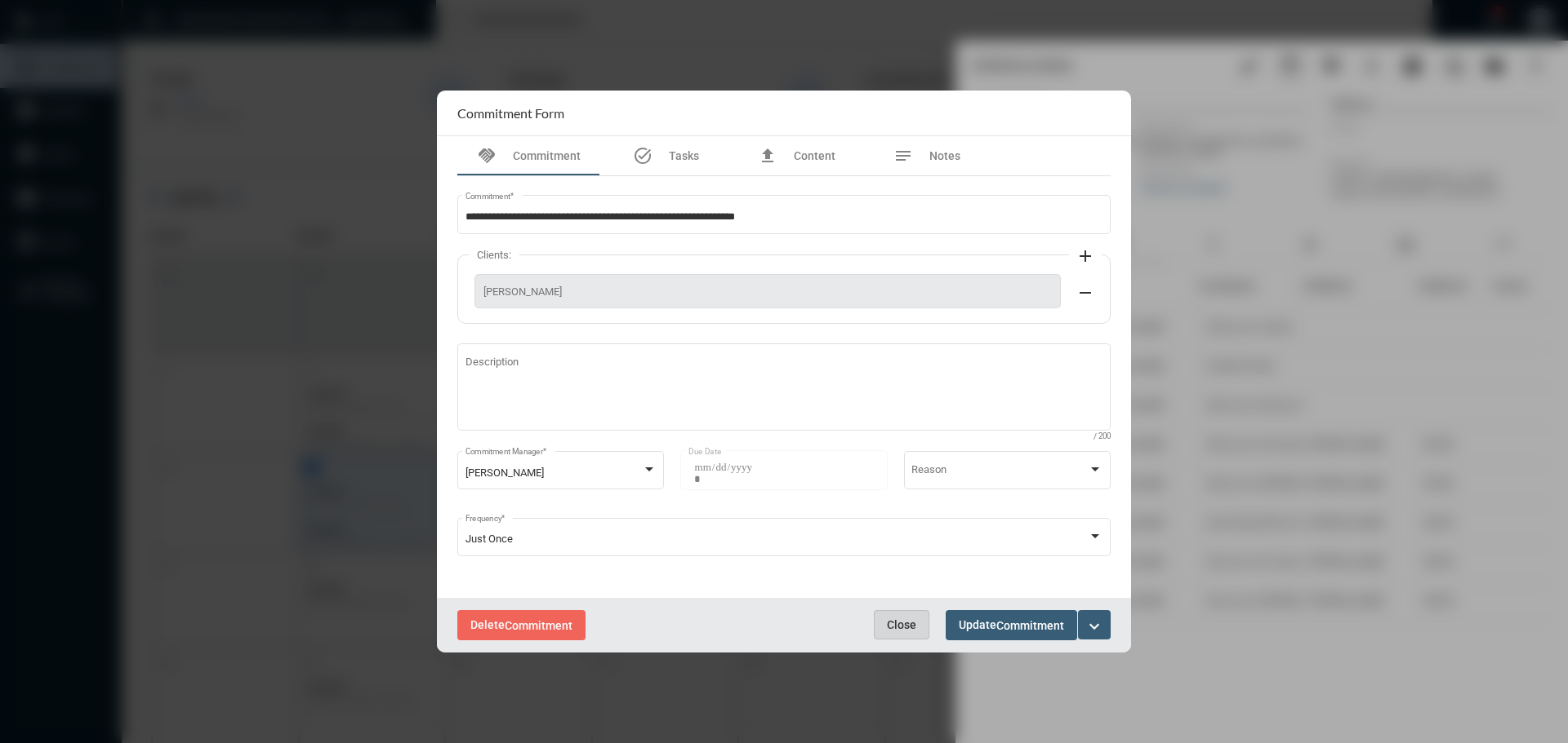
click at [893, 615] on button "Close" at bounding box center [901, 625] width 55 height 29
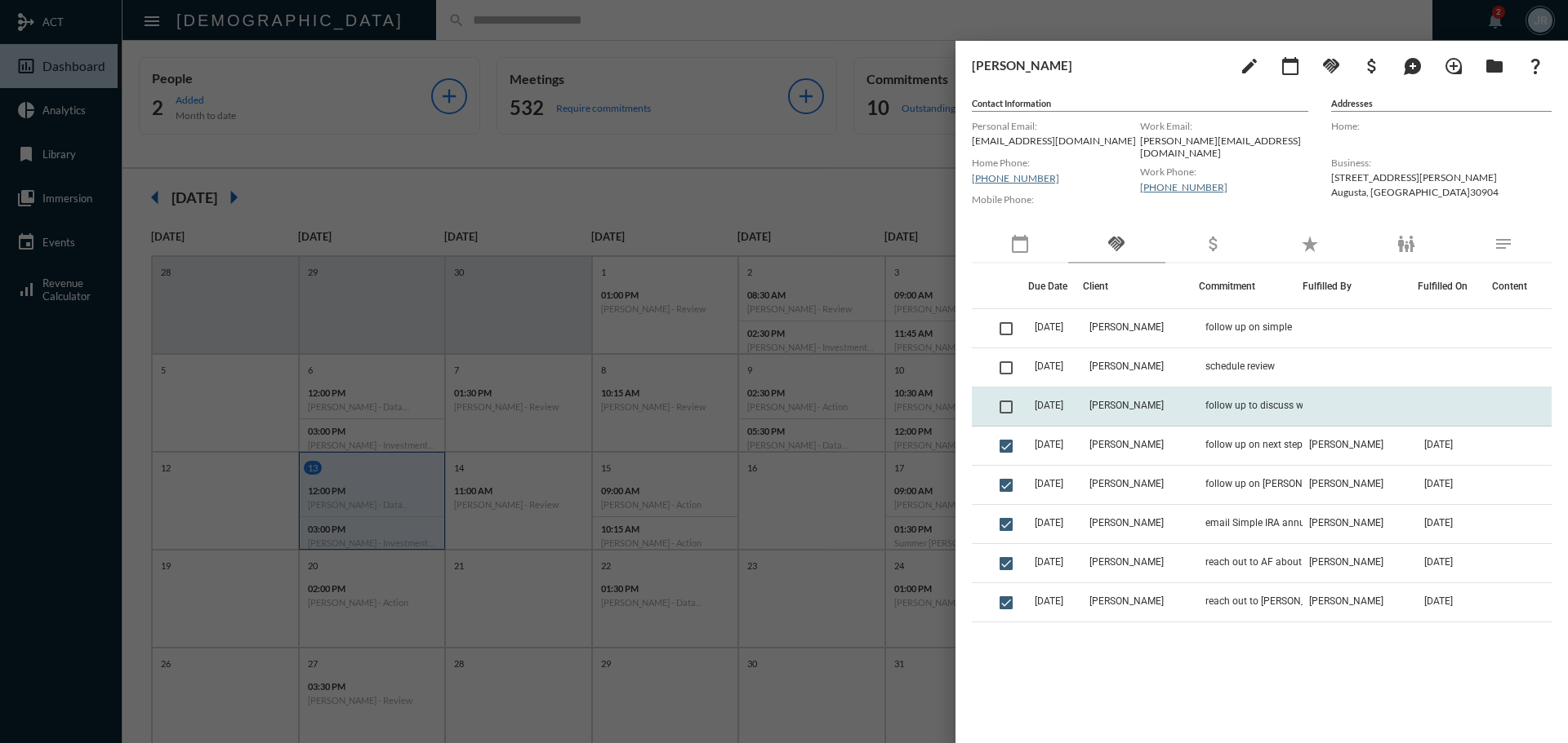
click at [1161, 399] on td "[PERSON_NAME]" at bounding box center [1140, 408] width 115 height 39
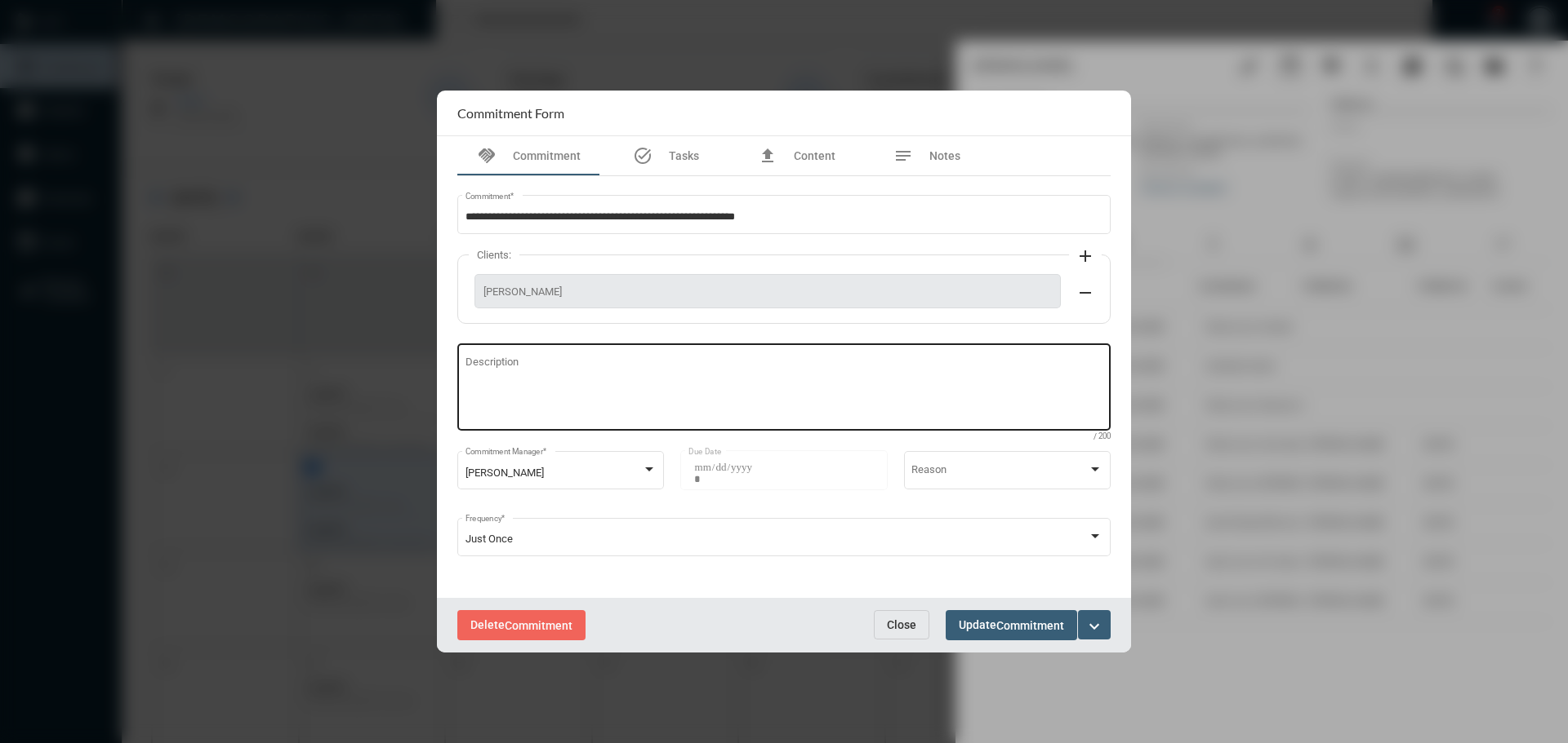
click at [514, 395] on textarea "Description" at bounding box center [784, 390] width 638 height 64
type textarea "**********"
click at [959, 628] on span "Update Commitment" at bounding box center [1011, 625] width 105 height 13
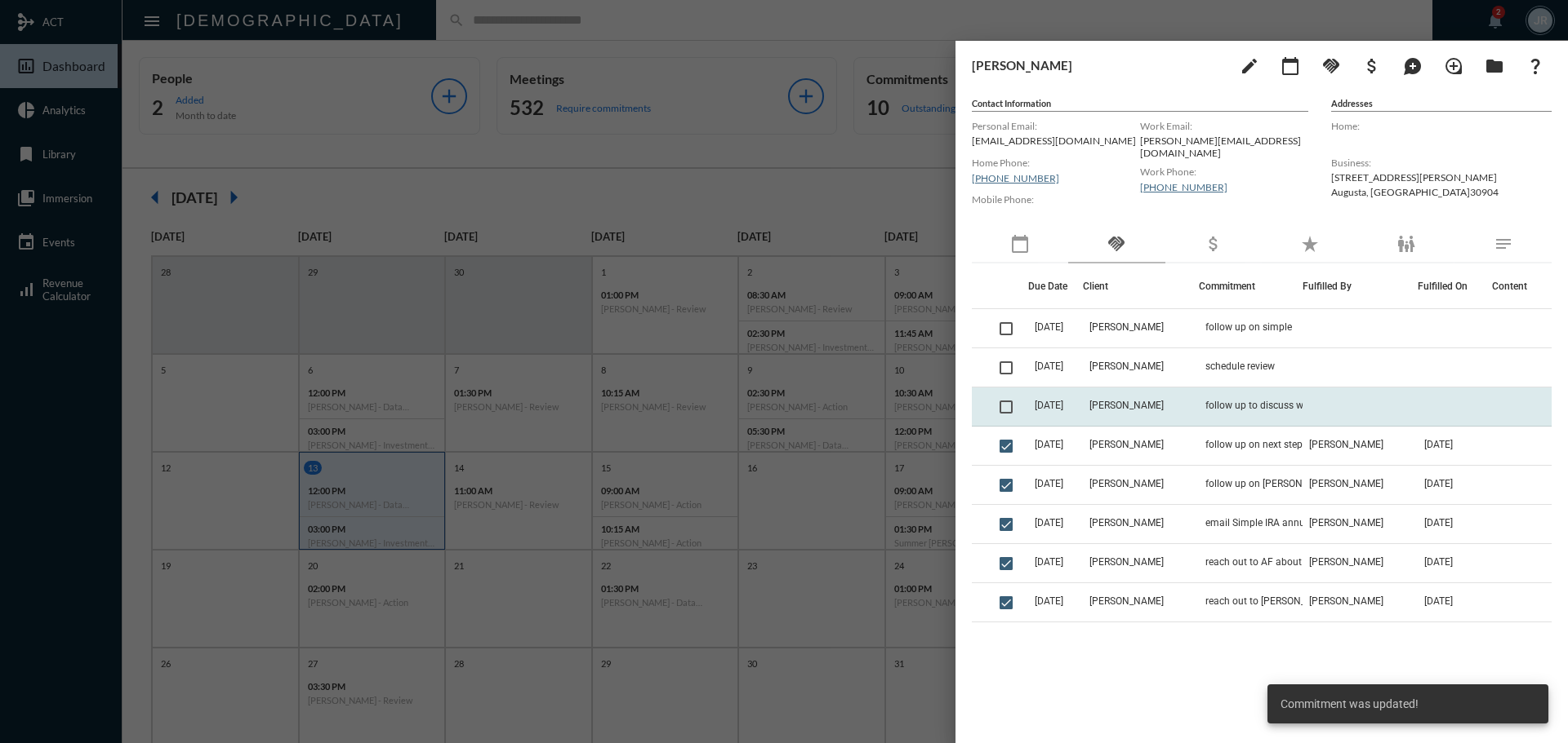
click at [1009, 408] on span at bounding box center [1005, 407] width 13 height 13
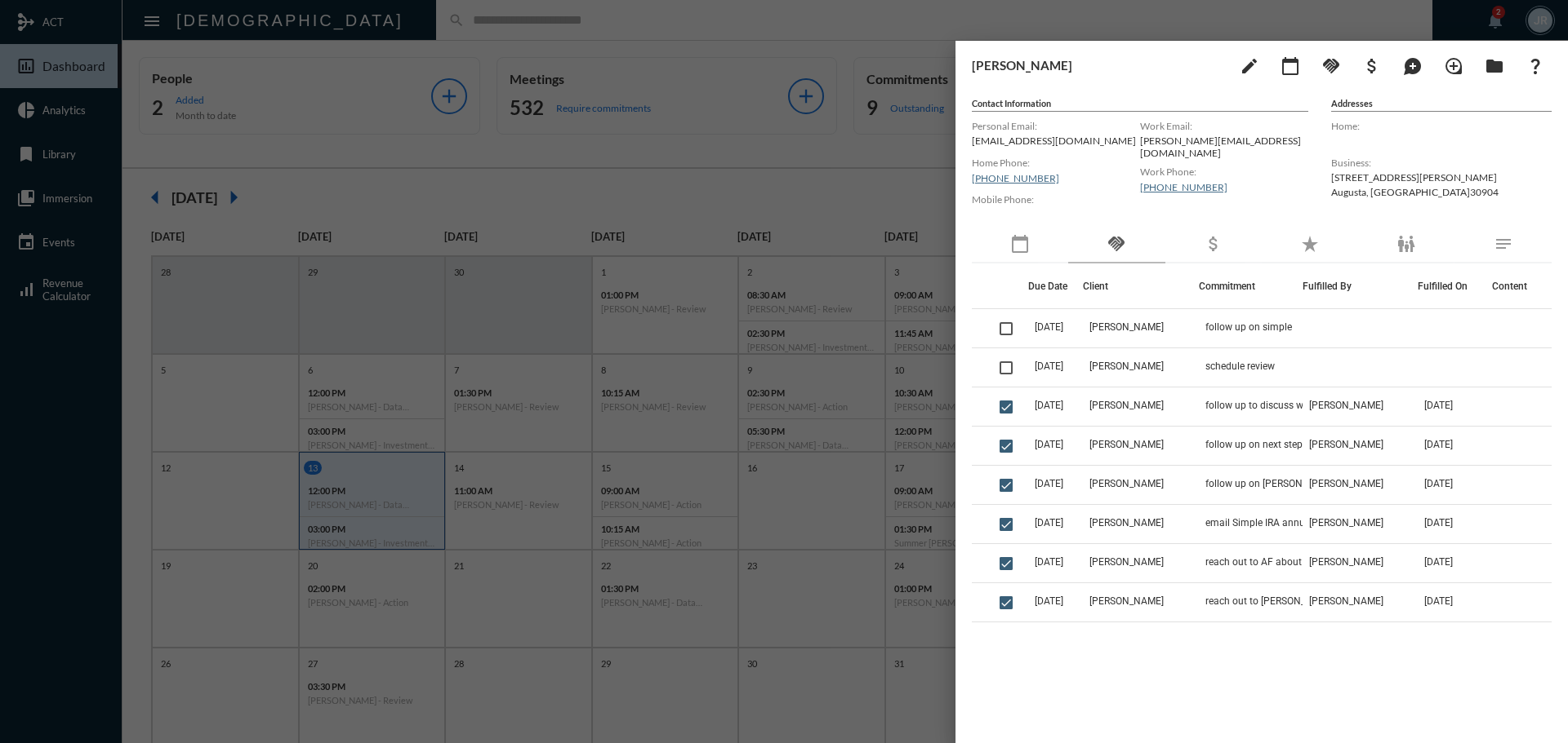
click at [554, 20] on div at bounding box center [784, 371] width 1568 height 743
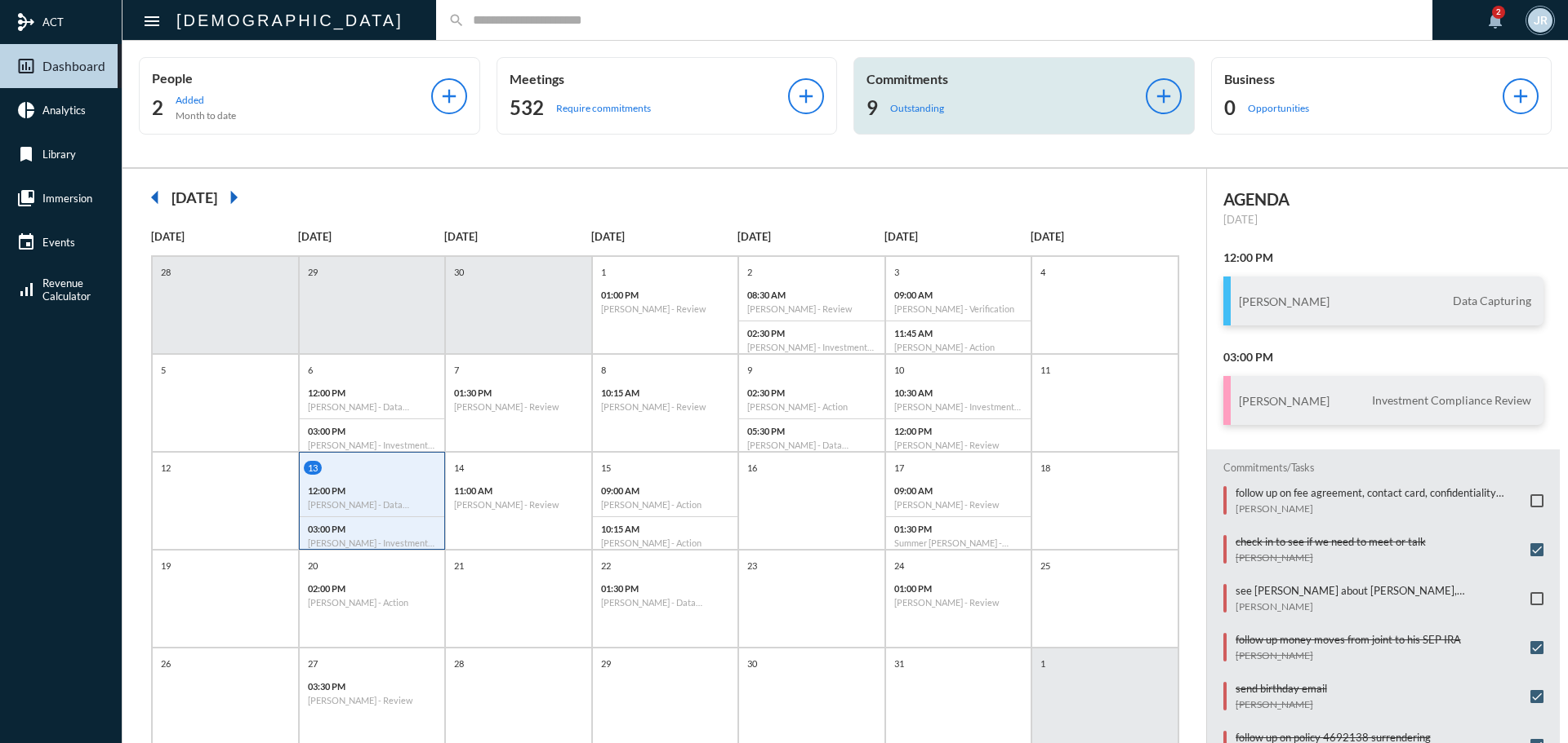
click at [888, 81] on p "Commitments" at bounding box center [1006, 78] width 280 height 15
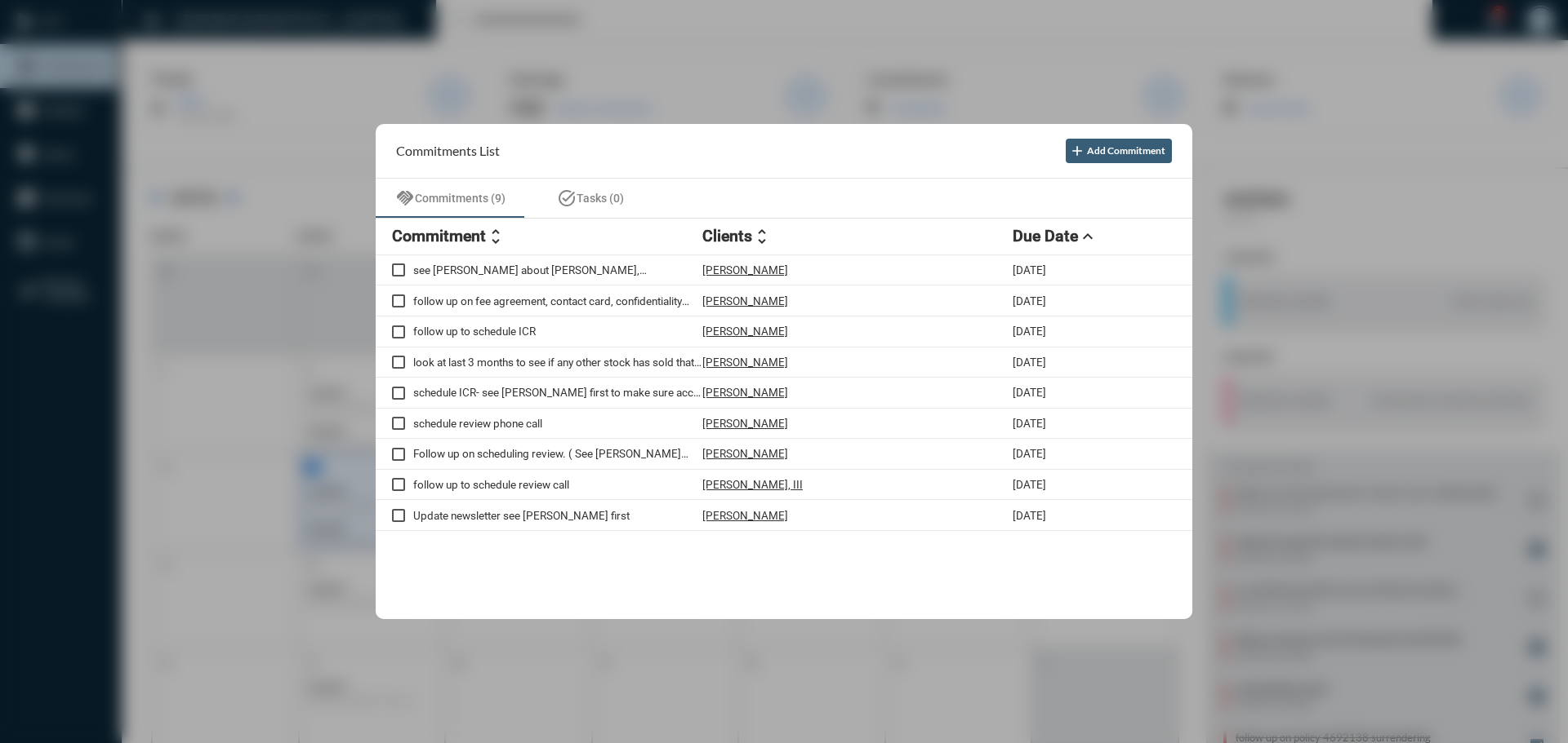
click at [899, 22] on div at bounding box center [784, 371] width 1568 height 743
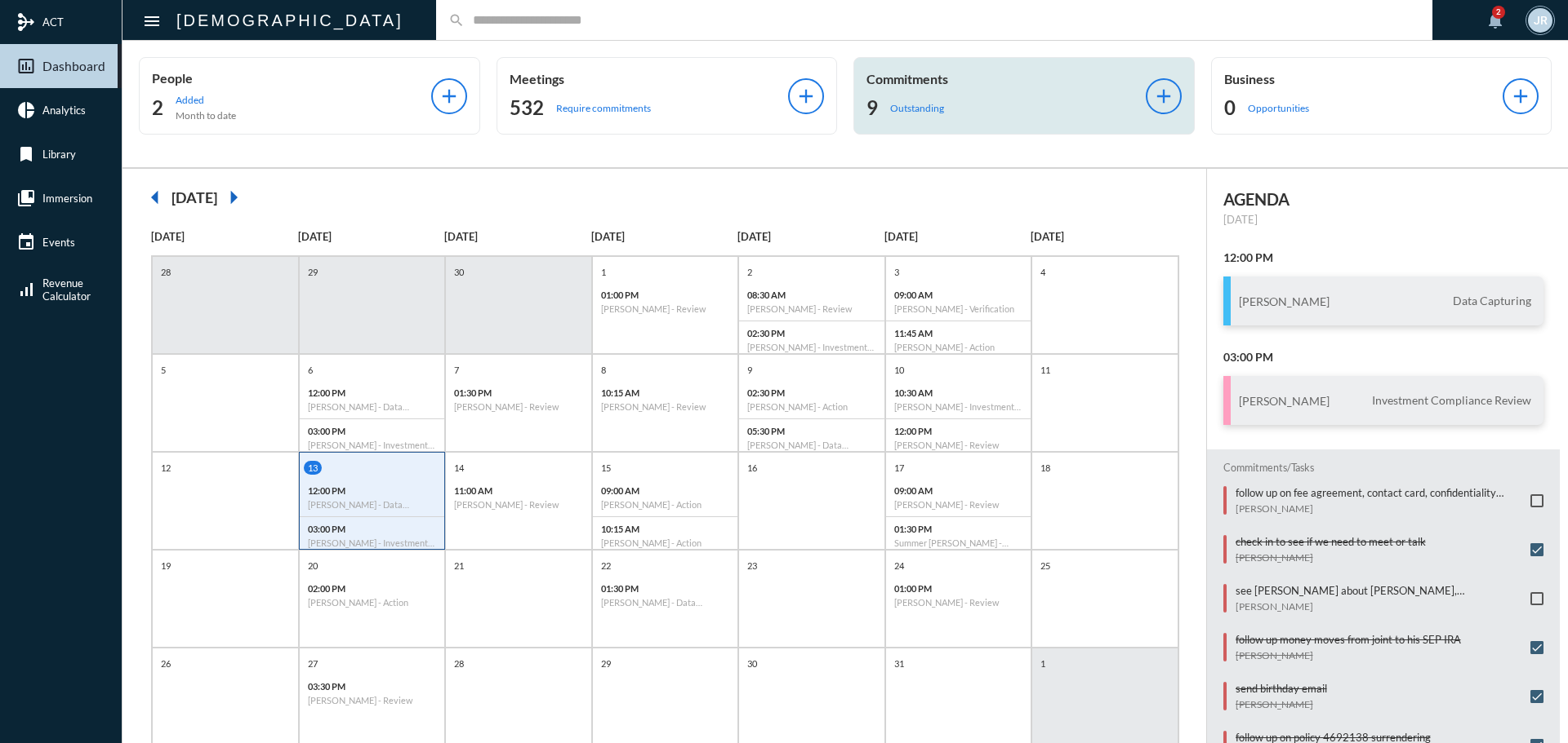
click at [1020, 87] on div "Commitments 9 Outstanding" at bounding box center [1006, 96] width 280 height 50
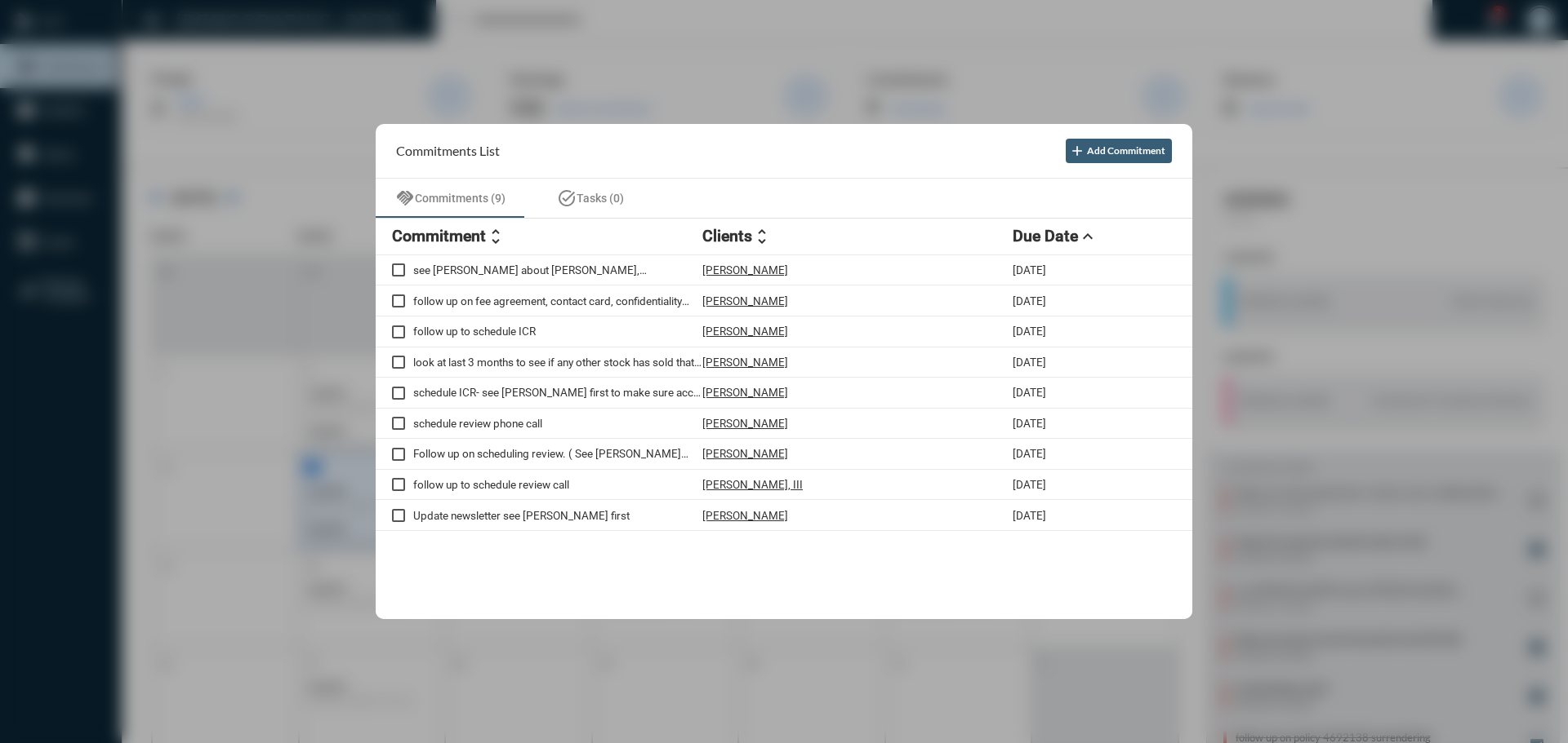
click at [679, 19] on div at bounding box center [784, 371] width 1568 height 743
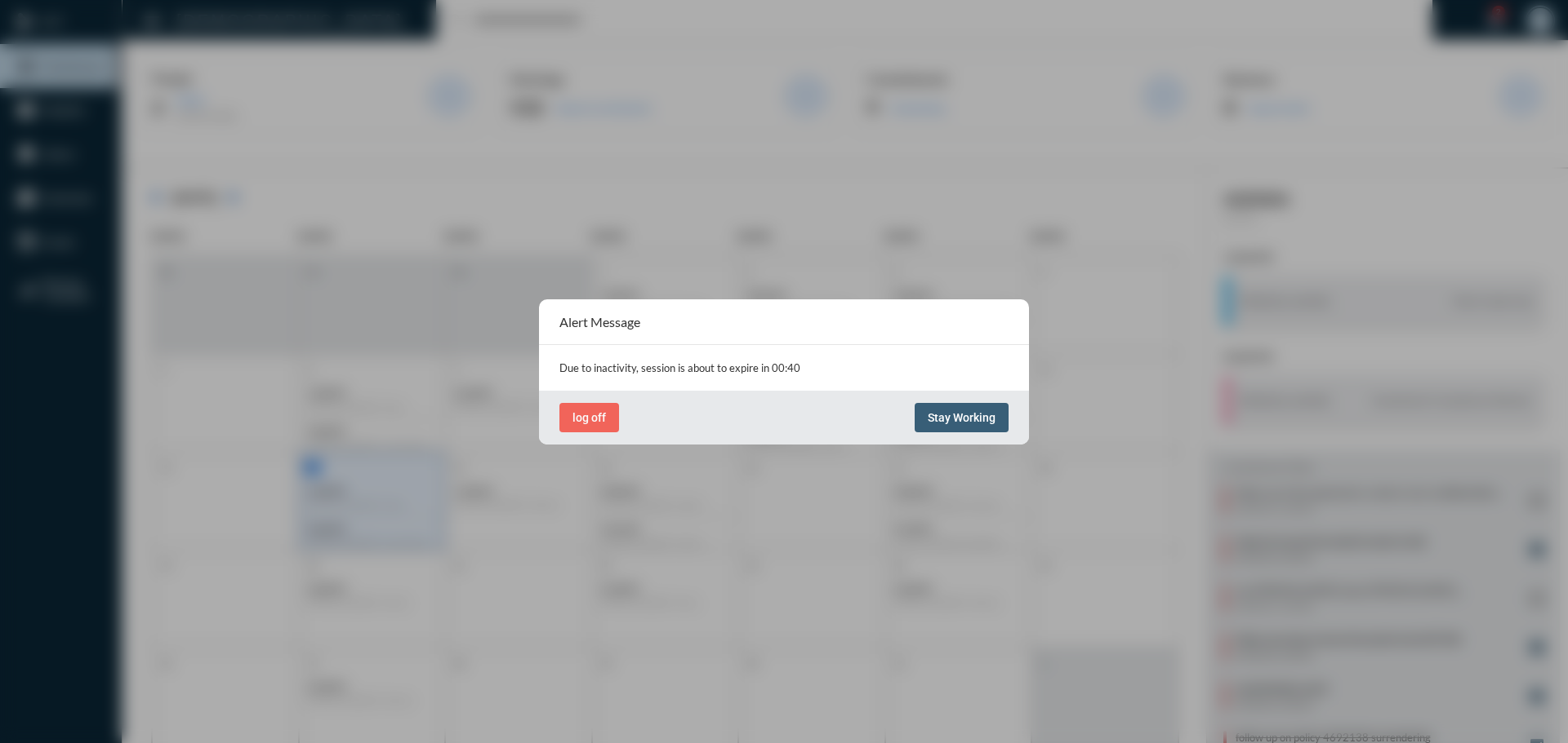
click at [966, 421] on span "Stay Working" at bounding box center [962, 417] width 68 height 13
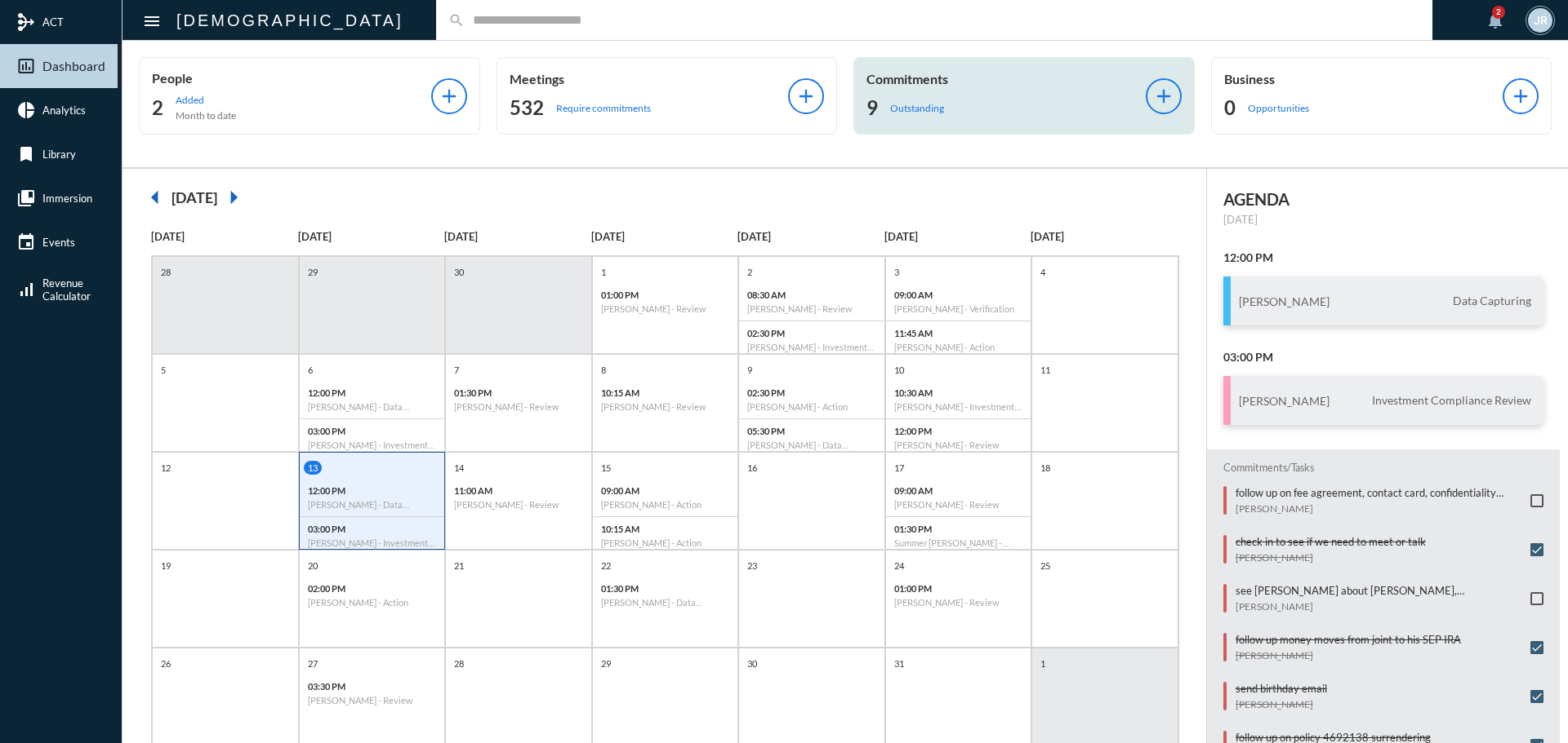
click at [888, 86] on div "Commitments 9 Outstanding" at bounding box center [1006, 96] width 280 height 50
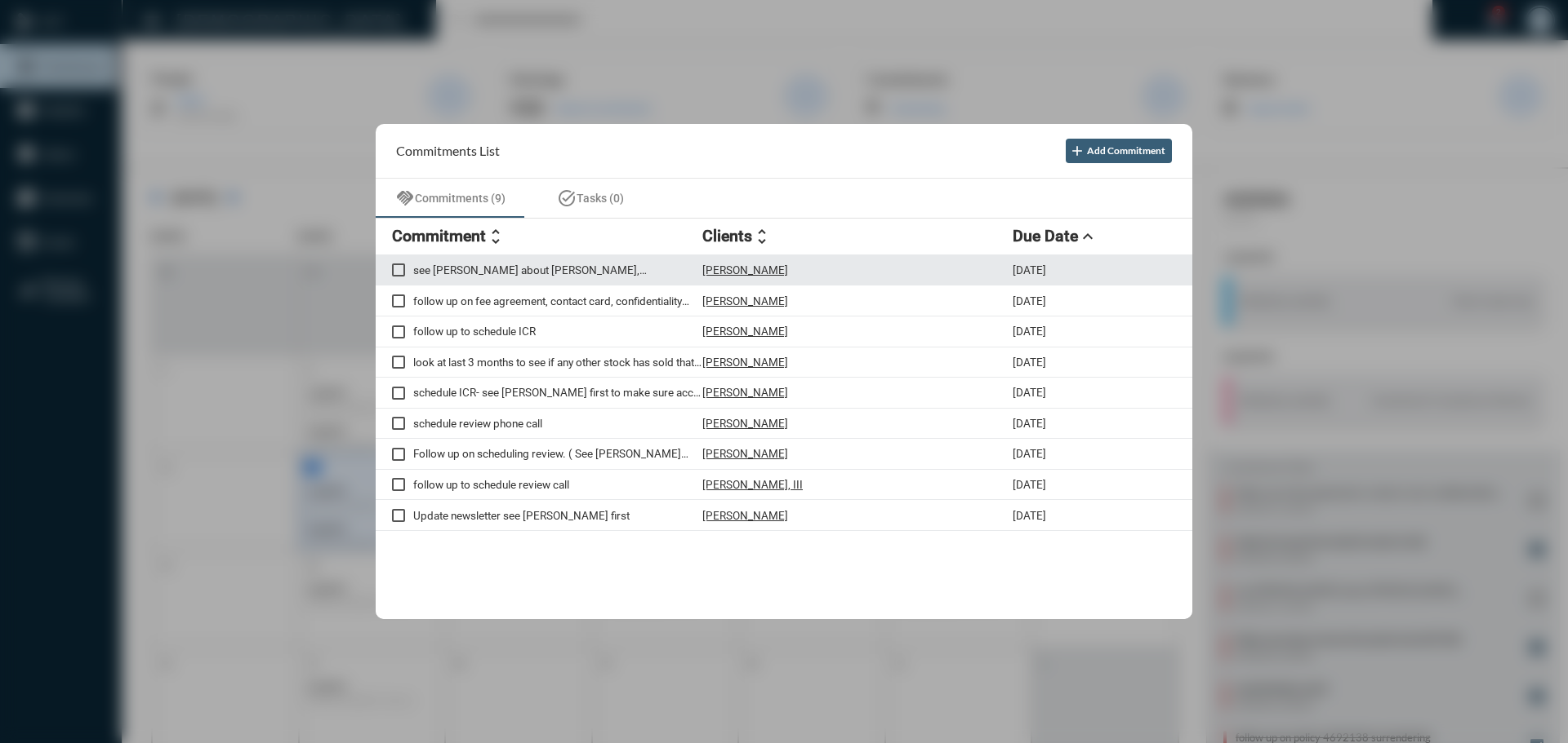
click at [713, 270] on p "[PERSON_NAME]" at bounding box center [745, 270] width 85 height 13
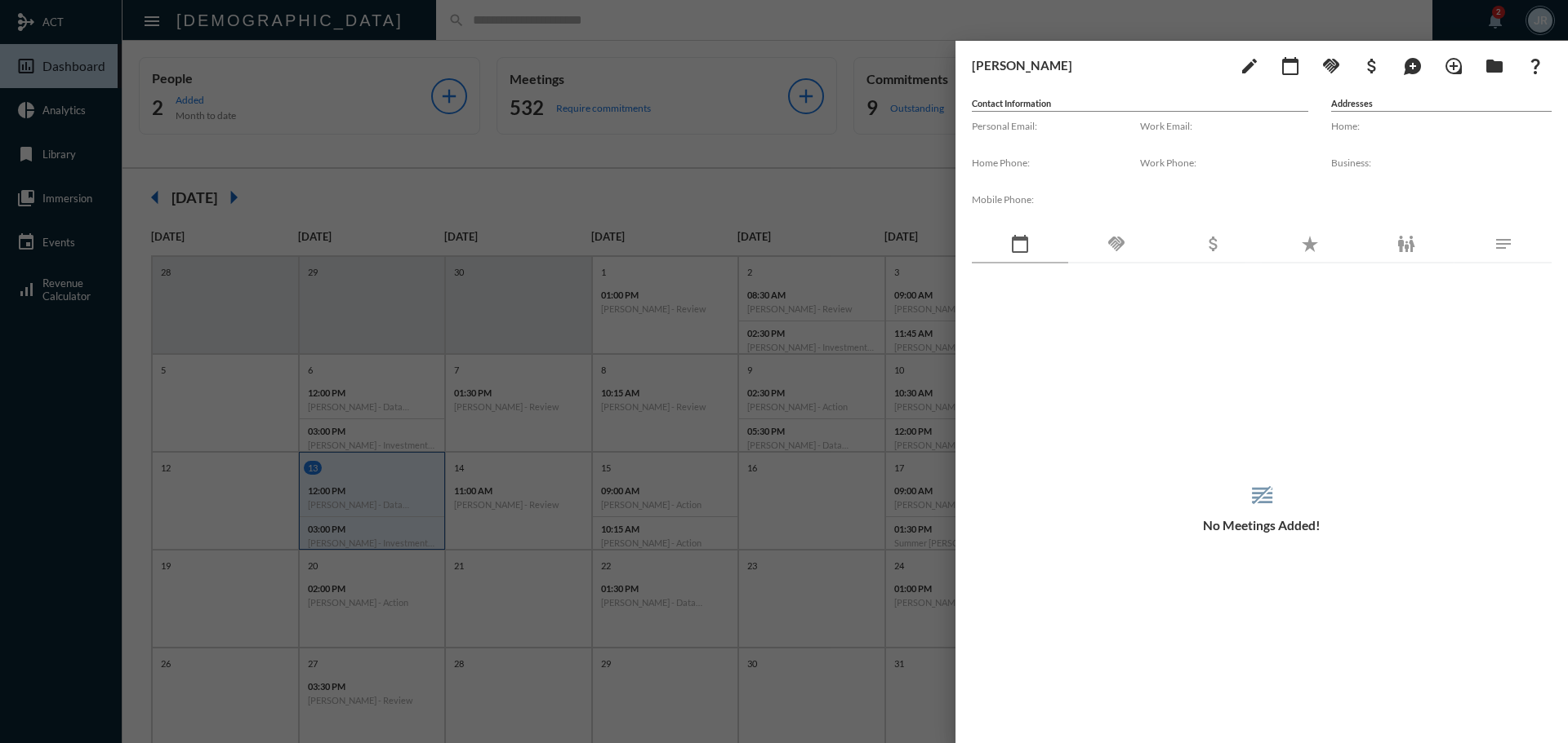
click at [1128, 241] on div "handshake" at bounding box center [1116, 245] width 96 height 37
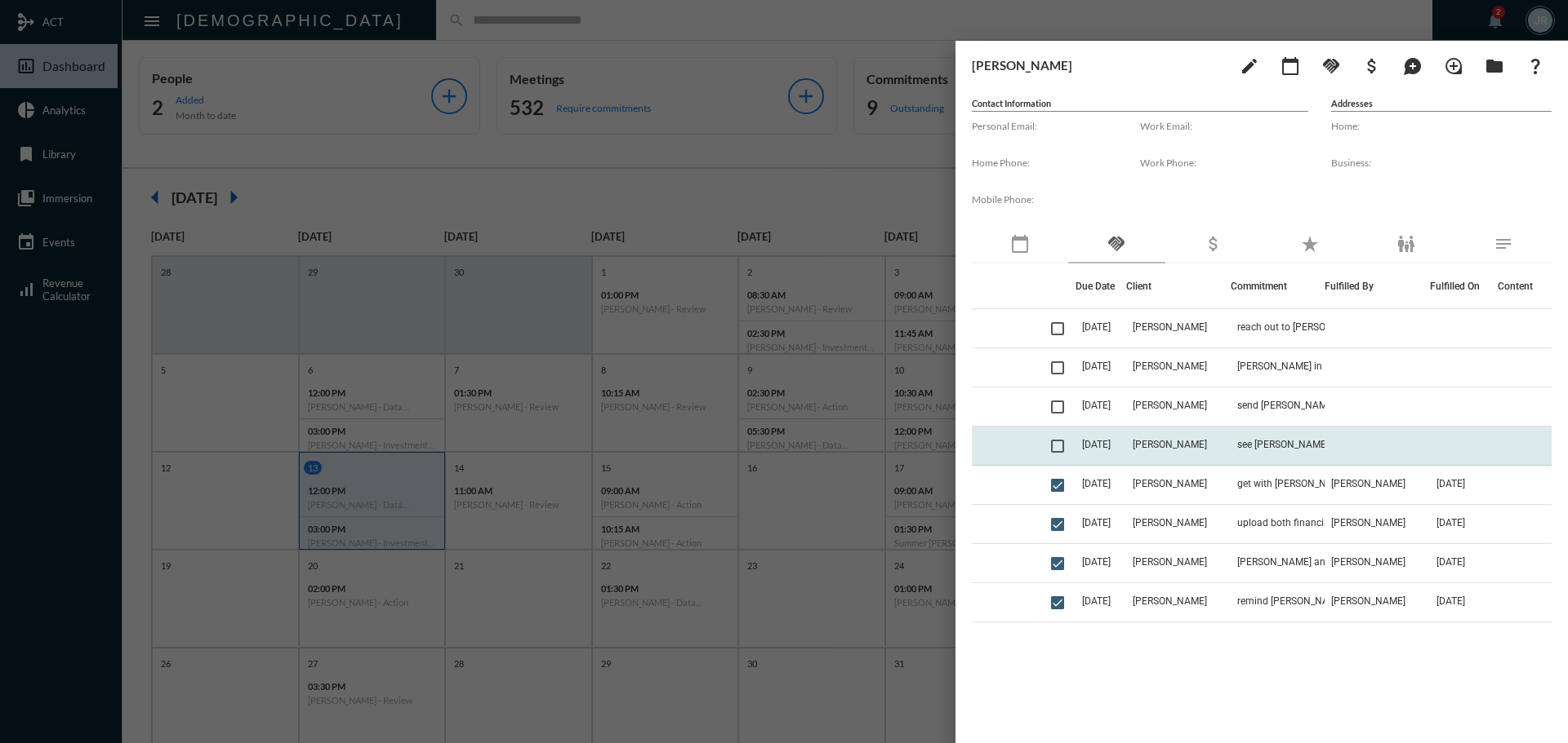
click at [1247, 427] on td "see [PERSON_NAME] about [PERSON_NAME], [PERSON_NAME] and [PERSON_NAME] client c…" at bounding box center [1277, 447] width 93 height 39
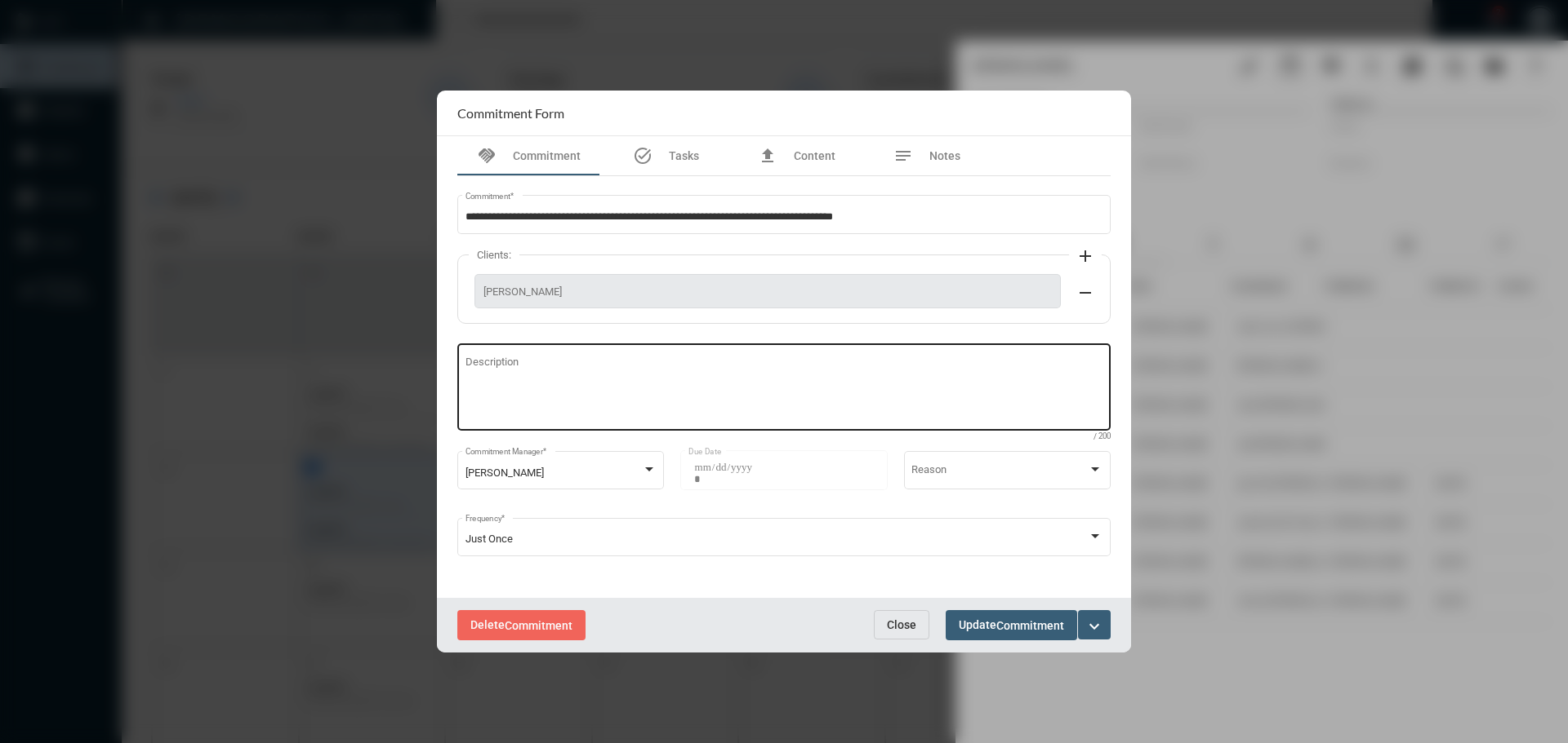
drag, startPoint x: 631, startPoint y: 344, endPoint x: 631, endPoint y: 361, distance: 17.0
click at [629, 353] on div "Description" at bounding box center [784, 385] width 638 height 91
type textarea "**********"
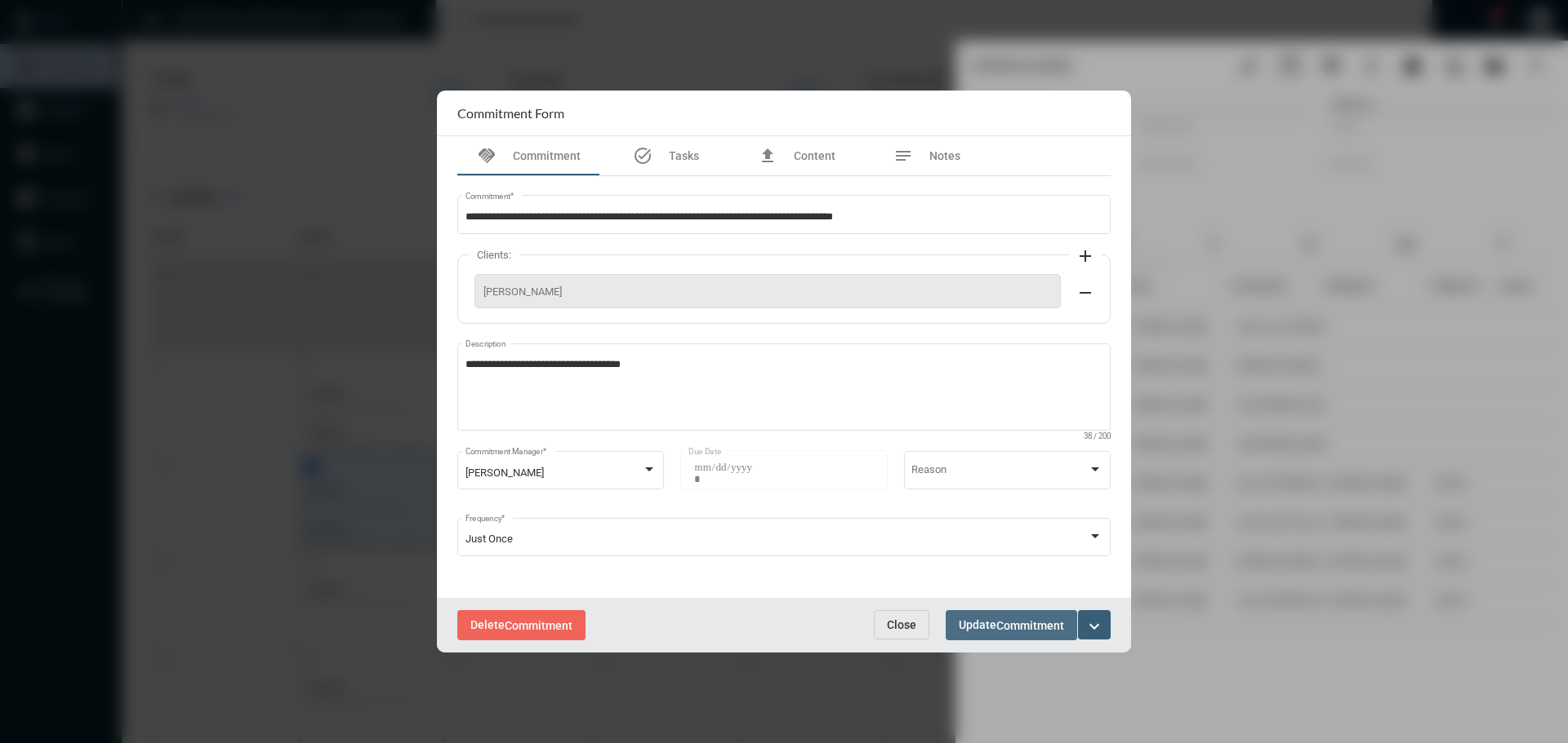
click at [1038, 619] on span "Commitment" at bounding box center [1030, 626] width 68 height 13
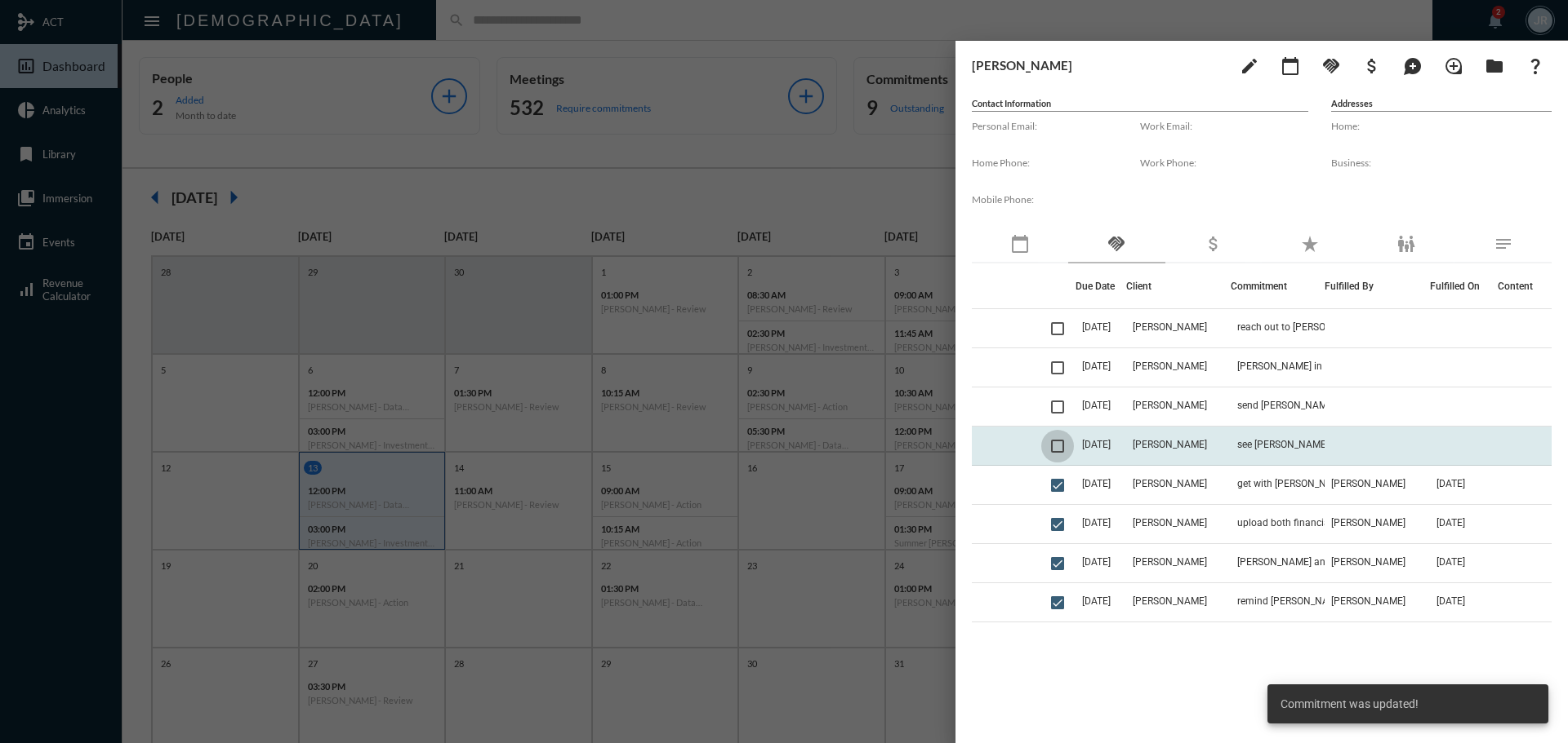
click at [1064, 448] on span at bounding box center [1057, 446] width 13 height 13
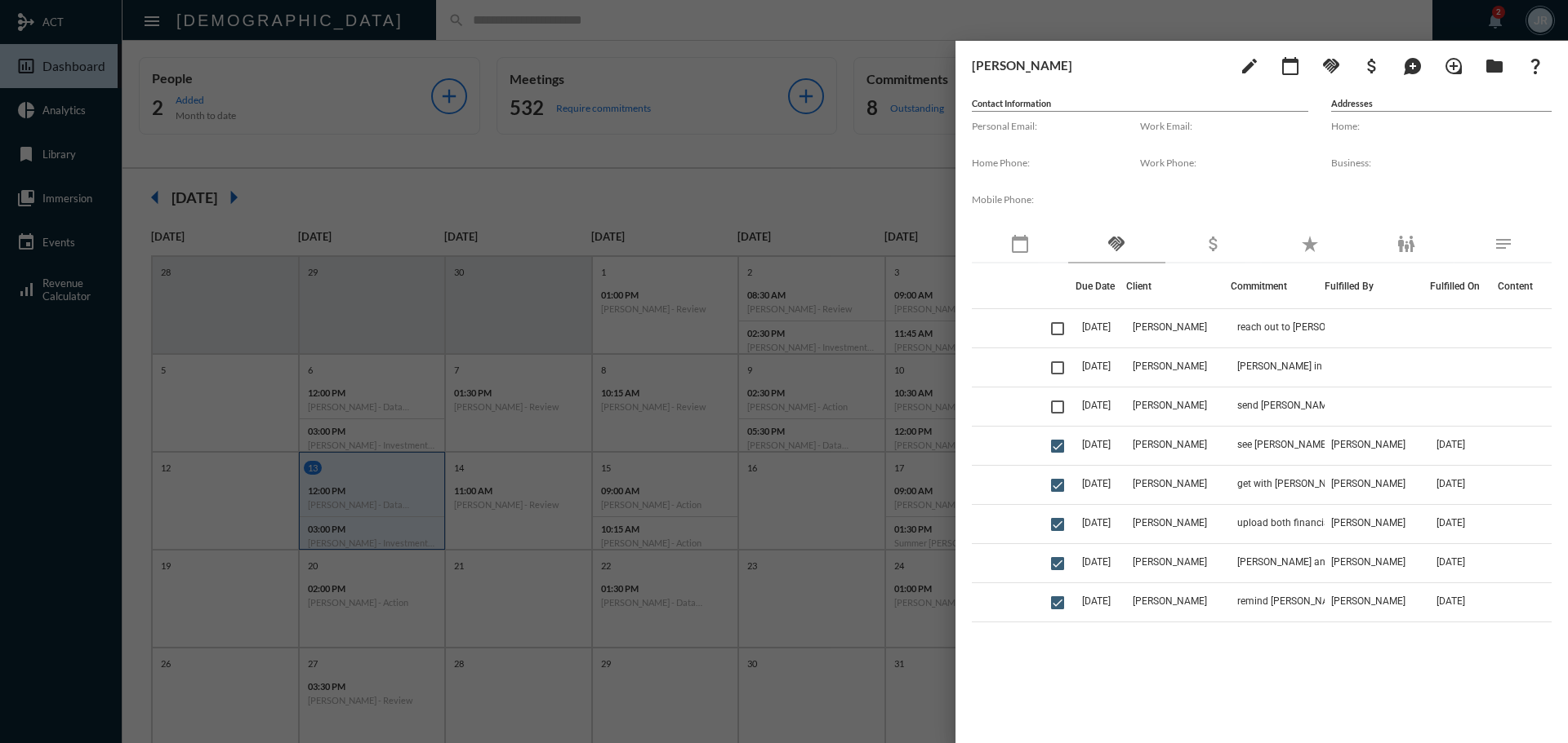
click at [694, 28] on div at bounding box center [784, 371] width 1568 height 743
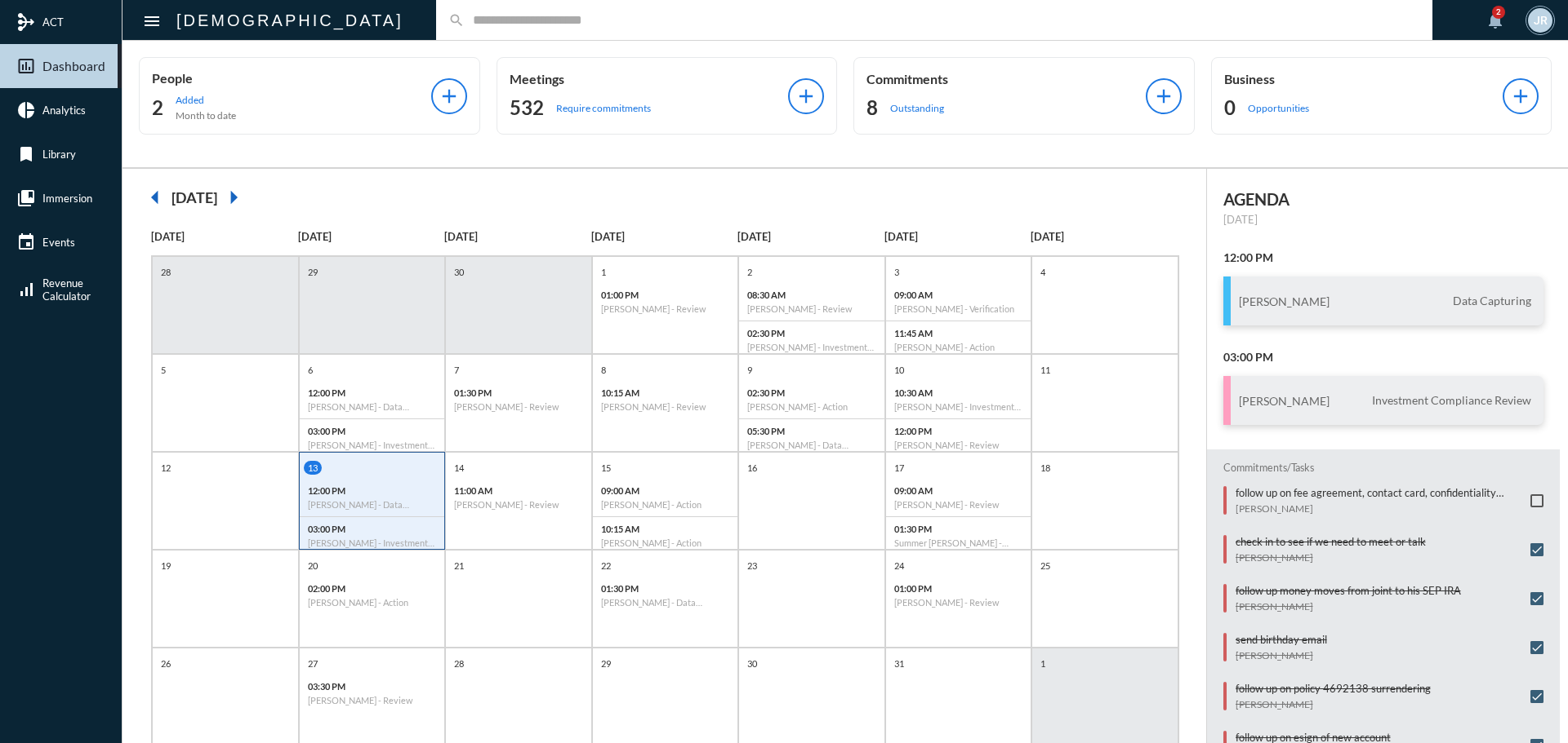
click at [465, 18] on input "text" at bounding box center [942, 20] width 955 height 14
click at [465, 20] on input "text" at bounding box center [942, 20] width 955 height 14
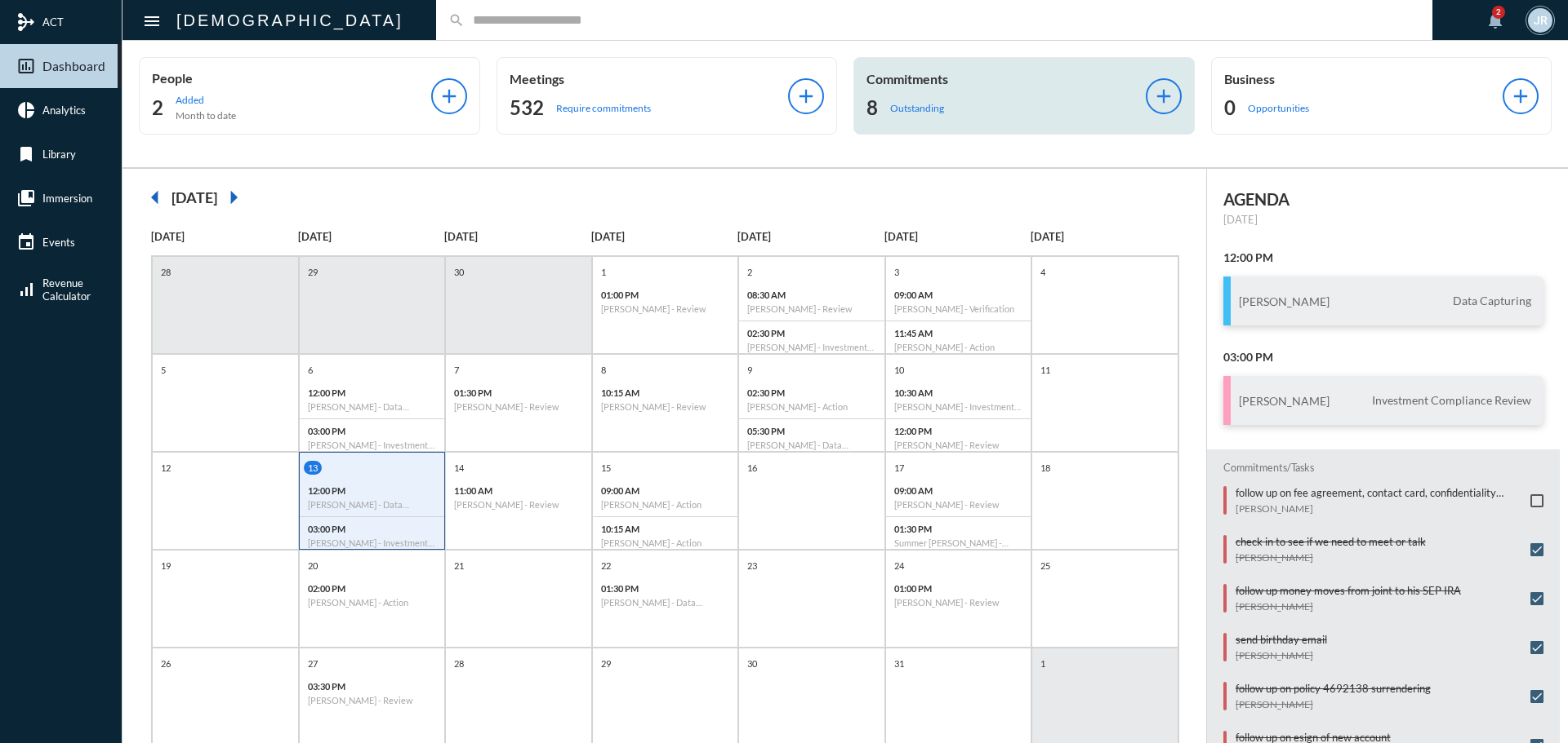
click at [914, 74] on p "Commitments" at bounding box center [1006, 78] width 280 height 15
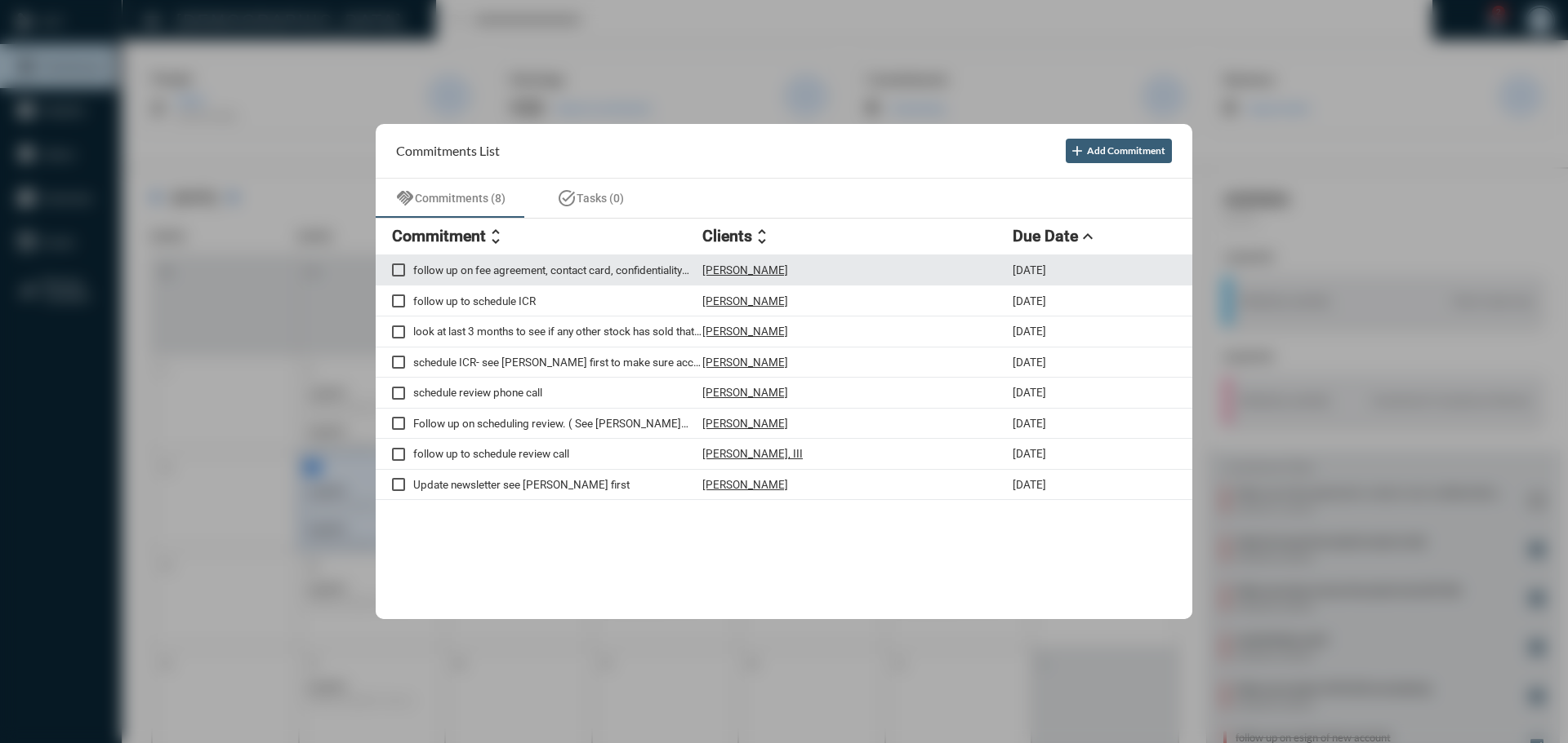
click at [738, 264] on p "[PERSON_NAME]" at bounding box center [745, 270] width 85 height 13
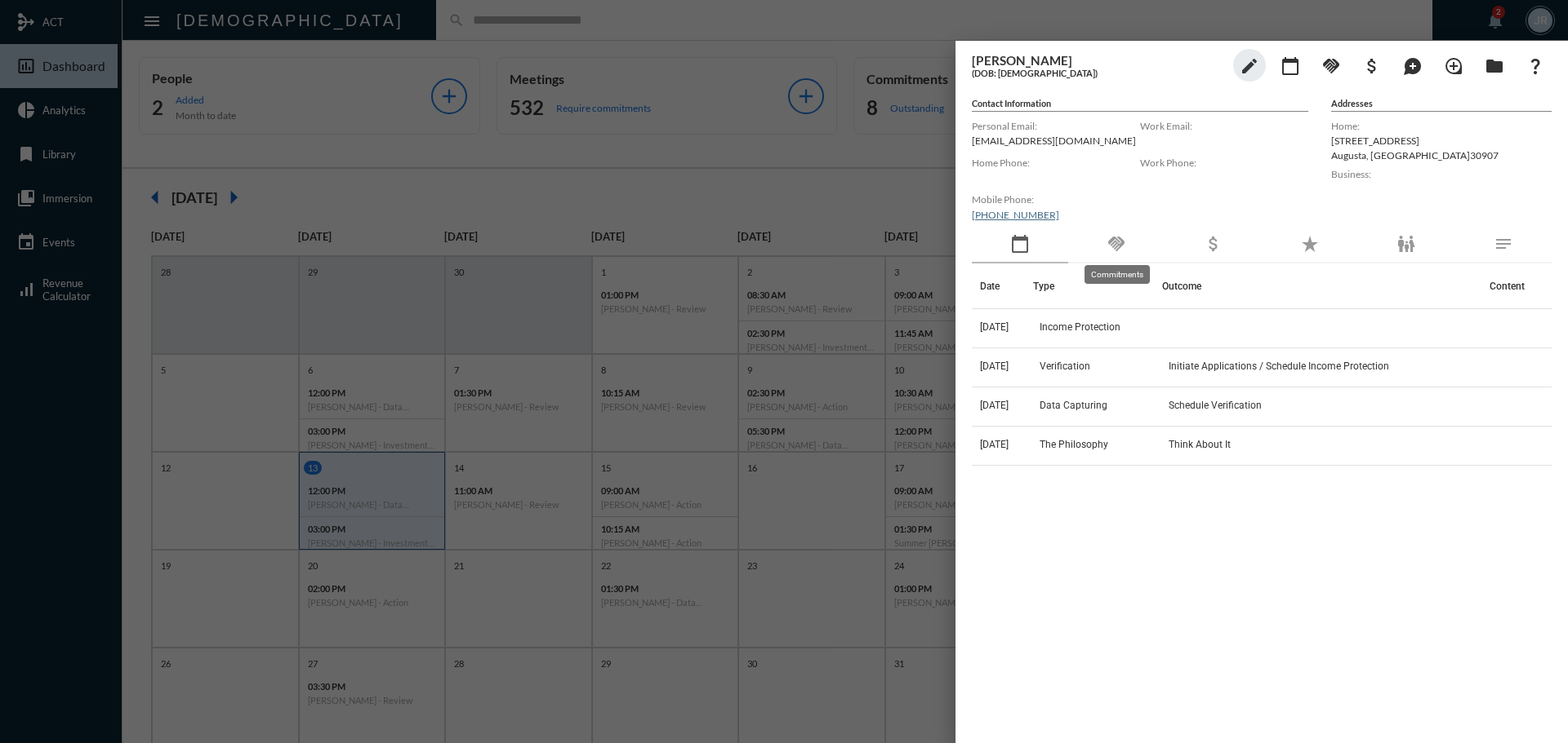
click at [1120, 243] on mat-icon "handshake" at bounding box center [1117, 244] width 20 height 20
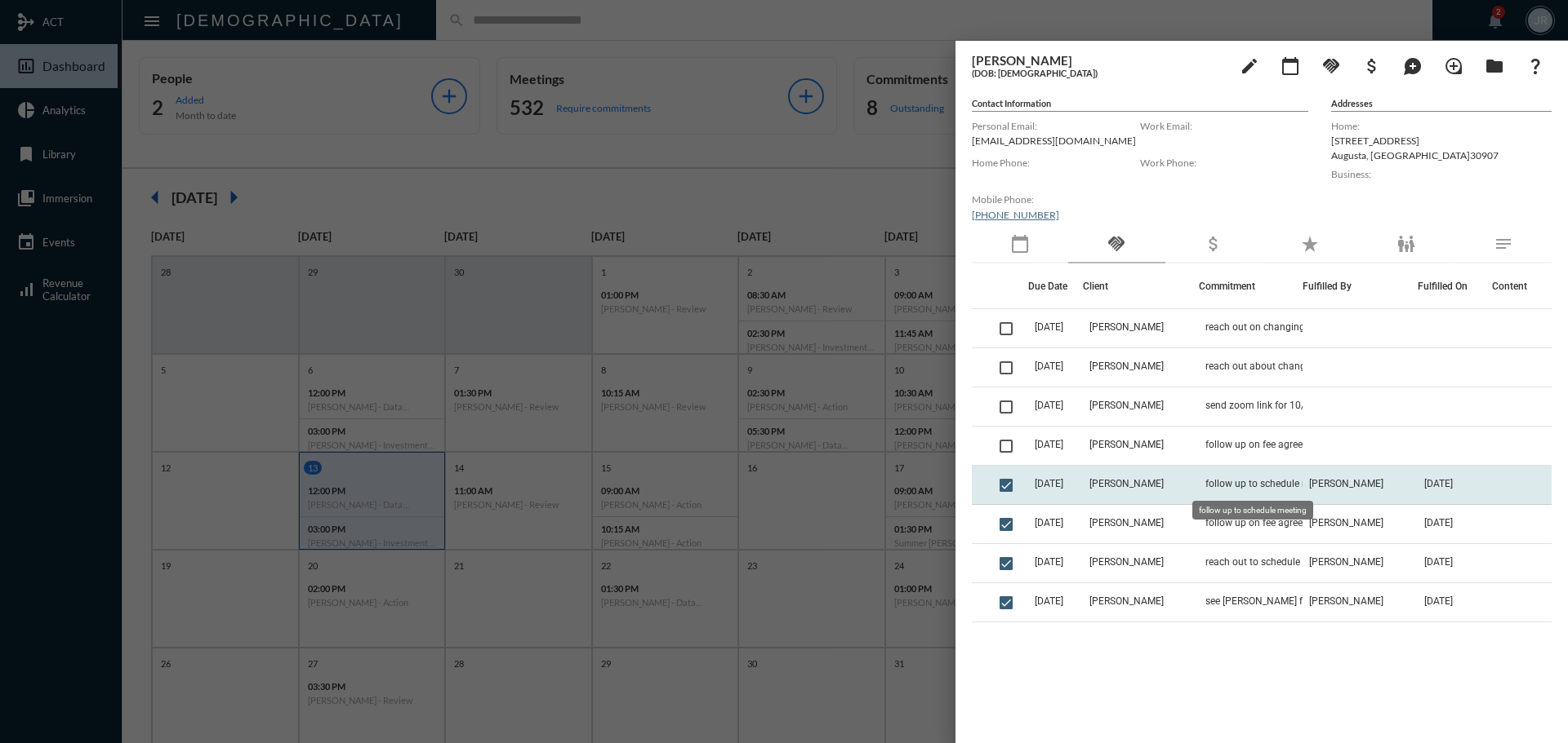
click at [1270, 487] on span "follow up to schedule meeting" at bounding box center [1271, 483] width 133 height 12
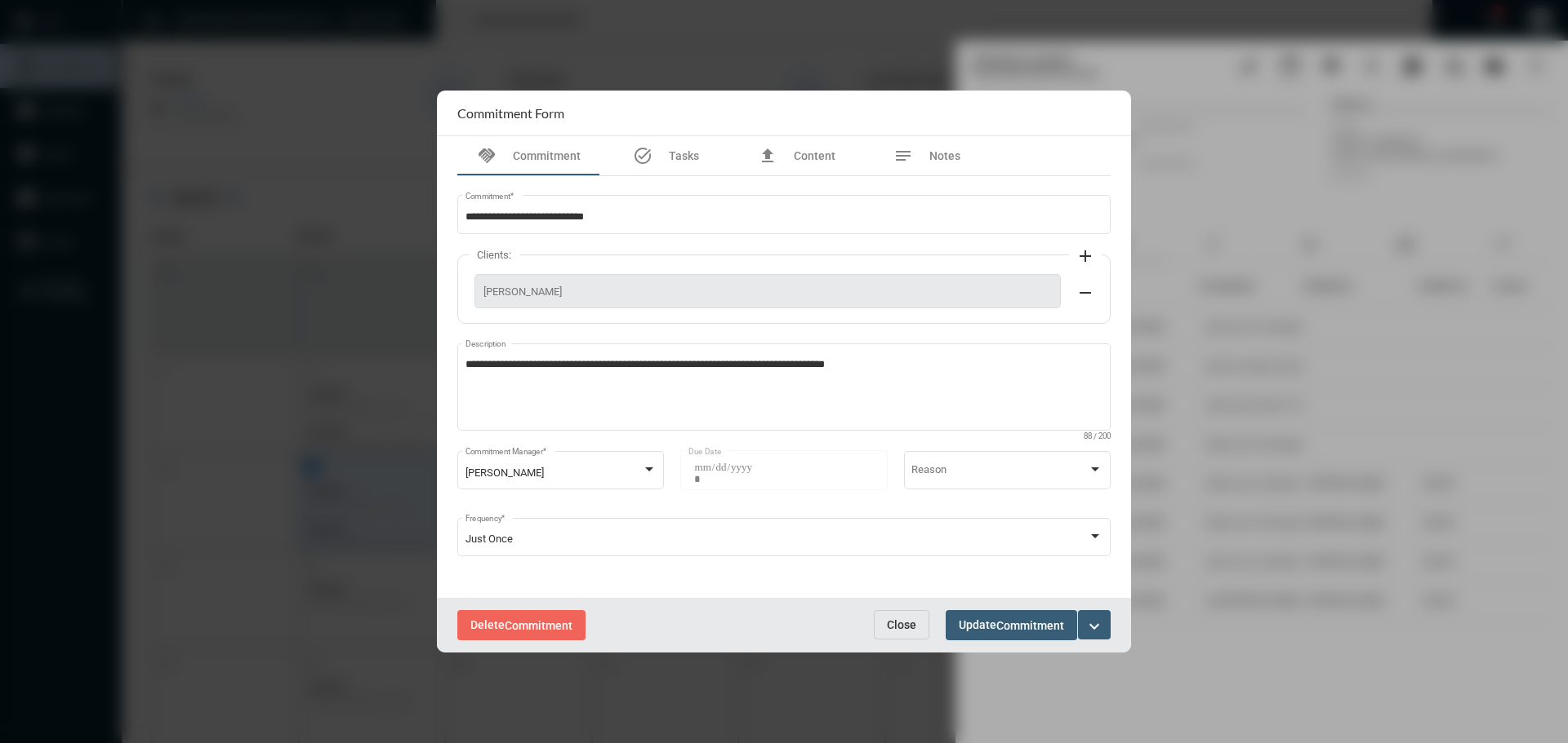
click at [907, 625] on span "Close" at bounding box center [901, 625] width 29 height 13
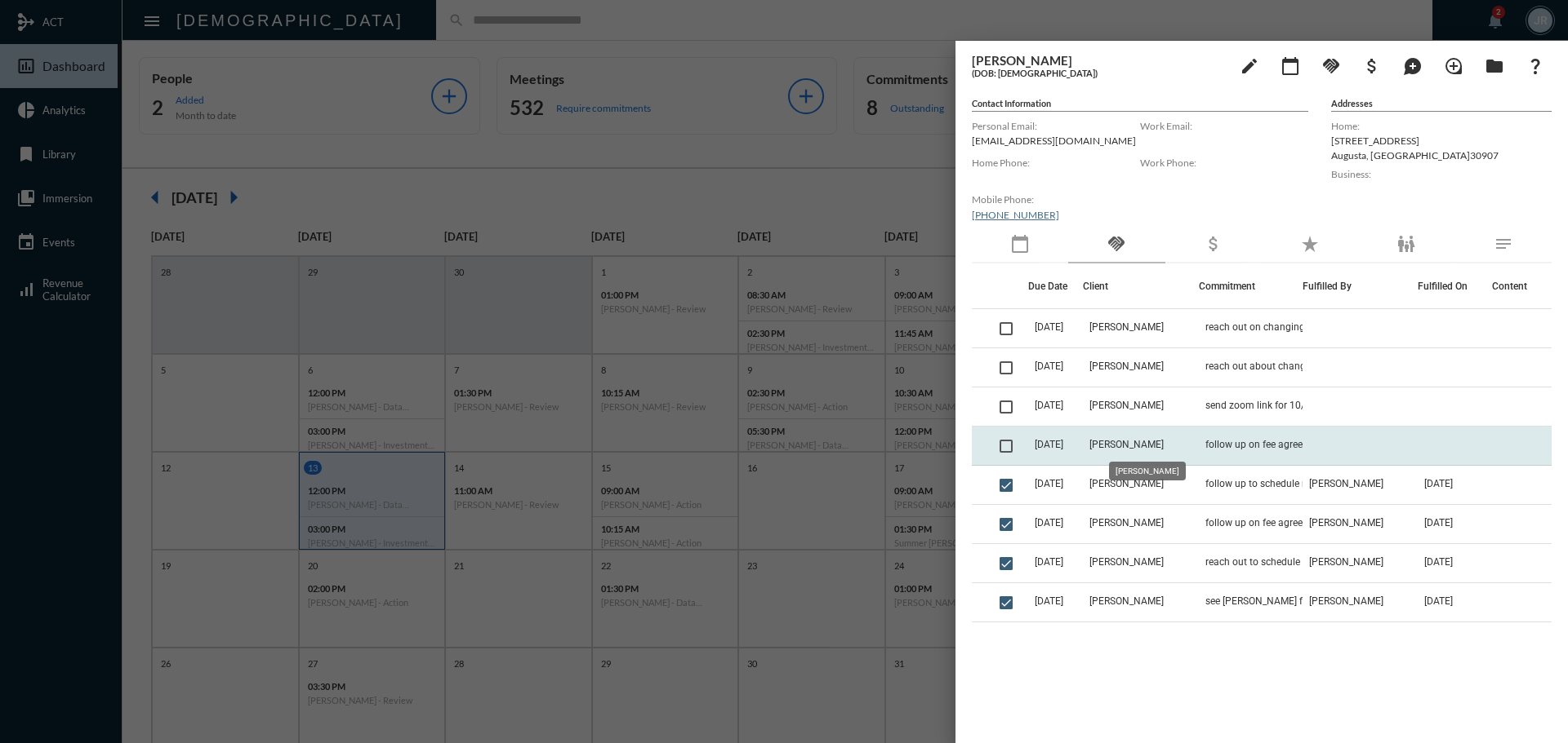
click at [1139, 448] on span "[PERSON_NAME]" at bounding box center [1125, 444] width 74 height 12
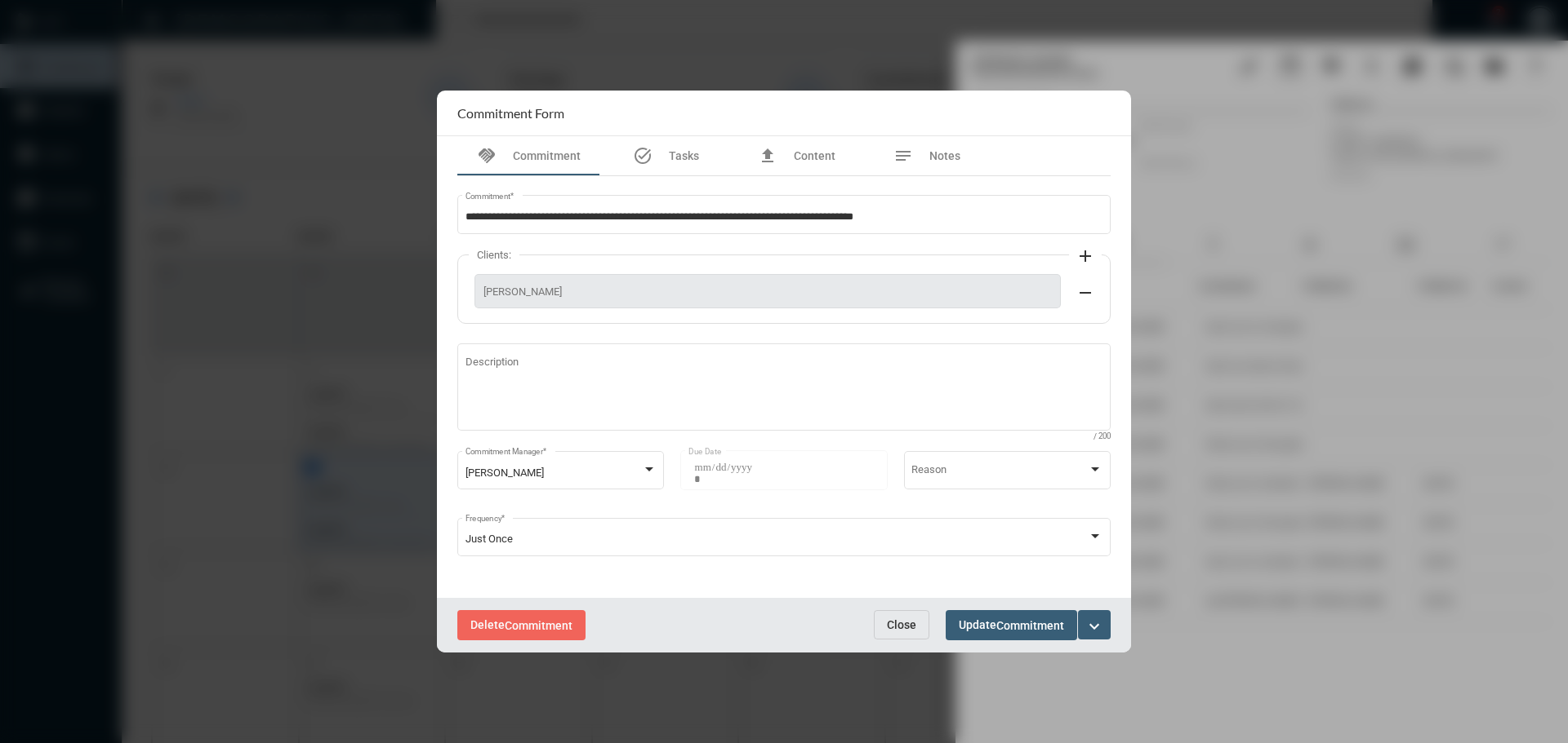
click at [900, 625] on span "Close" at bounding box center [901, 625] width 29 height 13
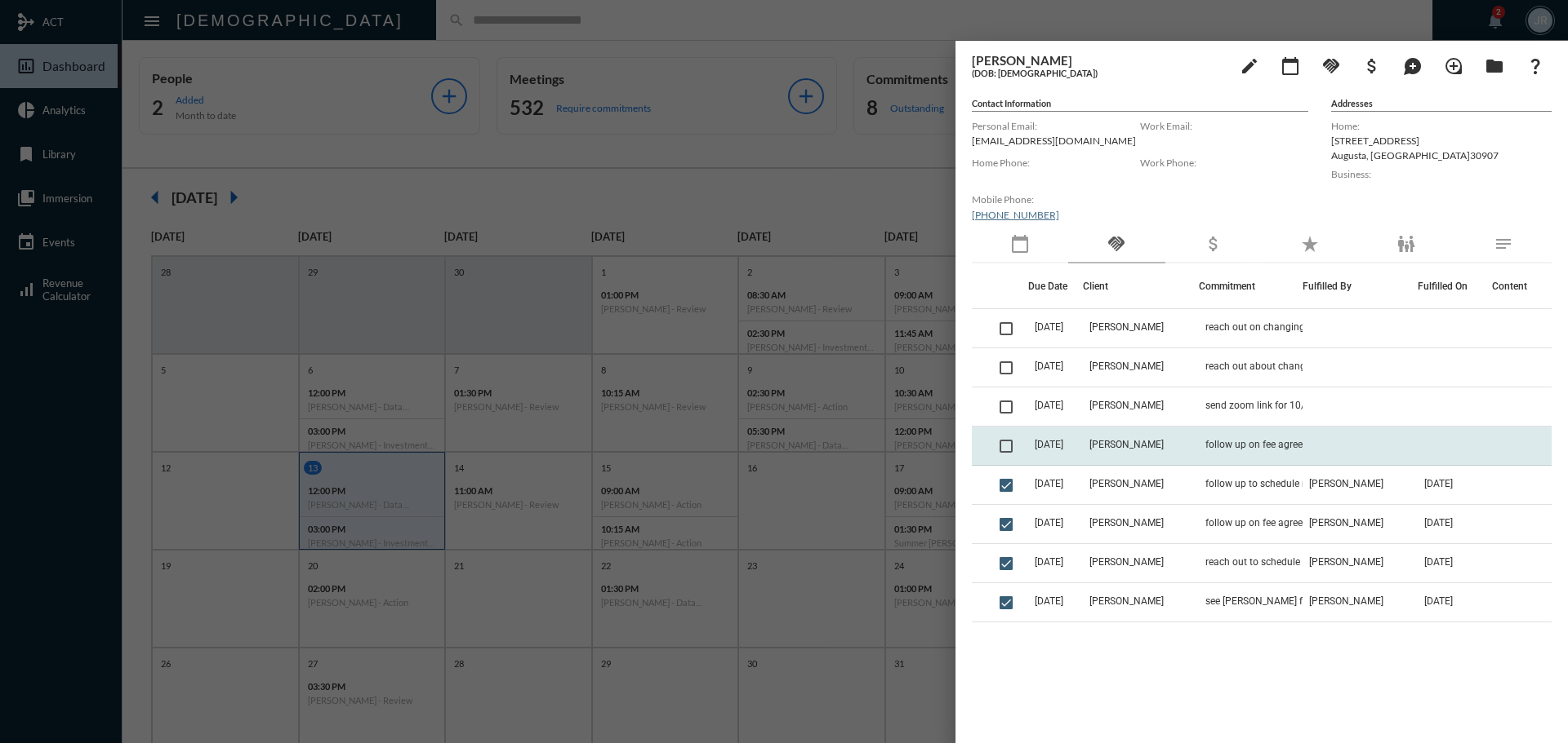
click at [1063, 442] on span "[DATE]" at bounding box center [1049, 444] width 28 height 12
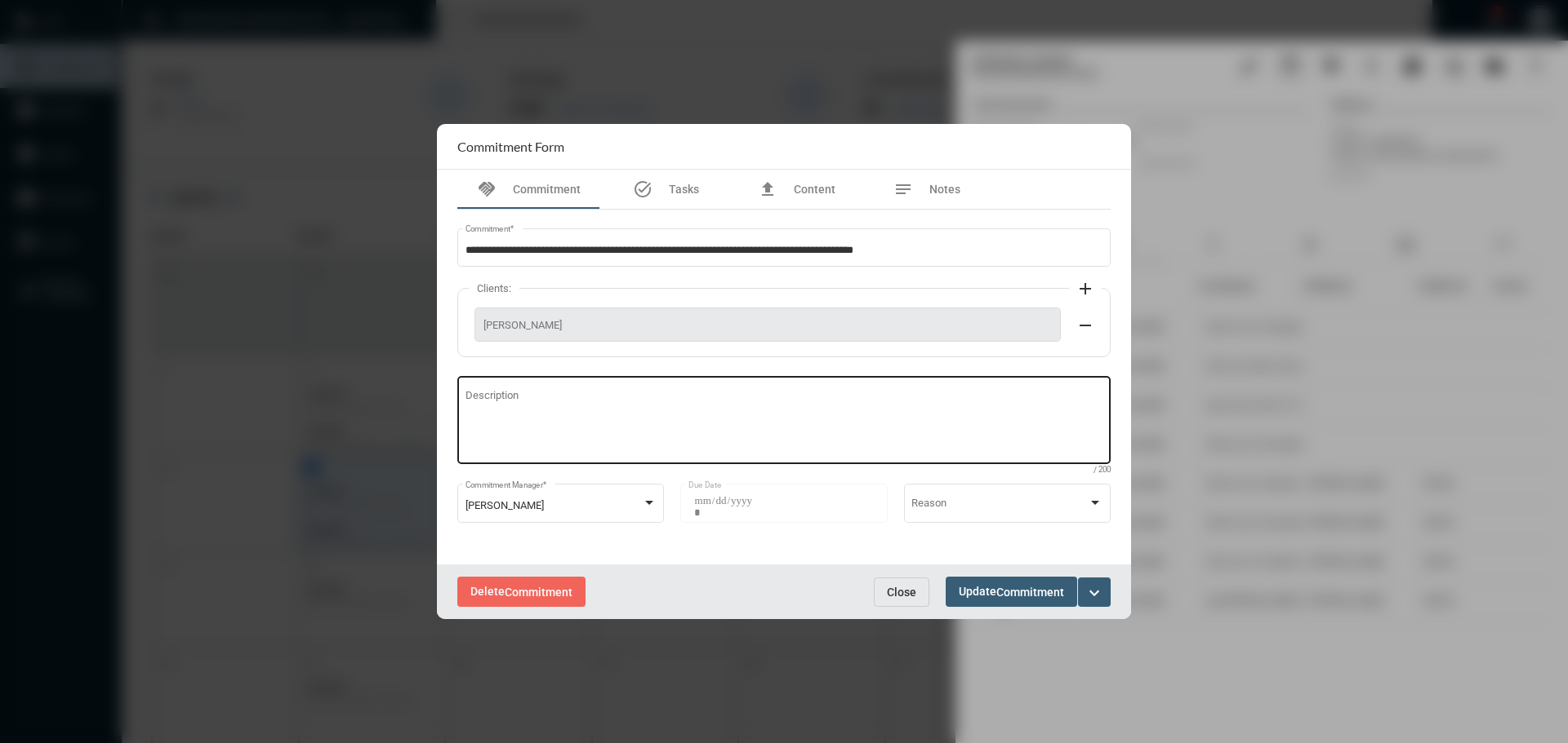
click at [668, 430] on div "Description" at bounding box center [784, 419] width 638 height 91
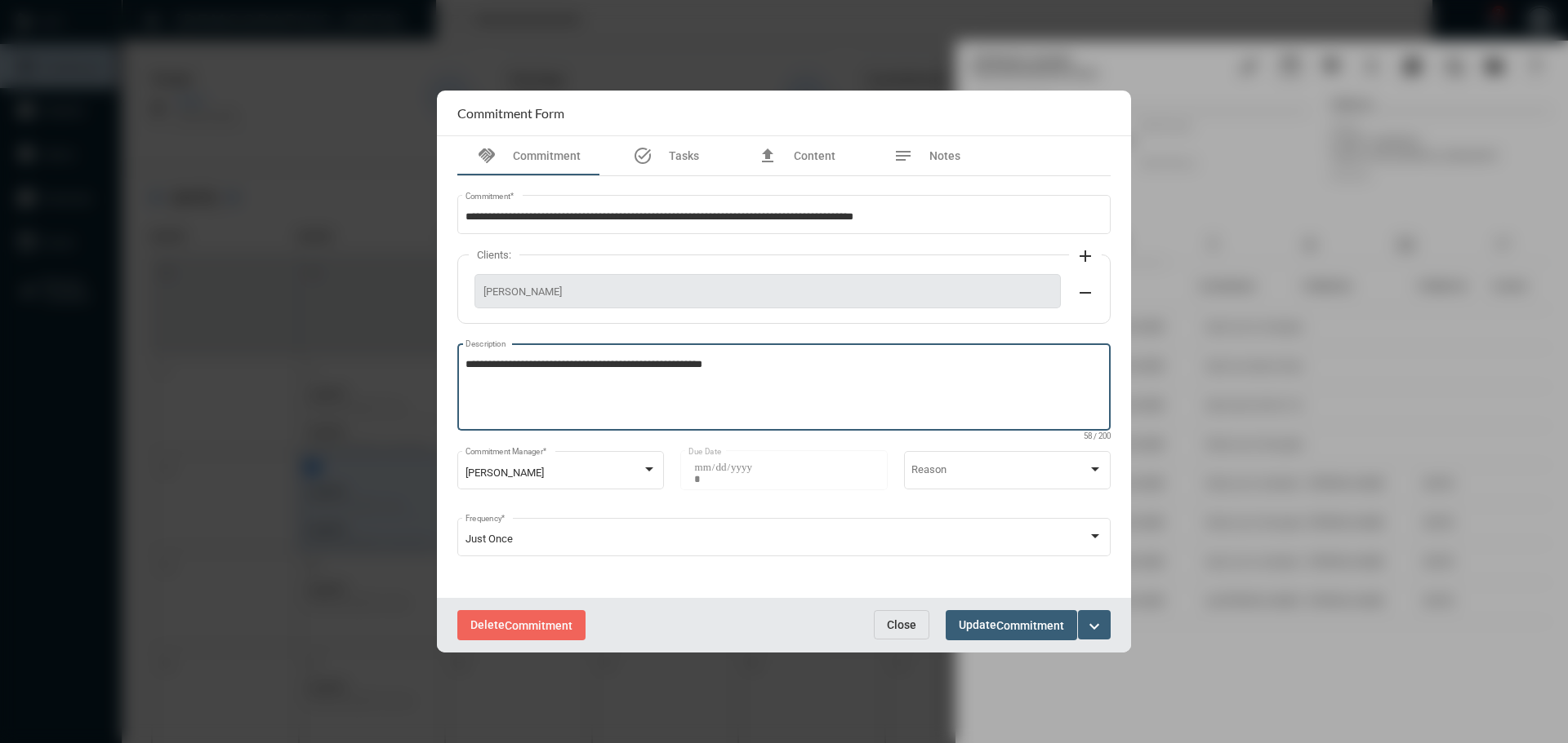
type textarea "**********"
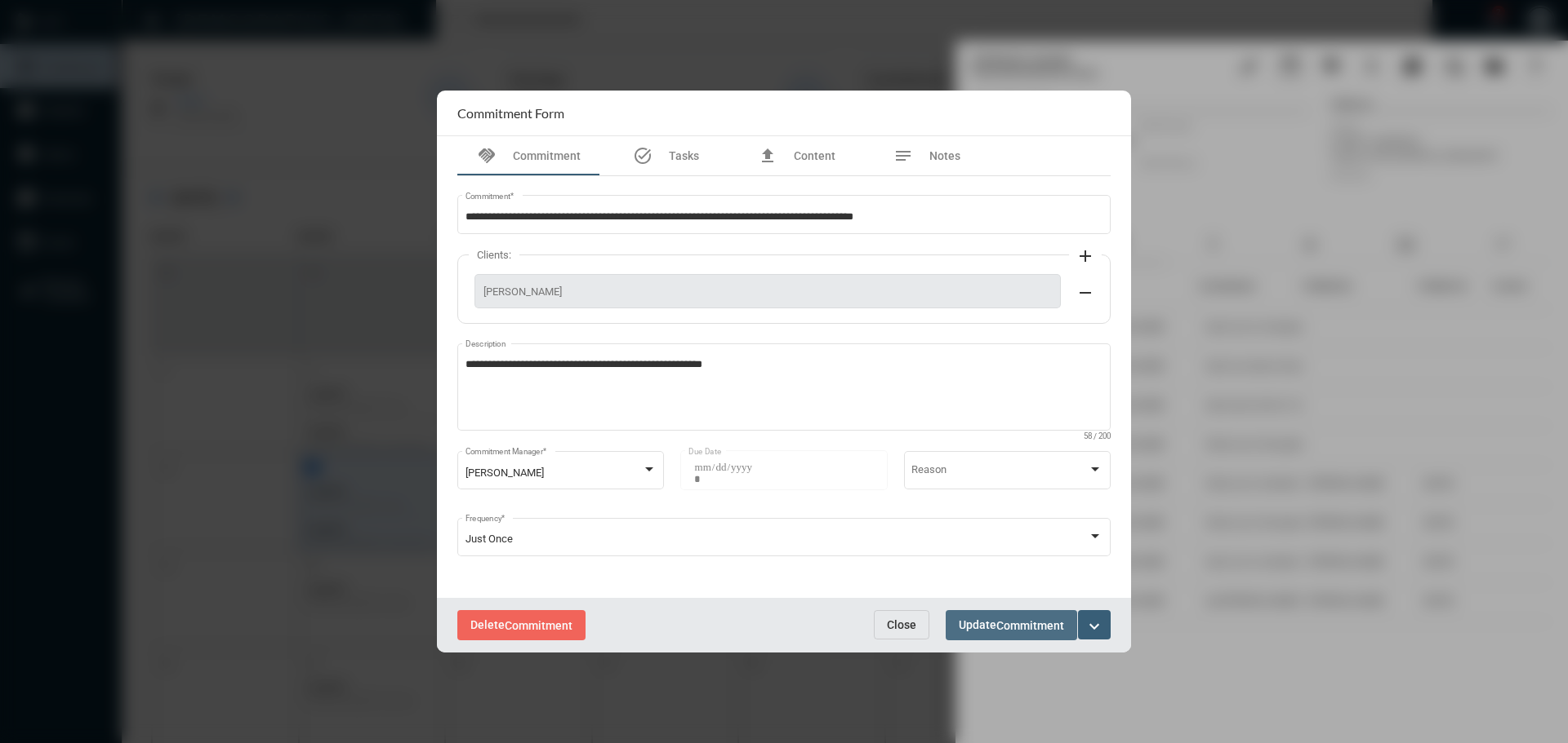
click at [1020, 615] on button "Update Commitment" at bounding box center [1011, 626] width 132 height 30
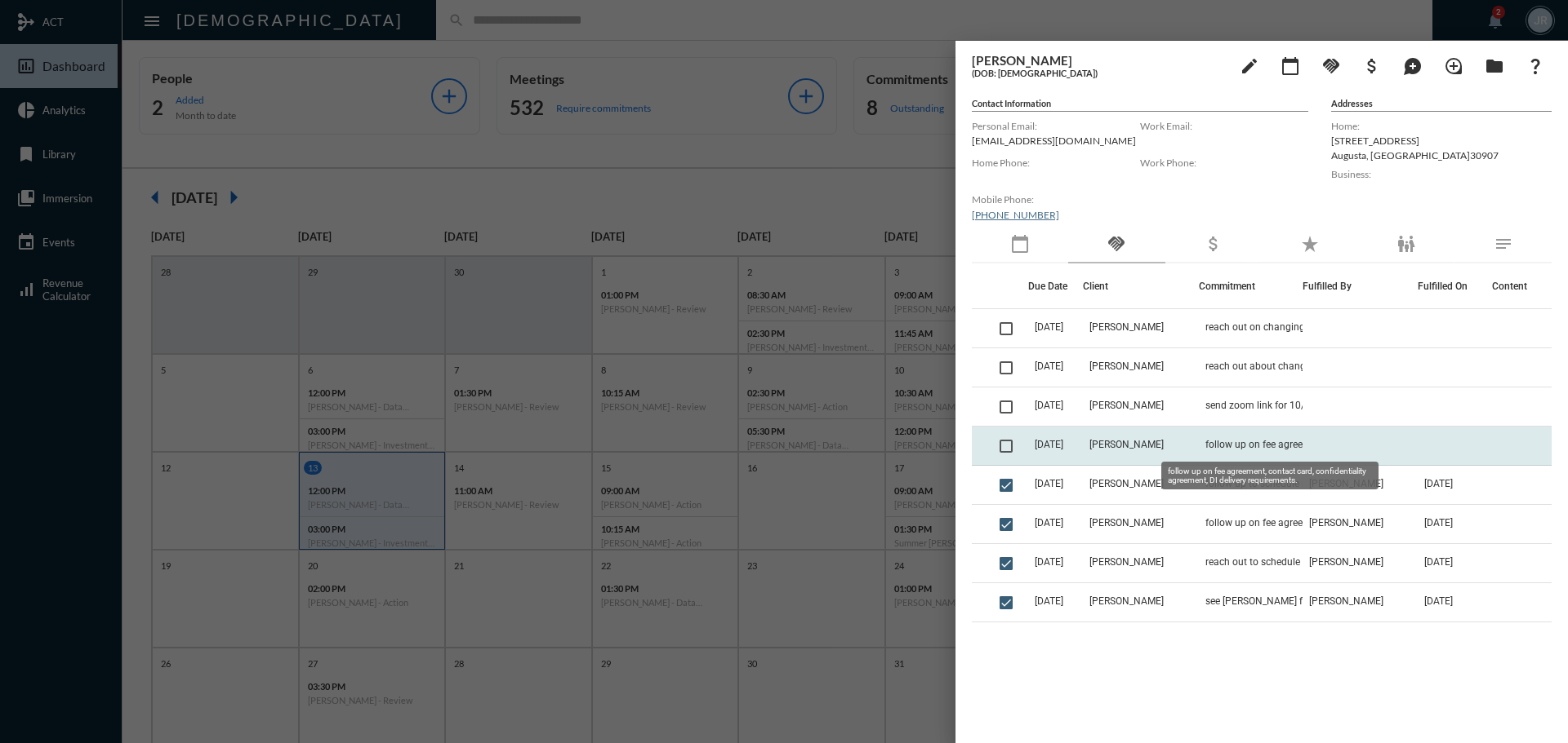
click at [1216, 443] on span "follow up on fee agreement, contact card, confidentiality agreement, DI deliver…" at bounding box center [1287, 444] width 163 height 12
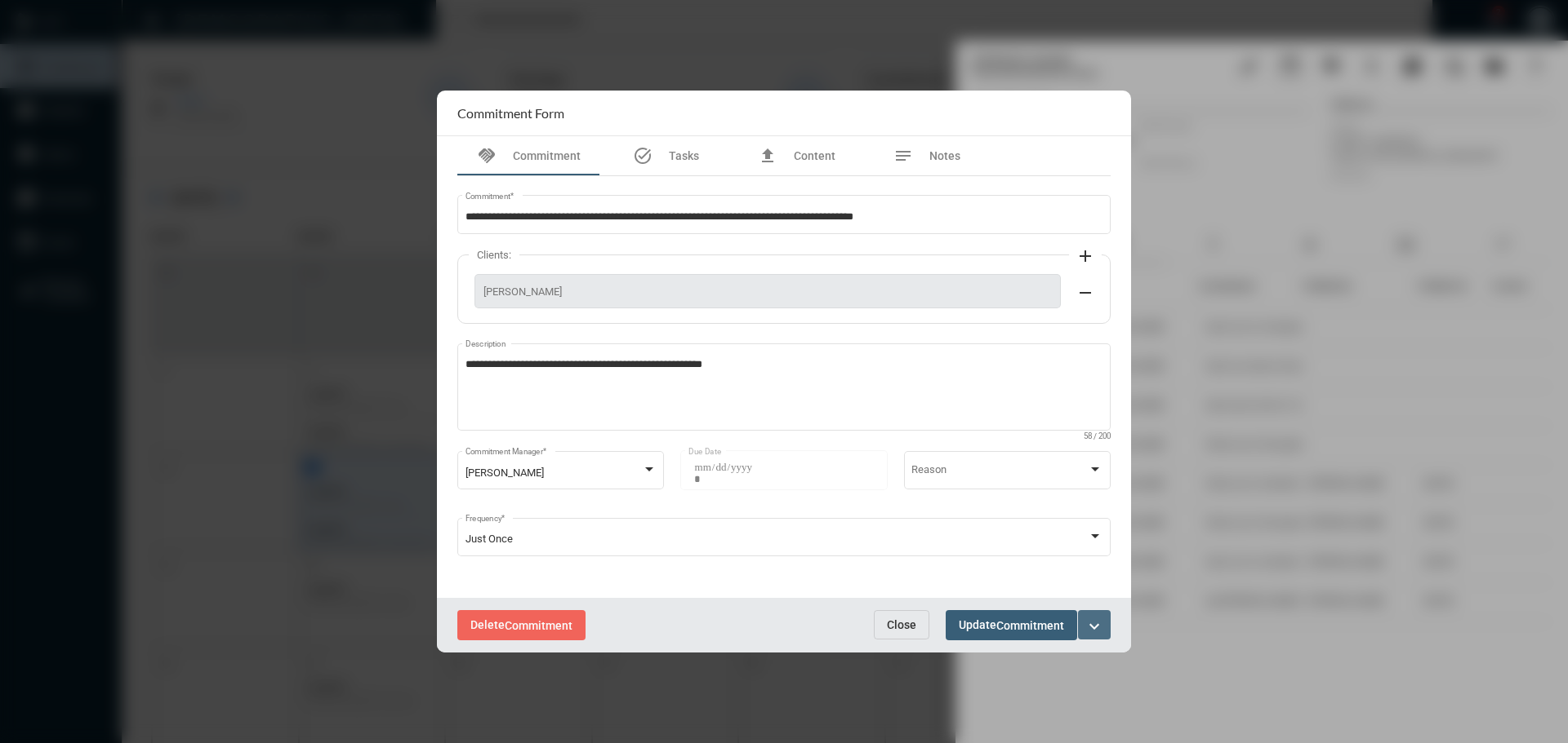
click at [1085, 623] on mat-icon "expand_more" at bounding box center [1094, 626] width 20 height 20
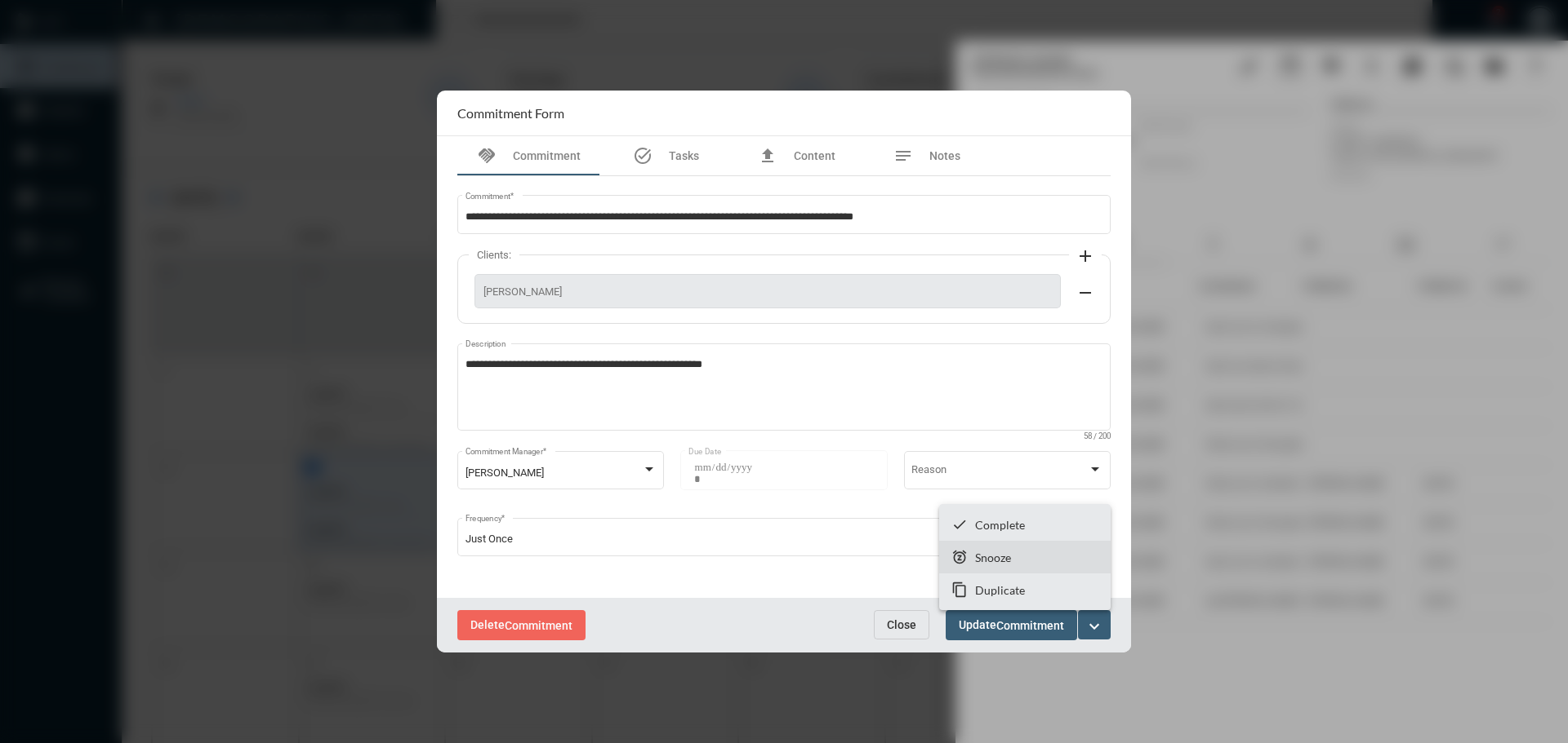
click at [990, 556] on p "Snooze" at bounding box center [993, 558] width 36 height 14
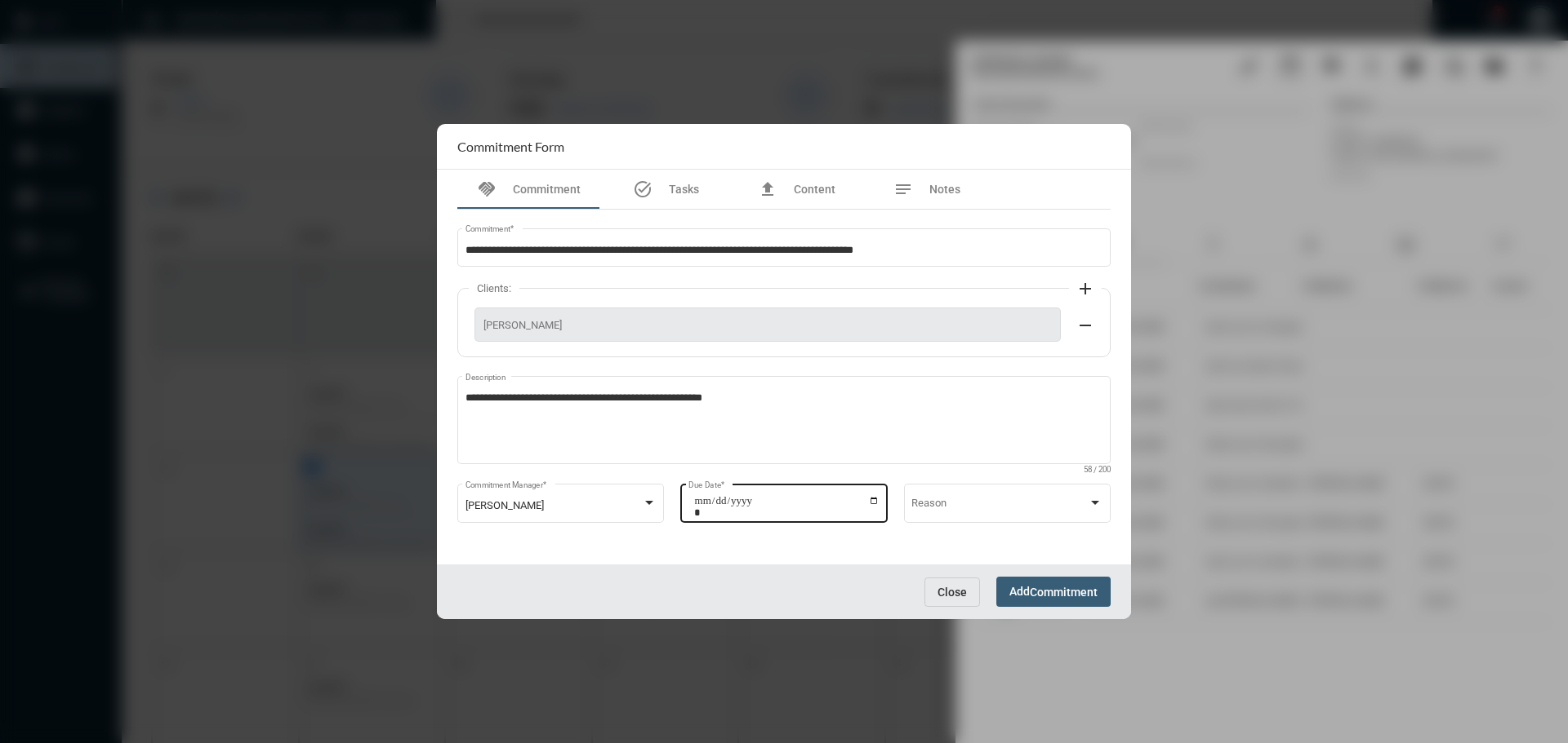
click at [873, 502] on input "**********" at bounding box center [786, 507] width 185 height 23
type input "**********"
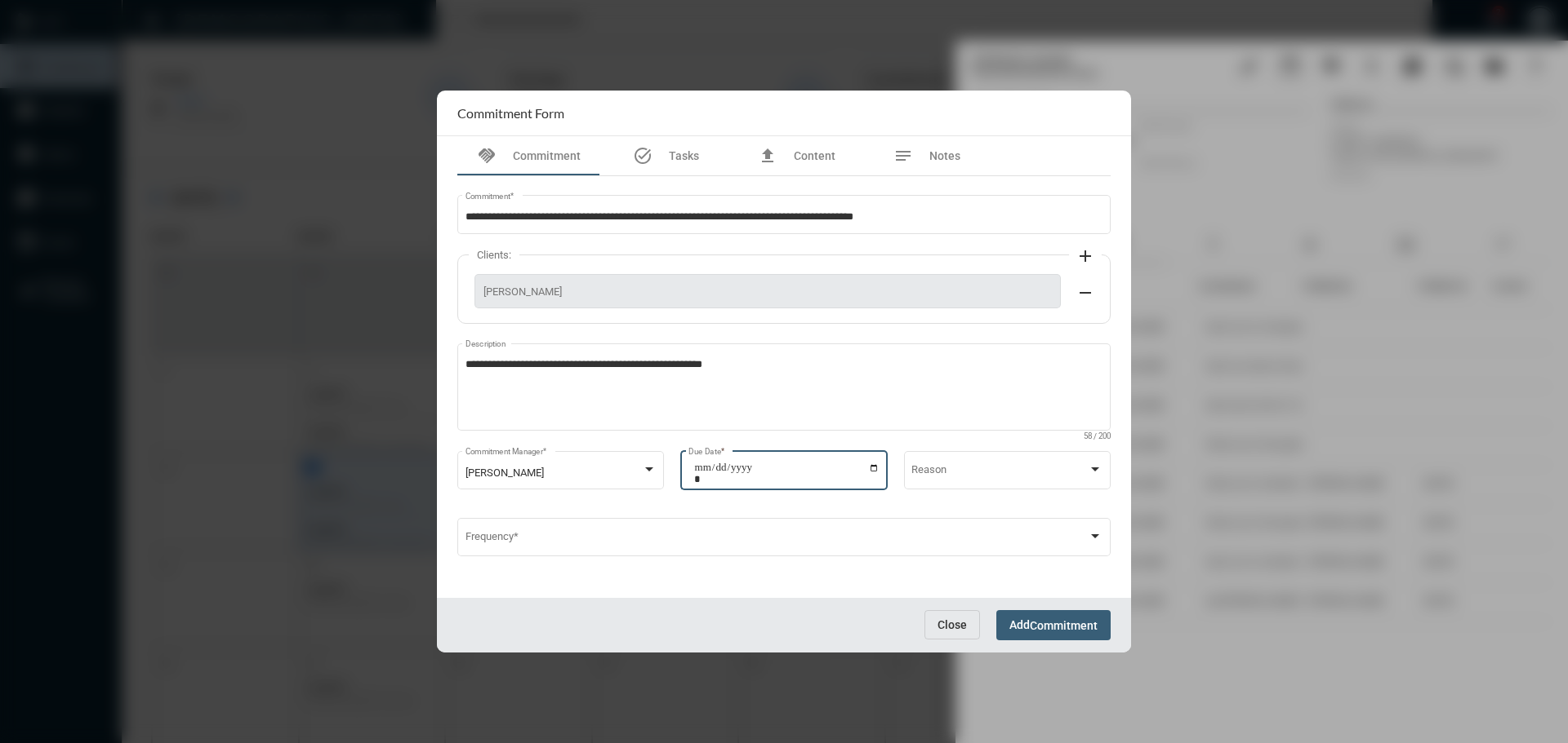
click at [1024, 623] on span "Add Commitment" at bounding box center [1052, 625] width 88 height 13
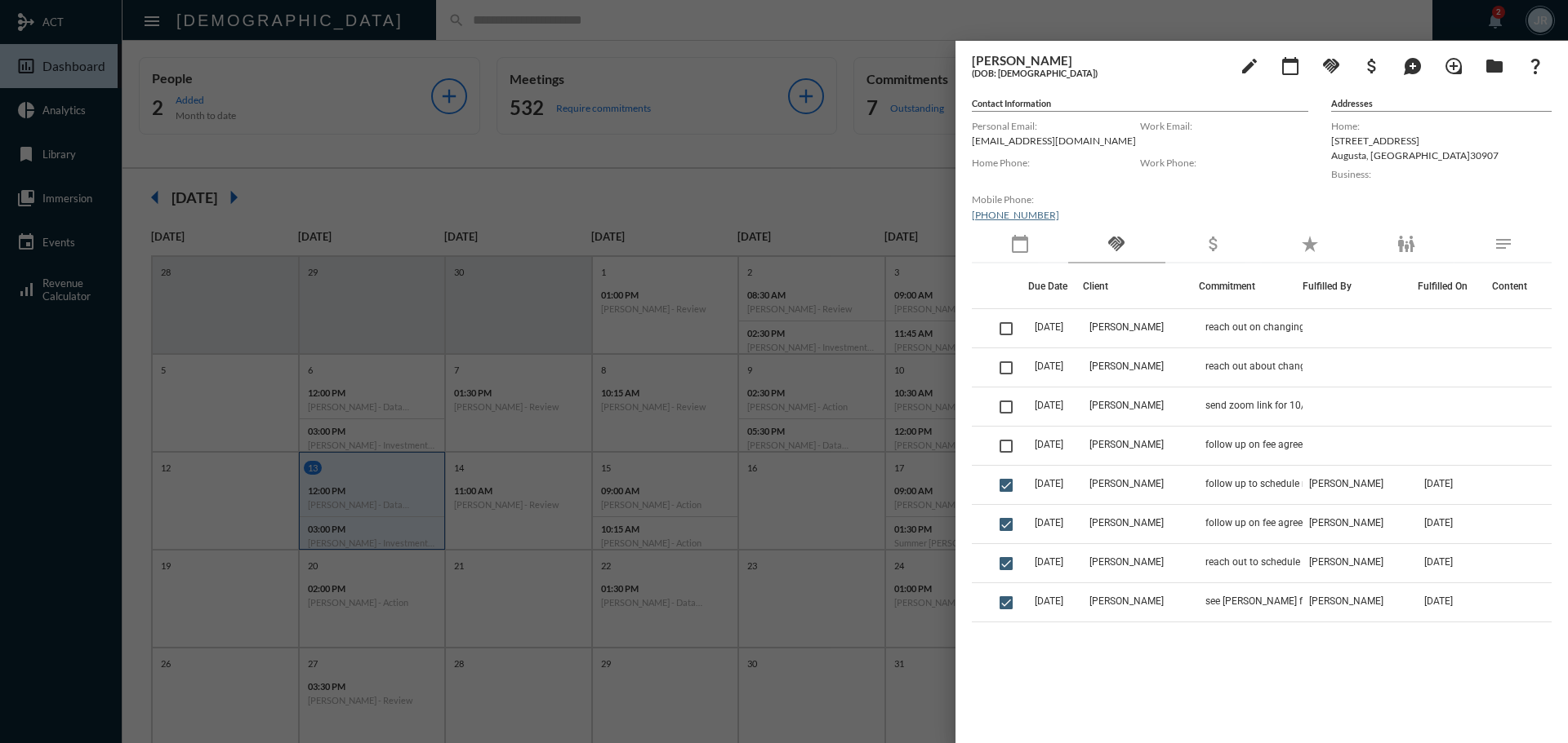
click at [322, 17] on div at bounding box center [784, 371] width 1568 height 743
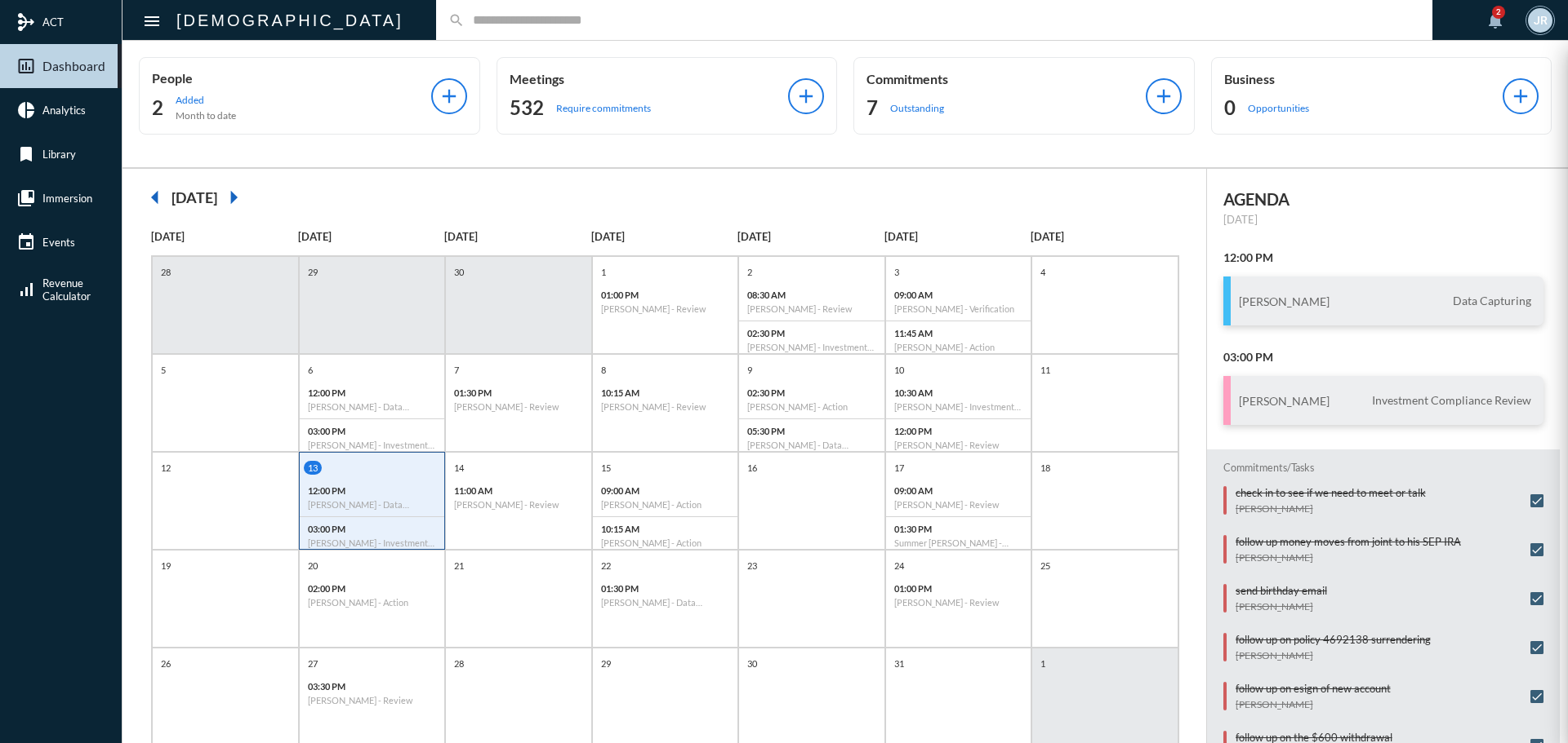
click at [333, 21] on mat-sidenav-container "mediation ACT insert_chart_outlined Dashboard pie_chart Analytics bookmark Libr…" at bounding box center [784, 371] width 1568 height 743
click at [465, 22] on input "text" at bounding box center [942, 20] width 955 height 14
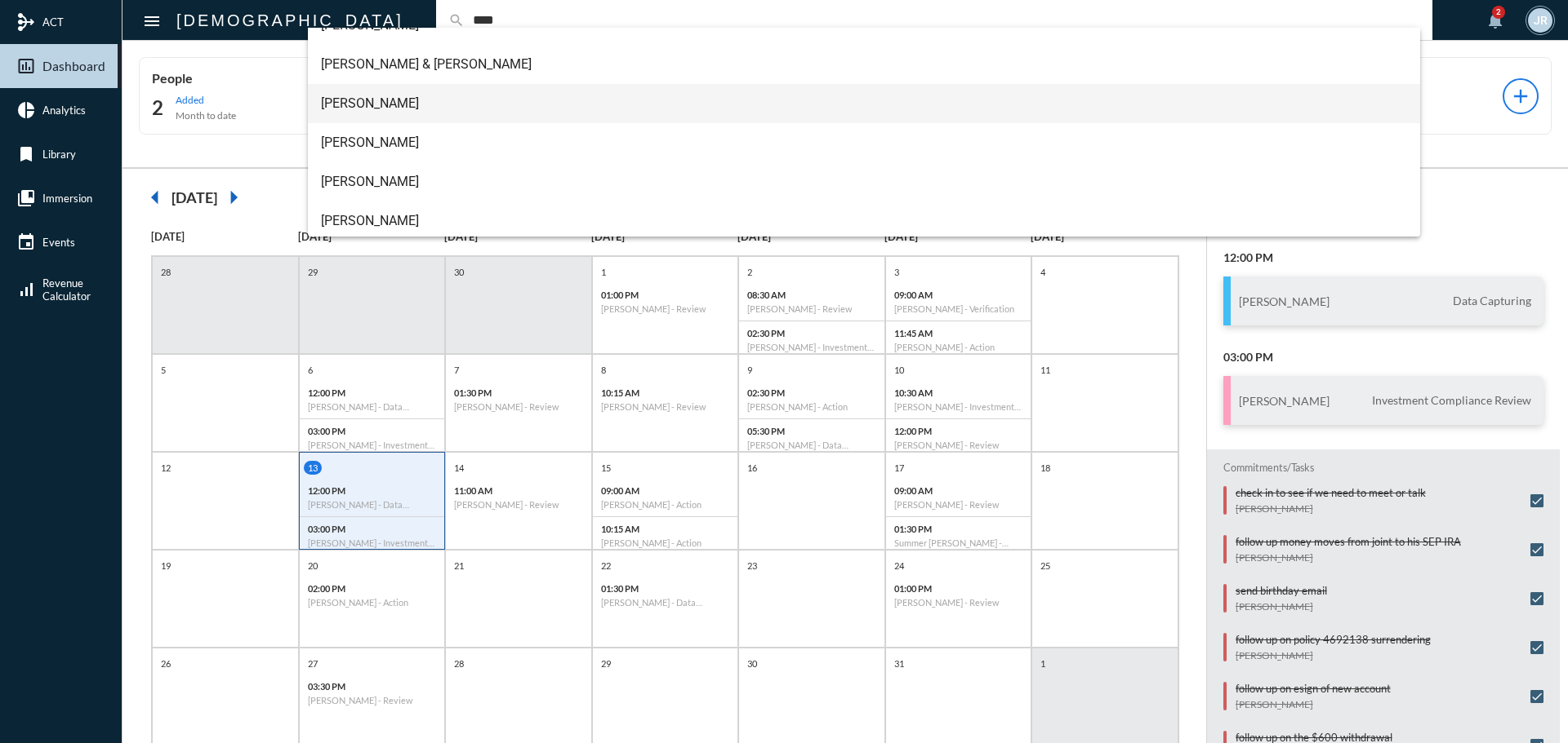
scroll to position [182, 0]
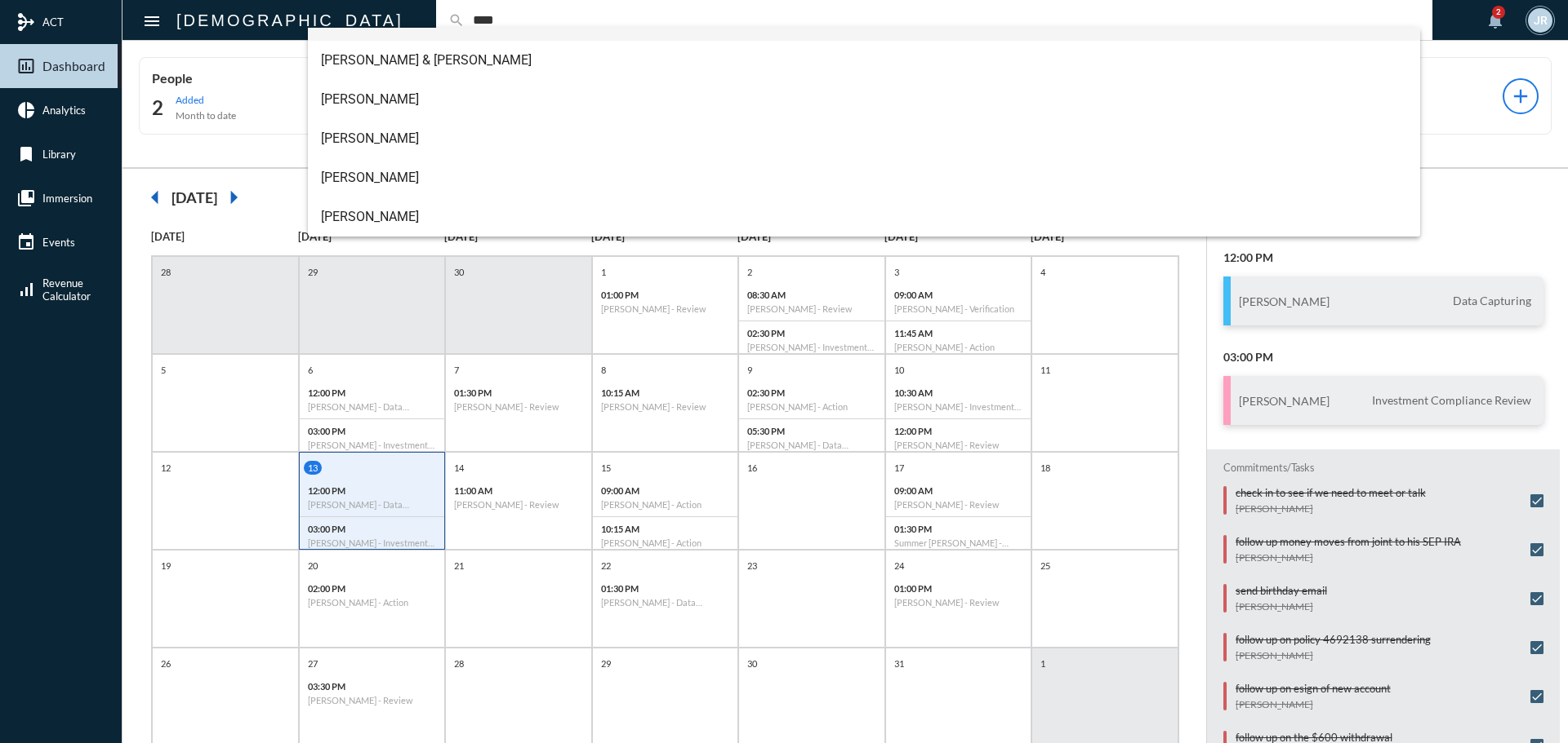
type input "****"
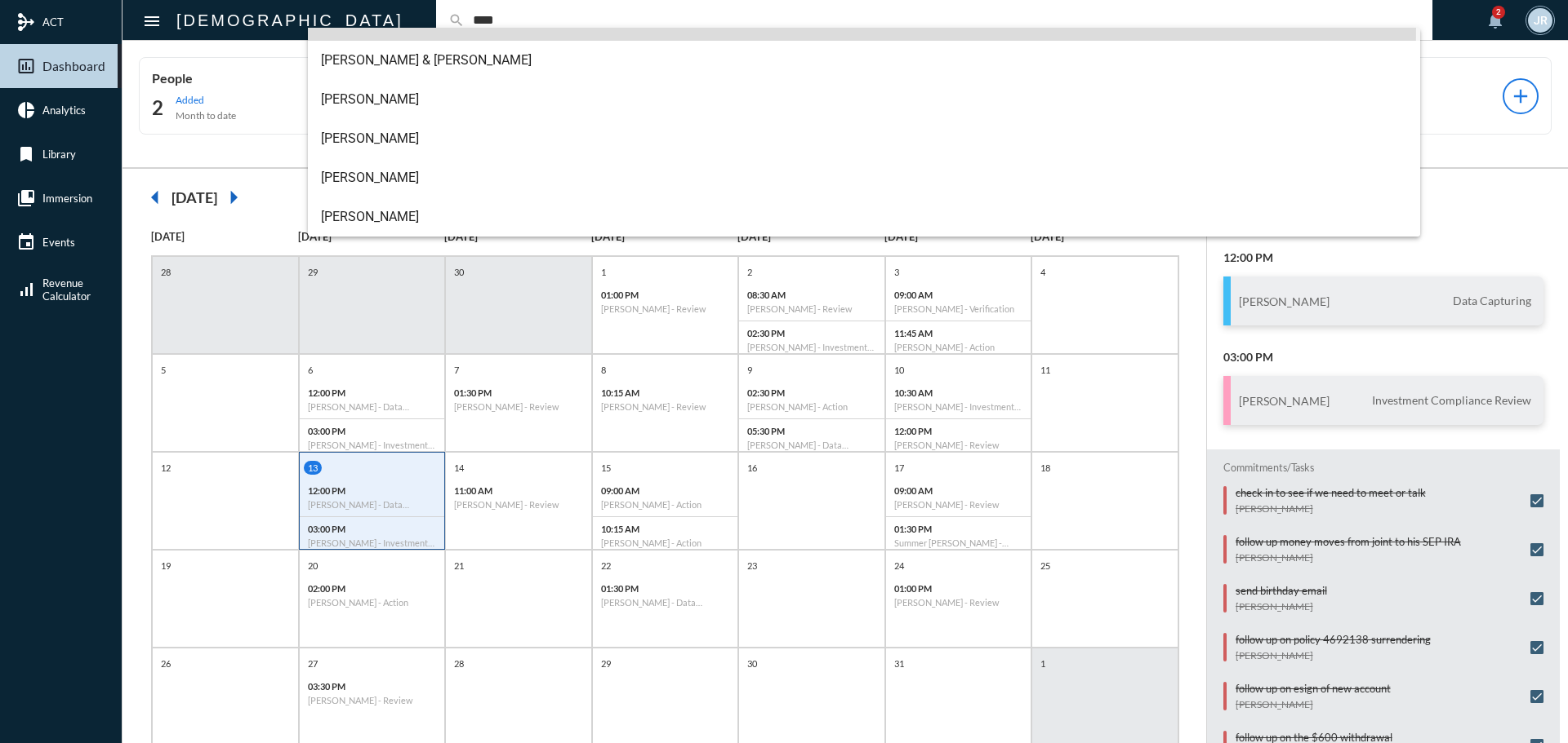
click at [353, 28] on span "[PERSON_NAME]" at bounding box center [864, 21] width 1087 height 39
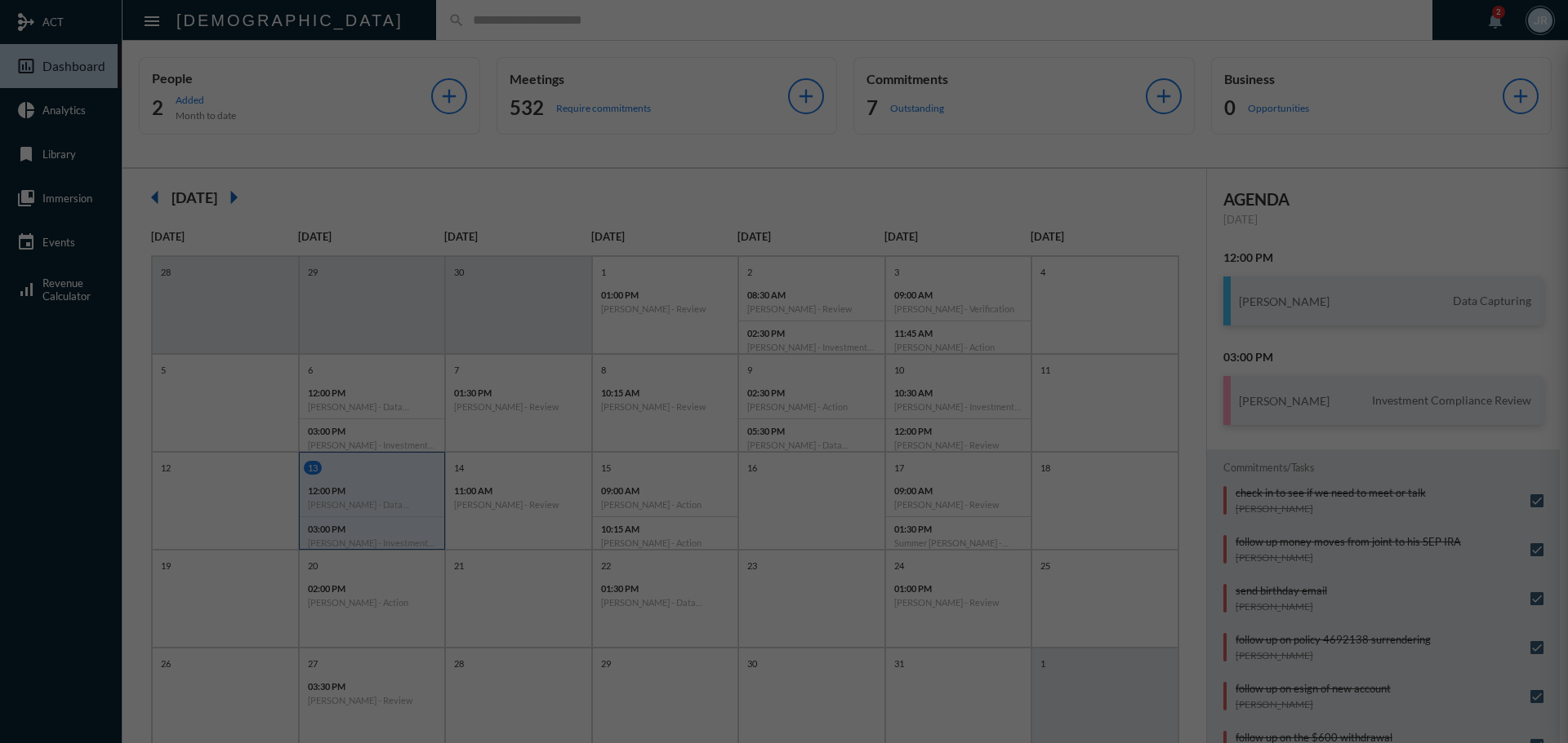
click at [353, 26] on div at bounding box center [784, 371] width 1568 height 743
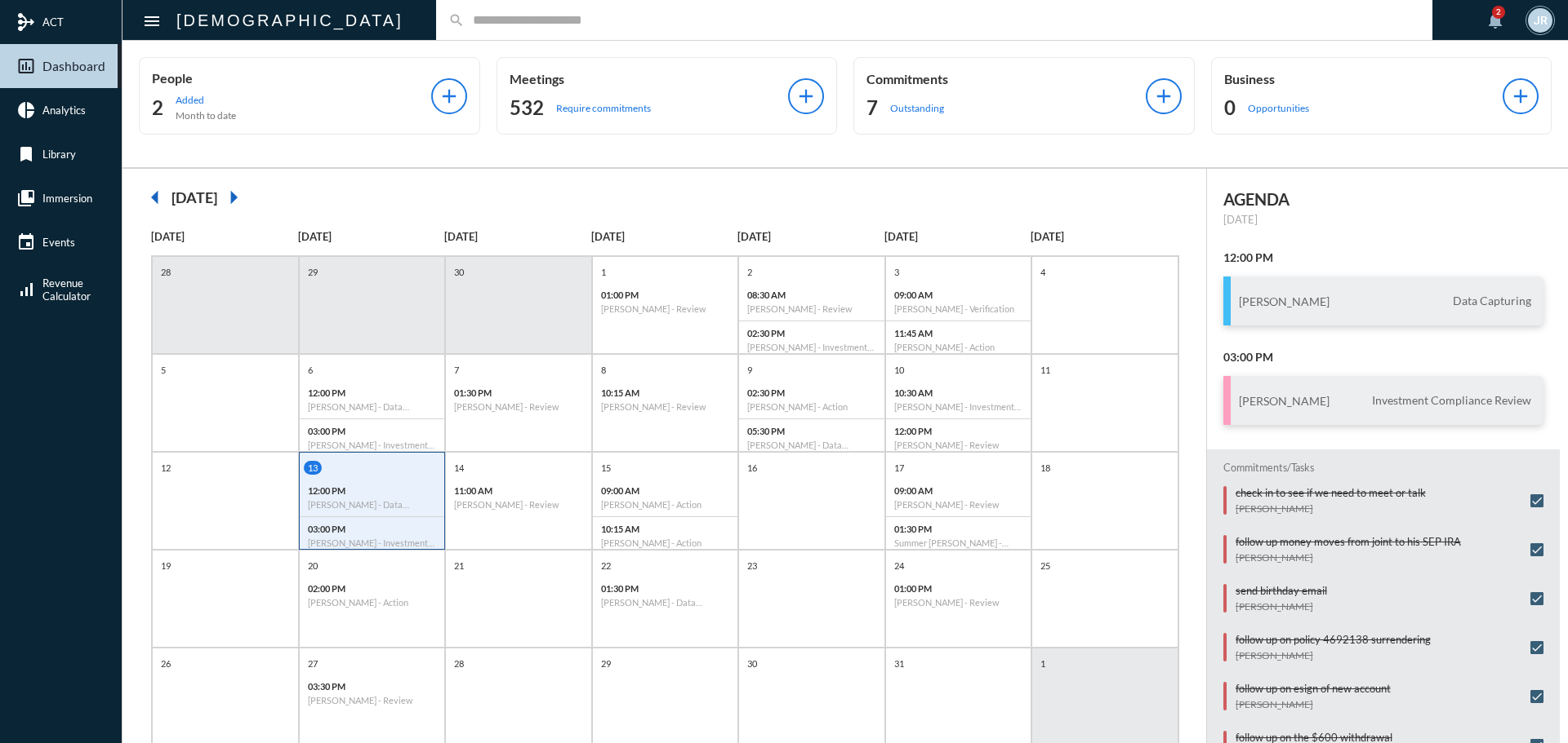
click at [465, 20] on input "text" at bounding box center [942, 20] width 955 height 14
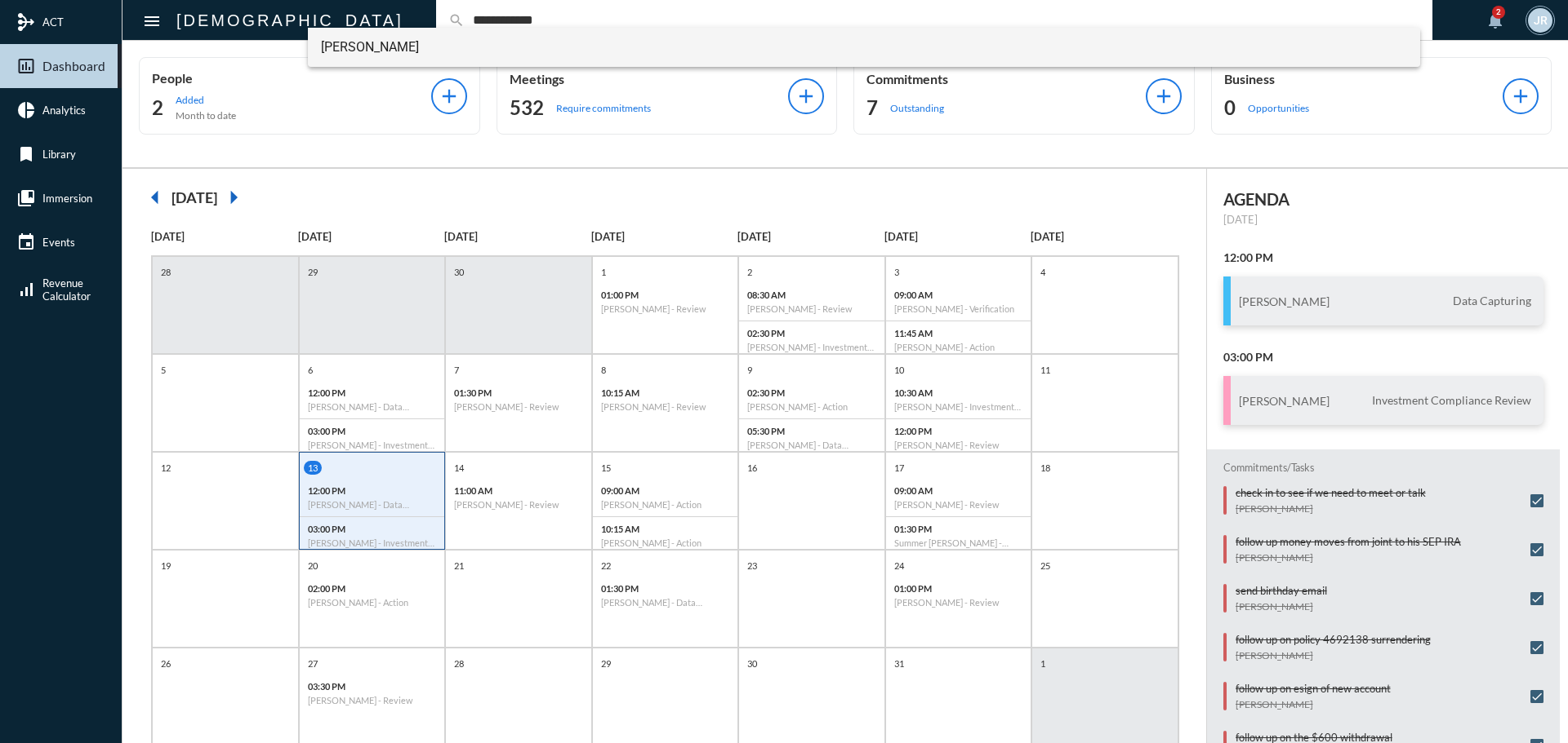
type input "**********"
click at [342, 45] on span "[PERSON_NAME]" at bounding box center [864, 47] width 1087 height 39
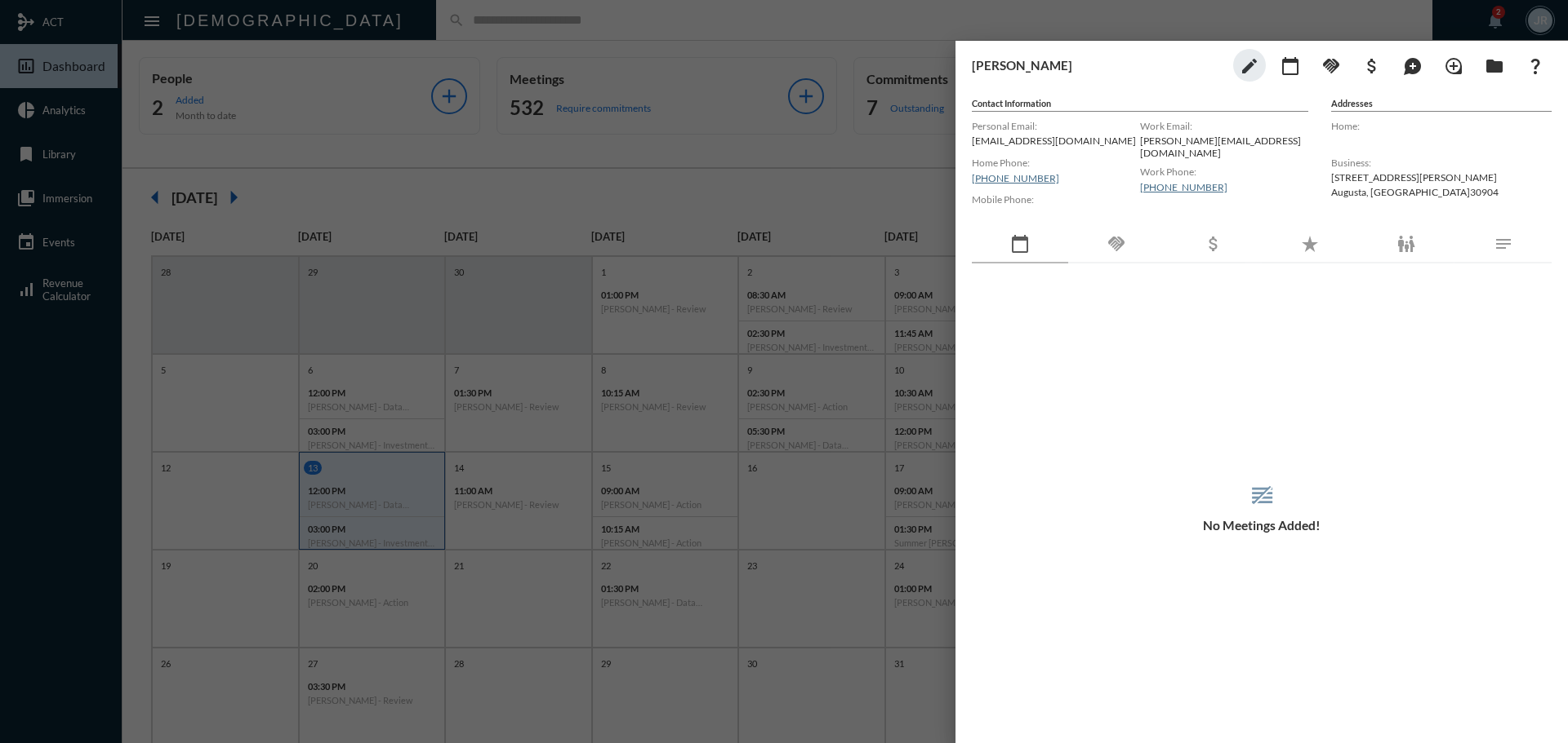
click at [1120, 253] on mat-icon "handshake" at bounding box center [1117, 244] width 20 height 20
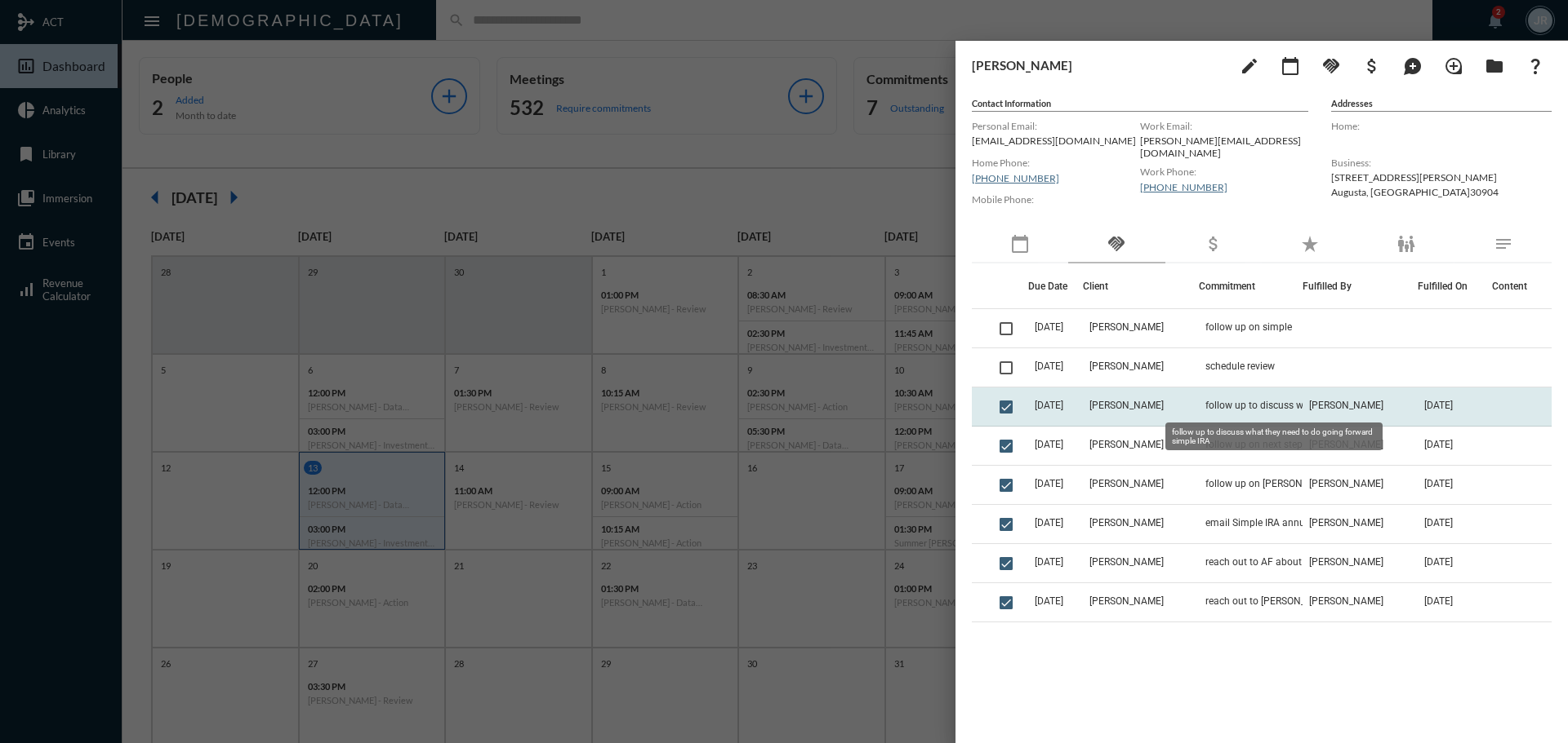
click at [1206, 401] on span "follow up to discuss what they need to do going forward simple IRA" at bounding box center [1287, 405] width 163 height 12
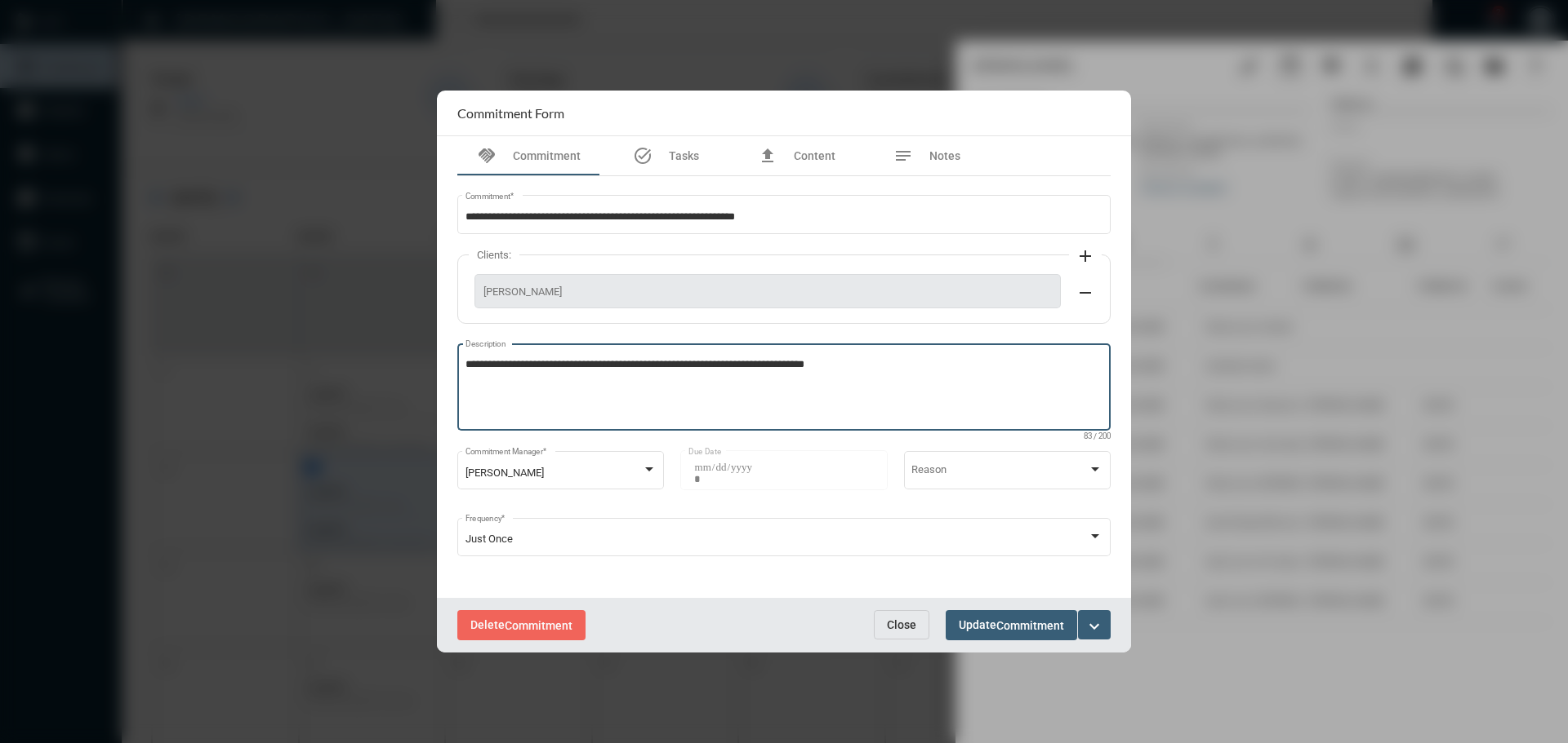
click at [881, 371] on textarea "**********" at bounding box center [784, 390] width 638 height 64
type textarea "**********"
click at [1014, 628] on span "Commitment" at bounding box center [1030, 626] width 68 height 13
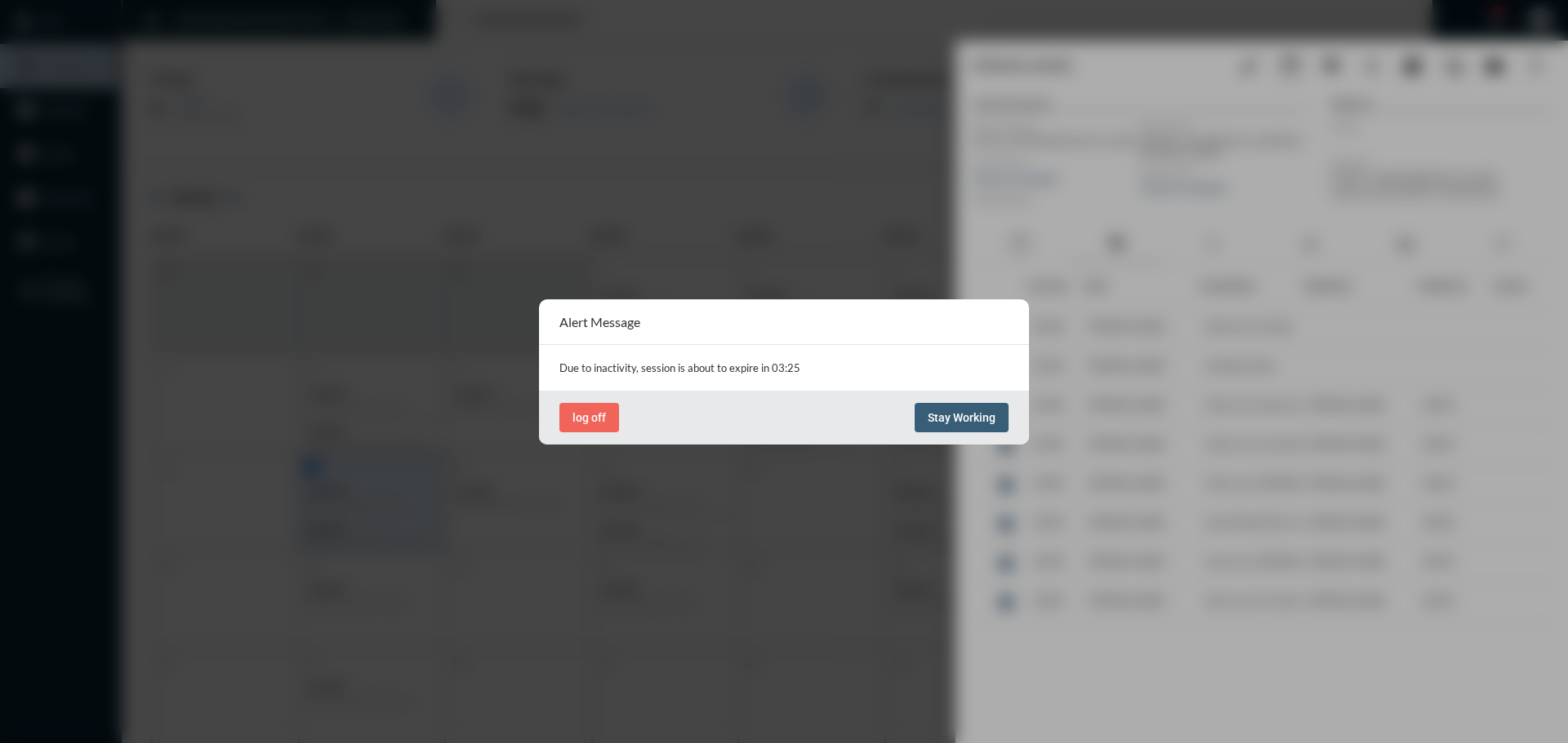
click at [948, 411] on span "Stay Working" at bounding box center [962, 417] width 68 height 13
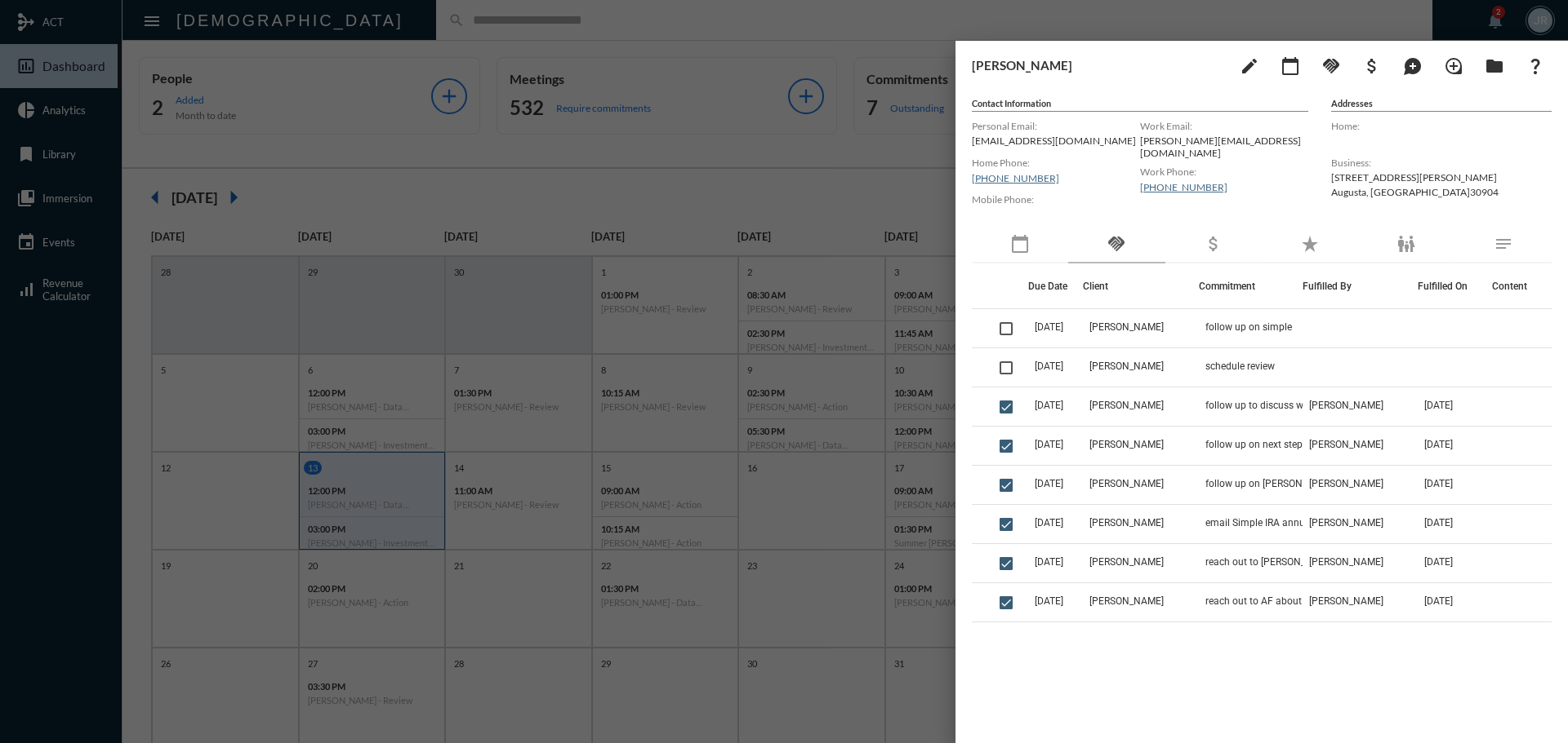
click at [654, 9] on div at bounding box center [784, 371] width 1568 height 743
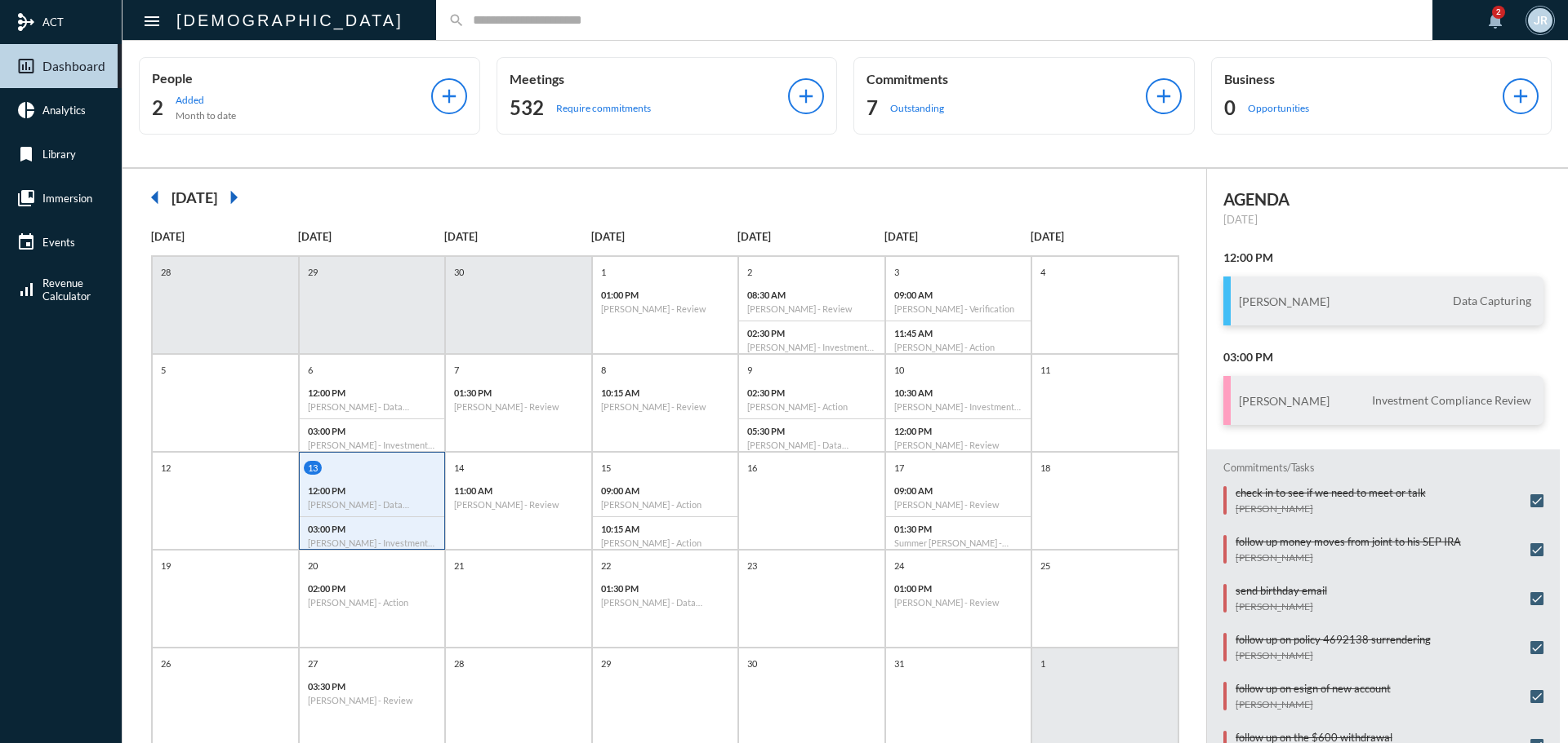
click at [465, 21] on input "text" at bounding box center [942, 20] width 955 height 14
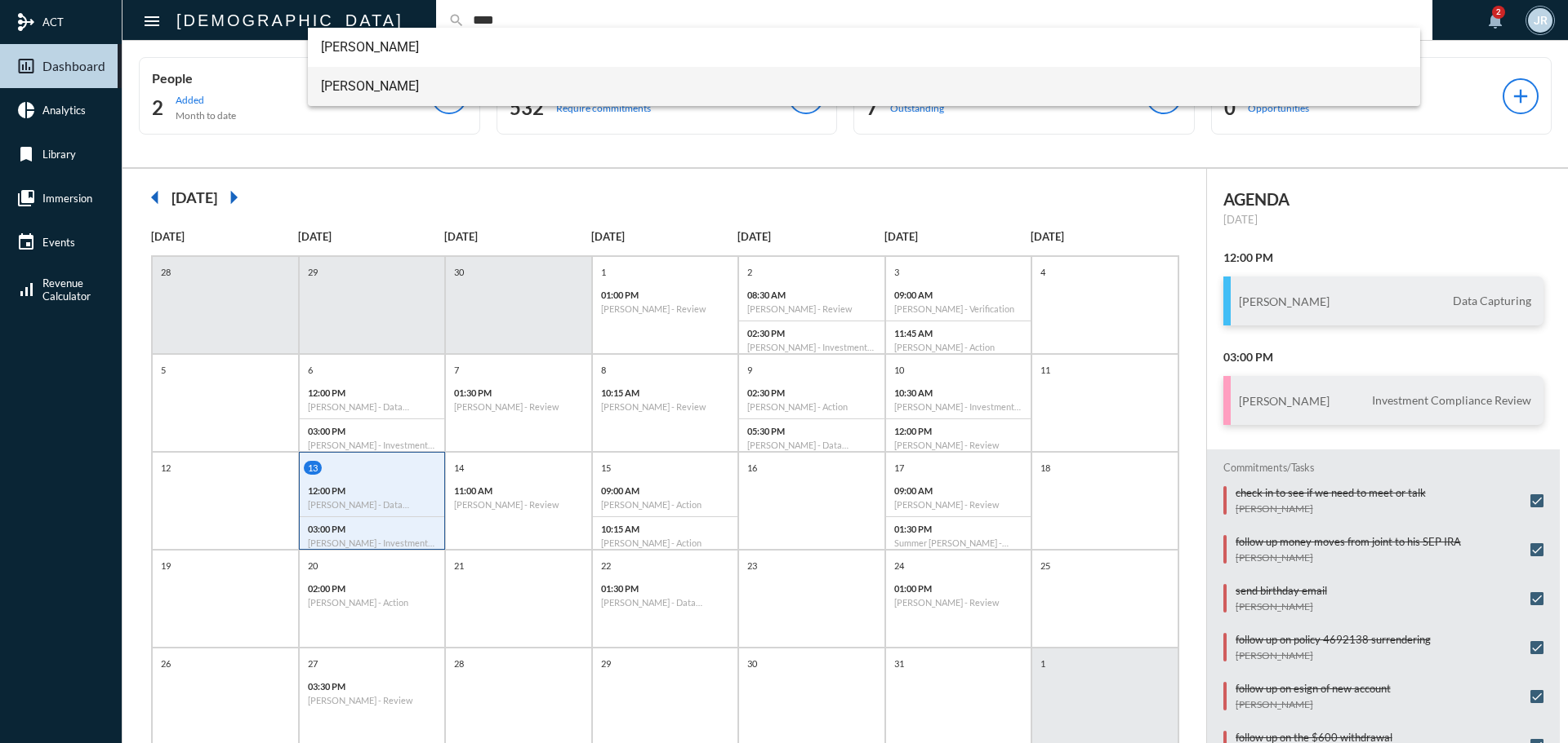
type input "****"
click at [359, 87] on span "[PERSON_NAME]" at bounding box center [864, 86] width 1087 height 39
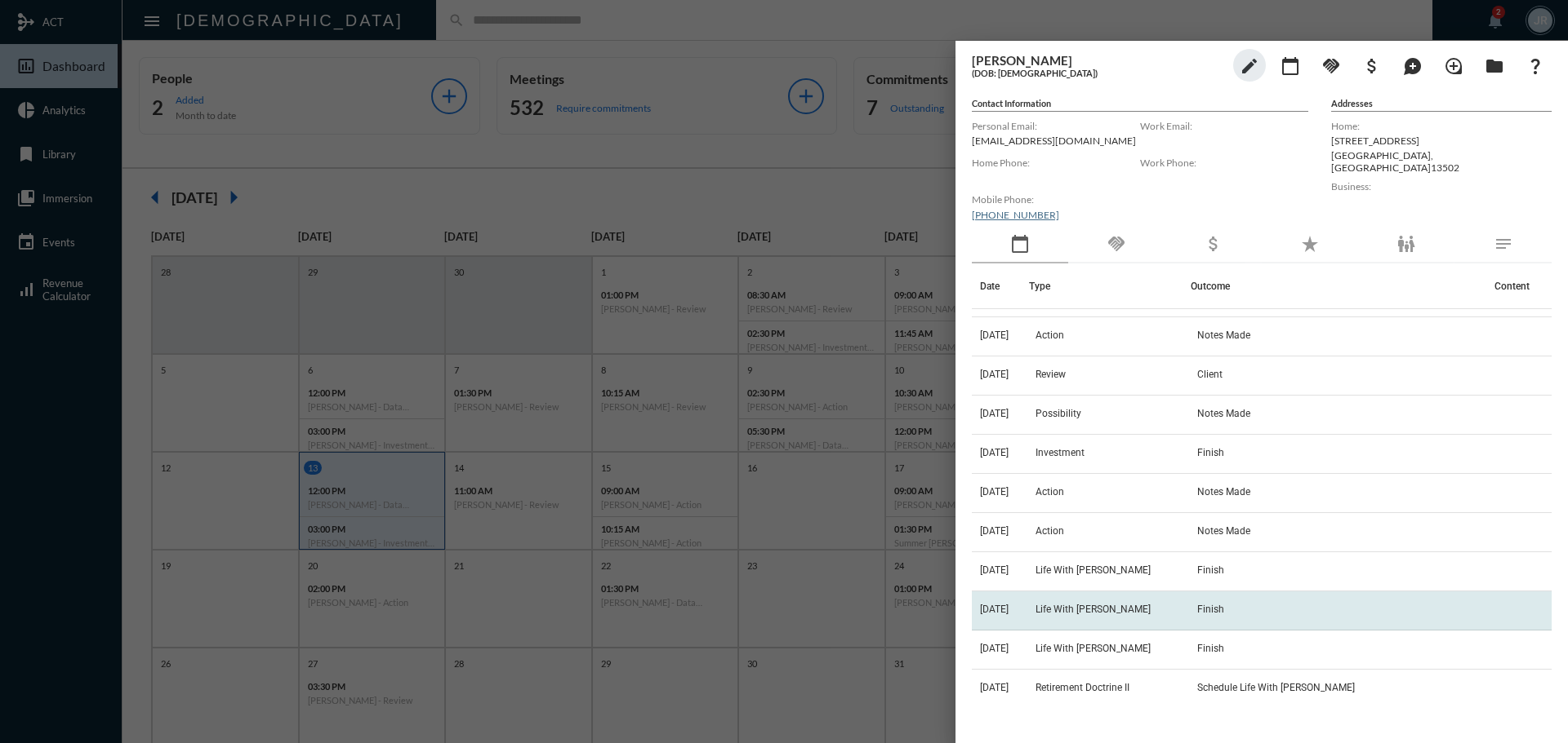
scroll to position [0, 0]
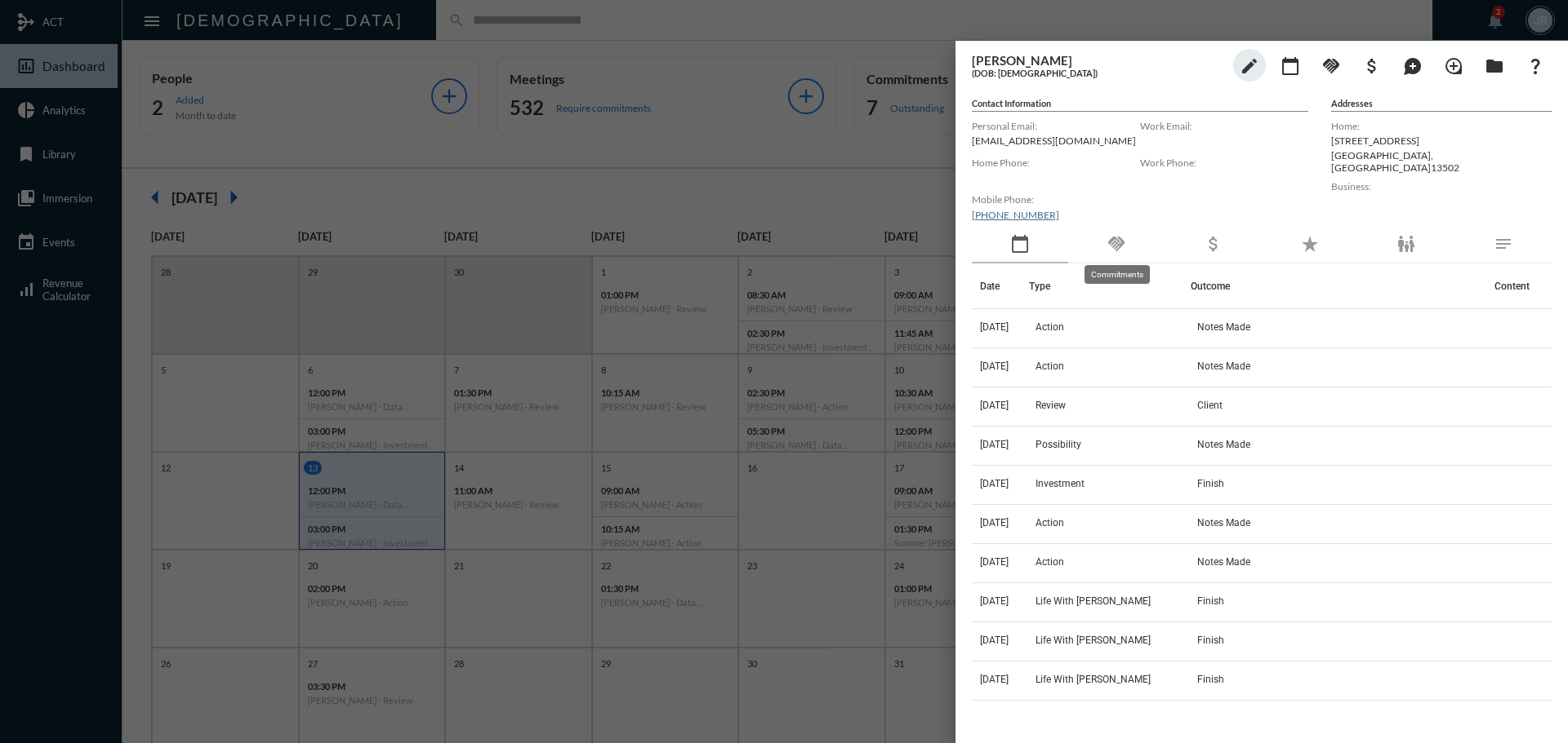
click at [1114, 250] on mat-icon "handshake" at bounding box center [1117, 244] width 20 height 20
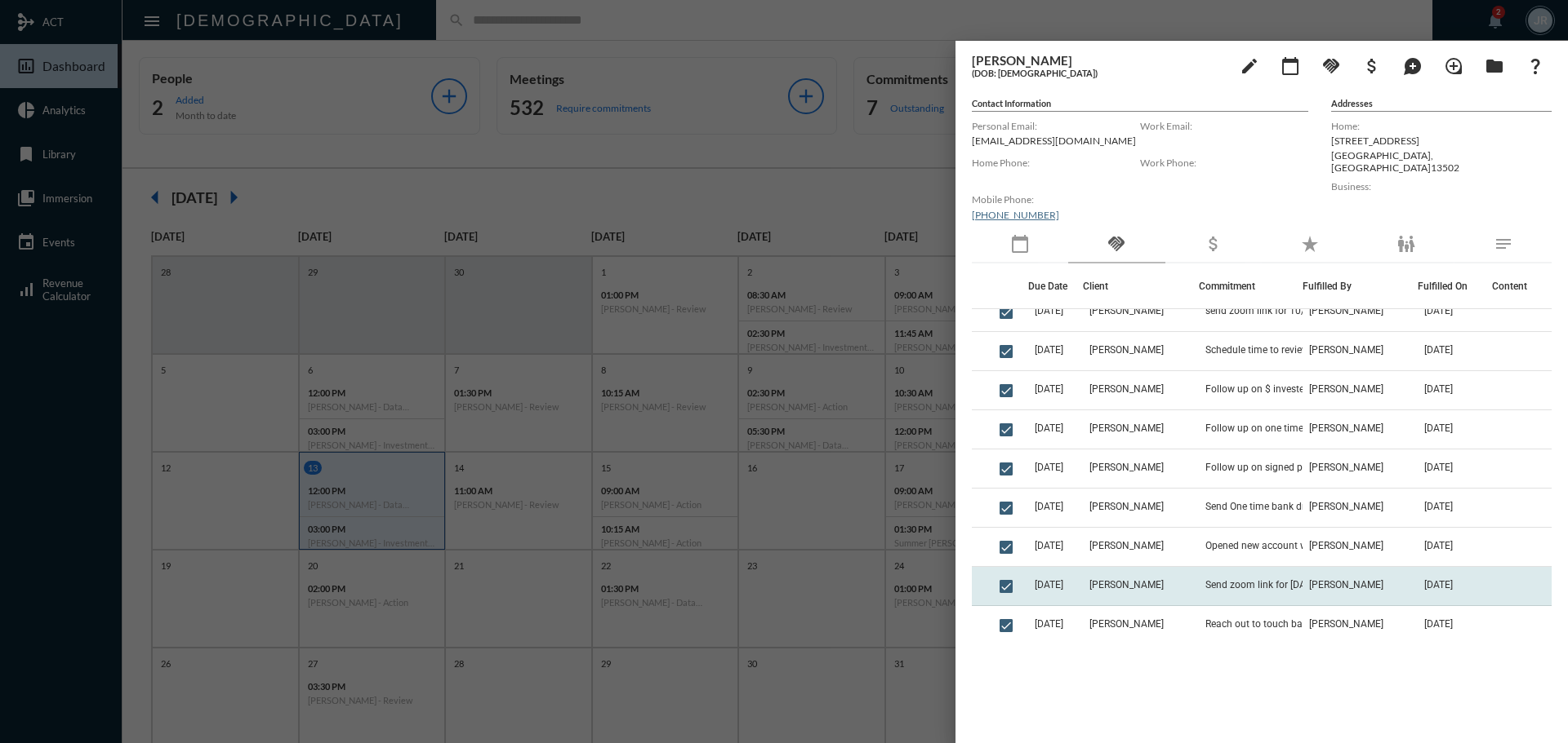
scroll to position [489, 0]
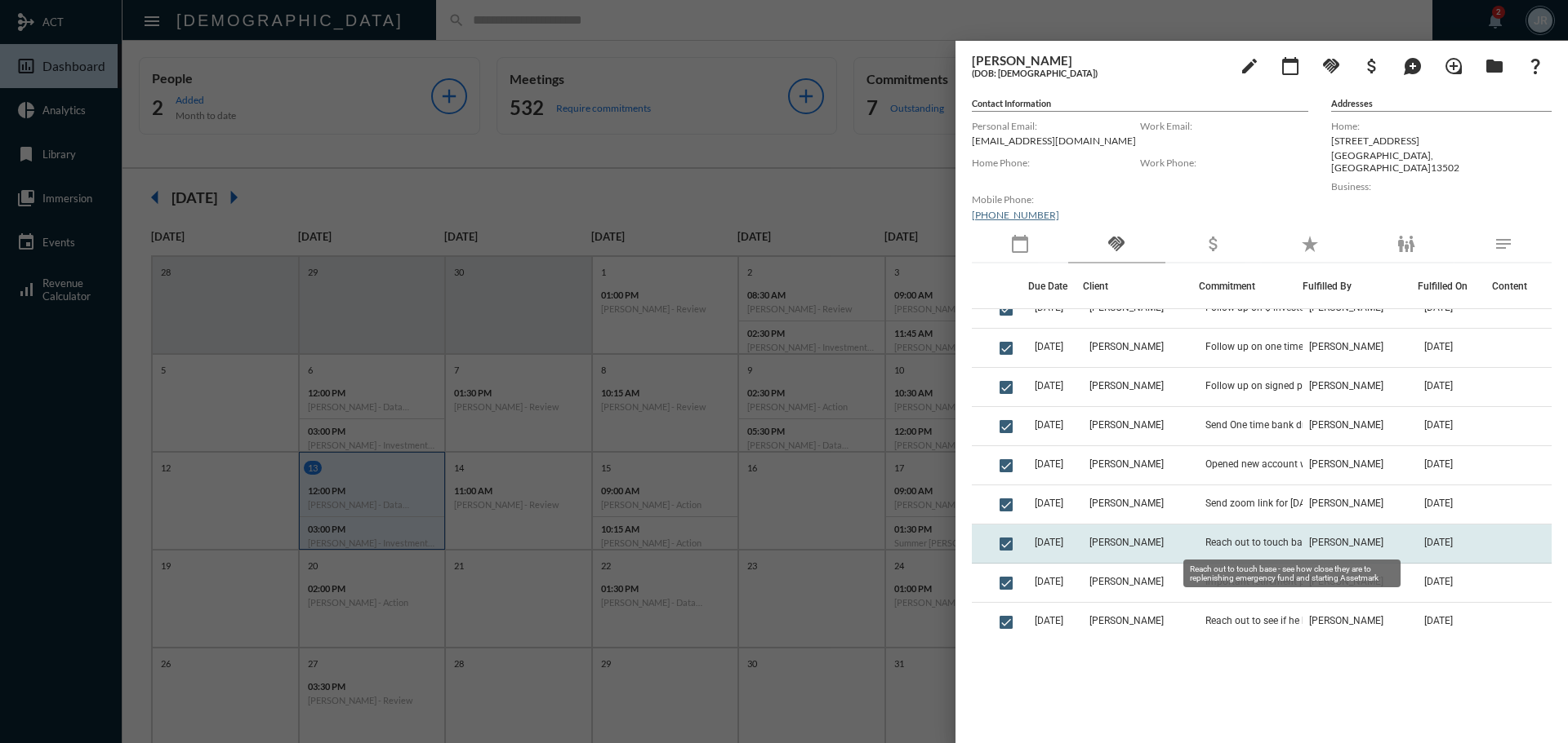
click at [1266, 540] on span "Reach out to touch base - see how close they are to replenishing emergency fund…" at bounding box center [1287, 542] width 163 height 12
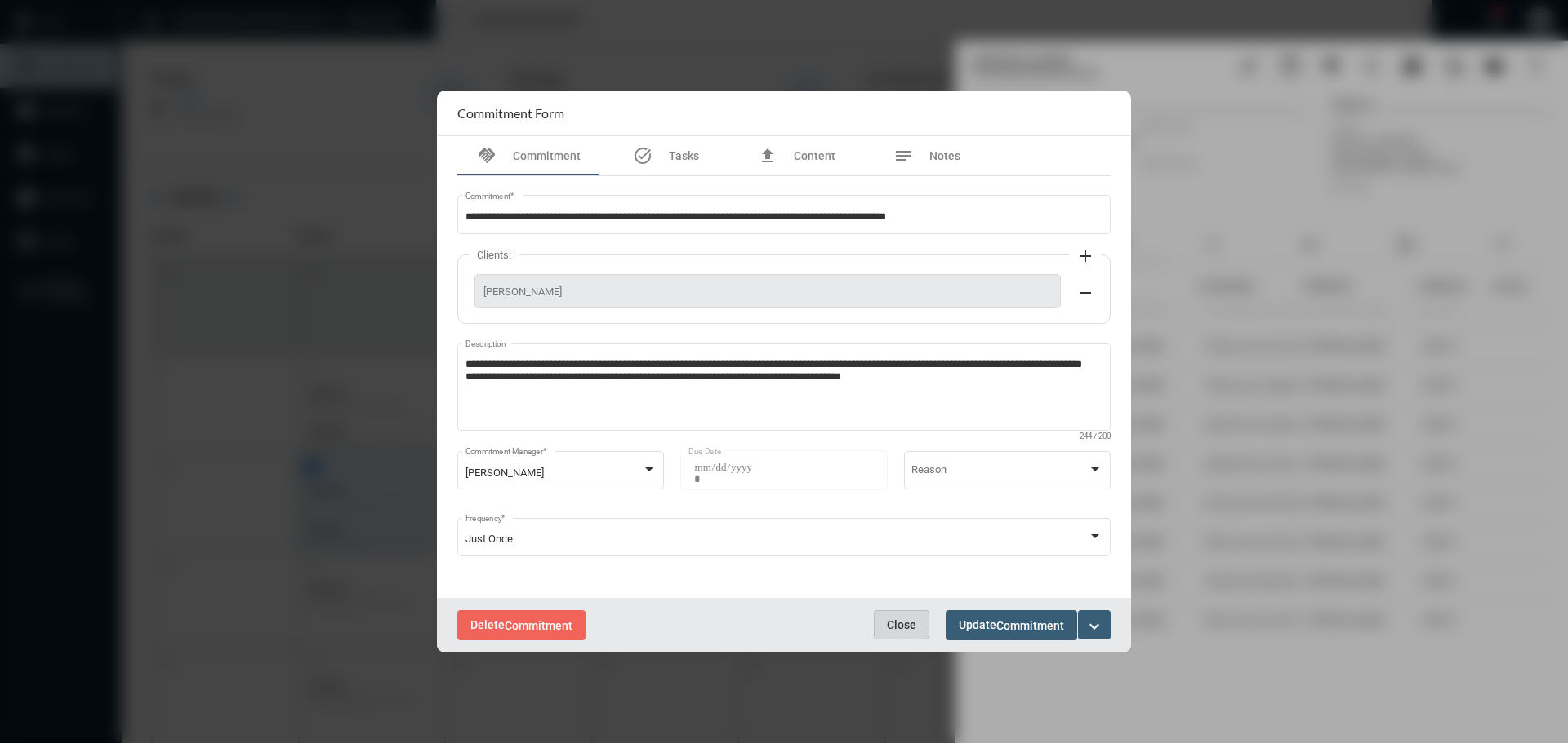
click at [907, 615] on button "Close" at bounding box center [901, 625] width 55 height 29
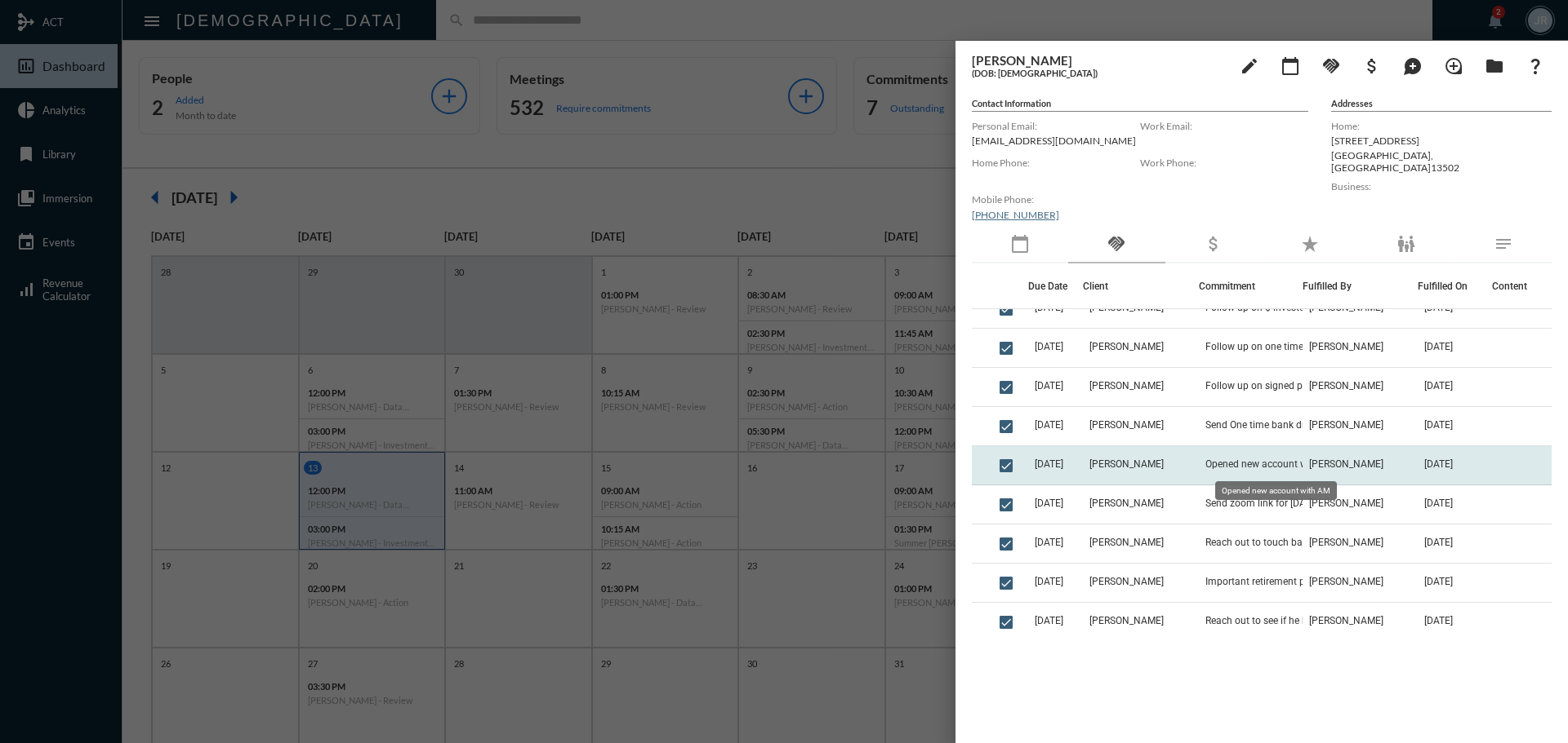
click at [1248, 459] on span "Opened new account with AM" at bounding box center [1271, 464] width 131 height 12
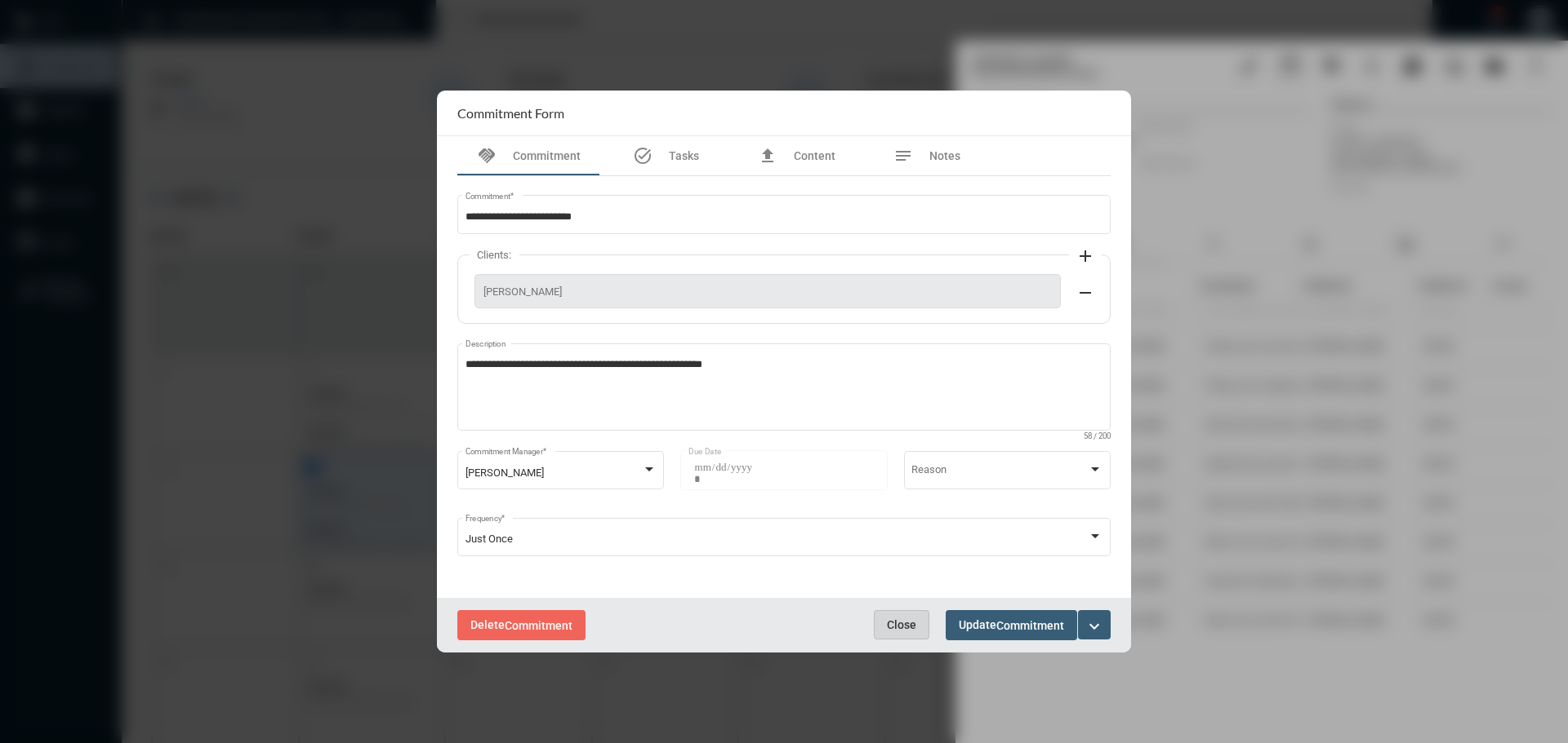
click at [900, 615] on button "Close" at bounding box center [901, 625] width 55 height 29
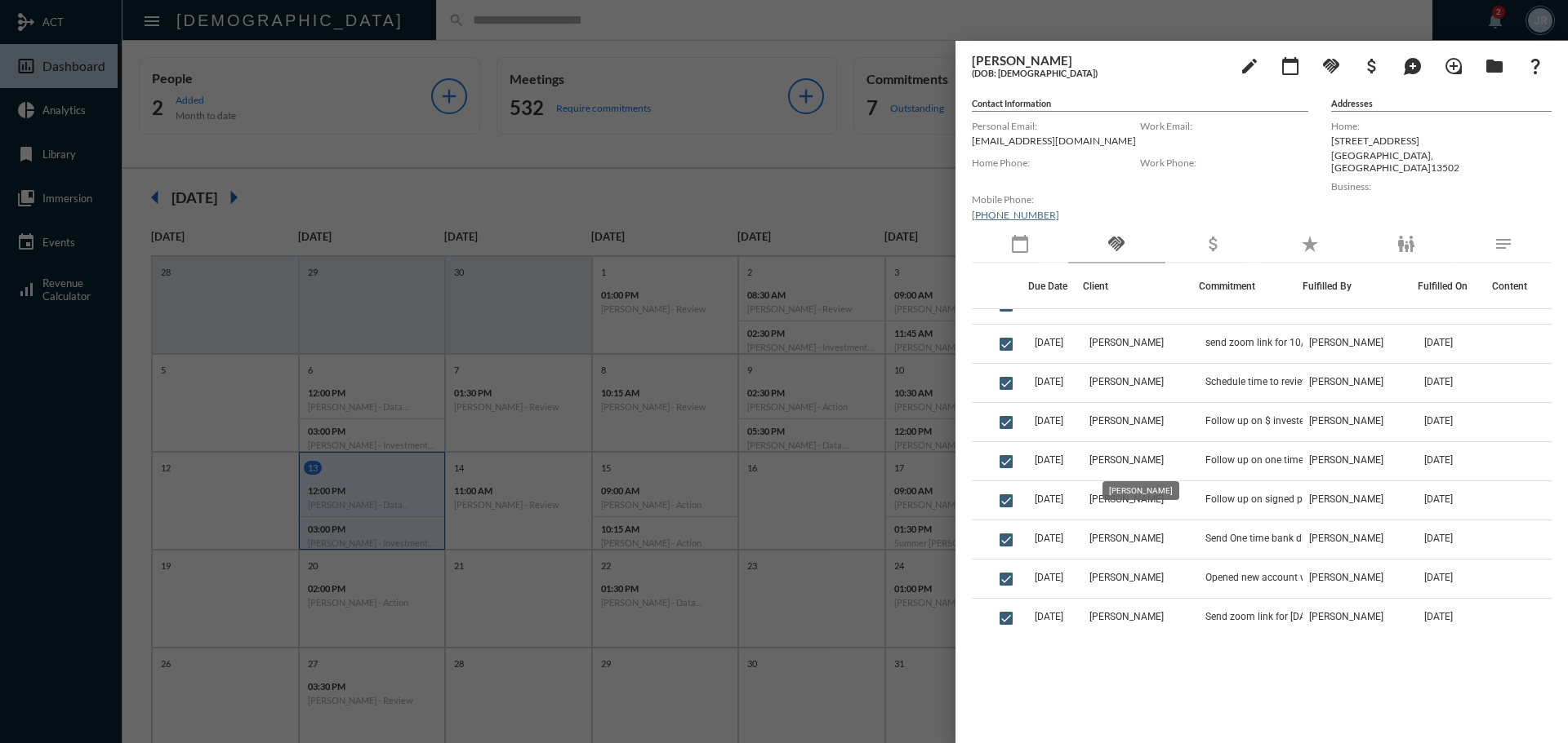
scroll to position [245, 0]
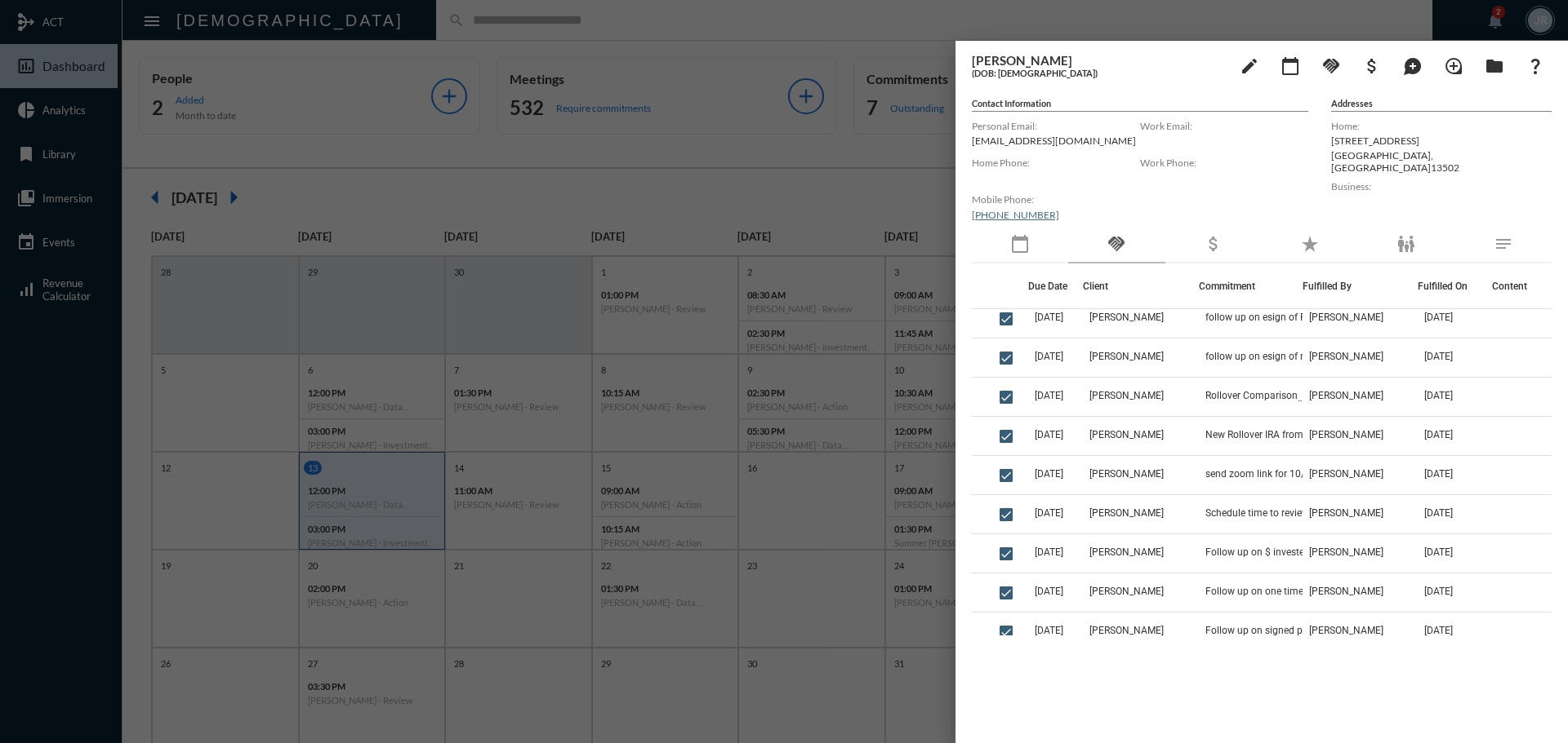
click at [719, 24] on div at bounding box center [784, 371] width 1568 height 743
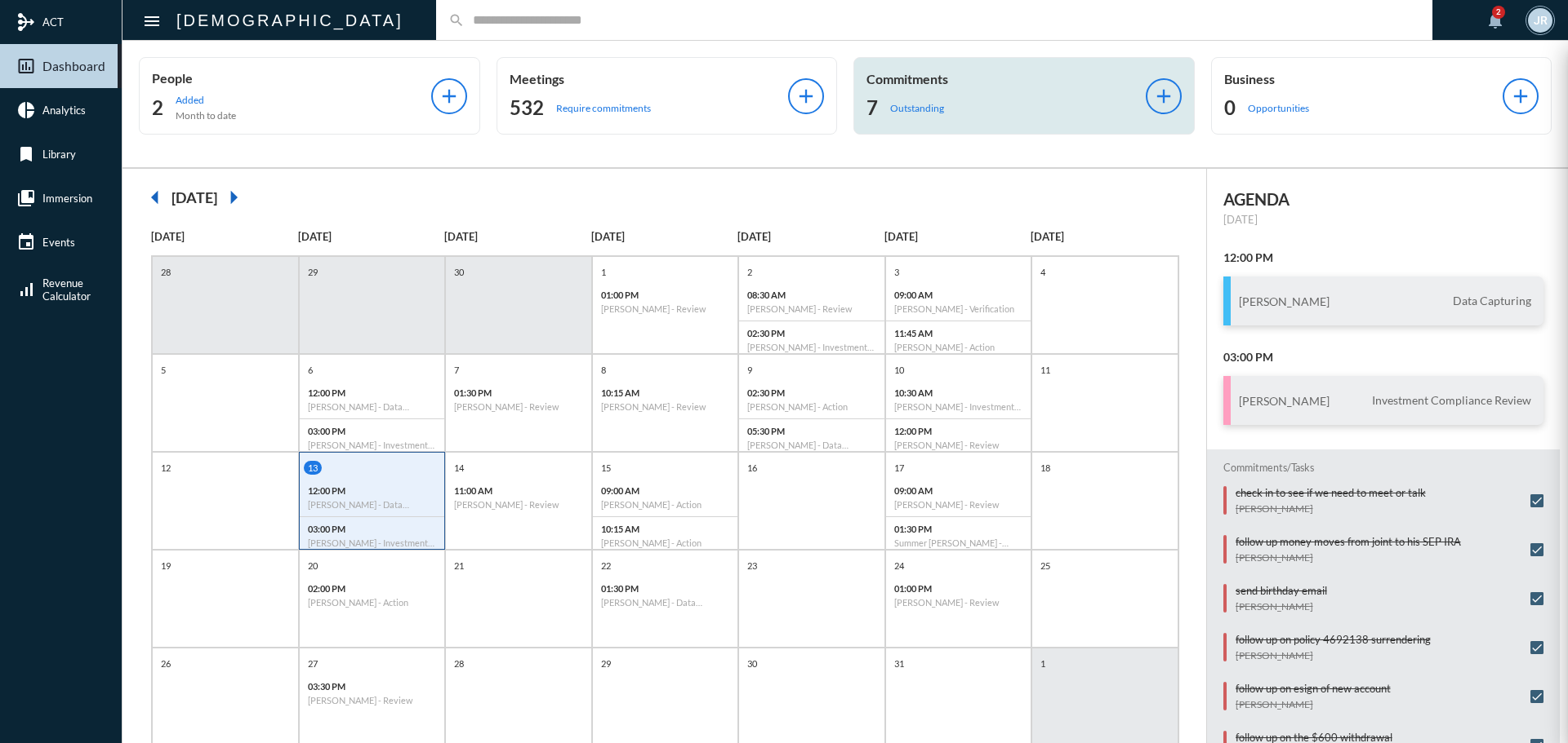
click at [926, 95] on div "7 Outstanding" at bounding box center [1006, 107] width 280 height 26
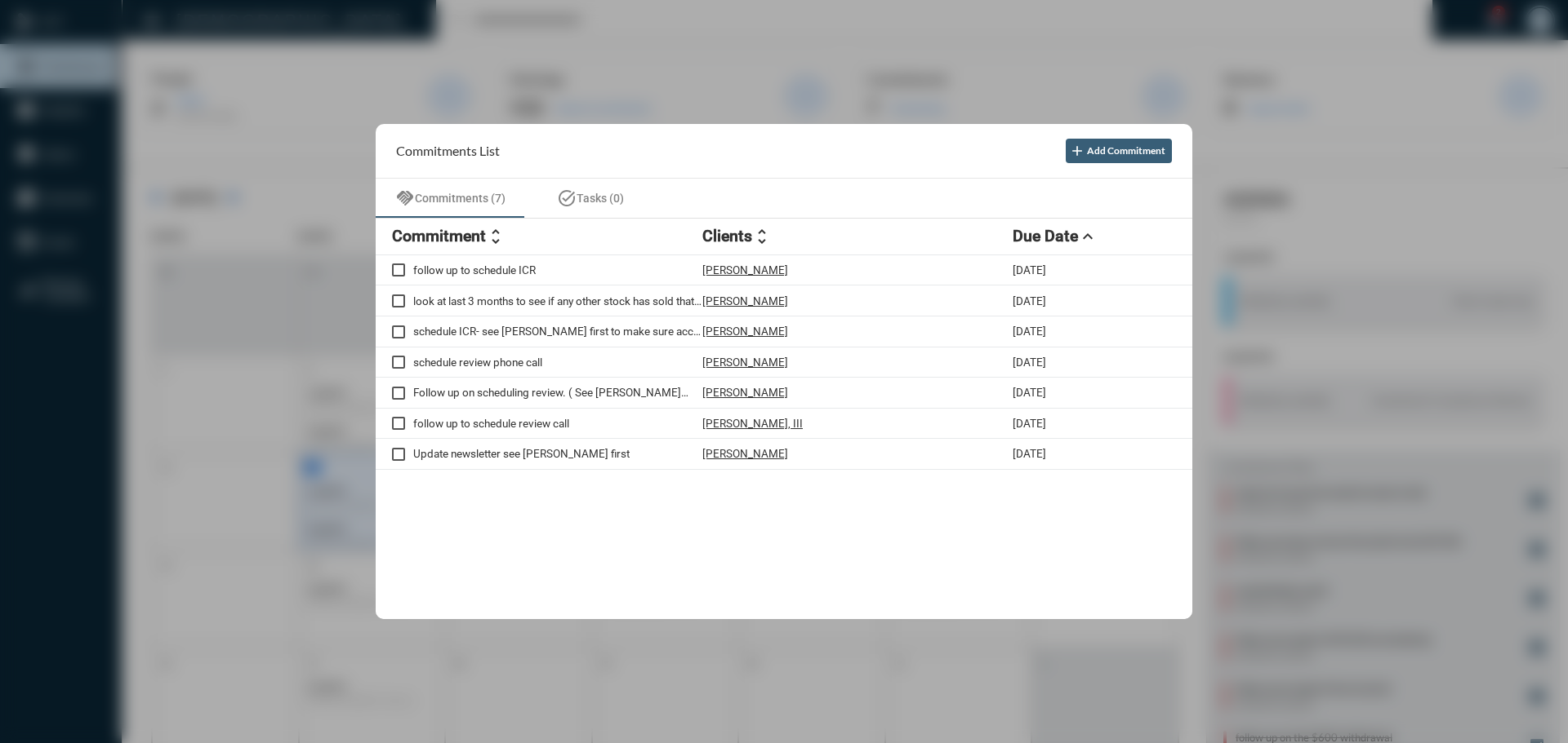
click at [464, 20] on div at bounding box center [784, 371] width 1568 height 743
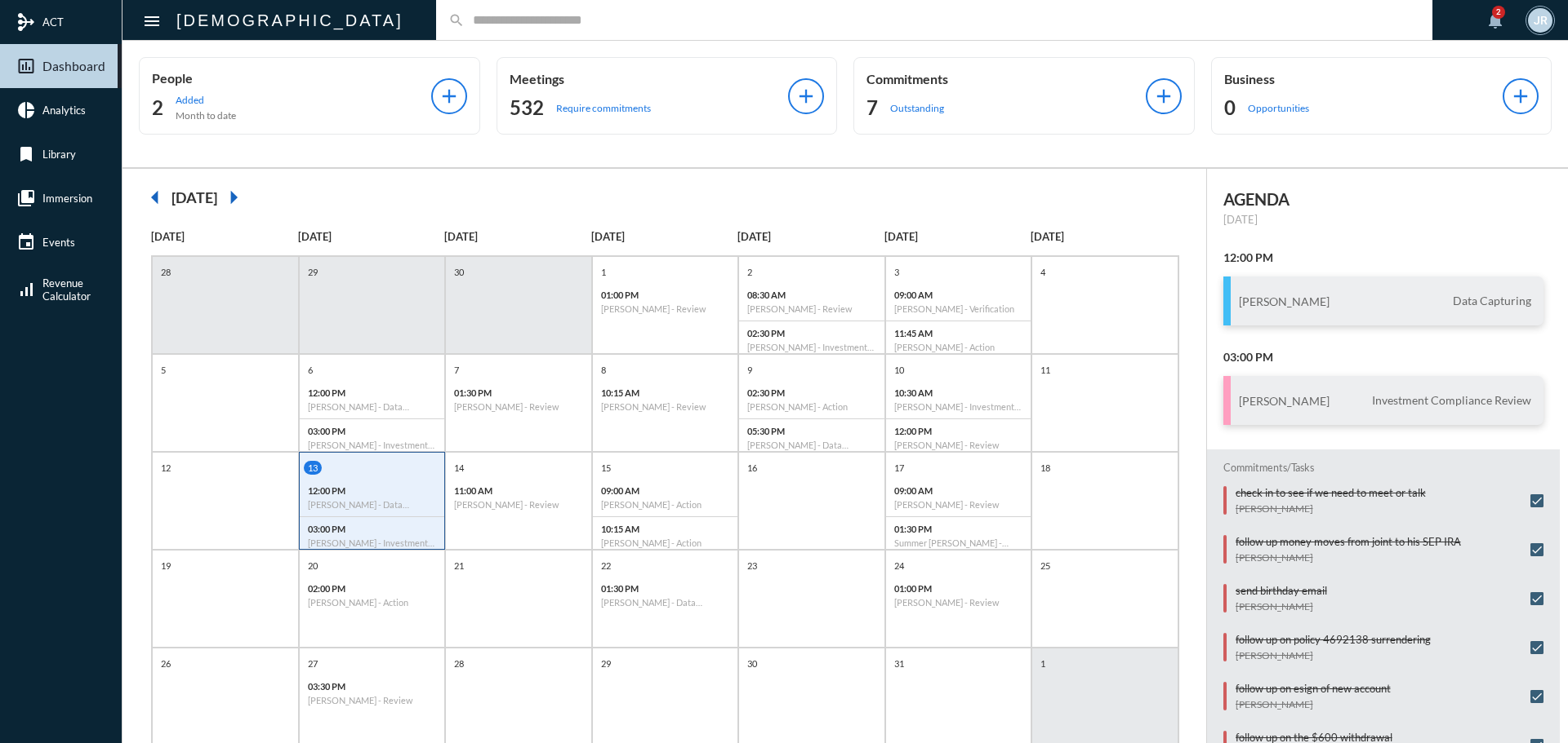
click at [465, 25] on input "text" at bounding box center [942, 20] width 955 height 14
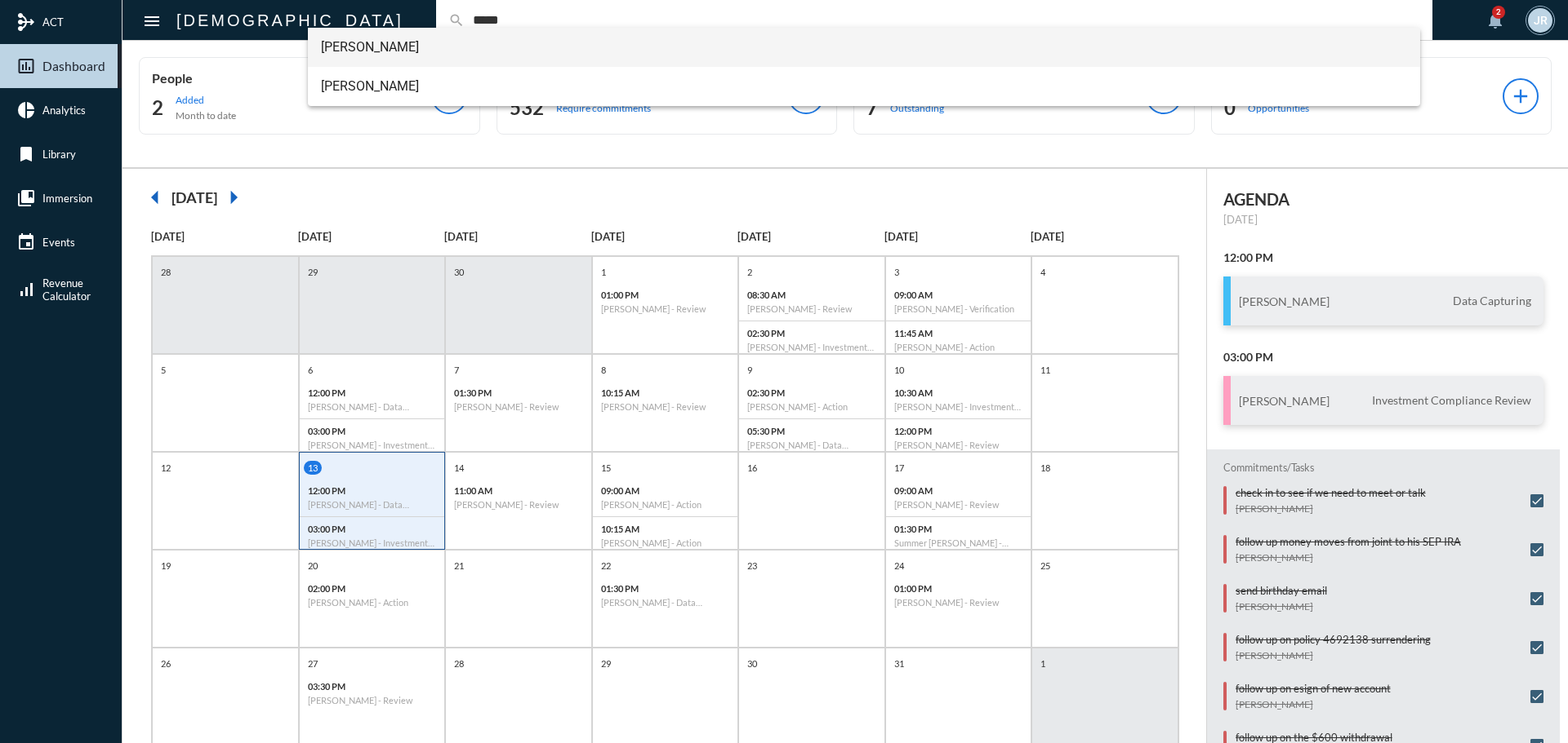
type input "*****"
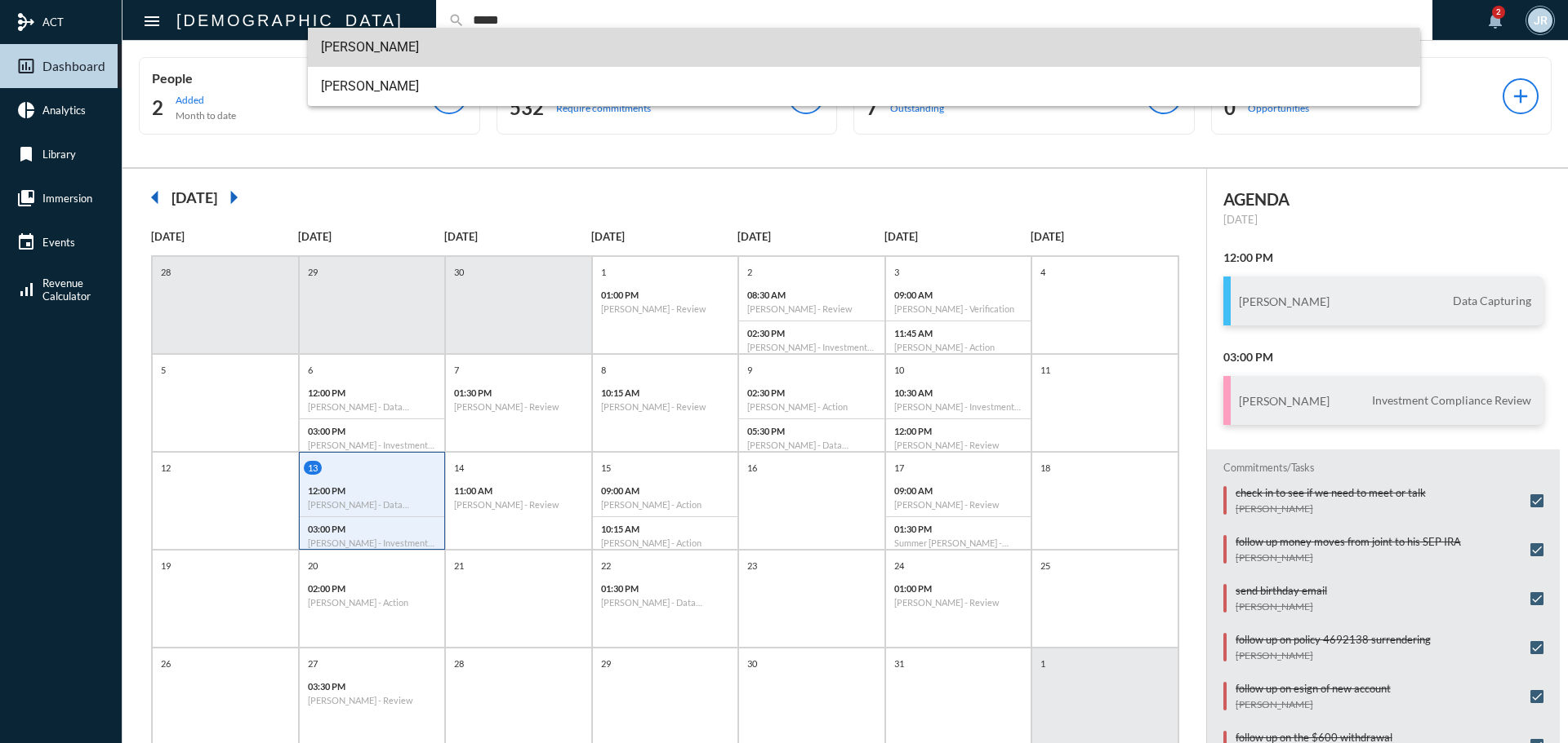
click at [329, 52] on span "[PERSON_NAME]" at bounding box center [864, 47] width 1087 height 39
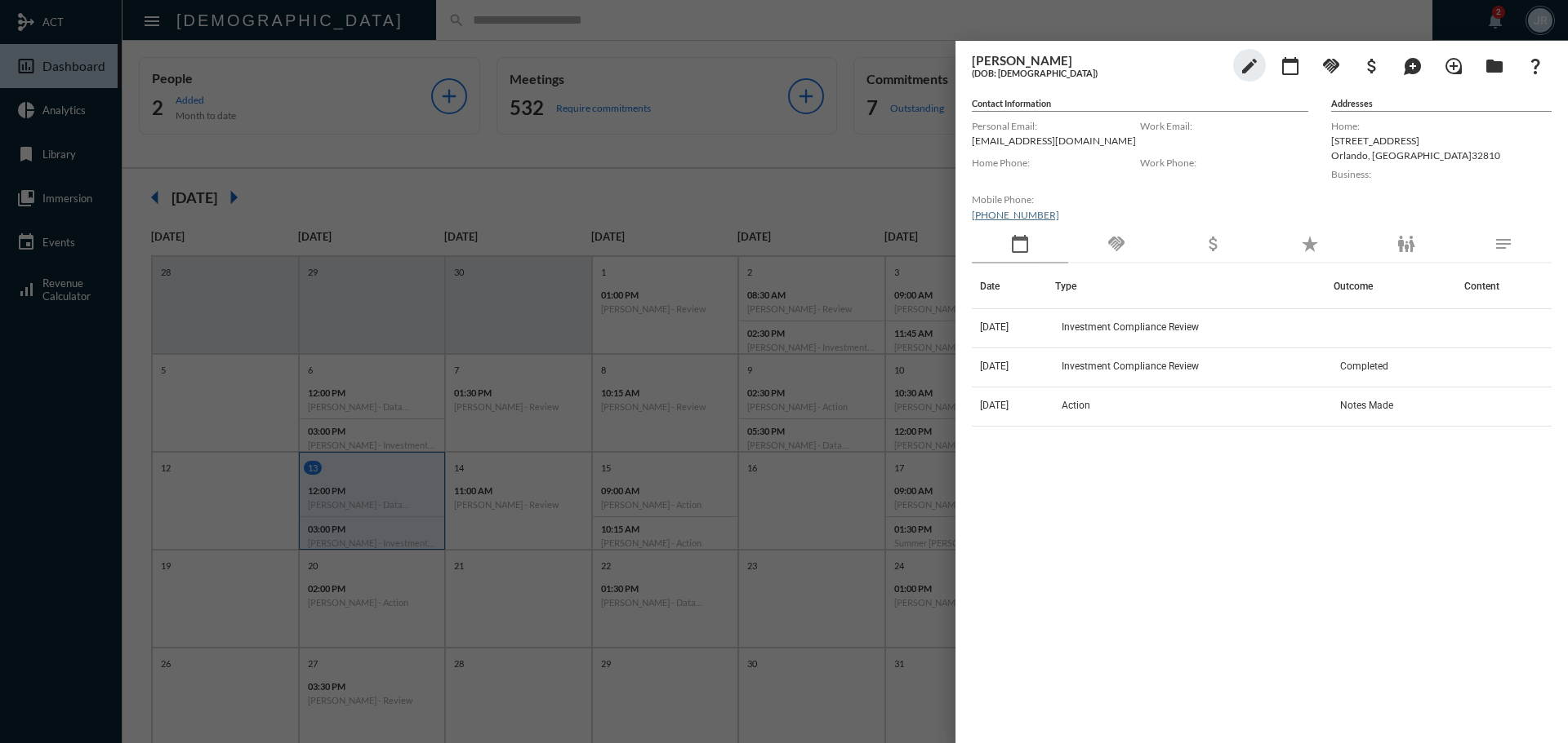
click at [1130, 249] on div "handshake" at bounding box center [1116, 245] width 96 height 37
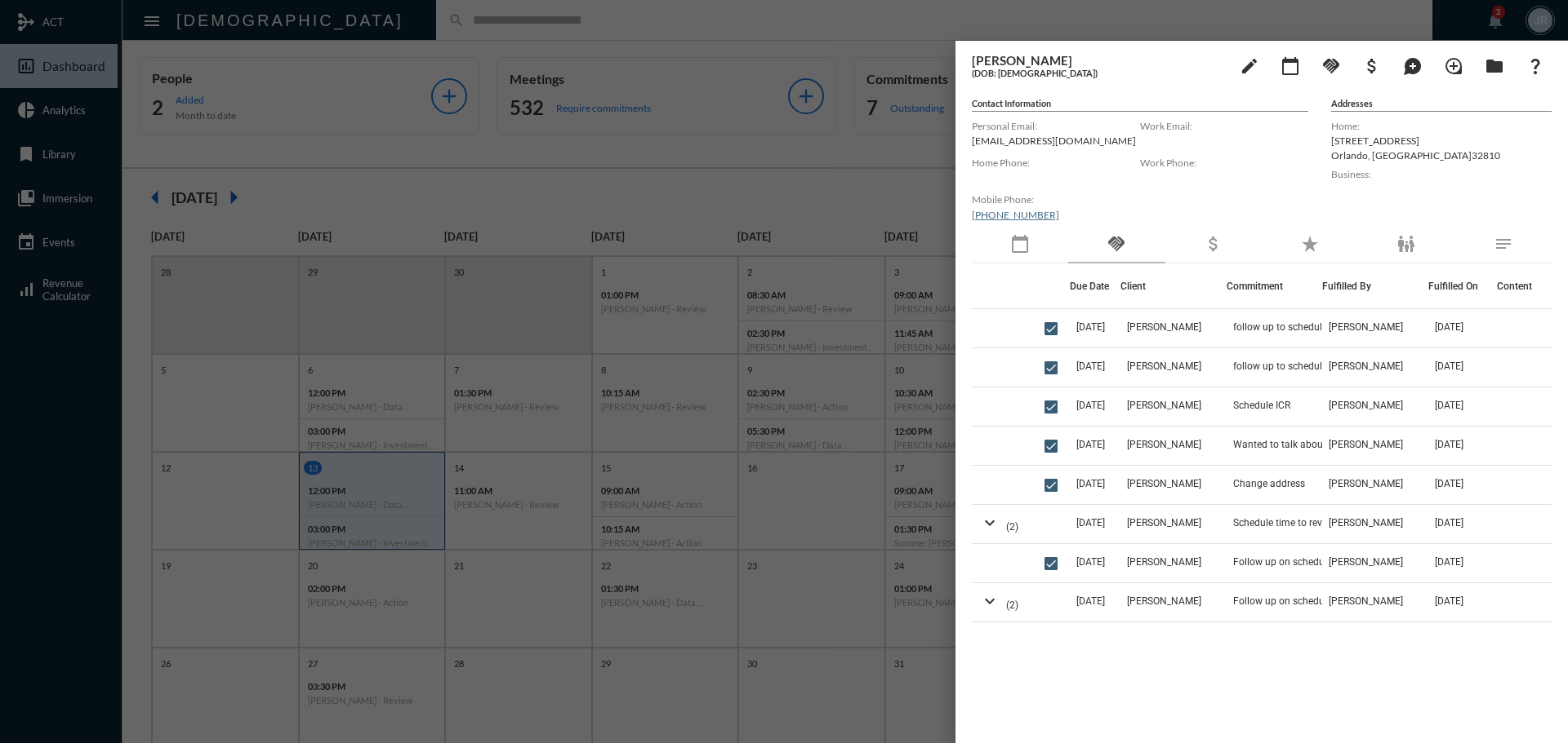
click at [419, 23] on div at bounding box center [784, 371] width 1568 height 743
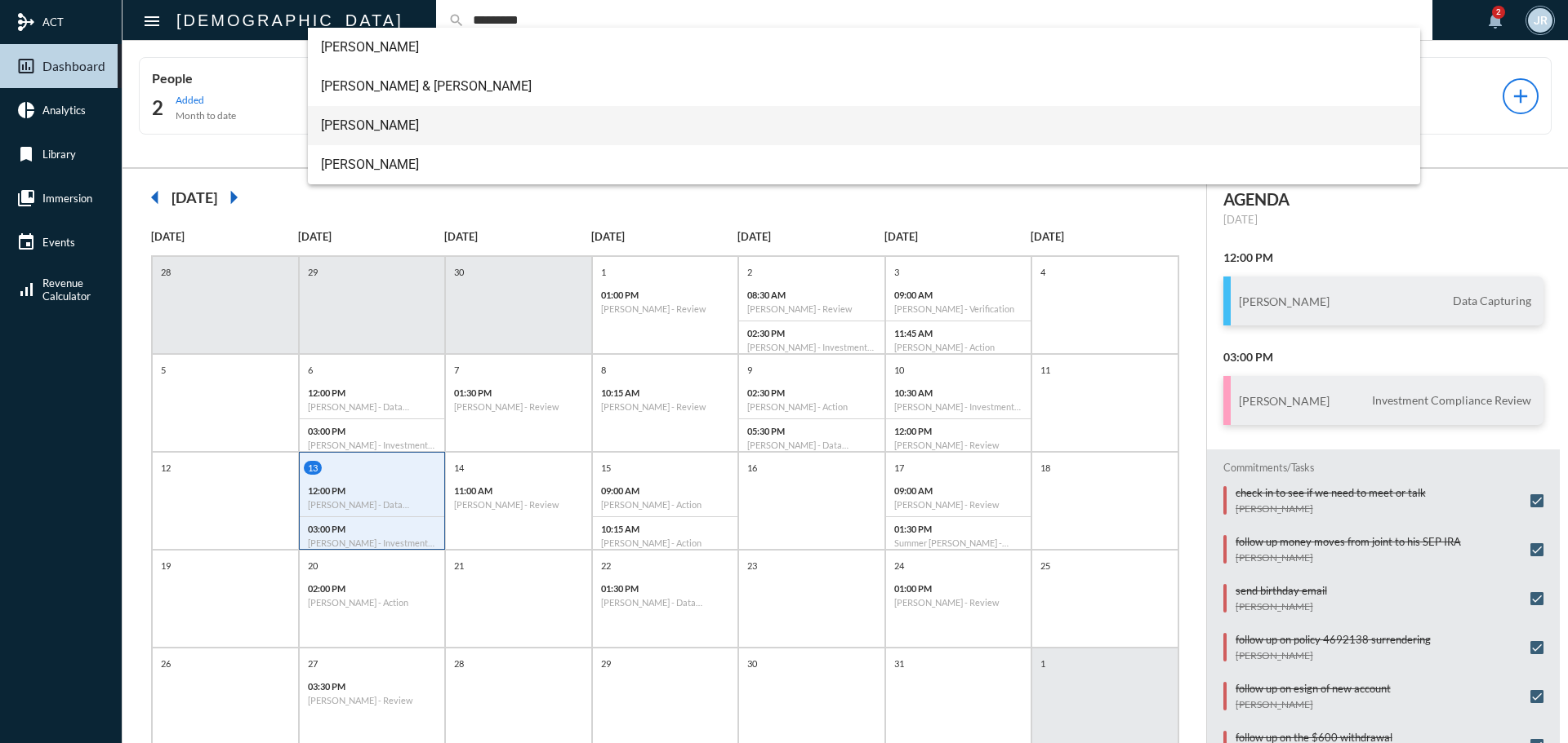
type input "*********"
click at [364, 123] on span "[PERSON_NAME]" at bounding box center [864, 125] width 1087 height 39
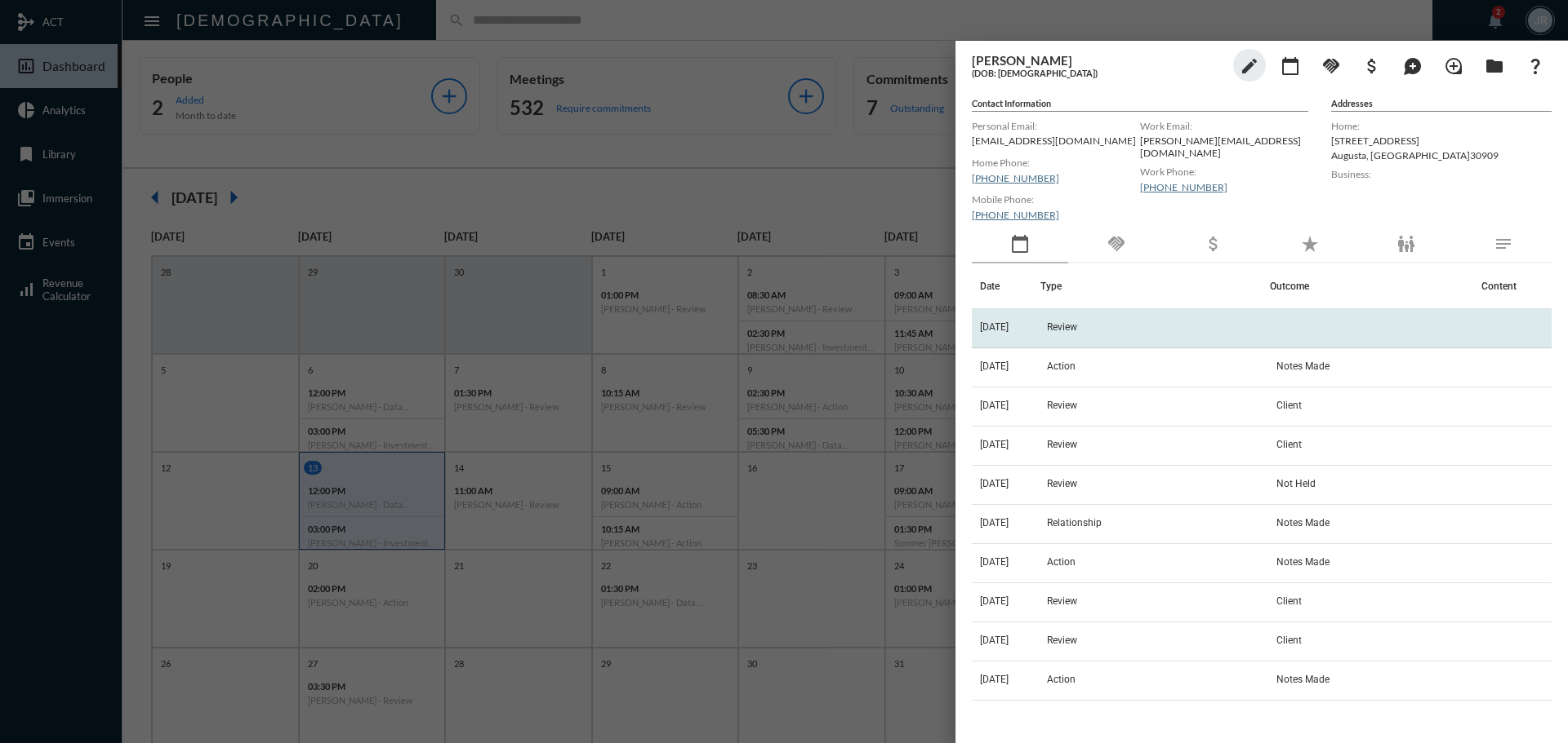
click at [1040, 327] on td "[DATE]" at bounding box center [1005, 329] width 69 height 39
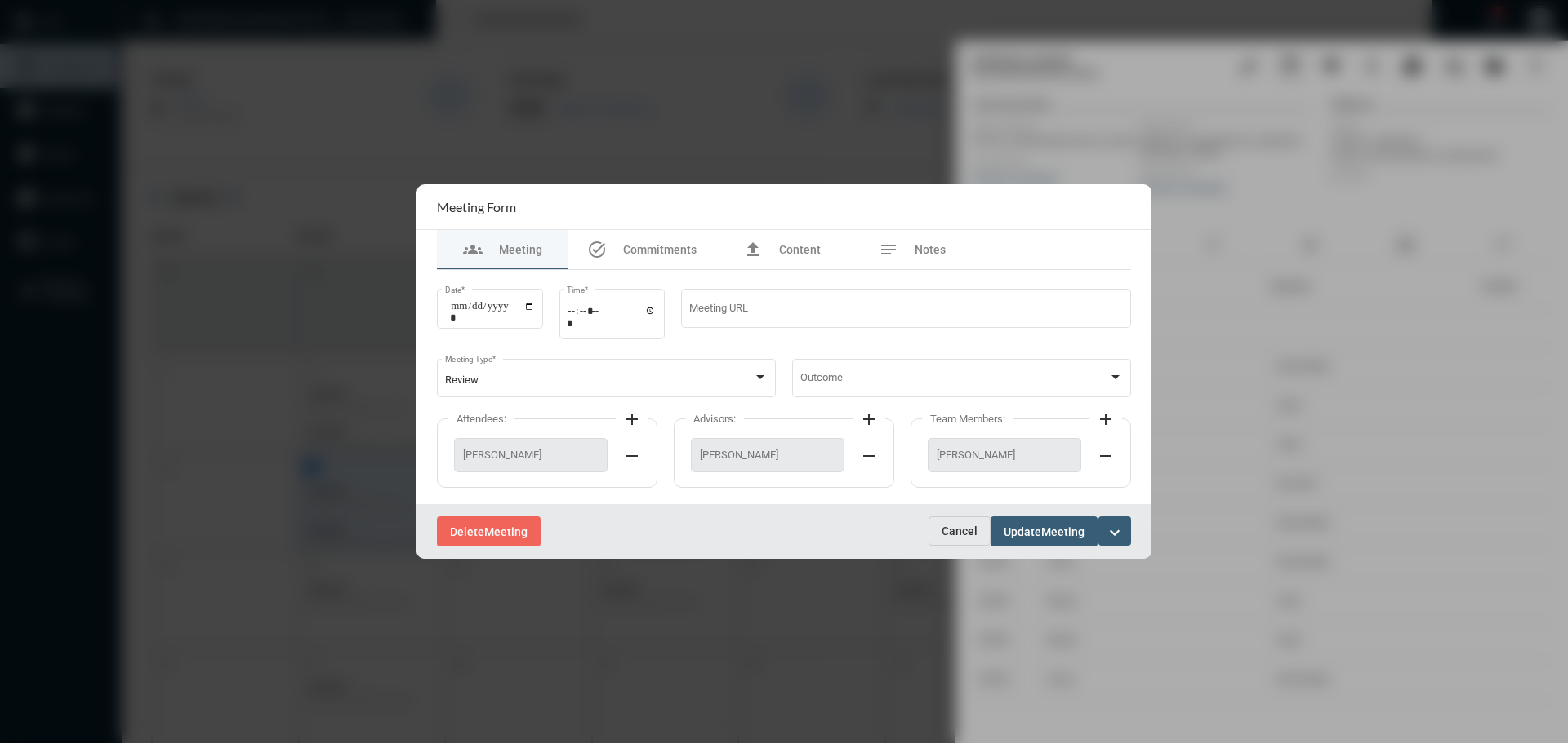
drag, startPoint x: 960, startPoint y: 531, endPoint x: 976, endPoint y: 516, distance: 21.9
click at [966, 528] on span "Cancel" at bounding box center [959, 531] width 36 height 13
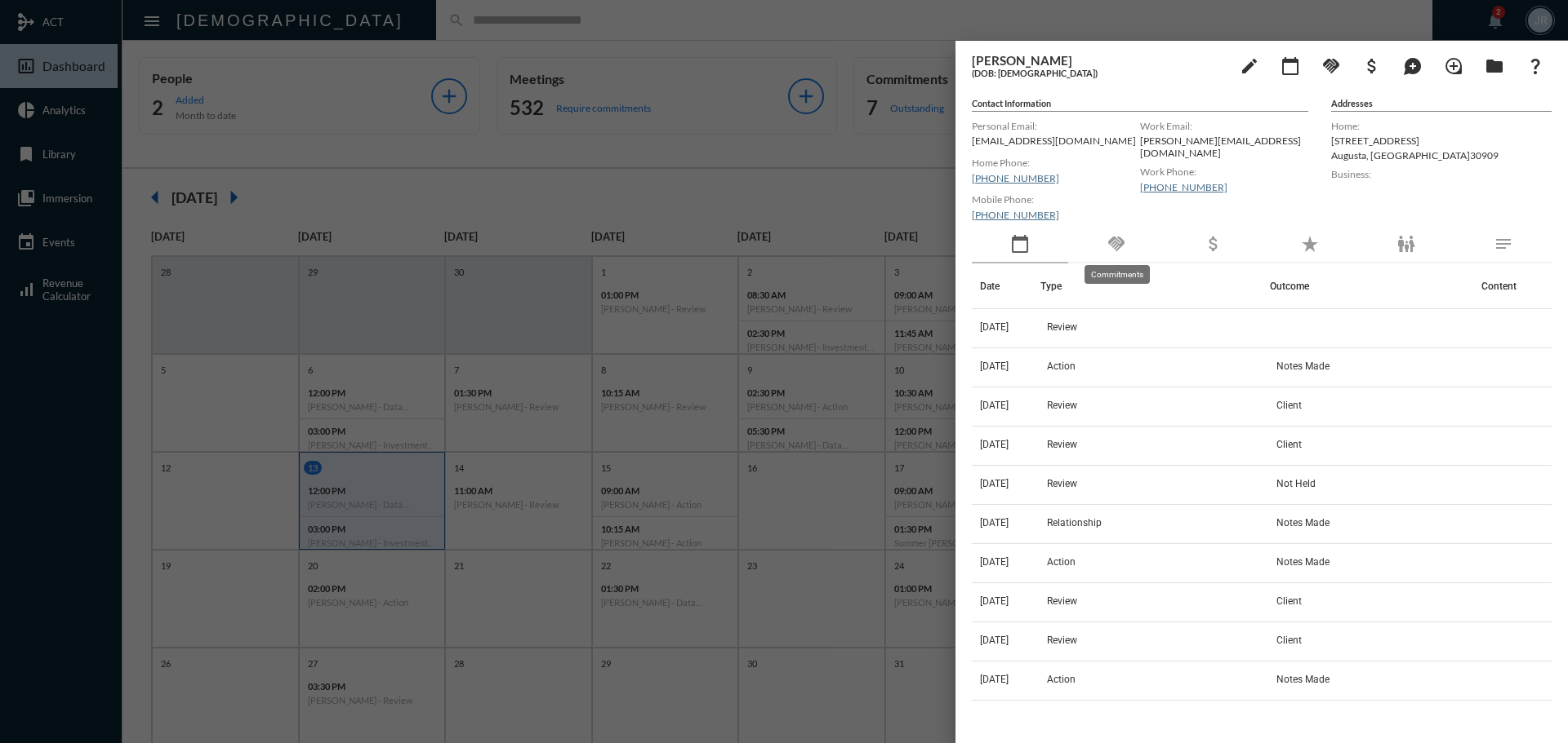
click at [1107, 243] on mat-icon "handshake" at bounding box center [1117, 244] width 20 height 20
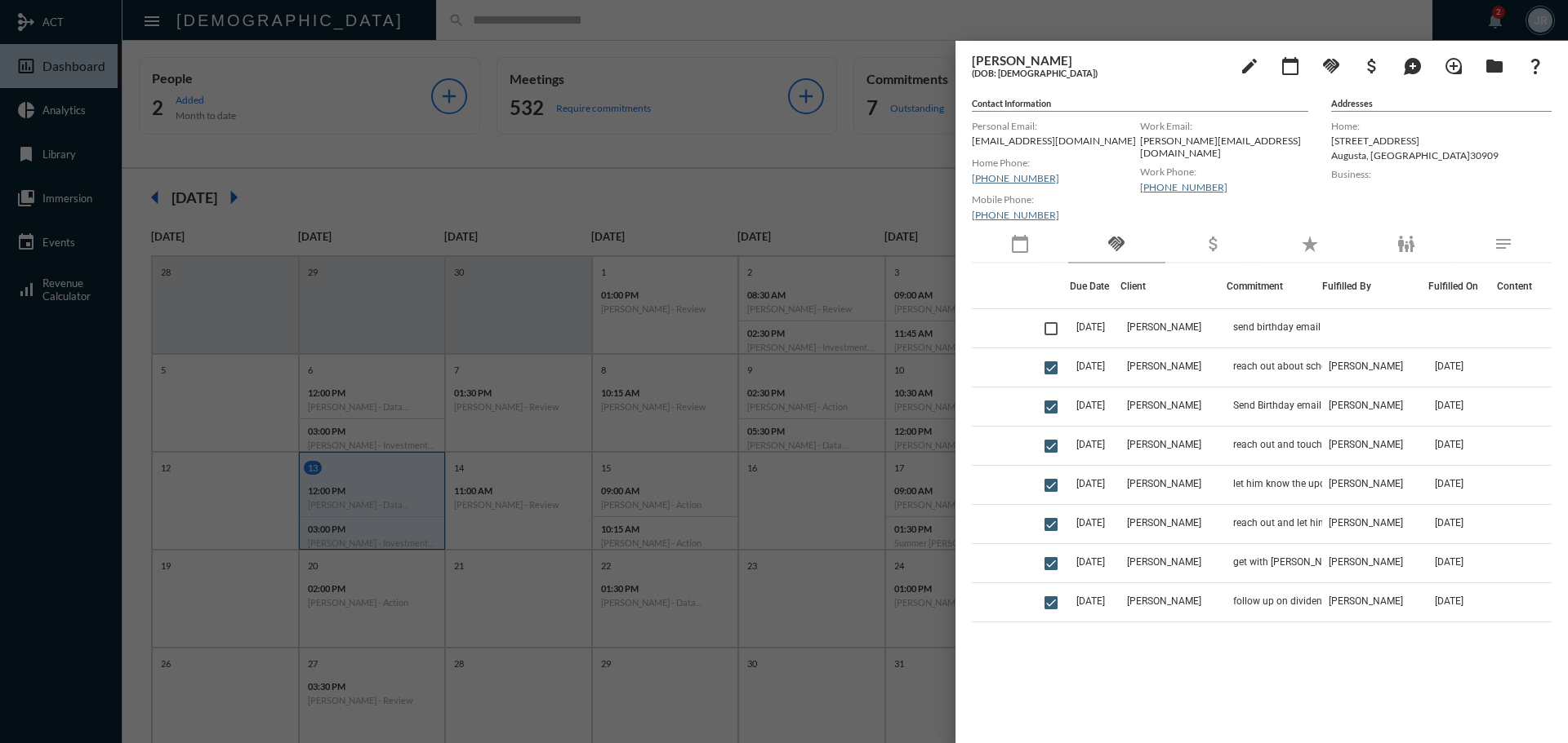
click at [564, 28] on div at bounding box center [784, 371] width 1568 height 743
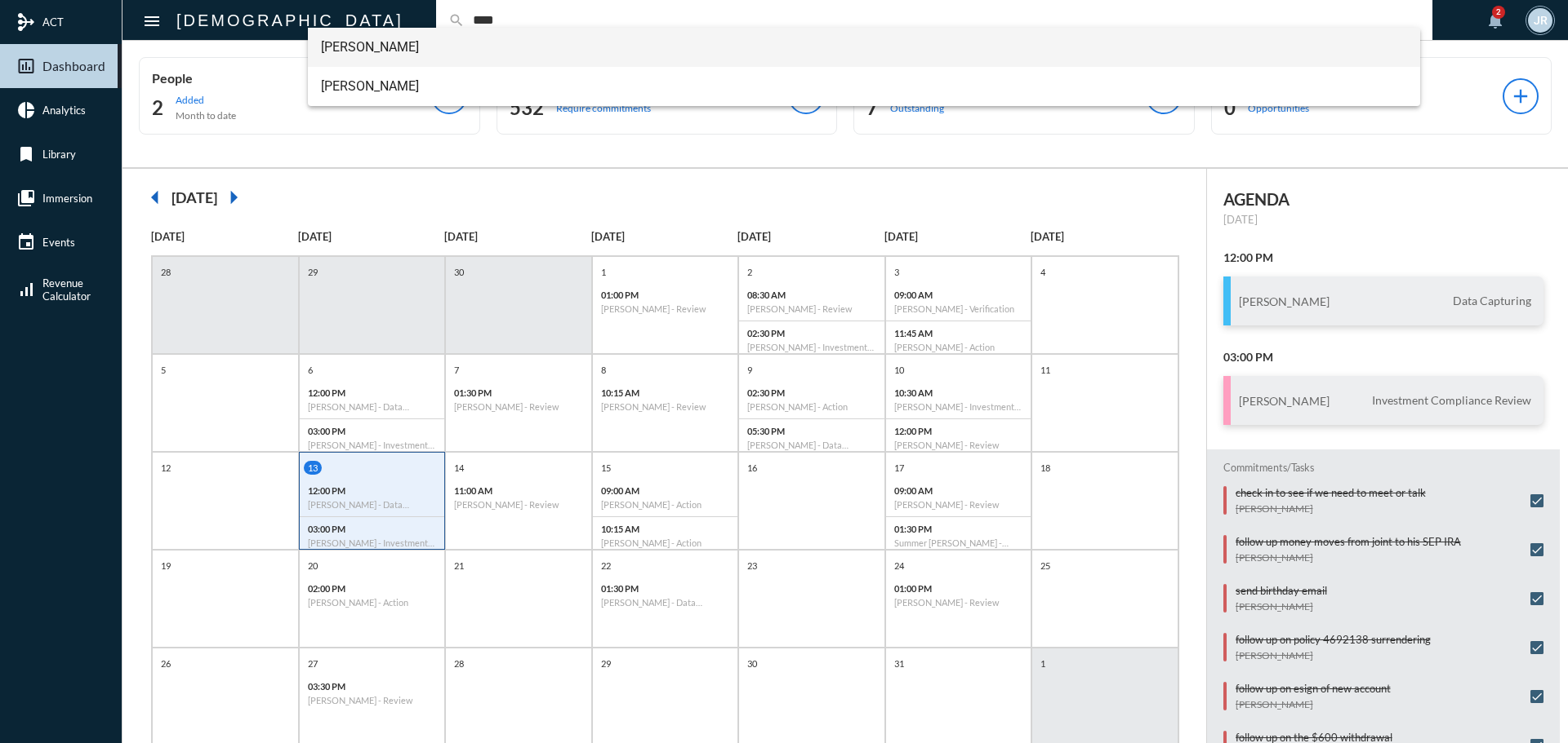
type input "****"
click at [359, 39] on span "[PERSON_NAME]" at bounding box center [864, 47] width 1087 height 39
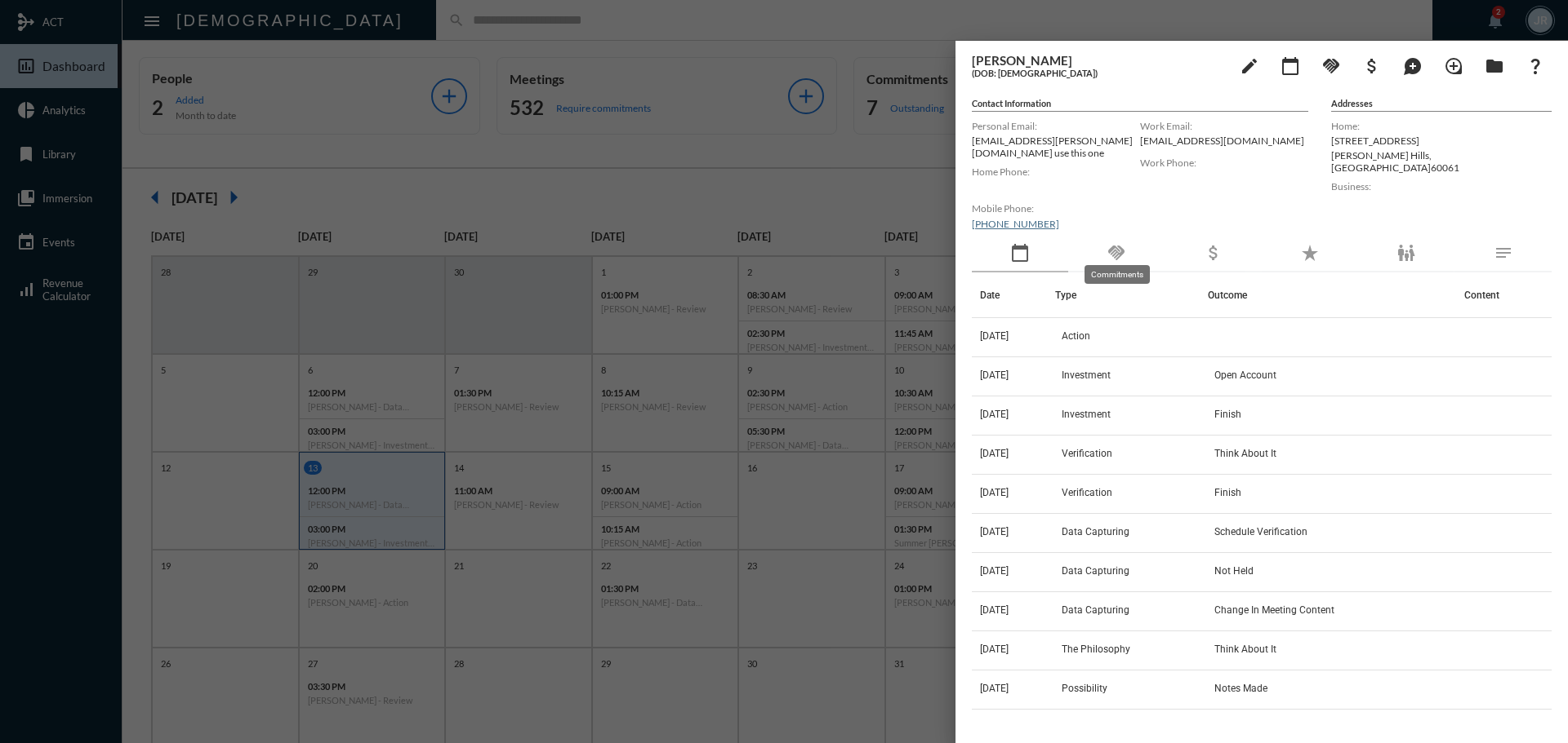
click at [1118, 251] on mat-icon "handshake" at bounding box center [1117, 253] width 20 height 20
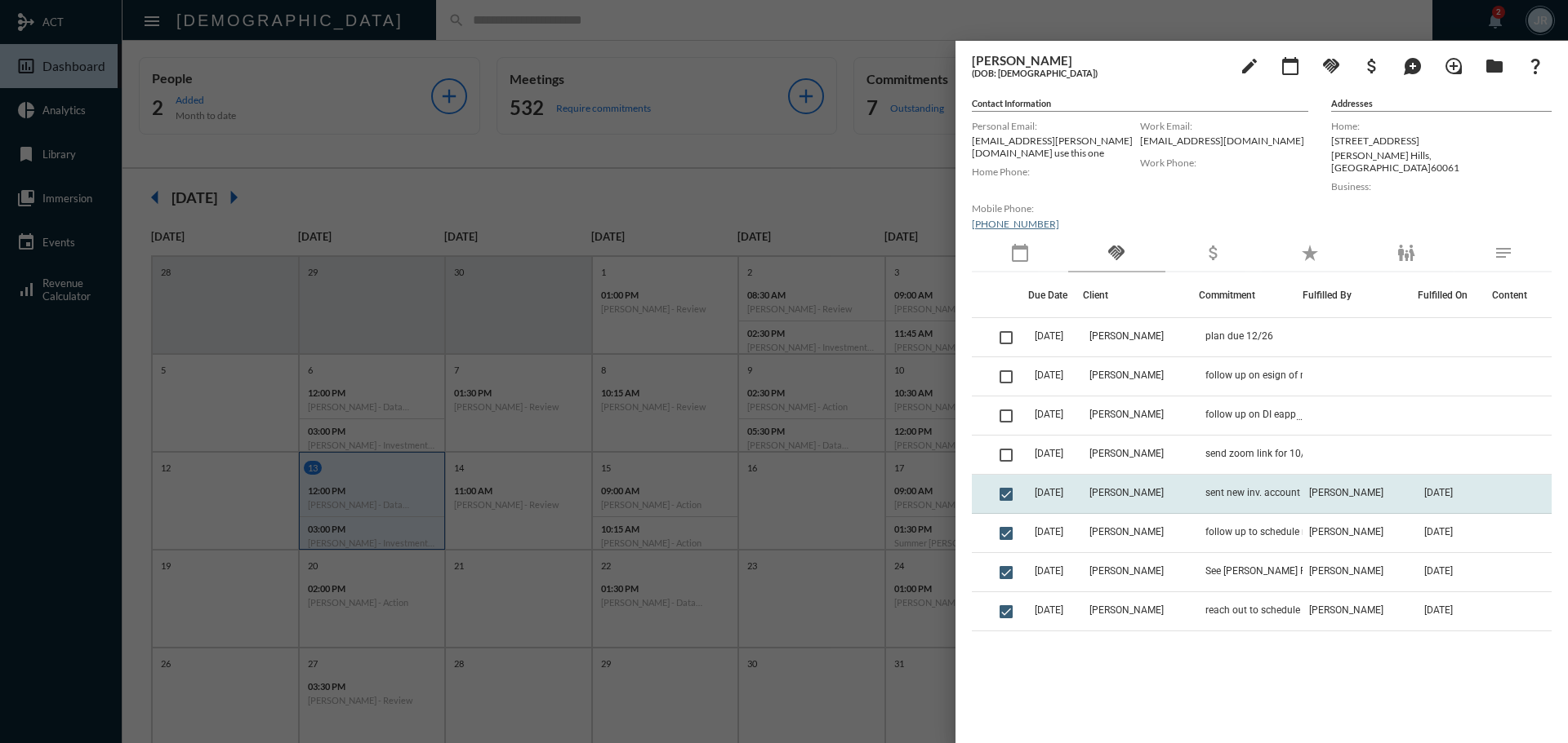
click at [1254, 475] on td "sent new inv. account for esign through AM" at bounding box center [1250, 495] width 103 height 39
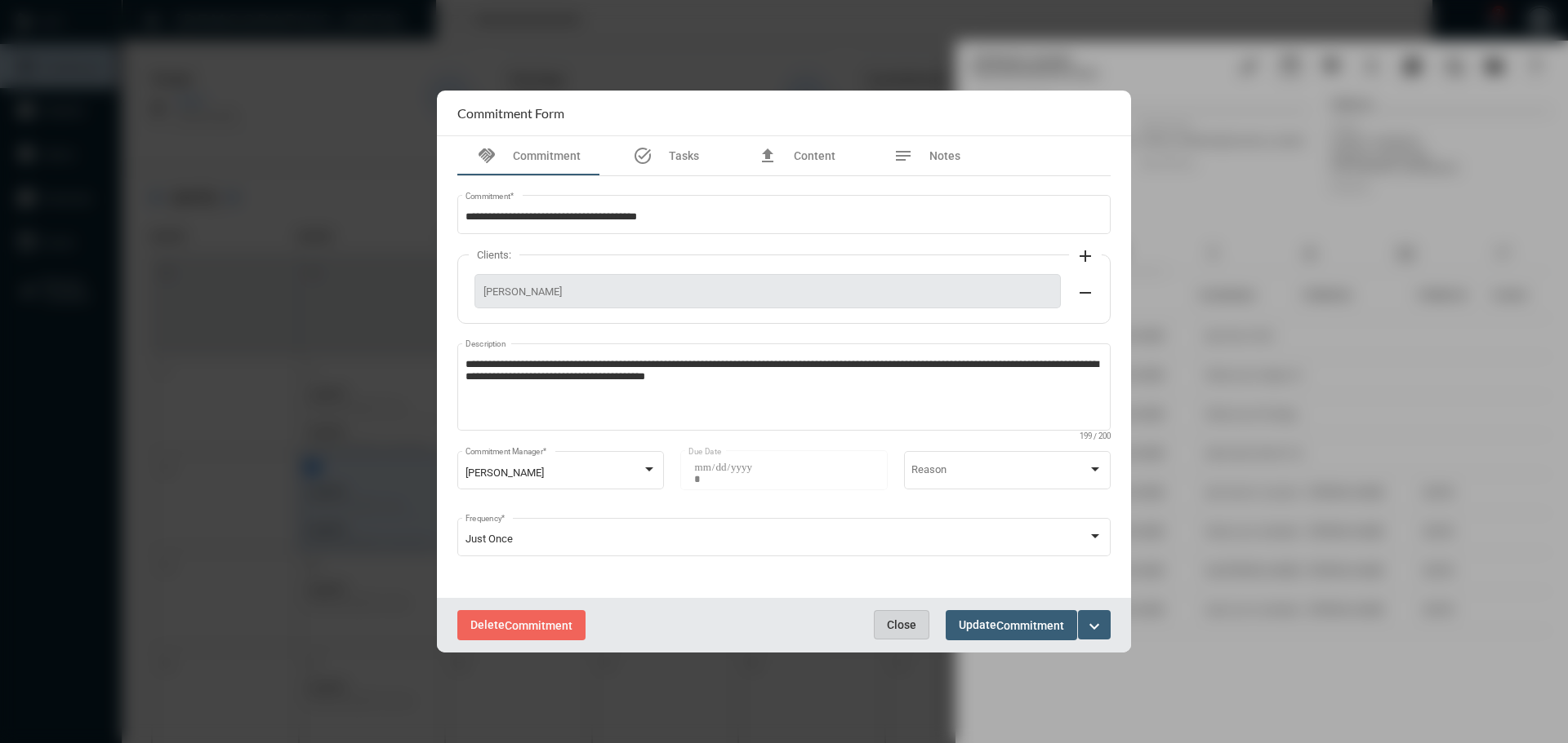
click at [916, 620] on button "Close" at bounding box center [901, 625] width 55 height 29
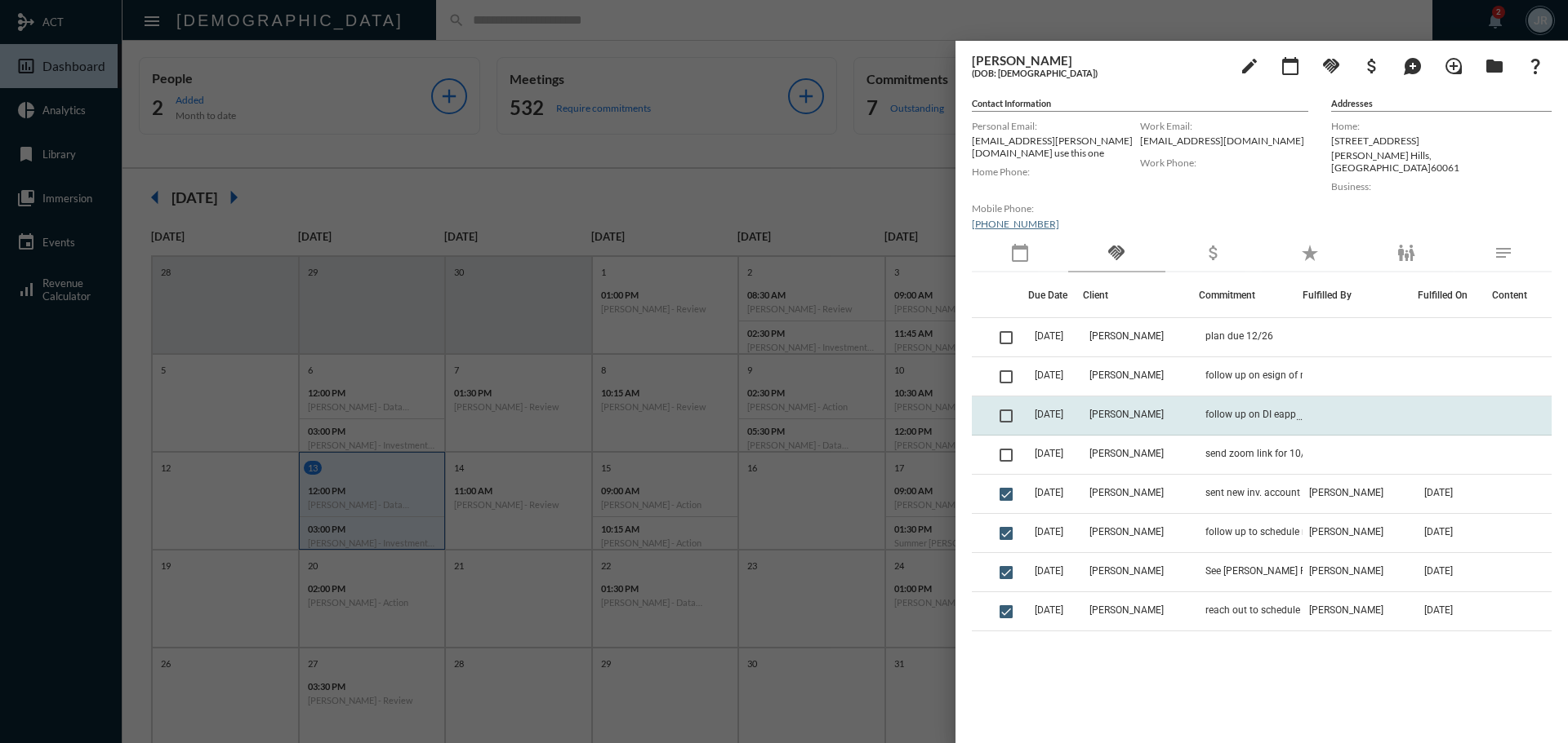
click at [1245, 398] on td "follow up on DI eapp" at bounding box center [1250, 416] width 103 height 39
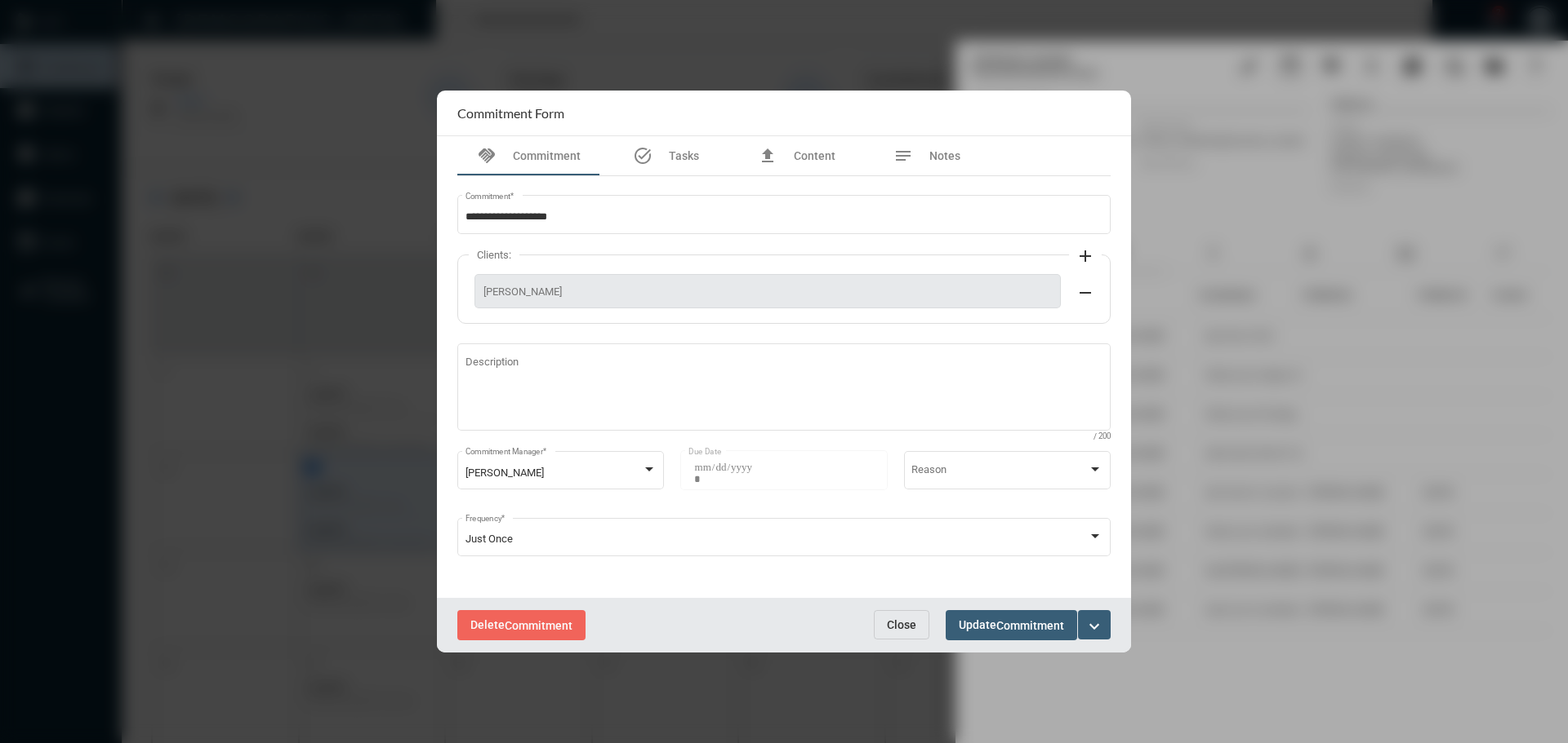
click at [905, 632] on span "Close" at bounding box center [901, 625] width 29 height 13
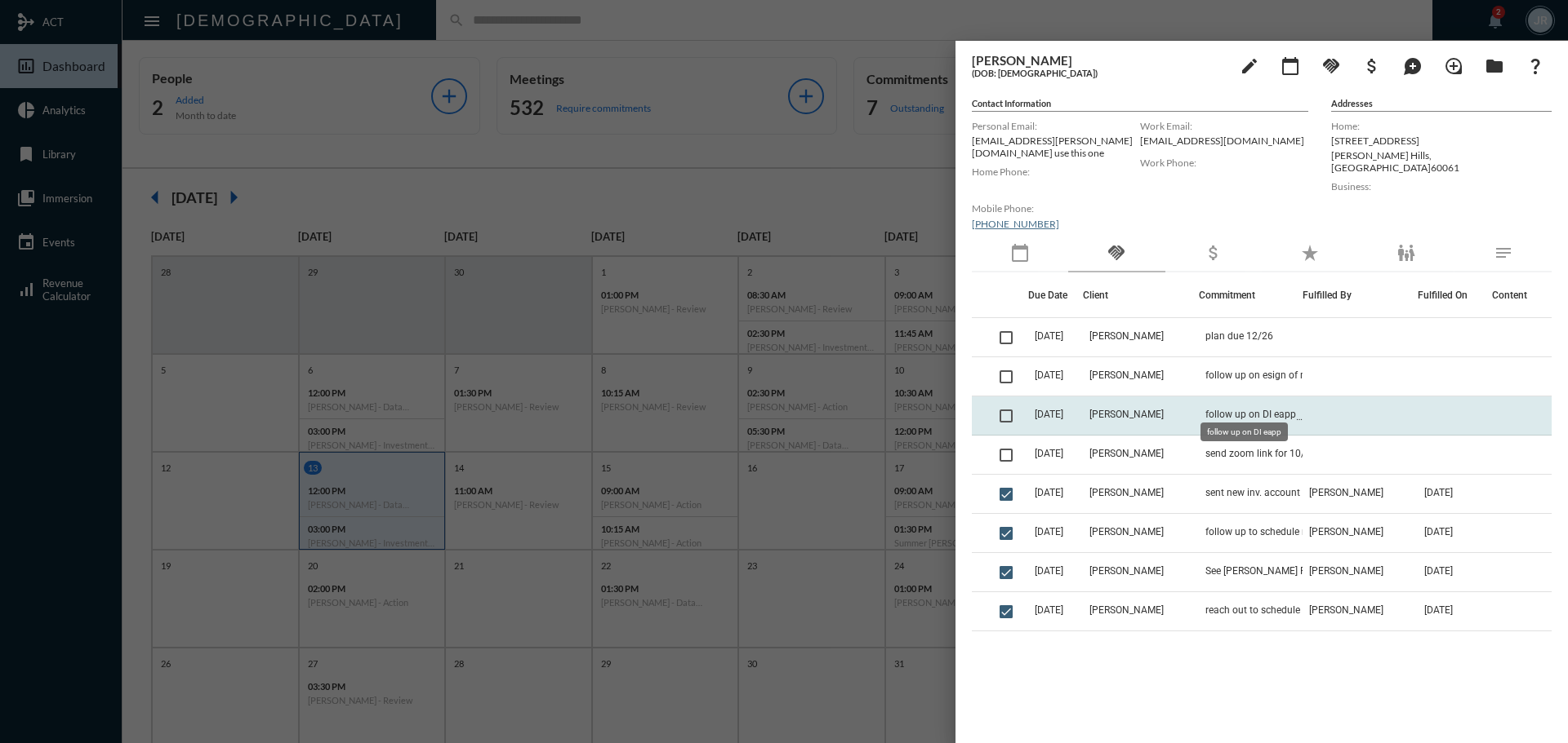
click at [1239, 408] on span "follow up on DI eapp" at bounding box center [1251, 414] width 91 height 12
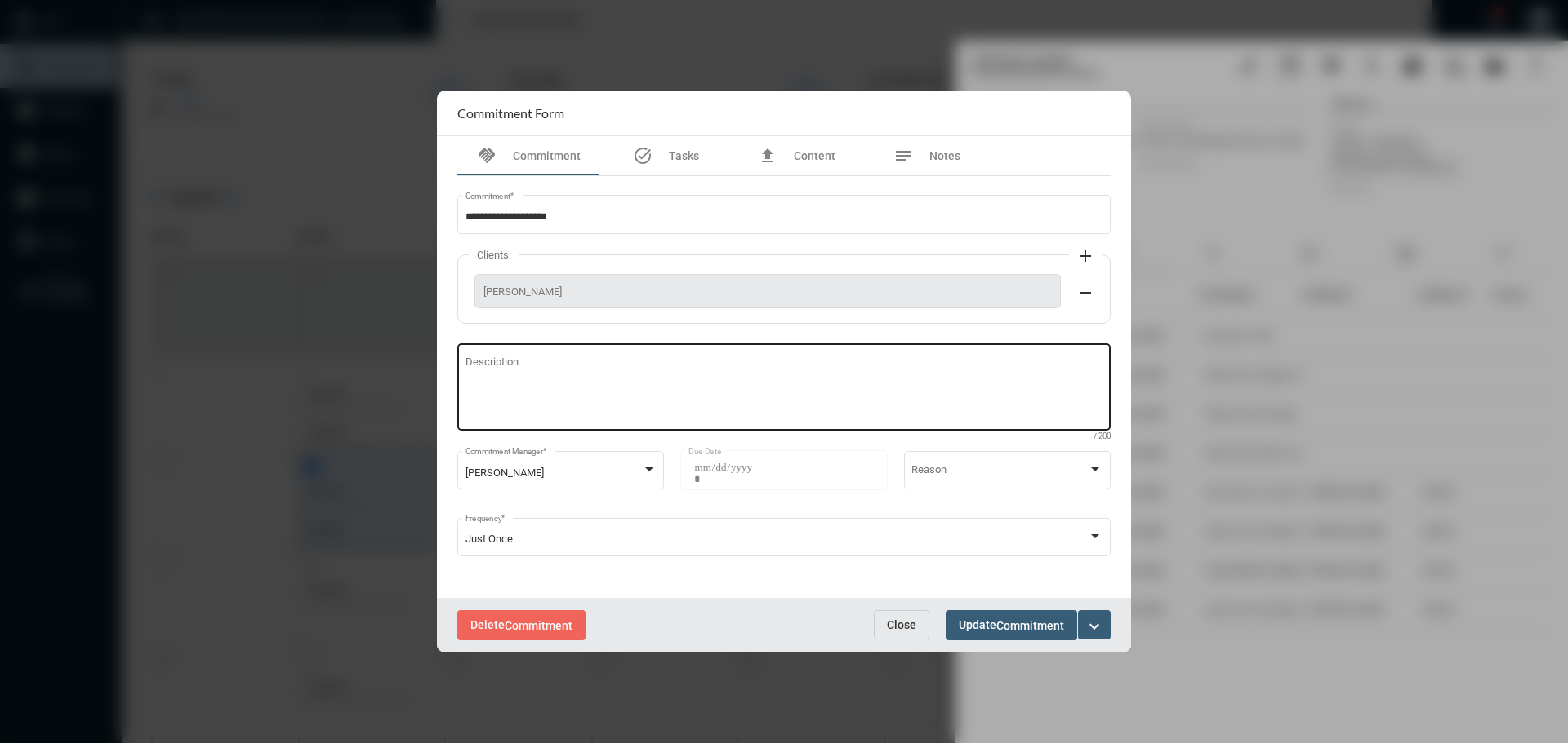
click at [625, 389] on textarea "Description" at bounding box center [784, 390] width 638 height 64
type textarea "**********"
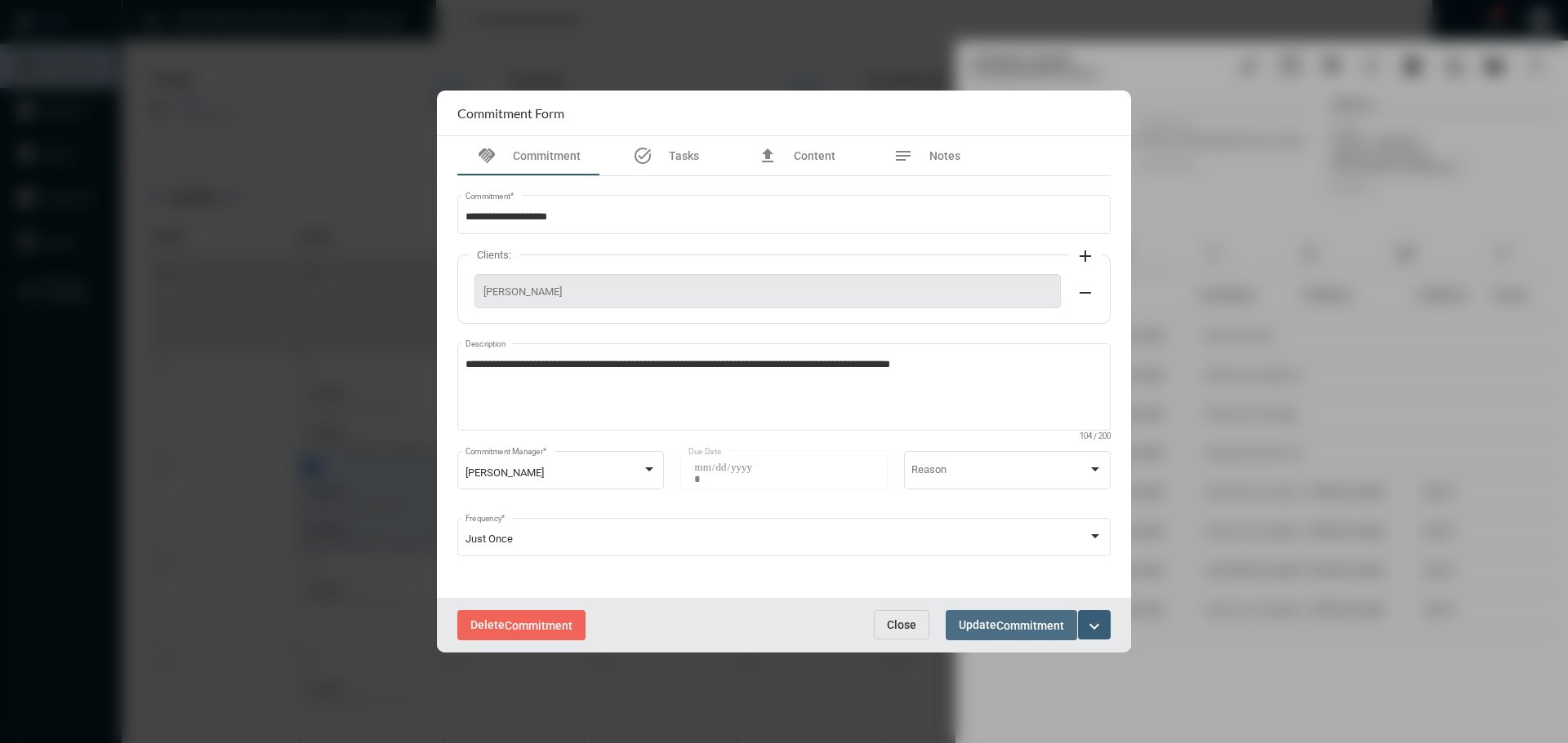
click at [1016, 633] on button "Update Commitment" at bounding box center [1011, 626] width 132 height 30
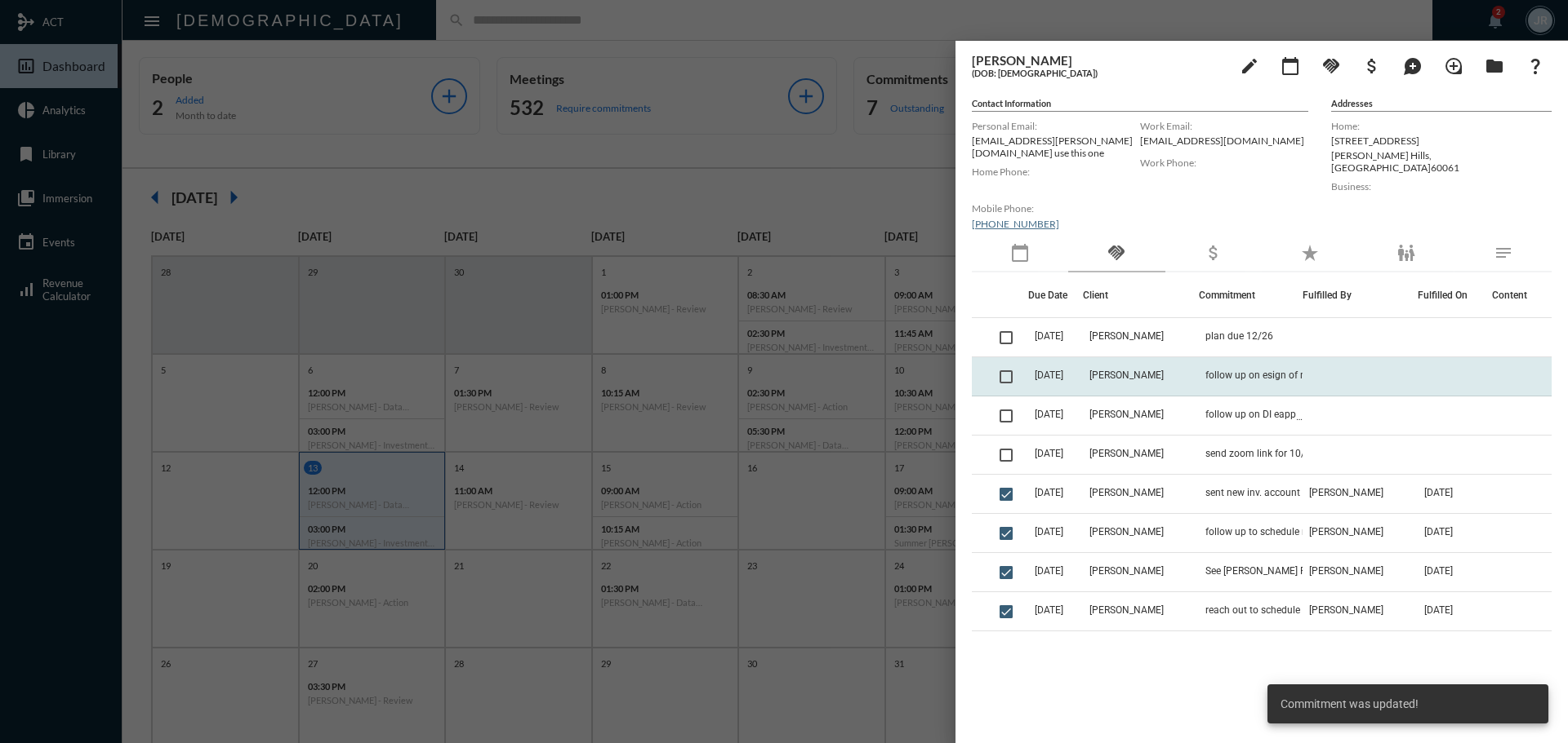
click at [1188, 368] on td "[PERSON_NAME]" at bounding box center [1140, 377] width 115 height 39
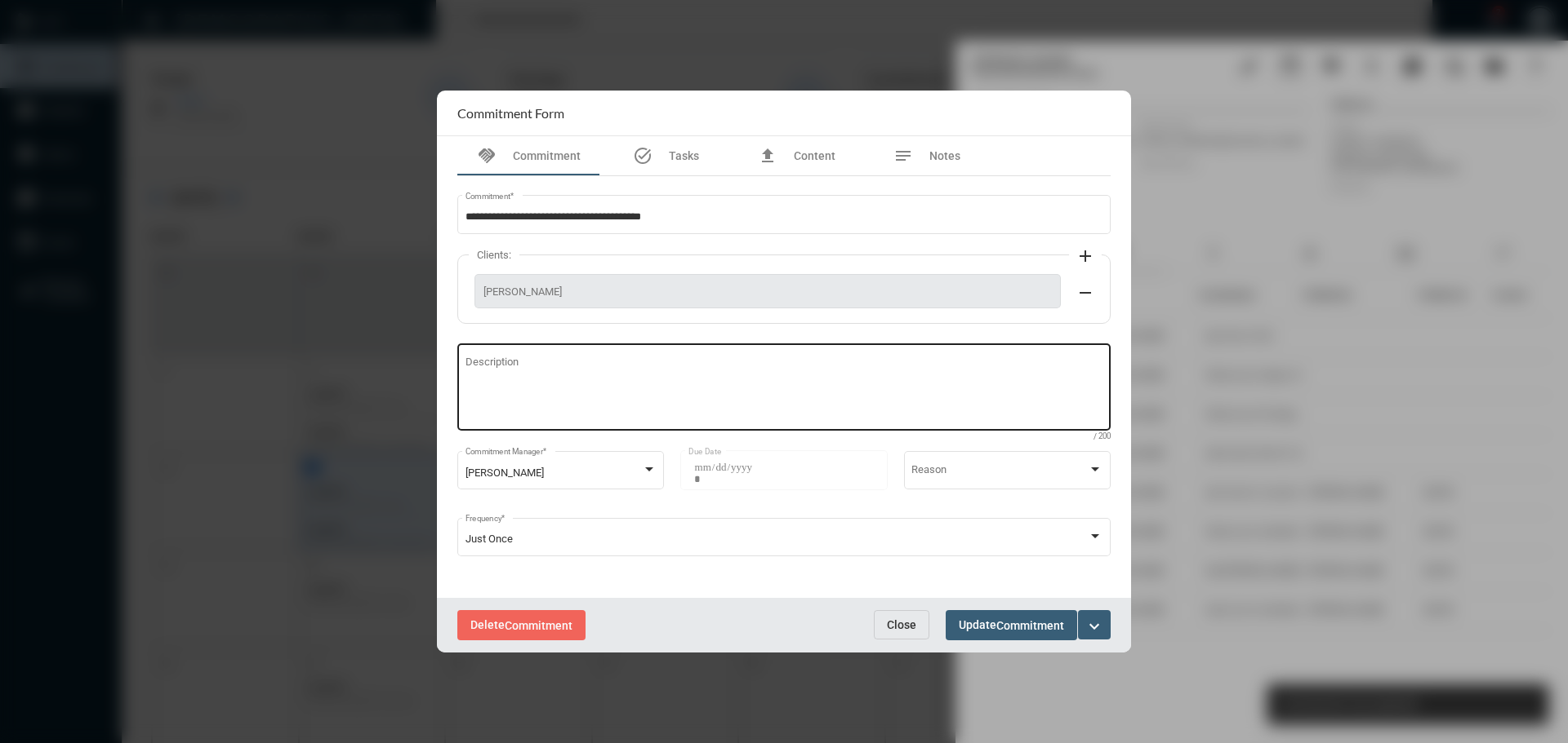
click at [538, 355] on div "Description" at bounding box center [784, 385] width 638 height 91
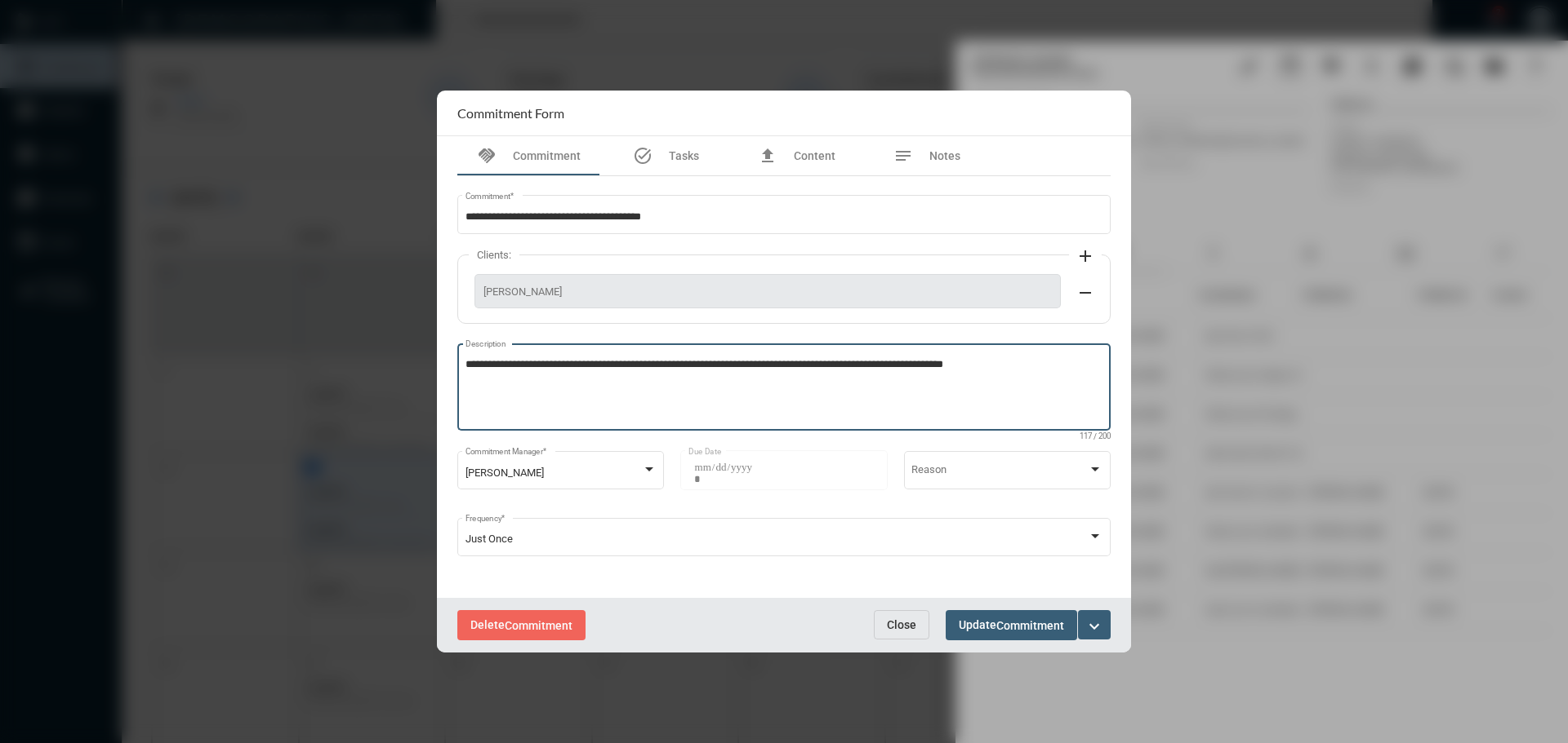
type textarea "**********"
click at [999, 626] on span "Commitment" at bounding box center [1030, 626] width 68 height 13
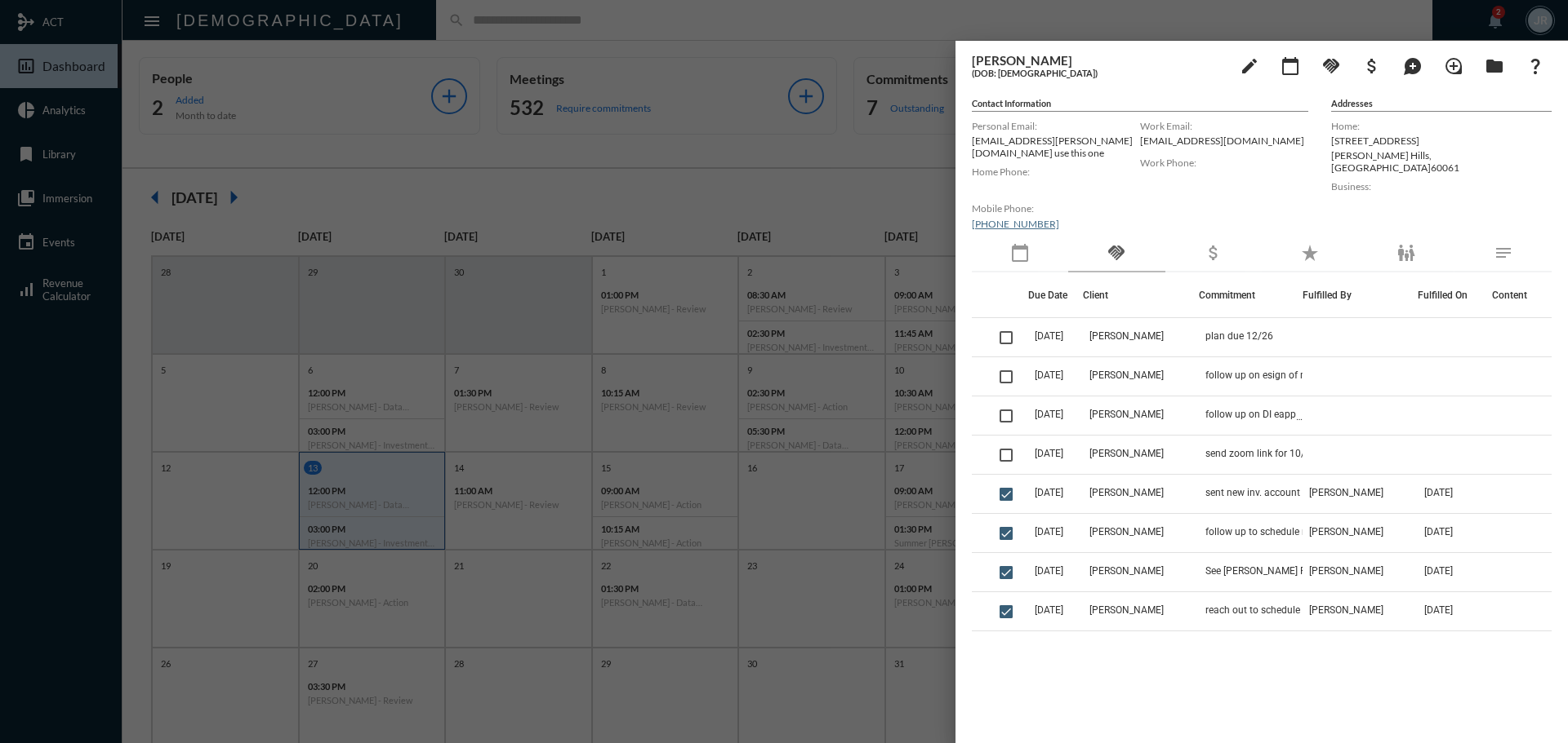
drag, startPoint x: 349, startPoint y: 26, endPoint x: 360, endPoint y: 30, distance: 11.7
click at [349, 25] on div at bounding box center [784, 371] width 1568 height 743
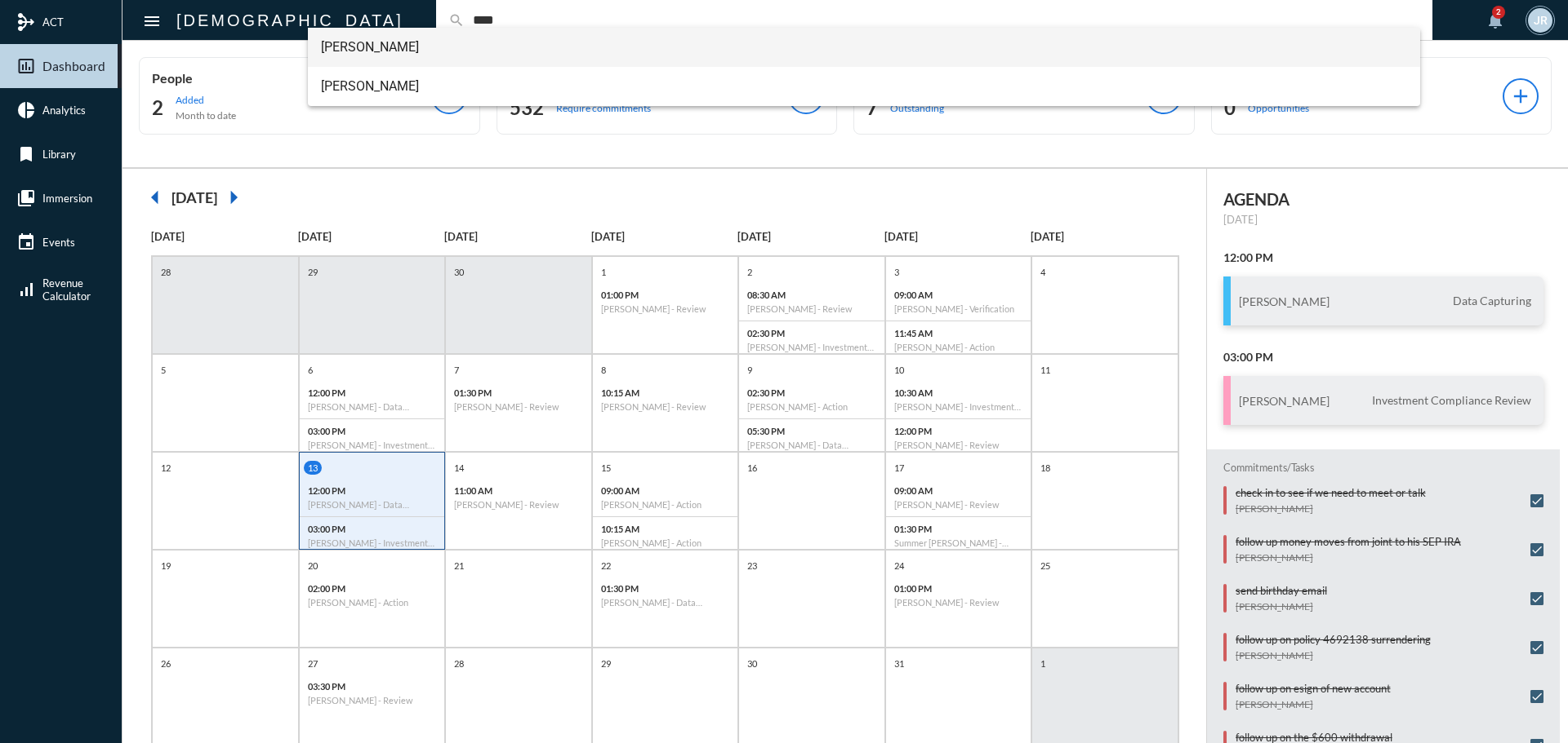
type input "****"
click at [384, 45] on span "[PERSON_NAME]" at bounding box center [864, 47] width 1087 height 39
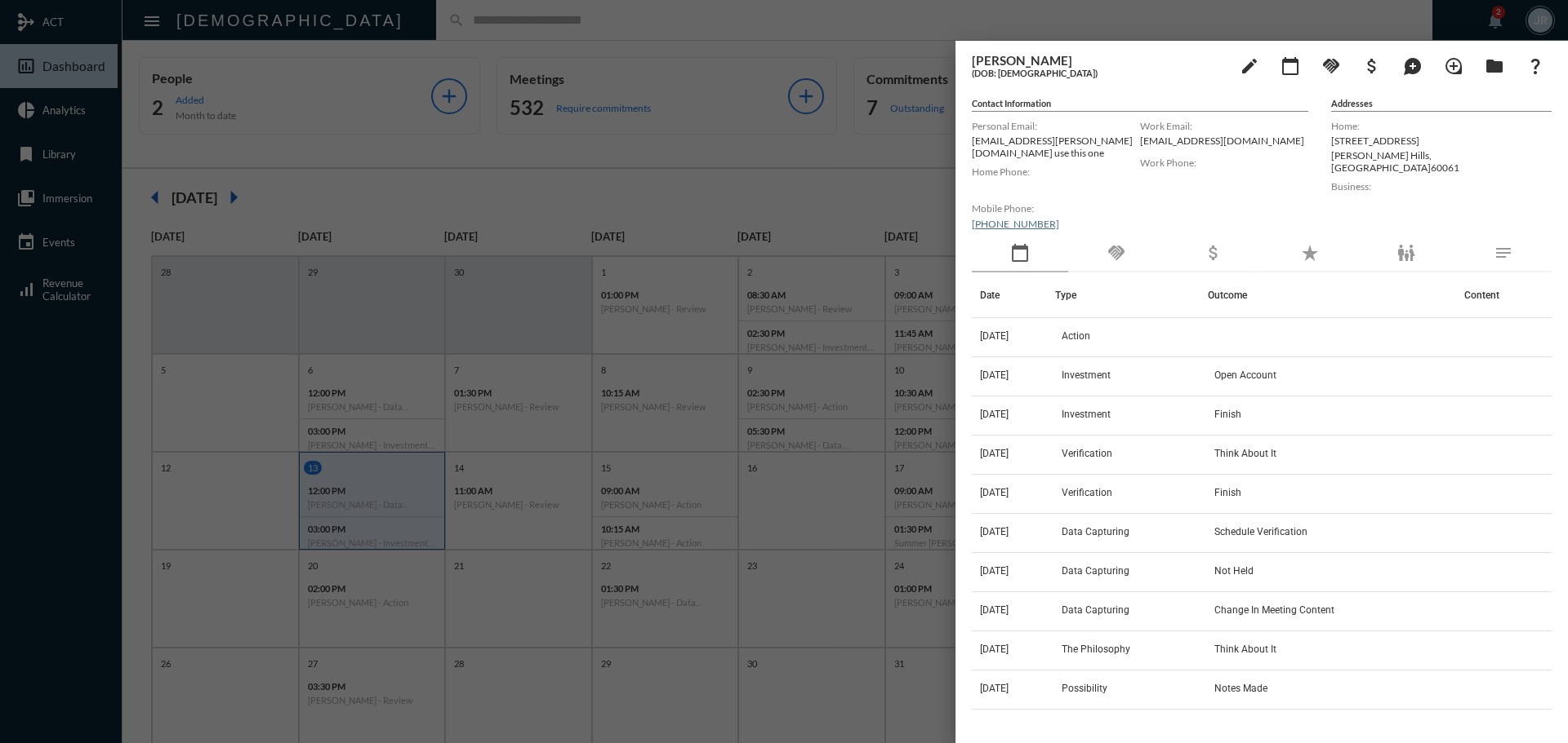
click at [1141, 241] on div "handshake" at bounding box center [1116, 254] width 96 height 37
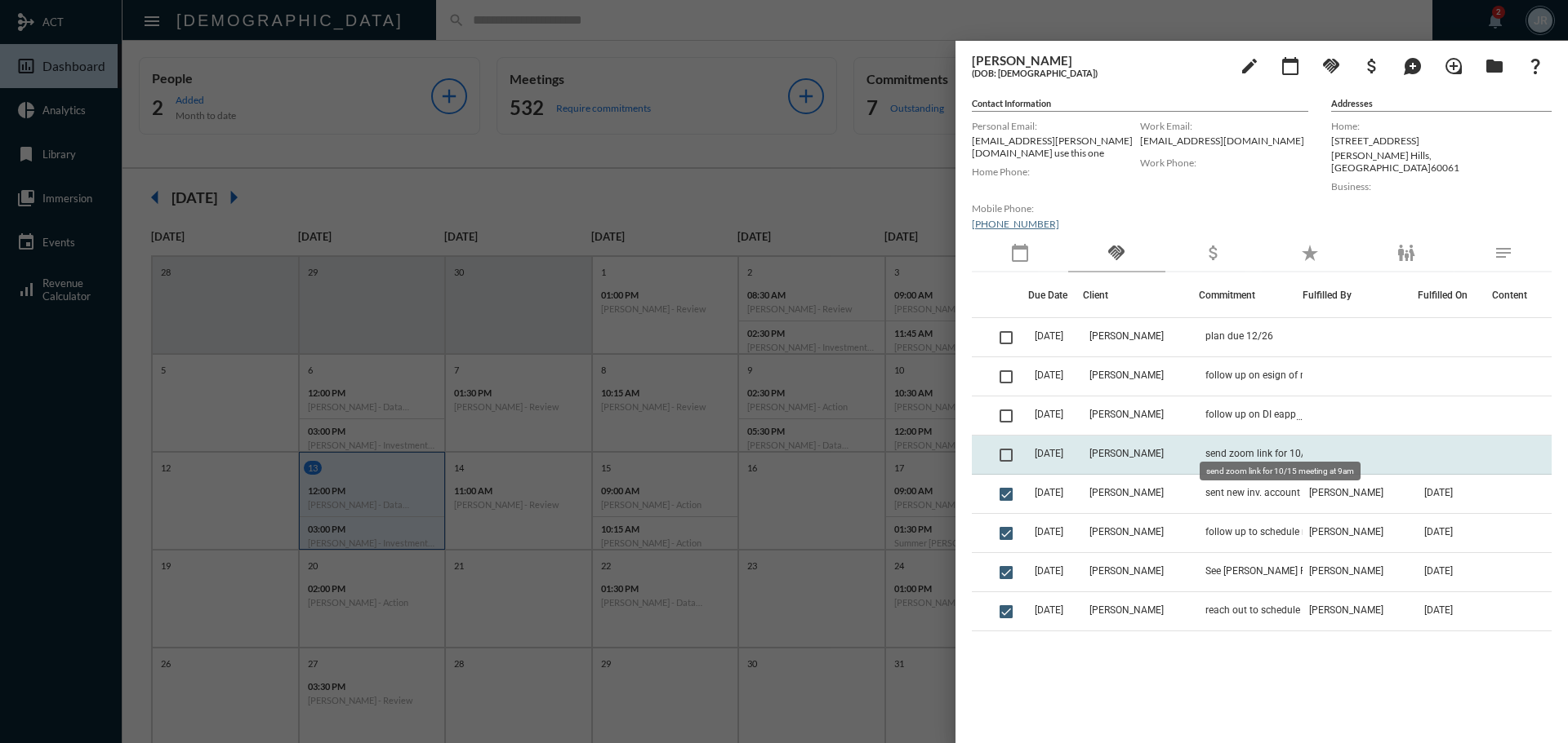
click at [1255, 448] on span "send zoom link for 10/15 meeting at 9am" at bounding box center [1287, 453] width 163 height 12
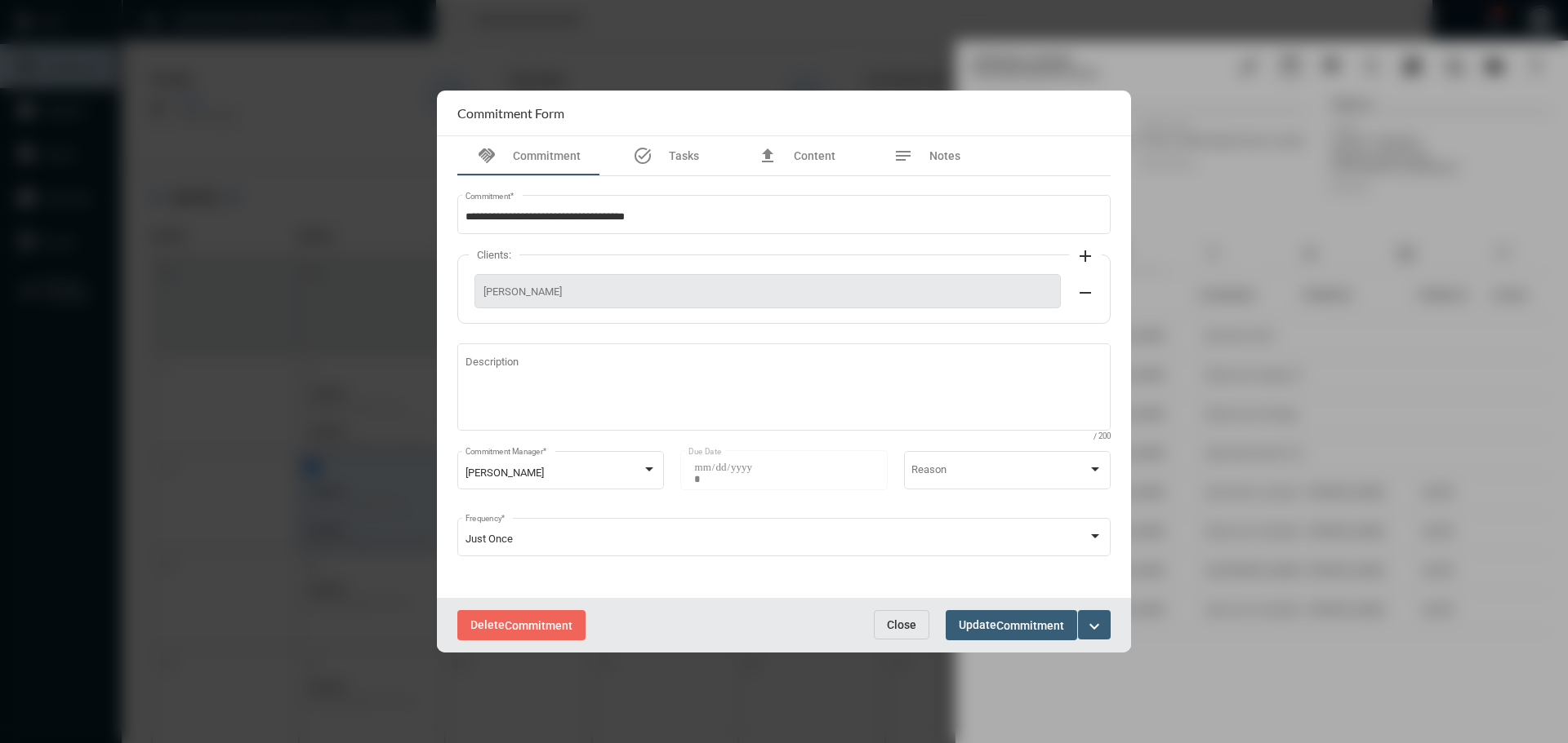
click at [902, 610] on div "Delete Commitment Close Update Commitment expand_more" at bounding box center [784, 625] width 694 height 54
click at [887, 621] on span "Close" at bounding box center [901, 625] width 29 height 13
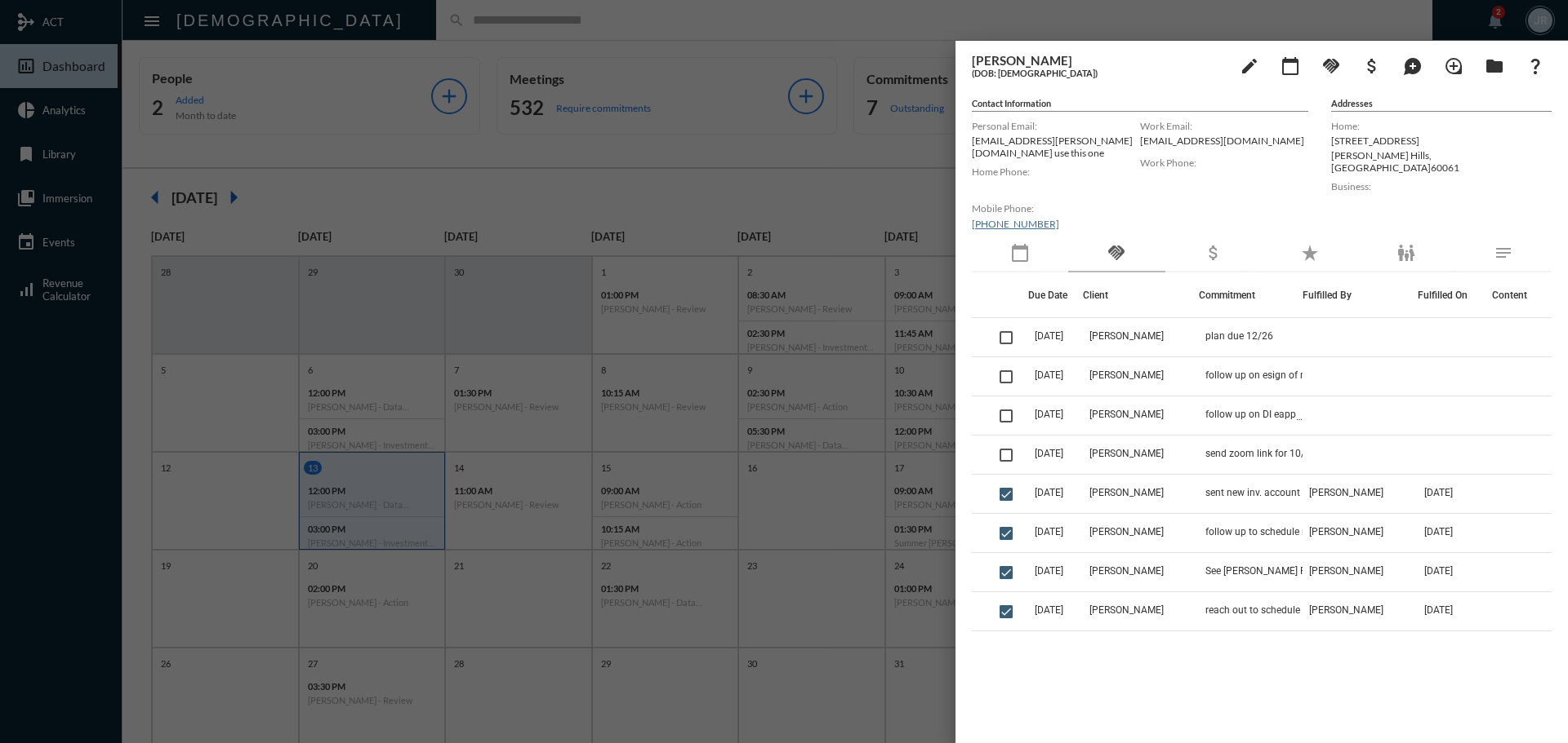
click at [385, 32] on div at bounding box center [784, 371] width 1568 height 743
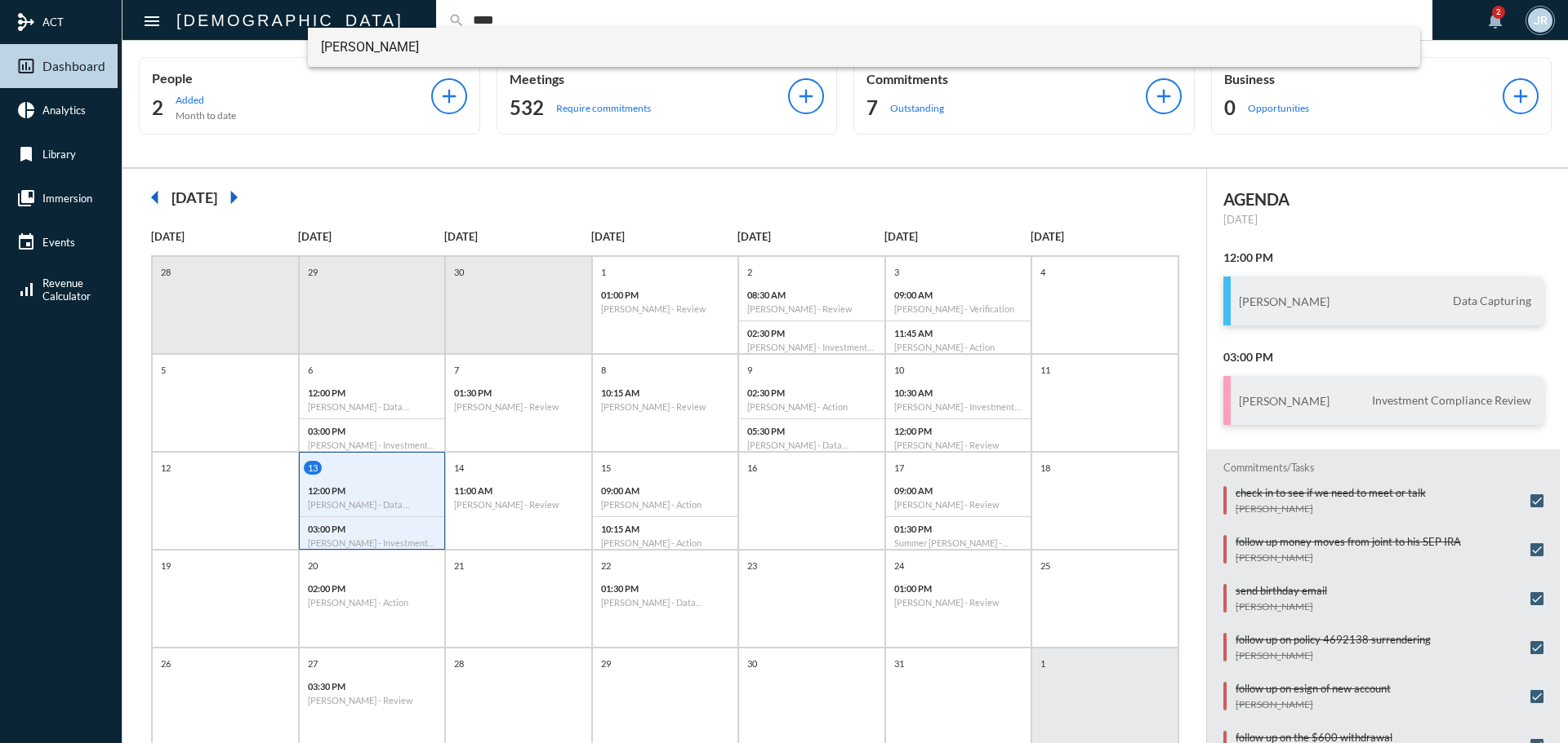
type input "****"
click at [357, 44] on span "[PERSON_NAME]" at bounding box center [864, 47] width 1087 height 39
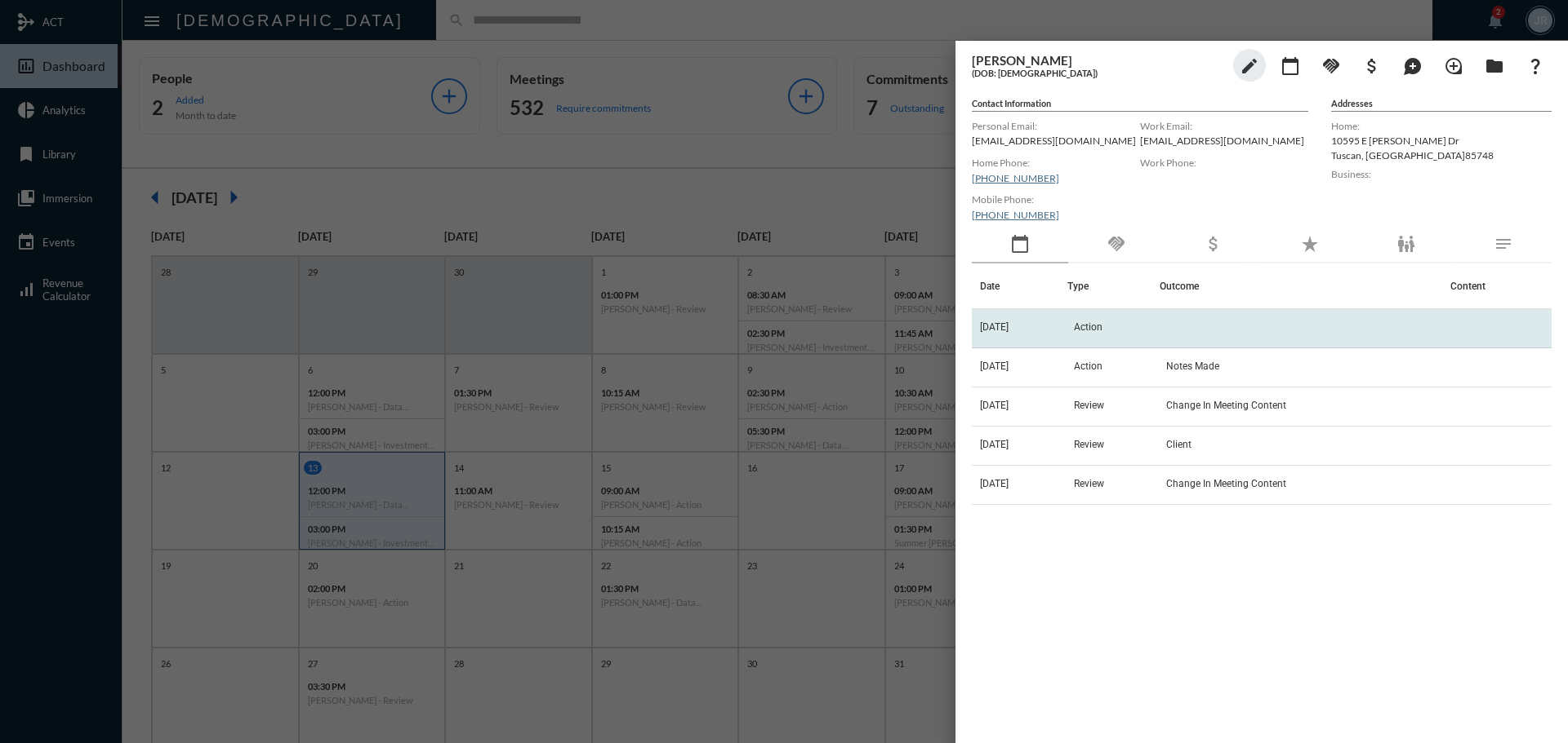
click at [1101, 325] on span "Action" at bounding box center [1088, 327] width 28 height 12
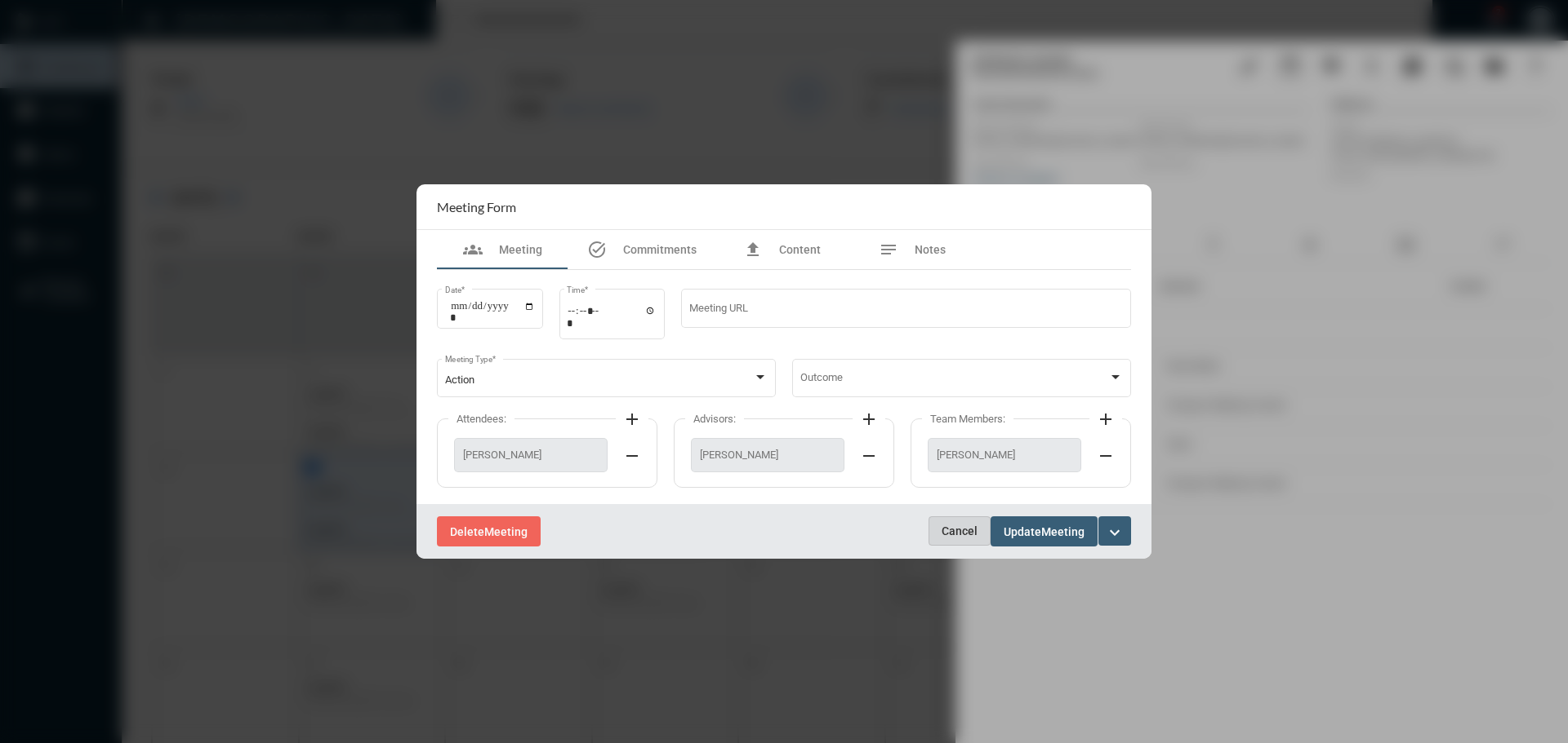
click at [961, 523] on button "Cancel" at bounding box center [960, 530] width 62 height 29
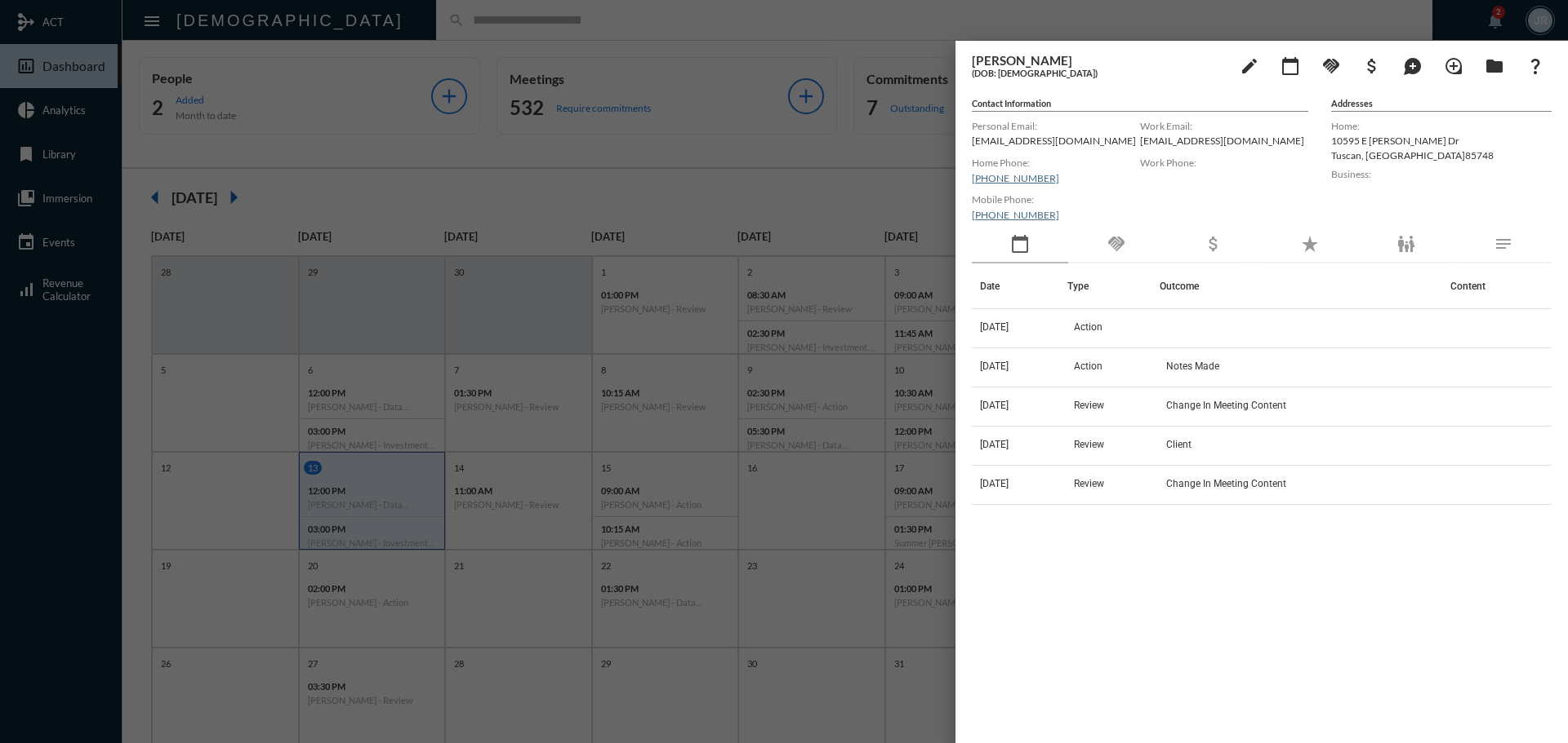
click at [1093, 257] on div "handshake" at bounding box center [1116, 245] width 96 height 37
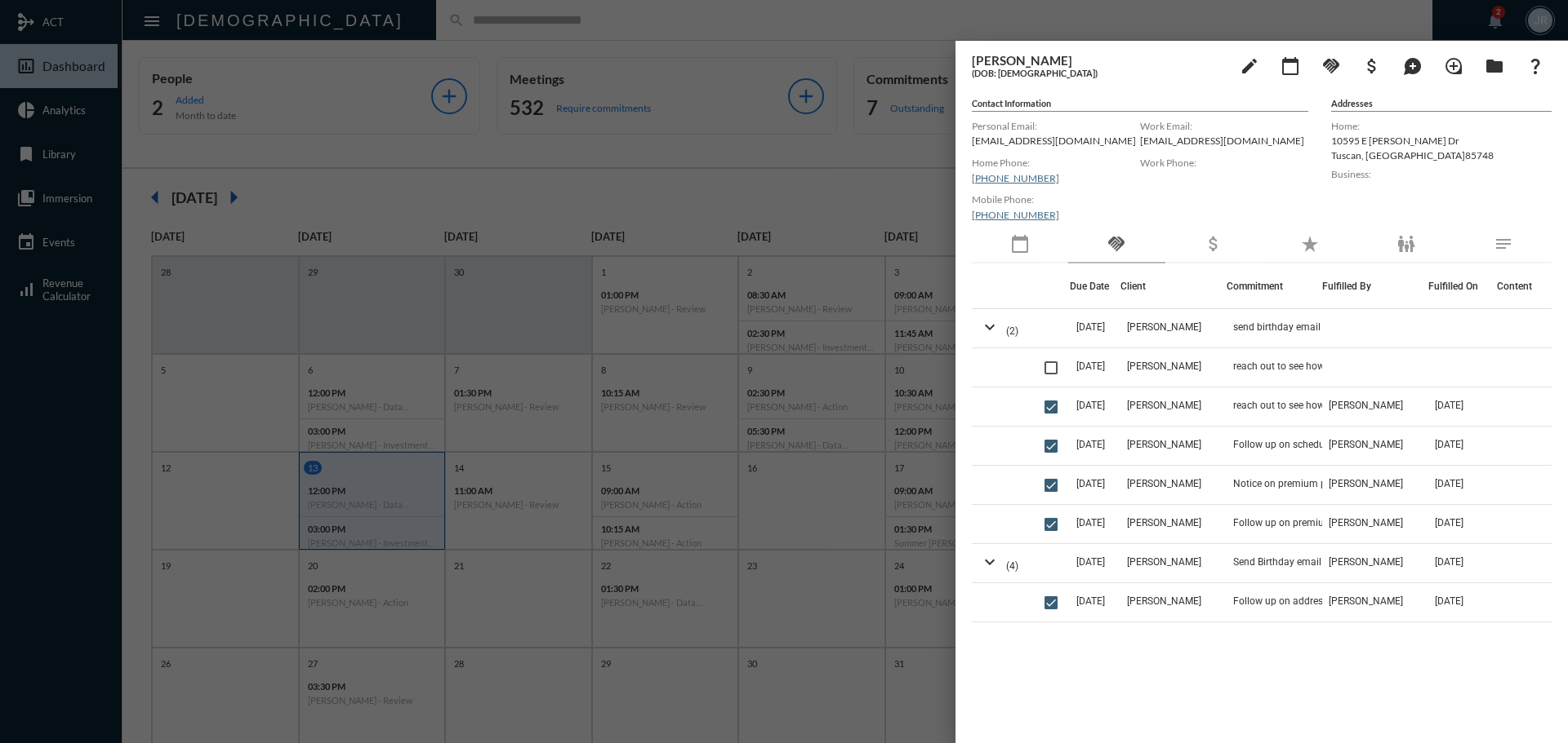
click at [454, 23] on div at bounding box center [784, 371] width 1568 height 743
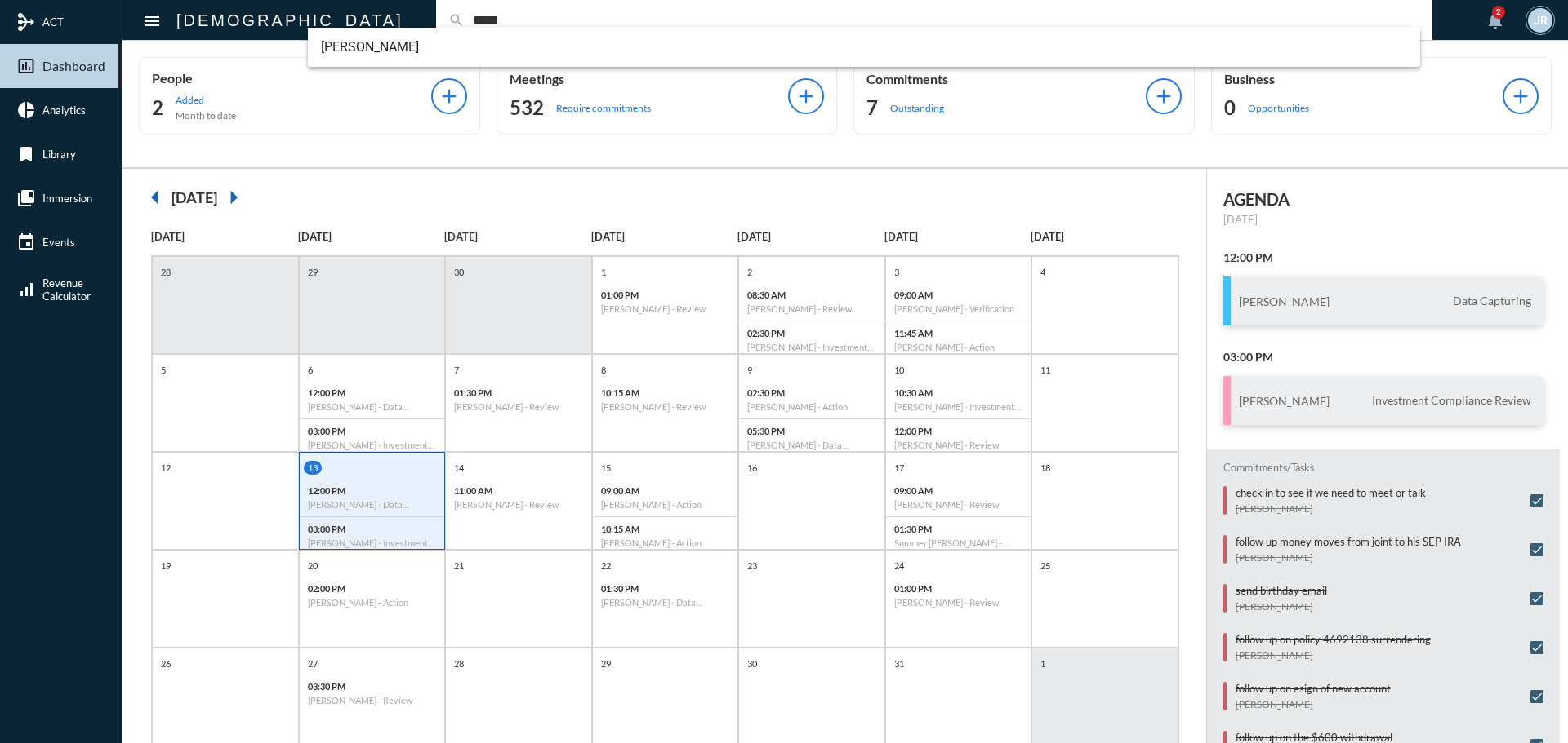
type input "*****"
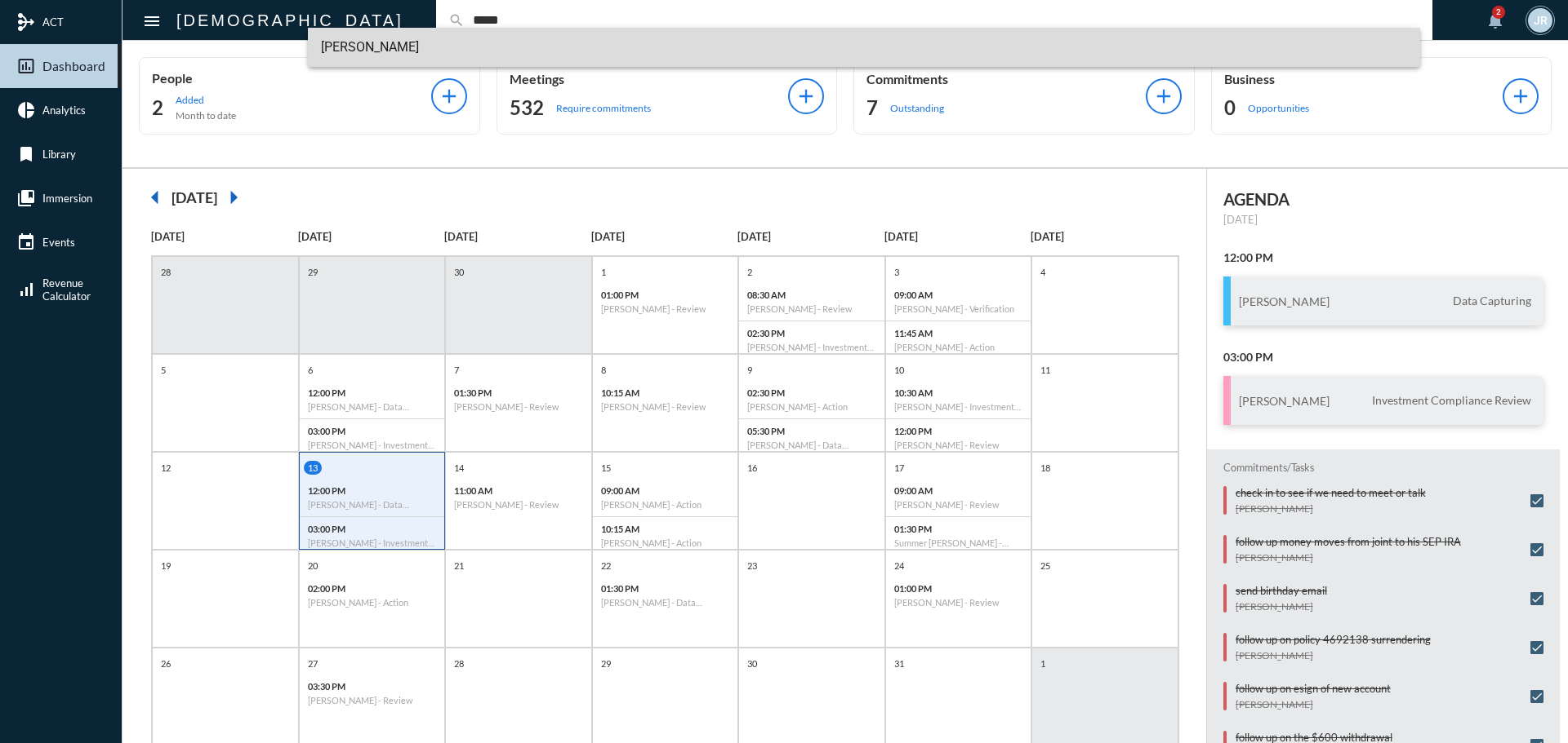
click at [359, 36] on span "[PERSON_NAME]" at bounding box center [864, 47] width 1087 height 39
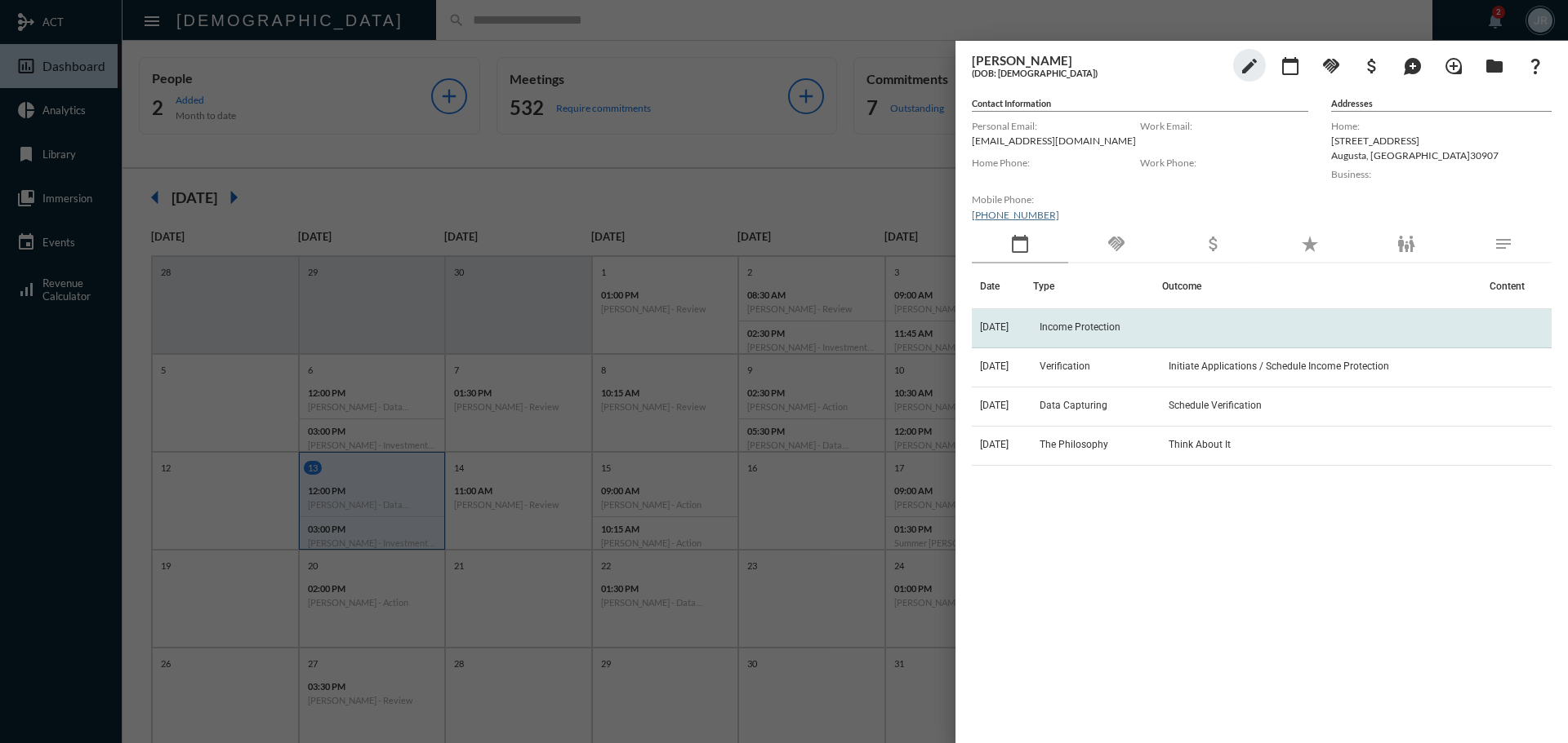
click at [1059, 324] on span "Income Protection" at bounding box center [1079, 327] width 81 height 12
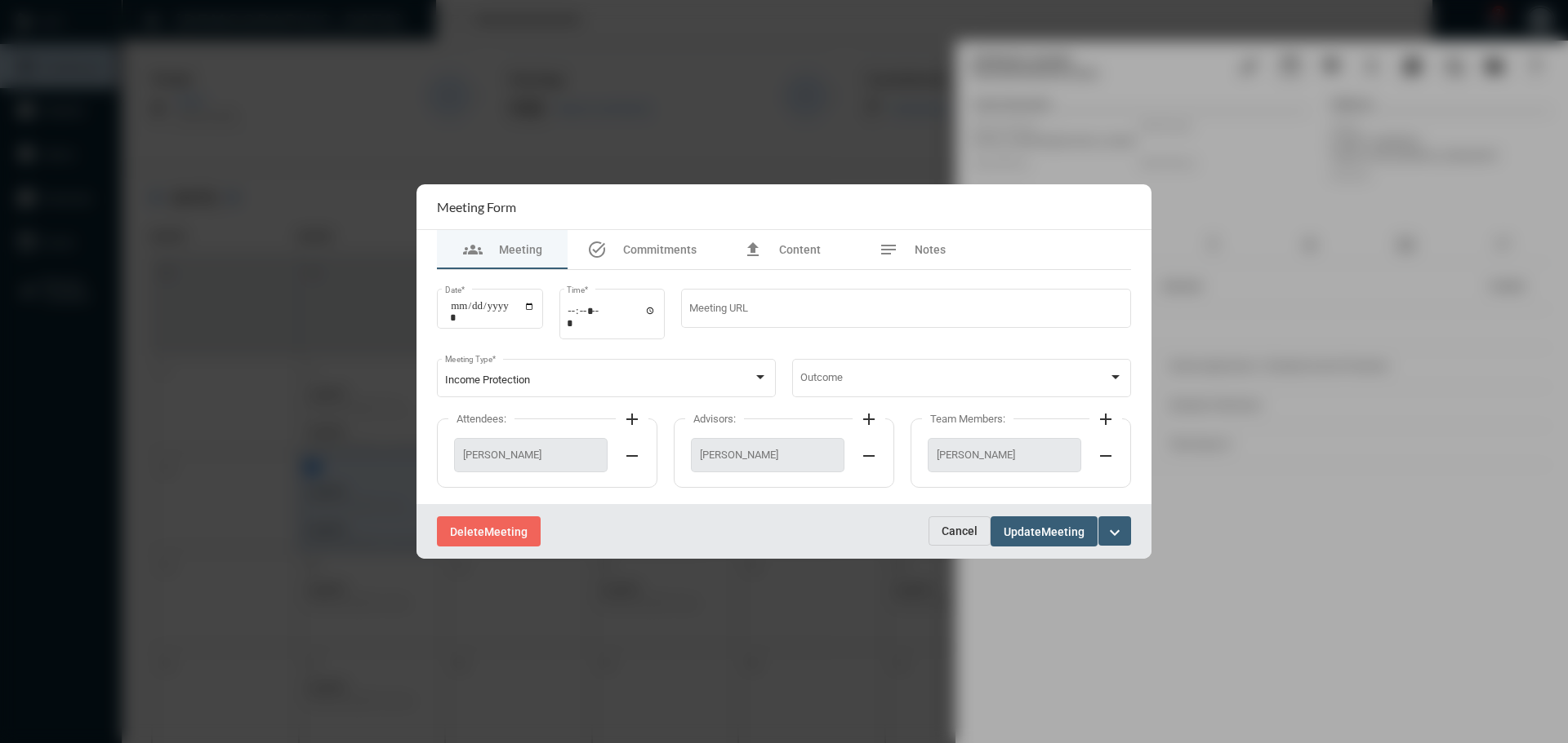
click at [954, 528] on span "Cancel" at bounding box center [959, 531] width 36 height 13
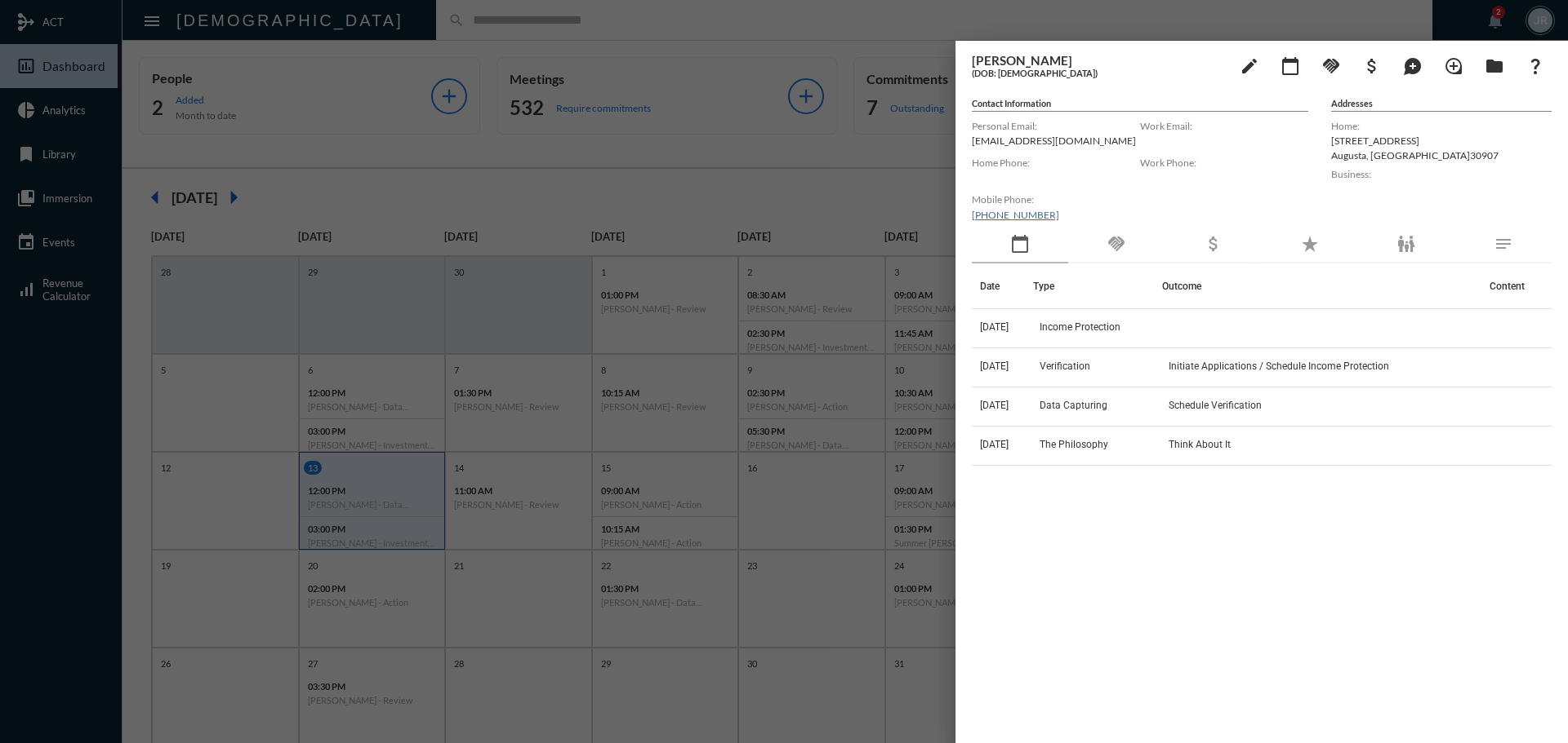
click at [353, 15] on div at bounding box center [784, 371] width 1568 height 743
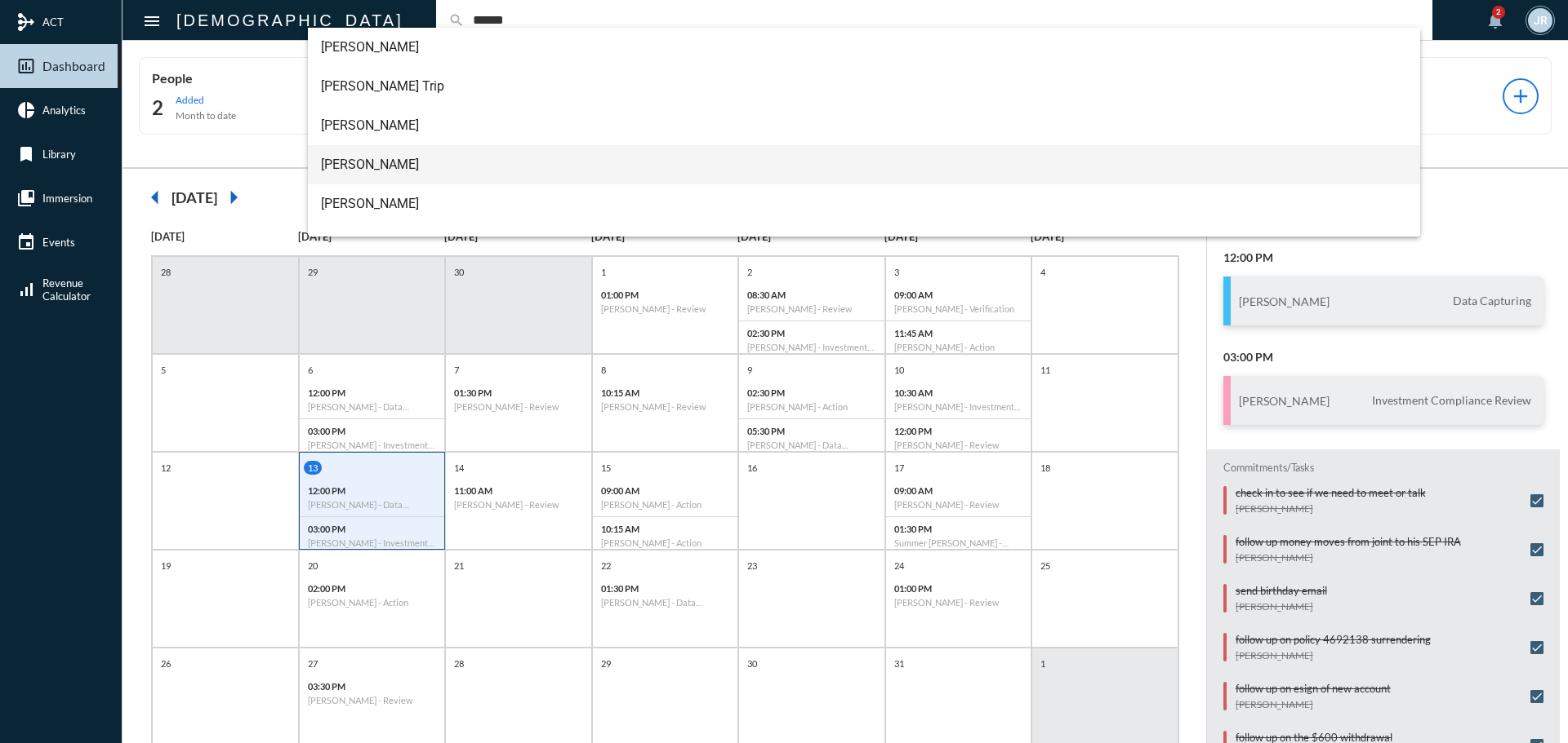
type input "******"
click at [362, 160] on span "[PERSON_NAME]" at bounding box center [864, 165] width 1087 height 39
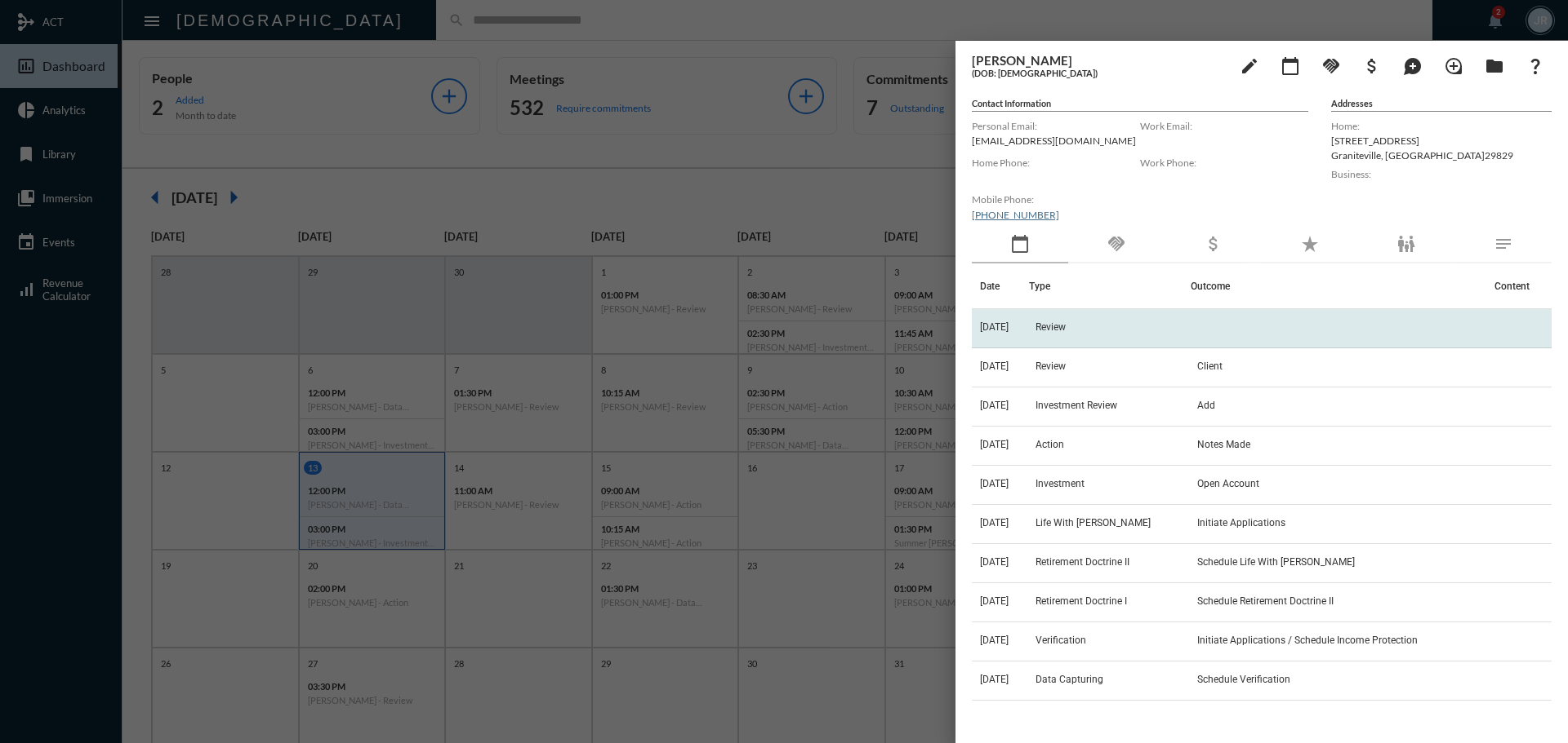
click at [1009, 321] on span "[DATE]" at bounding box center [994, 327] width 28 height 12
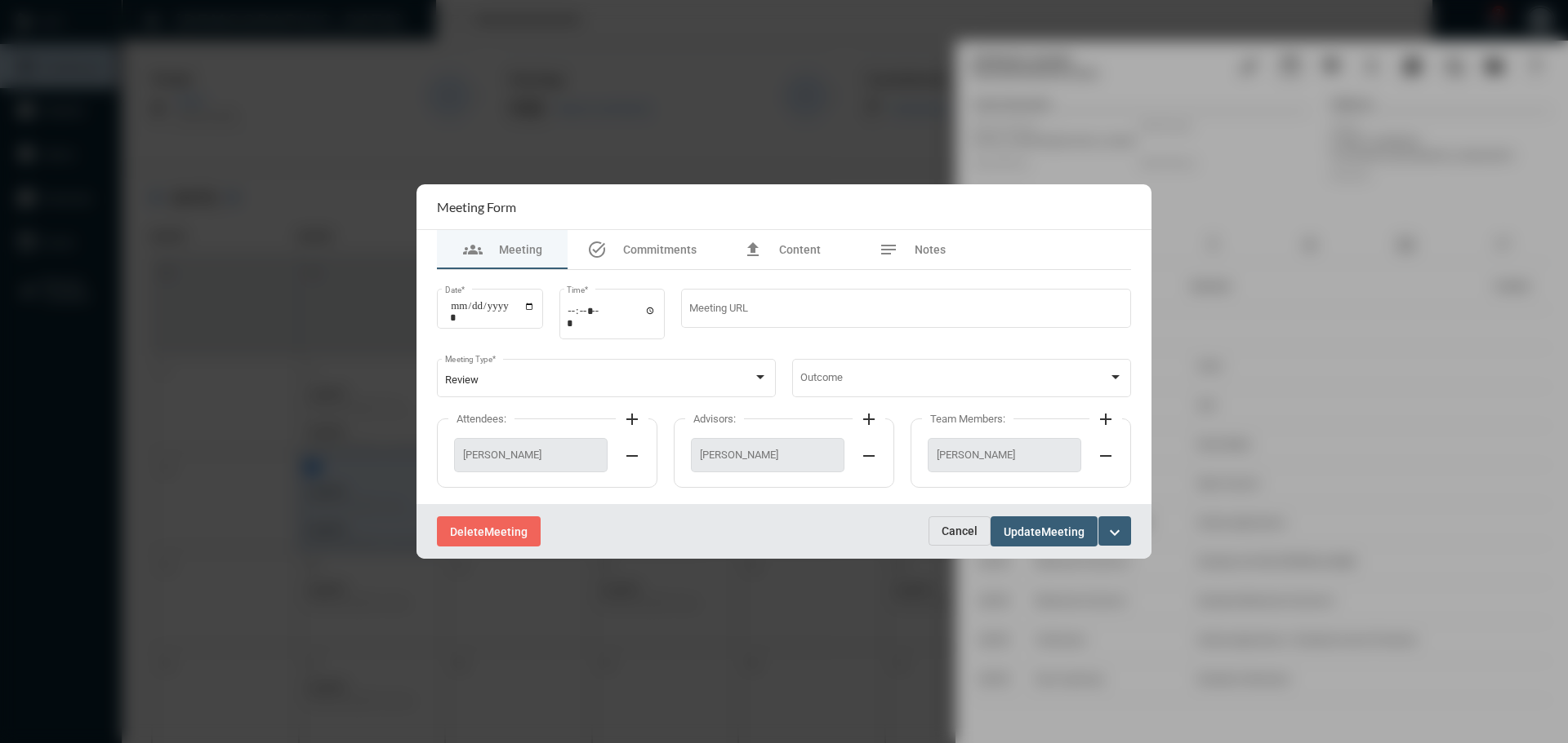
click at [964, 525] on span "Cancel" at bounding box center [959, 531] width 36 height 13
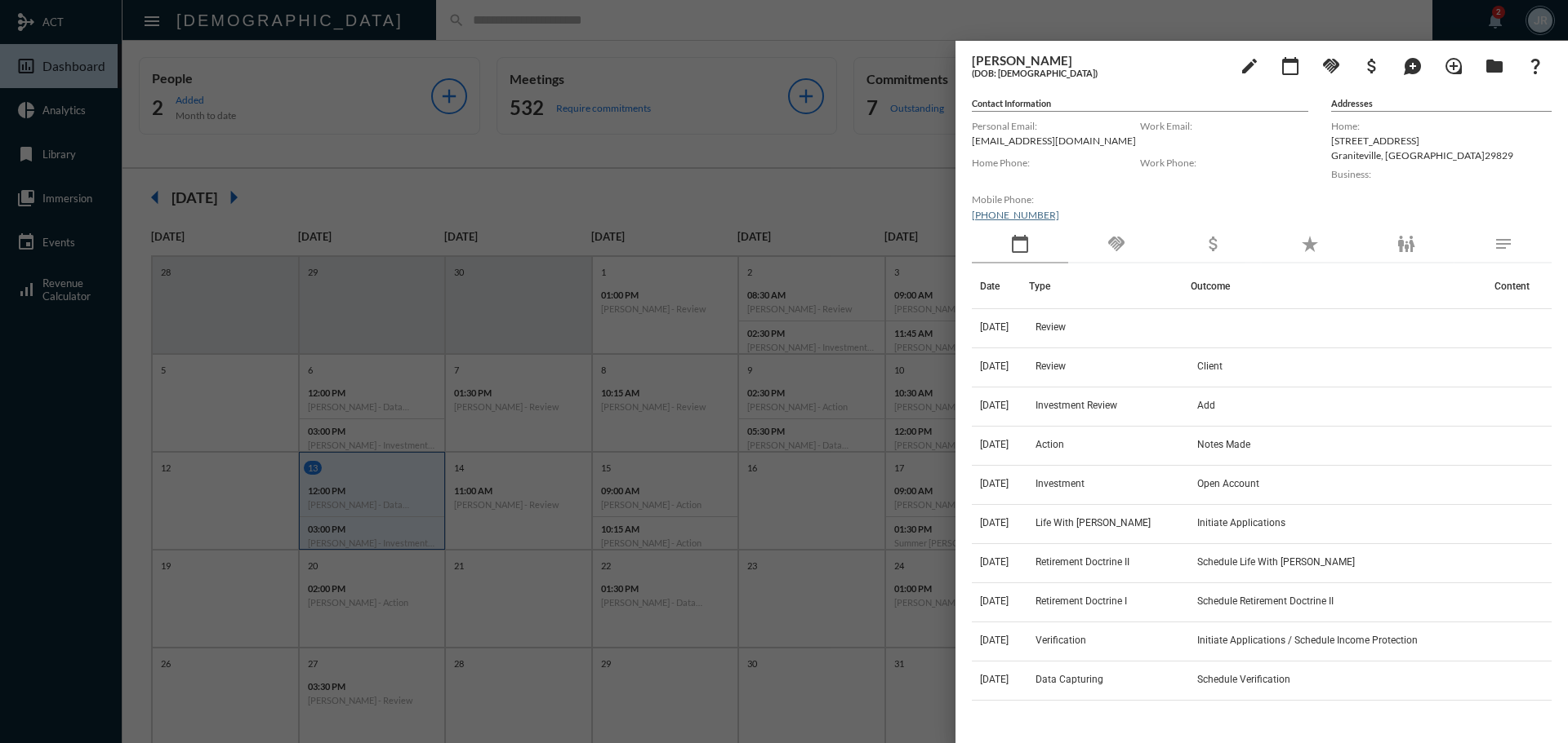
click at [1117, 233] on div "handshake" at bounding box center [1116, 245] width 96 height 37
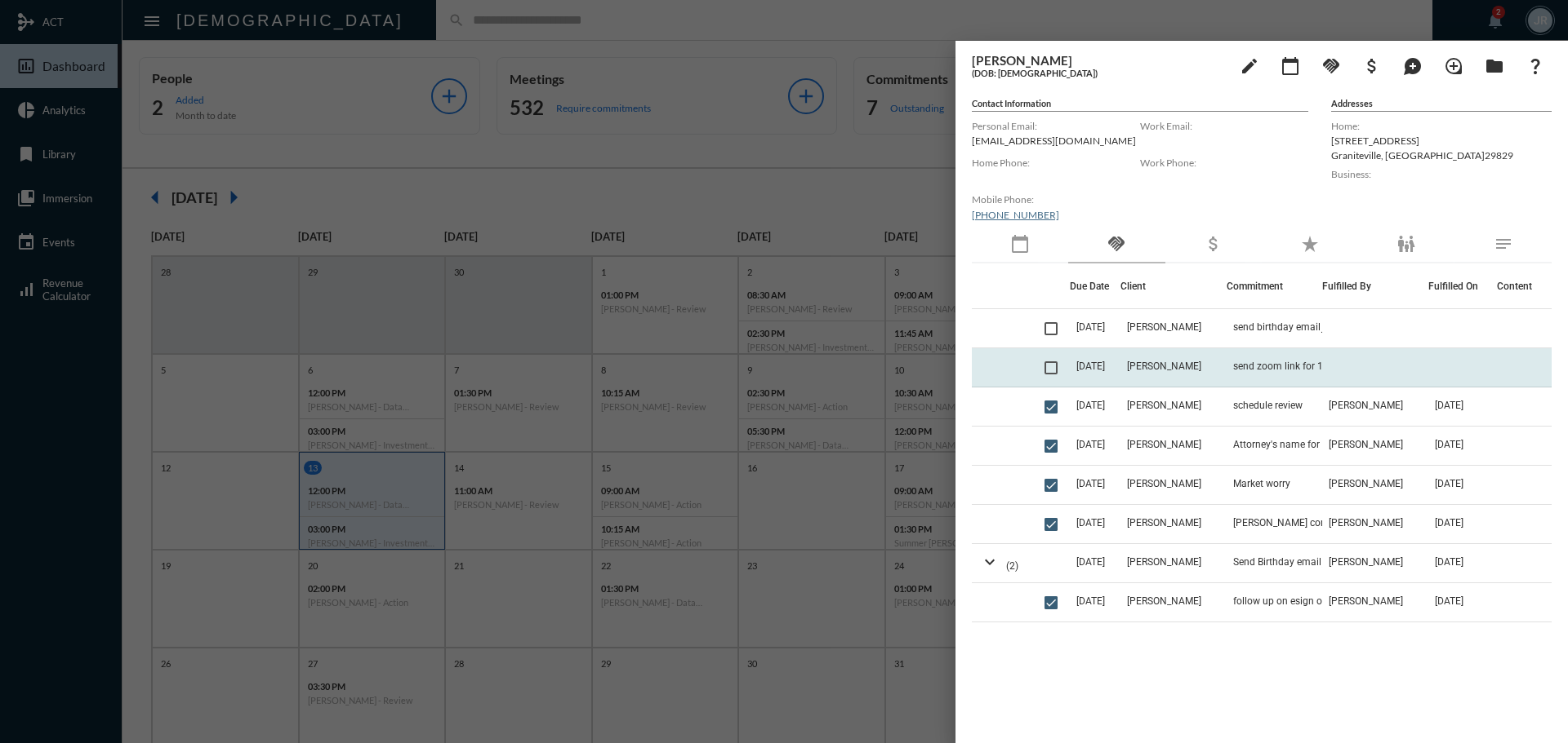
click at [1208, 362] on td "[PERSON_NAME]" at bounding box center [1173, 368] width 106 height 39
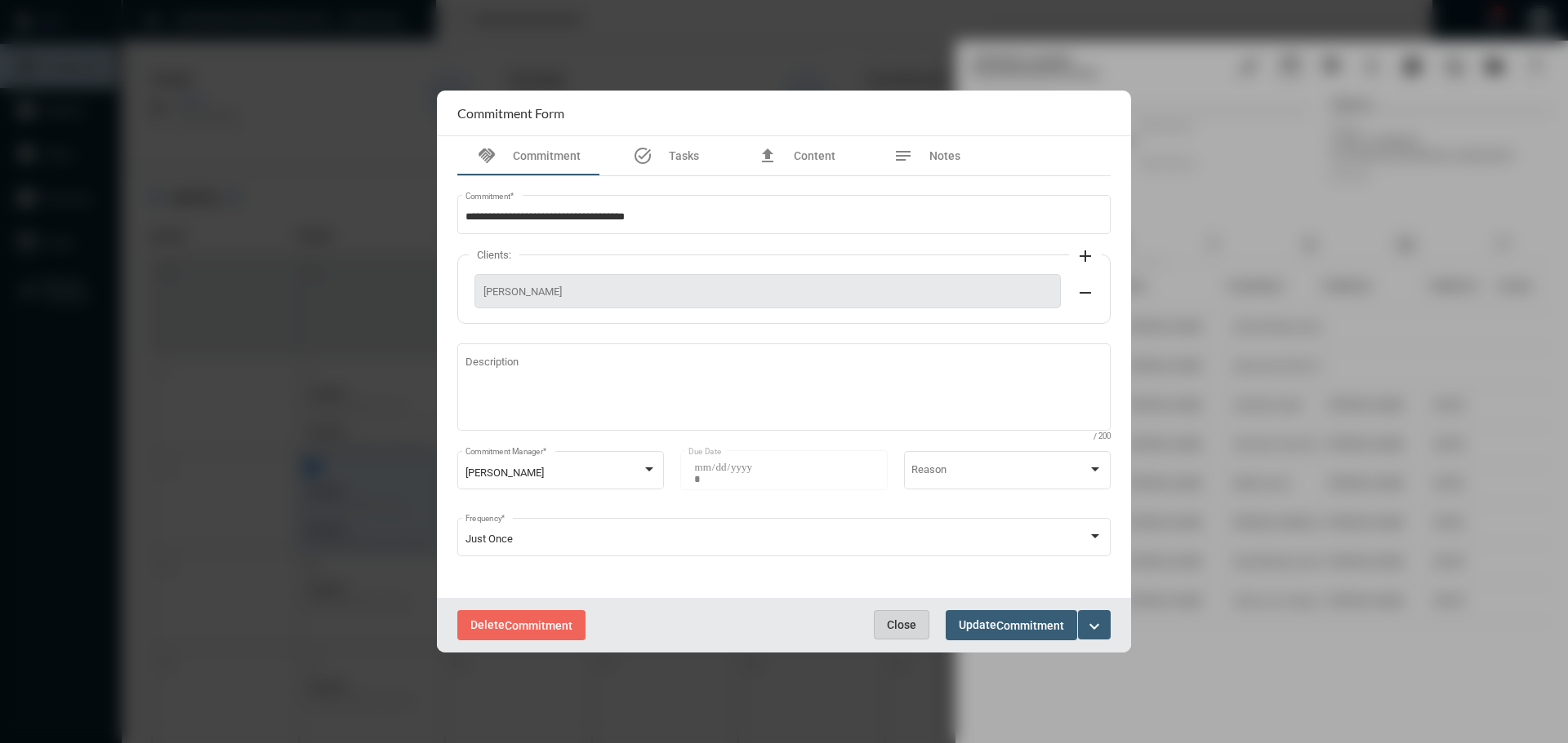
click at [881, 620] on button "Close" at bounding box center [901, 625] width 55 height 29
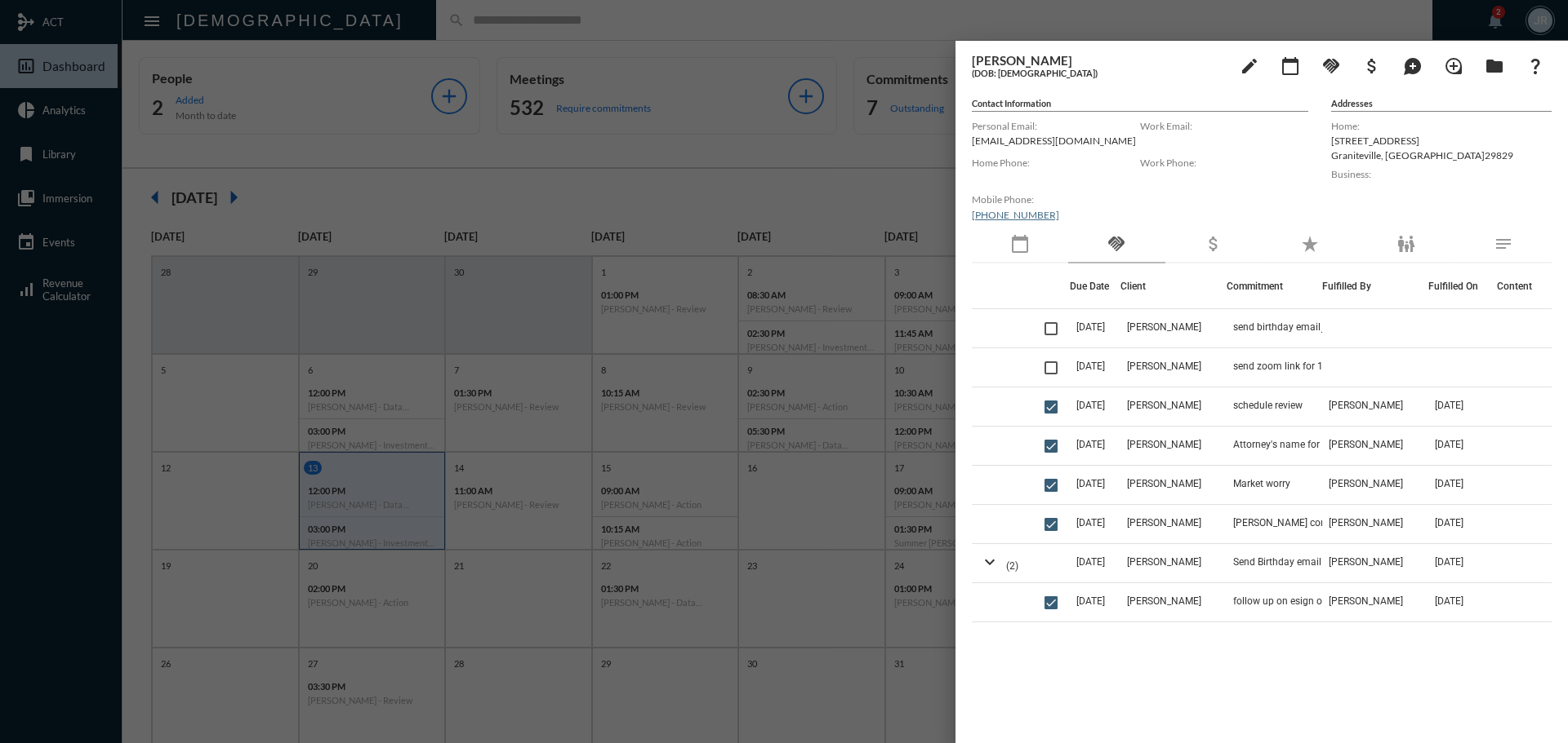
click at [356, 20] on div at bounding box center [784, 371] width 1568 height 743
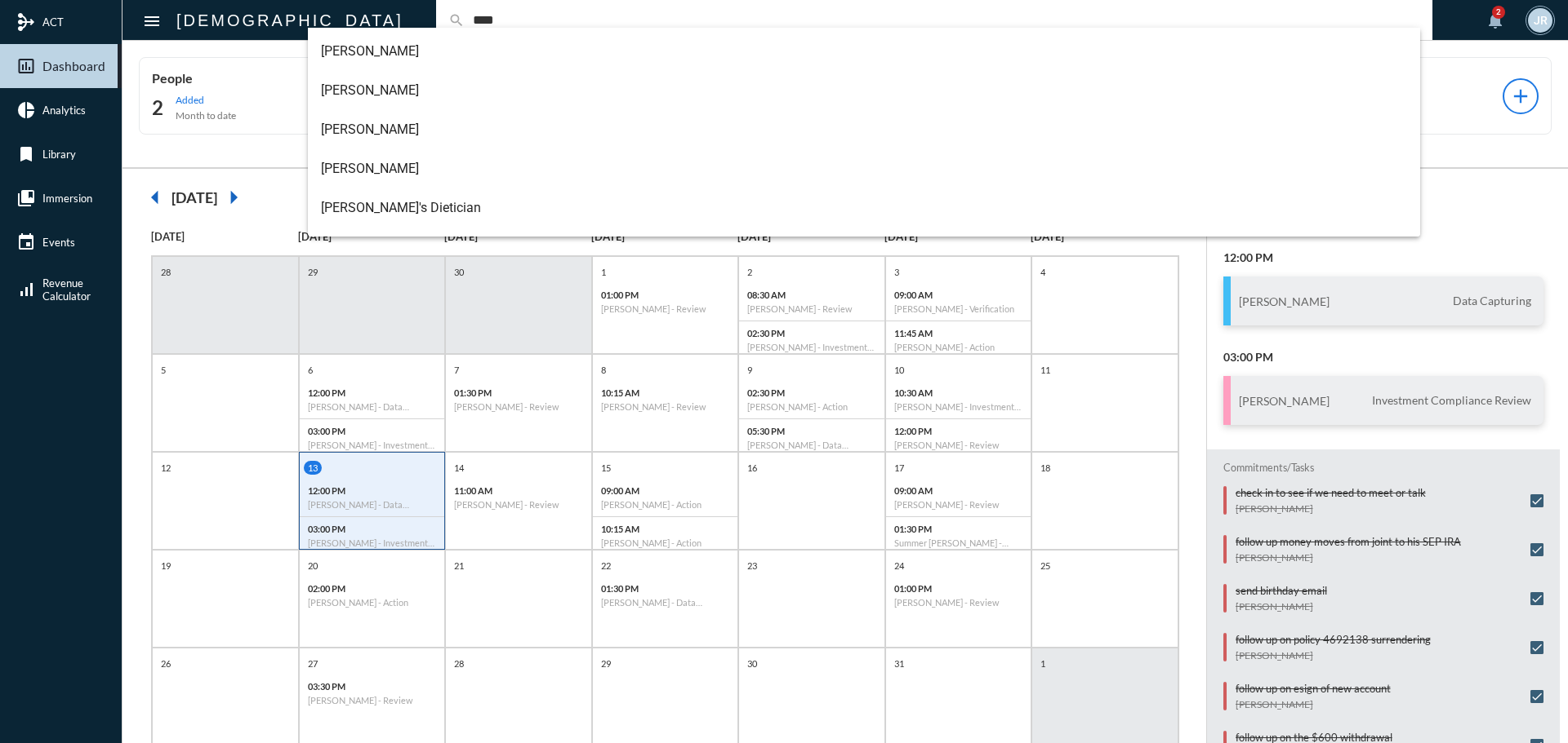
scroll to position [0, 0]
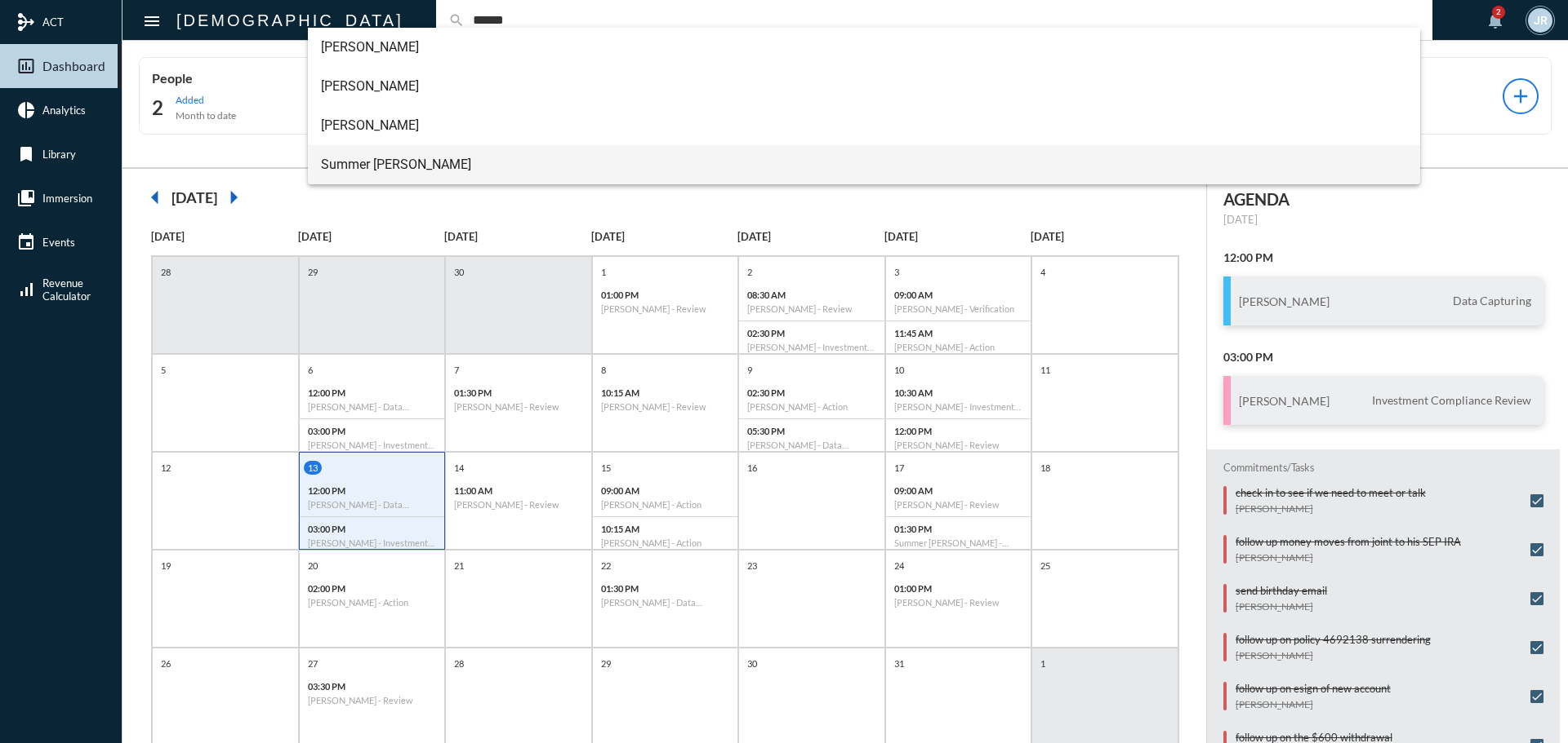
type input "******"
click at [370, 160] on span "Summer [PERSON_NAME]" at bounding box center [864, 165] width 1087 height 39
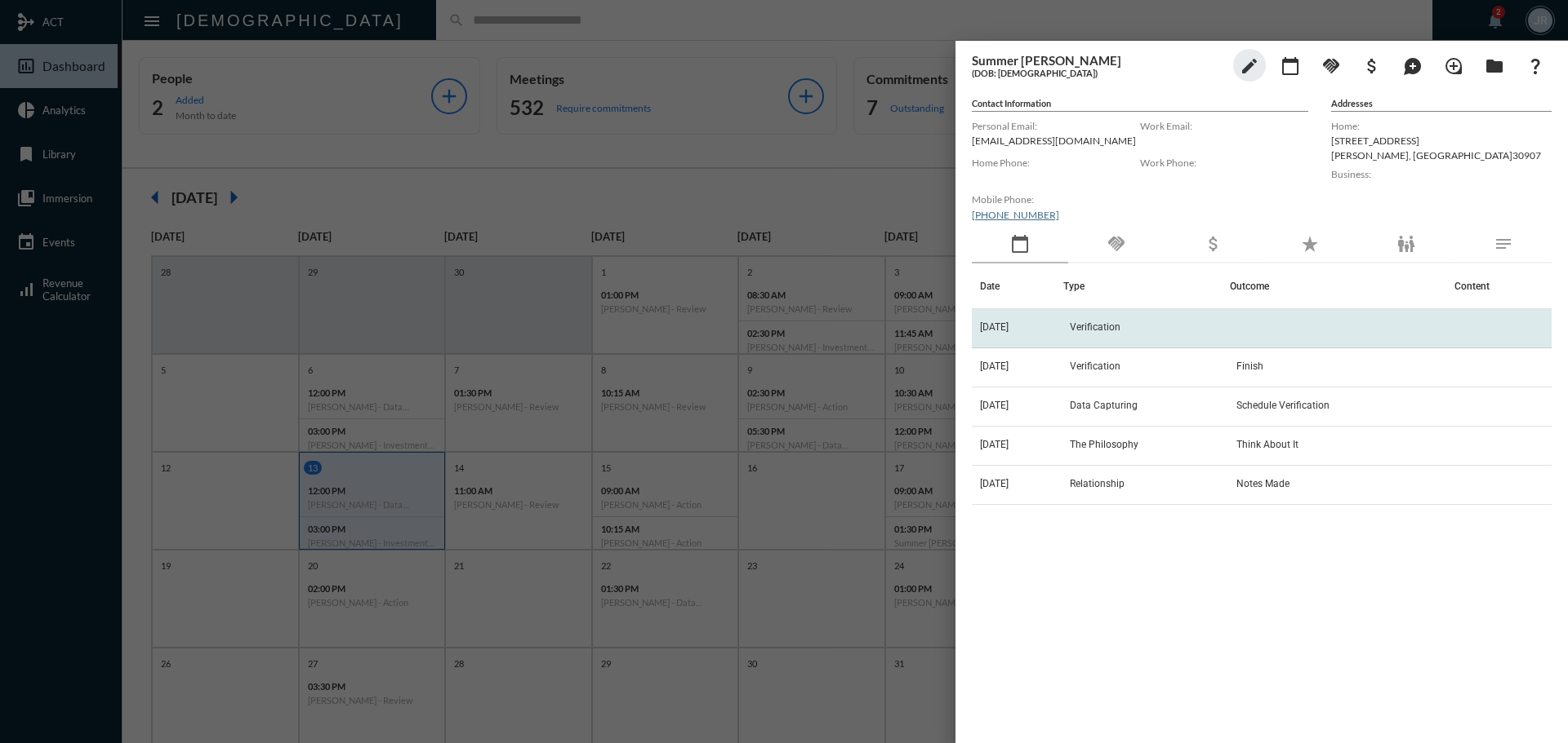
click at [1009, 330] on span "[DATE]" at bounding box center [994, 327] width 28 height 12
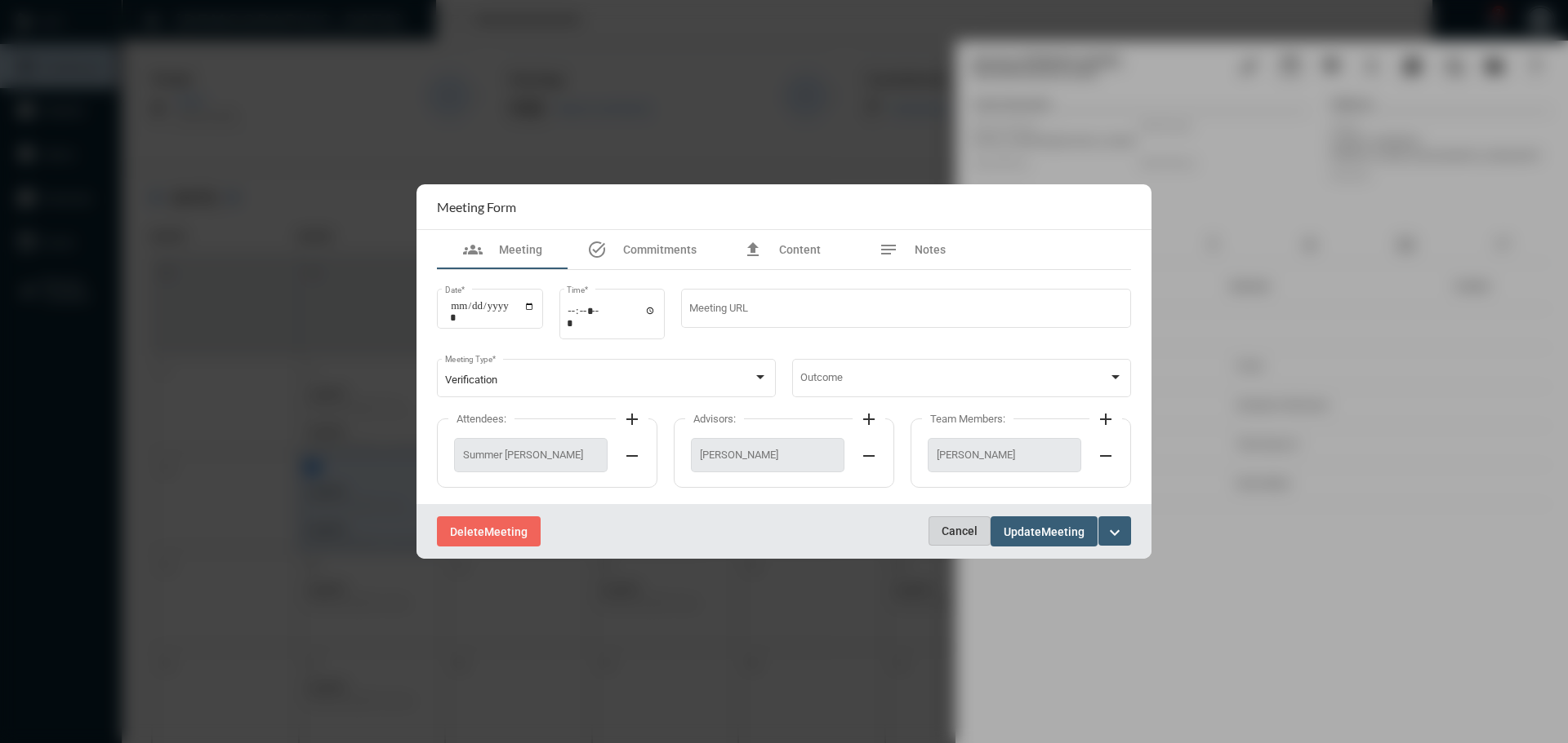
click at [960, 525] on span "Cancel" at bounding box center [959, 531] width 36 height 13
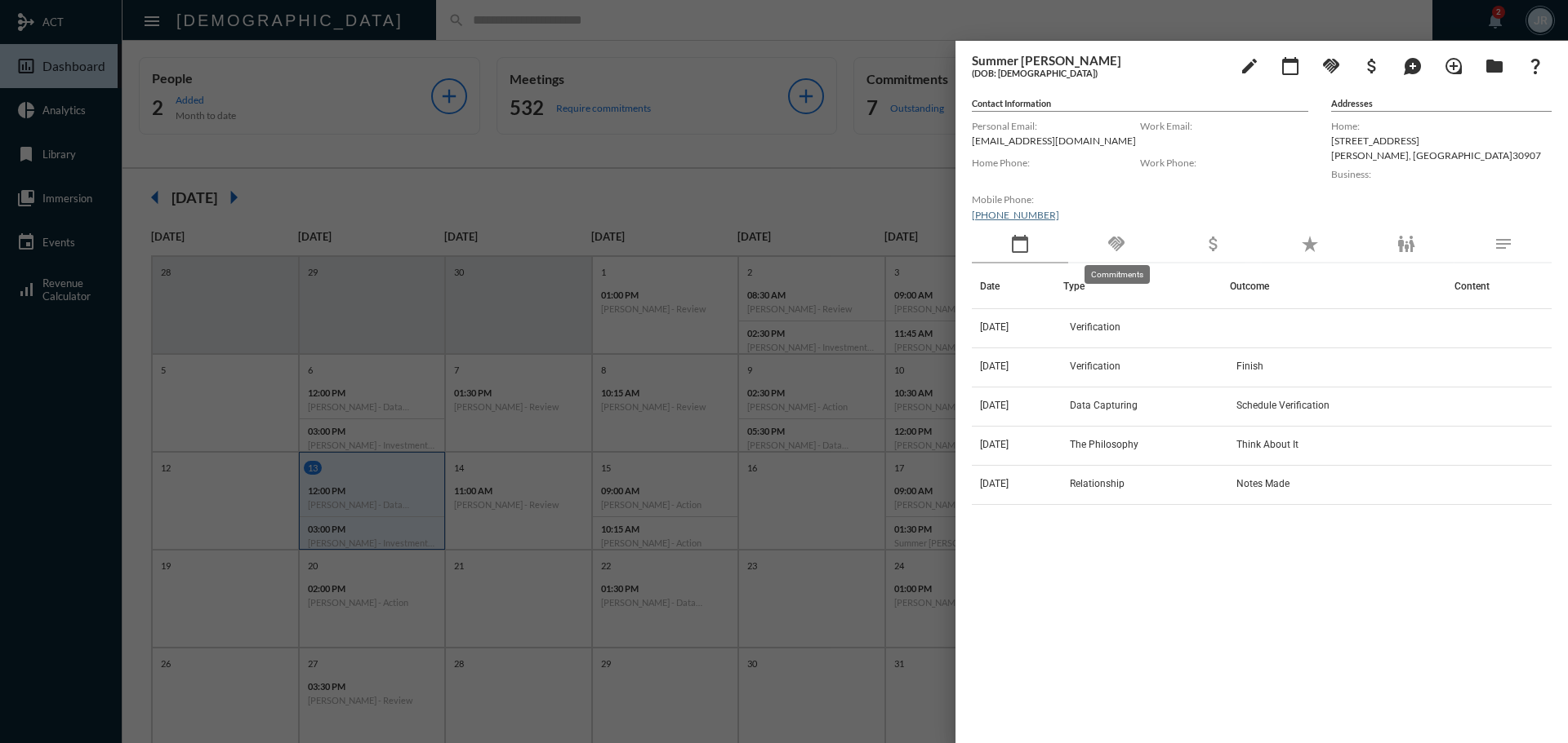
click at [1107, 245] on div "handshake" at bounding box center [1116, 245] width 96 height 37
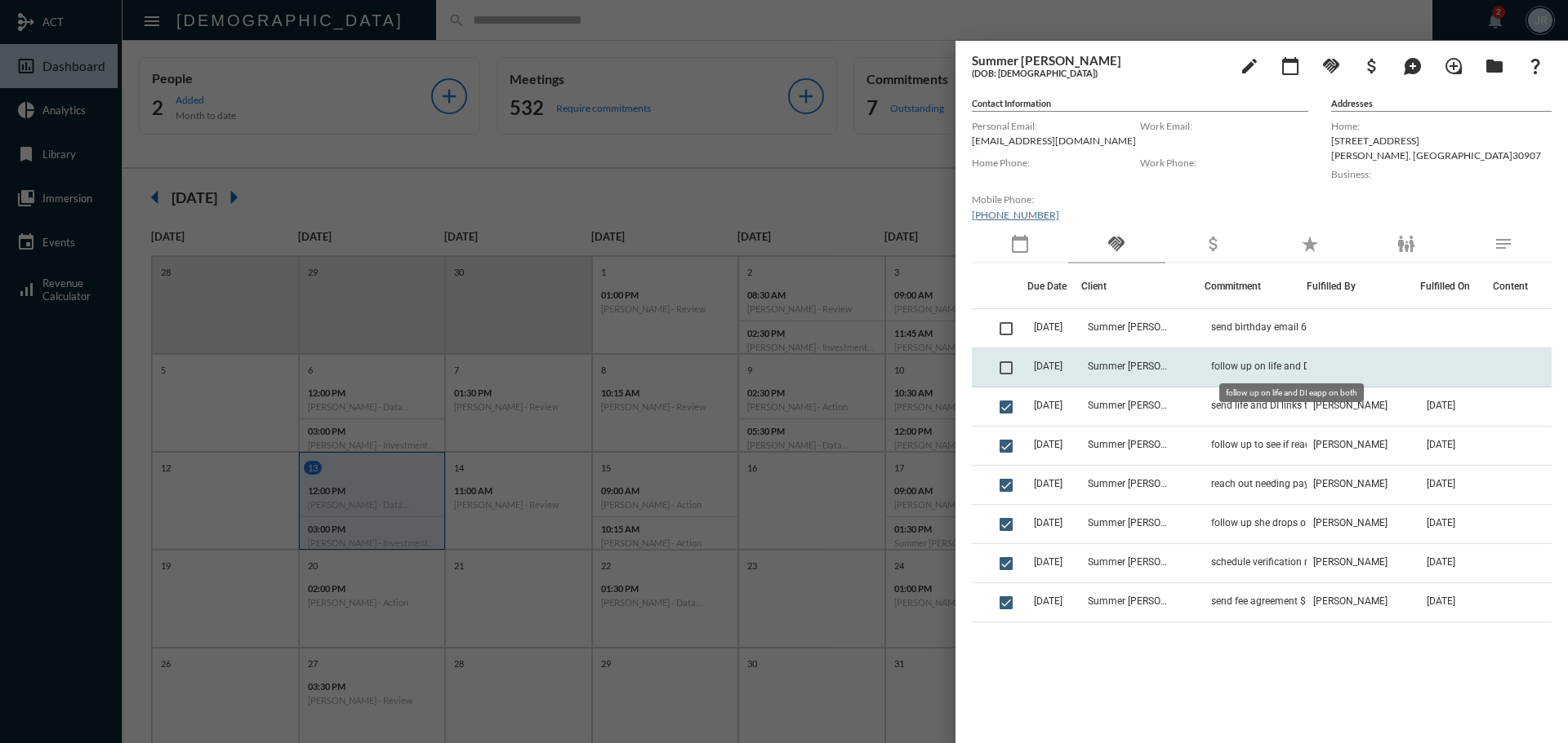
click at [1212, 368] on span "follow up on life and DI eapp on both" at bounding box center [1292, 366] width 162 height 12
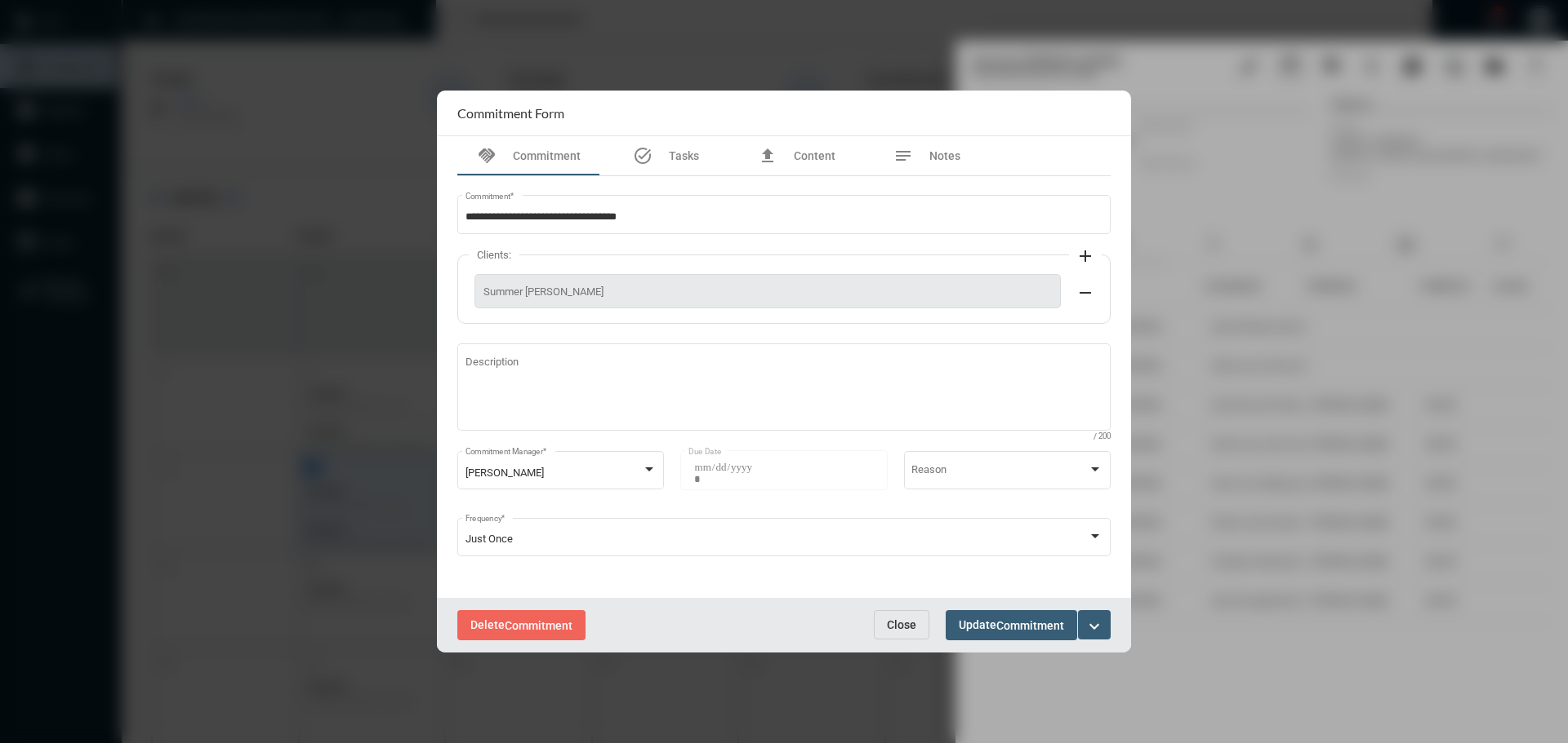
click at [900, 621] on span "Close" at bounding box center [901, 625] width 29 height 13
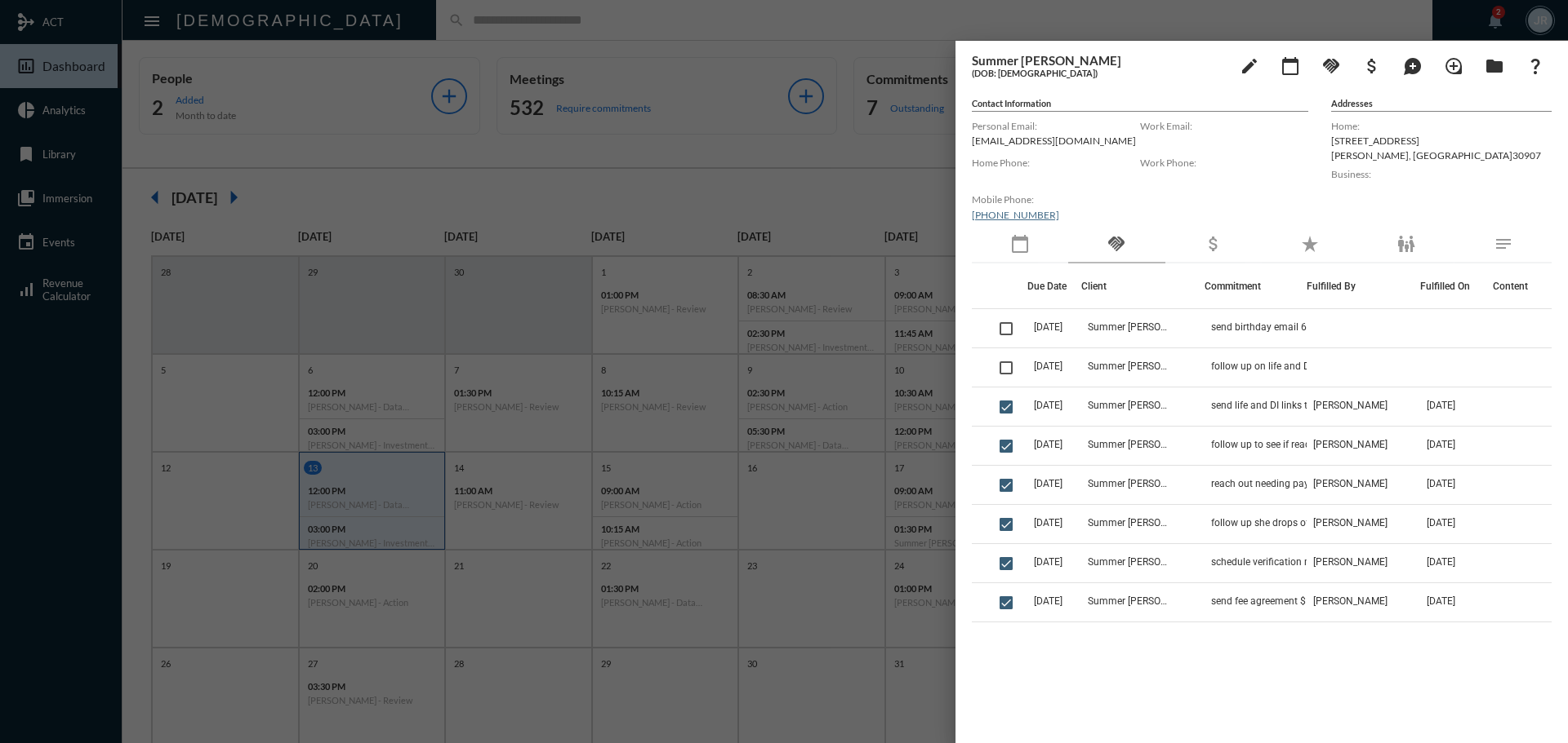
click at [402, 30] on div at bounding box center [784, 371] width 1568 height 743
